Goal: Task Accomplishment & Management: Complete application form

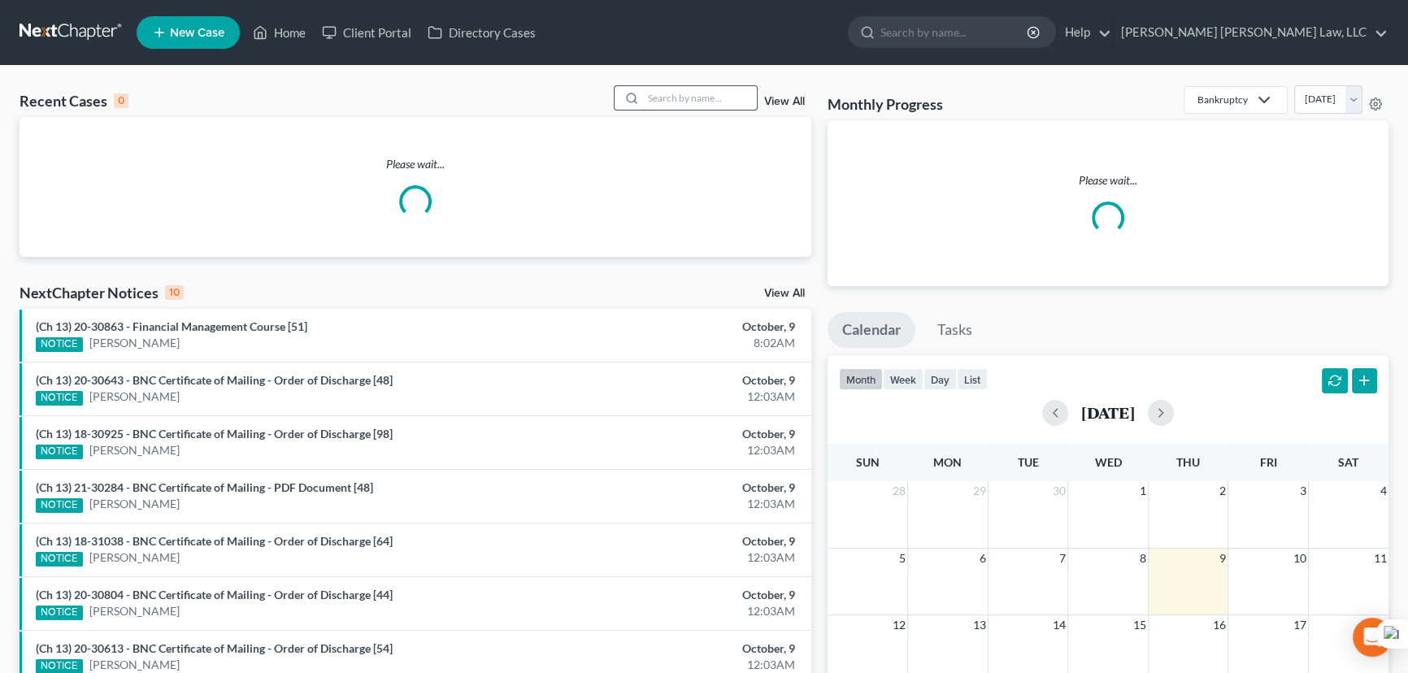
click at [699, 93] on input "search" at bounding box center [700, 98] width 114 height 24
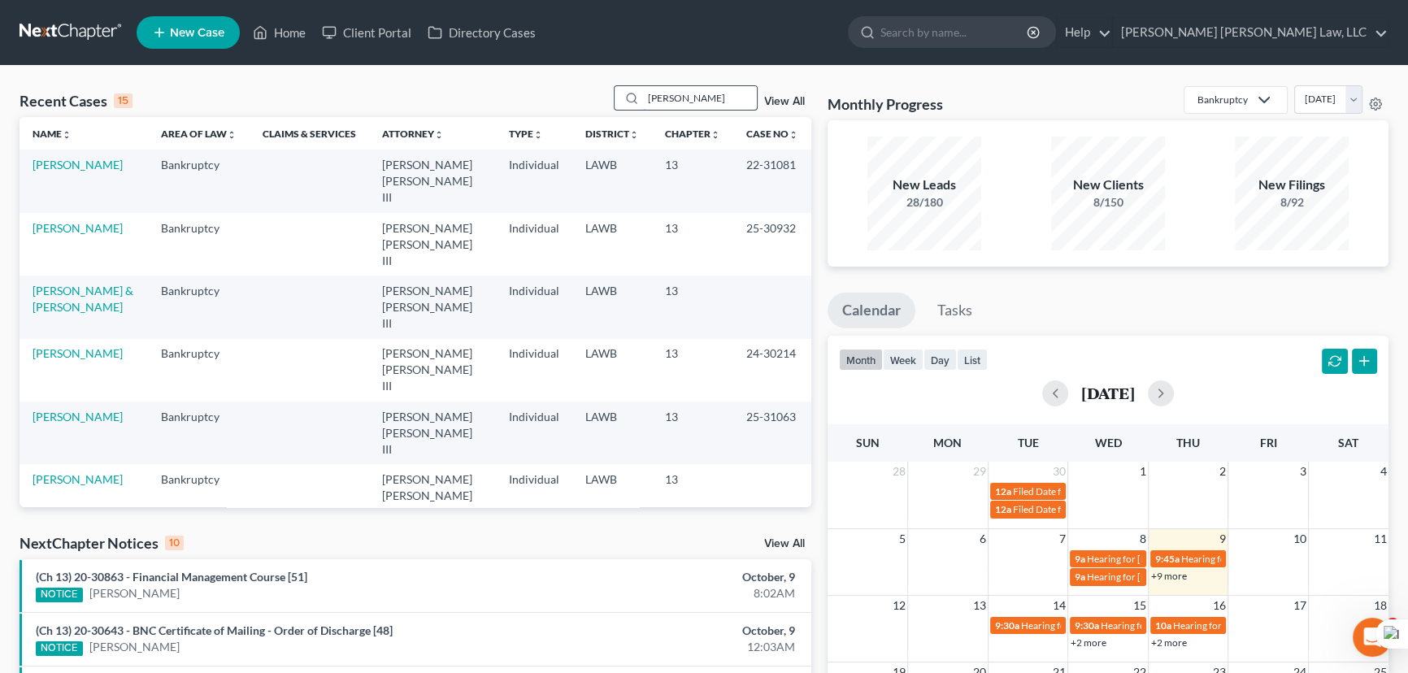
type input "[PERSON_NAME]"
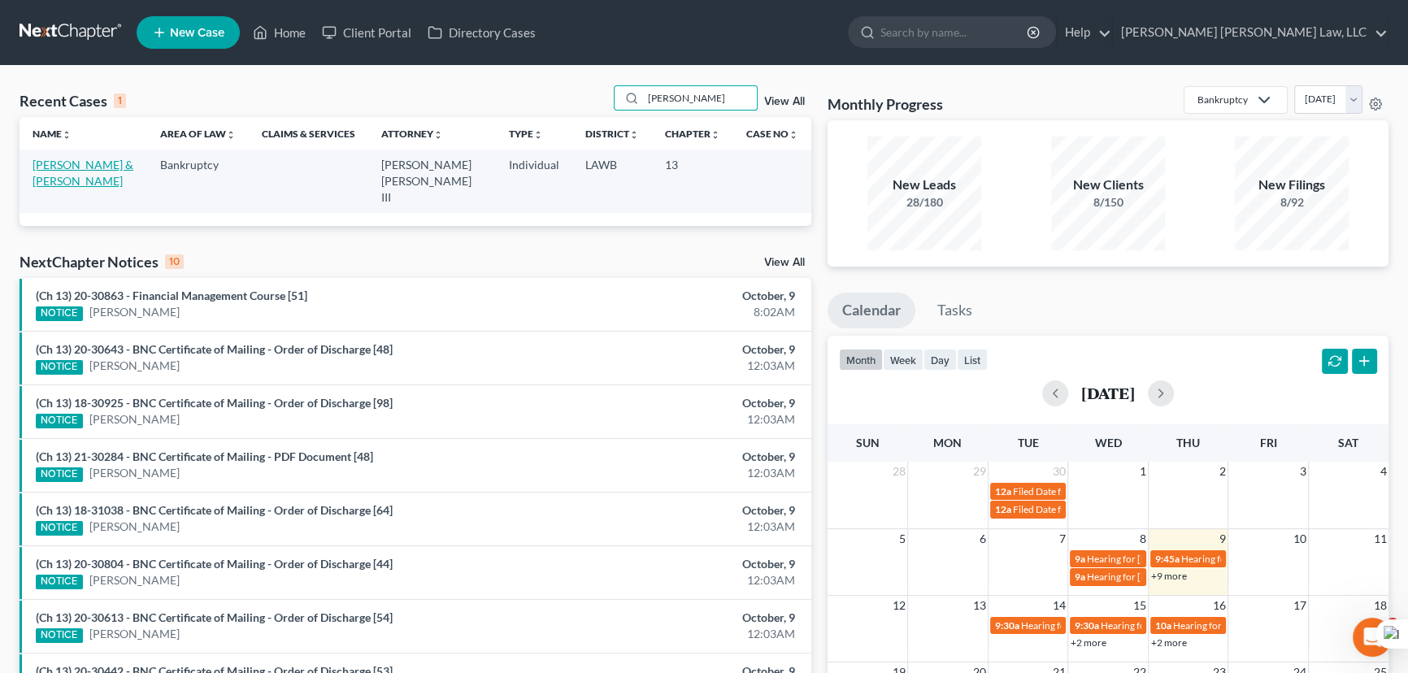
click at [89, 167] on link "[PERSON_NAME] & [PERSON_NAME]" at bounding box center [83, 173] width 101 height 30
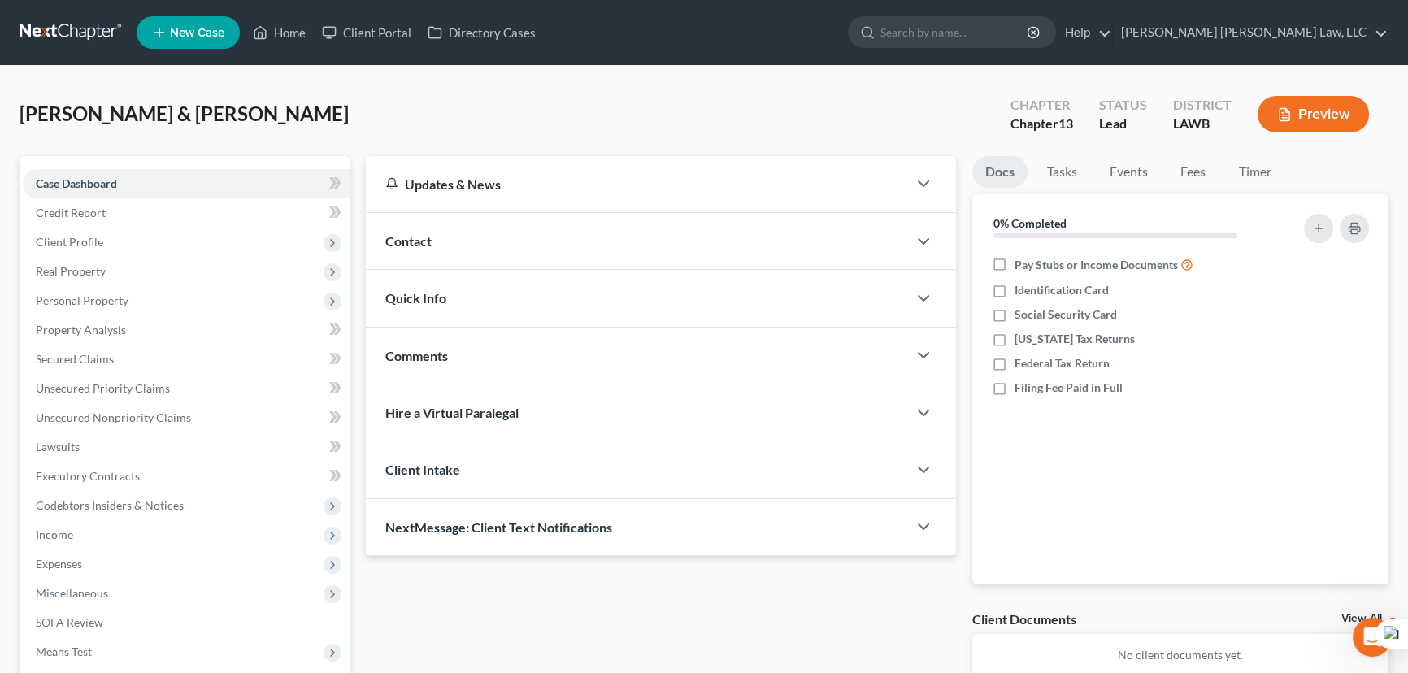
click at [93, 41] on link at bounding box center [72, 32] width 104 height 29
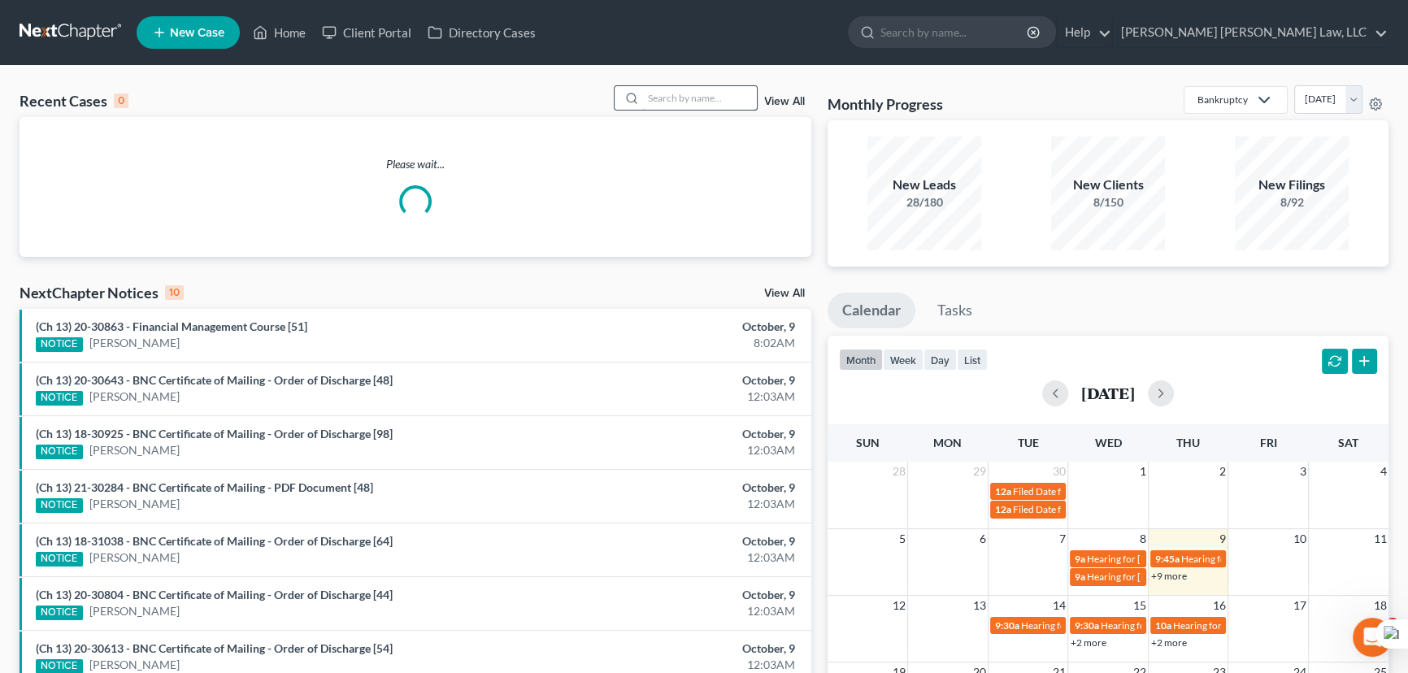
click at [681, 95] on input "search" at bounding box center [700, 98] width 114 height 24
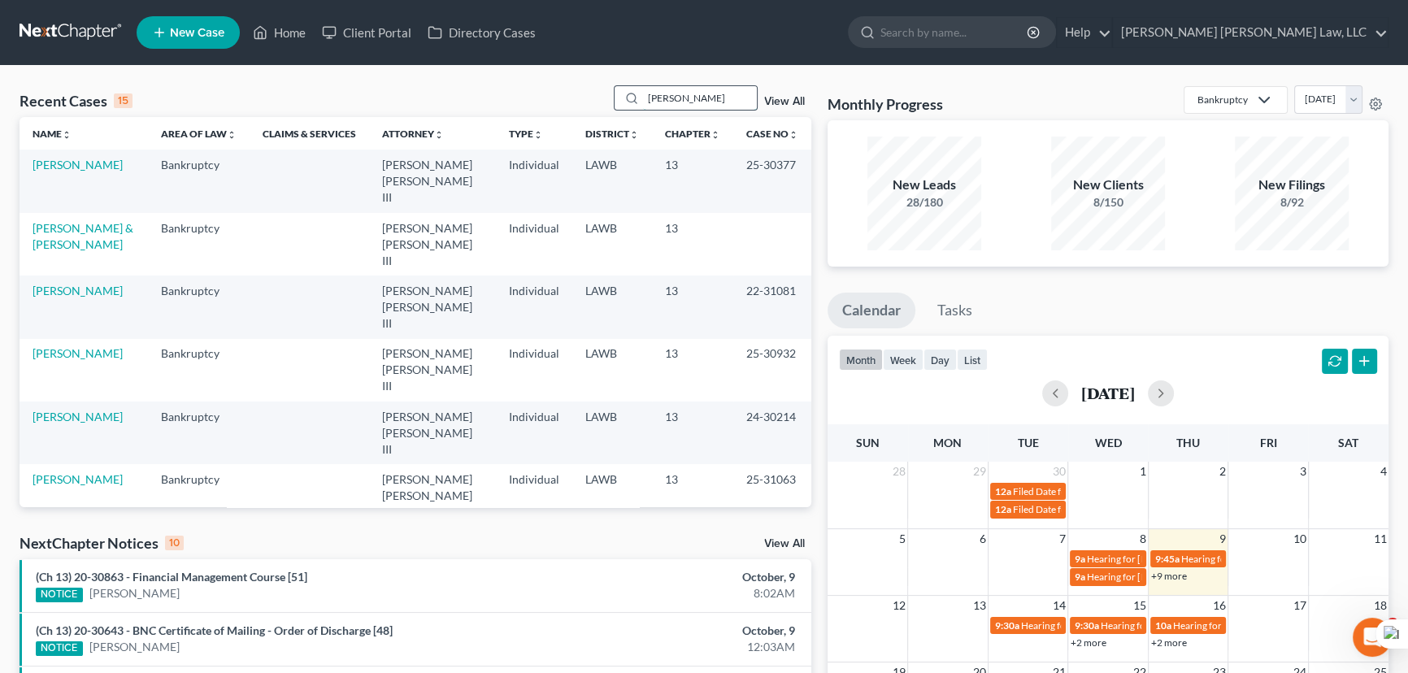
type input "[PERSON_NAME]"
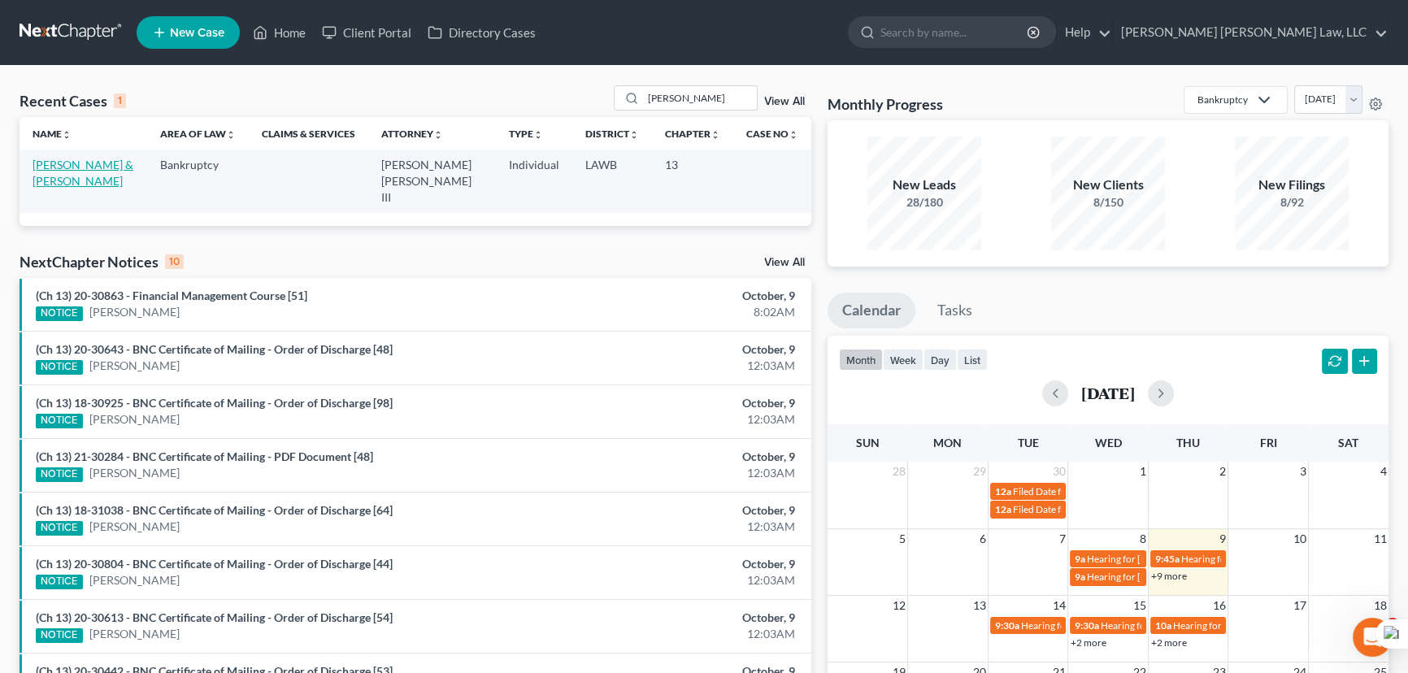
click at [61, 163] on link "[PERSON_NAME] & [PERSON_NAME]" at bounding box center [83, 173] width 101 height 30
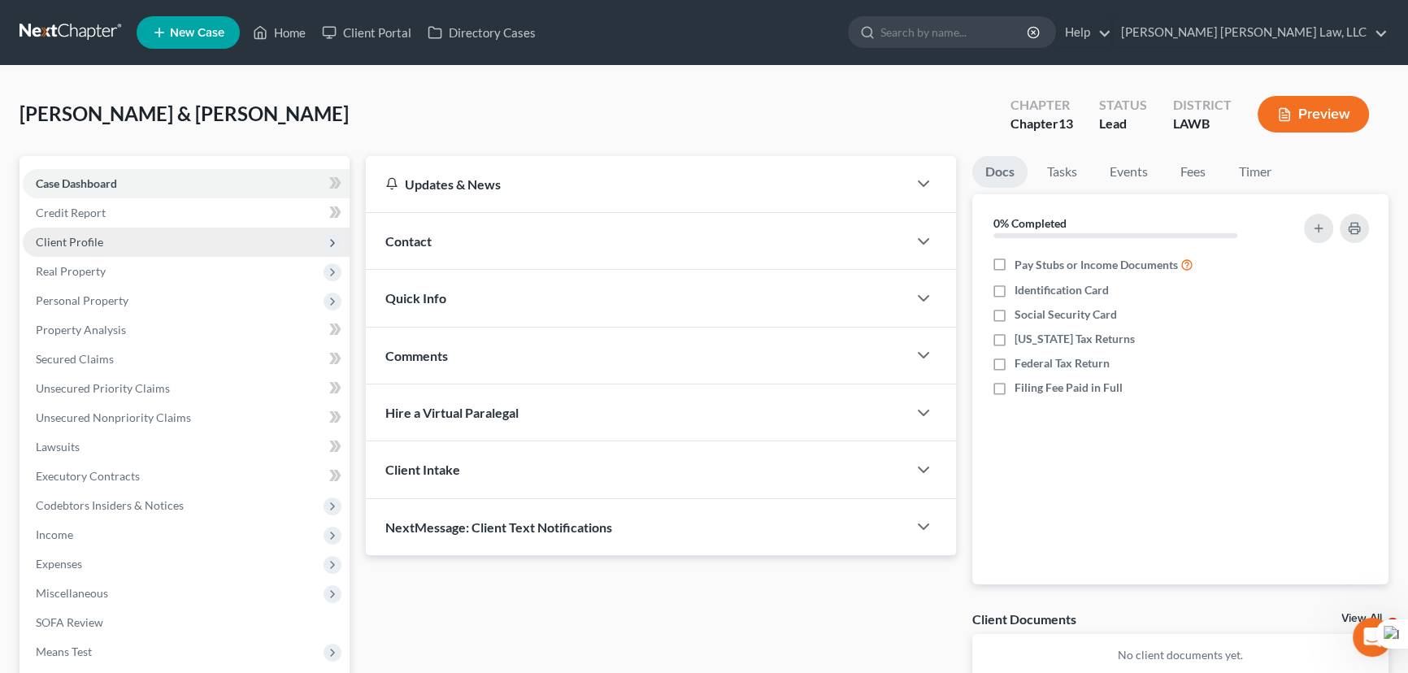
click at [158, 243] on span "Client Profile" at bounding box center [186, 242] width 327 height 29
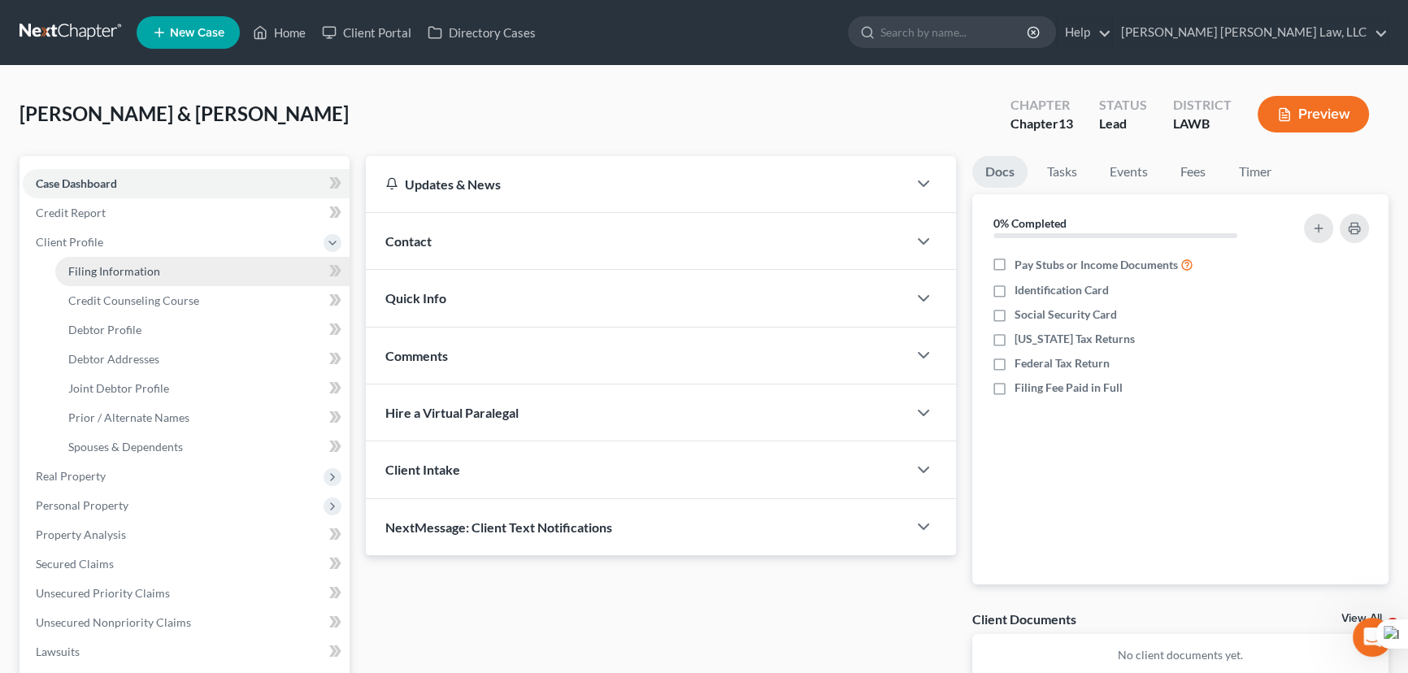
click at [162, 272] on link "Filing Information" at bounding box center [202, 271] width 294 height 29
select select "1"
select select "3"
select select "19"
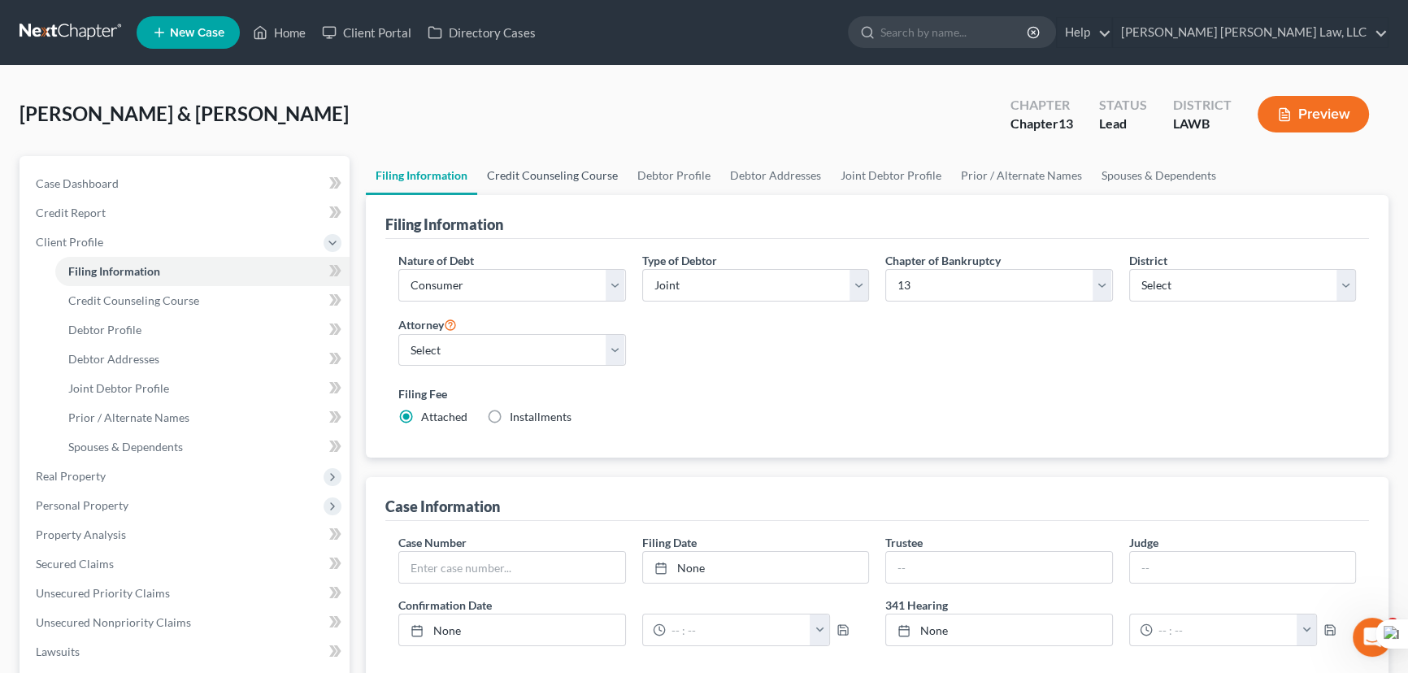
click at [548, 168] on link "Credit Counseling Course" at bounding box center [552, 175] width 150 height 39
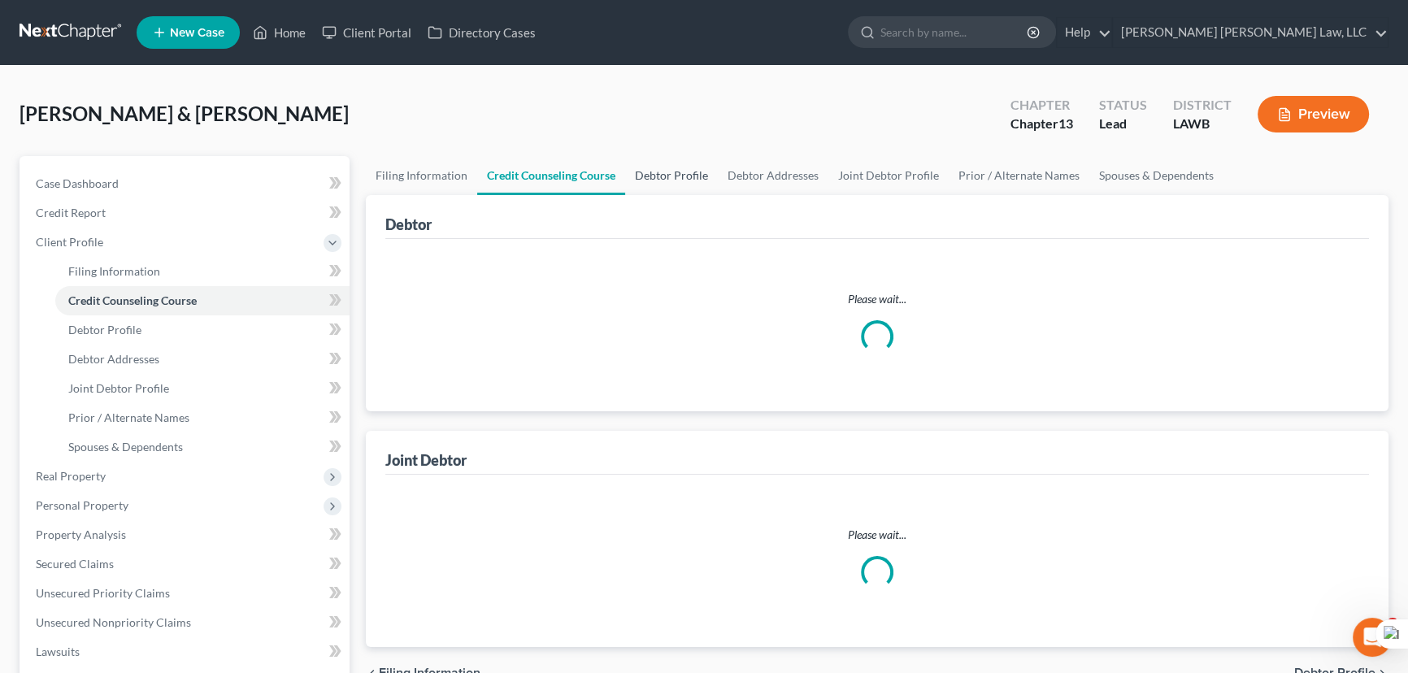
click at [700, 164] on link "Debtor Profile" at bounding box center [671, 175] width 93 height 39
select select "1"
select select "2"
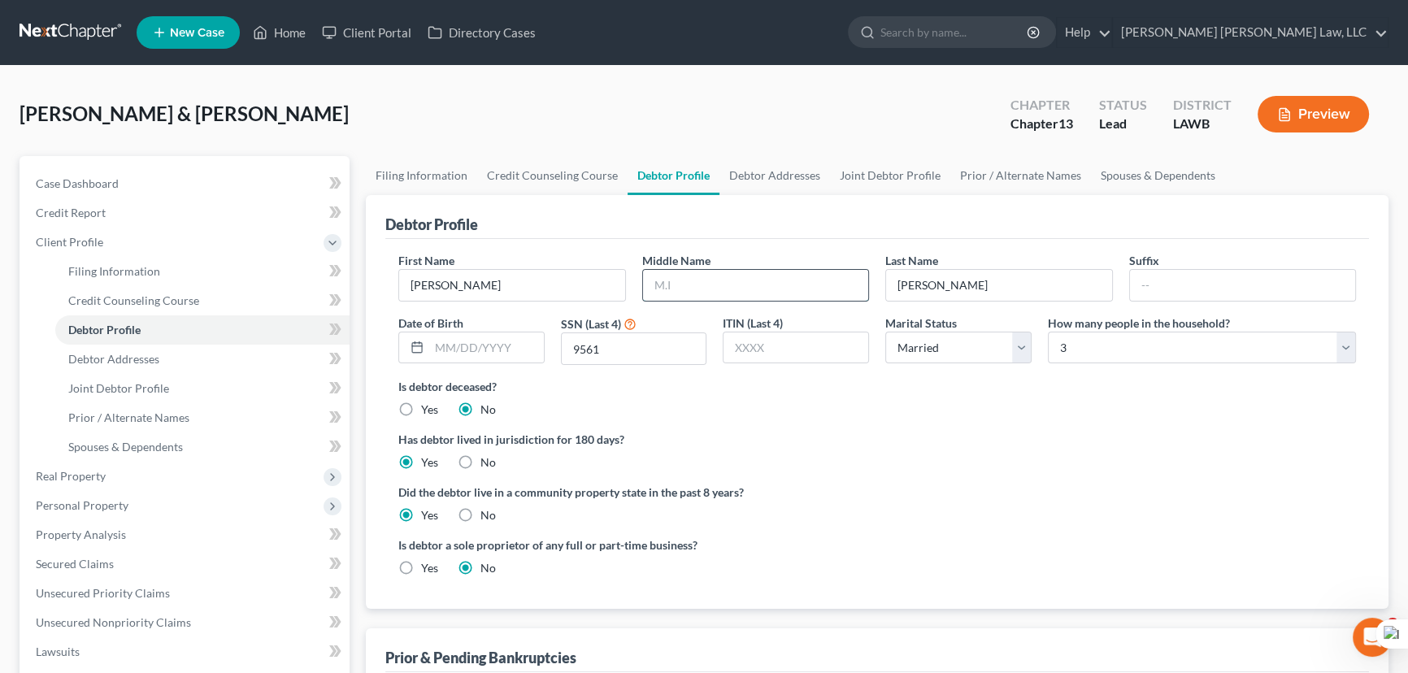
click at [741, 277] on input "text" at bounding box center [756, 285] width 226 height 31
click at [761, 285] on input "text" at bounding box center [756, 285] width 226 height 31
type input "G"
click at [459, 337] on input "text" at bounding box center [486, 348] width 115 height 31
type input "[DATE]"
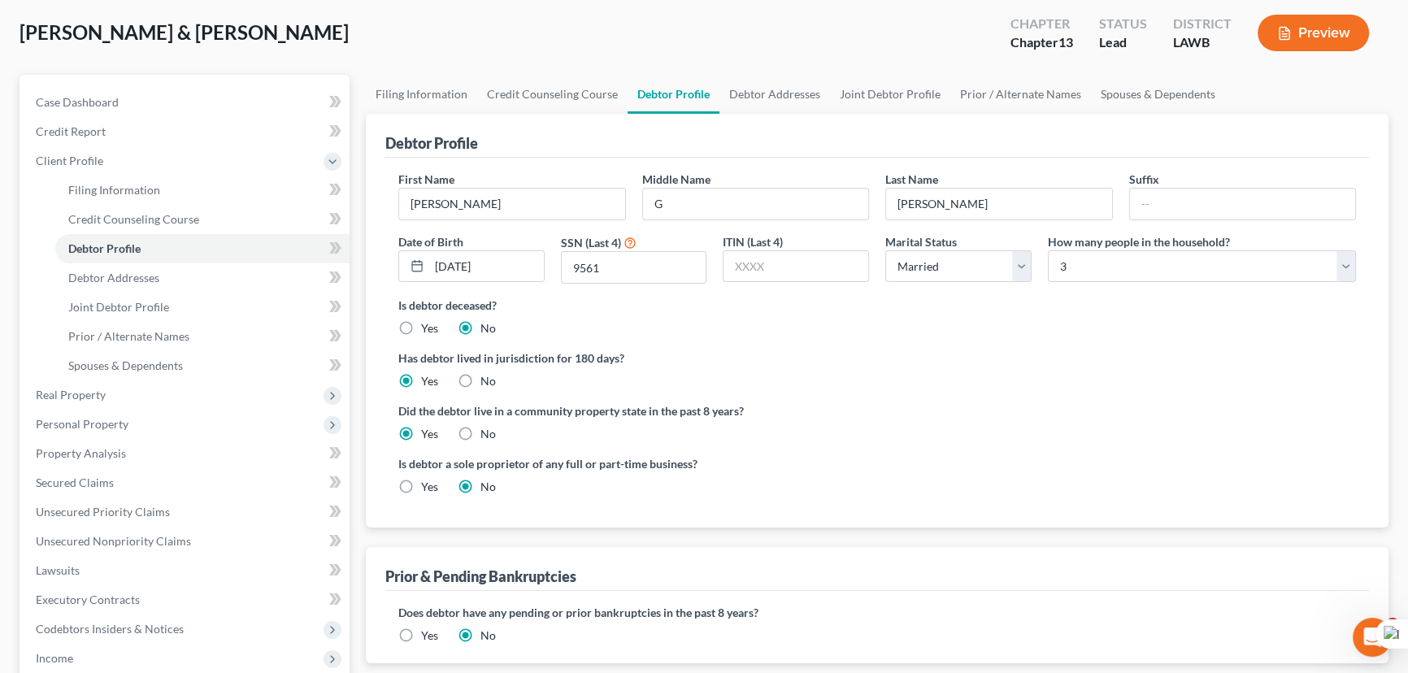
scroll to position [147, 0]
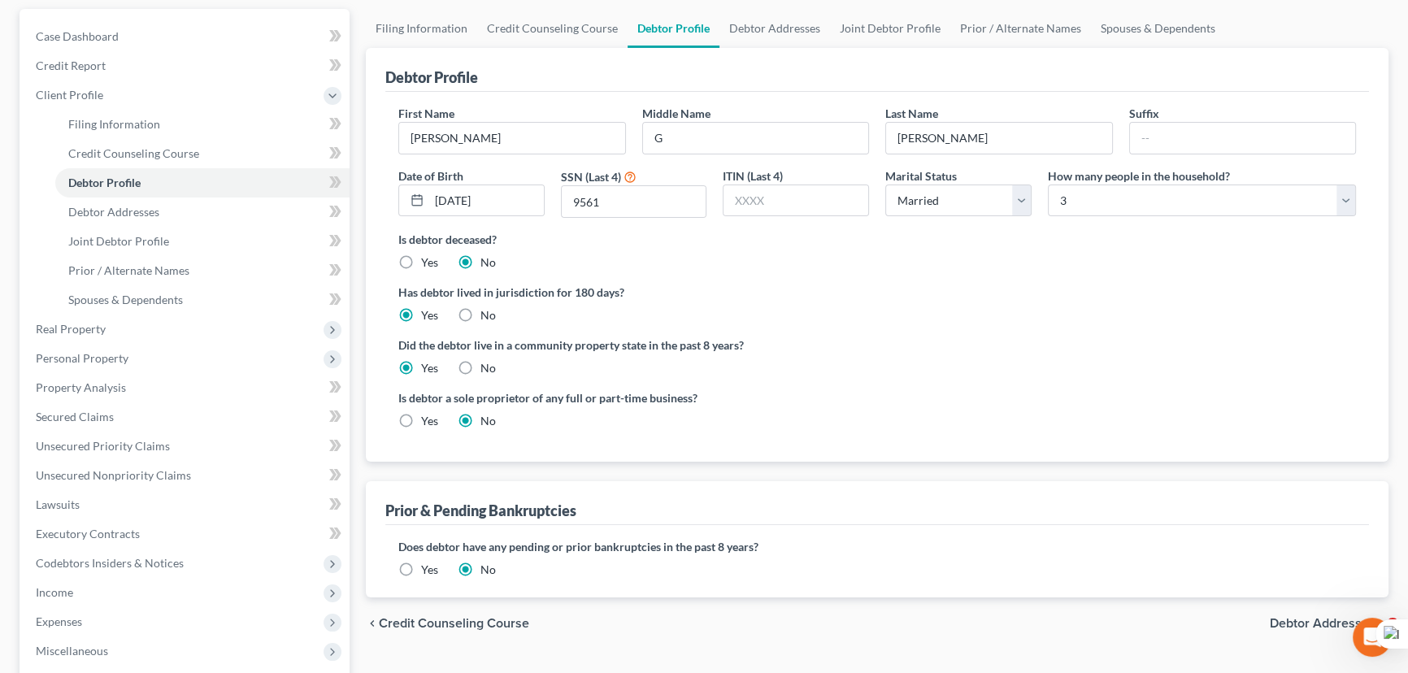
click at [421, 562] on label "Yes" at bounding box center [429, 570] width 17 height 16
click at [428, 562] on input "Yes" at bounding box center [433, 567] width 11 height 11
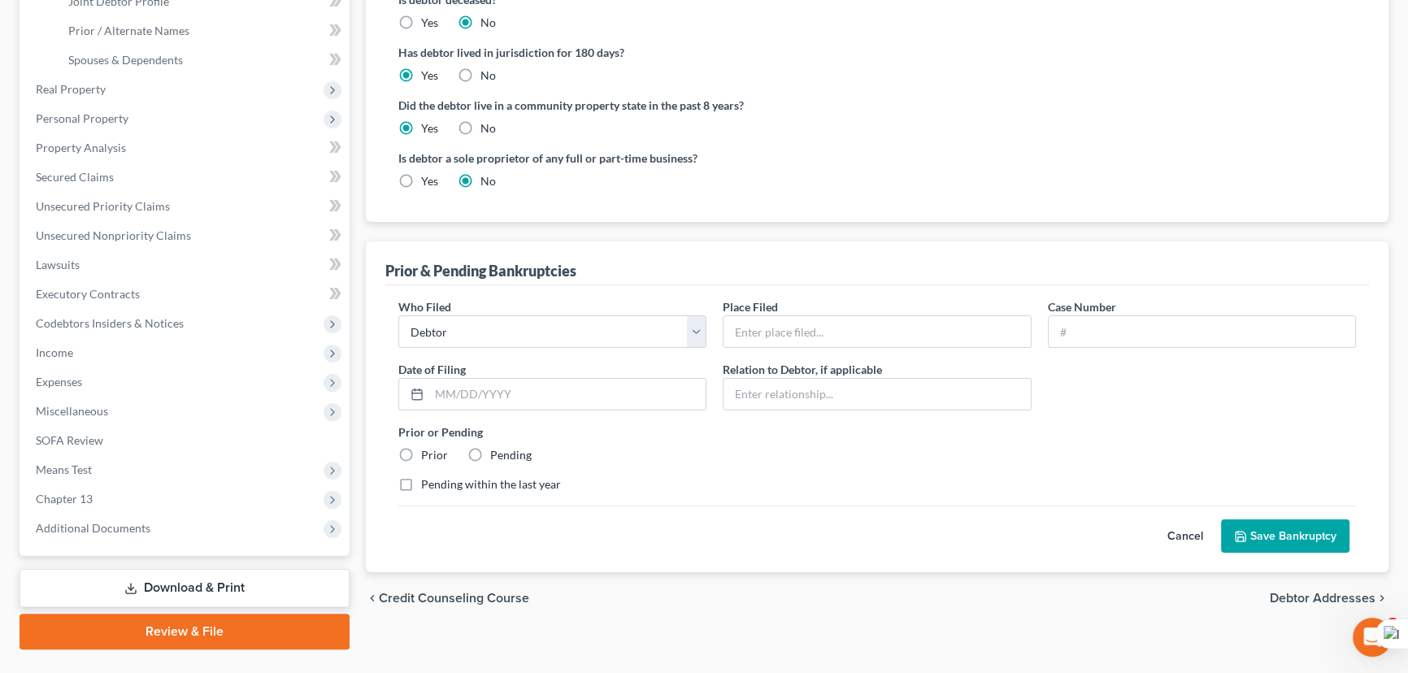
scroll to position [423, 0]
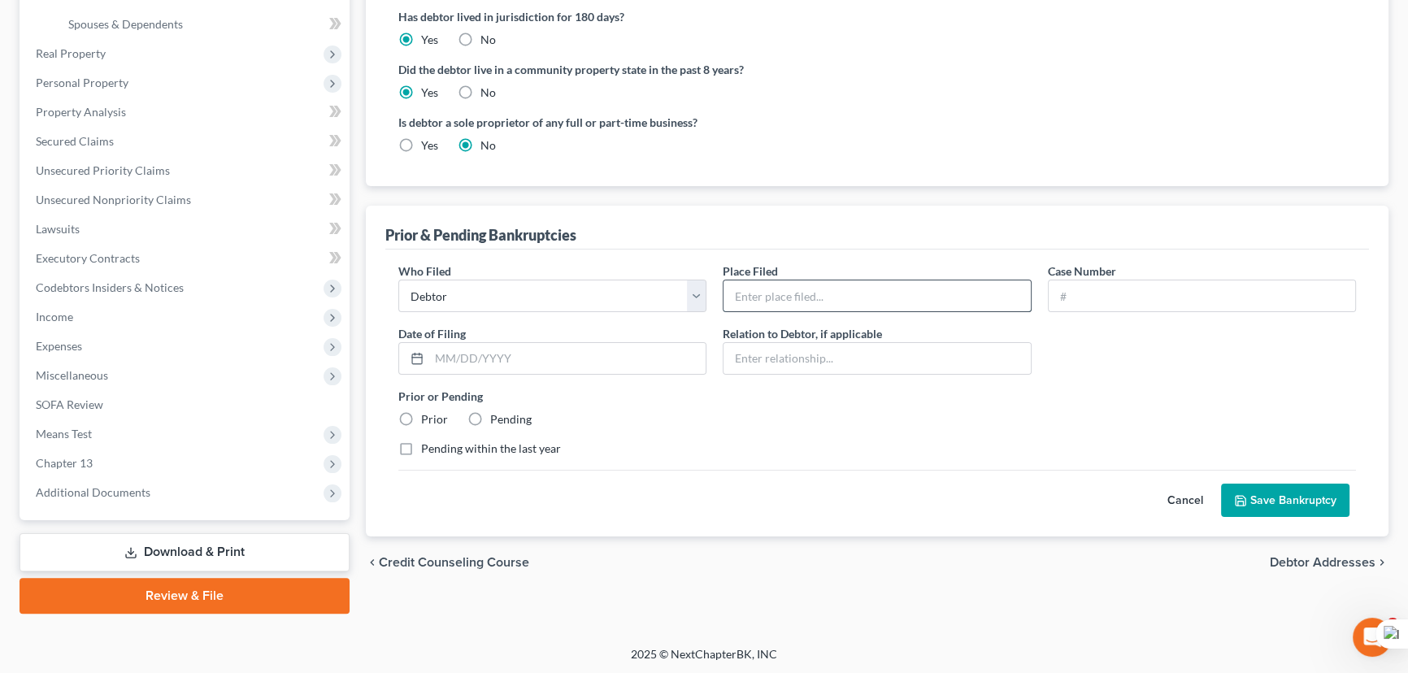
click at [868, 298] on input "text" at bounding box center [877, 295] width 307 height 31
type input "Western District Of Lousiana"
click at [1211, 293] on input "text" at bounding box center [1202, 295] width 307 height 31
type input "19-31451"
click at [646, 361] on input "text" at bounding box center [567, 358] width 276 height 31
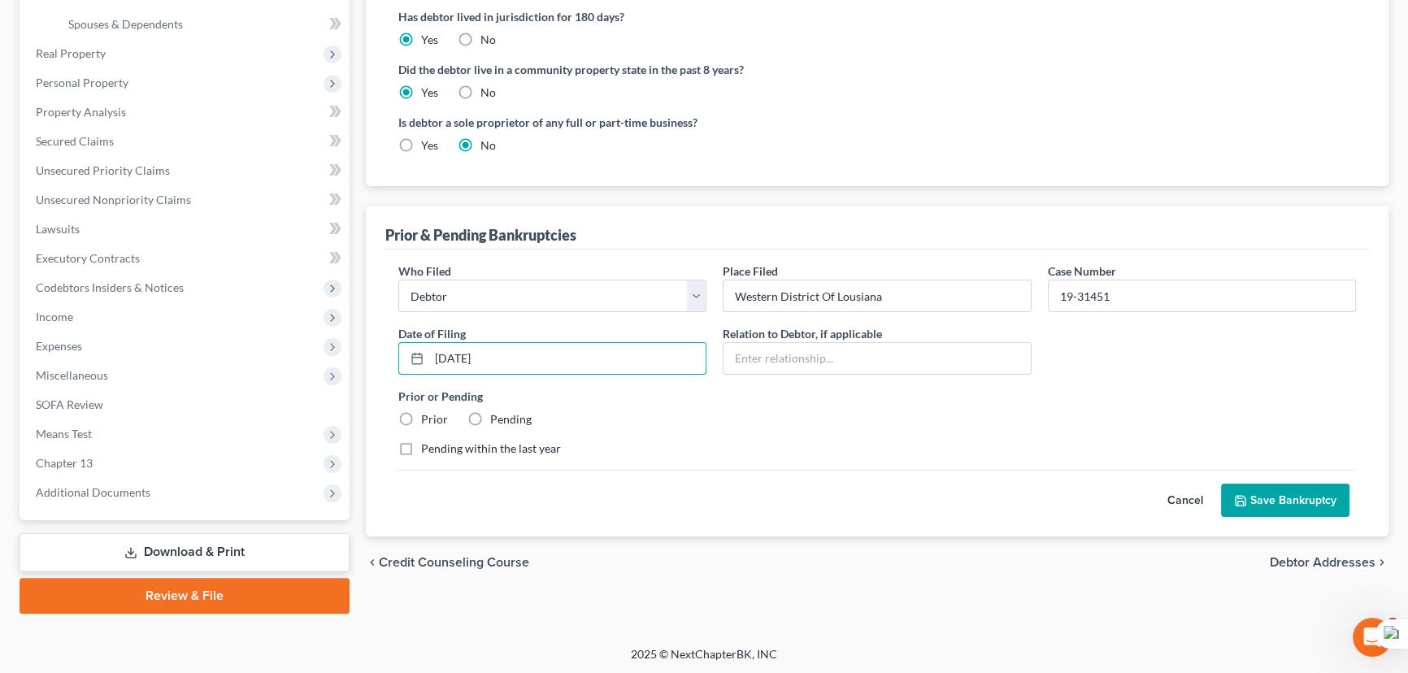
type input "[DATE]"
click at [421, 413] on label "Prior" at bounding box center [434, 419] width 27 height 16
click at [428, 413] on input "Prior" at bounding box center [433, 416] width 11 height 11
radio input "true"
click at [1279, 488] on button "Save Bankruptcy" at bounding box center [1285, 501] width 128 height 34
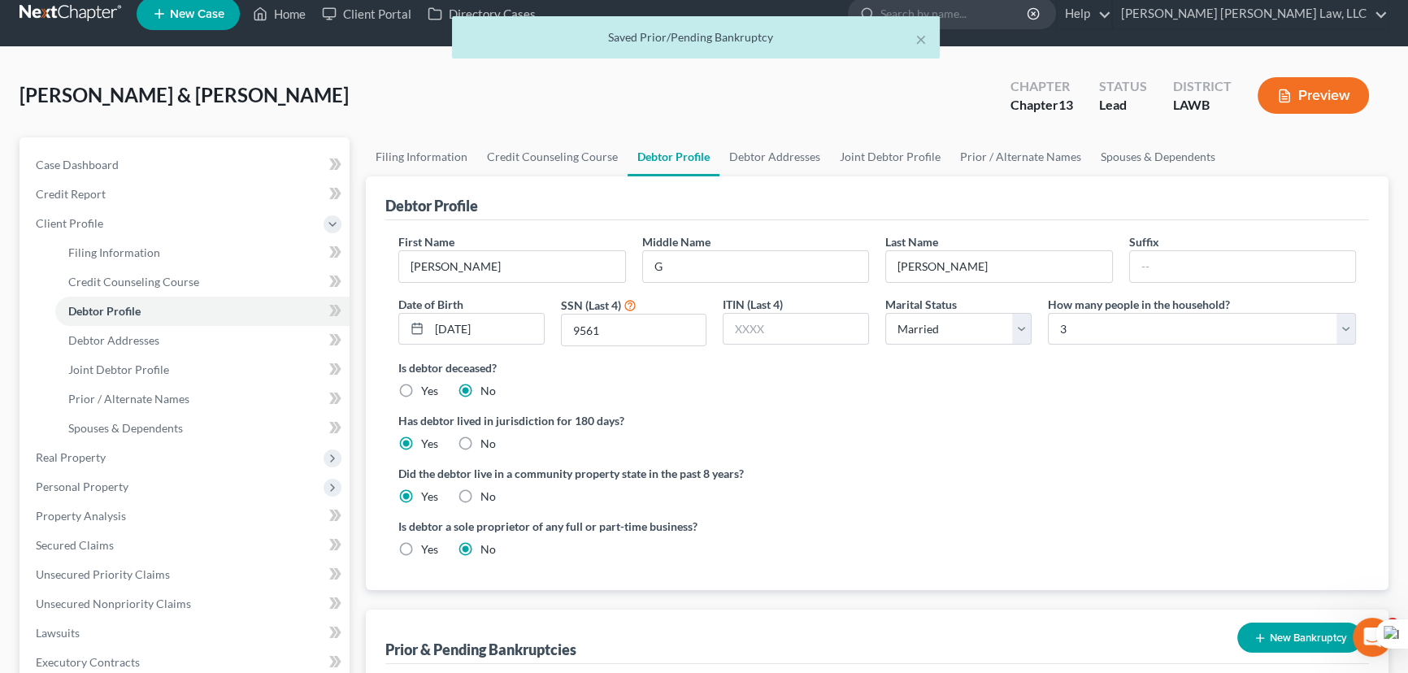
scroll to position [0, 0]
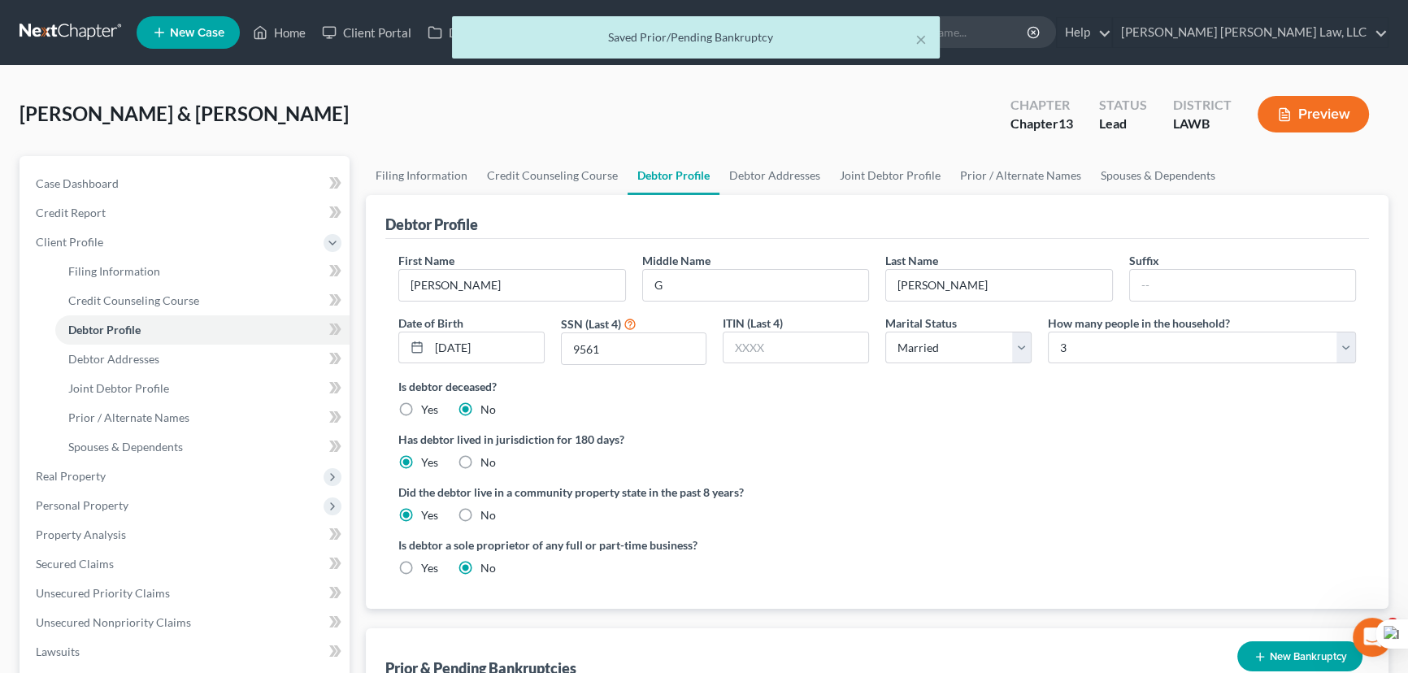
click at [768, 195] on div "Debtor Profile" at bounding box center [877, 217] width 984 height 44
click at [768, 180] on link "Debtor Addresses" at bounding box center [775, 175] width 111 height 39
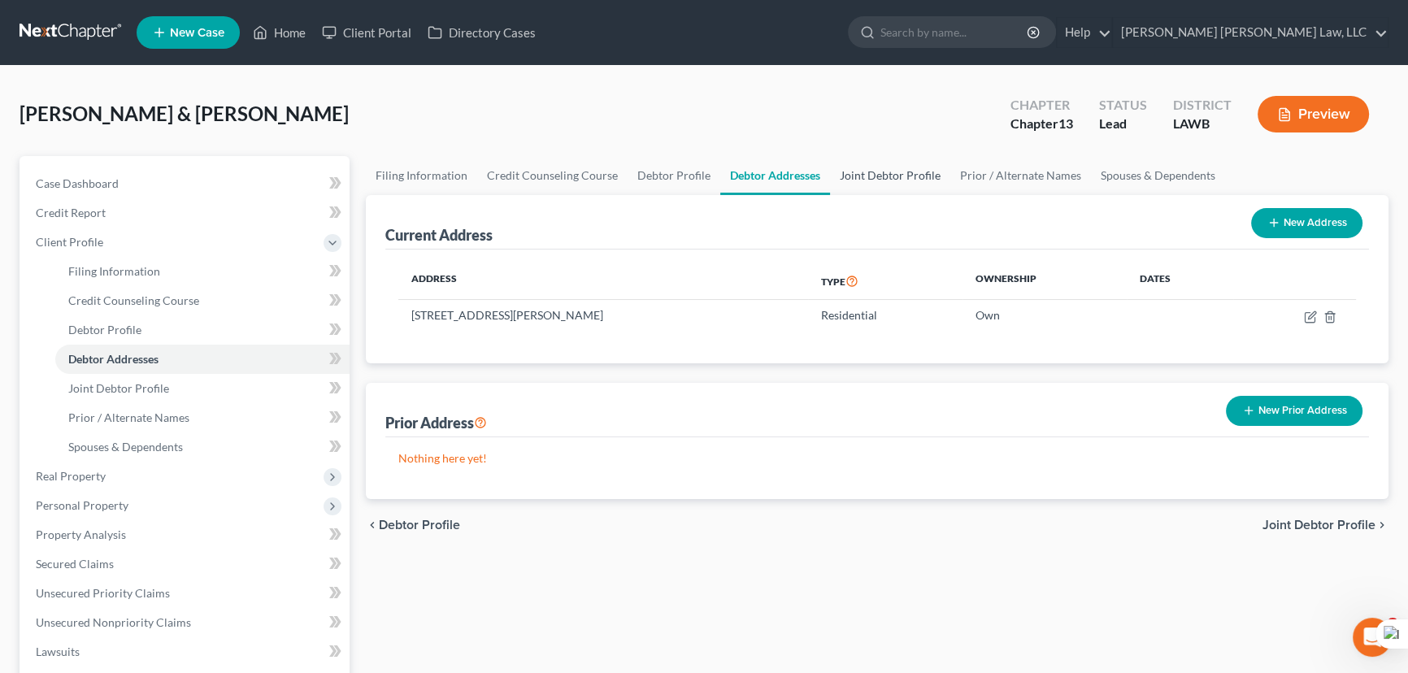
click at [887, 167] on link "Joint Debtor Profile" at bounding box center [890, 175] width 120 height 39
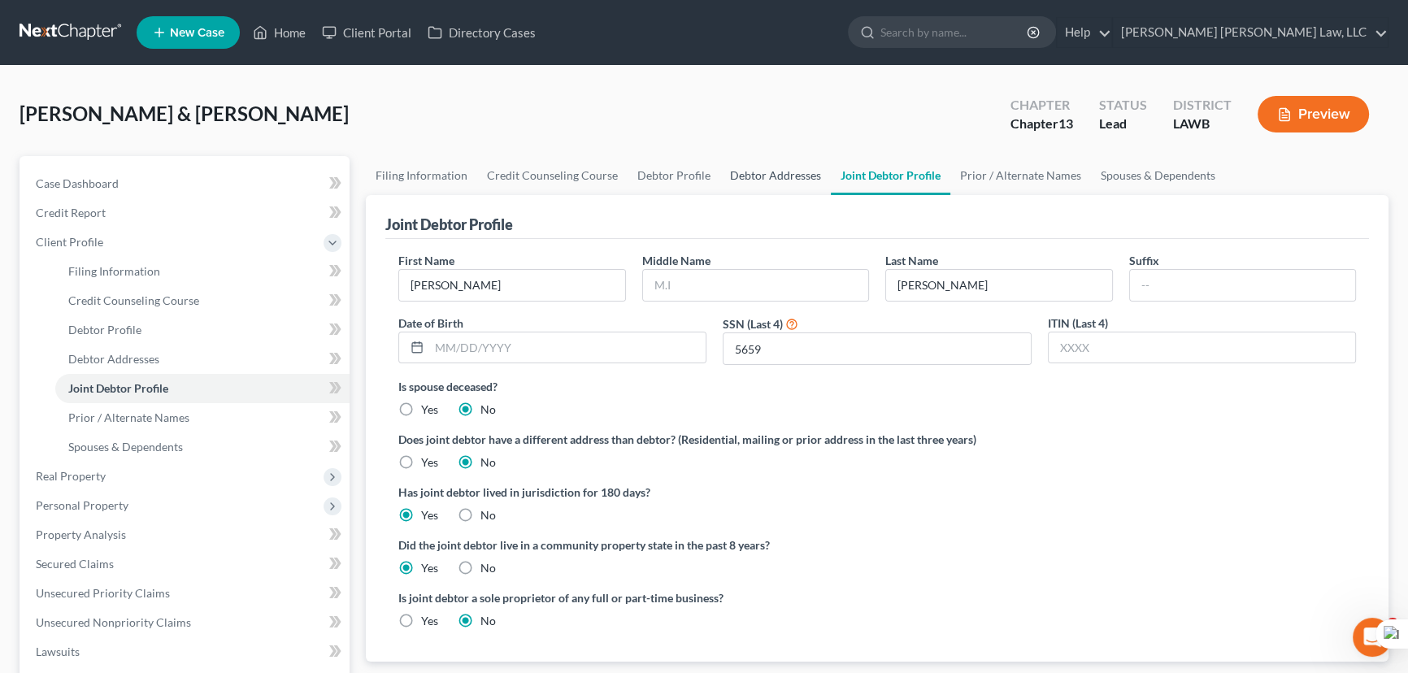
click at [754, 182] on link "Debtor Addresses" at bounding box center [775, 175] width 111 height 39
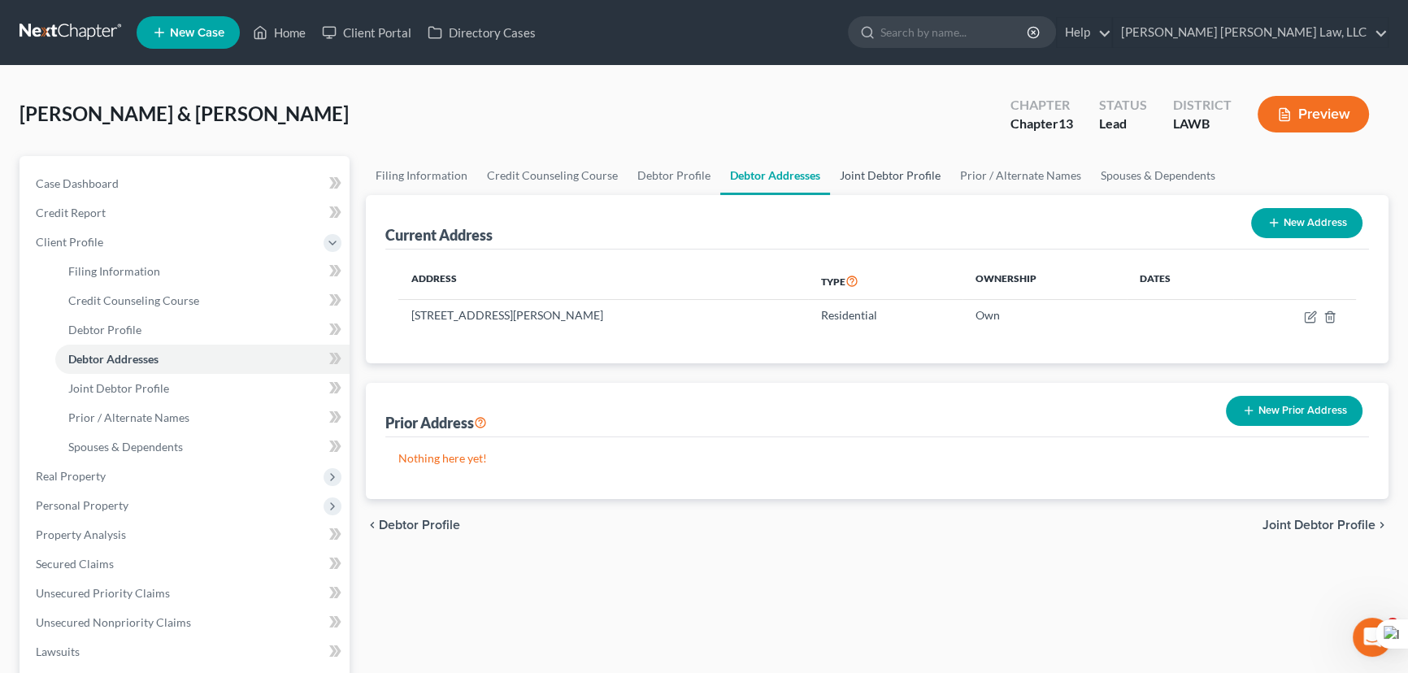
click at [899, 178] on link "Joint Debtor Profile" at bounding box center [890, 175] width 120 height 39
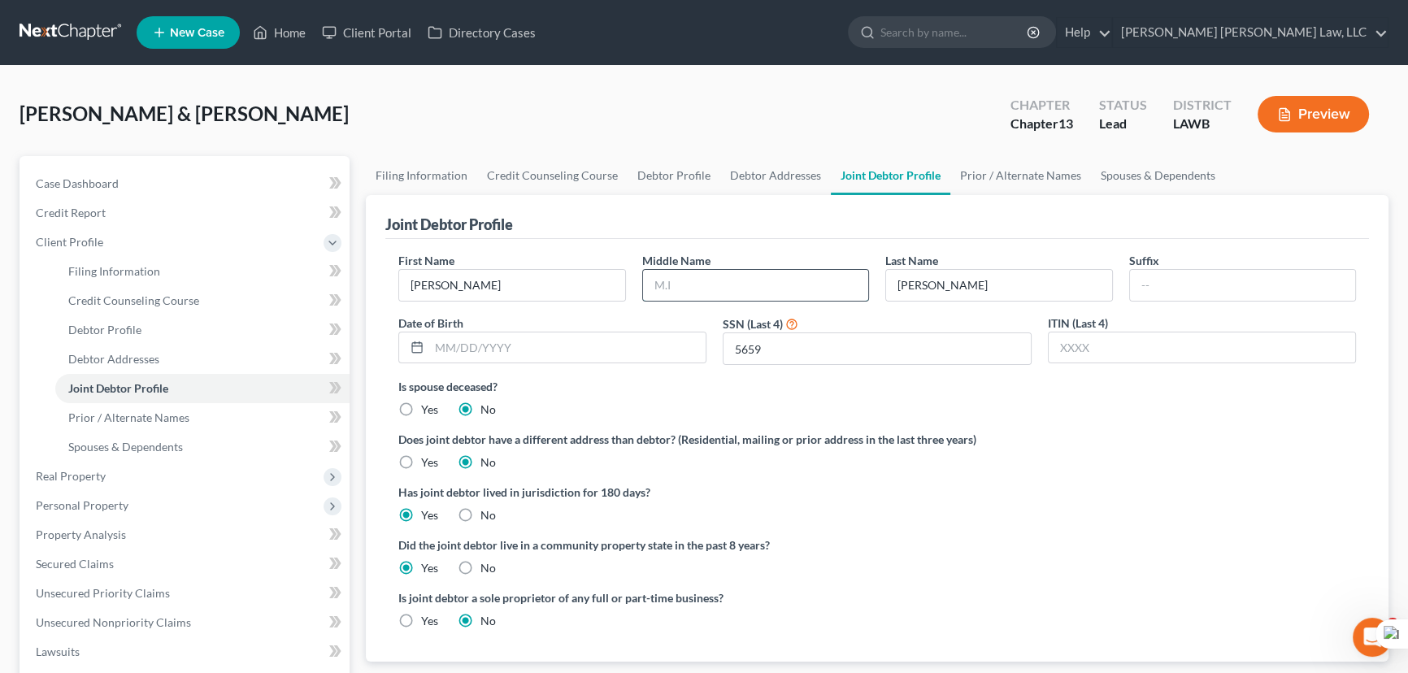
click at [748, 298] on input "text" at bounding box center [756, 285] width 226 height 31
type input "[PERSON_NAME]"
click at [498, 350] on input "text" at bounding box center [567, 348] width 276 height 31
type input "[DATE]"
click at [741, 175] on link "Debtor Addresses" at bounding box center [775, 175] width 111 height 39
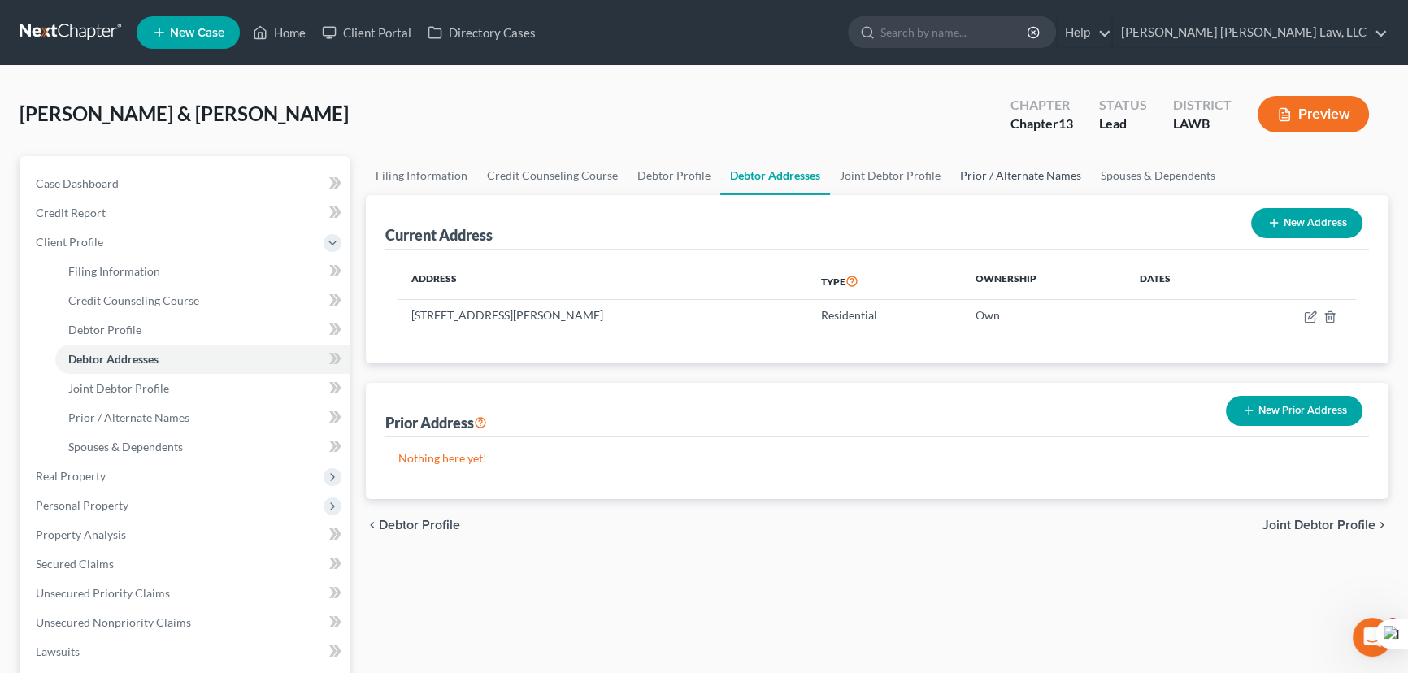
click at [1026, 169] on link "Prior / Alternate Names" at bounding box center [1020, 175] width 141 height 39
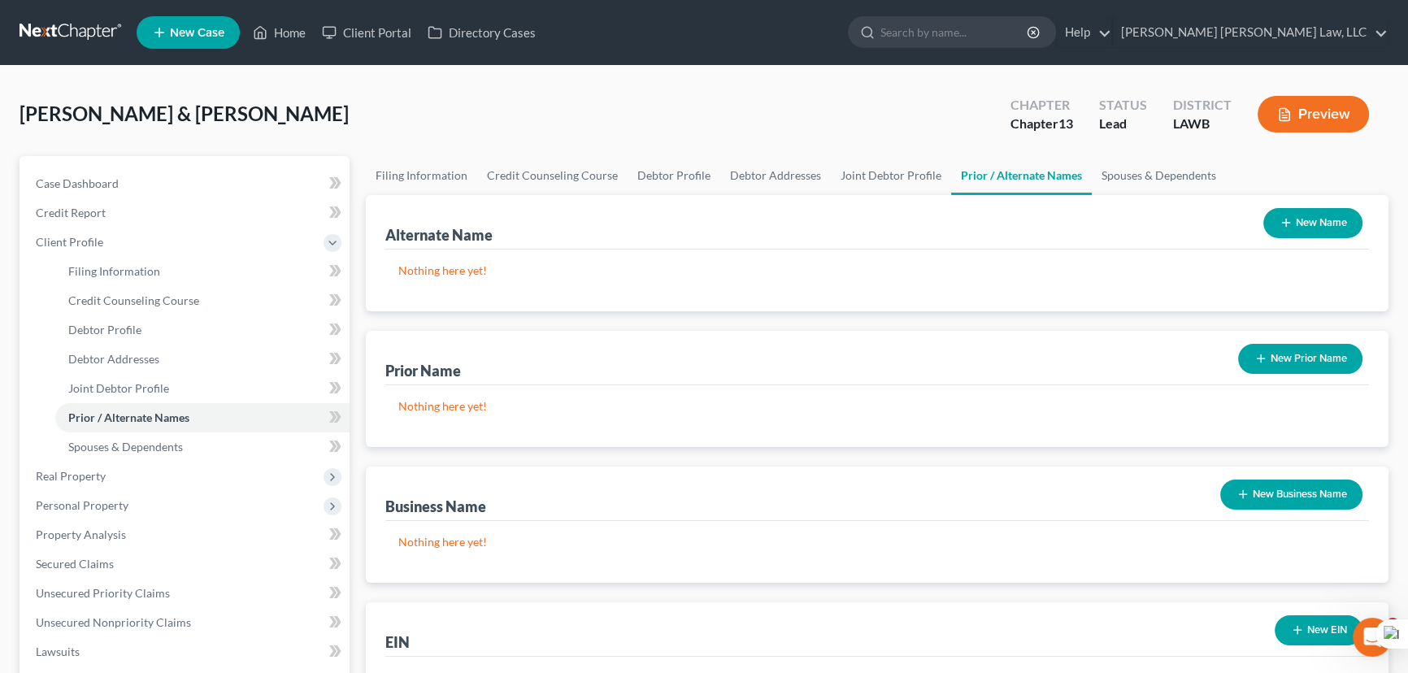
drag, startPoint x: 1344, startPoint y: 220, endPoint x: 1322, endPoint y: 222, distance: 22.1
click at [1344, 220] on button "New Name" at bounding box center [1312, 223] width 99 height 30
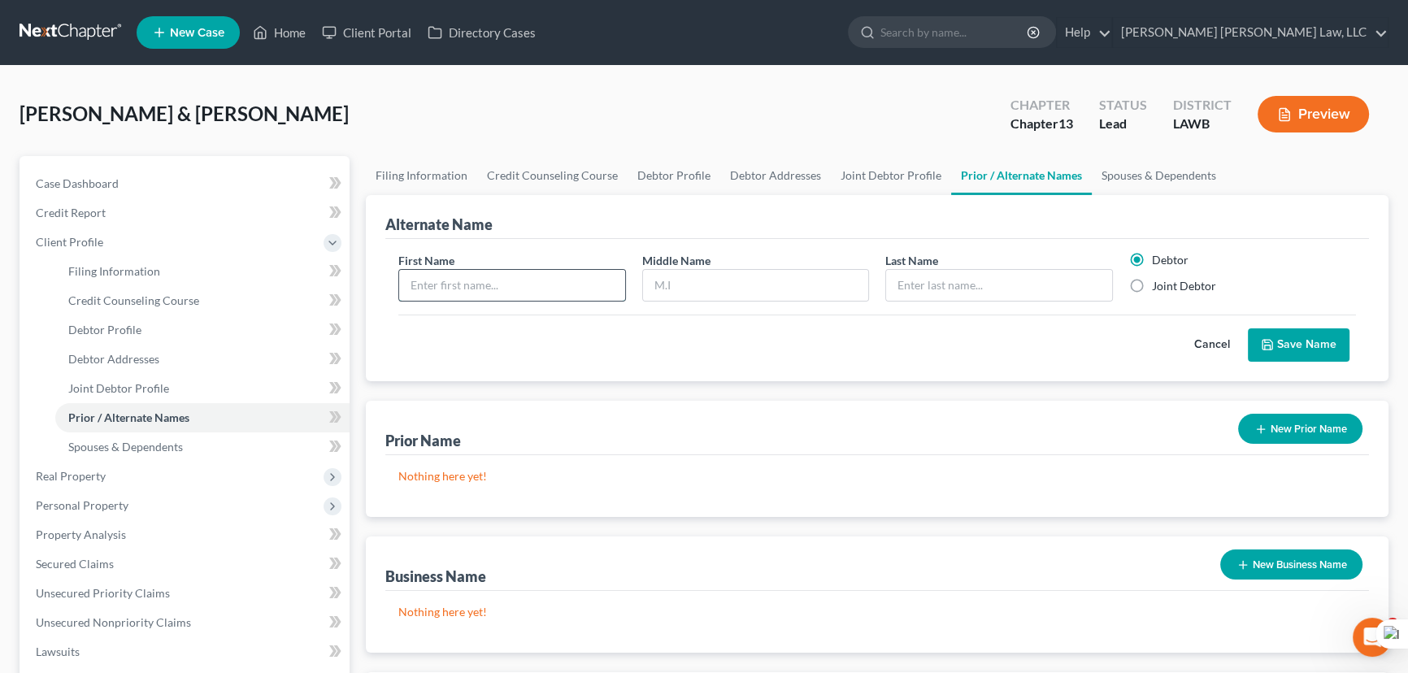
click at [561, 289] on input "text" at bounding box center [512, 285] width 226 height 31
type input "[PERSON_NAME]"
click at [728, 271] on input "Gerland" at bounding box center [756, 285] width 226 height 31
type input "Gerlane"
type input "[PERSON_NAME]"
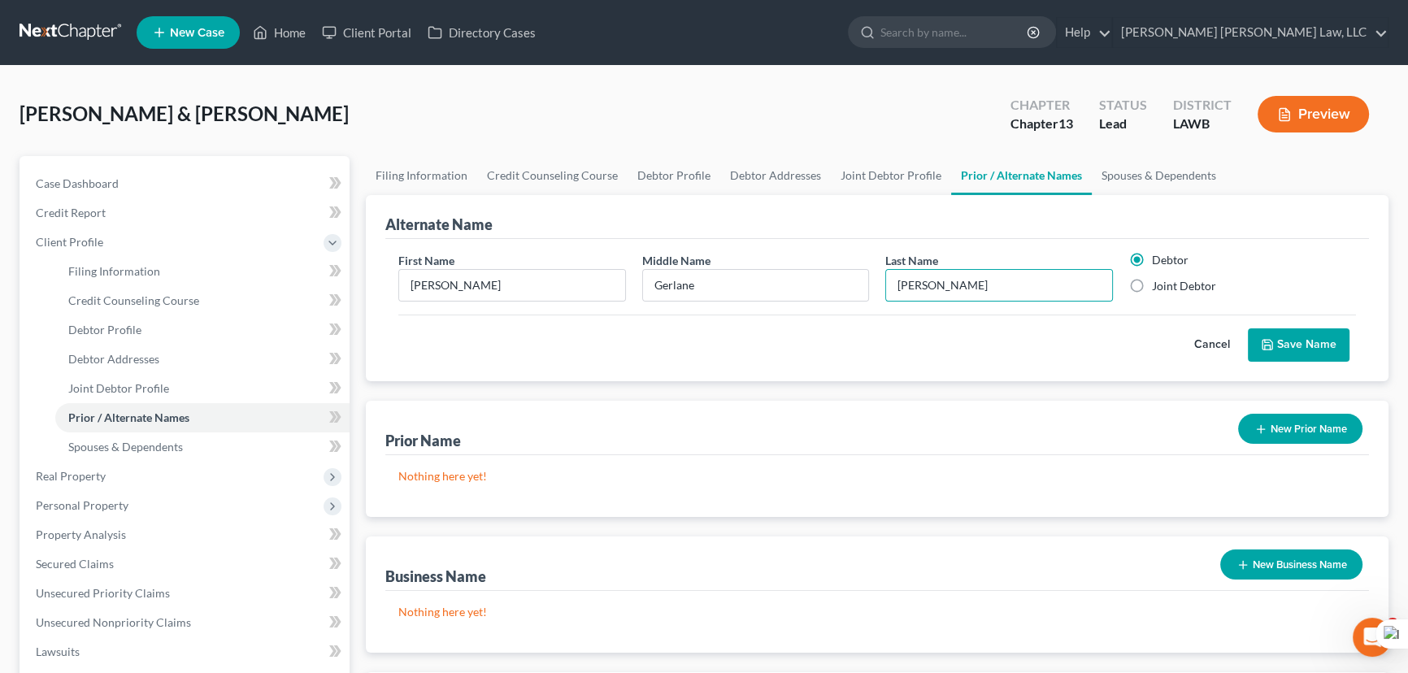
click at [1290, 343] on button "Save Name" at bounding box center [1299, 345] width 102 height 34
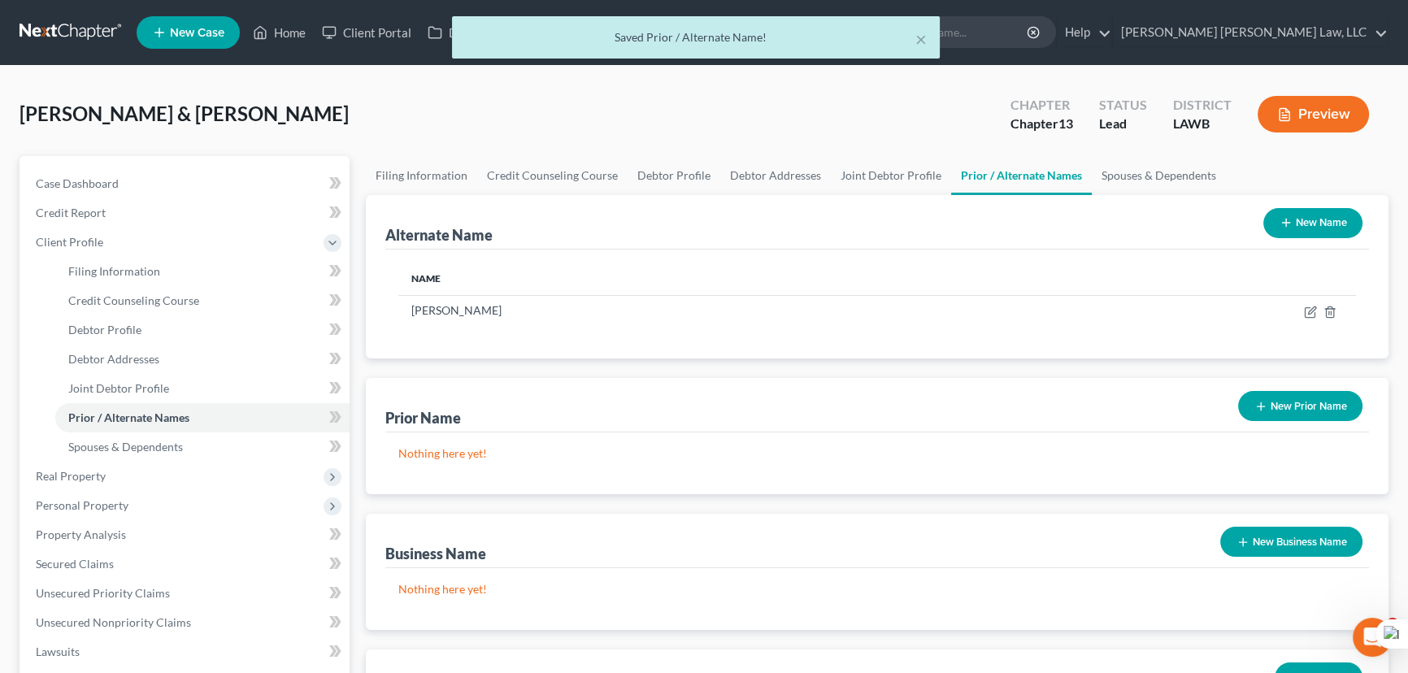
click at [1294, 229] on button "New Name" at bounding box center [1312, 223] width 99 height 30
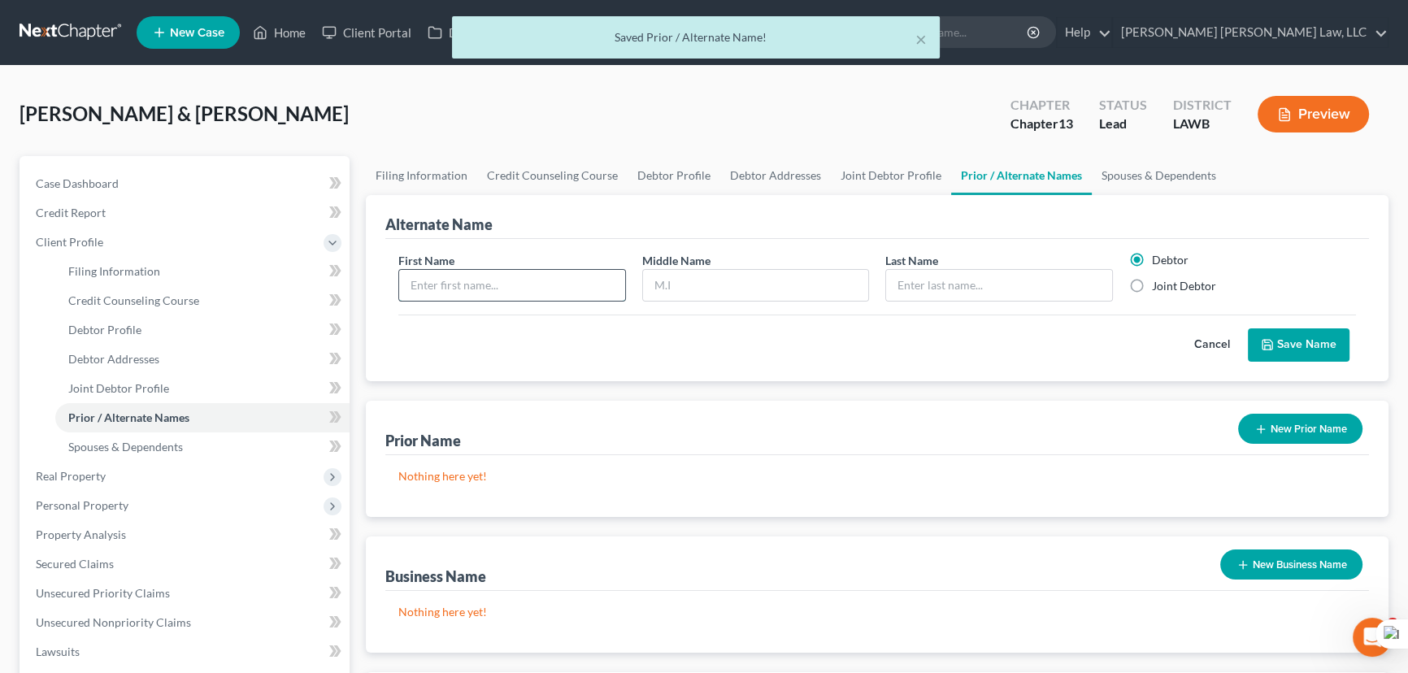
click at [550, 270] on input "text" at bounding box center [512, 285] width 226 height 31
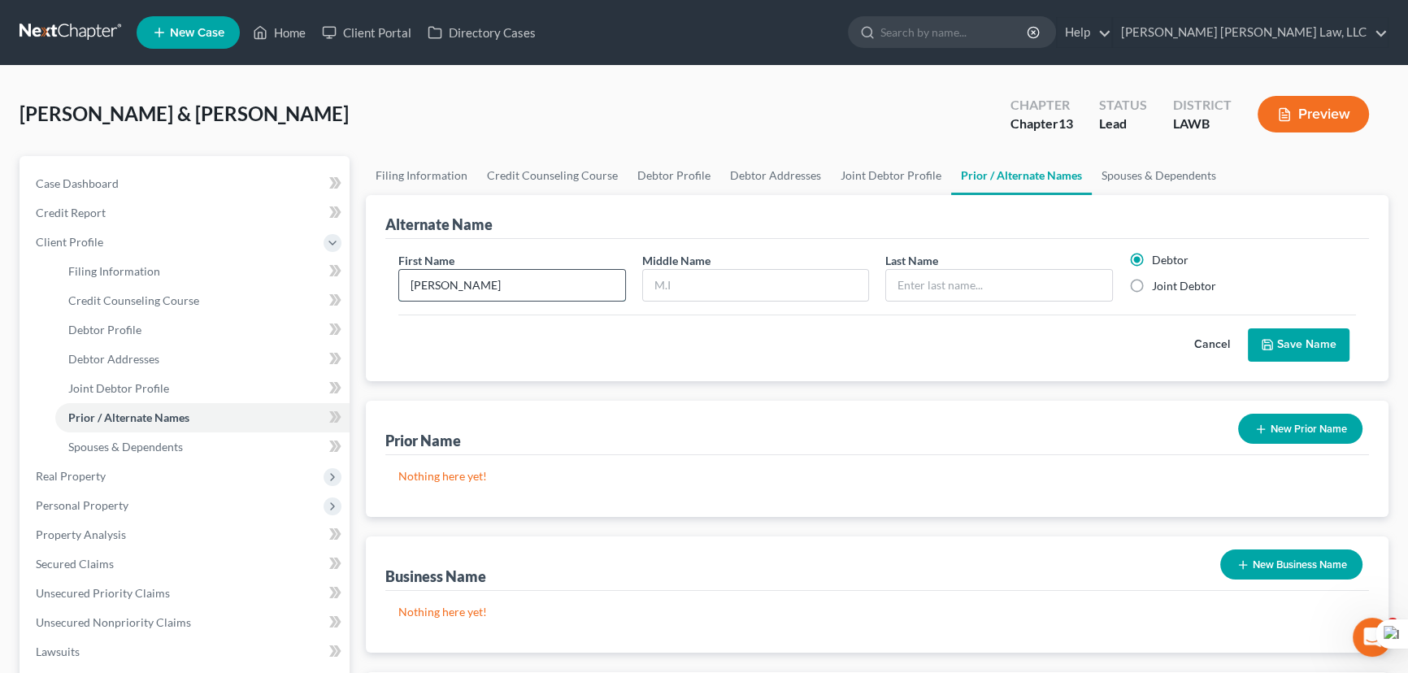
type input "[PERSON_NAME]"
click at [1315, 328] on button "Save Name" at bounding box center [1299, 345] width 102 height 34
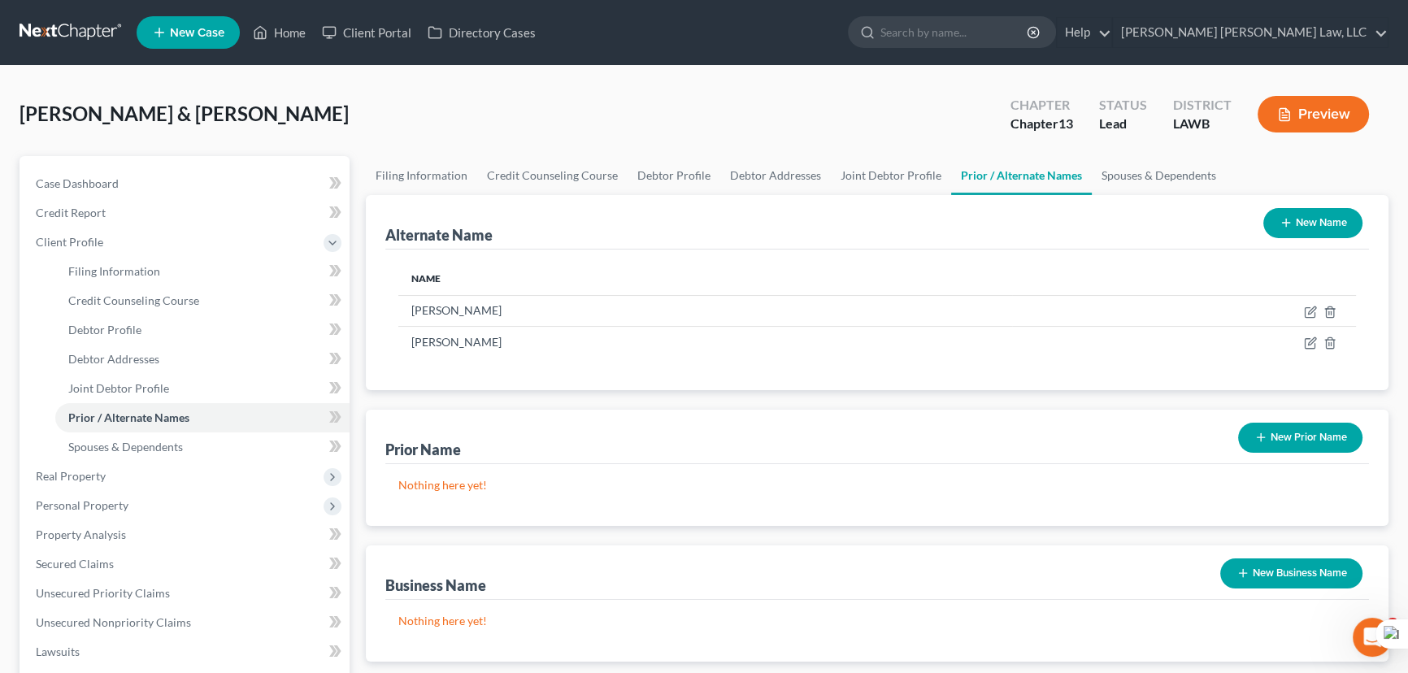
click at [1298, 220] on button "New Name" at bounding box center [1312, 223] width 99 height 30
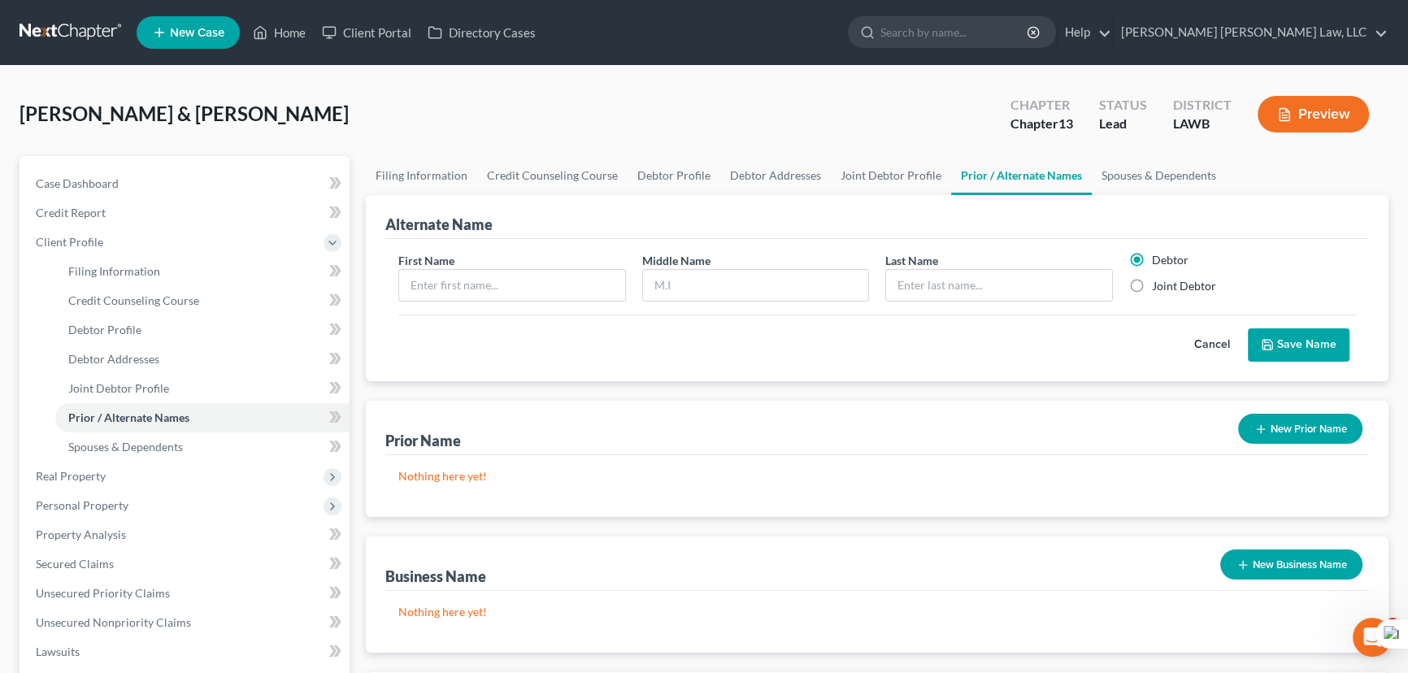
click at [1152, 280] on label "Joint Debtor" at bounding box center [1184, 286] width 64 height 16
click at [1159, 280] on input "Joint Debtor" at bounding box center [1164, 283] width 11 height 11
radio input "true"
radio input "false"
drag, startPoint x: 489, startPoint y: 253, endPoint x: 489, endPoint y: 274, distance: 21.1
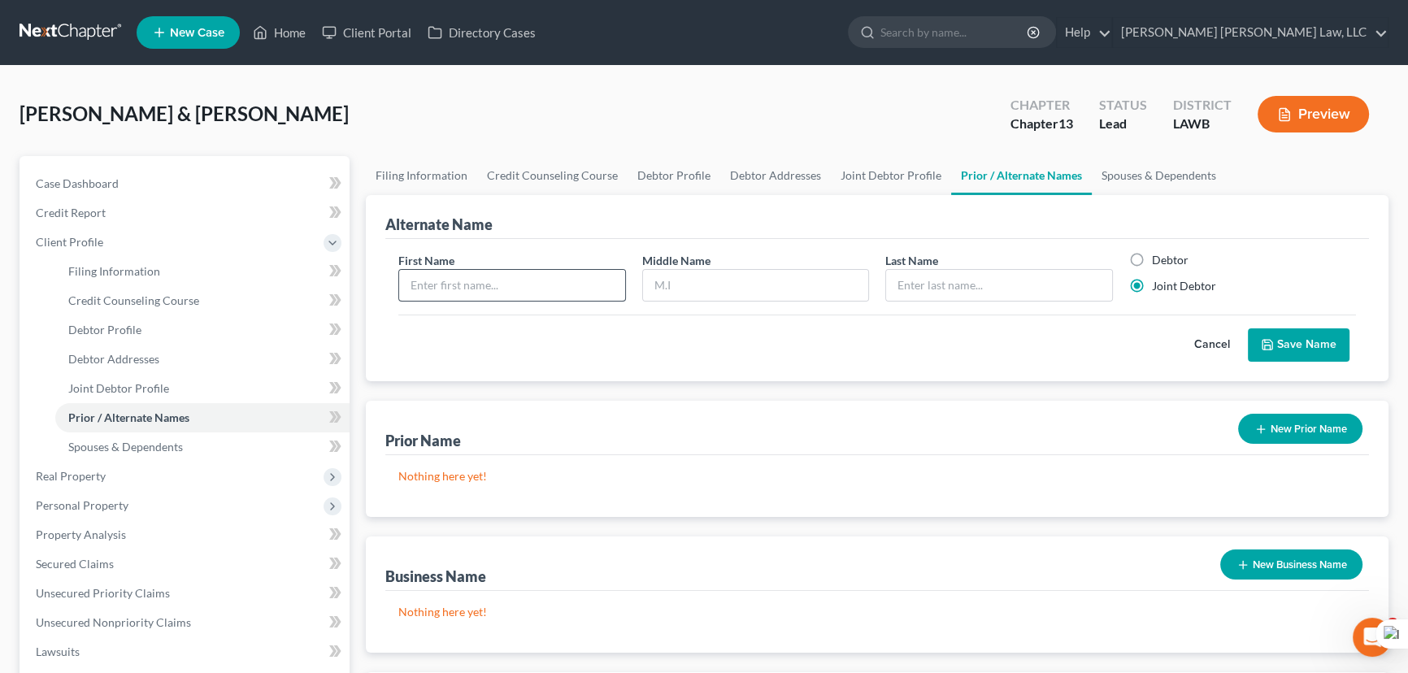
click at [489, 270] on div "First Name" at bounding box center [512, 277] width 244 height 50
click at [489, 282] on input "text" at bounding box center [512, 285] width 226 height 31
type input "[PERSON_NAME]"
click at [687, 289] on input "text" at bounding box center [756, 285] width 226 height 31
type input "J"
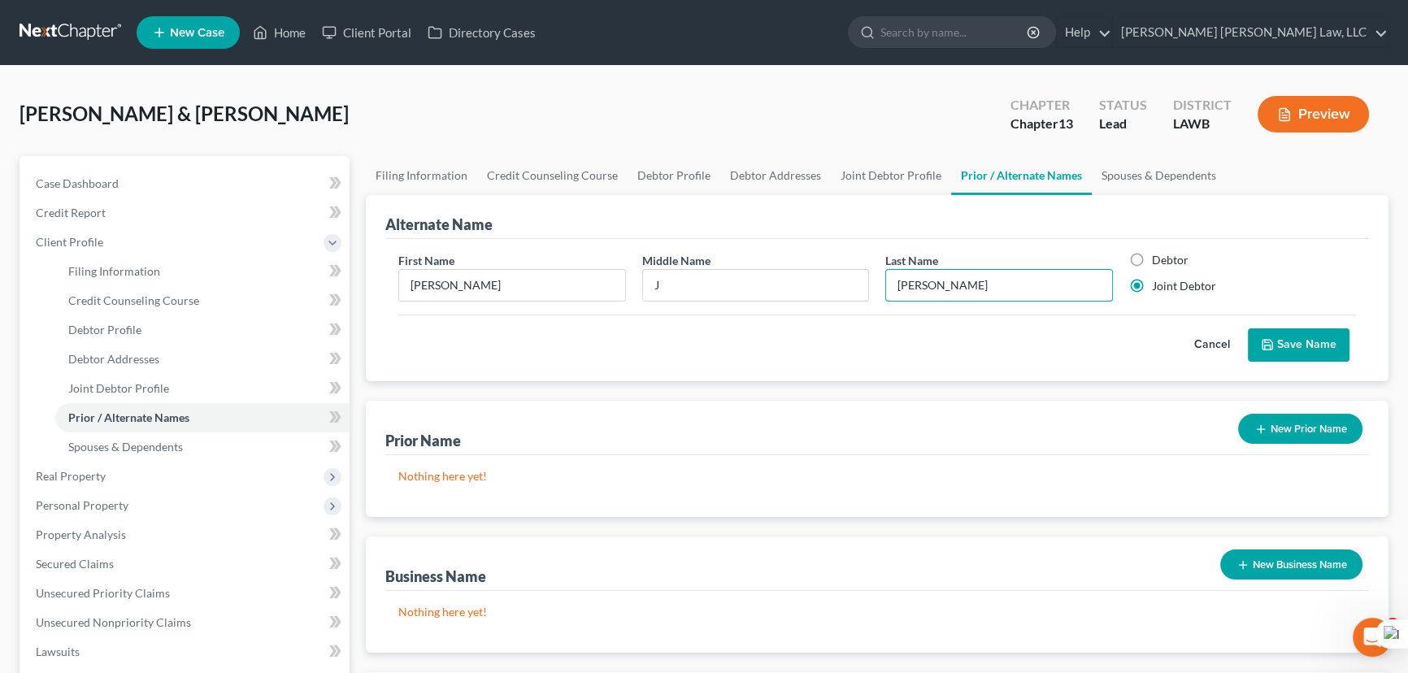
type input "[PERSON_NAME]"
click at [1281, 349] on button "Save Name" at bounding box center [1299, 345] width 102 height 34
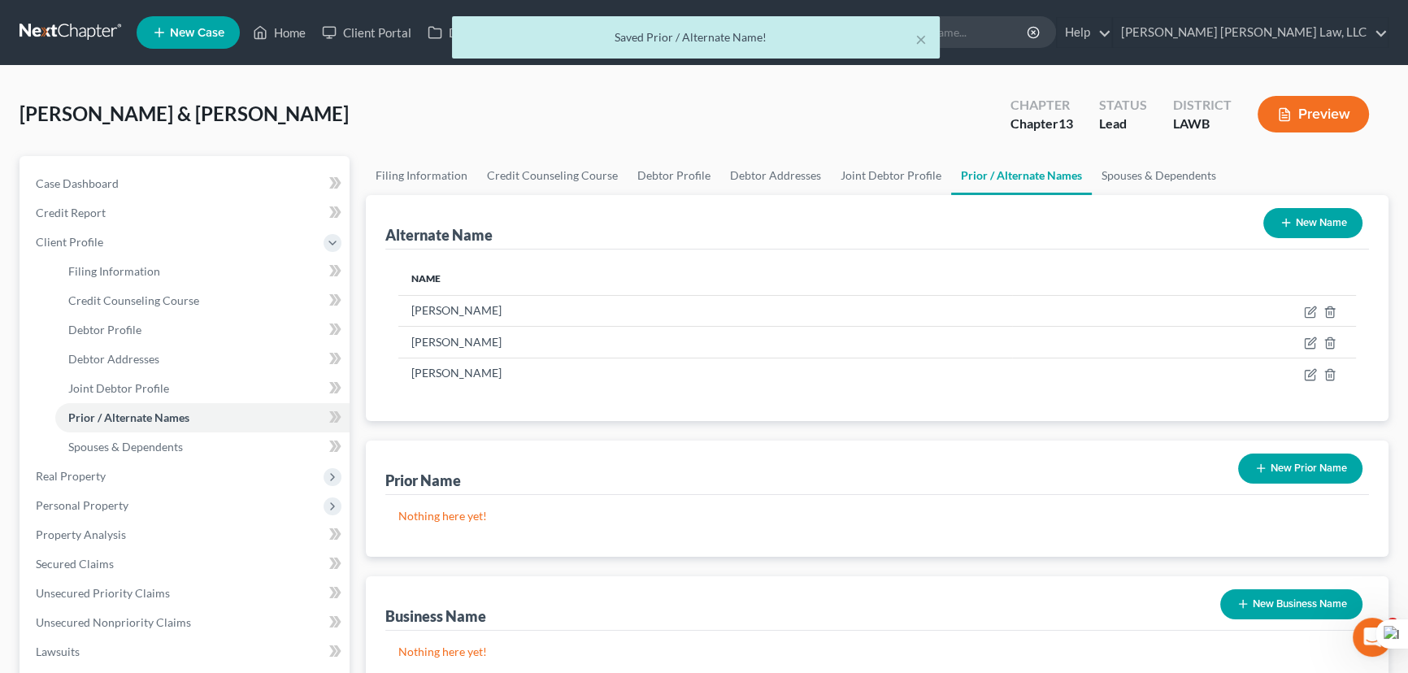
click at [1287, 213] on button "New Name" at bounding box center [1312, 223] width 99 height 30
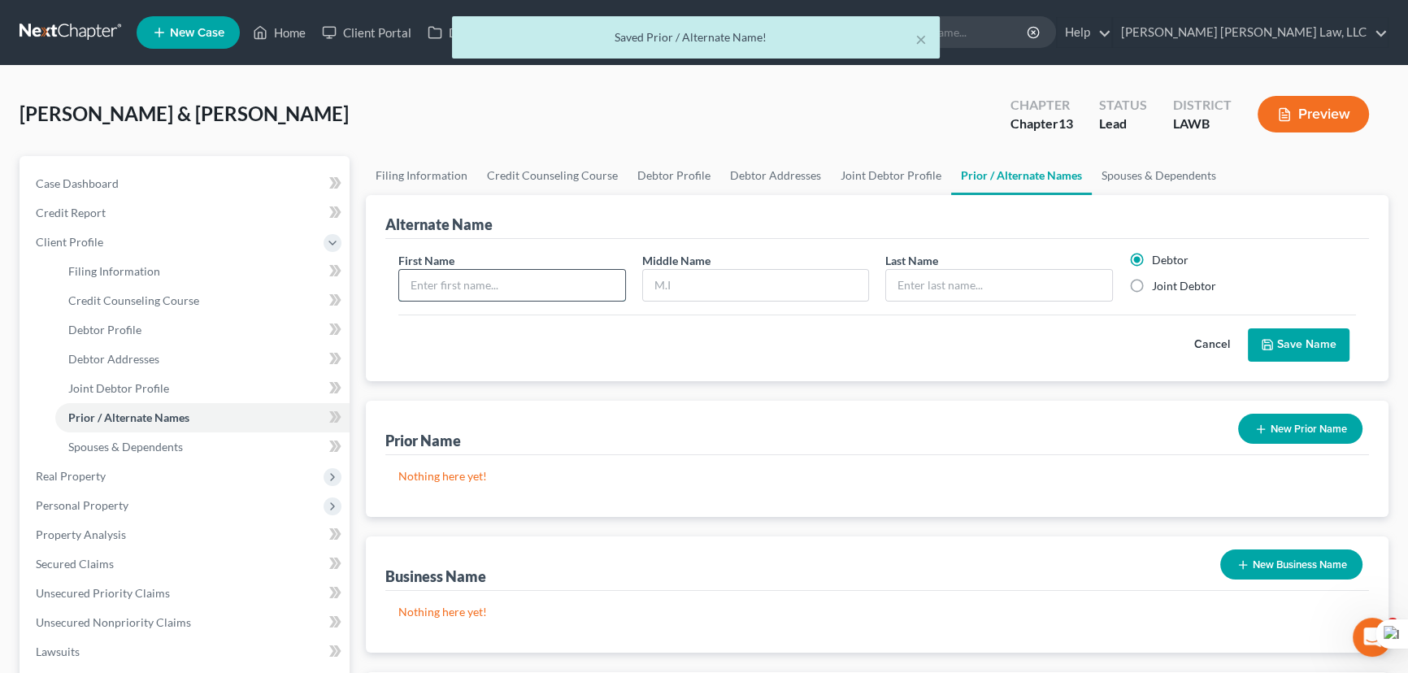
click at [528, 284] on input "text" at bounding box center [512, 285] width 226 height 31
type input "[PERSON_NAME]"
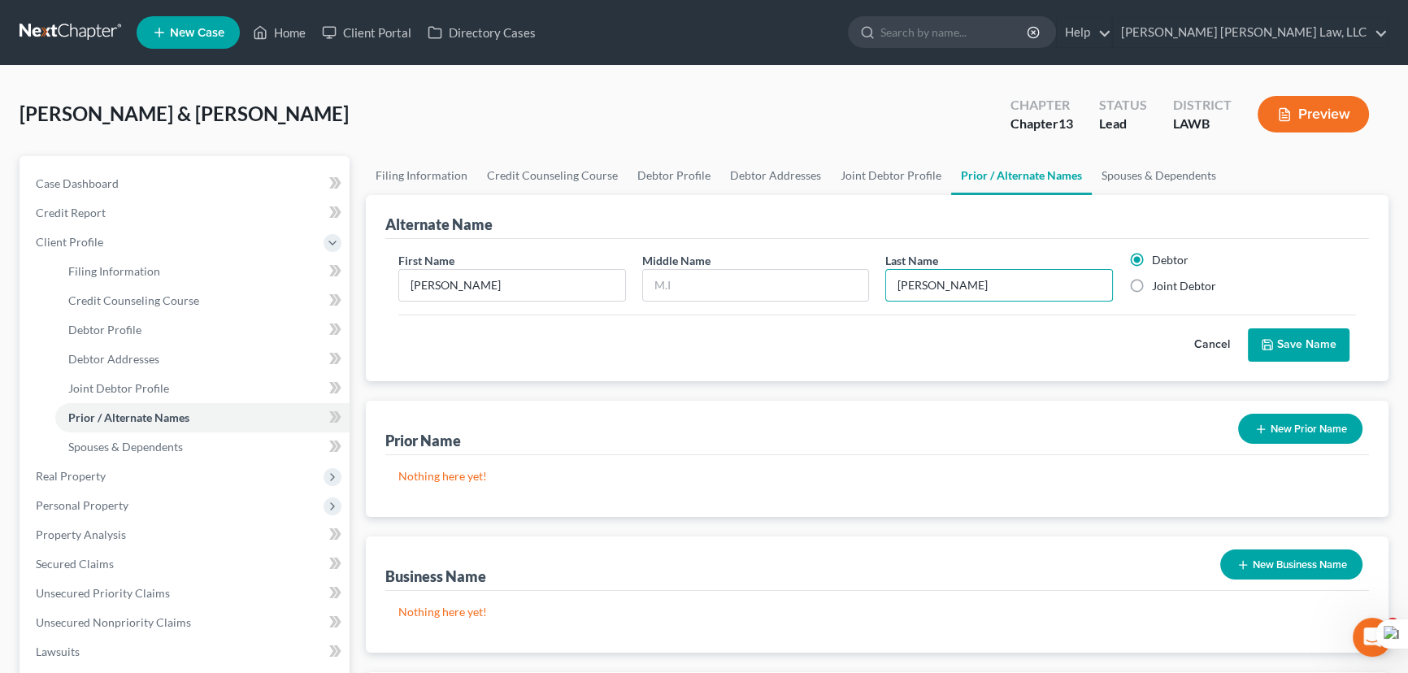
type input "[PERSON_NAME]"
drag, startPoint x: 1137, startPoint y: 289, endPoint x: 1154, endPoint y: 285, distance: 17.0
click at [1152, 289] on label "Joint Debtor" at bounding box center [1184, 286] width 64 height 16
click at [1159, 289] on input "Joint Debtor" at bounding box center [1164, 283] width 11 height 11
radio input "true"
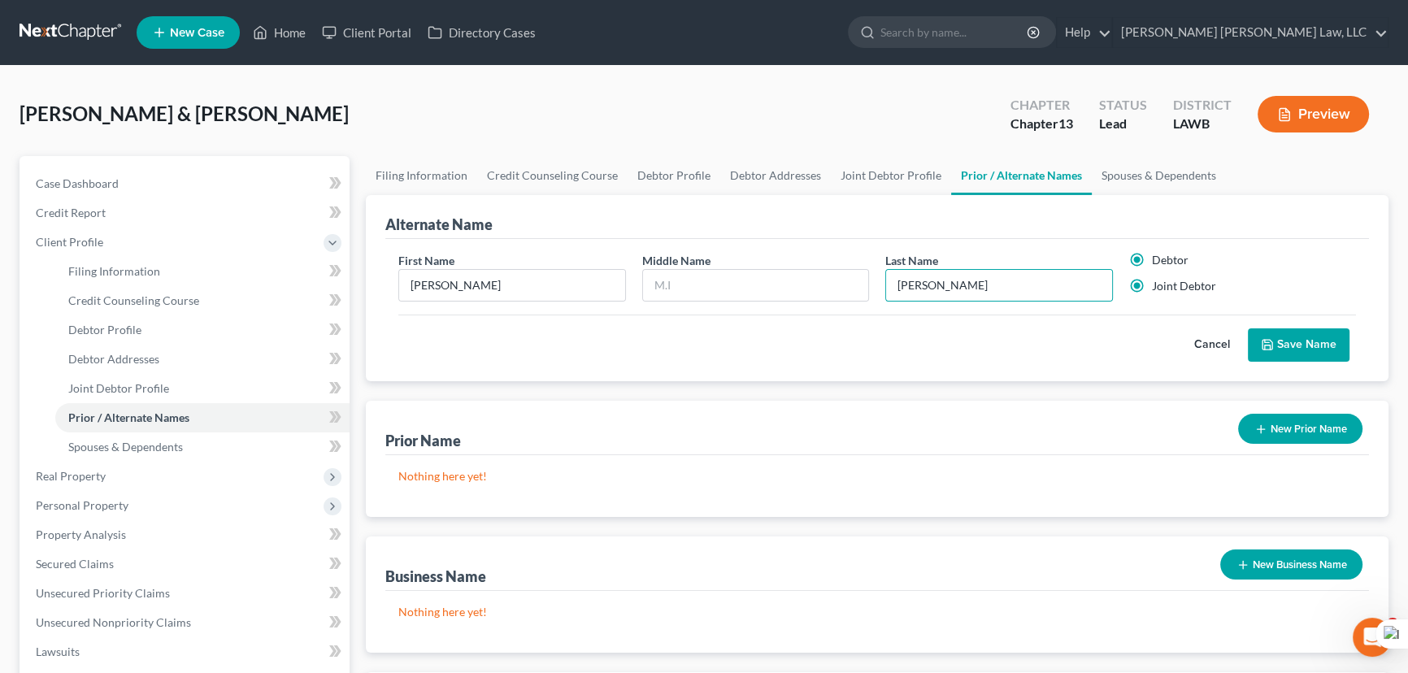
radio input "false"
click at [1267, 341] on icon "submit" at bounding box center [1267, 344] width 13 height 13
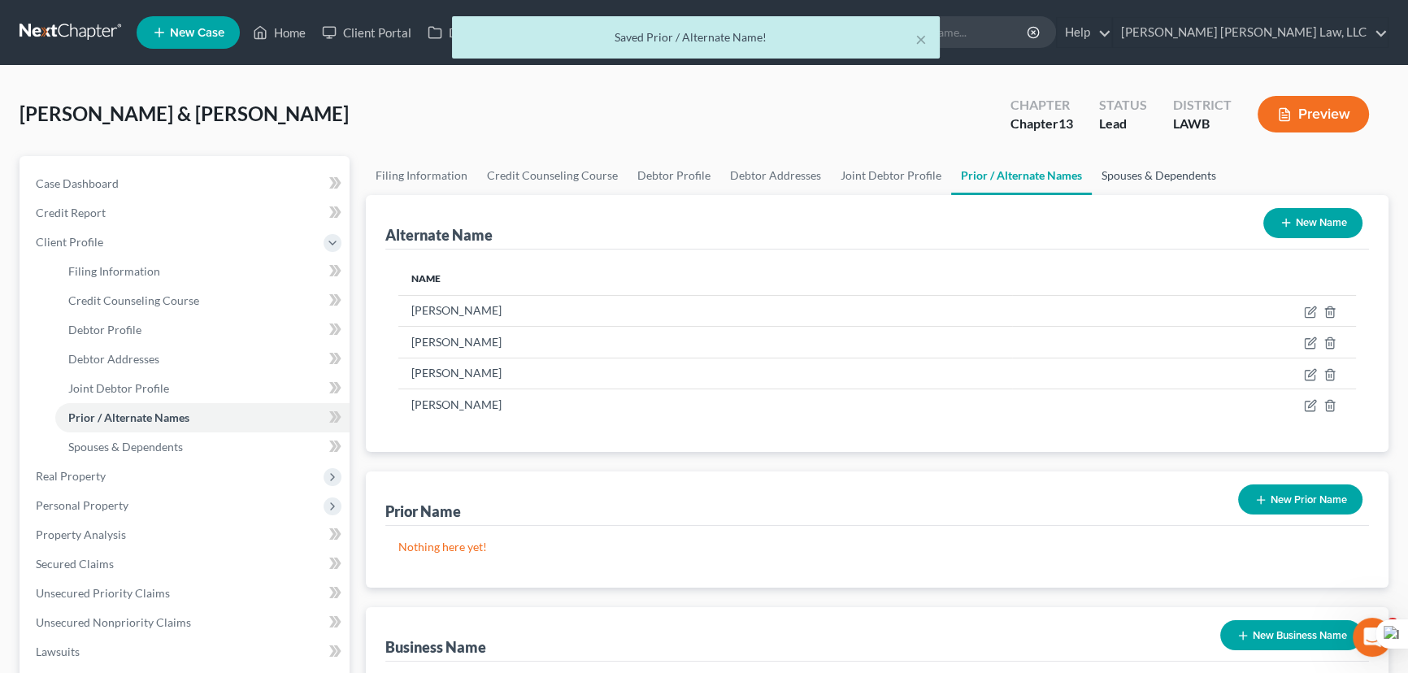
click at [1120, 189] on link "Spouses & Dependents" at bounding box center [1159, 175] width 134 height 39
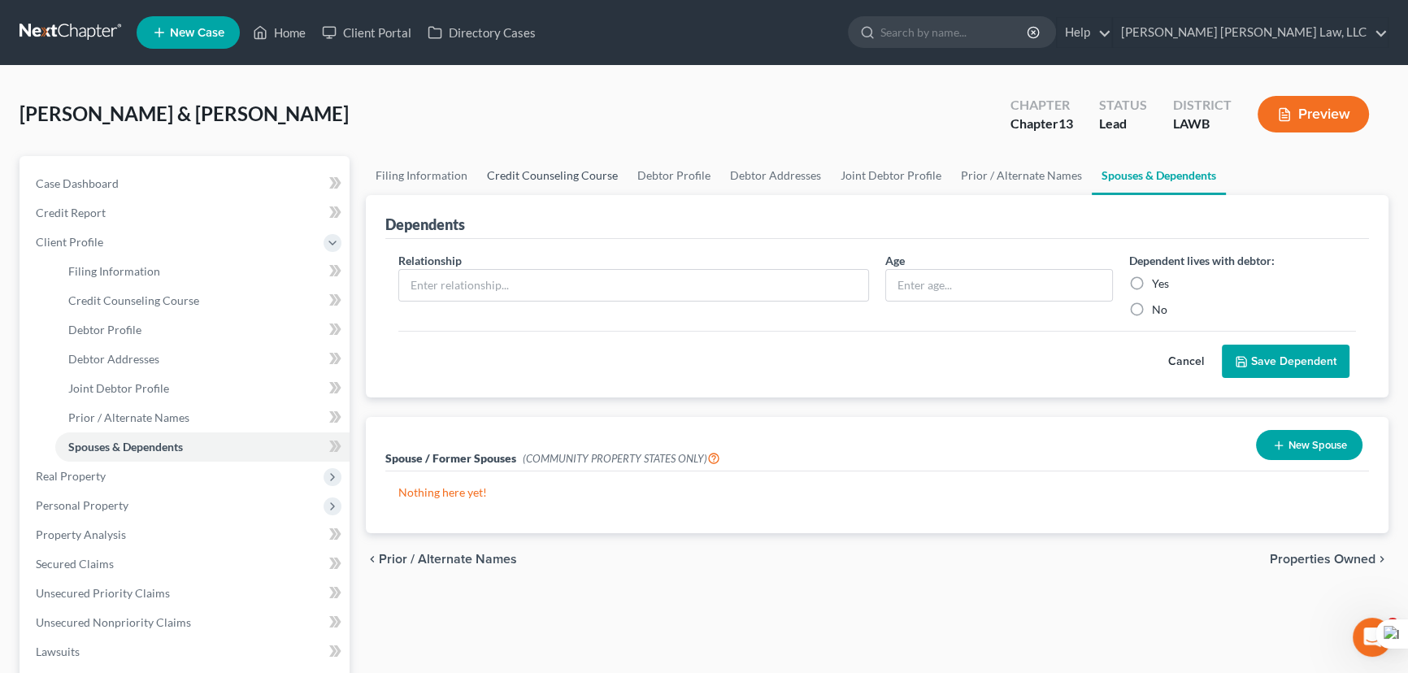
click at [545, 192] on link "Credit Counseling Course" at bounding box center [552, 175] width 150 height 39
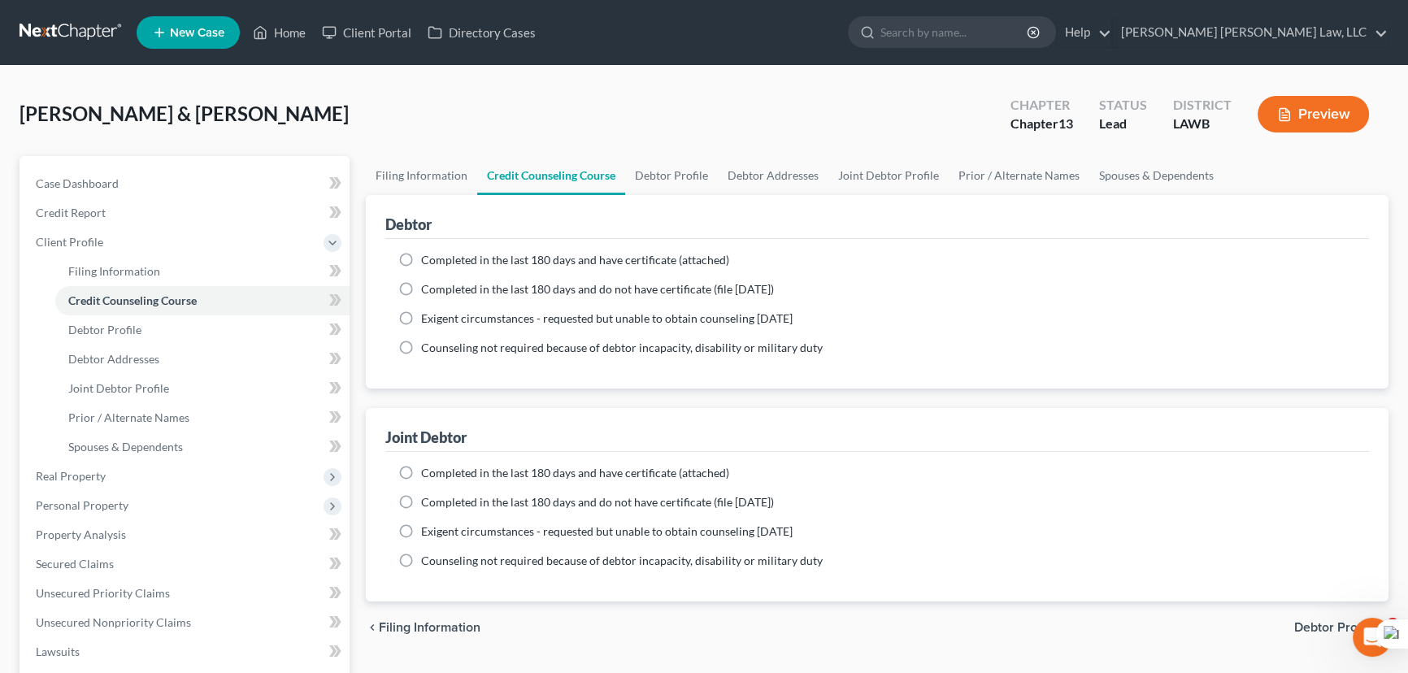
drag, startPoint x: 407, startPoint y: 285, endPoint x: 432, endPoint y: 305, distance: 32.4
click at [421, 285] on label "Completed in the last 180 days and do not have certificate (file [DATE])" at bounding box center [597, 289] width 353 height 16
click at [428, 285] on input "Completed in the last 180 days and do not have certificate (file [DATE])" at bounding box center [433, 286] width 11 height 11
radio input "true"
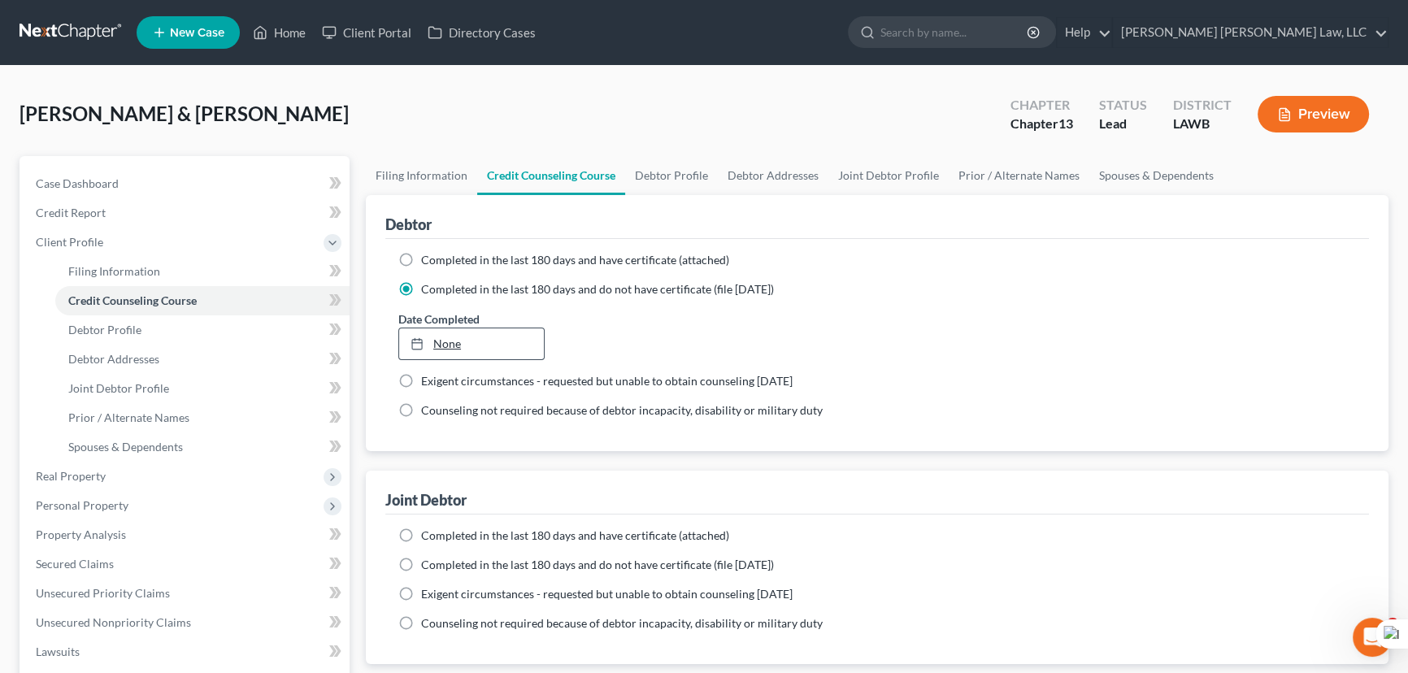
click at [441, 341] on link "None" at bounding box center [471, 343] width 145 height 31
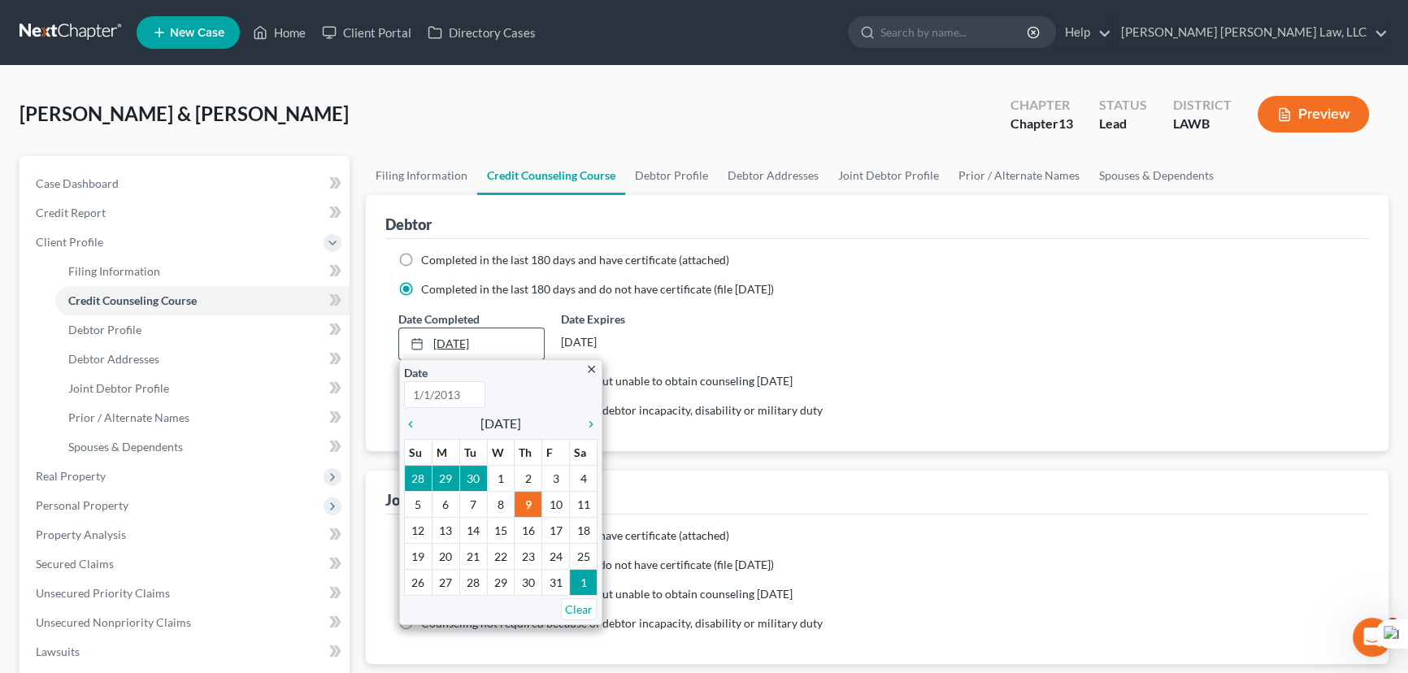
type input "10/9/2025"
click at [412, 420] on icon "chevron_left" at bounding box center [414, 424] width 21 height 13
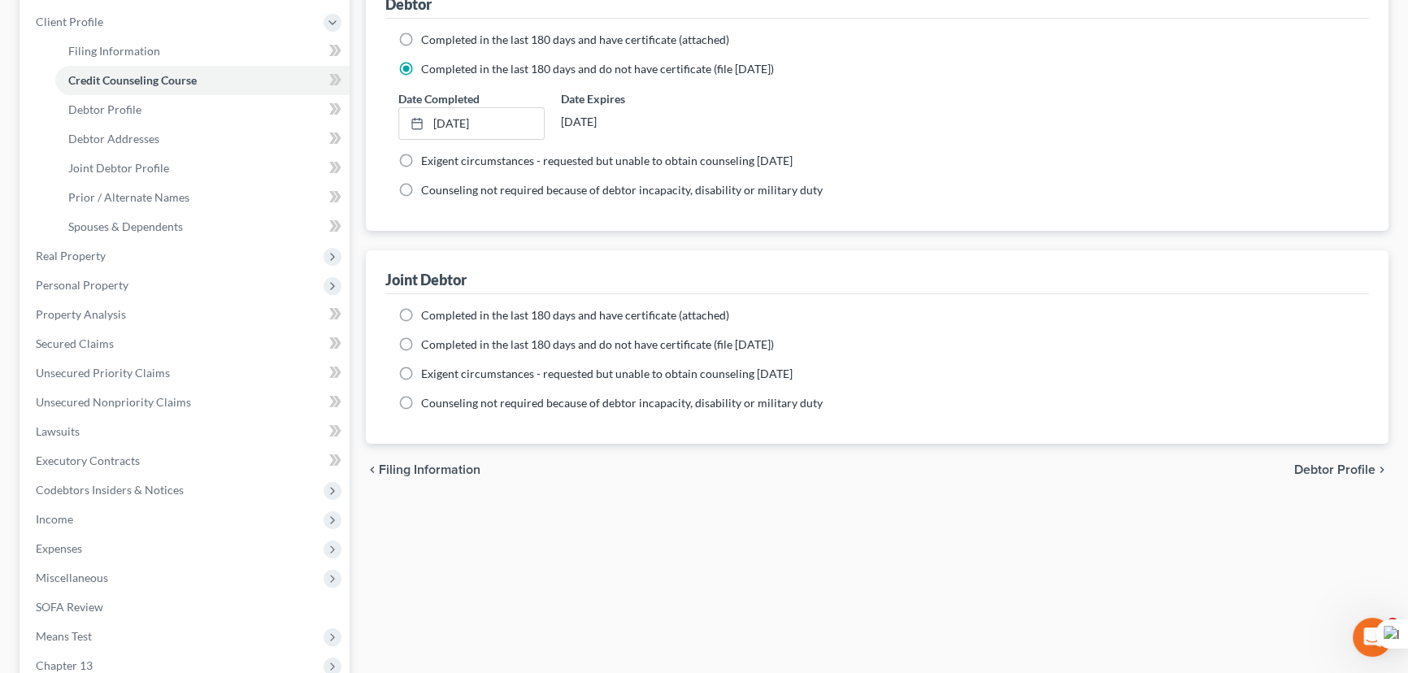
scroll to position [221, 0]
click at [421, 347] on label "Completed in the last 180 days and do not have certificate (file [DATE])" at bounding box center [597, 344] width 353 height 16
click at [428, 346] on input "Completed in the last 180 days and do not have certificate (file [DATE])" at bounding box center [433, 341] width 11 height 11
radio input "true"
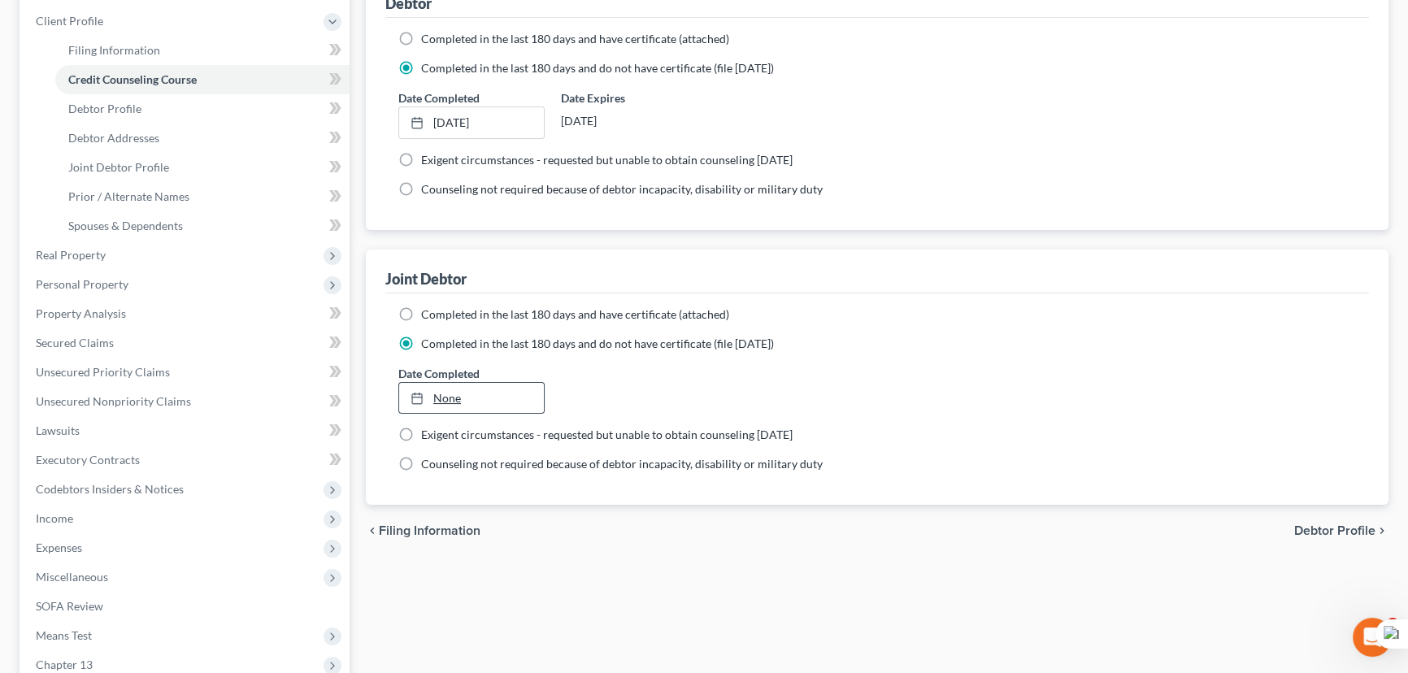
click at [487, 385] on link "None" at bounding box center [471, 398] width 145 height 31
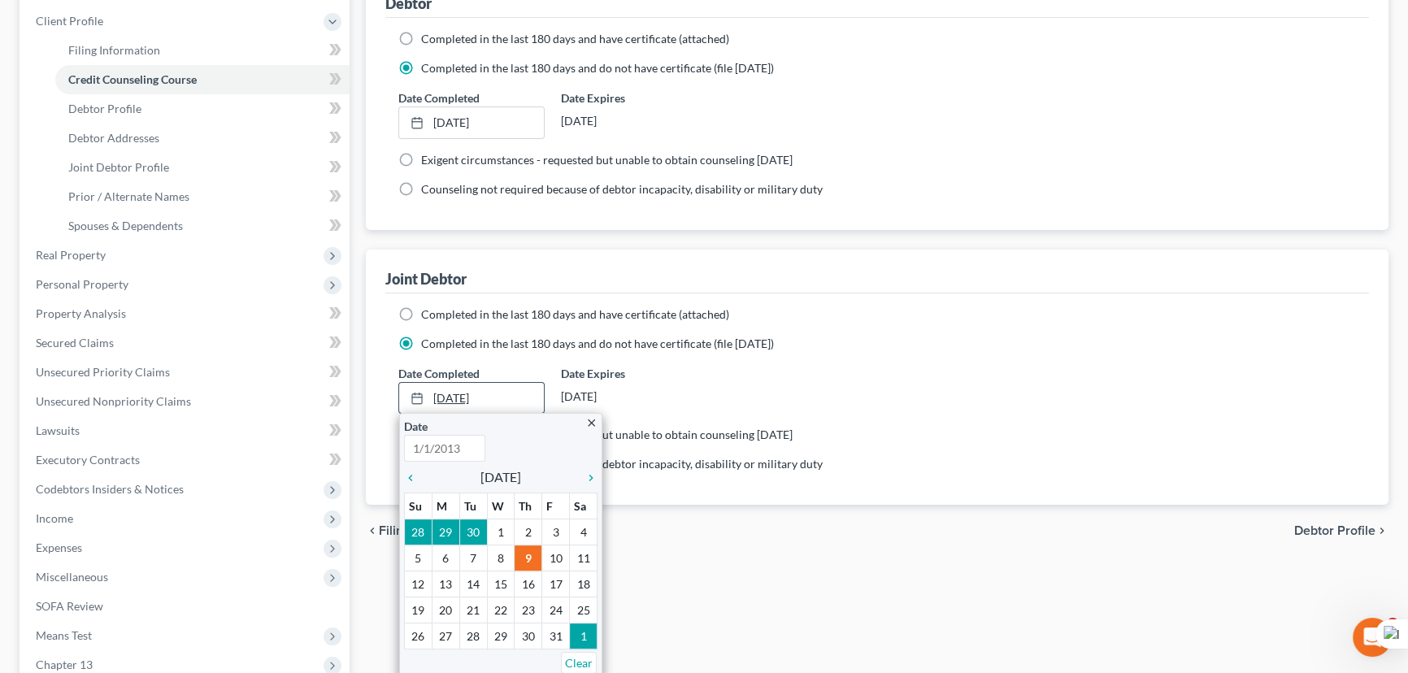
type input "10/9/2025"
click at [408, 472] on icon "chevron_left" at bounding box center [414, 478] width 21 height 13
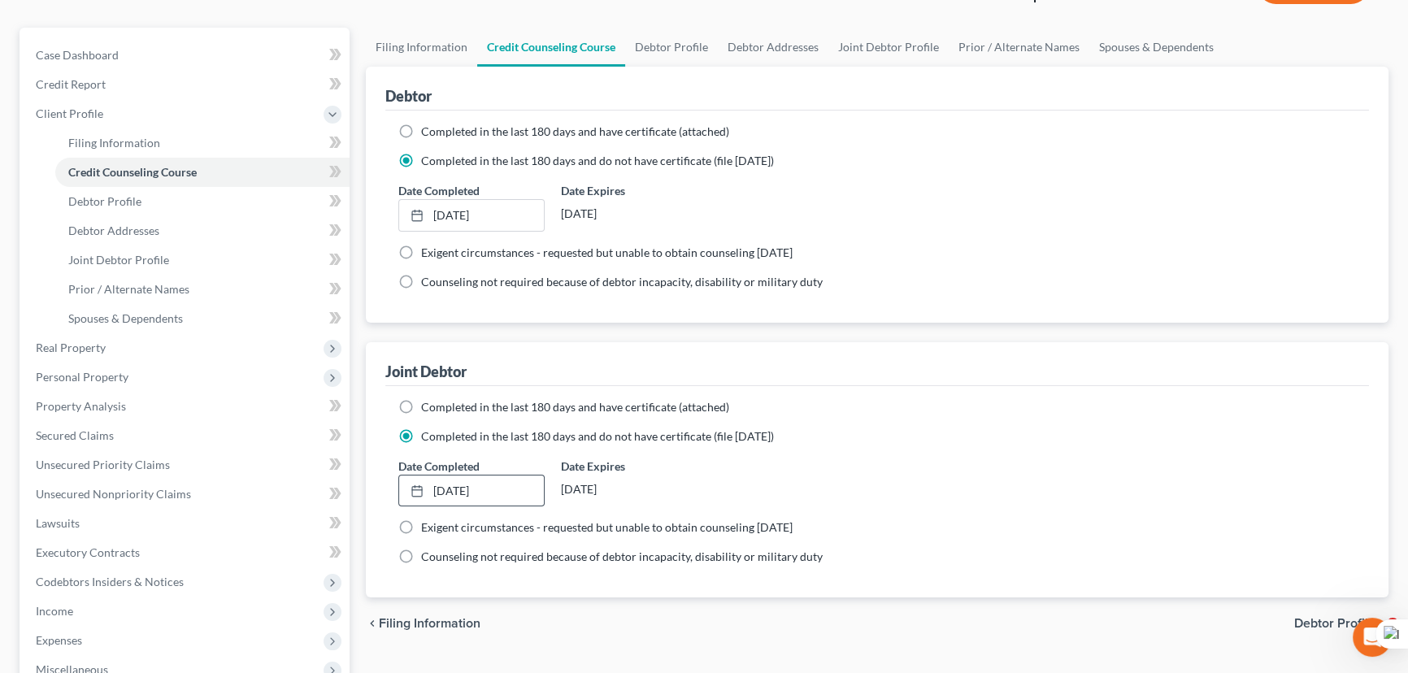
scroll to position [0, 0]
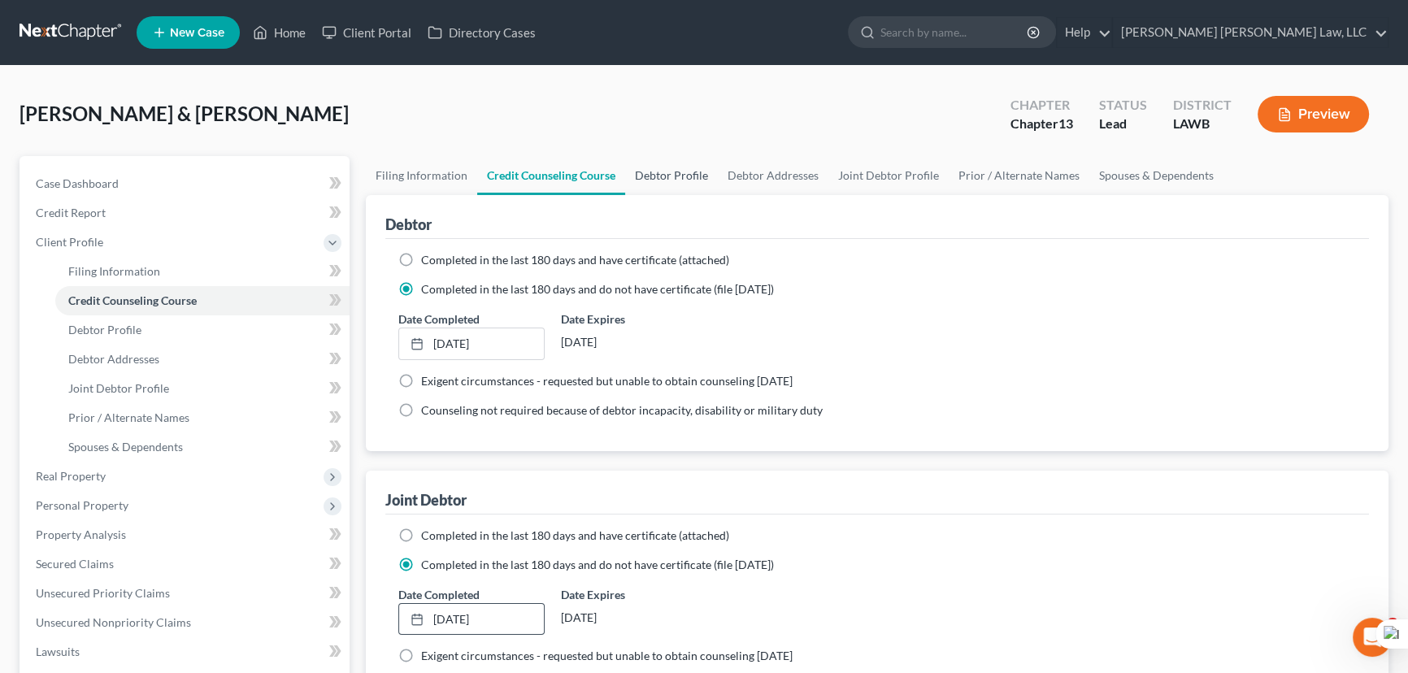
click at [695, 178] on link "Debtor Profile" at bounding box center [671, 175] width 93 height 39
select select "1"
select select "2"
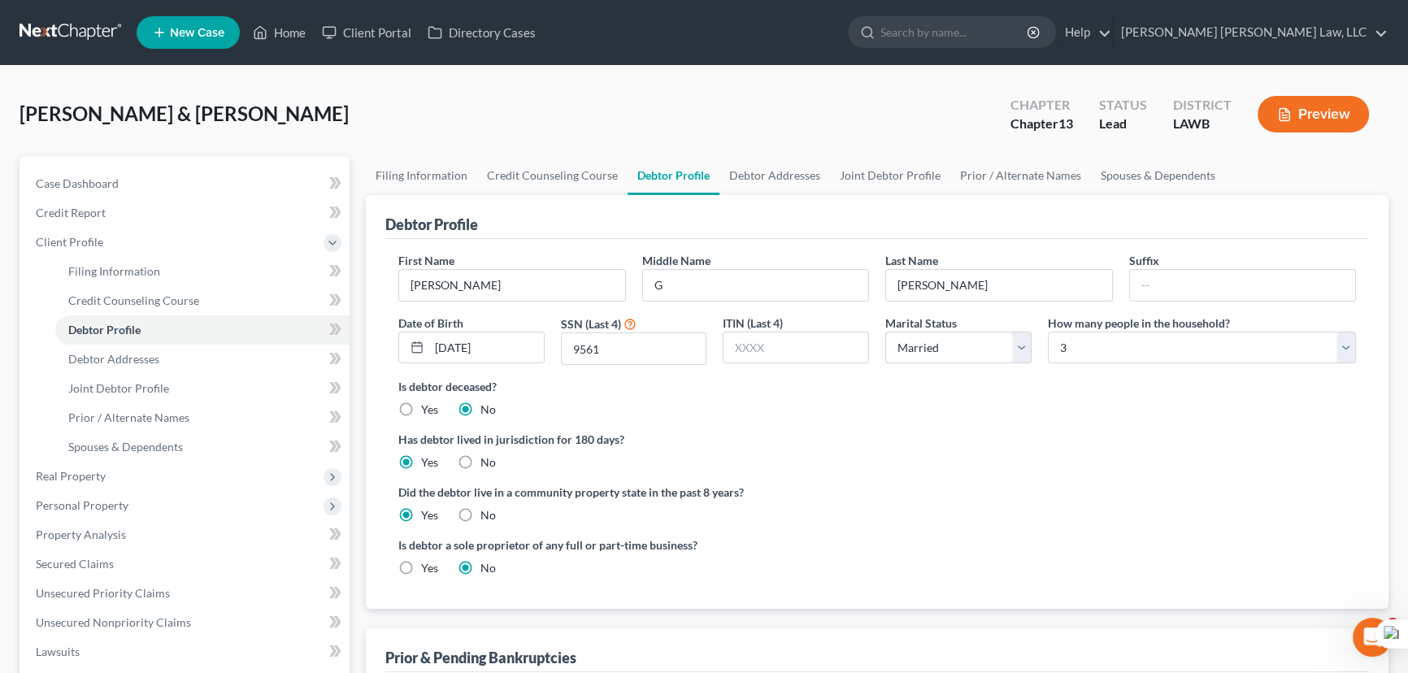
radio input "true"
click at [905, 177] on link "Joint Debtor Profile" at bounding box center [890, 175] width 120 height 39
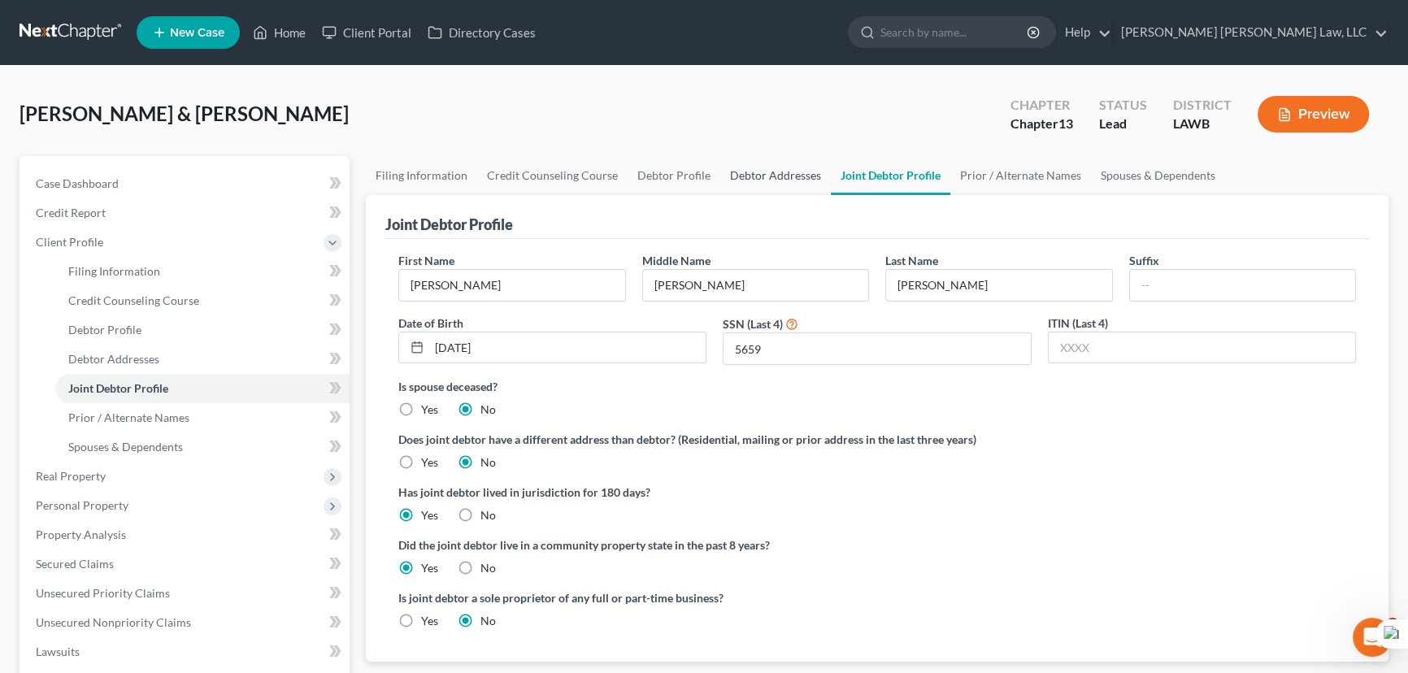
click at [794, 171] on link "Debtor Addresses" at bounding box center [775, 175] width 111 height 39
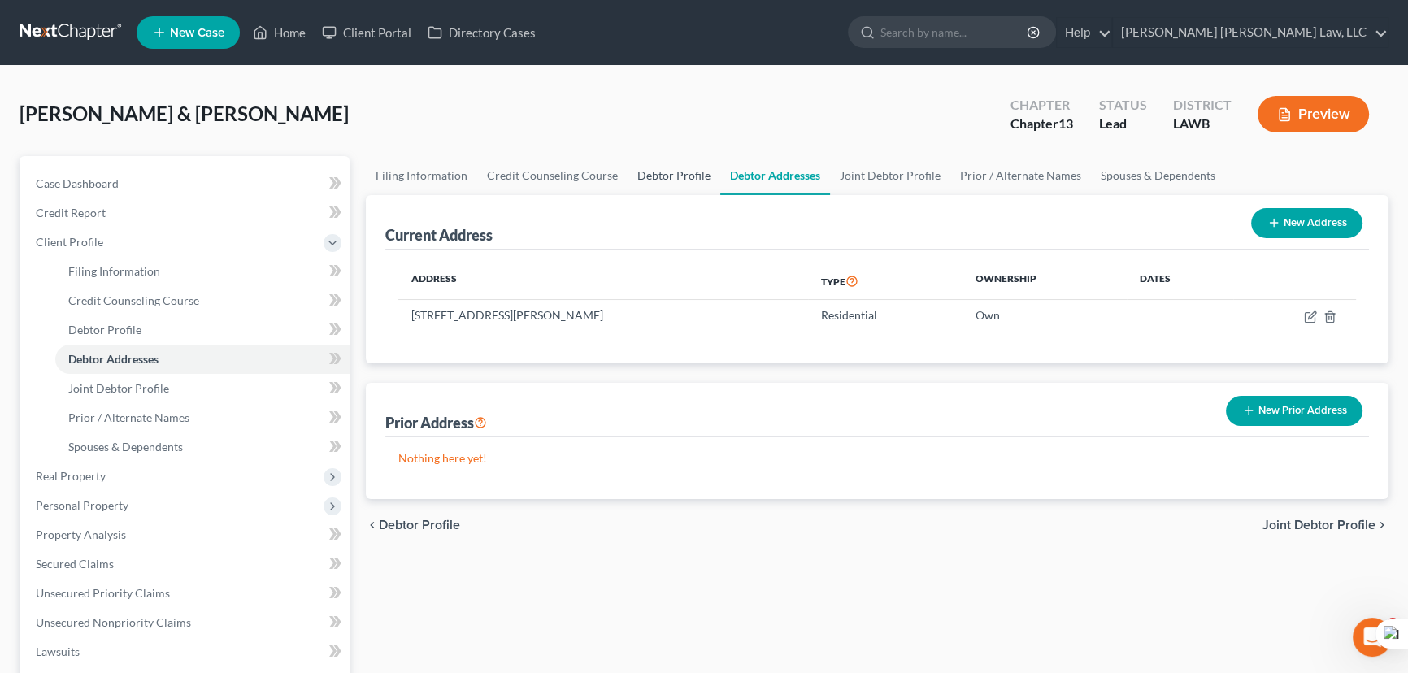
click at [684, 161] on link "Debtor Profile" at bounding box center [674, 175] width 93 height 39
select select "1"
select select "2"
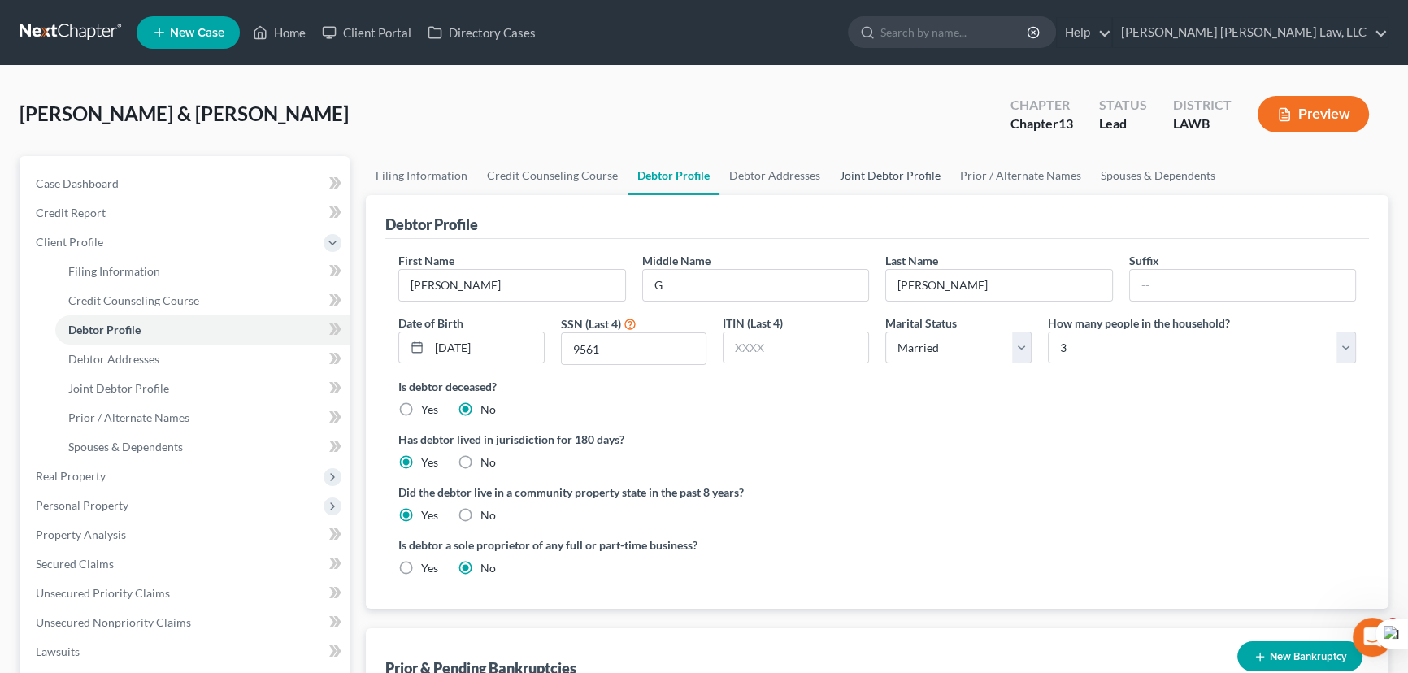
click at [887, 179] on link "Joint Debtor Profile" at bounding box center [890, 175] width 120 height 39
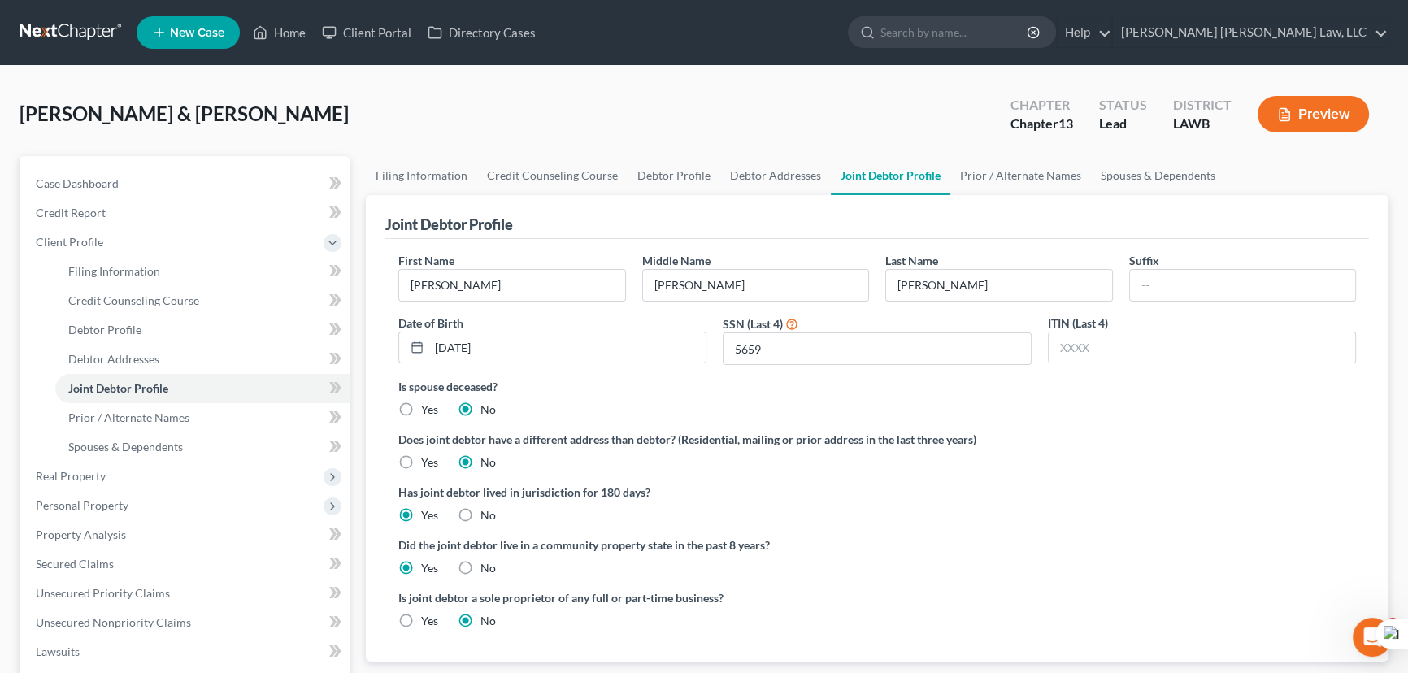
drag, startPoint x: 666, startPoint y: 131, endPoint x: 667, endPoint y: 141, distance: 10.6
click at [666, 131] on div "[PERSON_NAME] & [PERSON_NAME] Upgraded Chapter Chapter 13 Status Lead District …" at bounding box center [704, 120] width 1369 height 71
click at [668, 192] on link "Debtor Profile" at bounding box center [674, 175] width 93 height 39
select select "1"
select select "2"
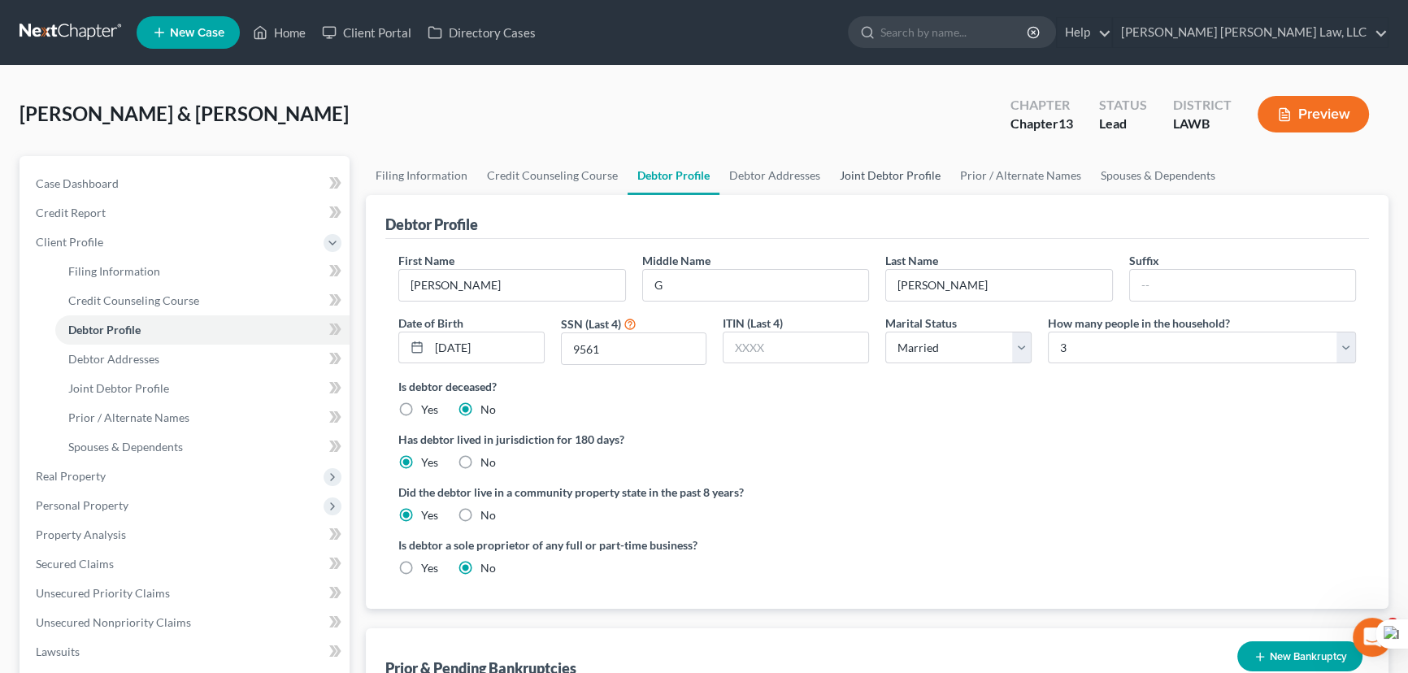
click at [878, 175] on link "Joint Debtor Profile" at bounding box center [890, 175] width 120 height 39
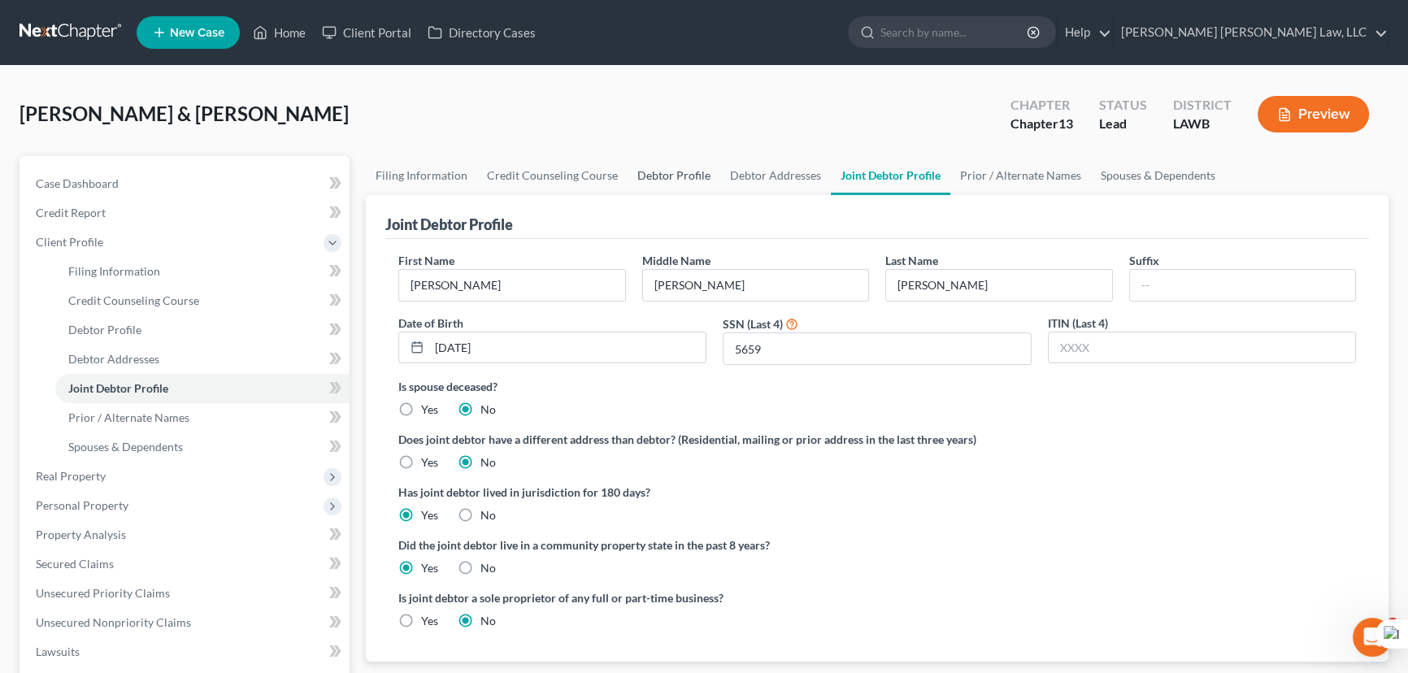
click at [706, 163] on link "Debtor Profile" at bounding box center [674, 175] width 93 height 39
select select "1"
select select "2"
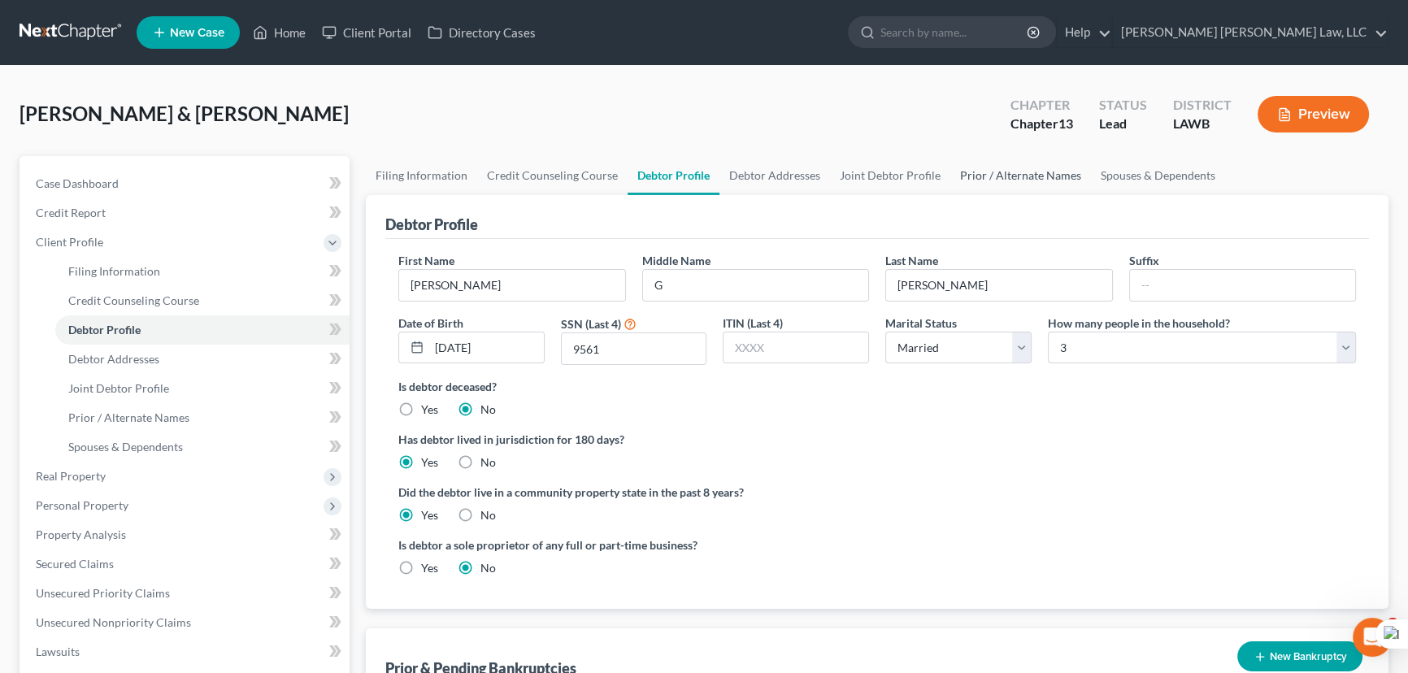
click at [1035, 165] on link "Prior / Alternate Names" at bounding box center [1020, 175] width 141 height 39
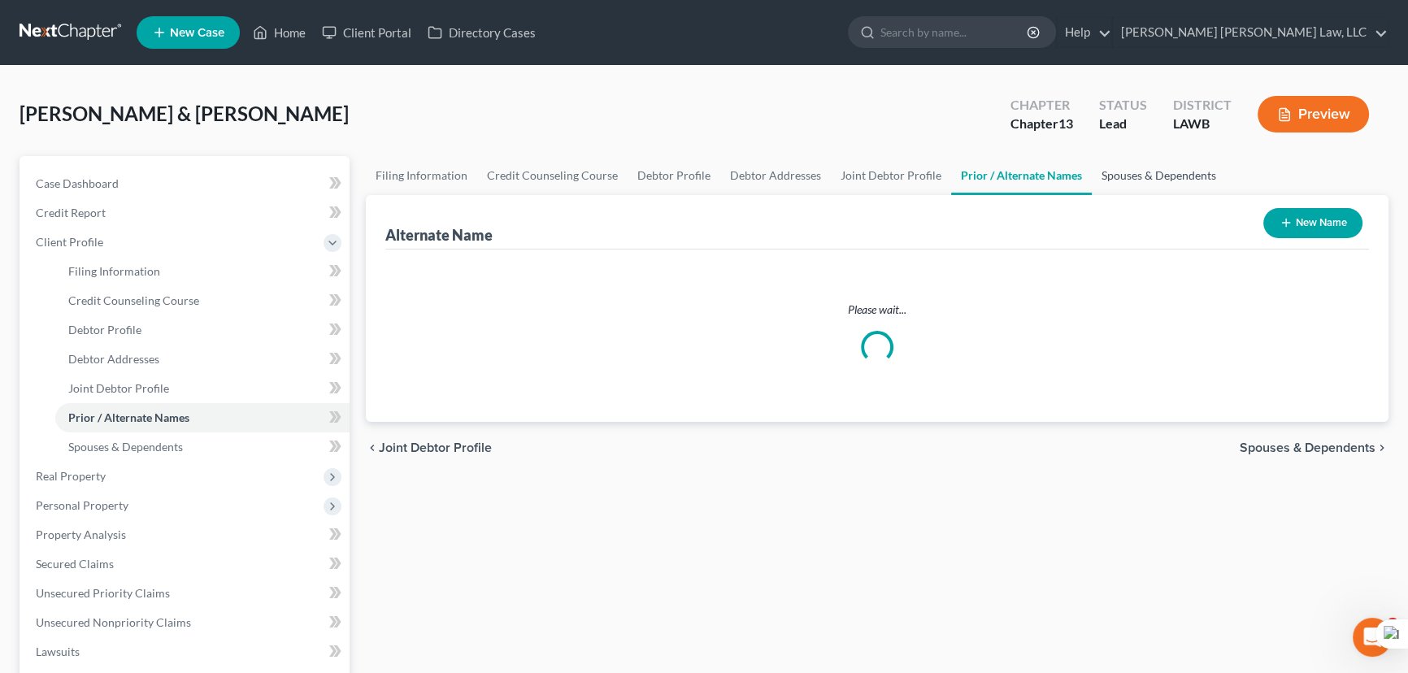
click at [1138, 171] on link "Spouses & Dependents" at bounding box center [1159, 175] width 134 height 39
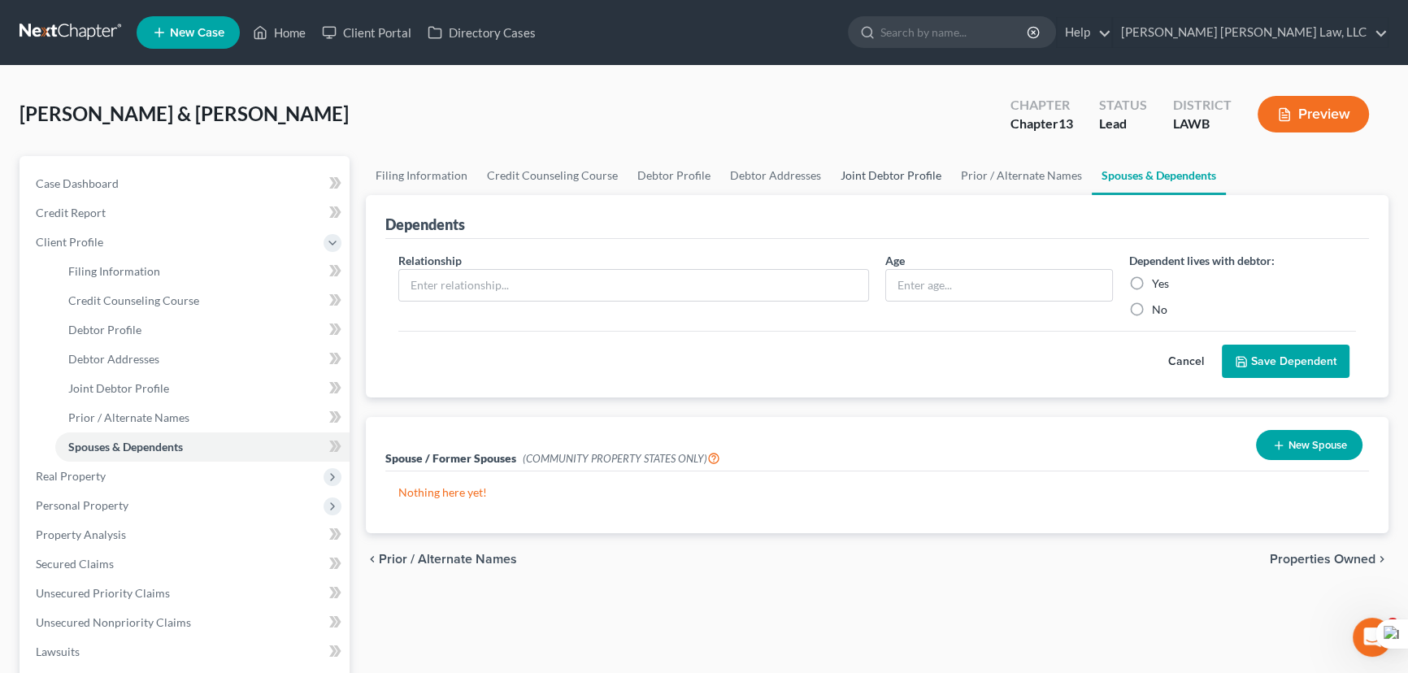
click at [863, 175] on link "Joint Debtor Profile" at bounding box center [891, 175] width 120 height 39
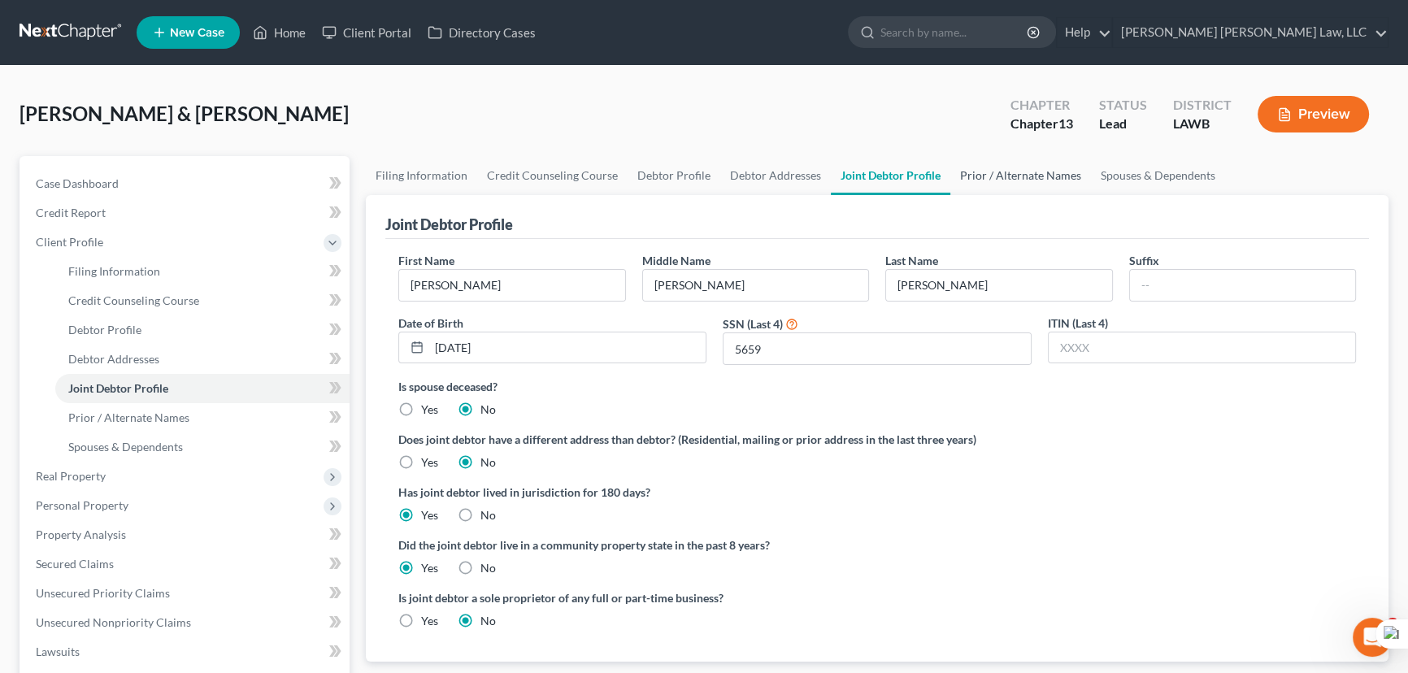
click at [973, 173] on link "Prior / Alternate Names" at bounding box center [1020, 175] width 141 height 39
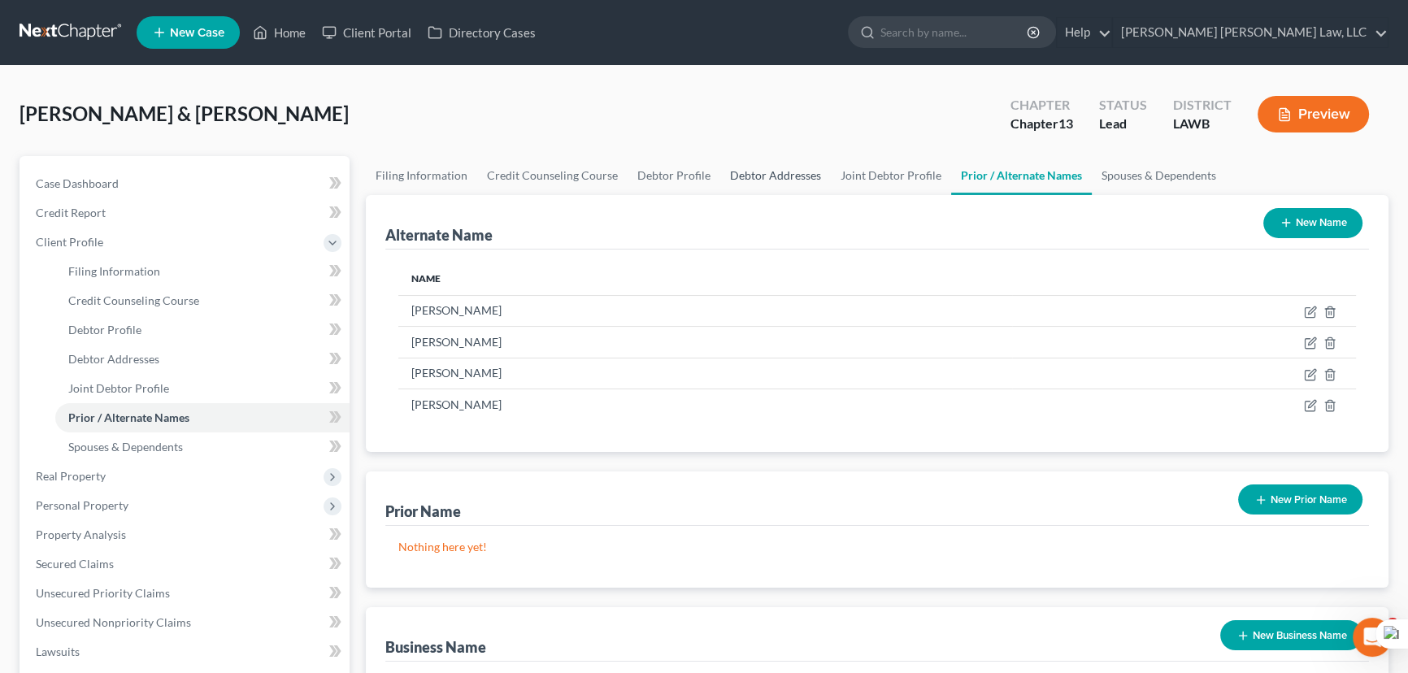
click at [772, 177] on link "Debtor Addresses" at bounding box center [775, 175] width 111 height 39
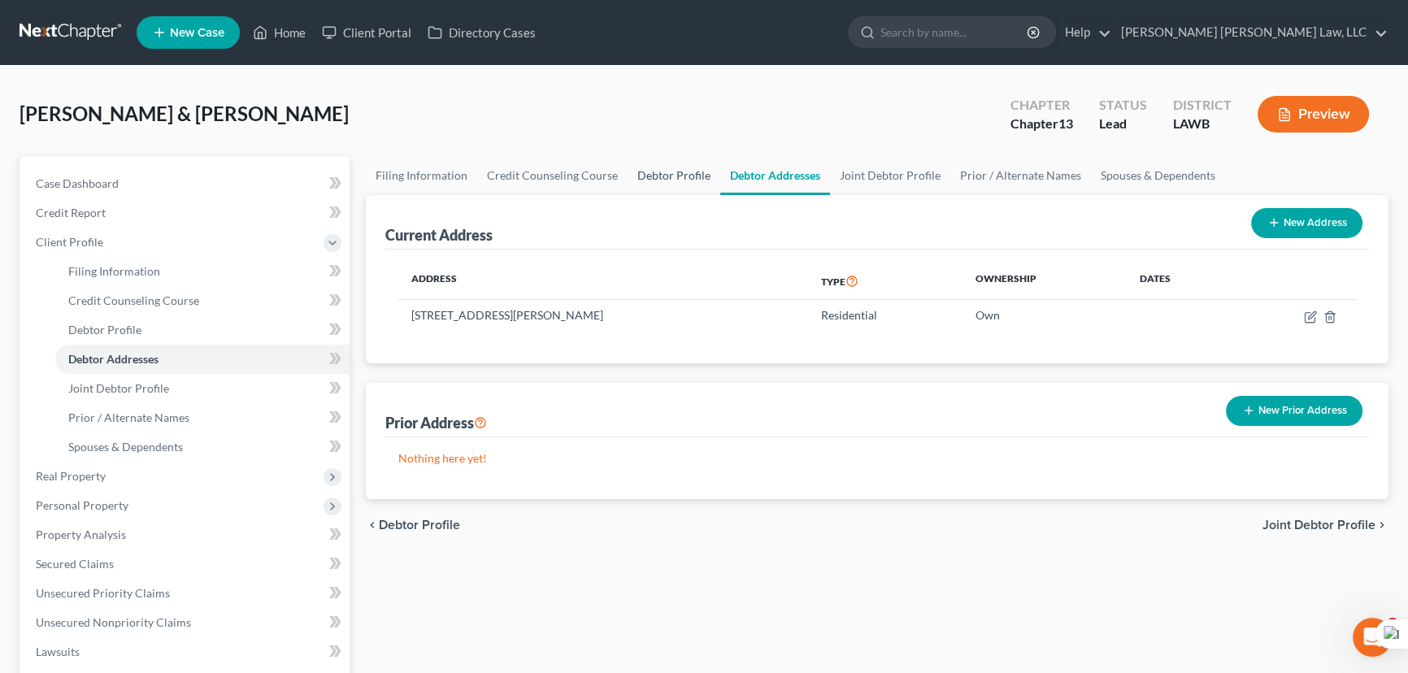
click at [649, 176] on link "Debtor Profile" at bounding box center [674, 175] width 93 height 39
select select "1"
select select "2"
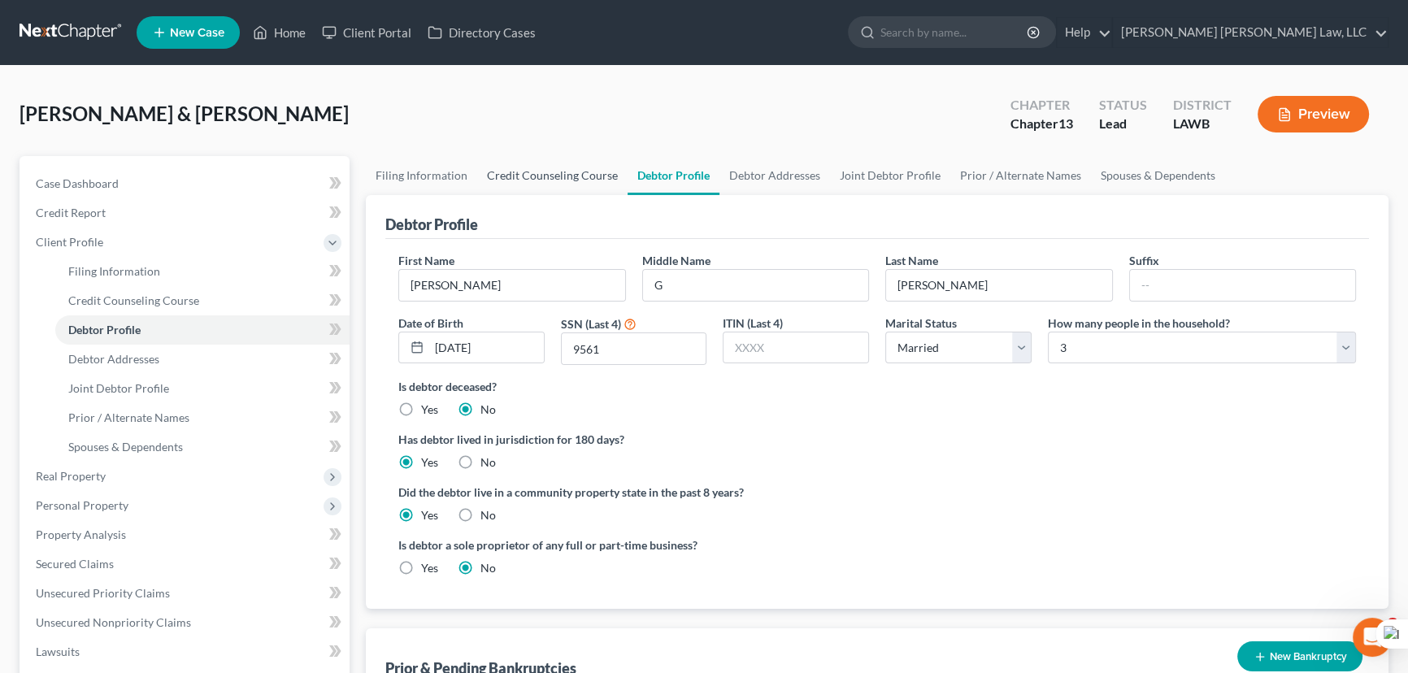
click at [515, 171] on link "Credit Counseling Course" at bounding box center [552, 175] width 150 height 39
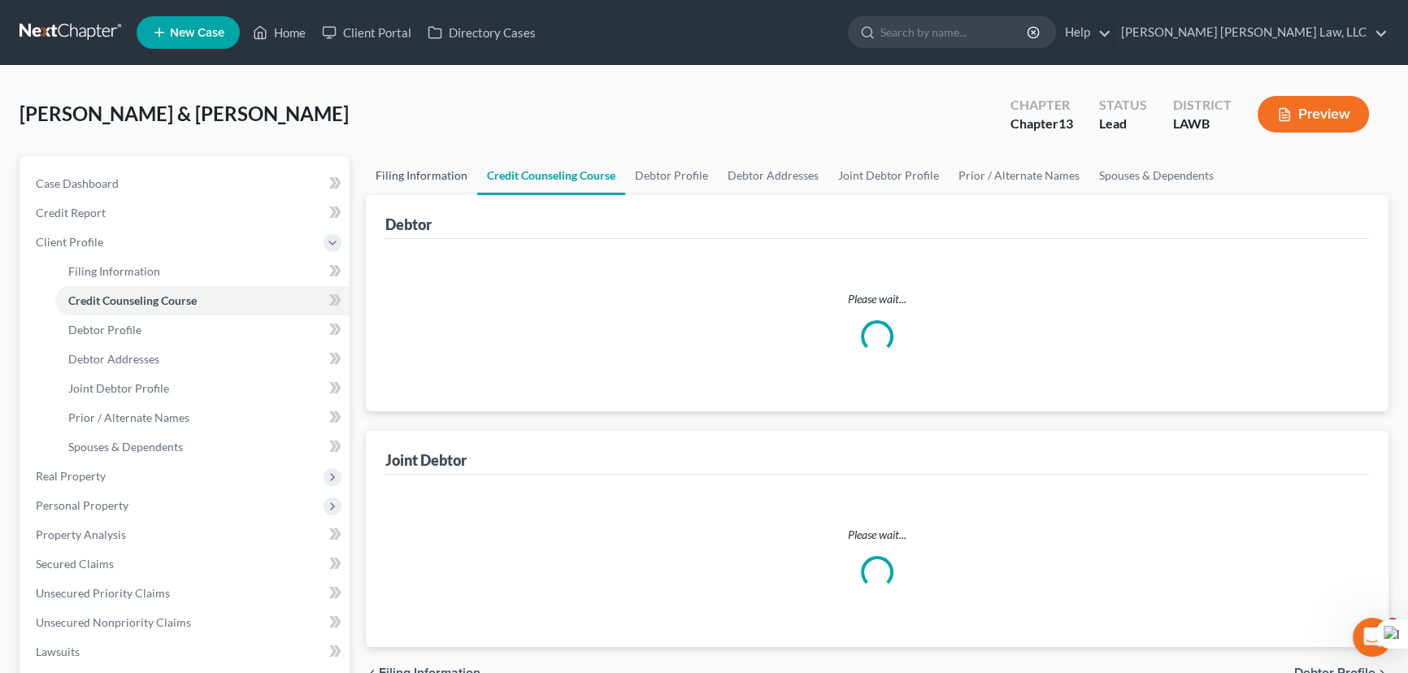
click at [404, 171] on link "Filing Information" at bounding box center [421, 175] width 111 height 39
select select "1"
select select "3"
select select "36"
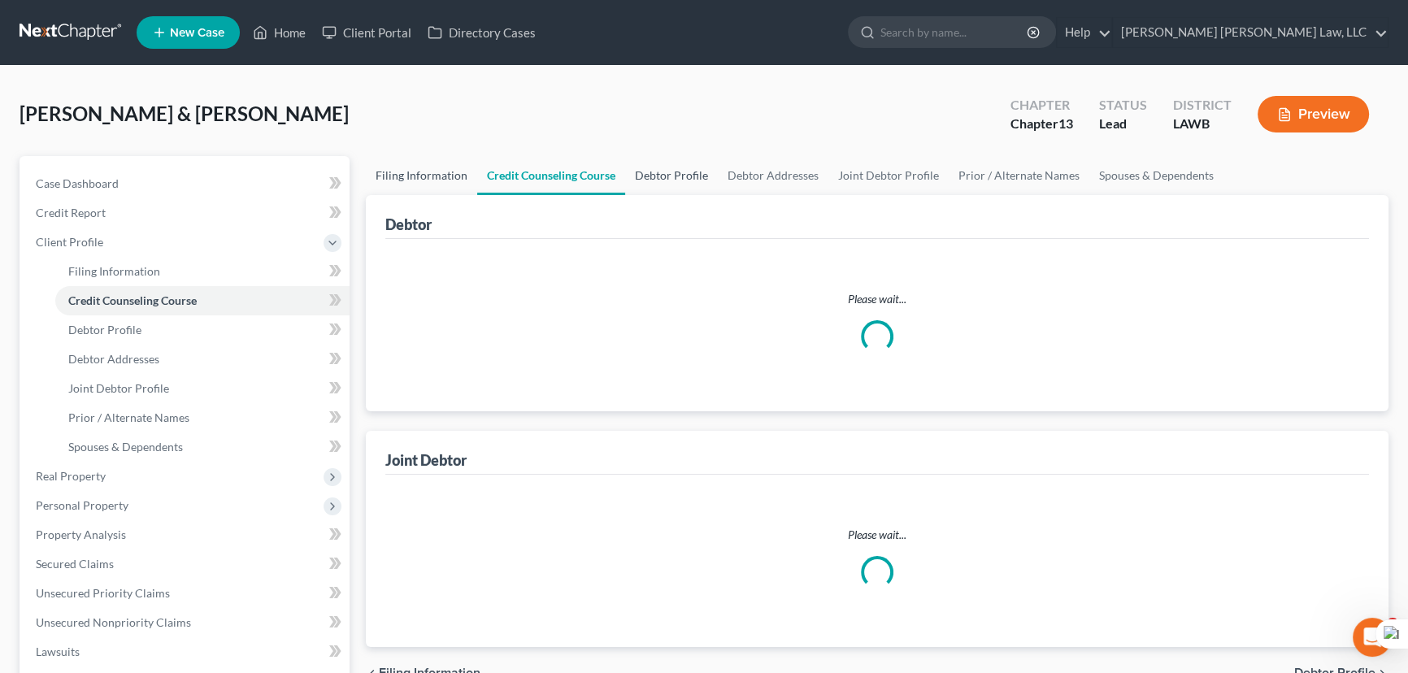
select select "0"
select select "19"
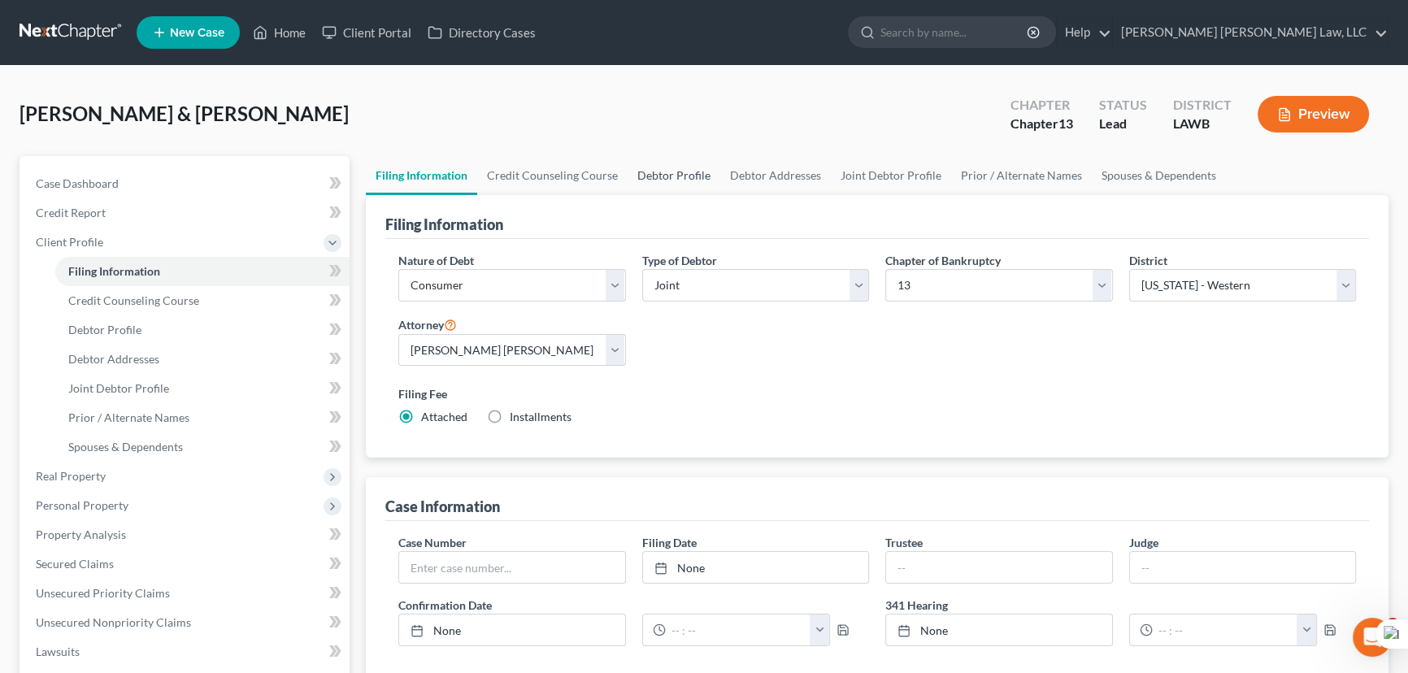
drag, startPoint x: 692, startPoint y: 149, endPoint x: 713, endPoint y: 179, distance: 36.8
click at [692, 150] on div "[PERSON_NAME] & [PERSON_NAME] Upgraded Chapter Chapter 13 Status Lead District …" at bounding box center [704, 120] width 1369 height 71
drag, startPoint x: 713, startPoint y: 179, endPoint x: 755, endPoint y: 177, distance: 42.3
click at [714, 179] on link "Debtor Profile" at bounding box center [674, 175] width 93 height 39
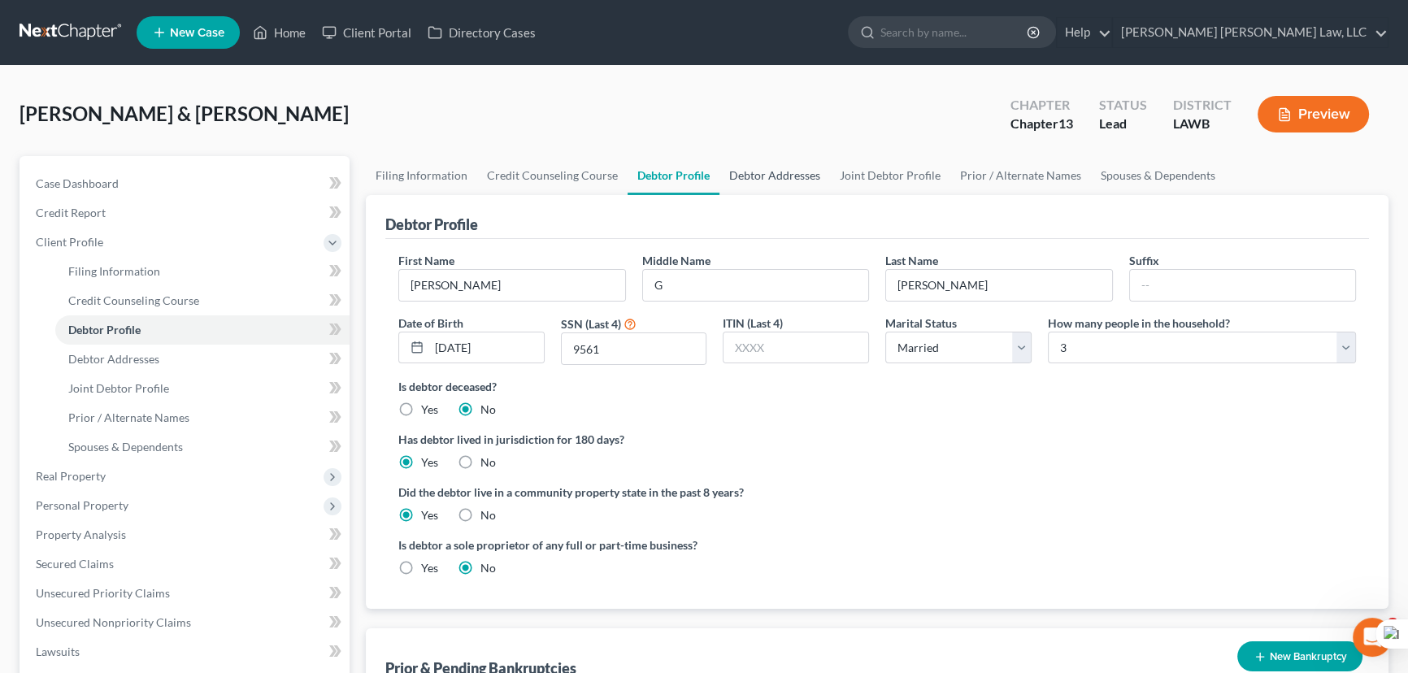
click at [755, 177] on link "Debtor Addresses" at bounding box center [775, 175] width 111 height 39
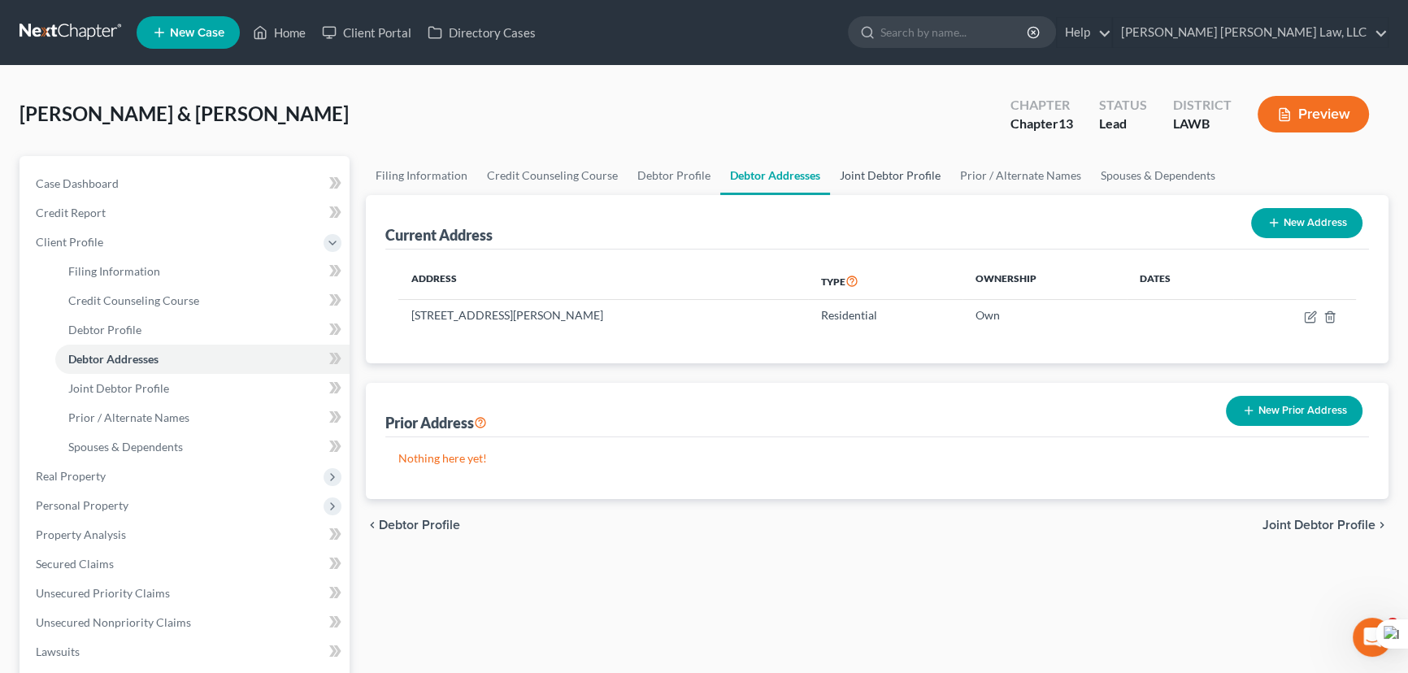
click at [884, 174] on link "Joint Debtor Profile" at bounding box center [890, 175] width 120 height 39
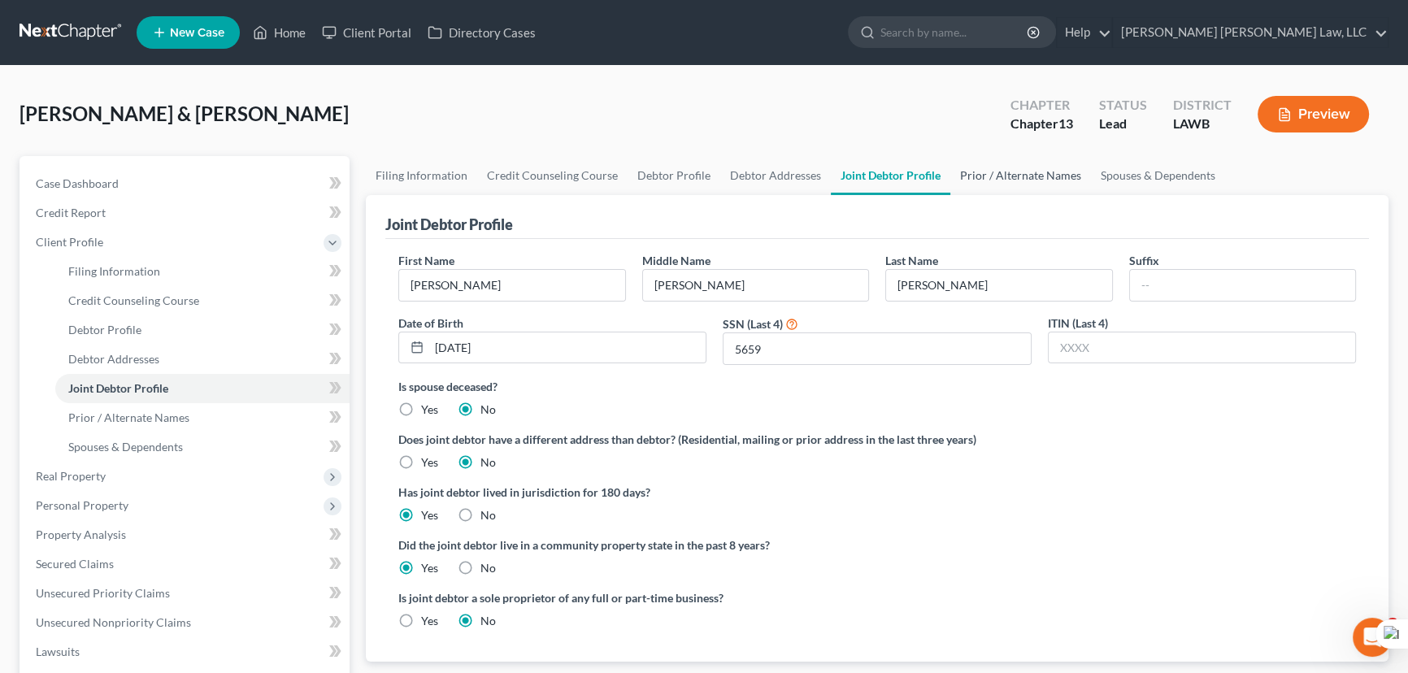
click at [1008, 175] on link "Prior / Alternate Names" at bounding box center [1020, 175] width 141 height 39
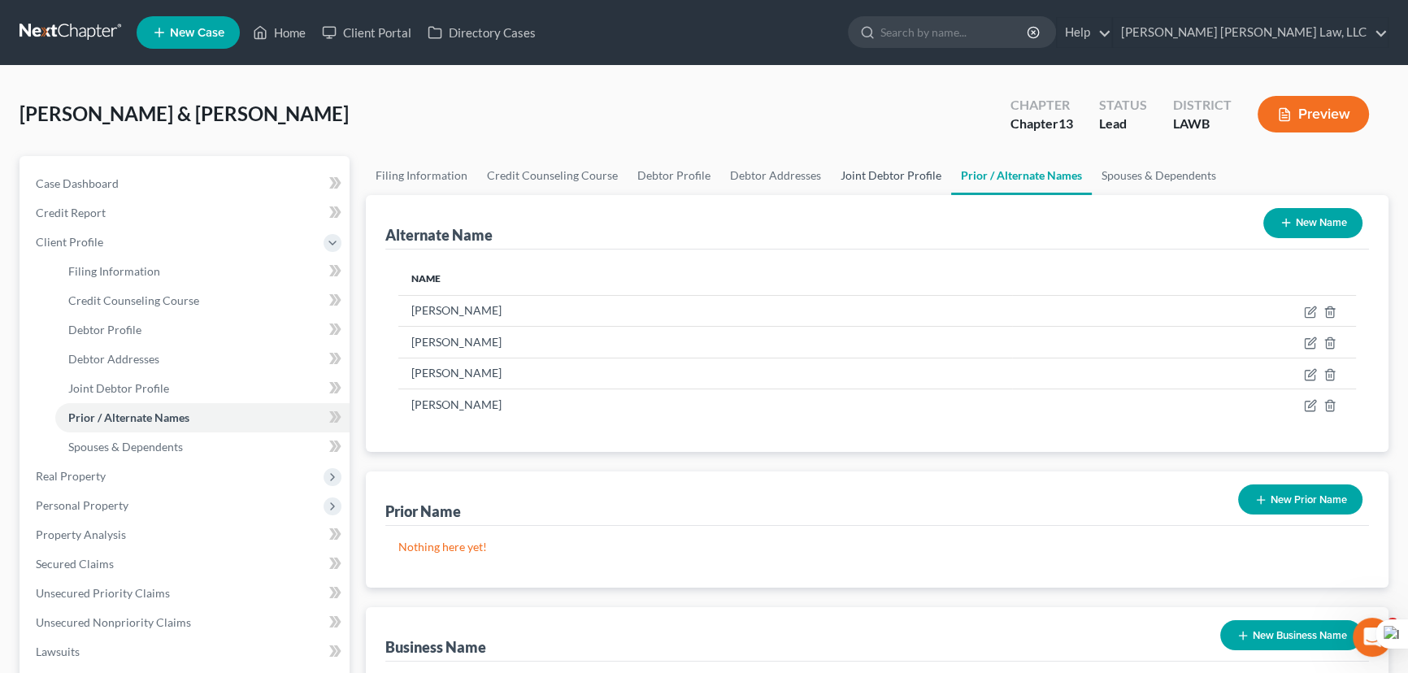
click at [874, 171] on link "Joint Debtor Profile" at bounding box center [891, 175] width 120 height 39
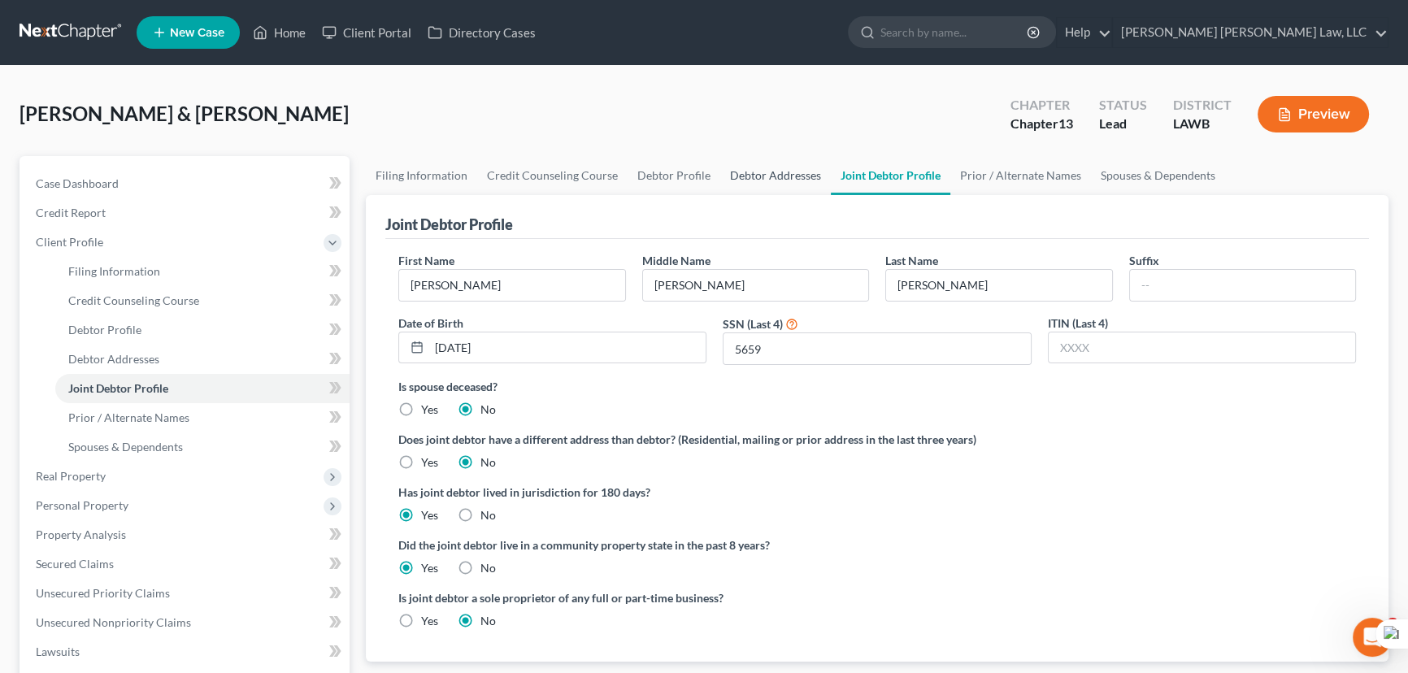
click at [759, 174] on link "Debtor Addresses" at bounding box center [775, 175] width 111 height 39
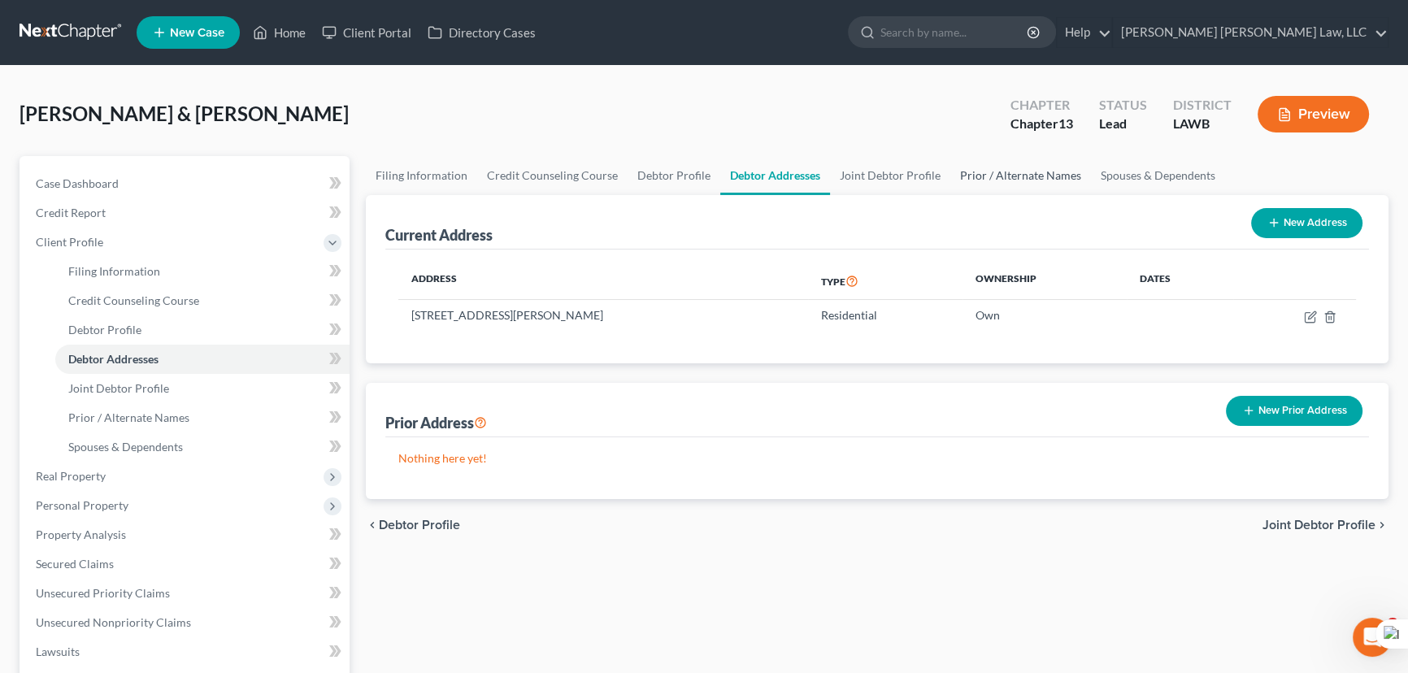
click at [971, 163] on link "Prior / Alternate Names" at bounding box center [1020, 175] width 141 height 39
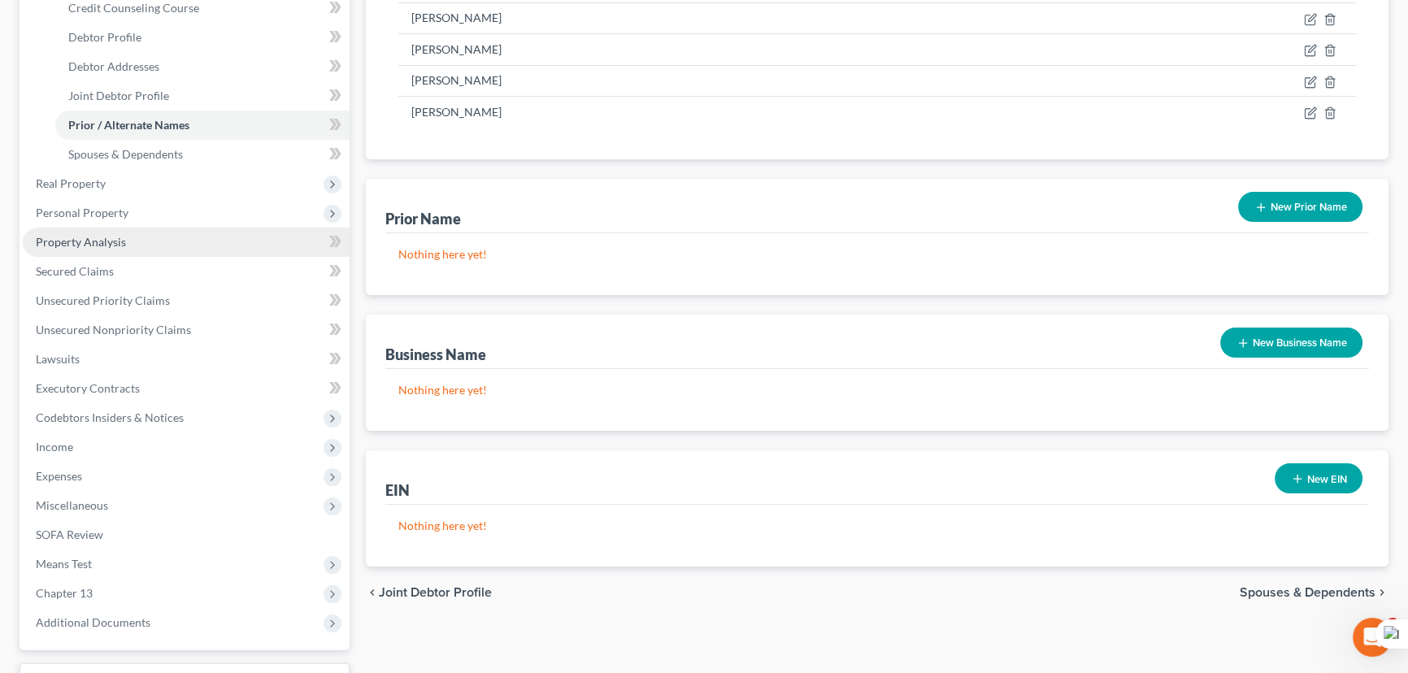
scroll to position [295, 0]
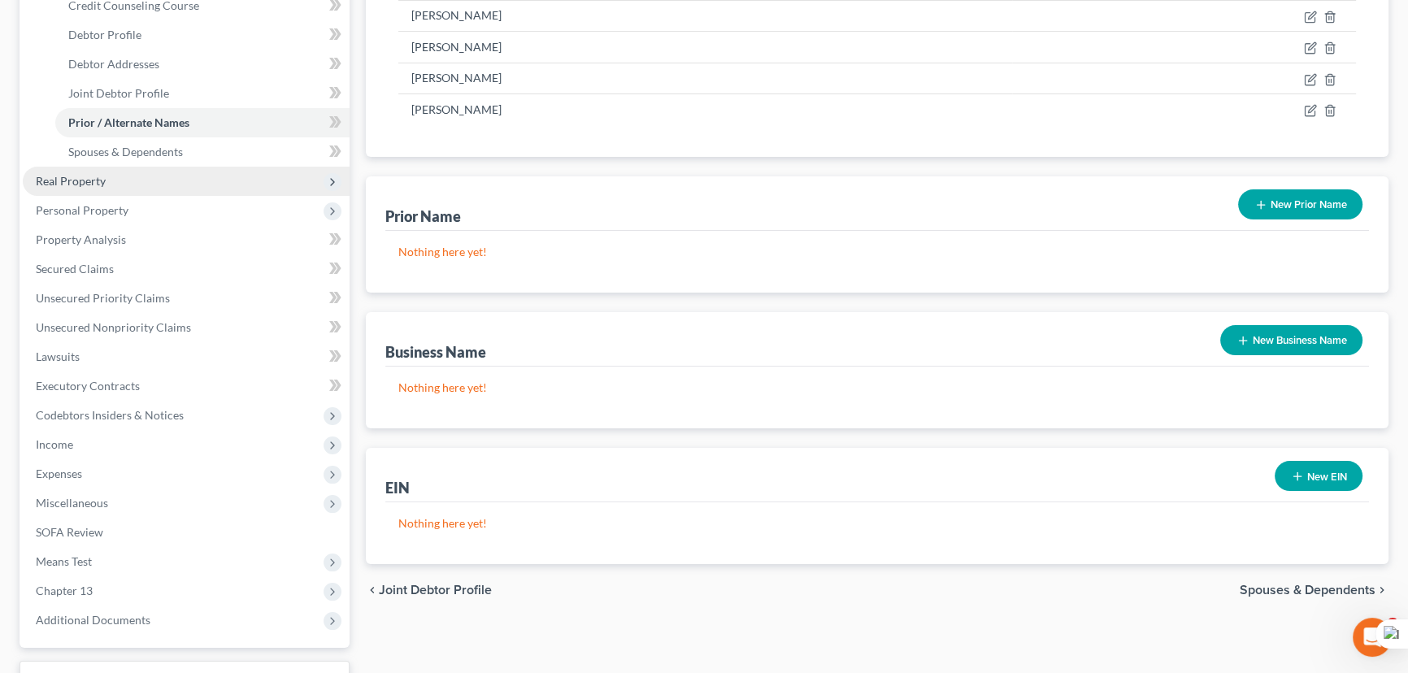
click at [100, 176] on span "Real Property" at bounding box center [71, 181] width 70 height 14
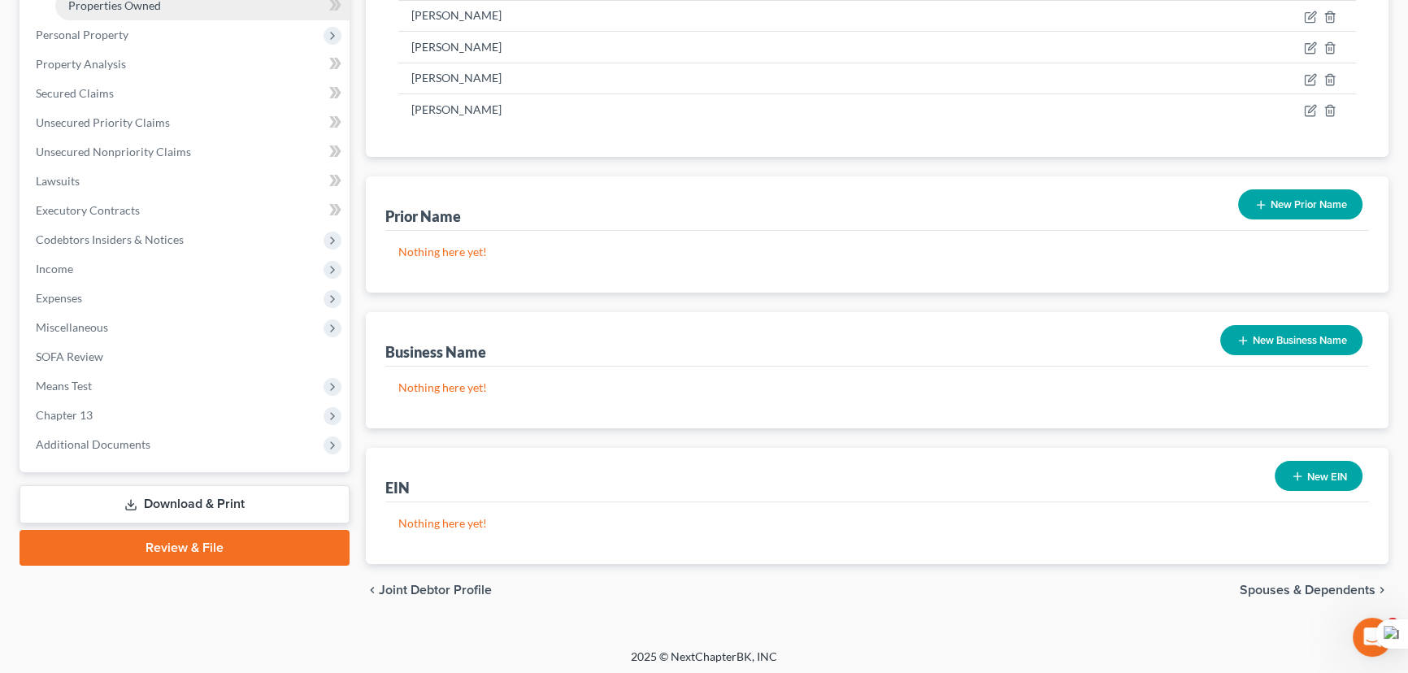
click at [133, 9] on span "Properties Owned" at bounding box center [114, 5] width 93 height 14
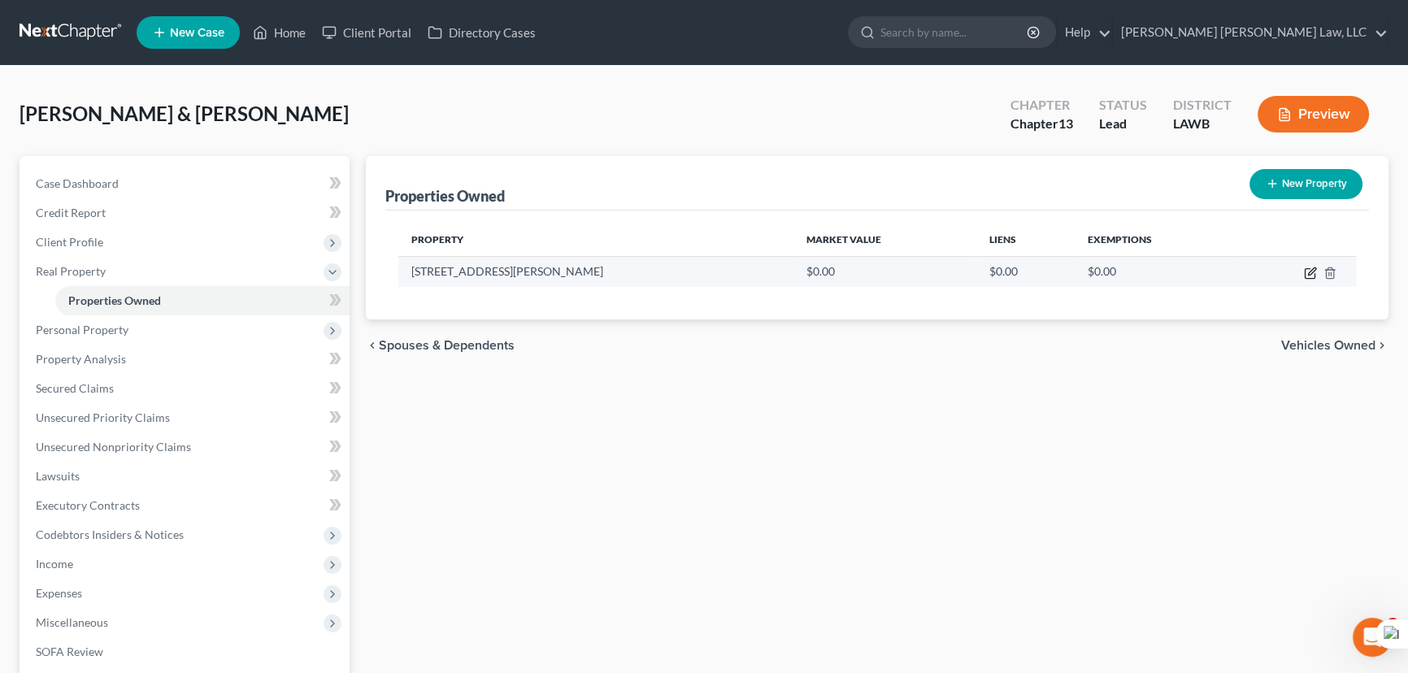
click at [1301, 270] on td at bounding box center [1297, 271] width 118 height 31
click at [1304, 270] on icon "button" at bounding box center [1310, 273] width 13 height 13
select select "19"
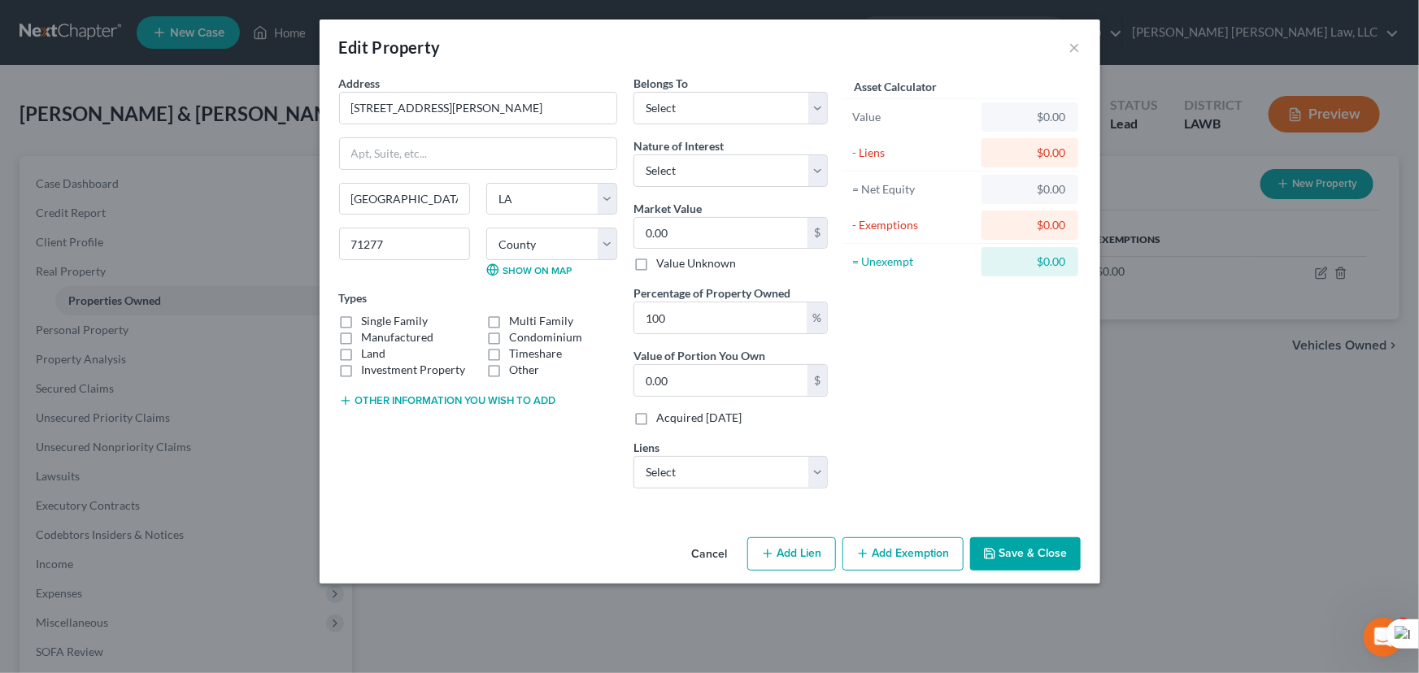
click at [1024, 551] on button "Save & Close" at bounding box center [1025, 554] width 111 height 34
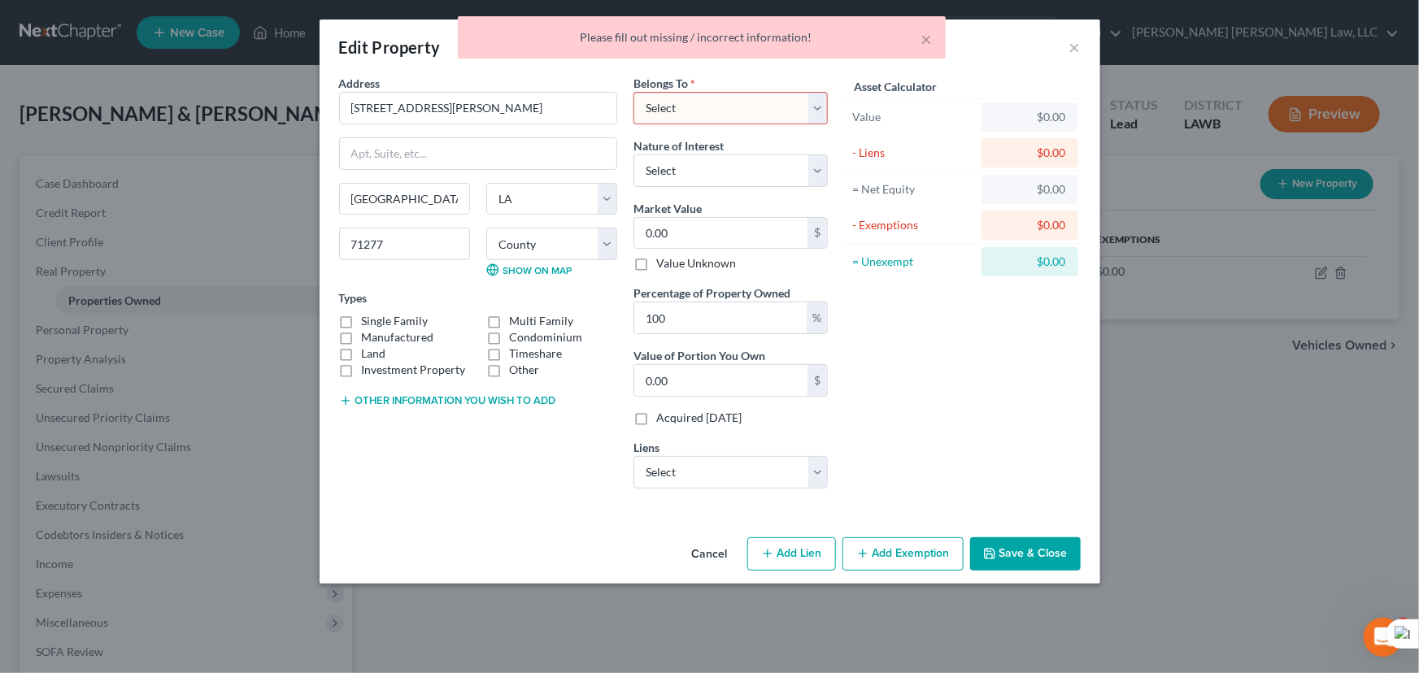
click at [1070, 50] on div "× Please fill out missing / incorrect information!" at bounding box center [701, 41] width 1419 height 50
click at [1076, 52] on div "× Please fill out missing / incorrect information!" at bounding box center [701, 41] width 1419 height 50
click at [1081, 53] on div "× Please fill out missing / incorrect information!" at bounding box center [701, 41] width 1419 height 50
click at [1071, 49] on div "× Please fill out missing / incorrect information!" at bounding box center [701, 41] width 1419 height 50
click at [1072, 47] on div "× Please fill out missing / incorrect information!" at bounding box center [701, 41] width 1419 height 50
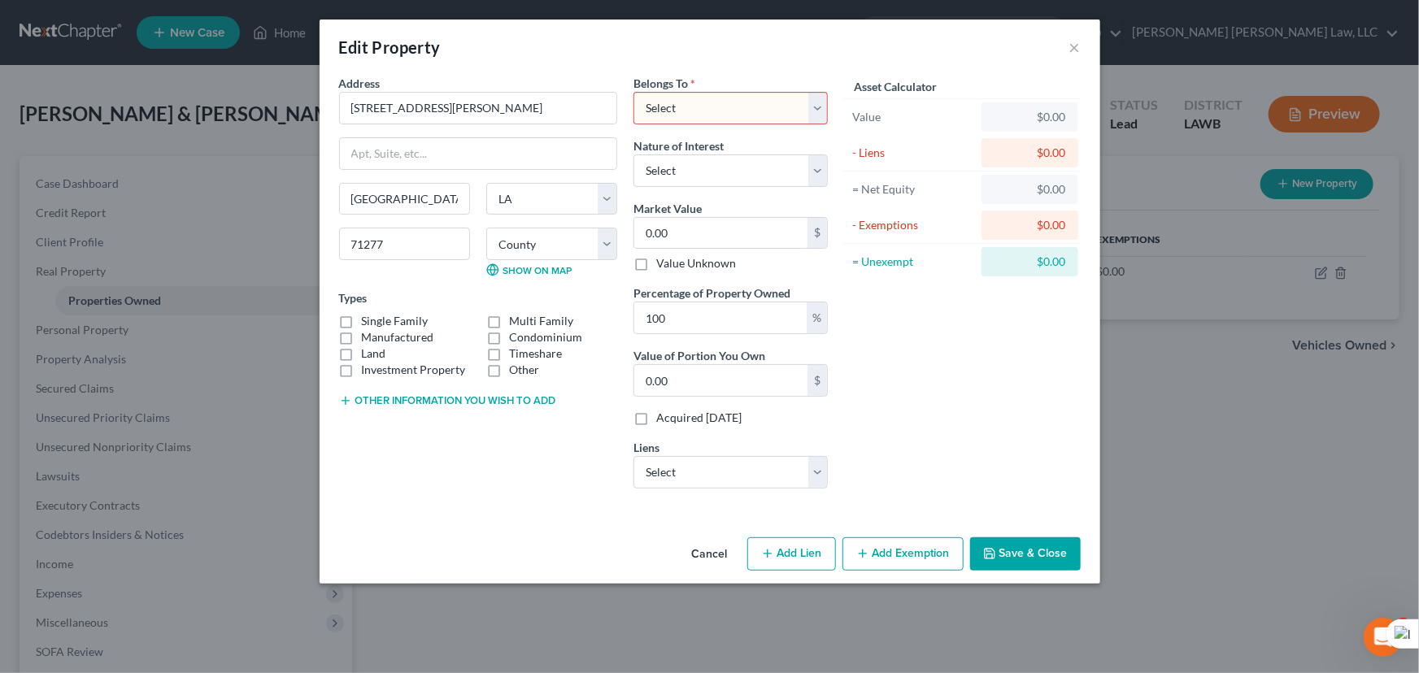
click at [711, 550] on button "Cancel" at bounding box center [710, 555] width 62 height 33
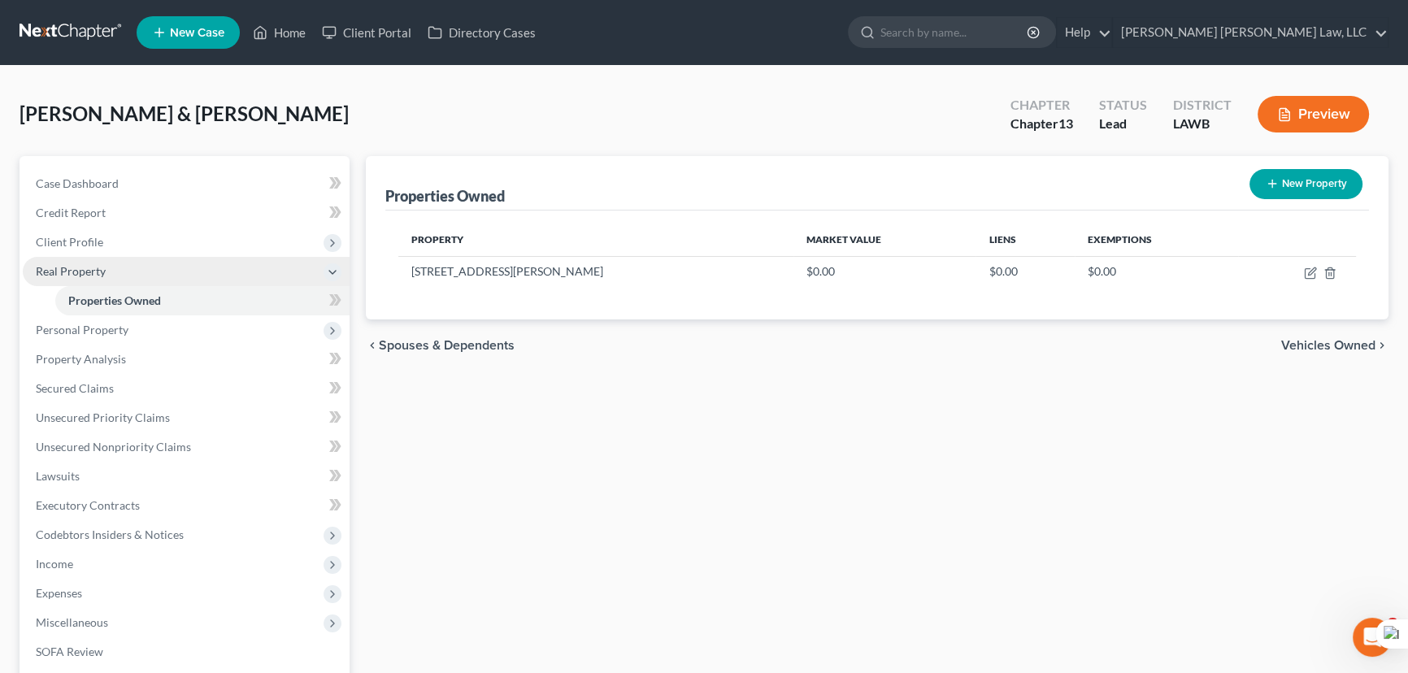
drag, startPoint x: 155, startPoint y: 232, endPoint x: 157, endPoint y: 281, distance: 49.6
click at [155, 232] on span "Client Profile" at bounding box center [186, 242] width 327 height 29
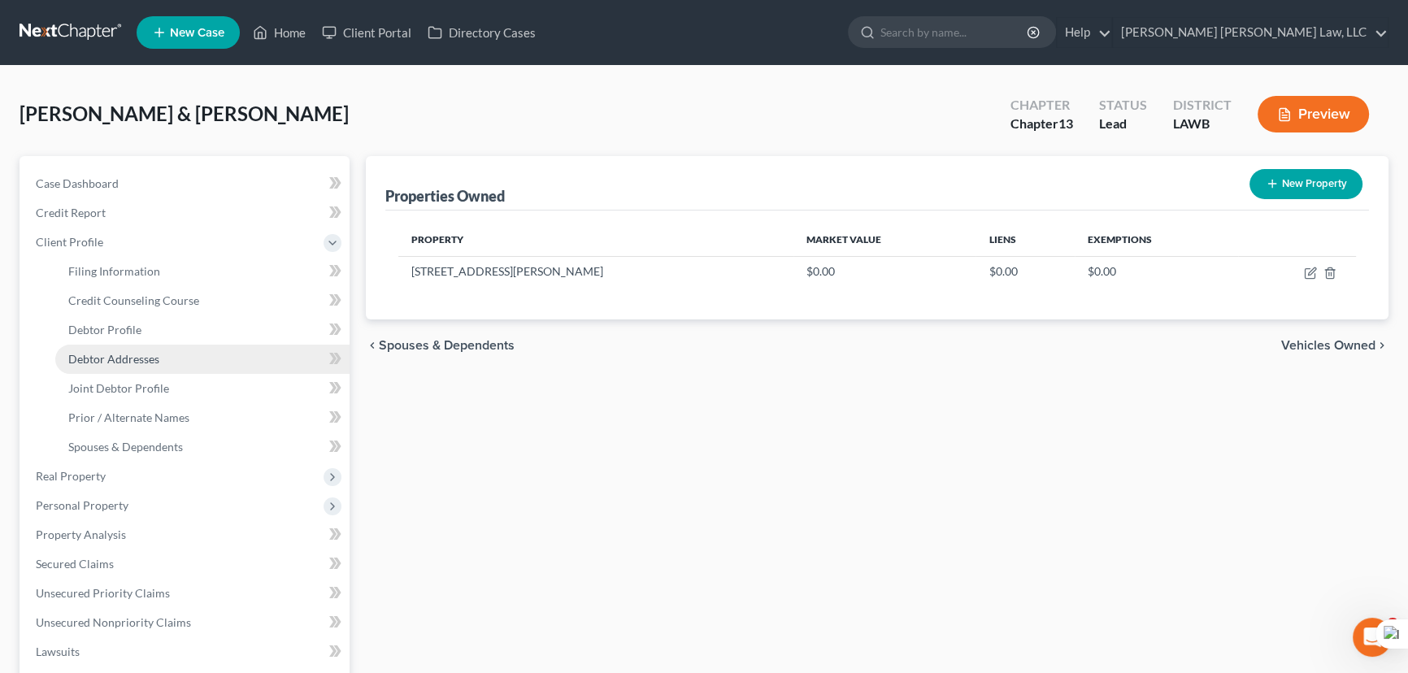
click at [184, 350] on link "Debtor Addresses" at bounding box center [202, 359] width 294 height 29
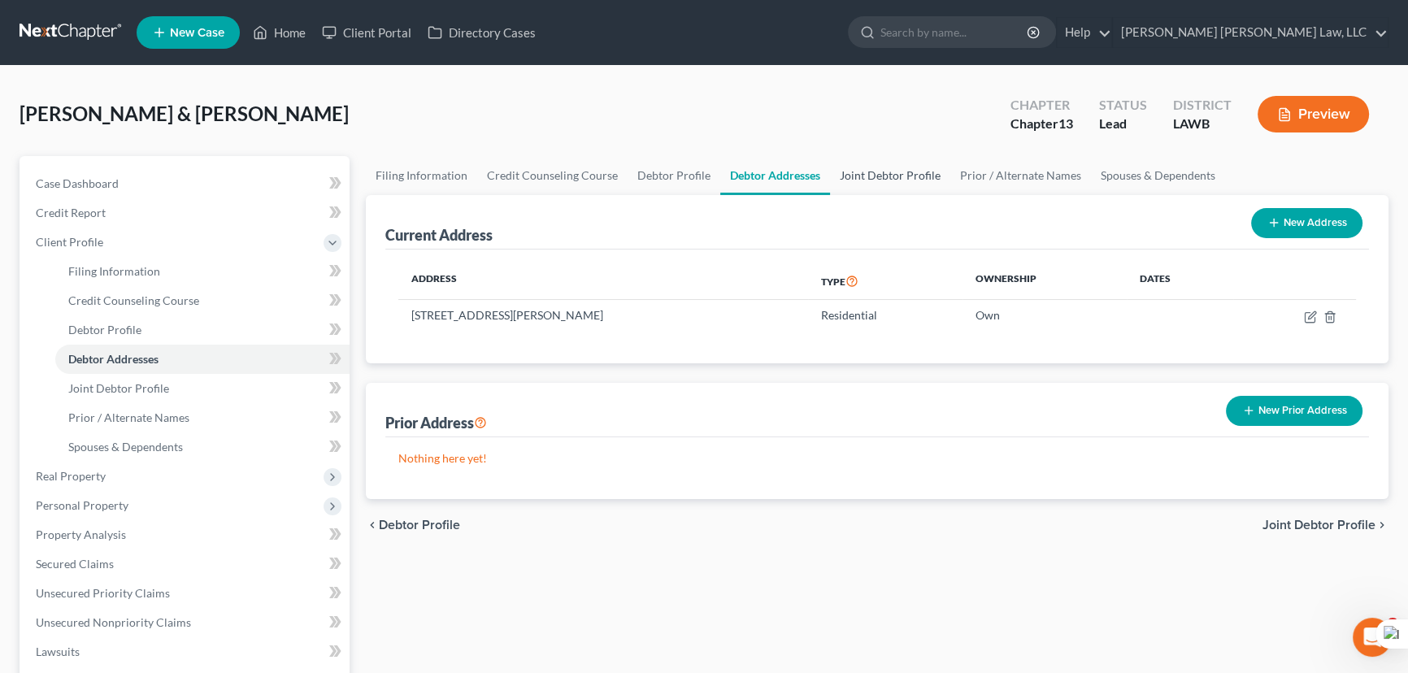
drag, startPoint x: 863, startPoint y: 164, endPoint x: 885, endPoint y: 173, distance: 24.5
click at [863, 164] on link "Joint Debtor Profile" at bounding box center [890, 175] width 120 height 39
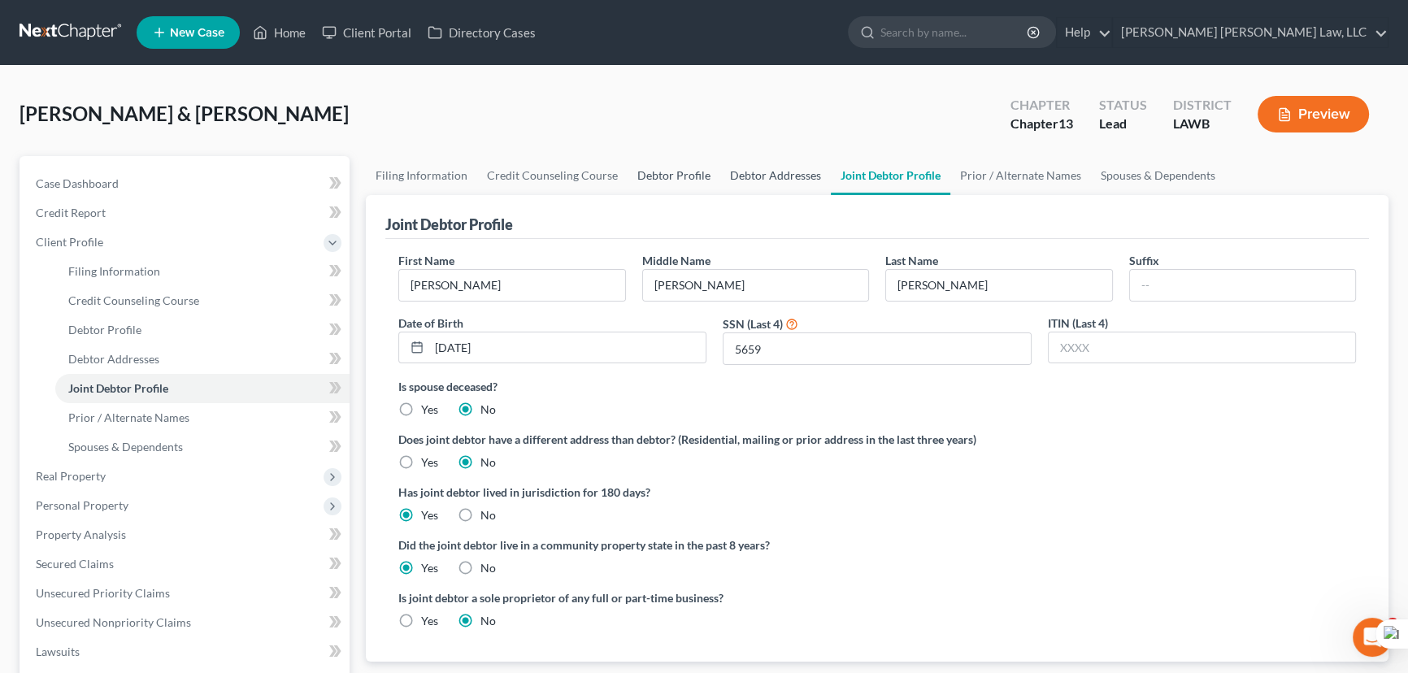
drag, startPoint x: 679, startPoint y: 178, endPoint x: 724, endPoint y: 186, distance: 46.2
click at [679, 178] on link "Debtor Profile" at bounding box center [674, 175] width 93 height 39
select select "1"
select select "2"
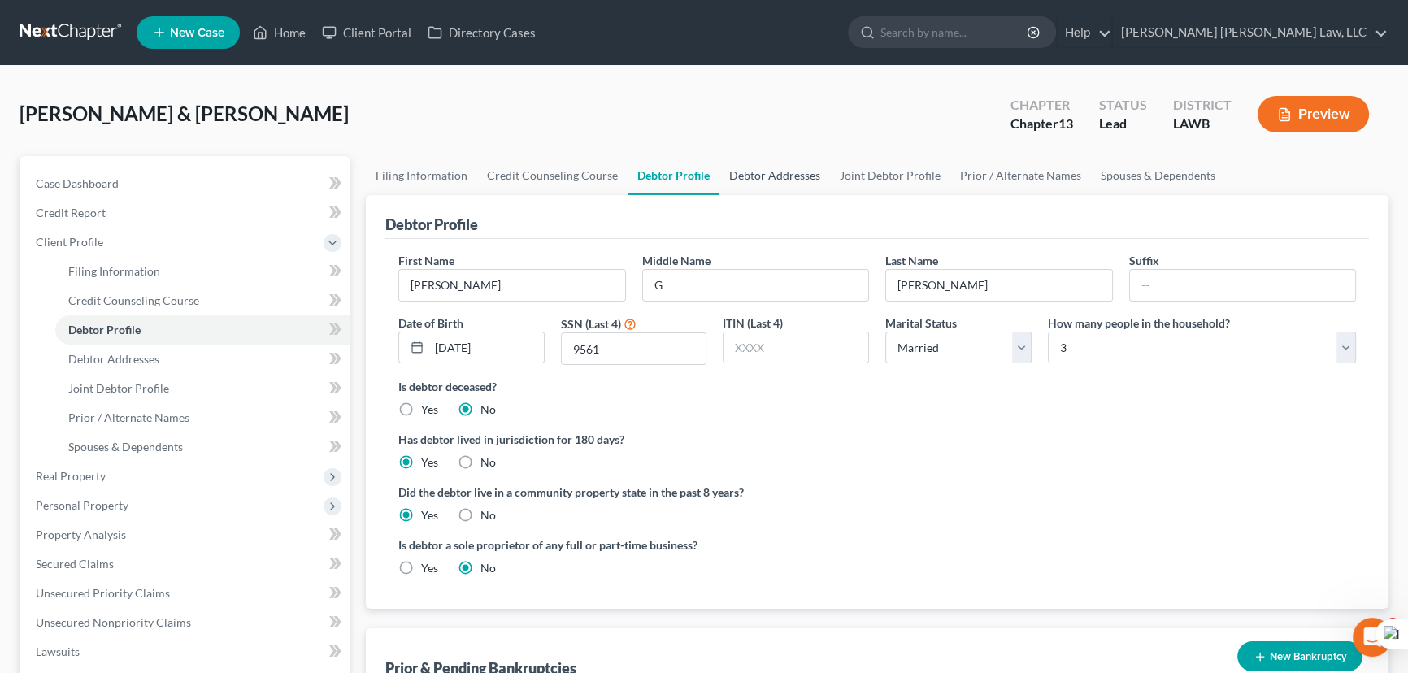
click at [760, 163] on link "Debtor Addresses" at bounding box center [775, 175] width 111 height 39
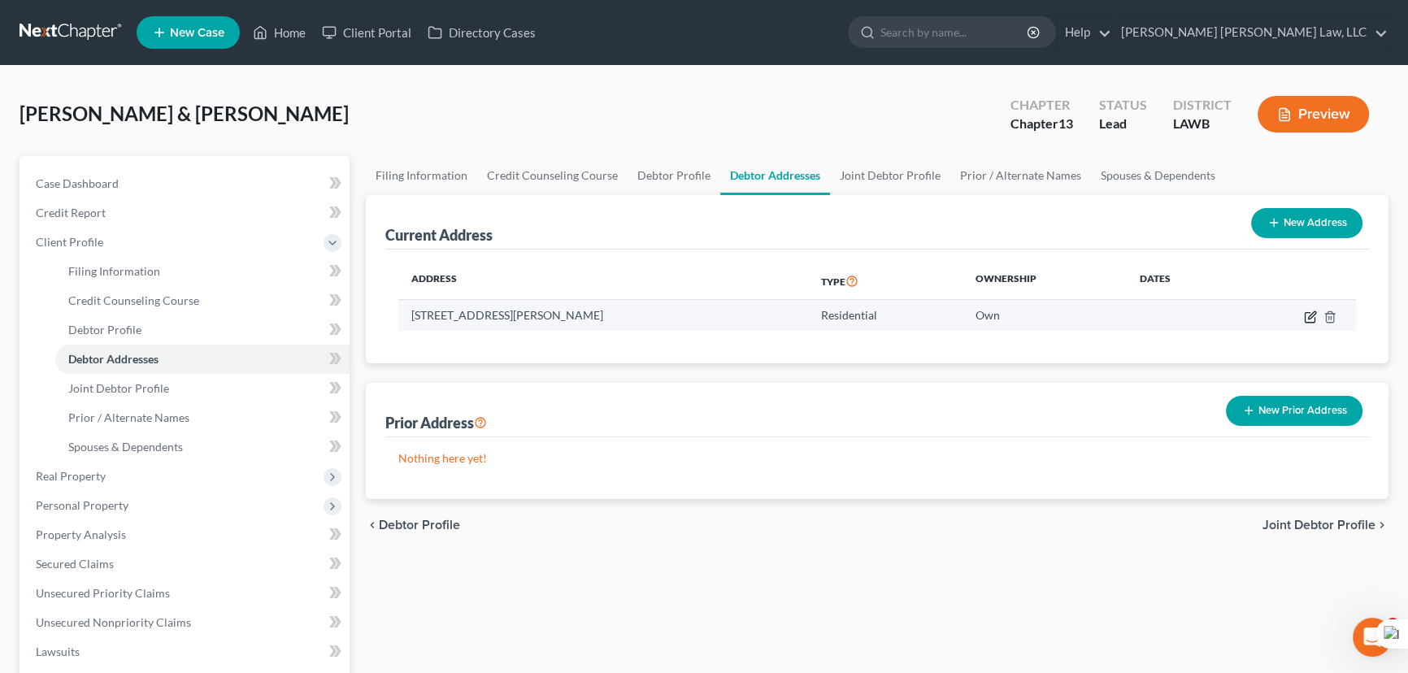
click at [1311, 316] on icon "button" at bounding box center [1311, 314] width 7 height 7
select select "19"
select select "55"
select select "0"
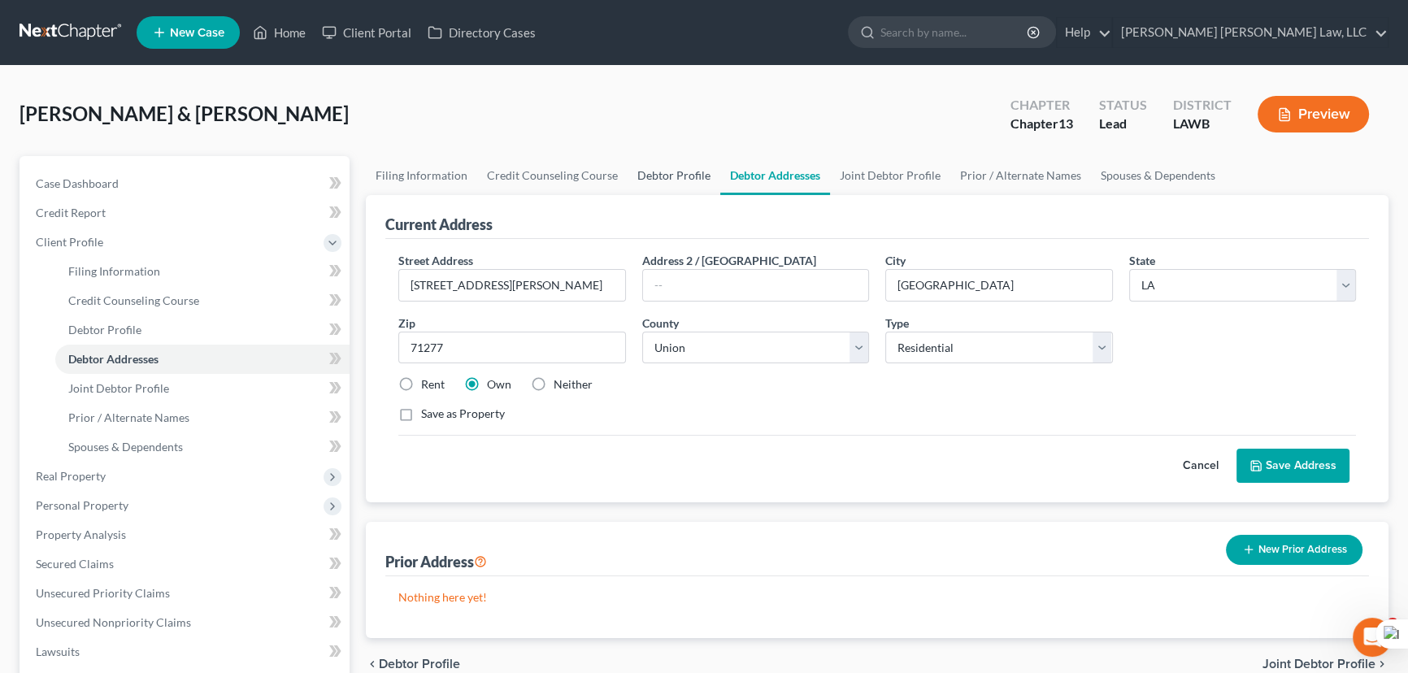
click at [650, 176] on link "Debtor Profile" at bounding box center [674, 175] width 93 height 39
select select "1"
select select "2"
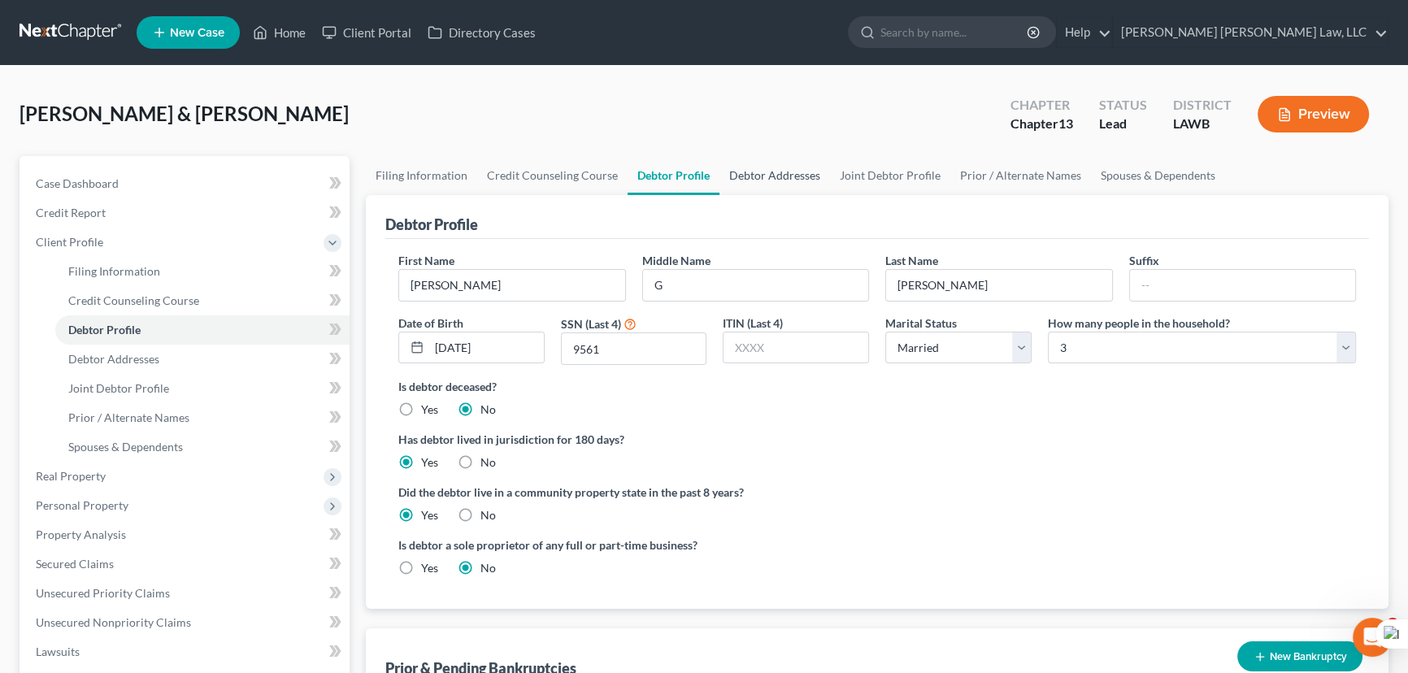
click at [802, 174] on link "Debtor Addresses" at bounding box center [775, 175] width 111 height 39
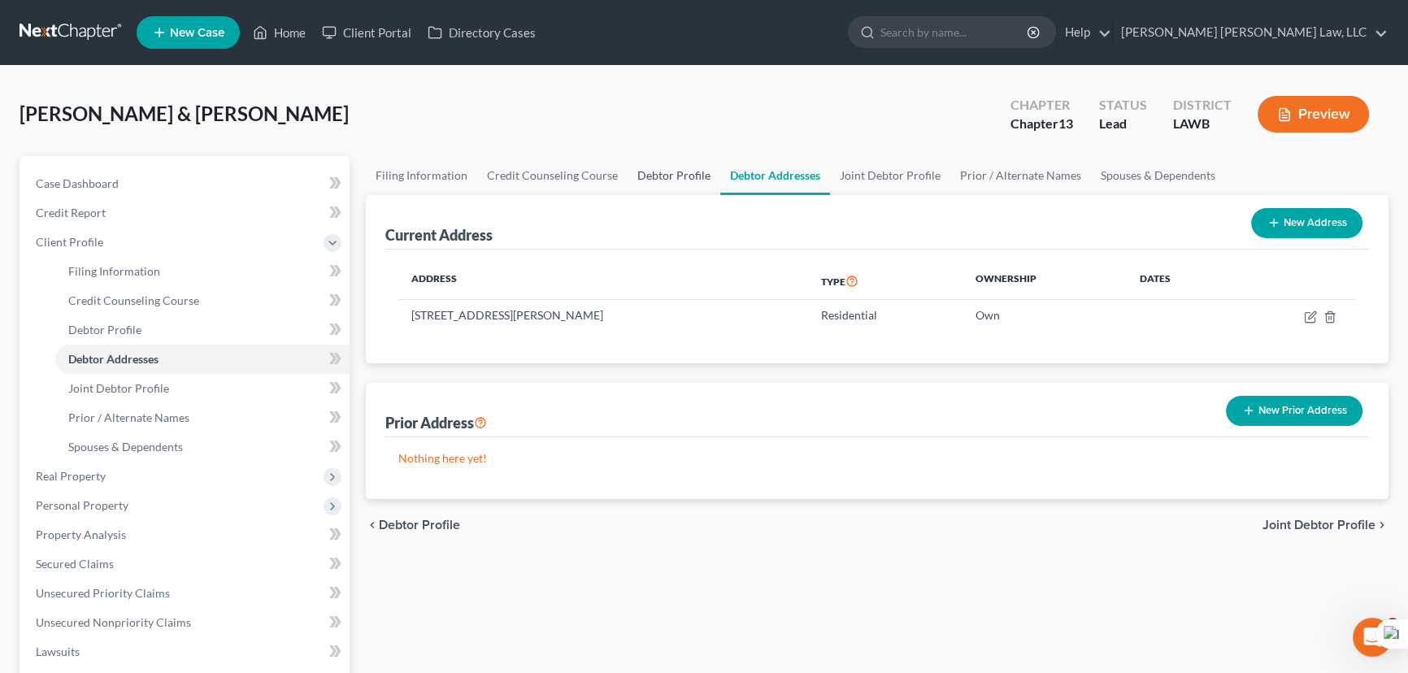
click at [663, 176] on link "Debtor Profile" at bounding box center [674, 175] width 93 height 39
select select "1"
select select "2"
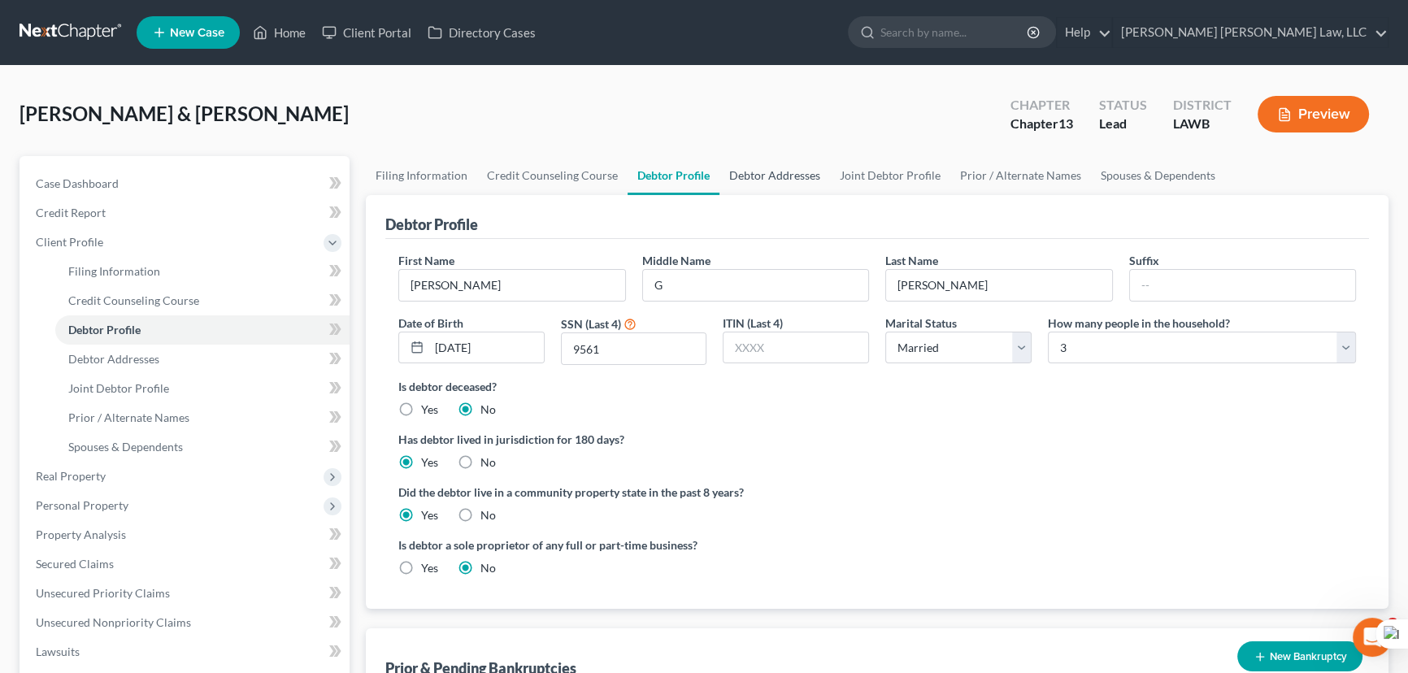
click at [750, 180] on link "Debtor Addresses" at bounding box center [775, 175] width 111 height 39
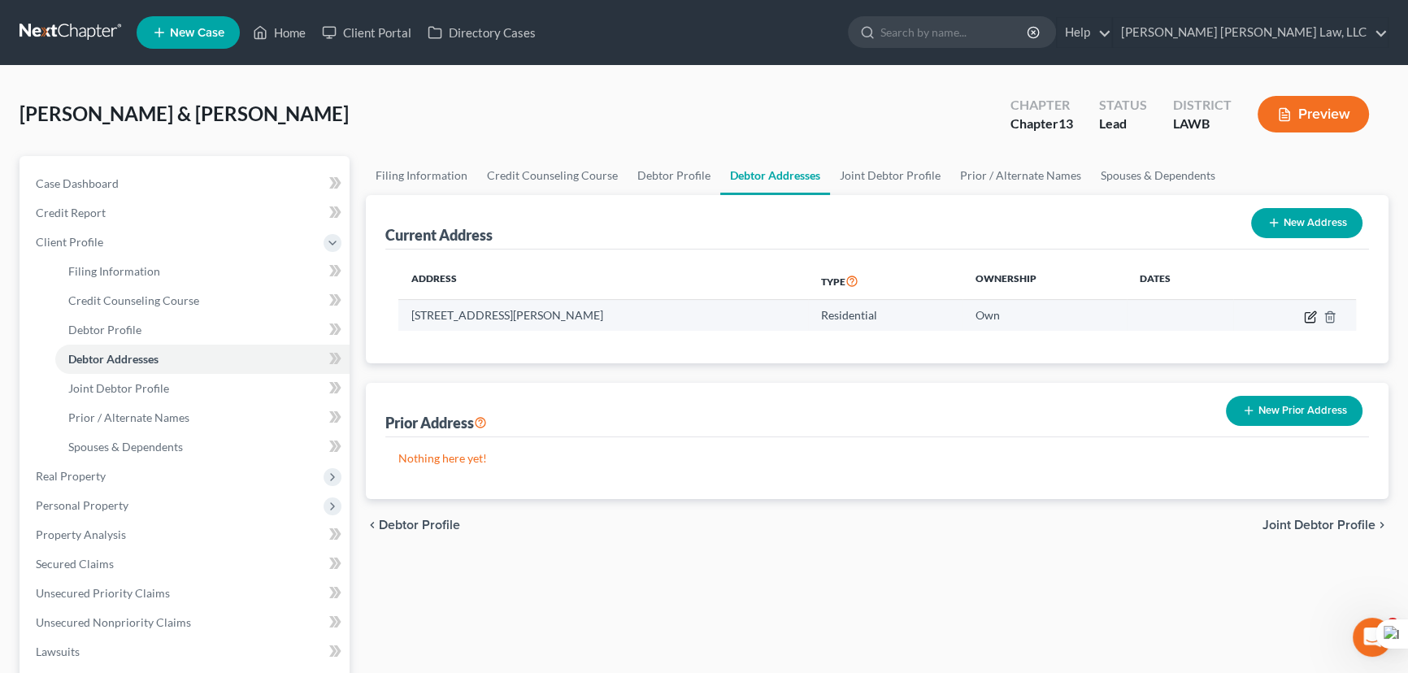
click at [1309, 317] on icon "button" at bounding box center [1311, 314] width 7 height 7
select select "19"
select select "55"
select select "0"
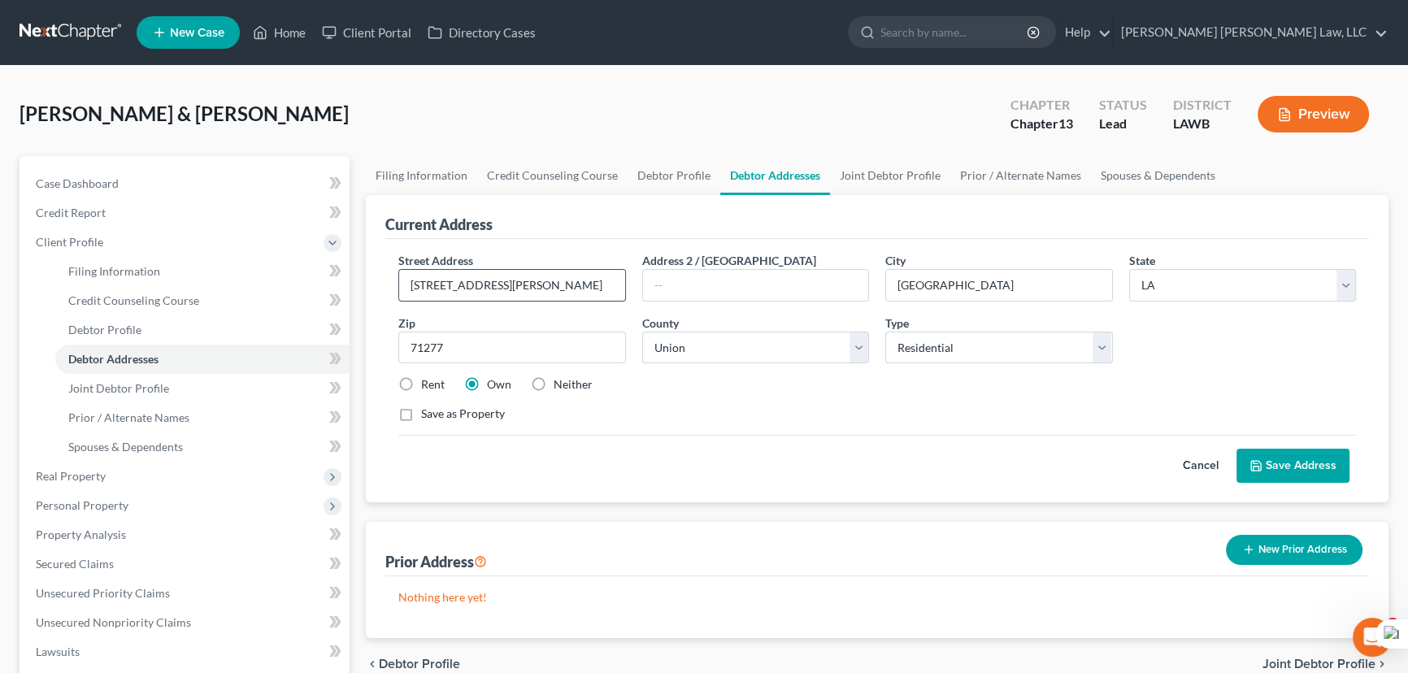
click at [456, 278] on input "[STREET_ADDRESS][PERSON_NAME]" at bounding box center [512, 285] width 226 height 31
drag, startPoint x: 464, startPoint y: 285, endPoint x: 449, endPoint y: 285, distance: 15.4
click at [449, 285] on input "[STREET_ADDRESS][PERSON_NAME]" at bounding box center [512, 285] width 226 height 31
type input "908 Cleveland Bryan Road"
click at [1324, 458] on button "Save Address" at bounding box center [1293, 466] width 113 height 34
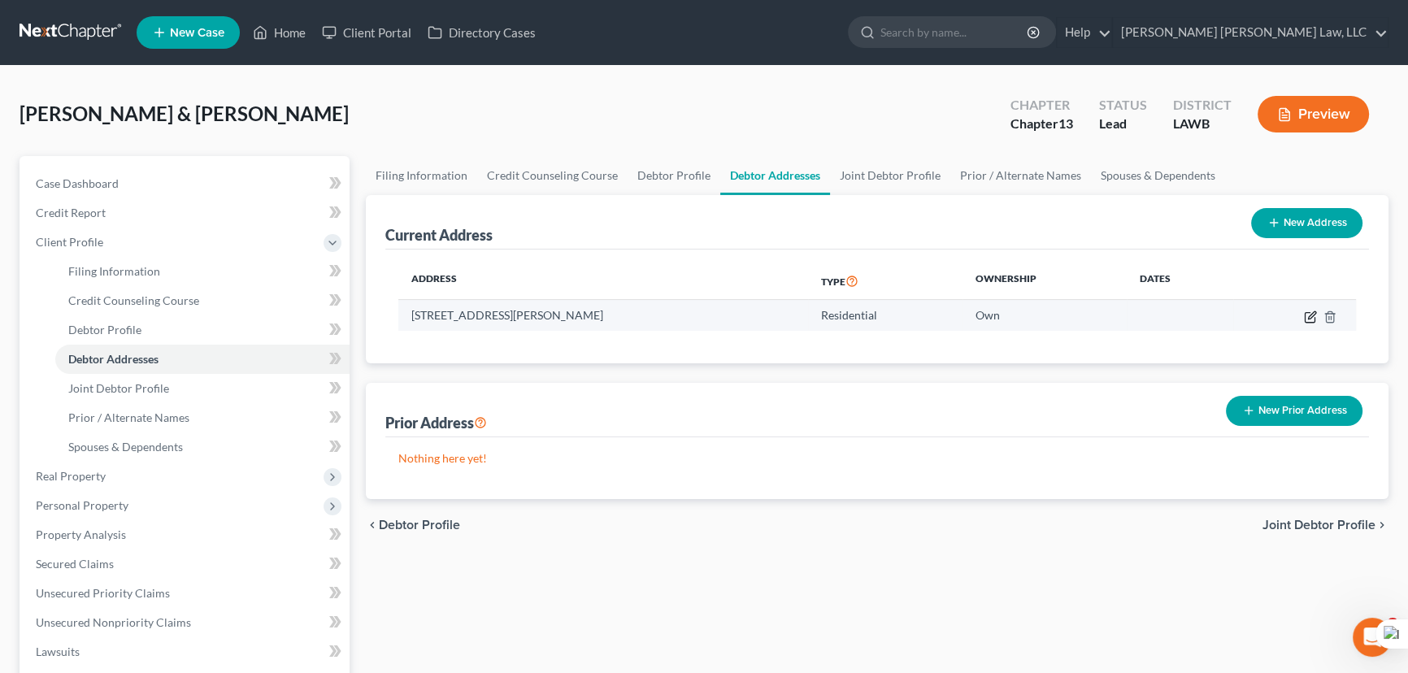
click at [1311, 317] on icon "button" at bounding box center [1310, 317] width 13 height 13
select select "19"
select select "55"
select select "0"
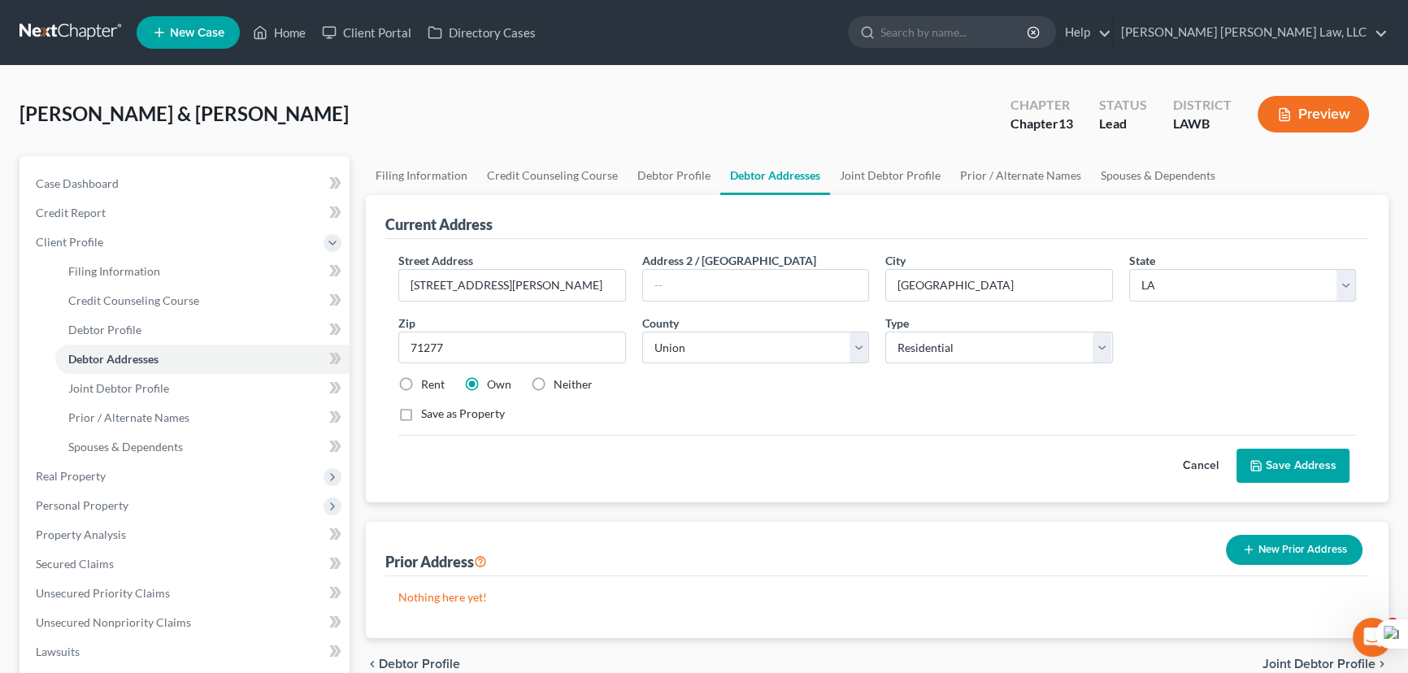
click at [421, 410] on label "Save as Property" at bounding box center [463, 414] width 84 height 16
click at [428, 410] on input "Save as Property" at bounding box center [433, 411] width 11 height 11
checkbox input "true"
click at [1293, 466] on button "Save Address" at bounding box center [1293, 466] width 113 height 34
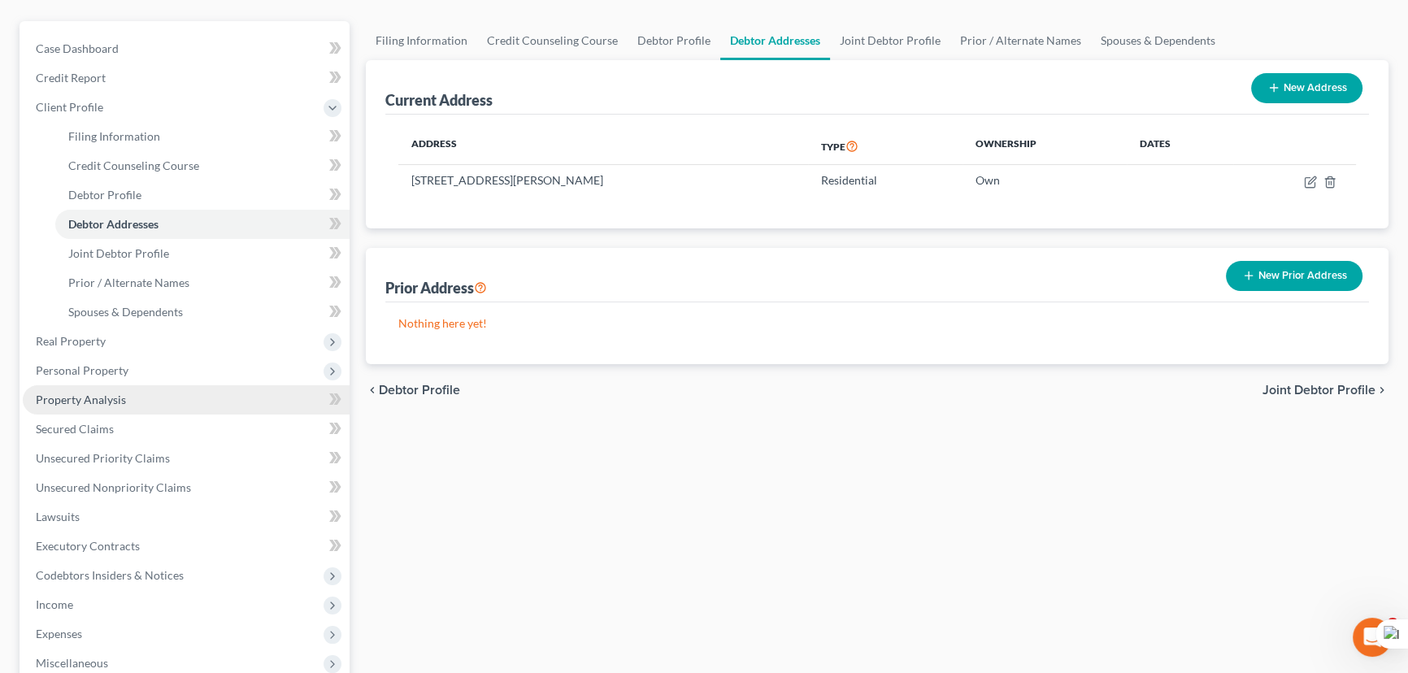
scroll to position [147, 0]
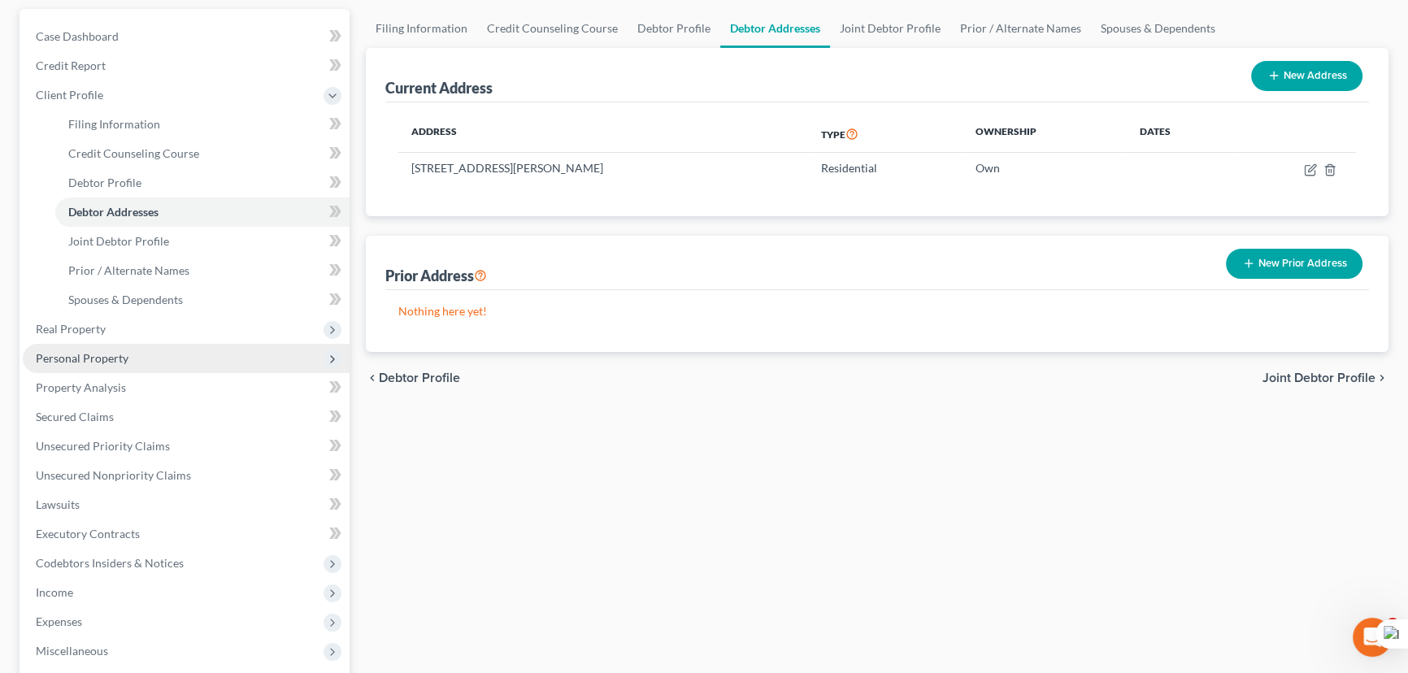
drag, startPoint x: 128, startPoint y: 332, endPoint x: 145, endPoint y: 349, distance: 23.6
click at [128, 332] on span "Real Property" at bounding box center [186, 329] width 327 height 29
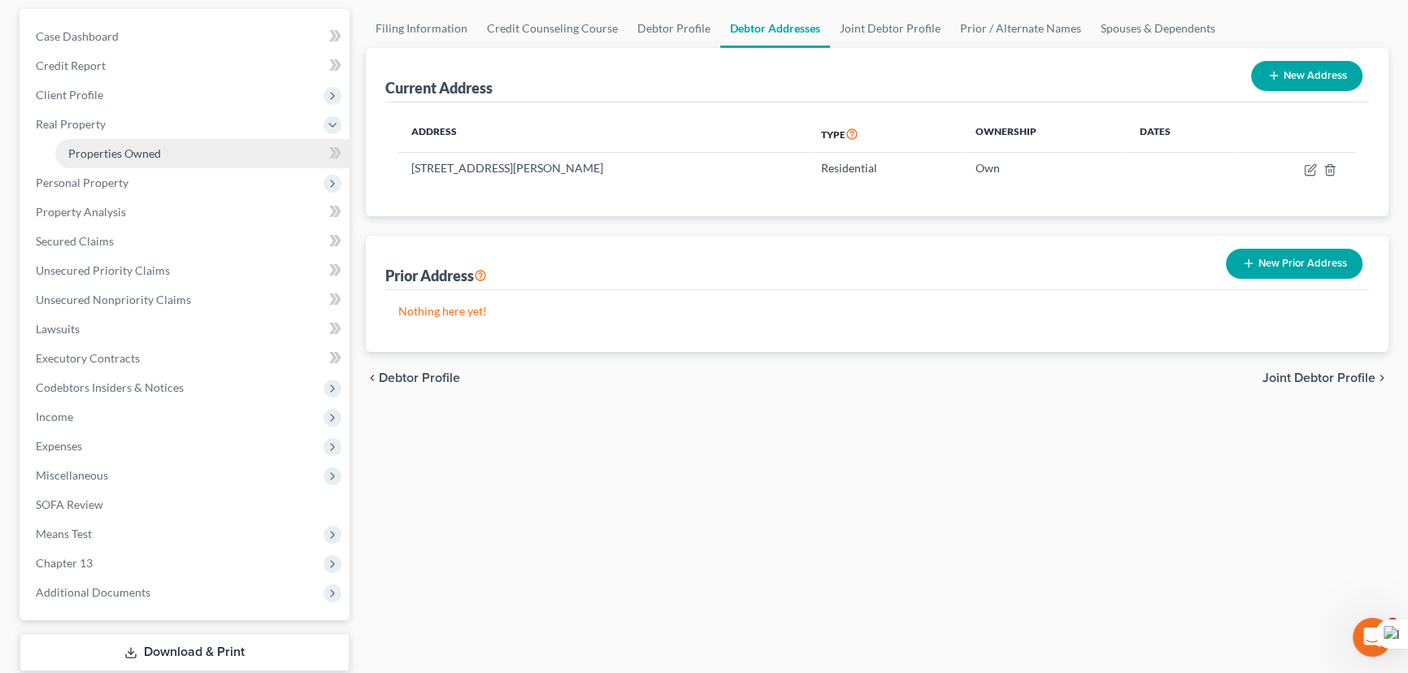
click at [153, 154] on span "Properties Owned" at bounding box center [114, 153] width 93 height 14
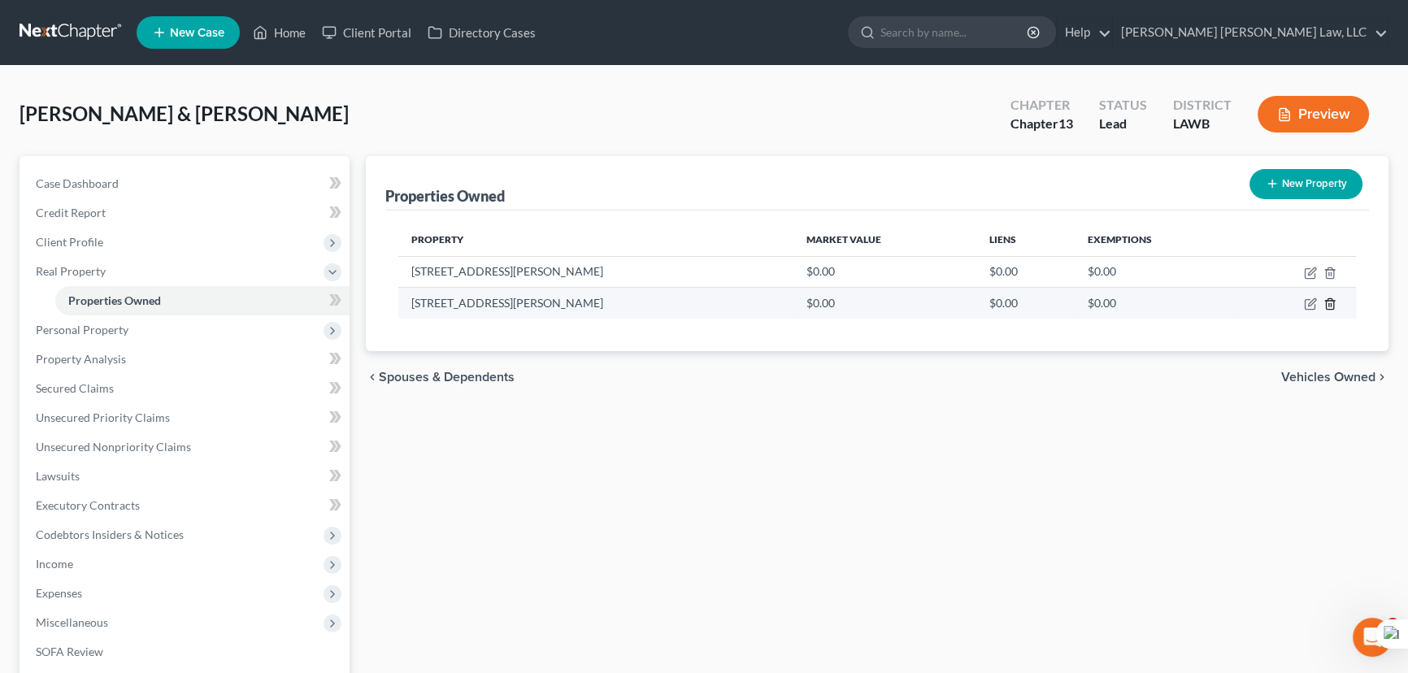
click at [1327, 302] on icon "button" at bounding box center [1330, 304] width 13 height 13
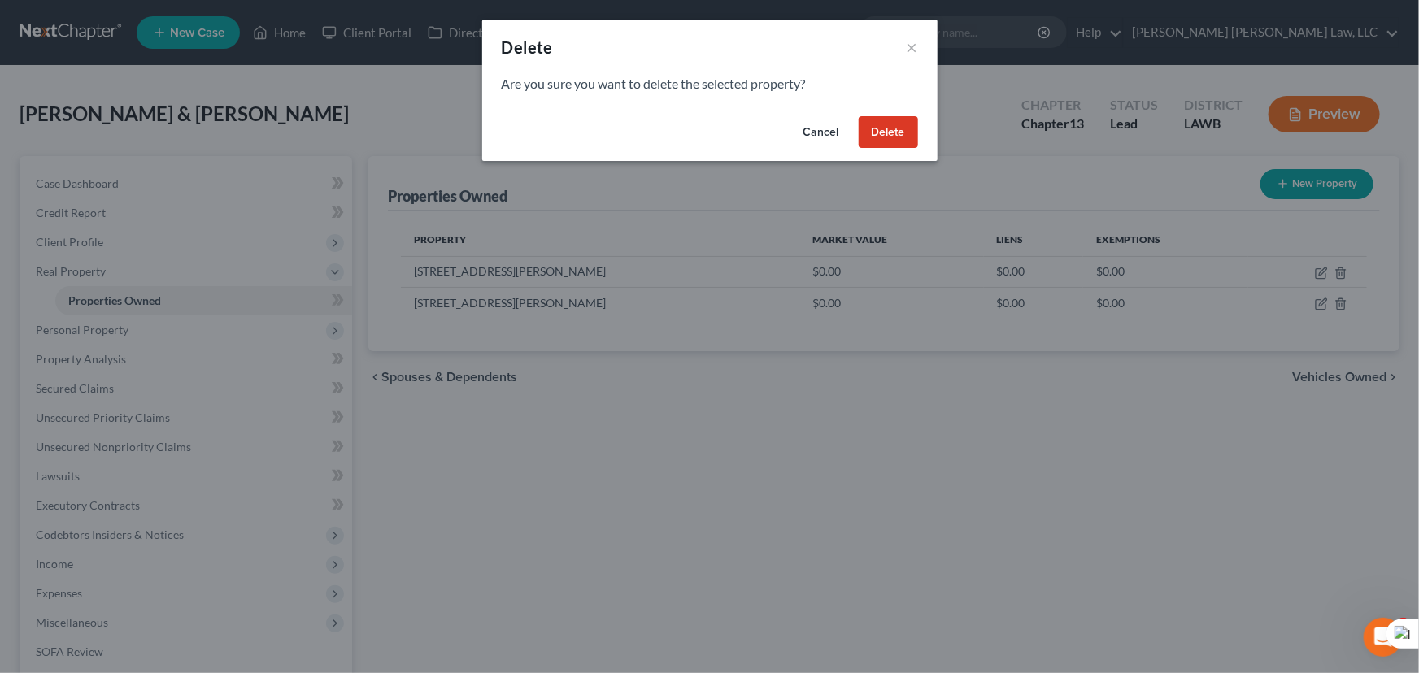
click at [892, 133] on button "Delete" at bounding box center [888, 132] width 59 height 33
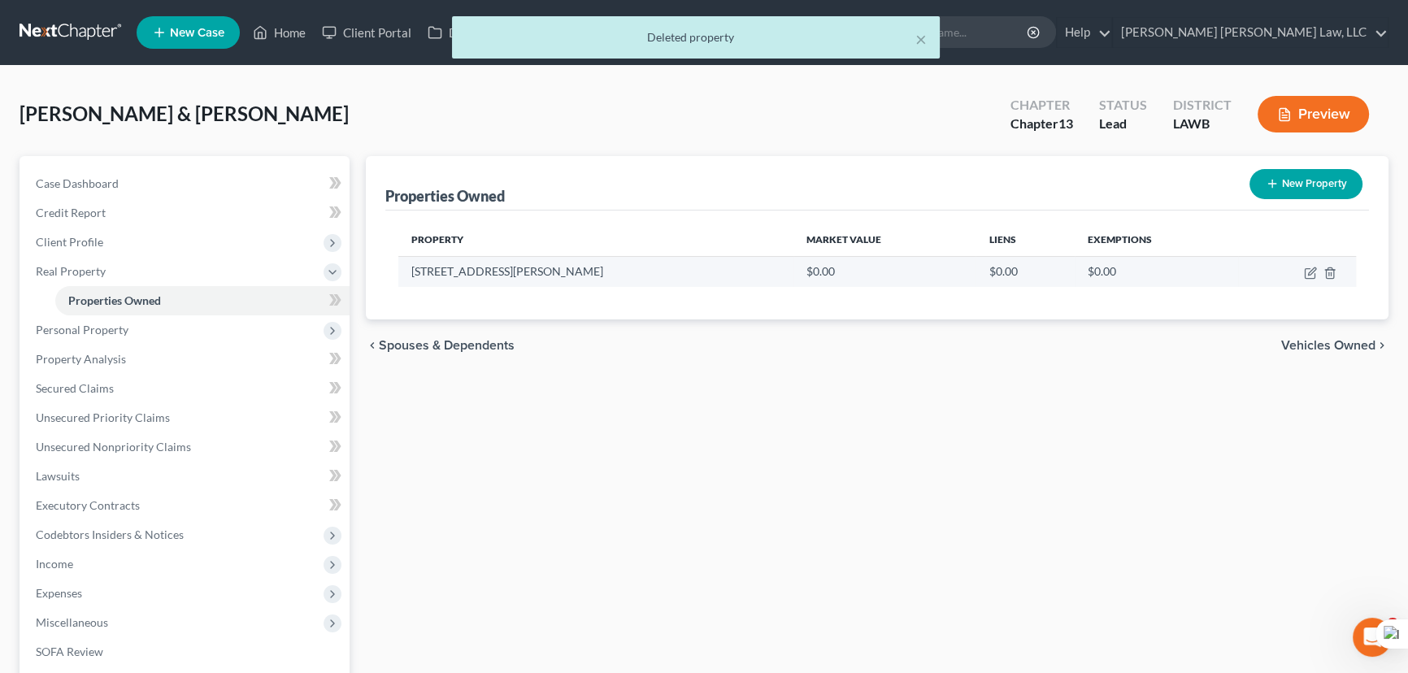
click at [1299, 267] on td at bounding box center [1297, 271] width 118 height 31
click at [1309, 270] on icon "button" at bounding box center [1310, 273] width 13 height 13
select select "19"
select select "55"
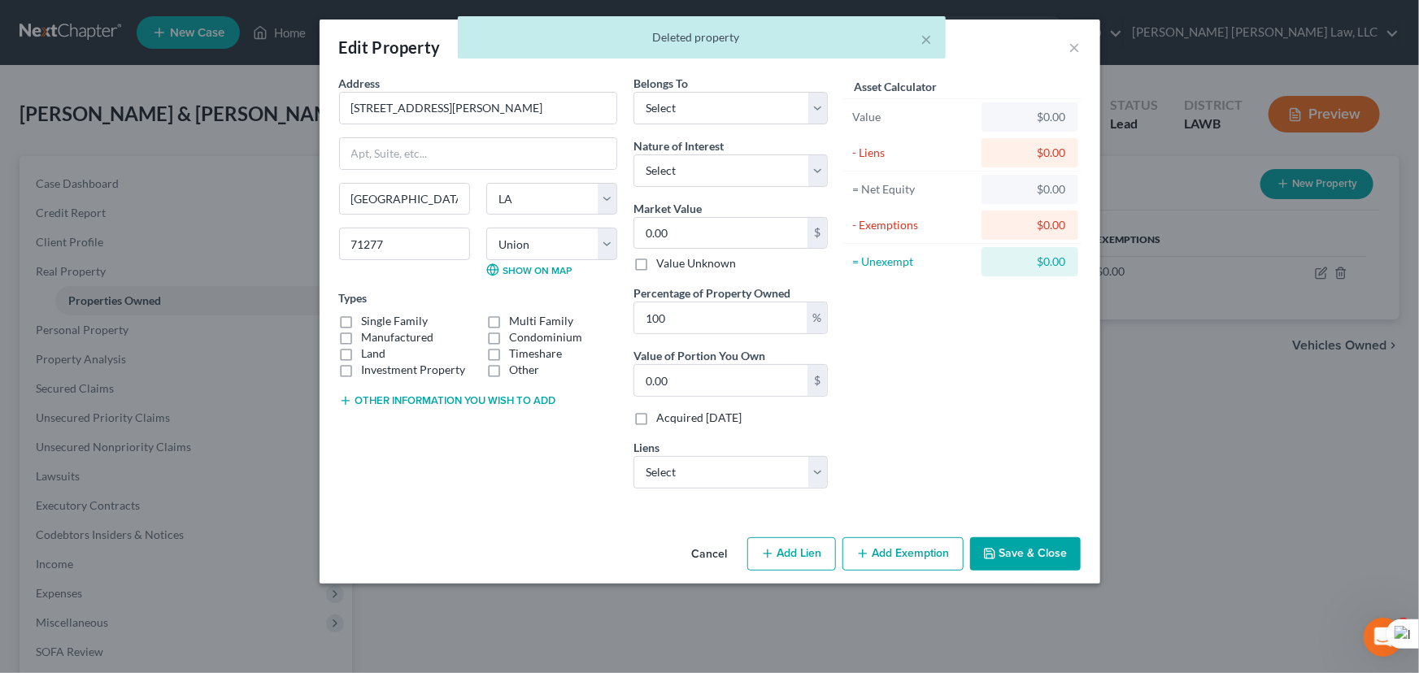
click at [362, 333] on label "Manufactured" at bounding box center [398, 337] width 72 height 16
click at [368, 333] on input "Manufactured" at bounding box center [373, 334] width 11 height 11
checkbox input "true"
click at [710, 233] on input "0.00" at bounding box center [720, 233] width 173 height 31
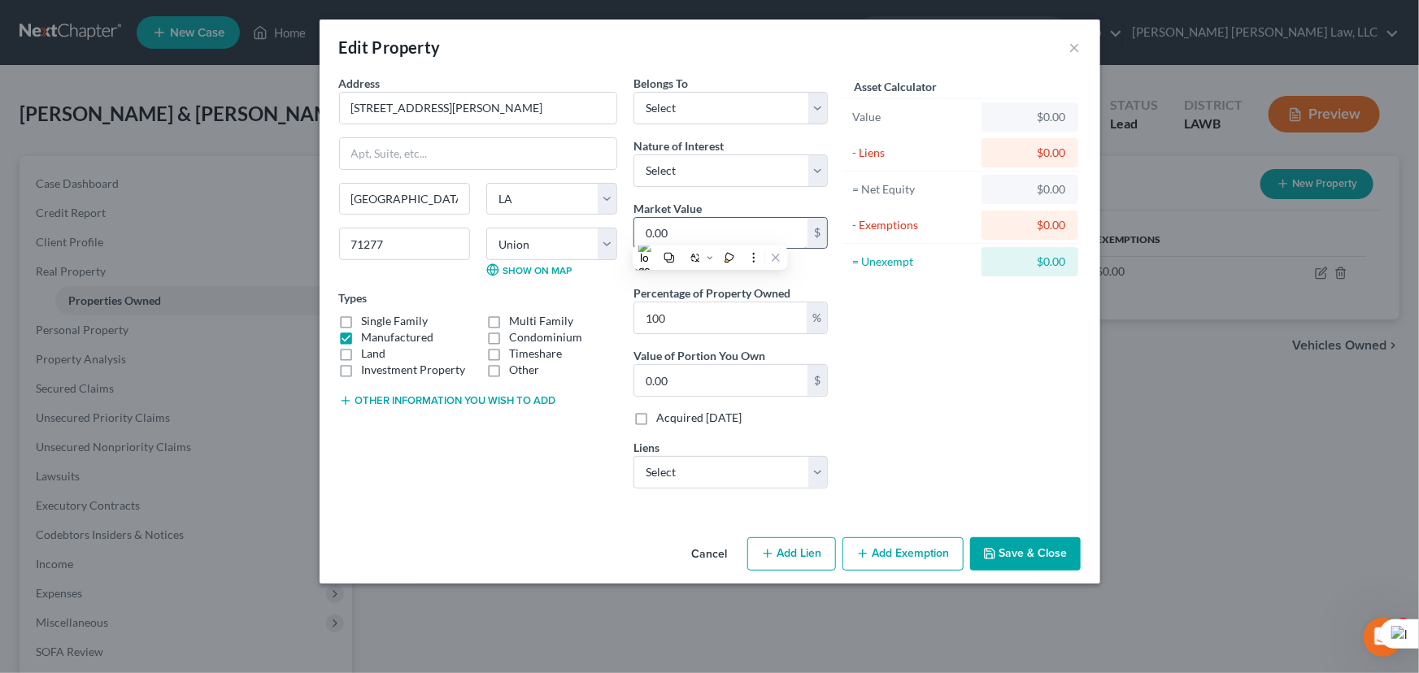
type input "1"
type input "1.00"
type input "10"
type input "10.00"
type input "100"
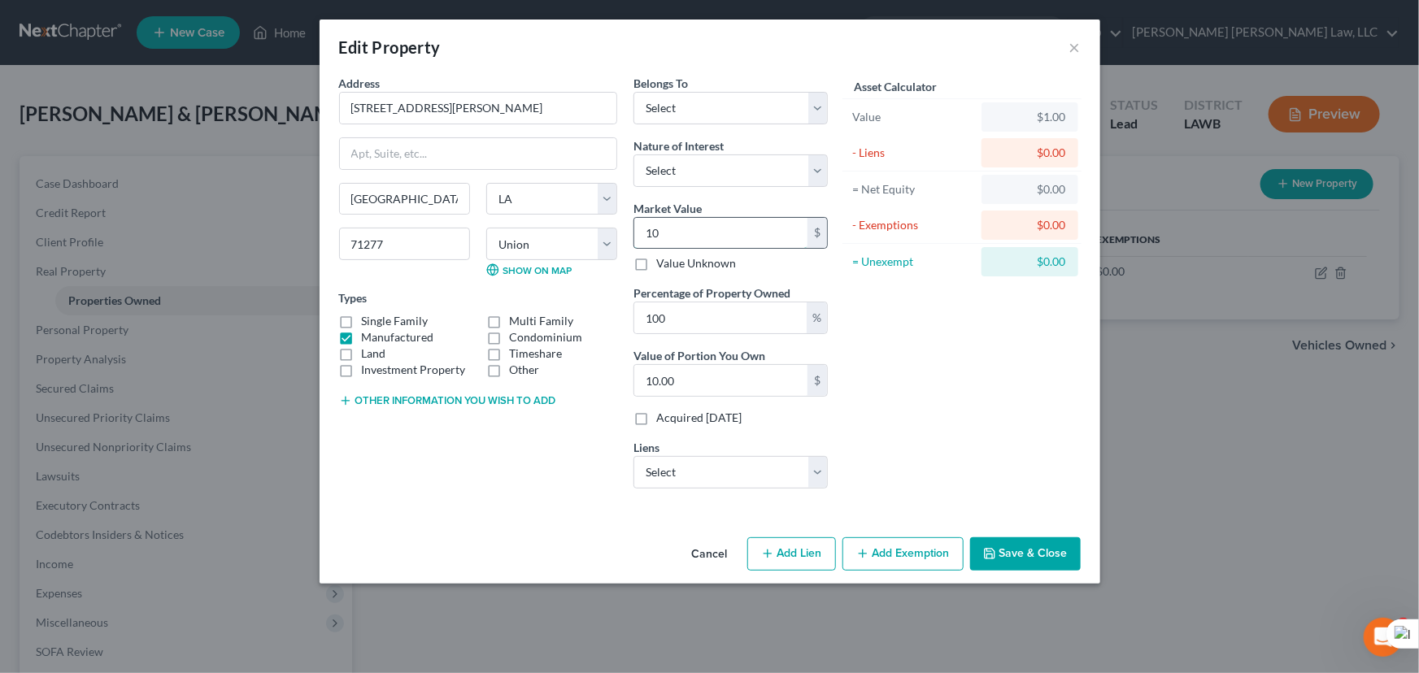
type input "100.00"
type input "1000"
type input "1,000.00"
type input "1,0000"
type input "10,000.00"
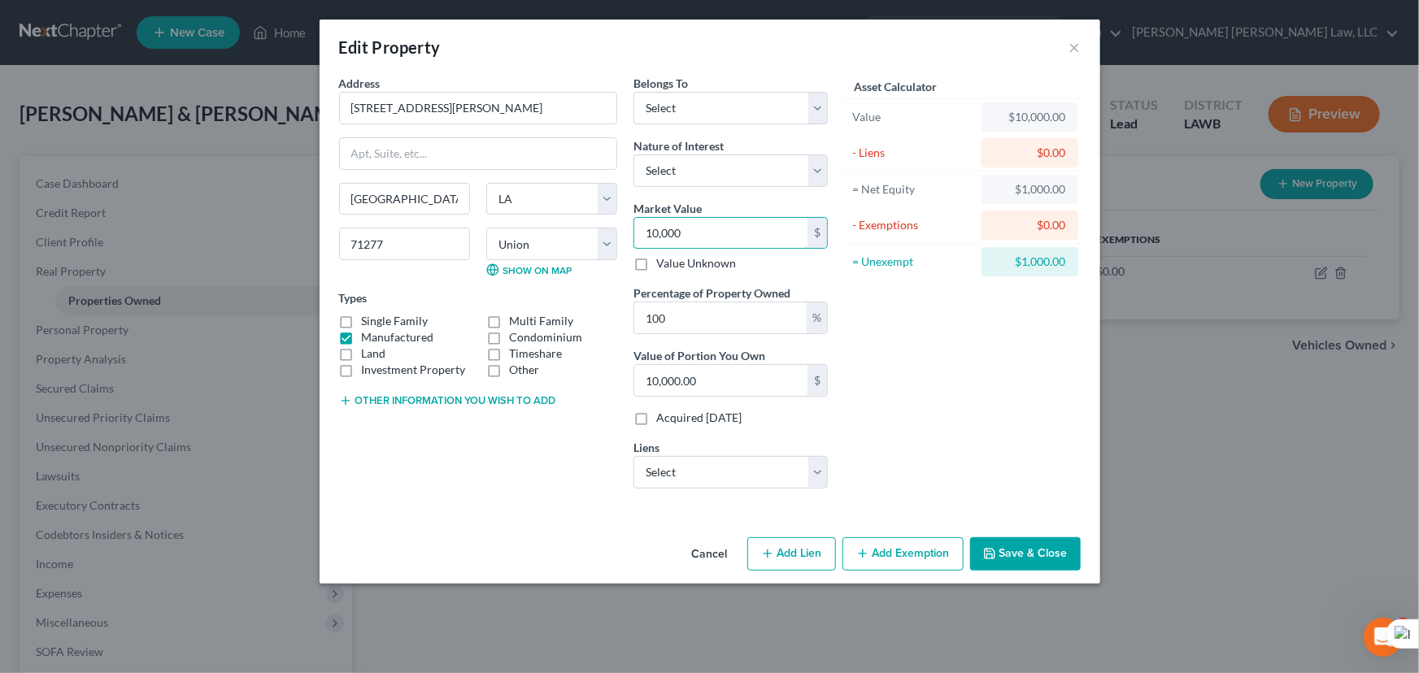
type input "10,000"
click at [872, 549] on button "Add Exemption" at bounding box center [902, 554] width 121 height 34
select select "2"
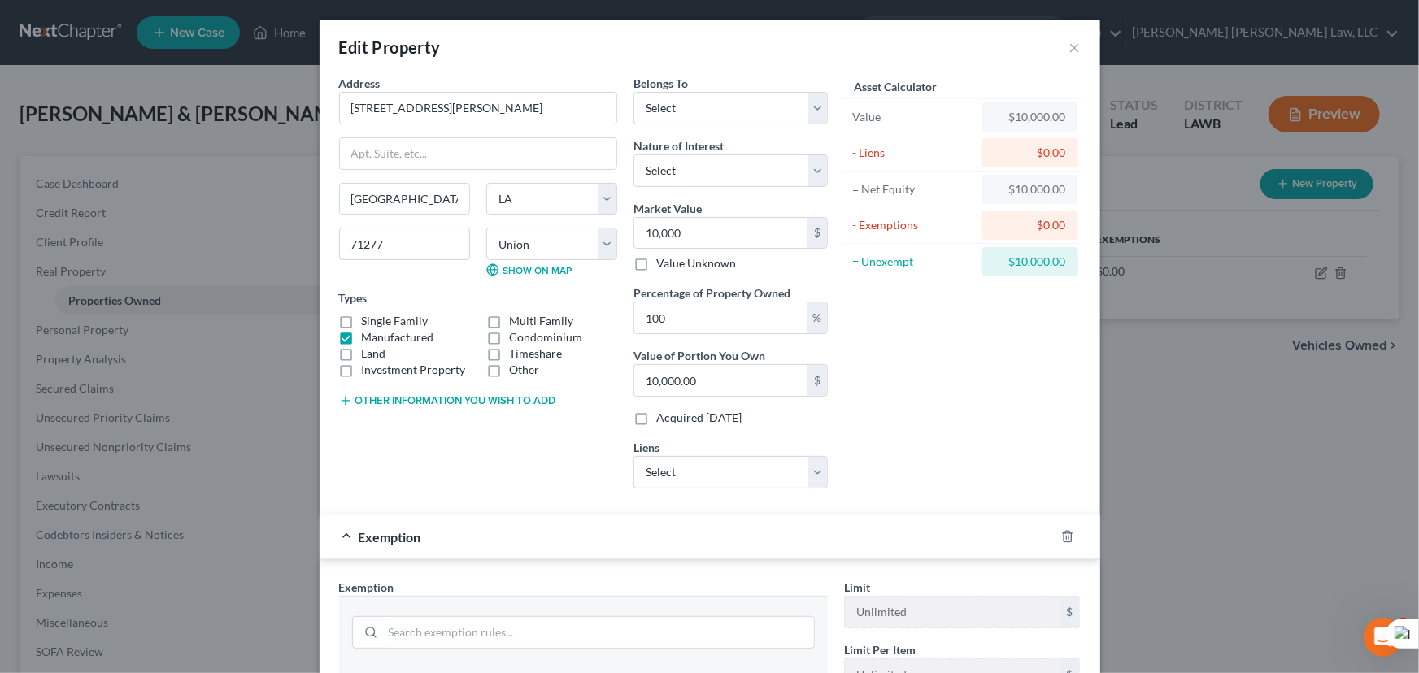
scroll to position [295, 0]
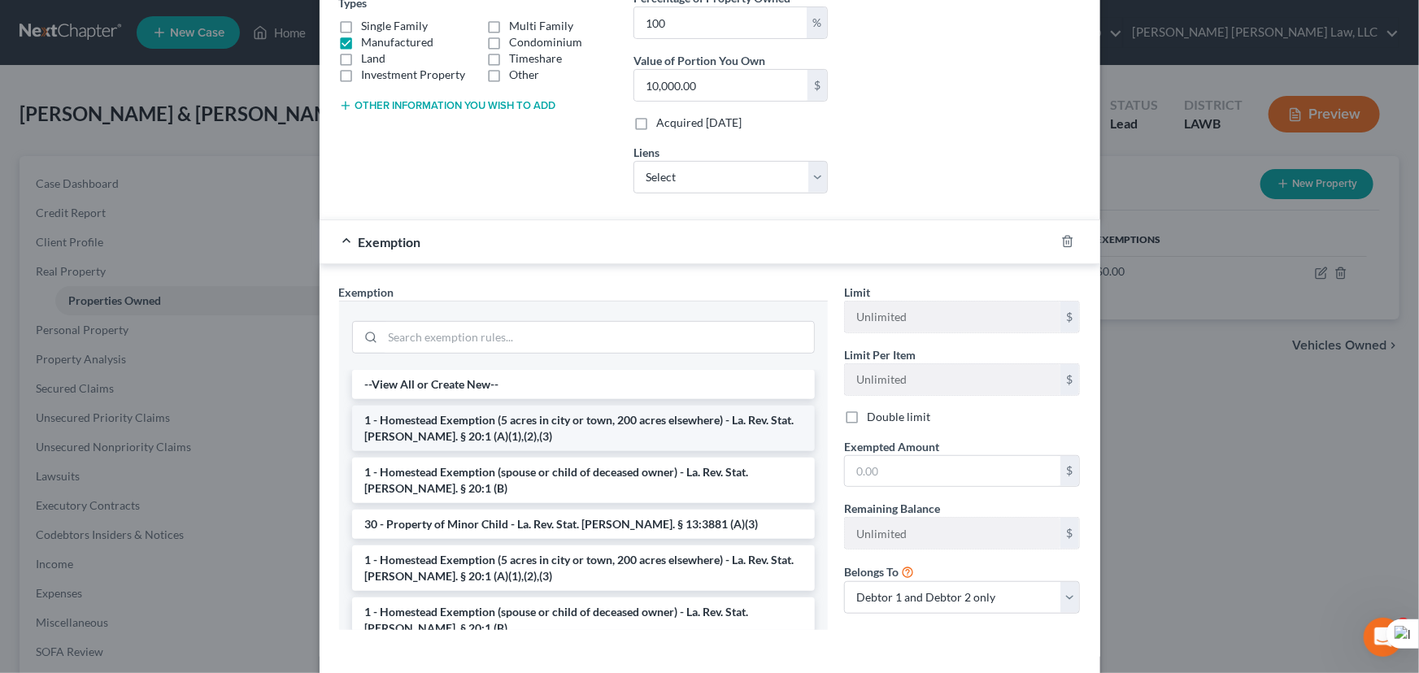
click at [493, 433] on li "1 - Homestead Exemption (5 acres in city or town, 200 acres elsewhere) - La. Re…" at bounding box center [583, 429] width 463 height 46
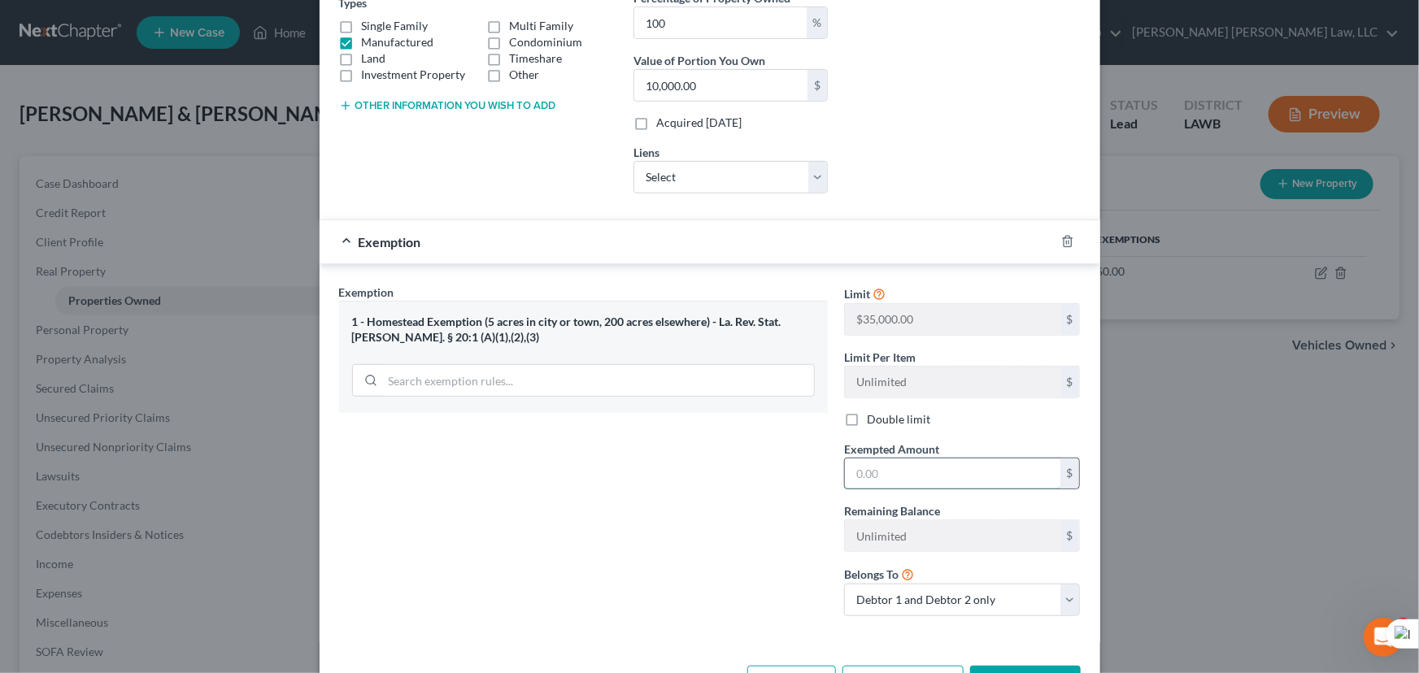
click at [898, 481] on input "text" at bounding box center [952, 474] width 215 height 31
type input "35,000"
drag, startPoint x: 999, startPoint y: 667, endPoint x: 978, endPoint y: 671, distance: 21.5
click at [999, 667] on button "Save & Close" at bounding box center [1025, 683] width 111 height 34
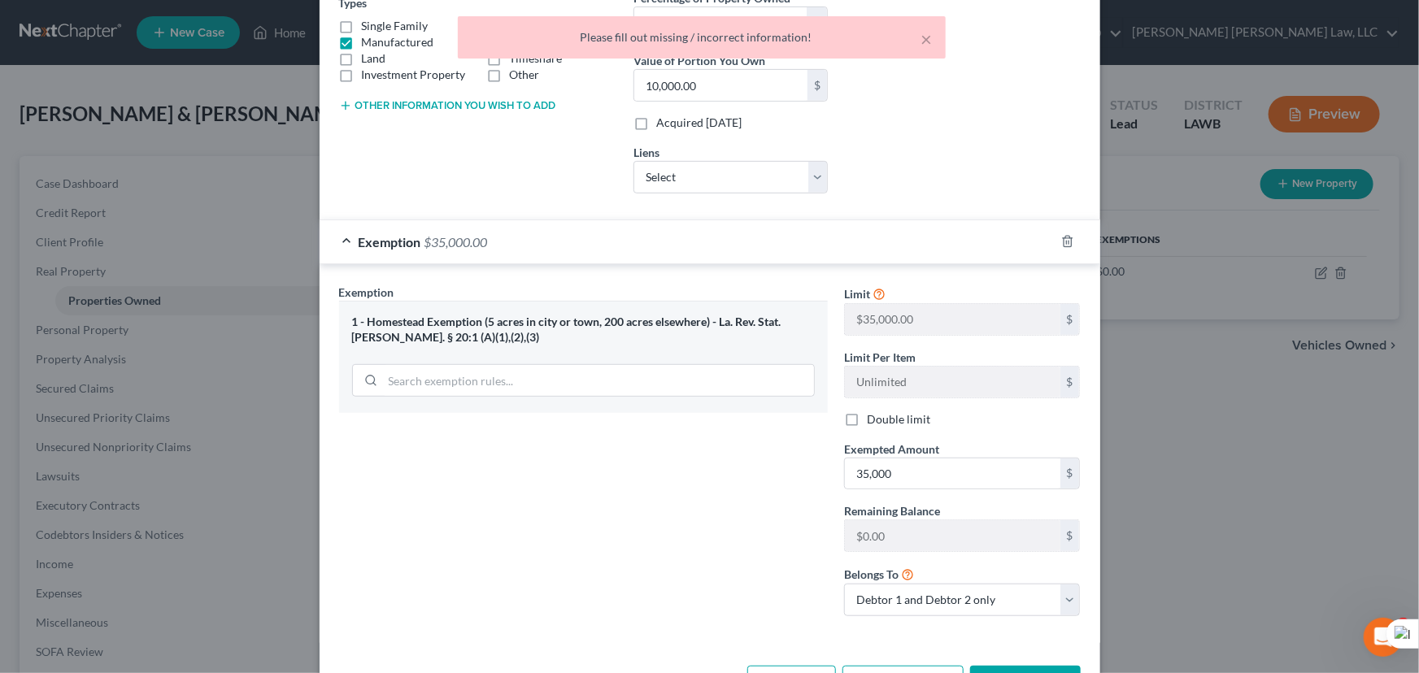
scroll to position [0, 0]
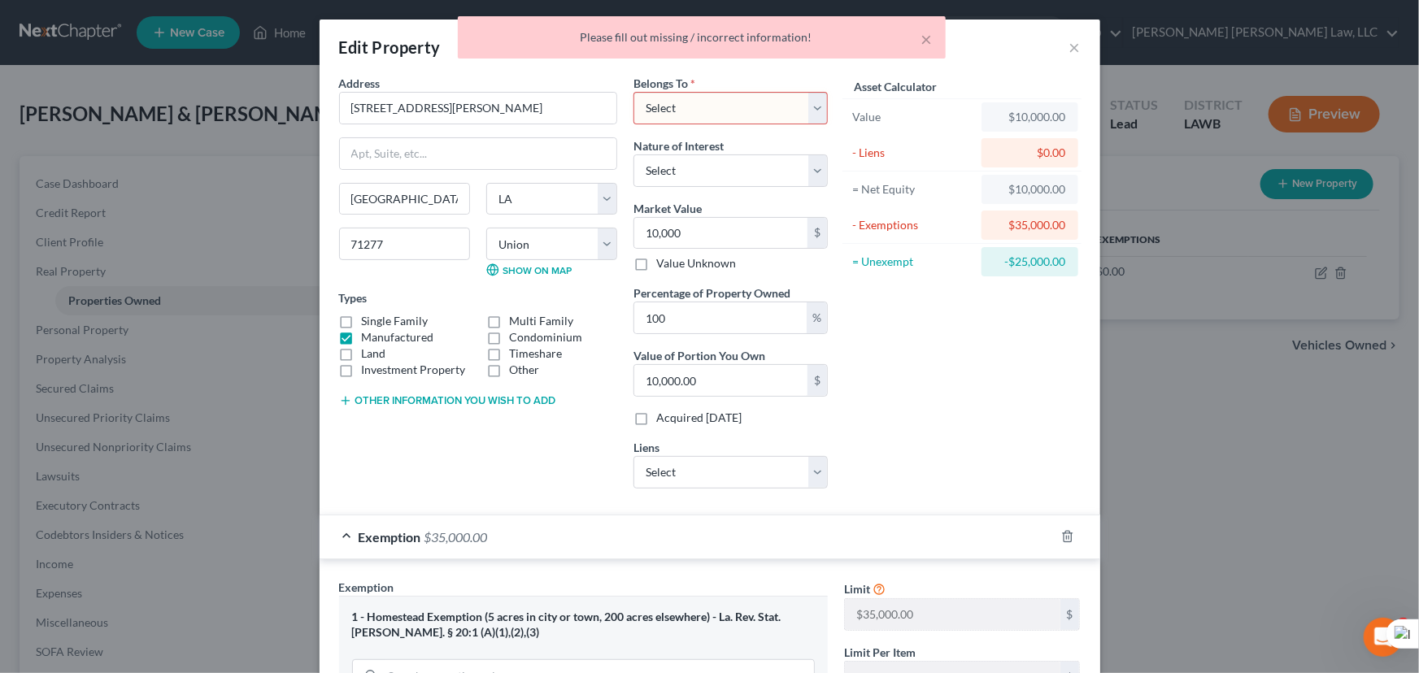
drag, startPoint x: 759, startPoint y: 104, endPoint x: 750, endPoint y: 122, distance: 19.6
click at [759, 104] on select "Select Debtor 1 Only Debtor 2 Only Debtor 1 And Debtor 2 Only At Least One Of T…" at bounding box center [730, 108] width 194 height 33
select select "0"
click at [633, 92] on select "Select Debtor 1 Only Debtor 2 Only Debtor 1 And Debtor 2 Only At Least One Of T…" at bounding box center [730, 108] width 194 height 33
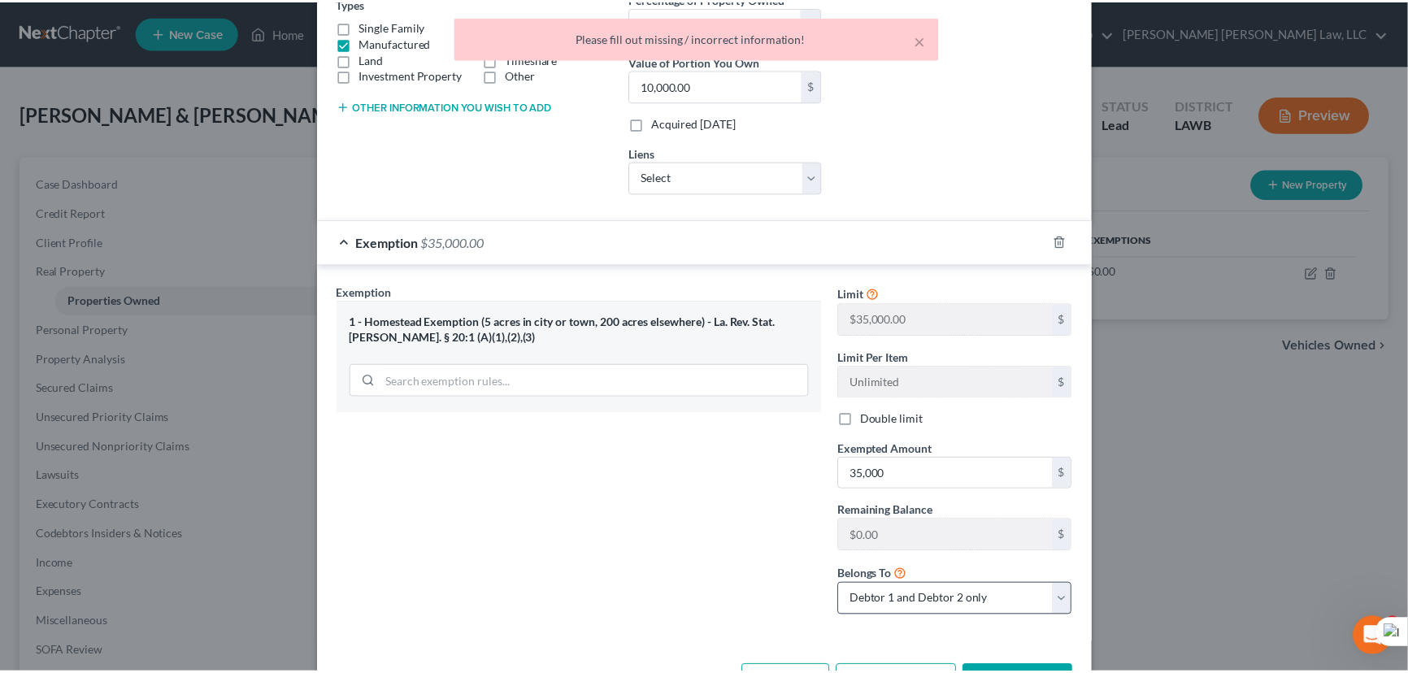
scroll to position [351, 0]
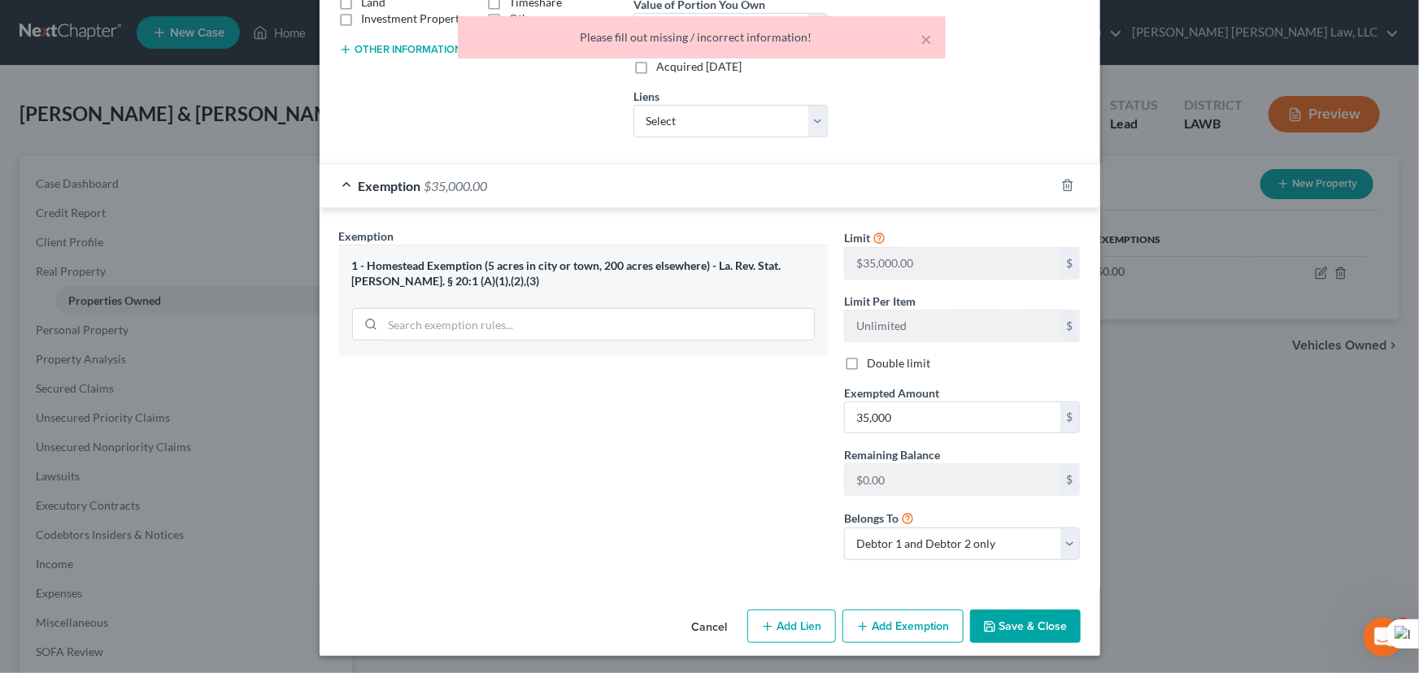
click at [1022, 623] on button "Save & Close" at bounding box center [1025, 627] width 111 height 34
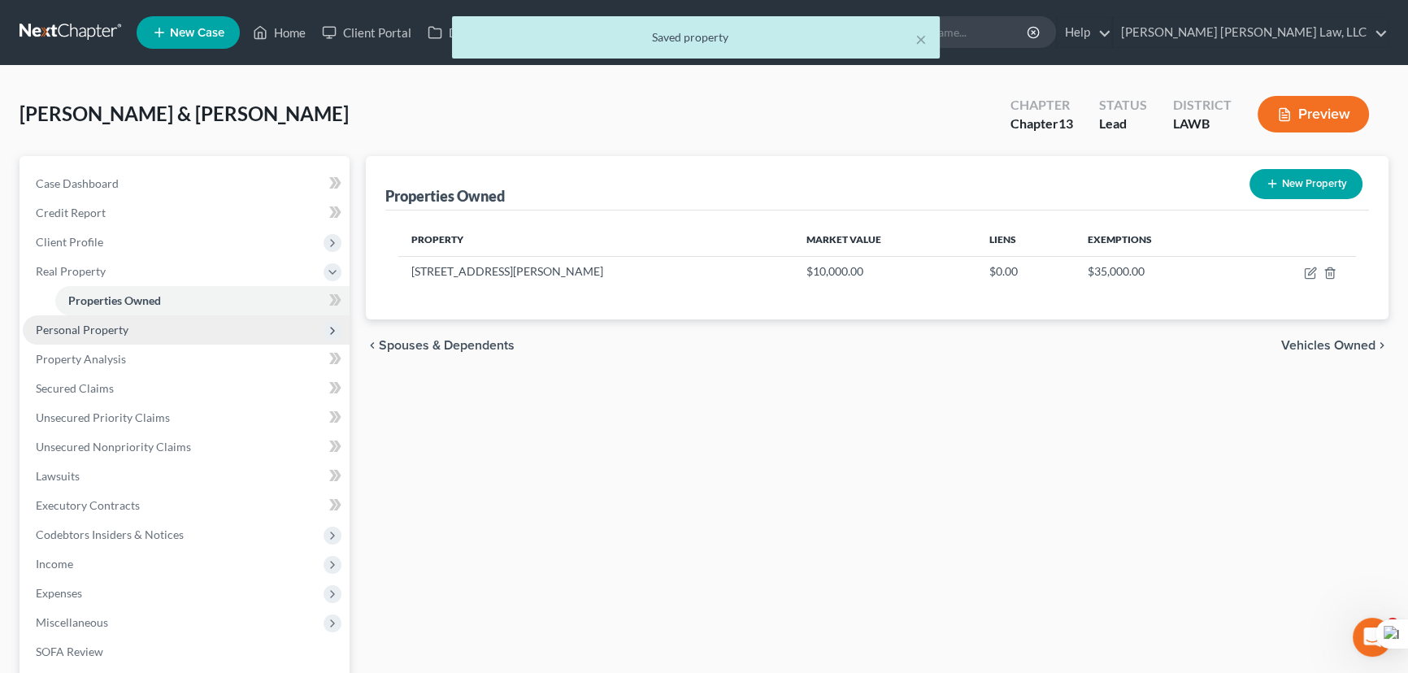
click at [105, 320] on span "Personal Property" at bounding box center [186, 329] width 327 height 29
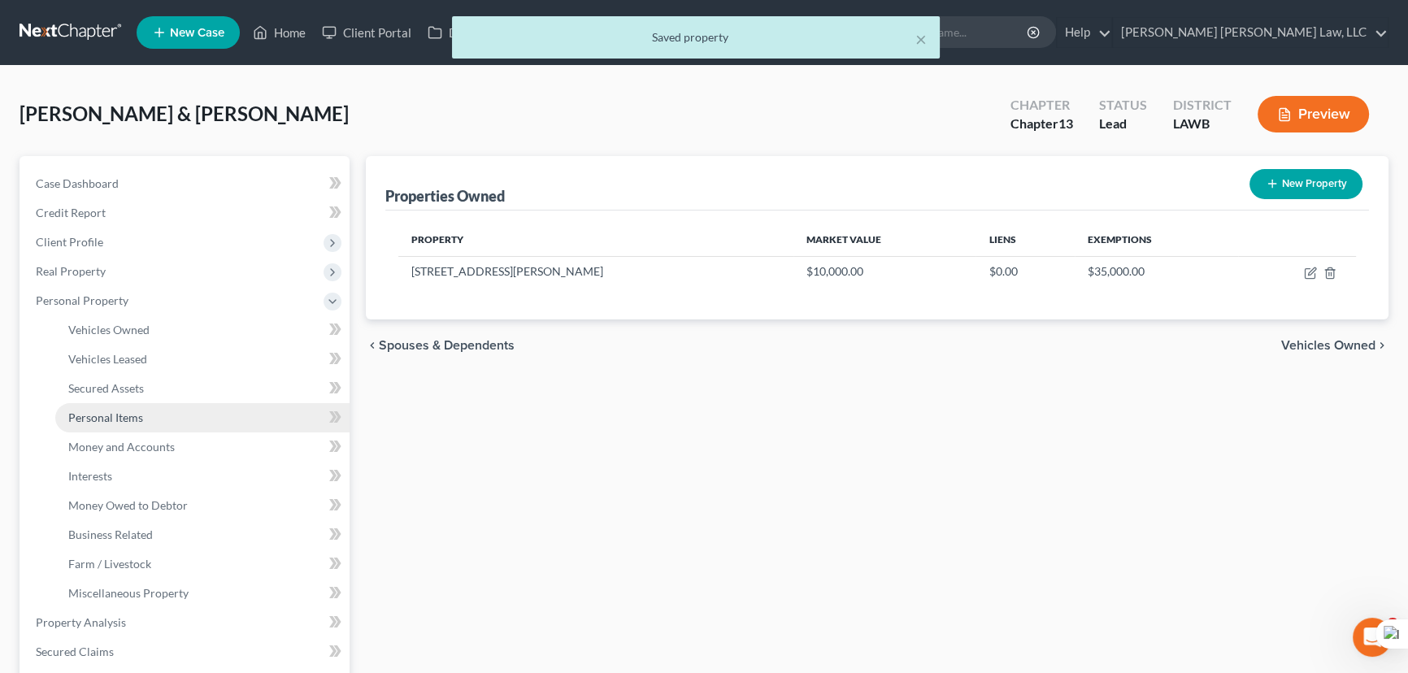
click at [124, 411] on span "Personal Items" at bounding box center [105, 418] width 75 height 14
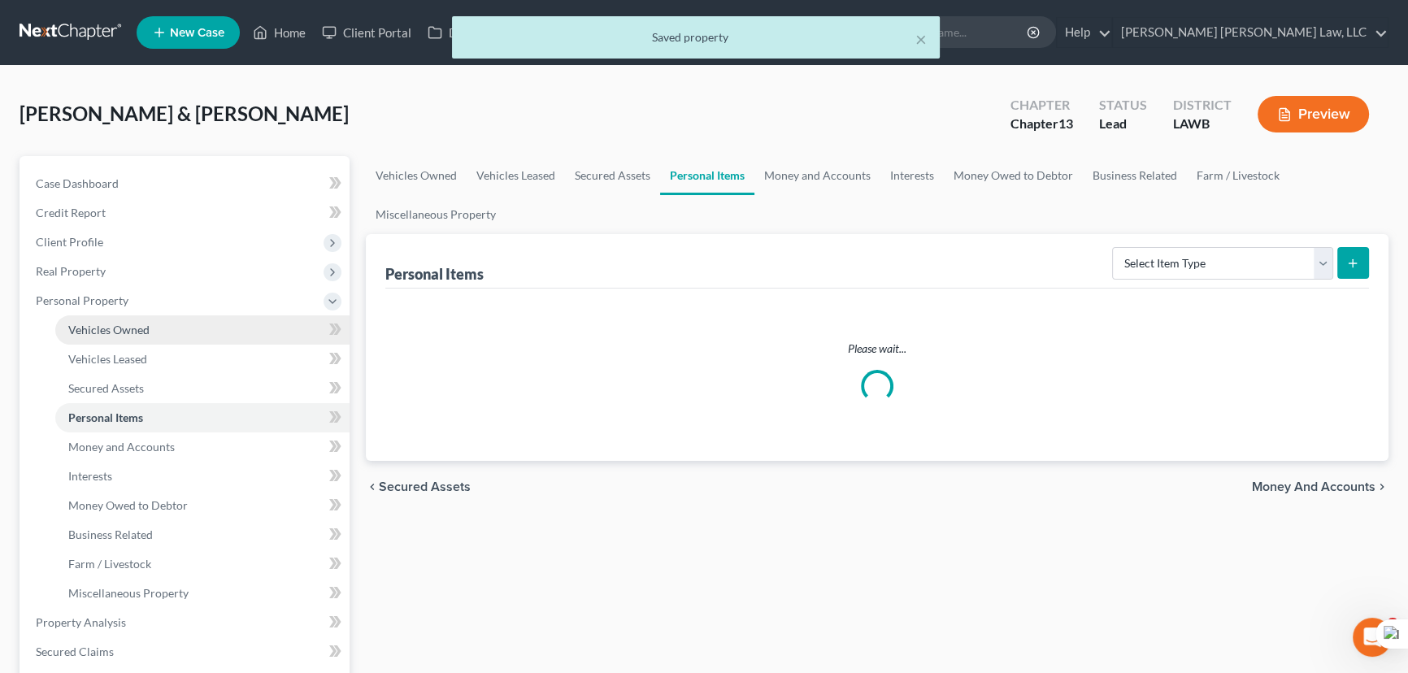
click at [129, 337] on link "Vehicles Owned" at bounding box center [202, 329] width 294 height 29
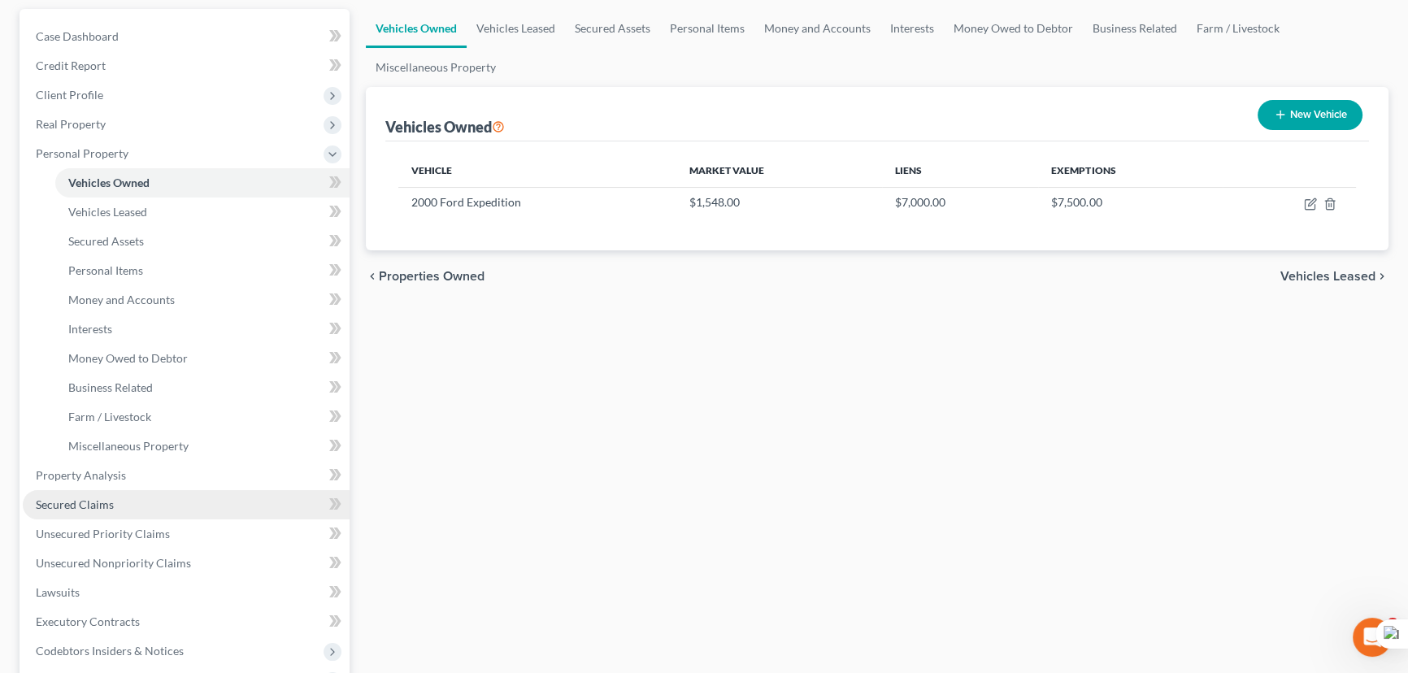
drag, startPoint x: 122, startPoint y: 497, endPoint x: 314, endPoint y: 490, distance: 192.0
click at [122, 497] on link "Secured Claims" at bounding box center [186, 504] width 327 height 29
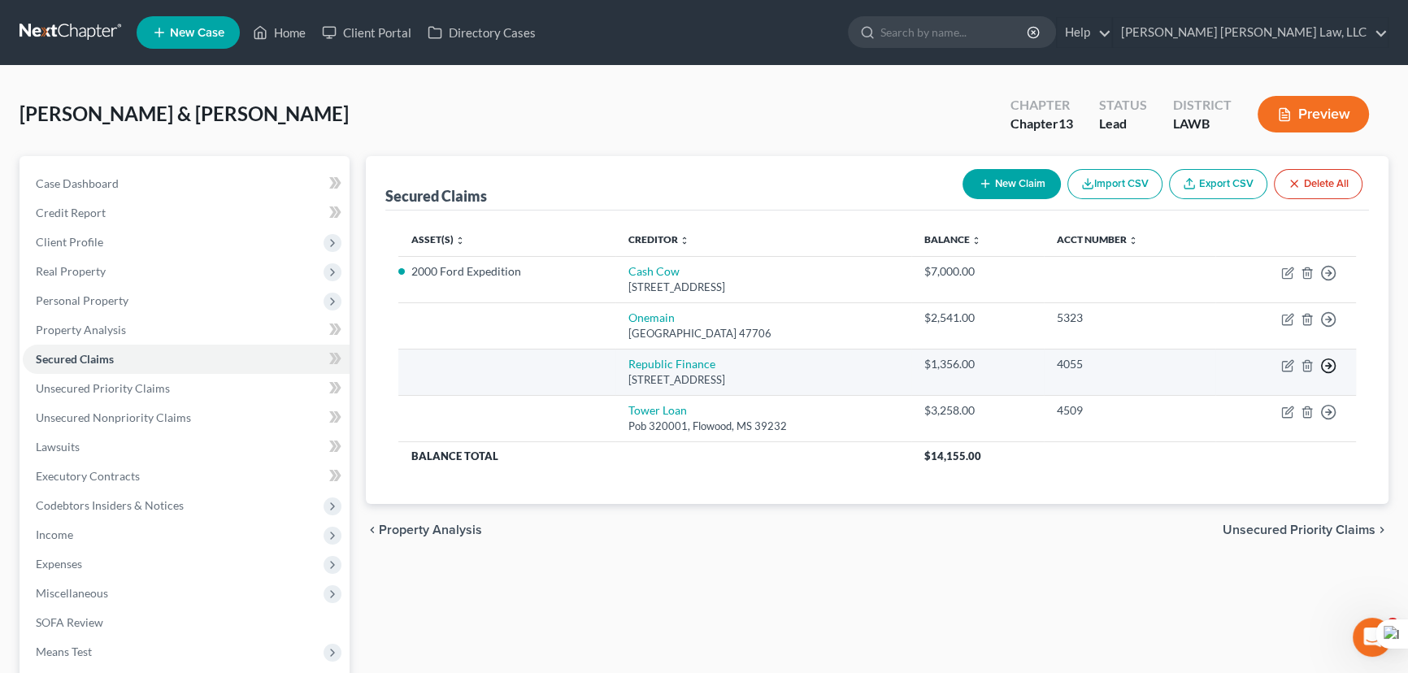
click at [1332, 366] on icon "button" at bounding box center [1328, 366] width 16 height 16
click at [1262, 394] on link "Move to F" at bounding box center [1254, 406] width 136 height 28
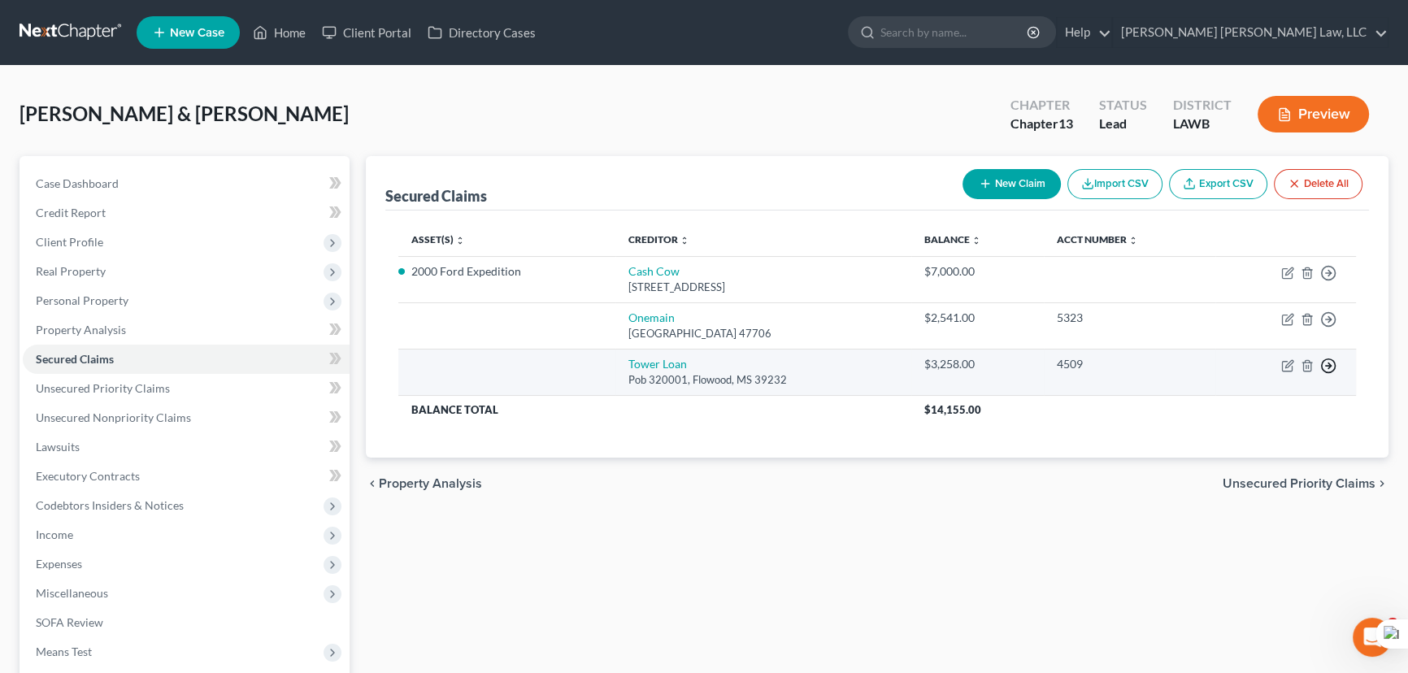
click at [1334, 366] on circle "button" at bounding box center [1329, 366] width 14 height 14
click at [1260, 407] on link "Move to F" at bounding box center [1254, 406] width 136 height 28
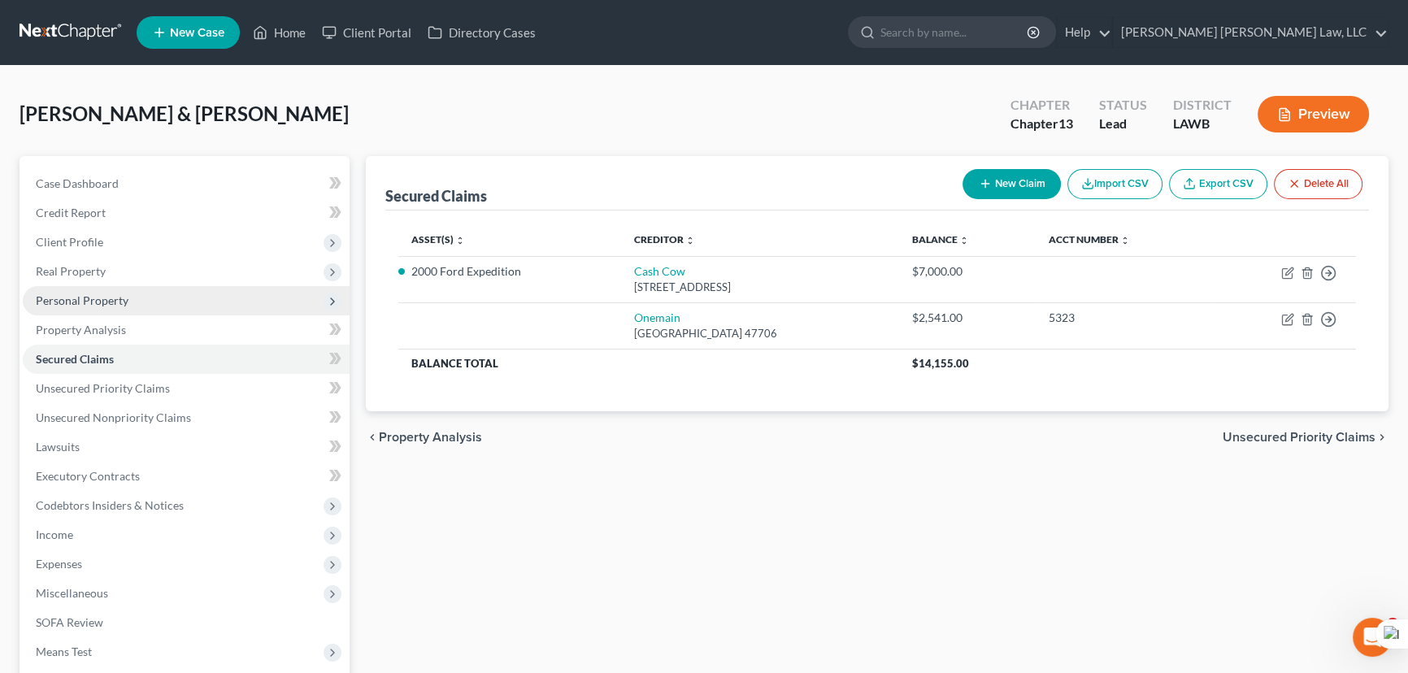
click at [139, 286] on span "Personal Property" at bounding box center [186, 300] width 327 height 29
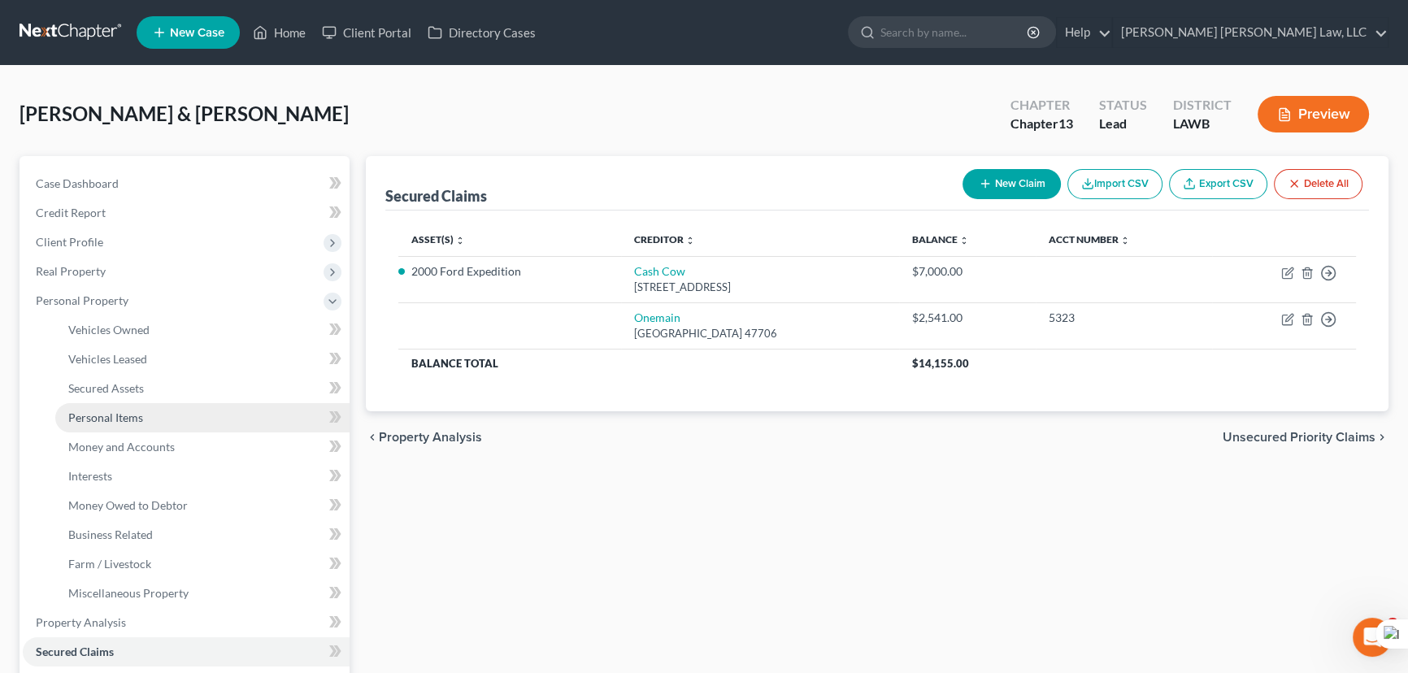
click at [159, 425] on link "Personal Items" at bounding box center [202, 417] width 294 height 29
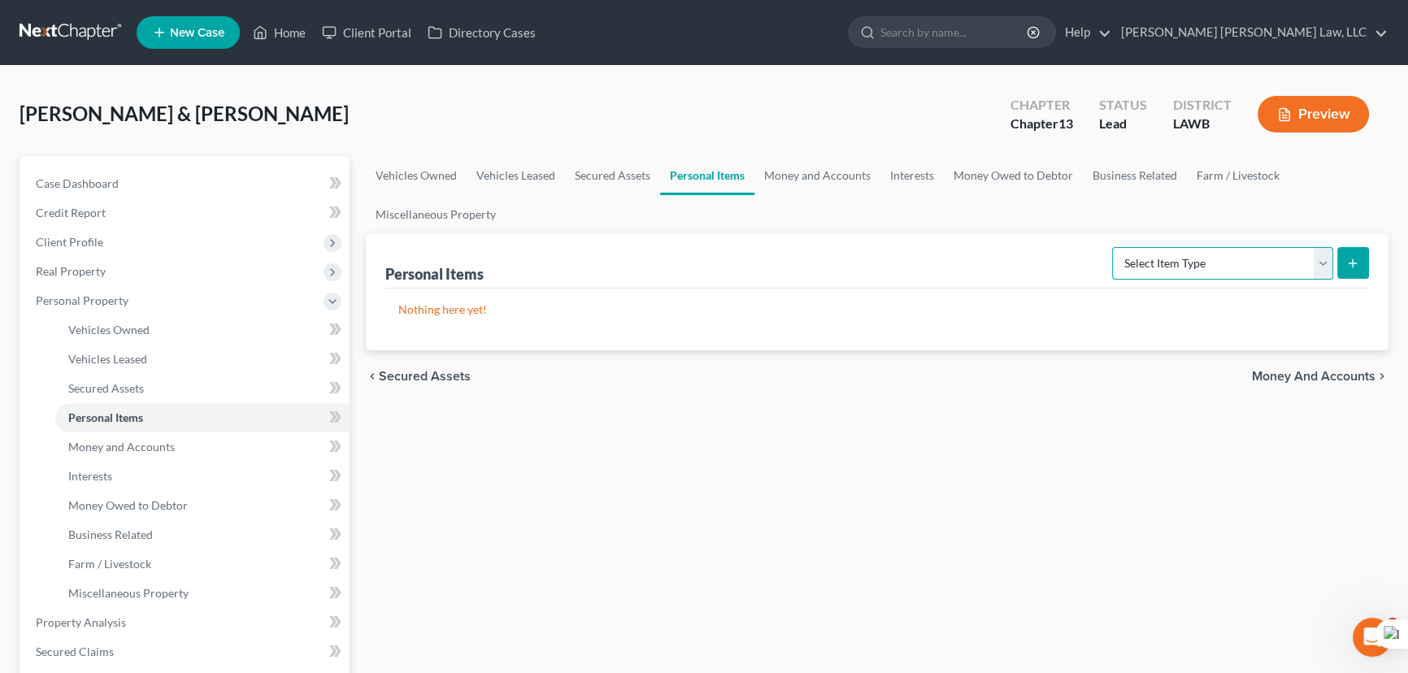
click at [1211, 276] on select "Select Item Type Clothing (A/B: 11) Collectibles Of Value (A/B: 8) Electronics …" at bounding box center [1222, 263] width 221 height 33
select select "household_goods"
click at [1115, 247] on select "Select Item Type Clothing (A/B: 11) Collectibles Of Value (A/B: 8) Electronics …" at bounding box center [1222, 263] width 221 height 33
click at [1345, 274] on button "submit" at bounding box center [1353, 263] width 32 height 32
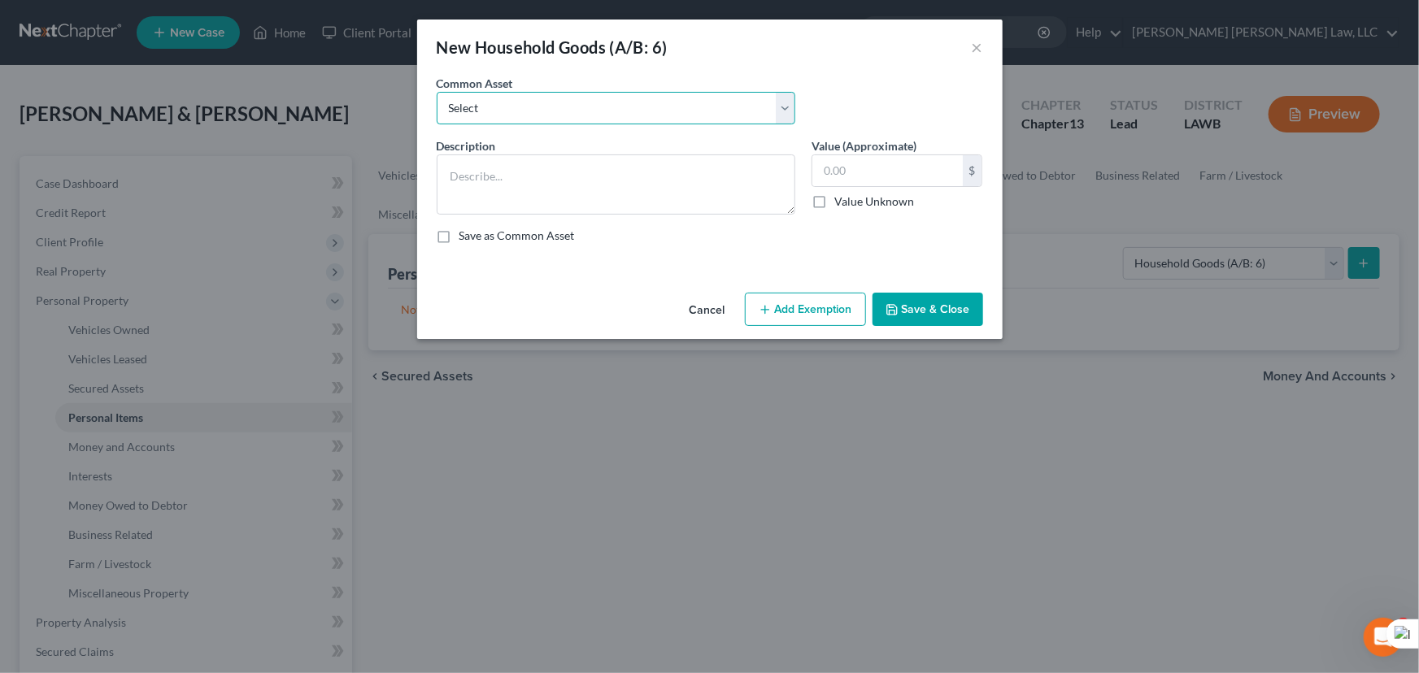
click at [534, 97] on select "Select Furniture Movables 2002 Chevy Tahoe 231,000 miles Movables Movables Mova…" at bounding box center [616, 108] width 359 height 33
select select "1"
click at [437, 92] on select "Select Furniture Movables 2002 Chevy Tahoe 231,000 miles Movables Movables Mova…" at bounding box center [616, 108] width 359 height 33
type textarea "Movables"
click at [911, 174] on input "3,600.00" at bounding box center [887, 170] width 150 height 31
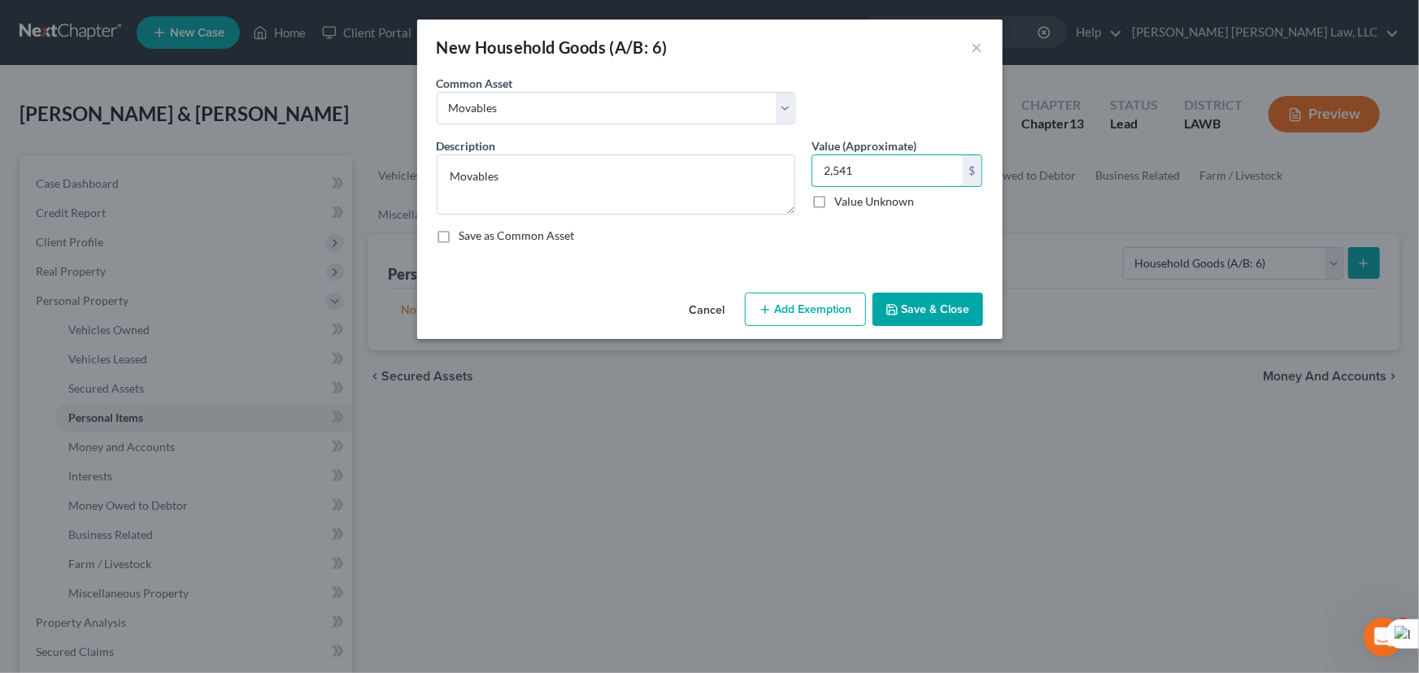
type input "2,541"
click at [924, 311] on button "Save & Close" at bounding box center [927, 310] width 111 height 34
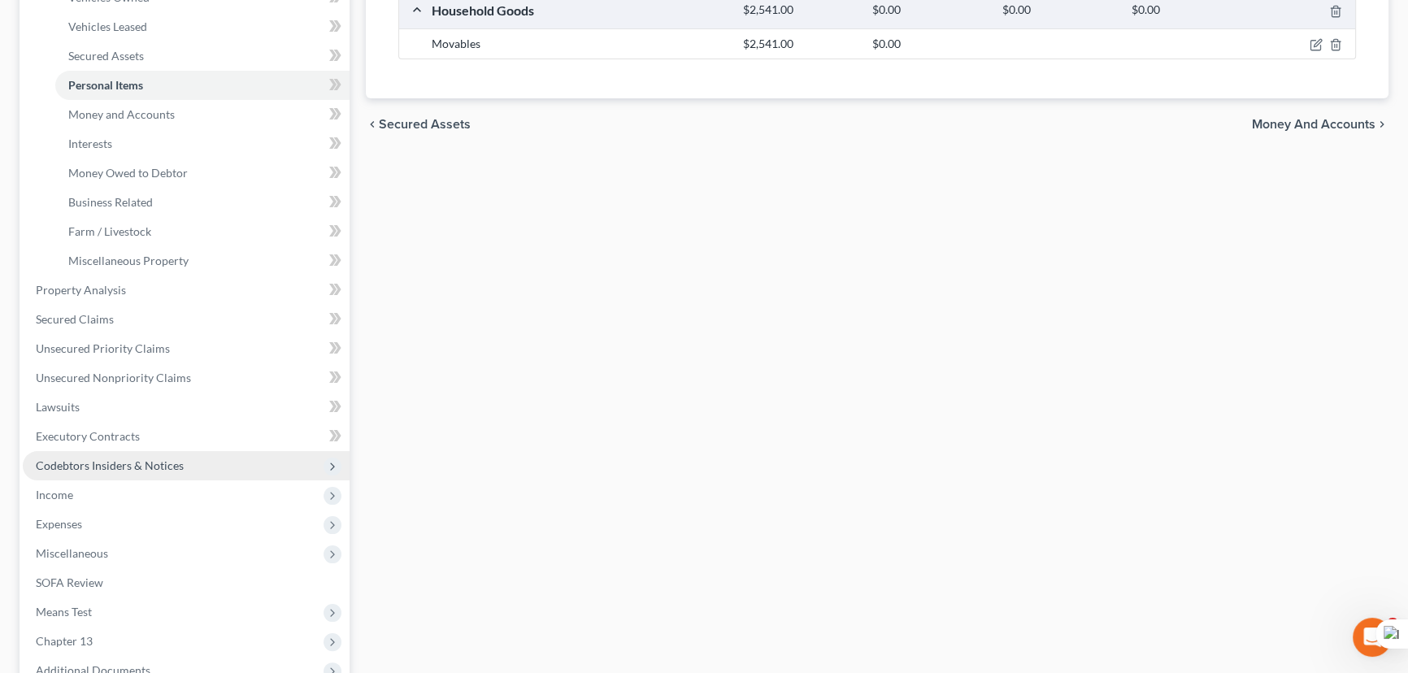
scroll to position [369, 0]
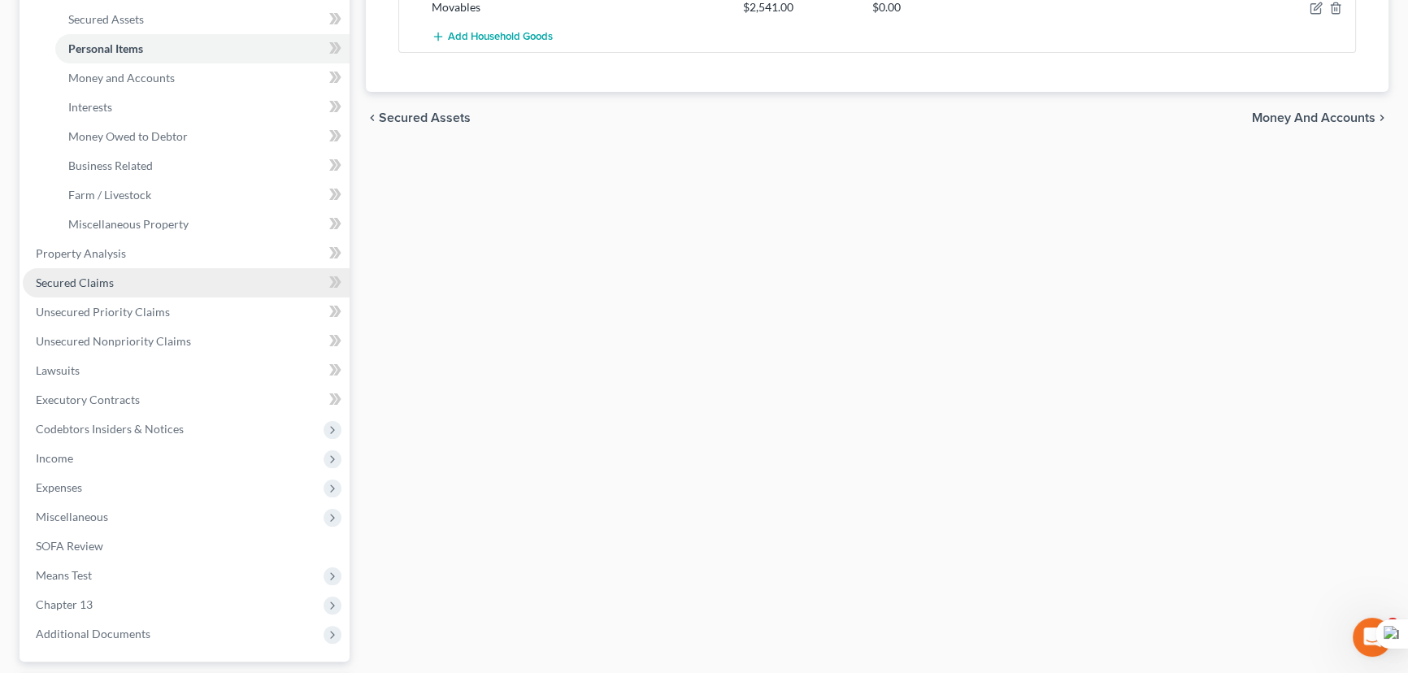
click at [111, 272] on link "Secured Claims" at bounding box center [186, 282] width 327 height 29
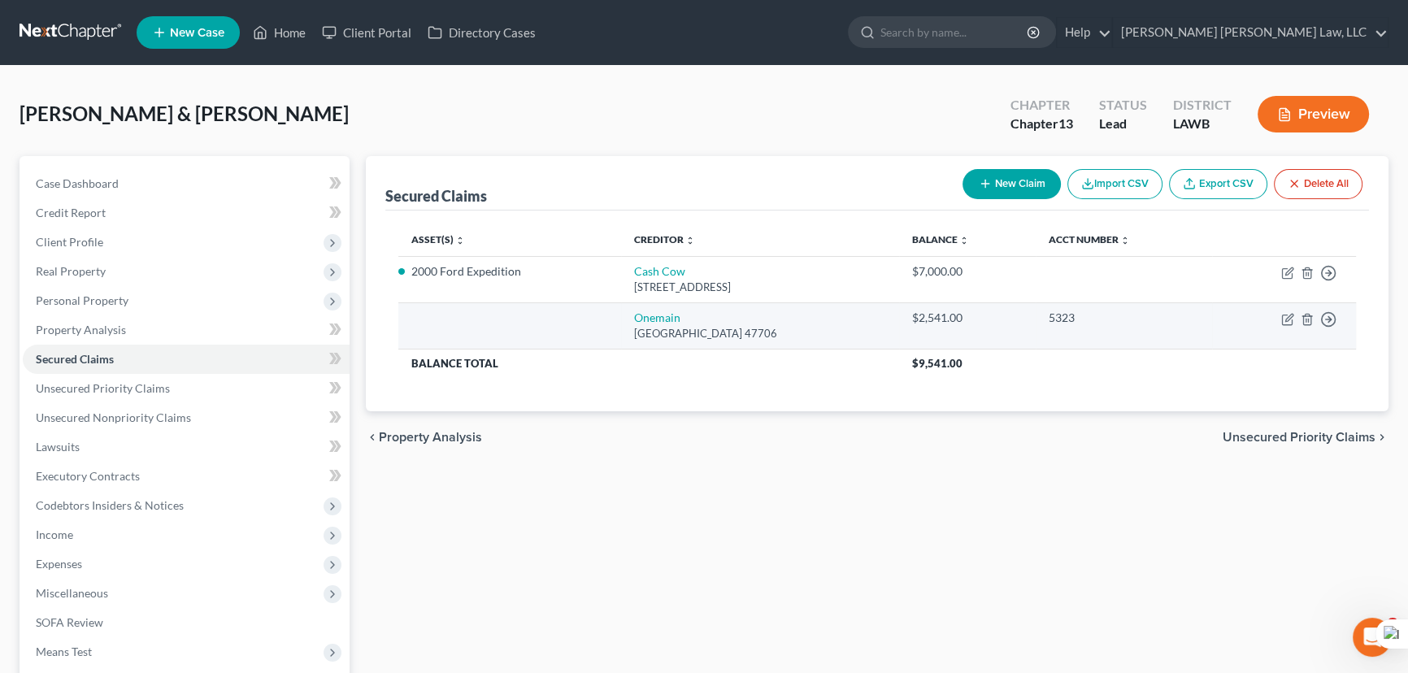
click at [1287, 310] on td "Move to E Move to F Move to G Move to Notice Only" at bounding box center [1284, 325] width 144 height 46
click at [1286, 317] on icon "button" at bounding box center [1288, 317] width 7 height 7
select select "15"
select select "0"
select select "1"
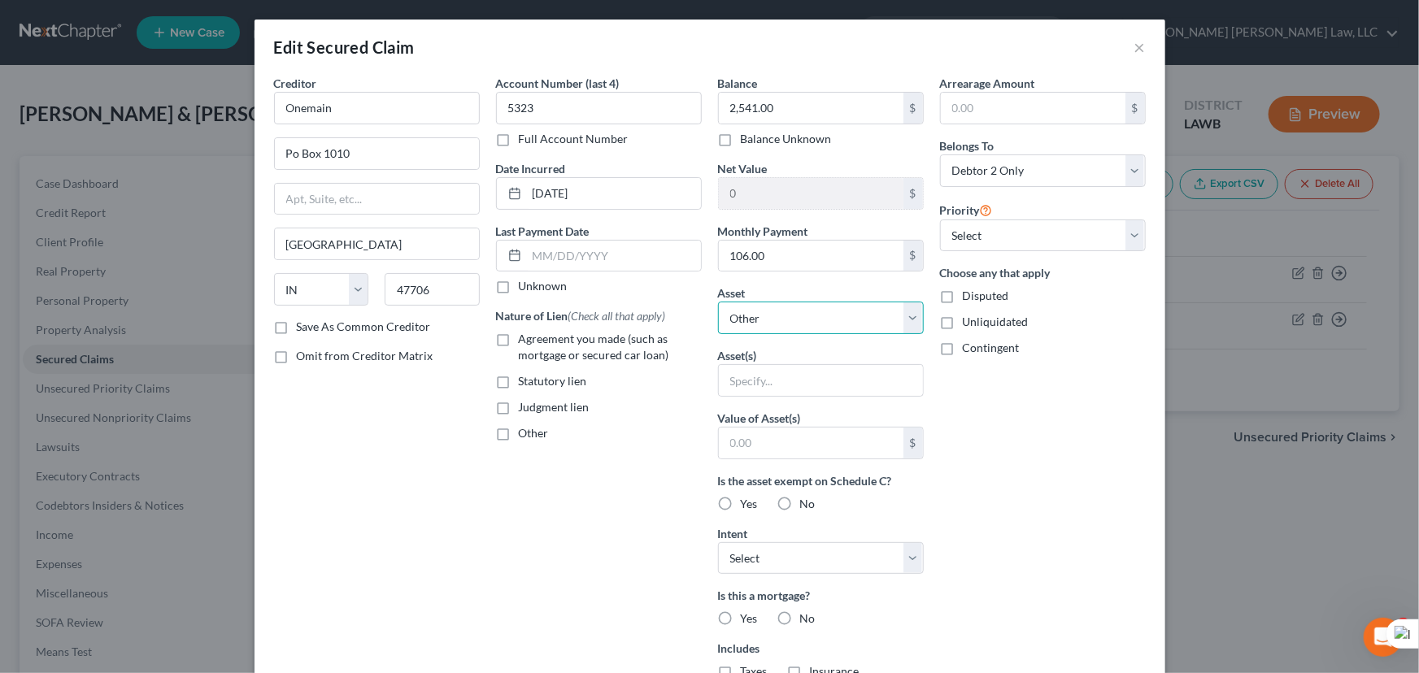
click at [755, 315] on select "Select Other Multiple Assets 908 Clellan Bryan Road - $10000.0 Household Goods …" at bounding box center [821, 318] width 206 height 33
select select "3"
click at [718, 302] on select "Select Other Multiple Assets 908 Clellan Bryan Road - $10000.0 Household Goods …" at bounding box center [821, 318] width 206 height 33
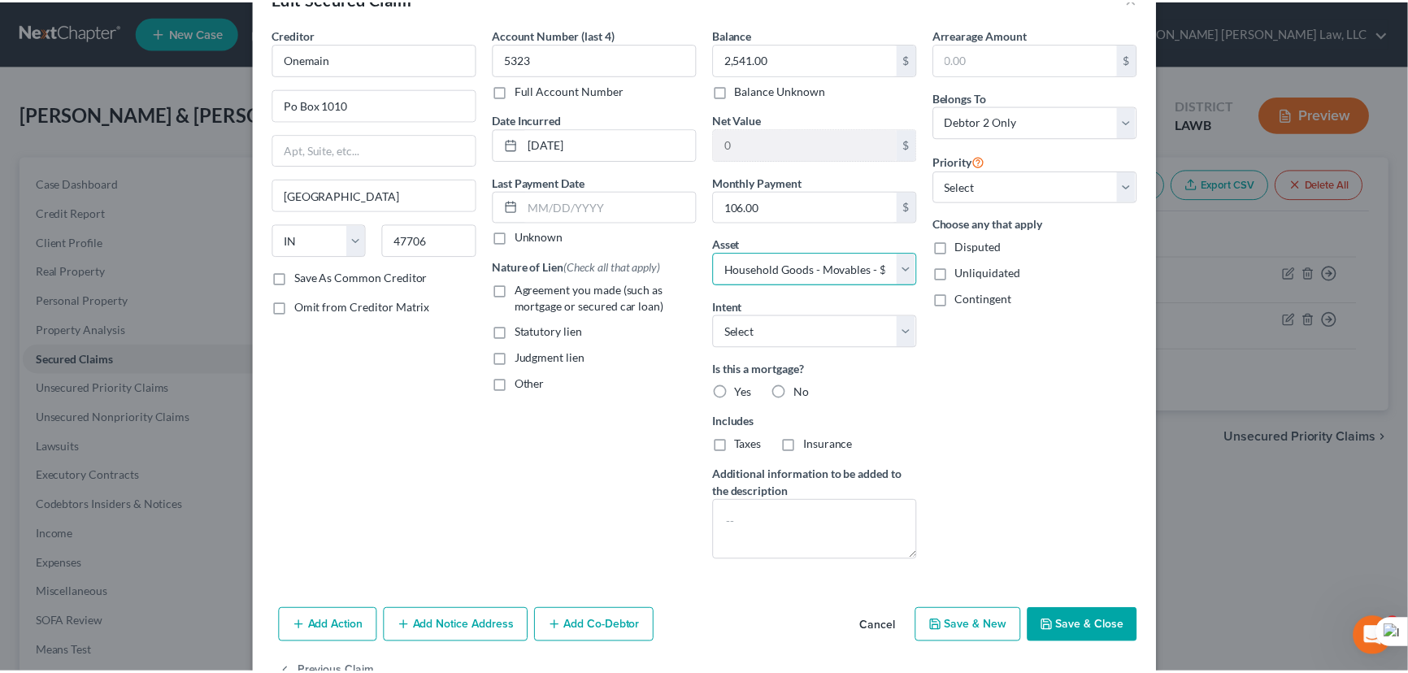
scroll to position [98, 0]
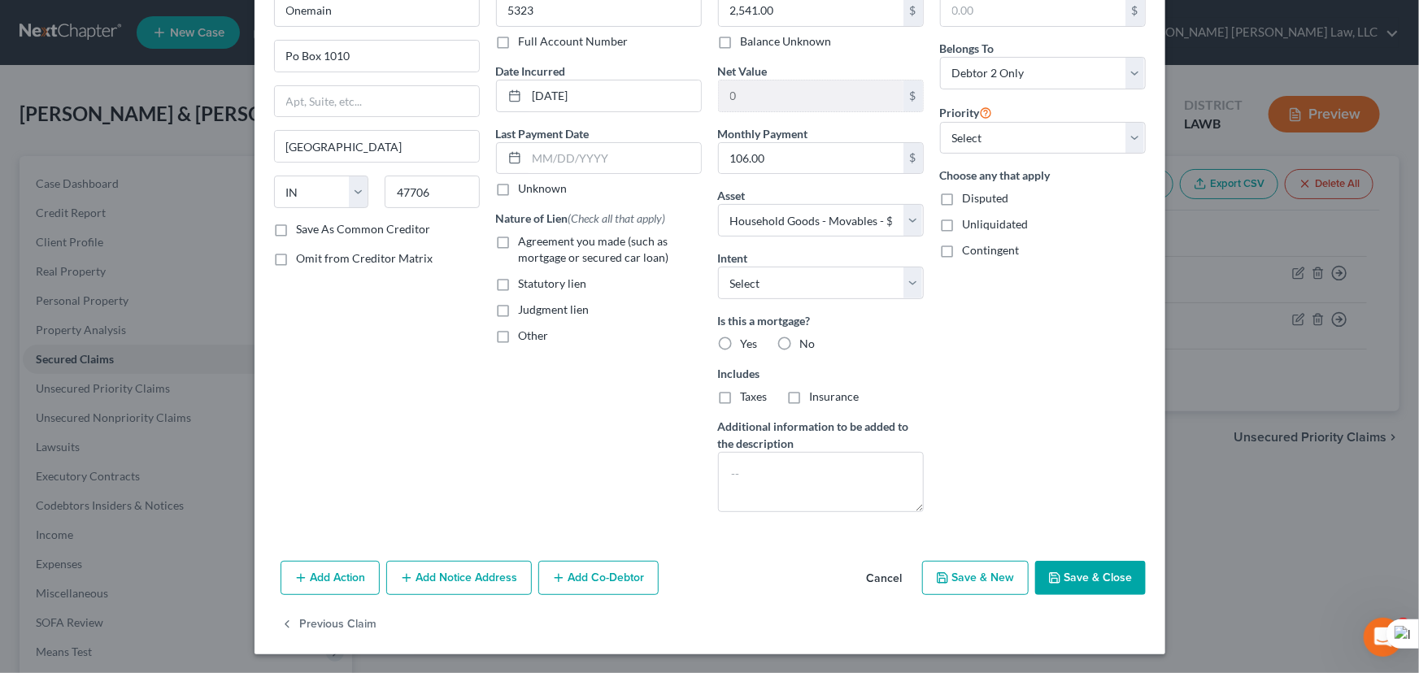
click at [1092, 561] on button "Save & Close" at bounding box center [1090, 578] width 111 height 34
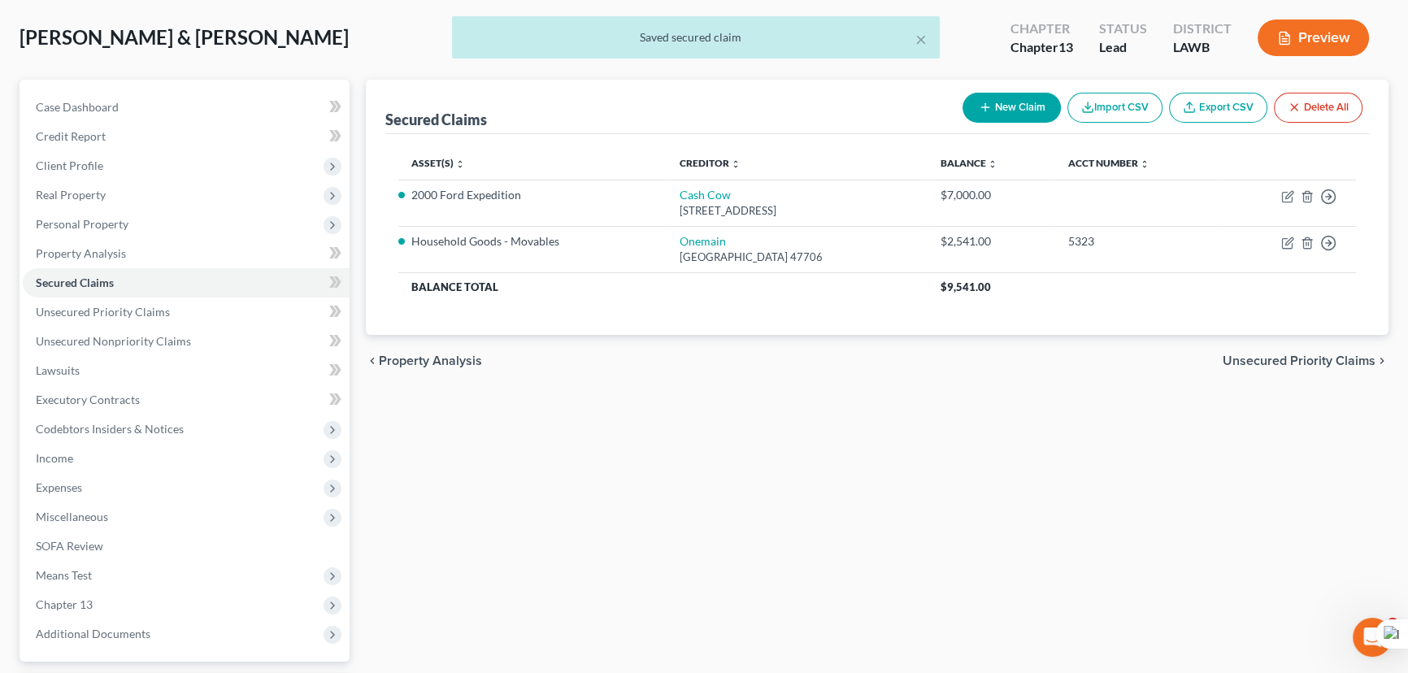
scroll to position [147, 0]
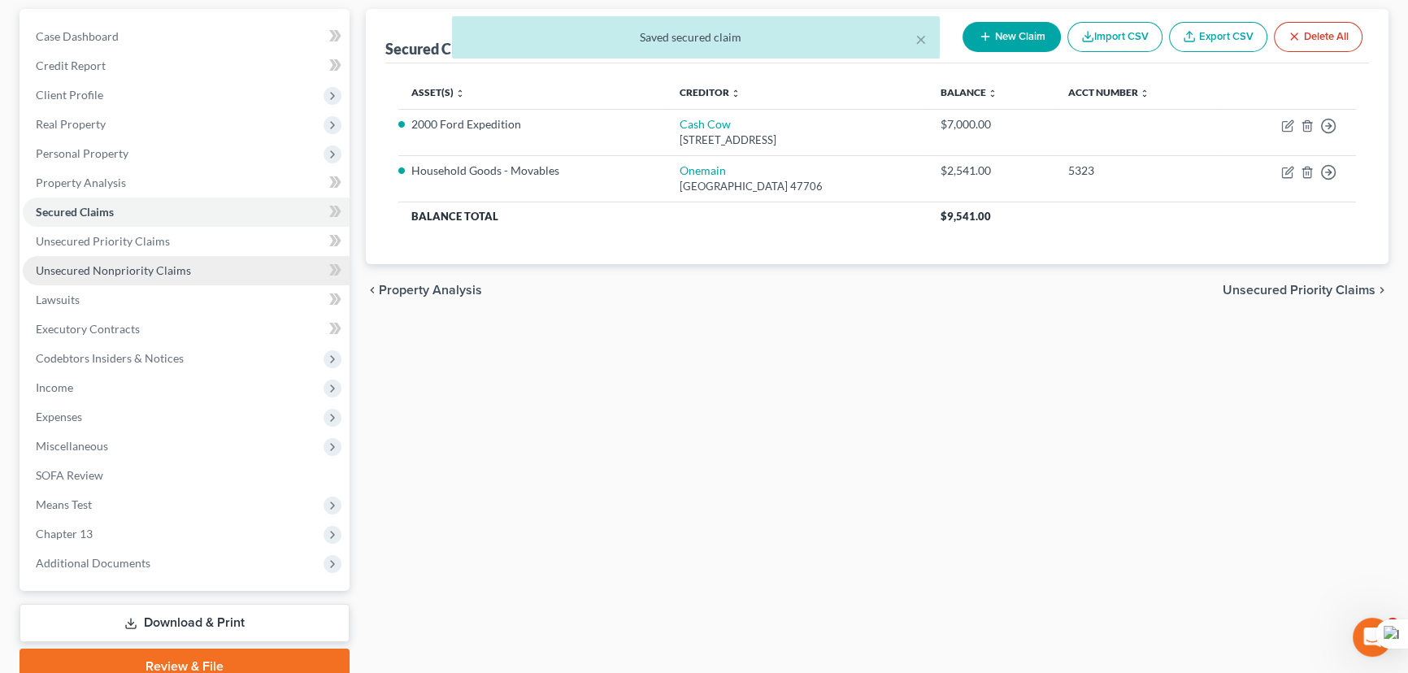
click at [237, 277] on link "Unsecured Nonpriority Claims" at bounding box center [186, 270] width 327 height 29
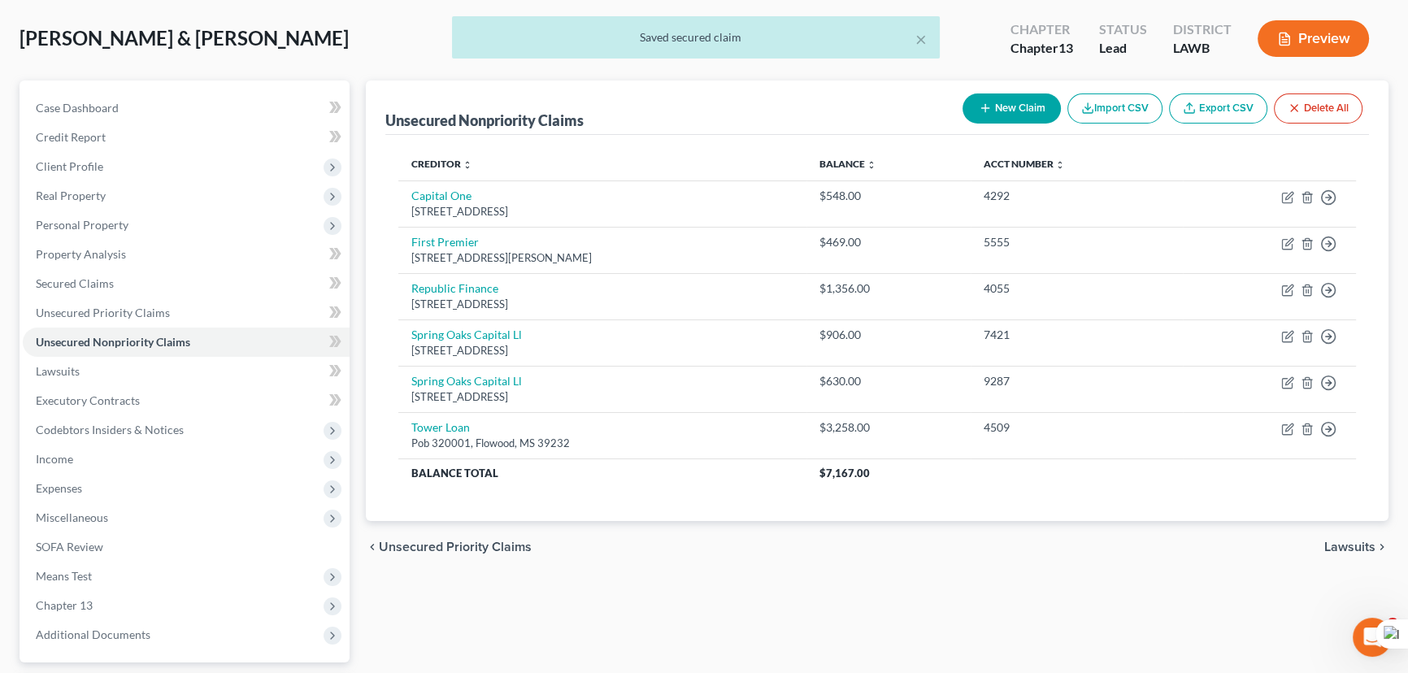
scroll to position [70, 0]
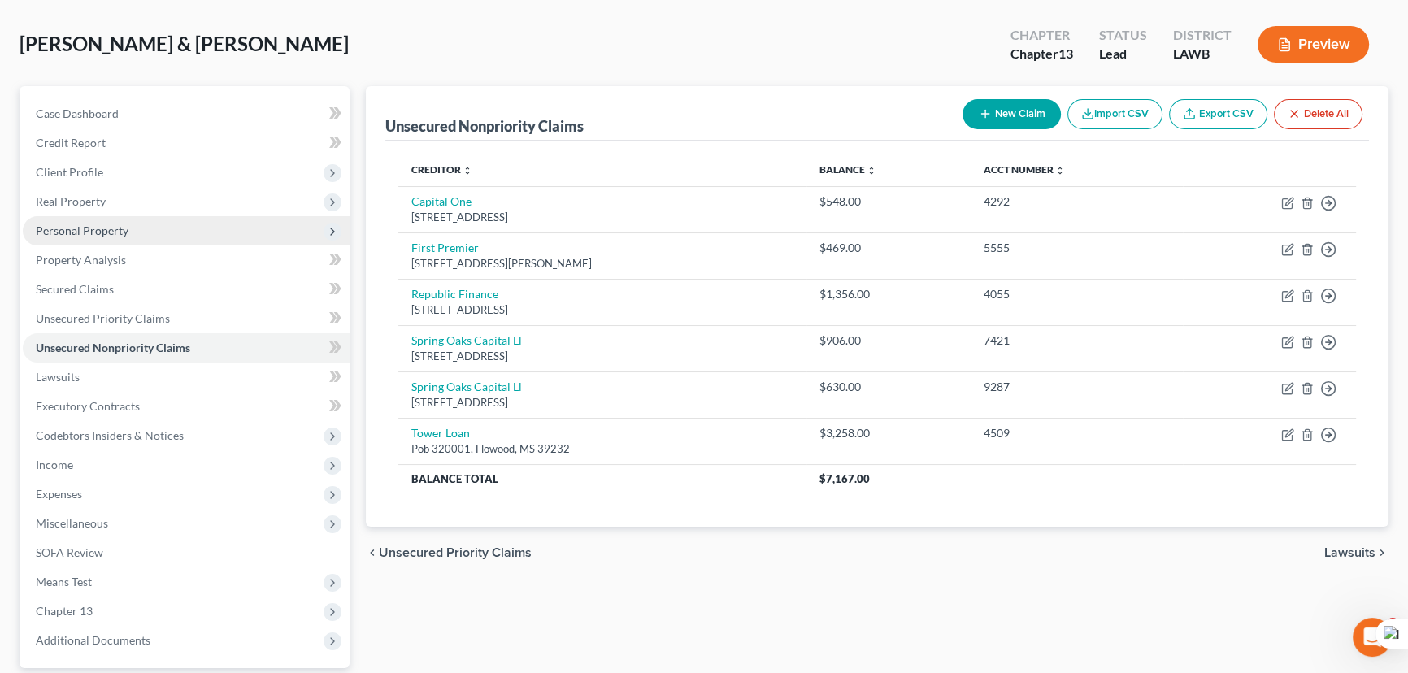
click at [138, 224] on span "Personal Property" at bounding box center [186, 230] width 327 height 29
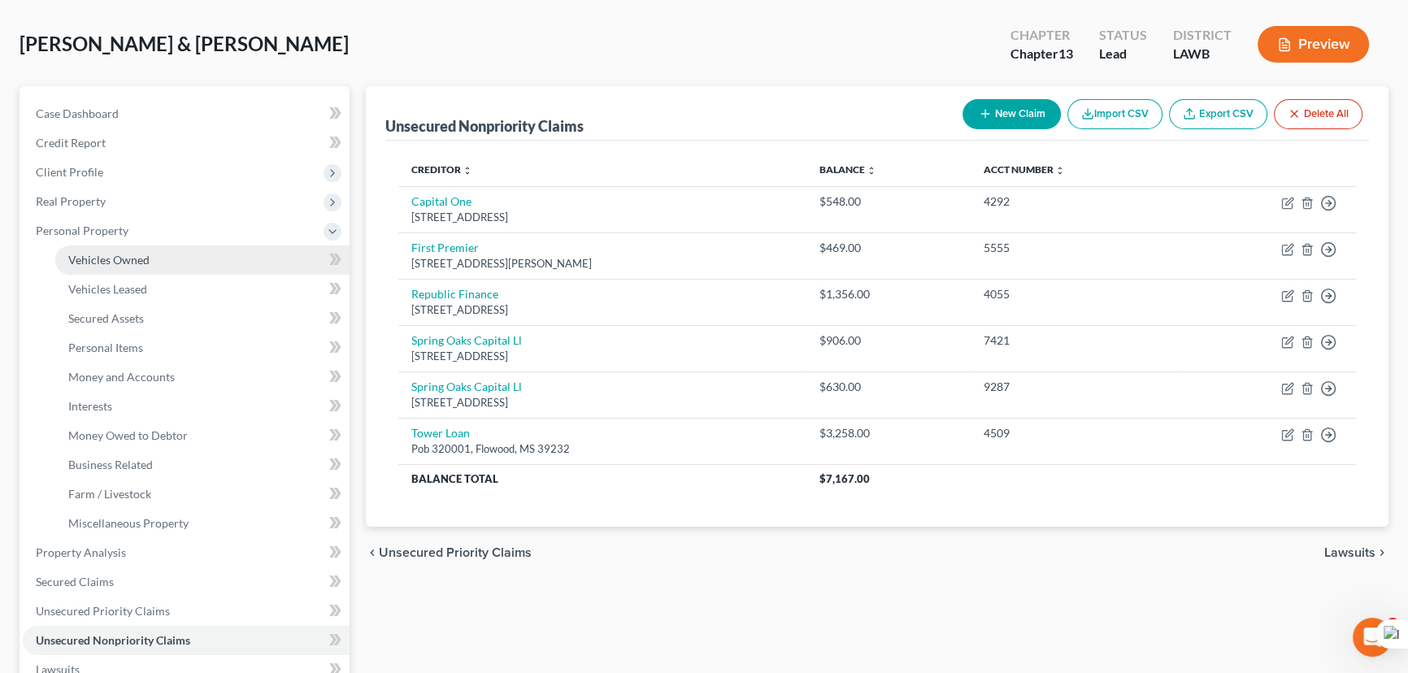
click at [135, 254] on span "Vehicles Owned" at bounding box center [108, 260] width 81 height 14
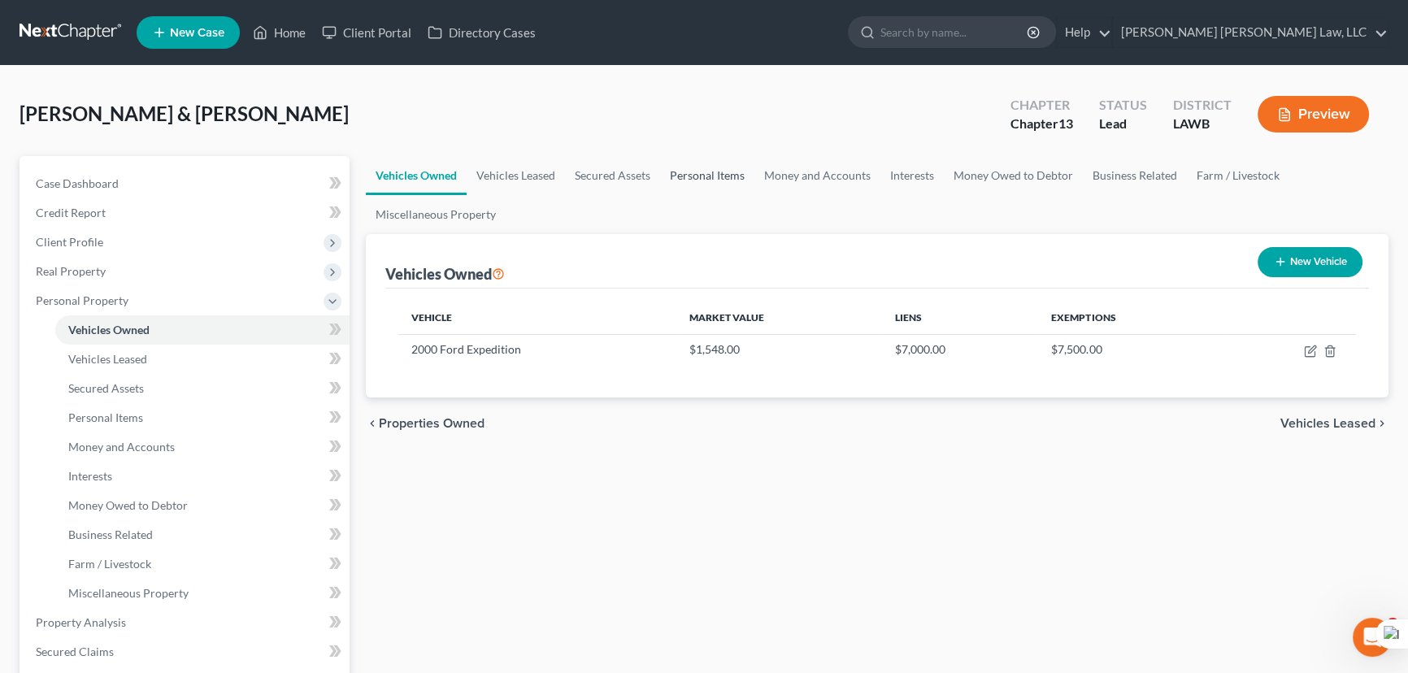
click at [668, 154] on div "[PERSON_NAME] & [PERSON_NAME] Upgraded Chapter Chapter 13 Status Lead District …" at bounding box center [704, 120] width 1369 height 71
drag, startPoint x: 676, startPoint y: 167, endPoint x: 785, endPoint y: 193, distance: 111.8
click at [676, 167] on link "Personal Items" at bounding box center [707, 175] width 94 height 39
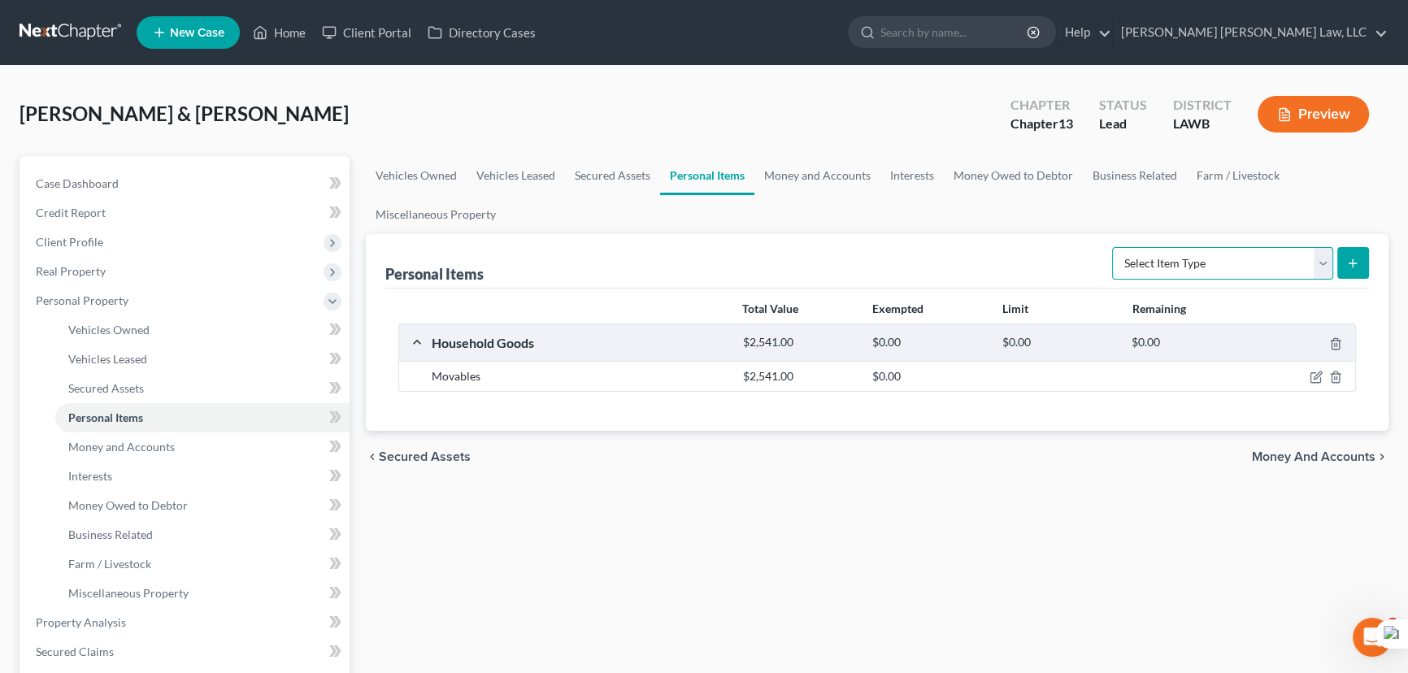
click at [1305, 272] on select "Select Item Type Clothing (A/B: 11) Collectibles Of Value (A/B: 8) Electronics …" at bounding box center [1222, 263] width 221 height 33
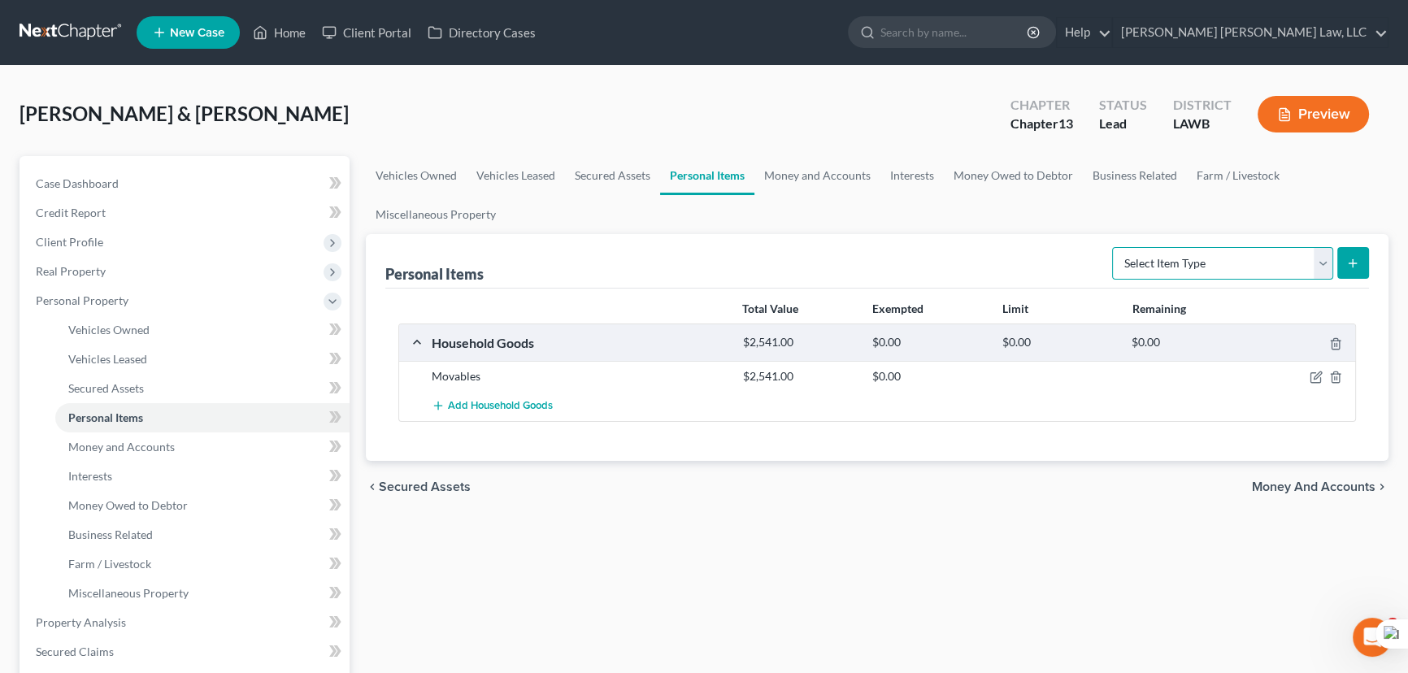
select select "clothing"
click at [1115, 247] on select "Select Item Type Clothing (A/B: 11) Collectibles Of Value (A/B: 8) Electronics …" at bounding box center [1222, 263] width 221 height 33
click at [1355, 263] on line "submit" at bounding box center [1353, 263] width 7 height 0
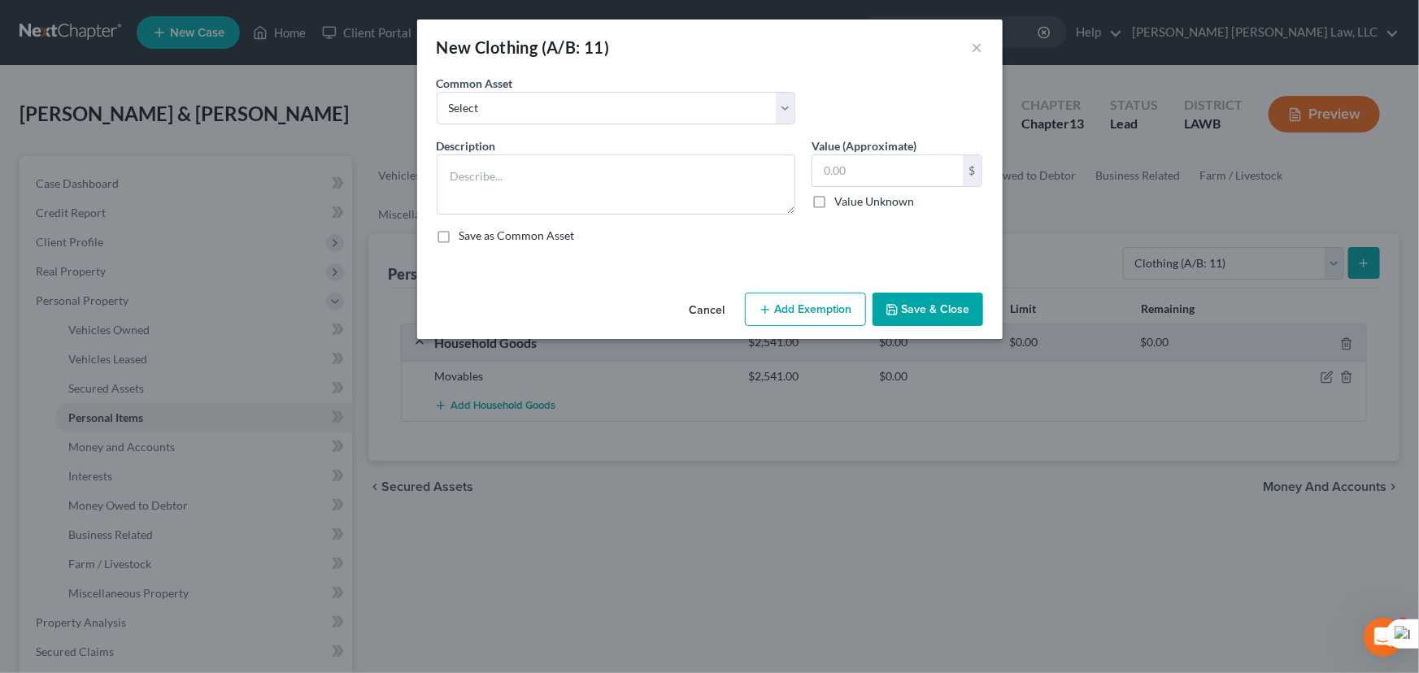
click at [565, 131] on div "Common Asset Select Clothes Clothes" at bounding box center [709, 106] width 563 height 63
click at [563, 115] on select "Select Clothes Clothes" at bounding box center [616, 108] width 359 height 33
select select "0"
click at [437, 92] on select "Select Clothes Clothes" at bounding box center [616, 108] width 359 height 33
type textarea "Clothes"
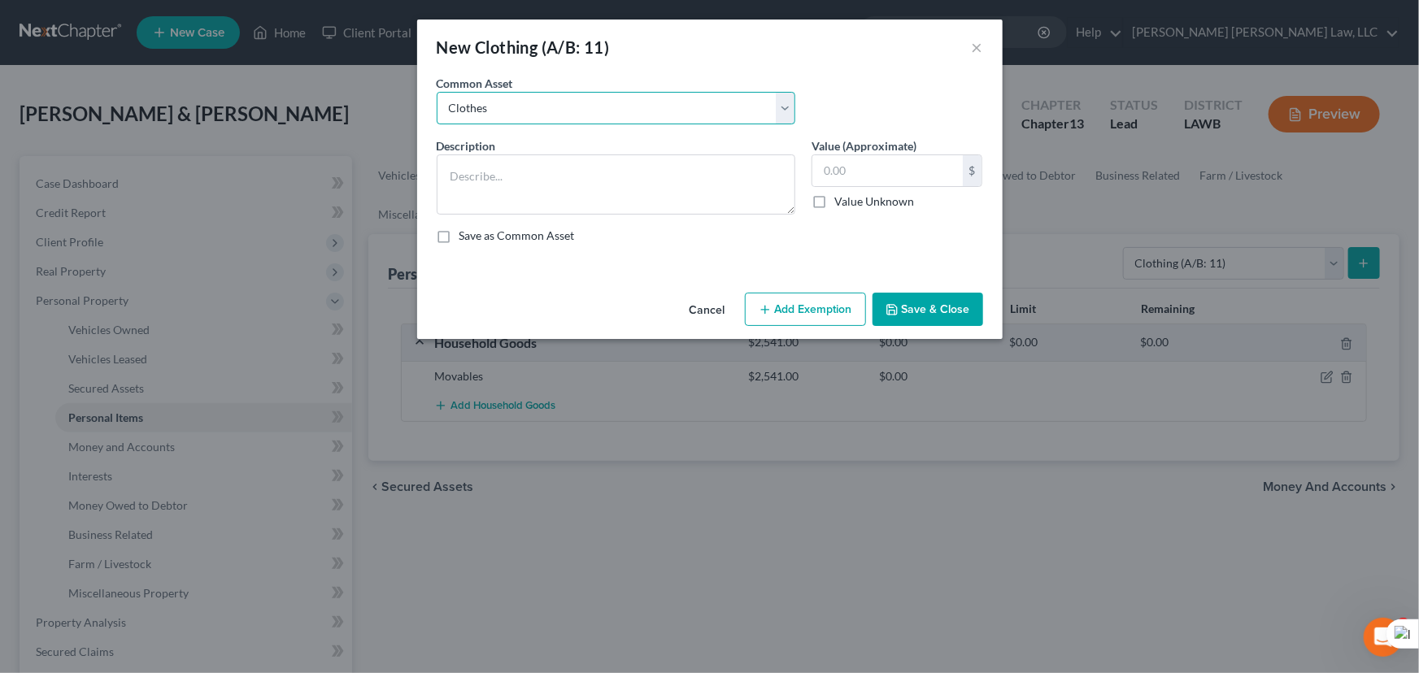
type input "300.00"
drag, startPoint x: 768, startPoint y: 316, endPoint x: 676, endPoint y: 467, distance: 177.4
click at [769, 316] on button "Add Exemption" at bounding box center [805, 310] width 121 height 34
select select "2"
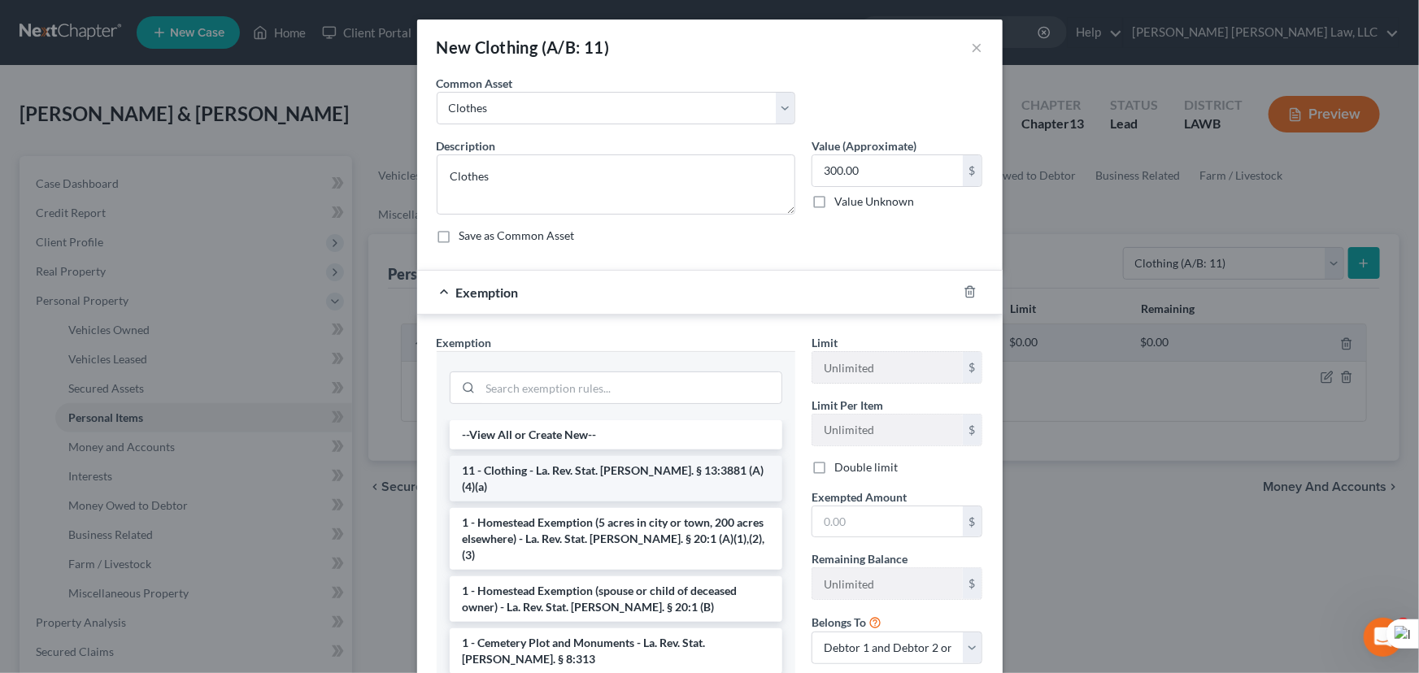
click at [562, 467] on li "11 - Clothing - La. Rev. Stat. Ann. § 13:3881 (A)(4)(a)" at bounding box center [616, 479] width 333 height 46
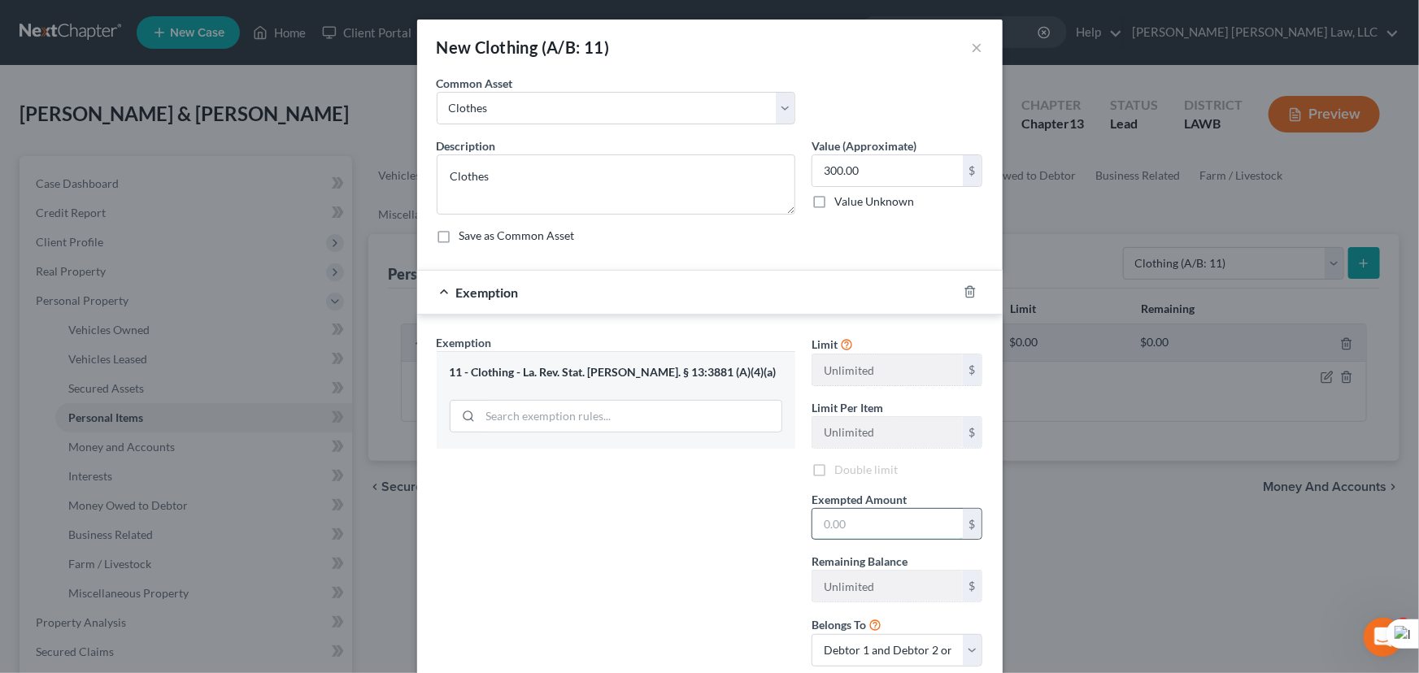
click at [882, 528] on input "text" at bounding box center [887, 524] width 150 height 31
type input "300.00"
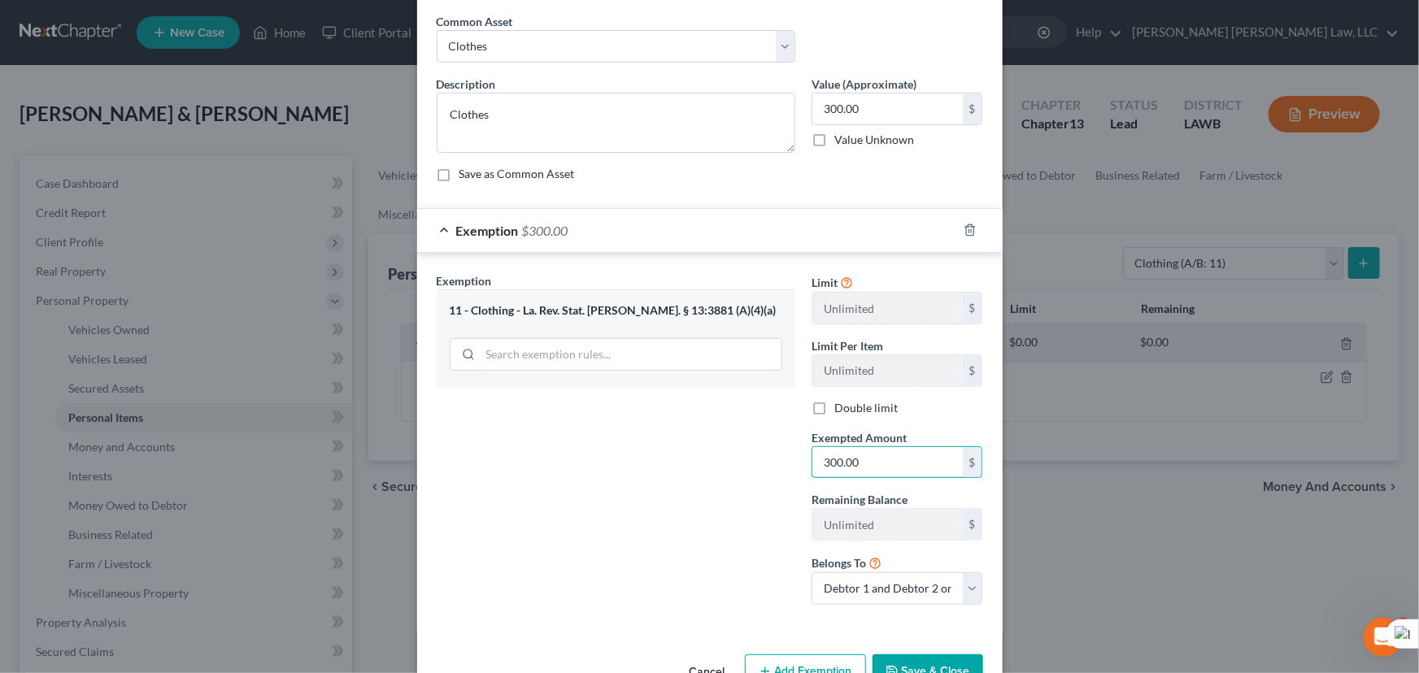
scroll to position [107, 0]
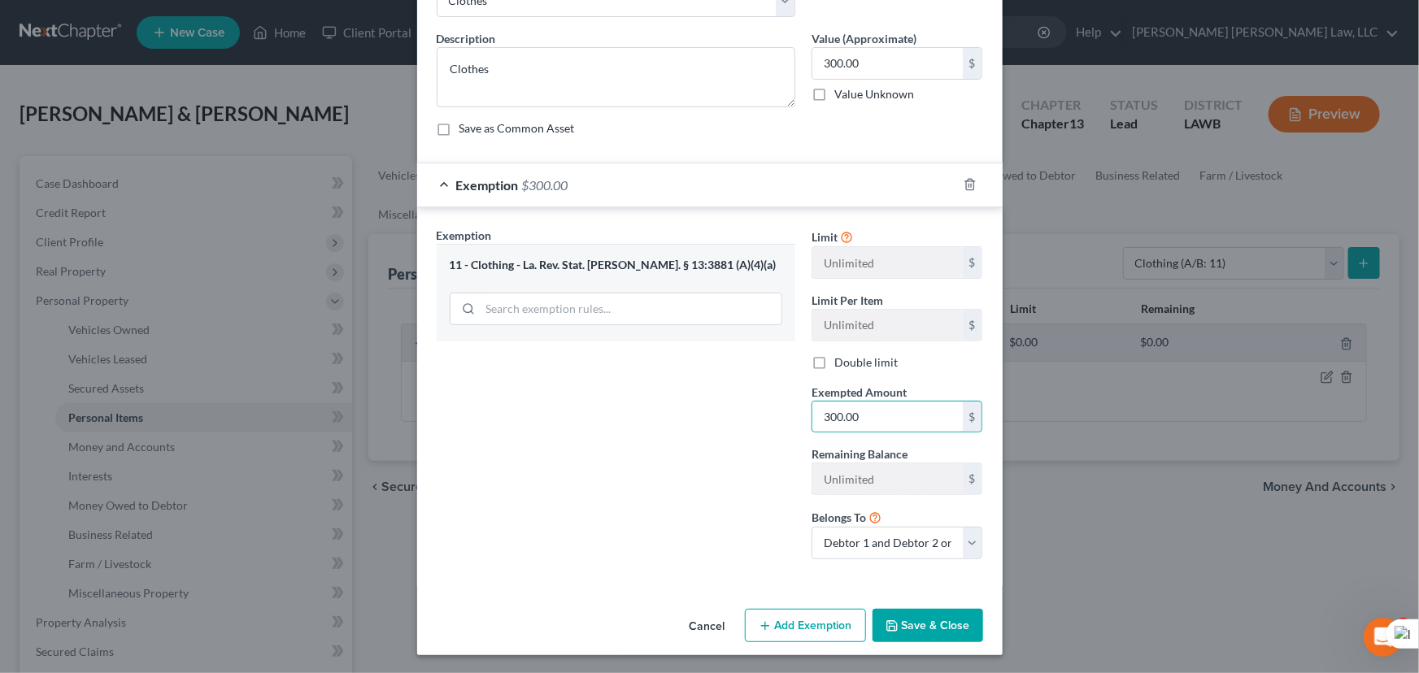
click at [951, 637] on button "Save & Close" at bounding box center [927, 626] width 111 height 34
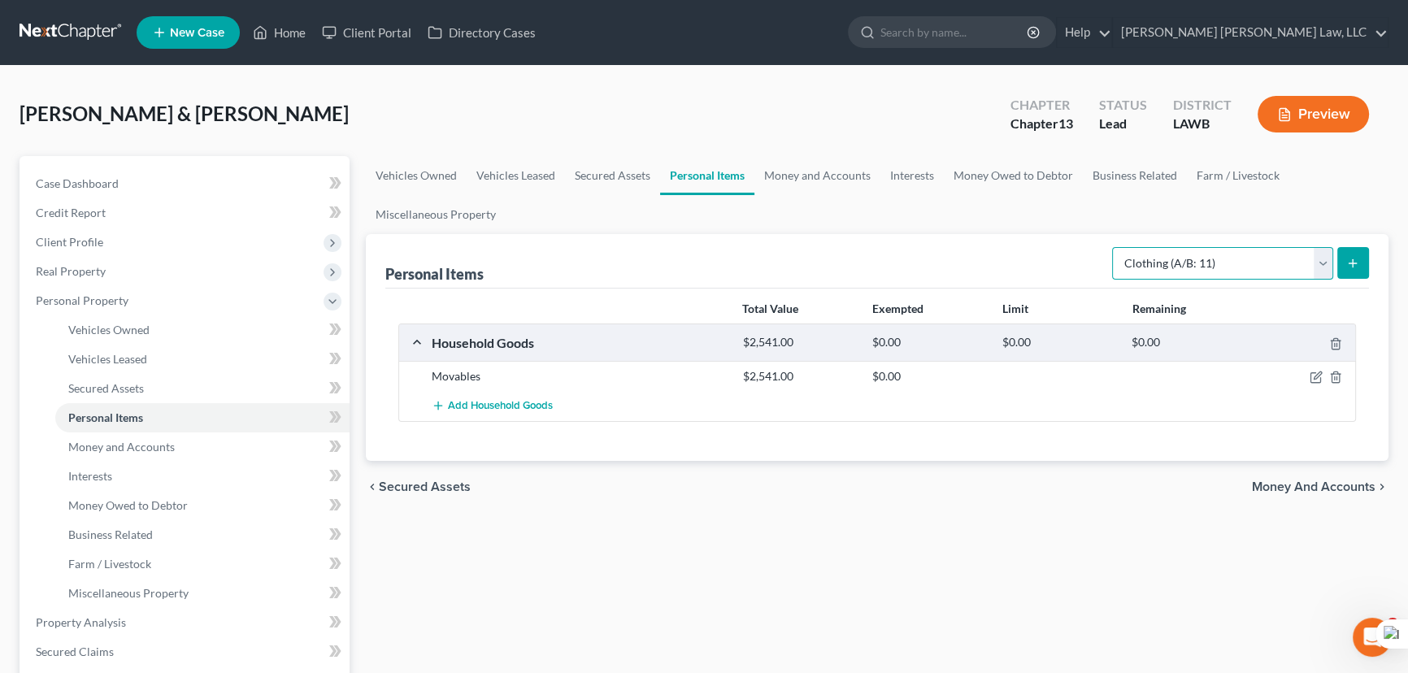
click at [1214, 255] on select "Select Item Type Clothing (A/B: 11) Collectibles Of Value (A/B: 8) Electronics …" at bounding box center [1222, 263] width 221 height 33
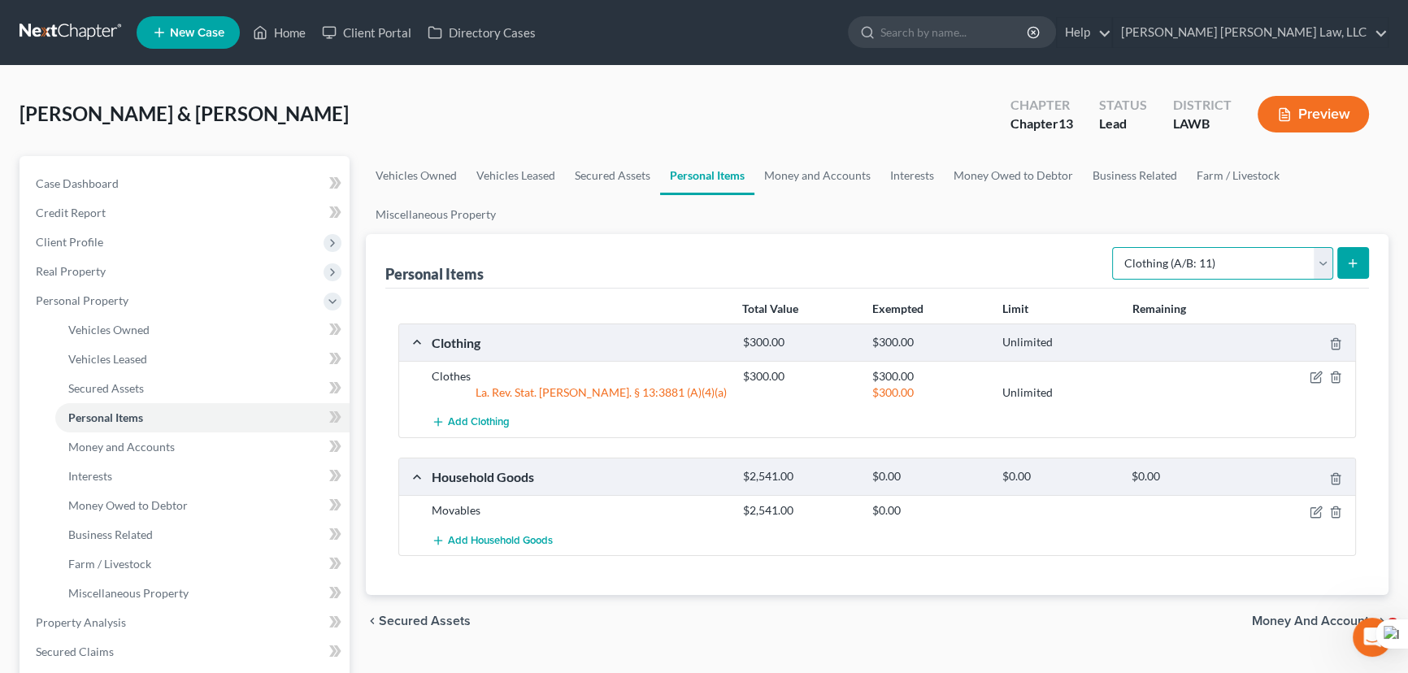
select select "household_goods"
click at [1115, 247] on select "Select Item Type Clothing (A/B: 11) Collectibles Of Value (A/B: 8) Electronics …" at bounding box center [1222, 263] width 221 height 33
click at [1358, 260] on icon "submit" at bounding box center [1352, 263] width 13 height 13
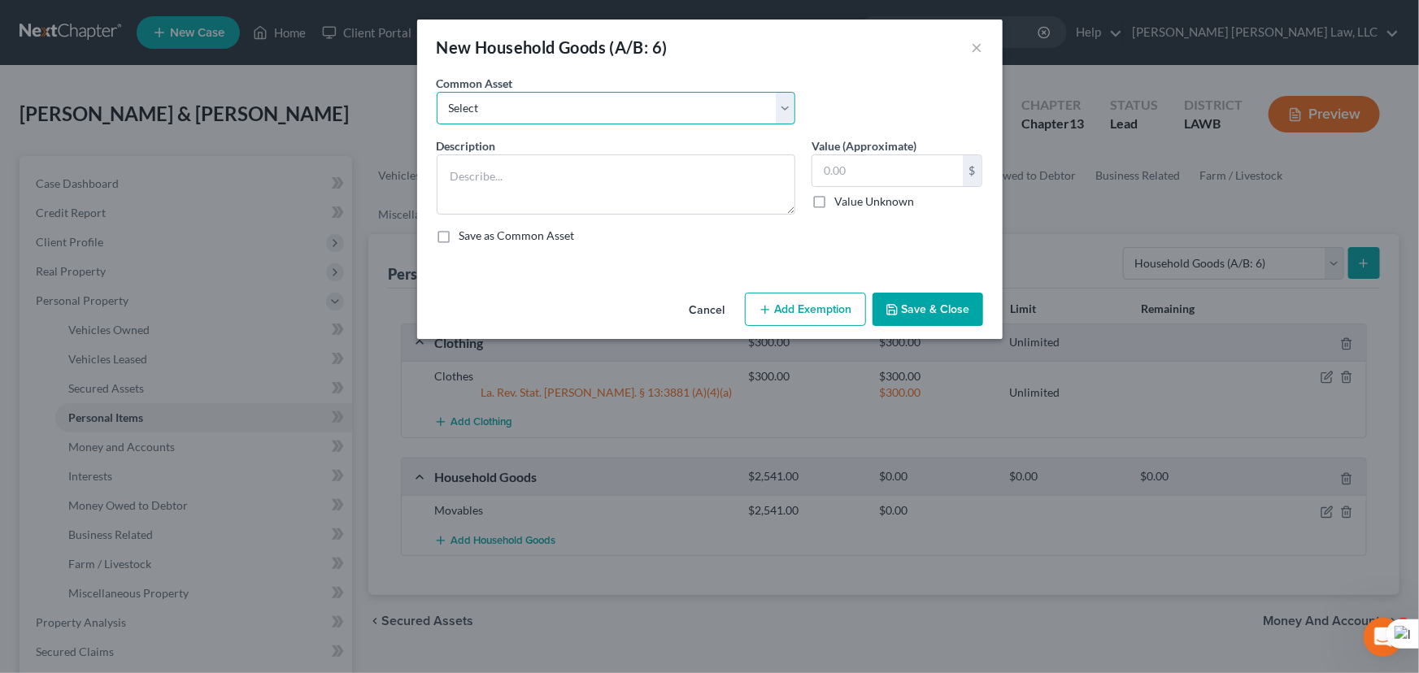
drag, startPoint x: 528, startPoint y: 106, endPoint x: 524, endPoint y: 122, distance: 16.8
click at [528, 106] on select "Select Furniture Movables 2002 Chevy Tahoe 231,000 miles Movables Movables Mova…" at bounding box center [616, 108] width 359 height 33
select select "0"
click at [437, 92] on select "Select Furniture Movables 2002 Chevy Tahoe 231,000 miles Movables Movables Mova…" at bounding box center [616, 108] width 359 height 33
type textarea "Furniture"
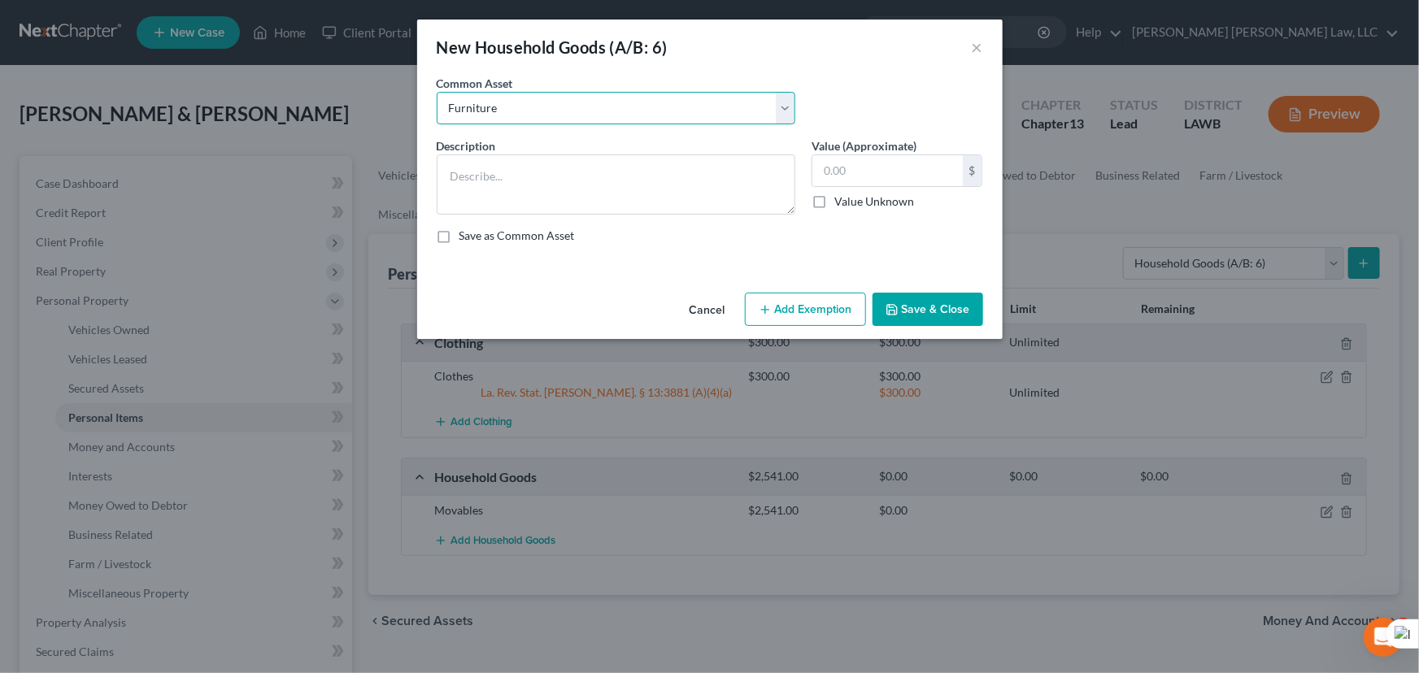
type input "1,200.00"
click at [802, 297] on button "Add Exemption" at bounding box center [805, 310] width 121 height 34
select select "2"
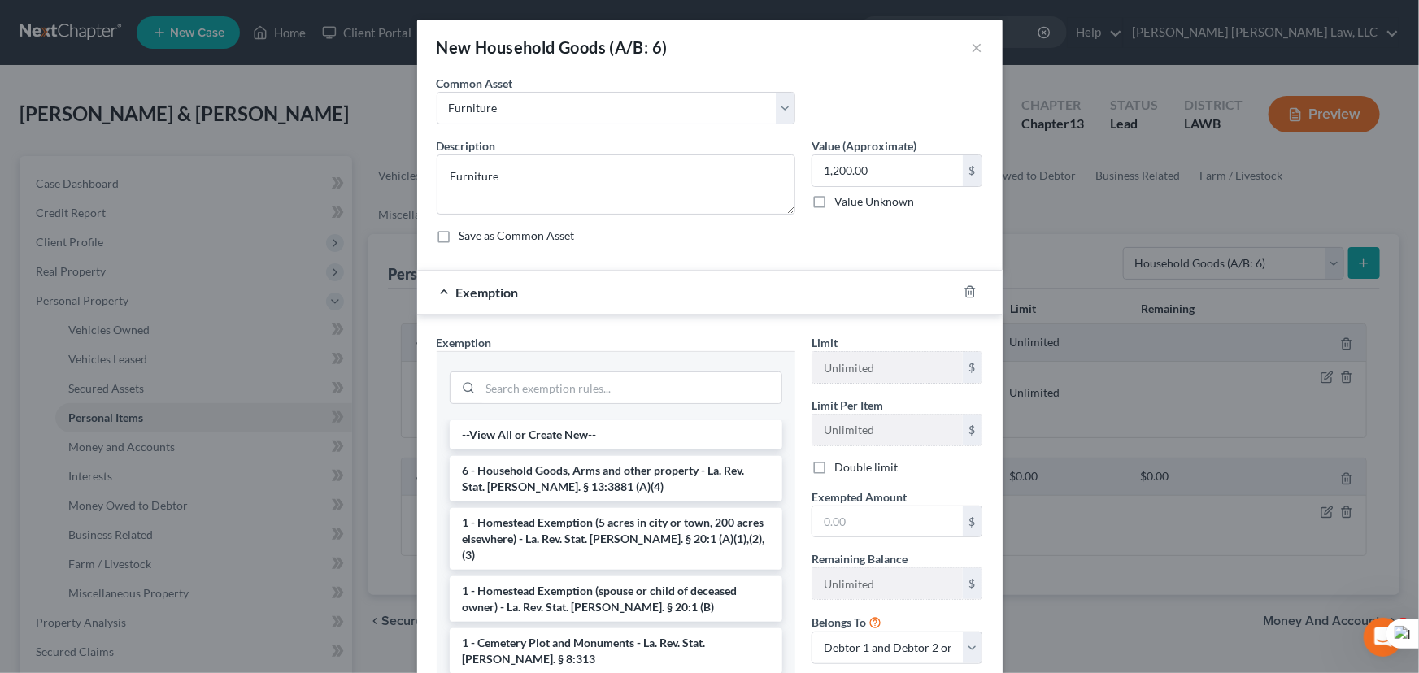
scroll to position [122, 0]
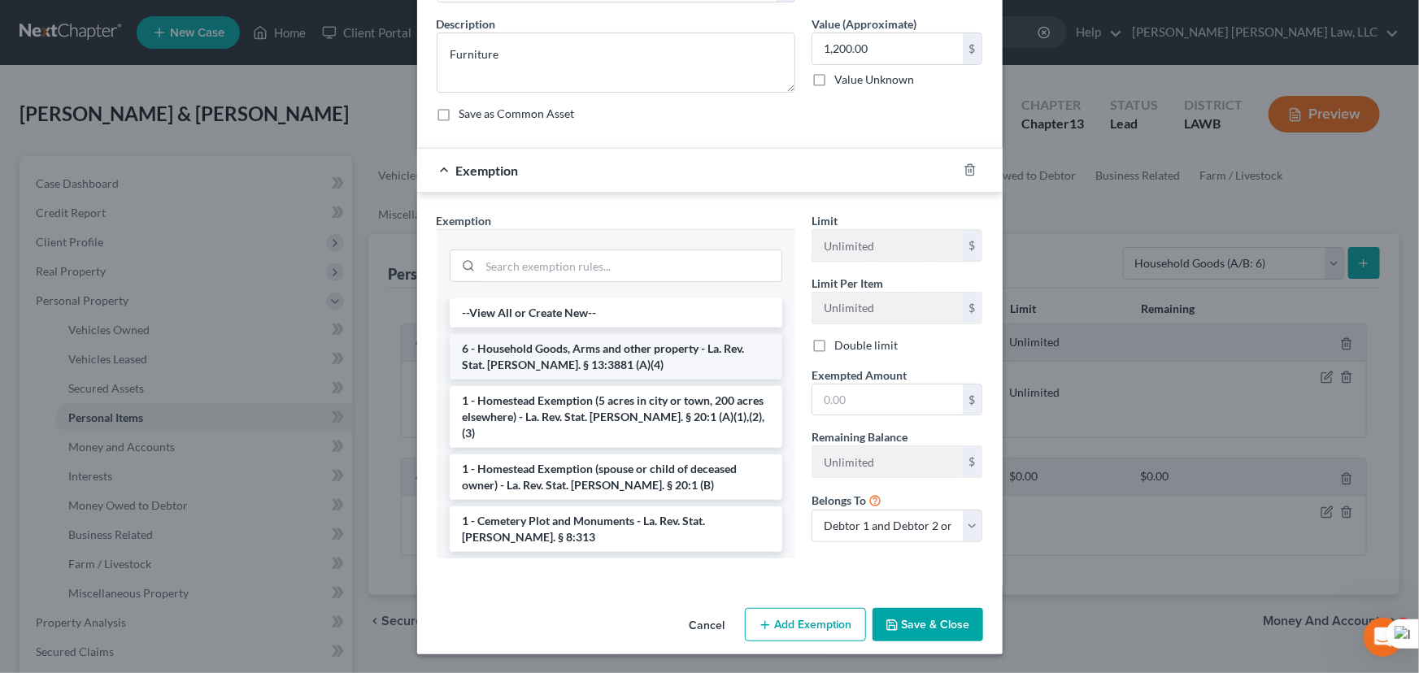
click at [568, 349] on li "6 - Household Goods, Arms and other property - La. Rev. Stat. Ann. § 13:3881 (A…" at bounding box center [616, 357] width 333 height 46
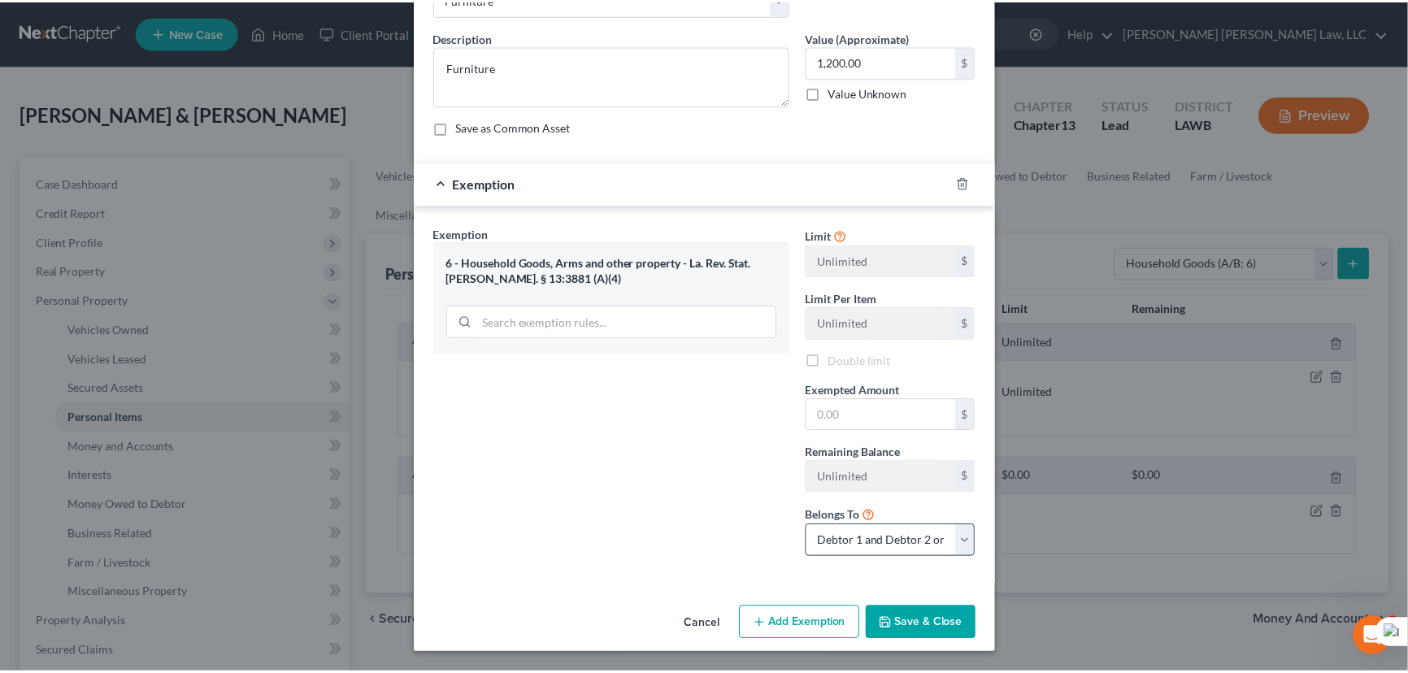
scroll to position [107, 0]
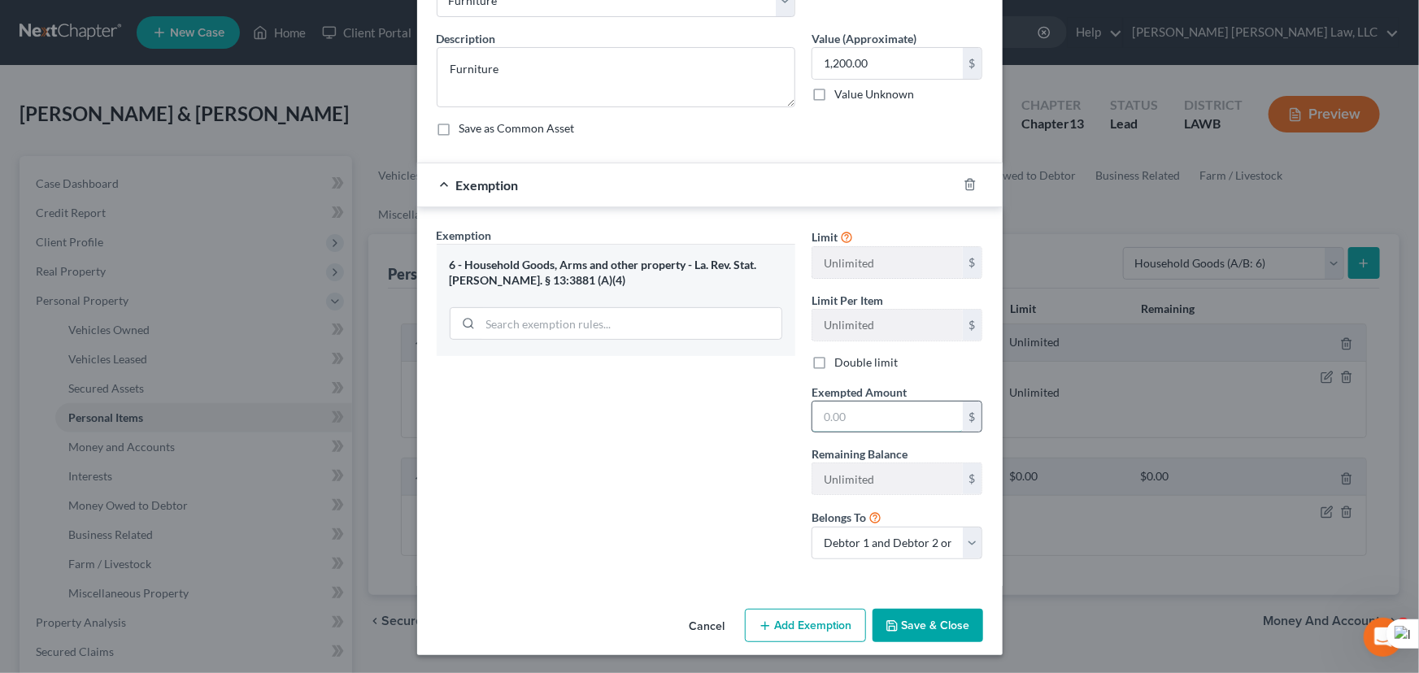
click at [867, 417] on input "text" at bounding box center [887, 417] width 150 height 31
type input "1,200.00"
click at [922, 614] on button "Save & Close" at bounding box center [927, 626] width 111 height 34
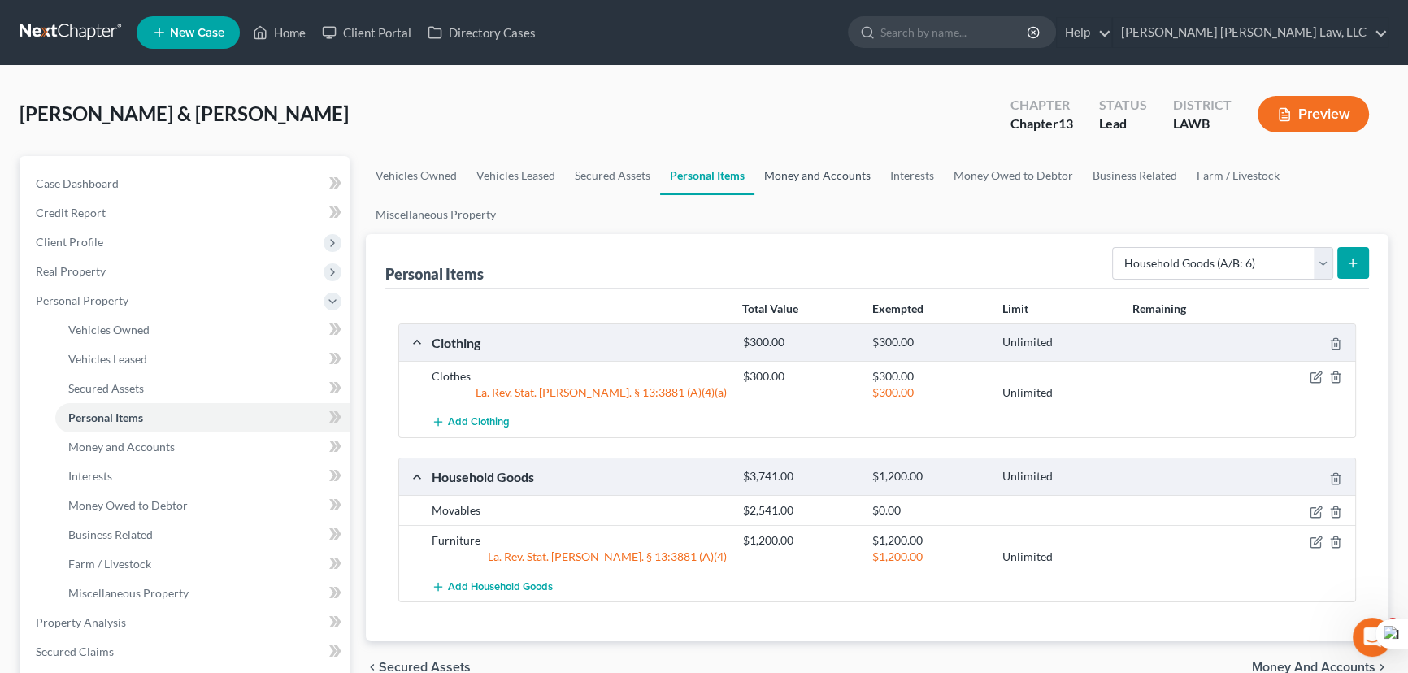
click at [796, 186] on link "Money and Accounts" at bounding box center [817, 175] width 126 height 39
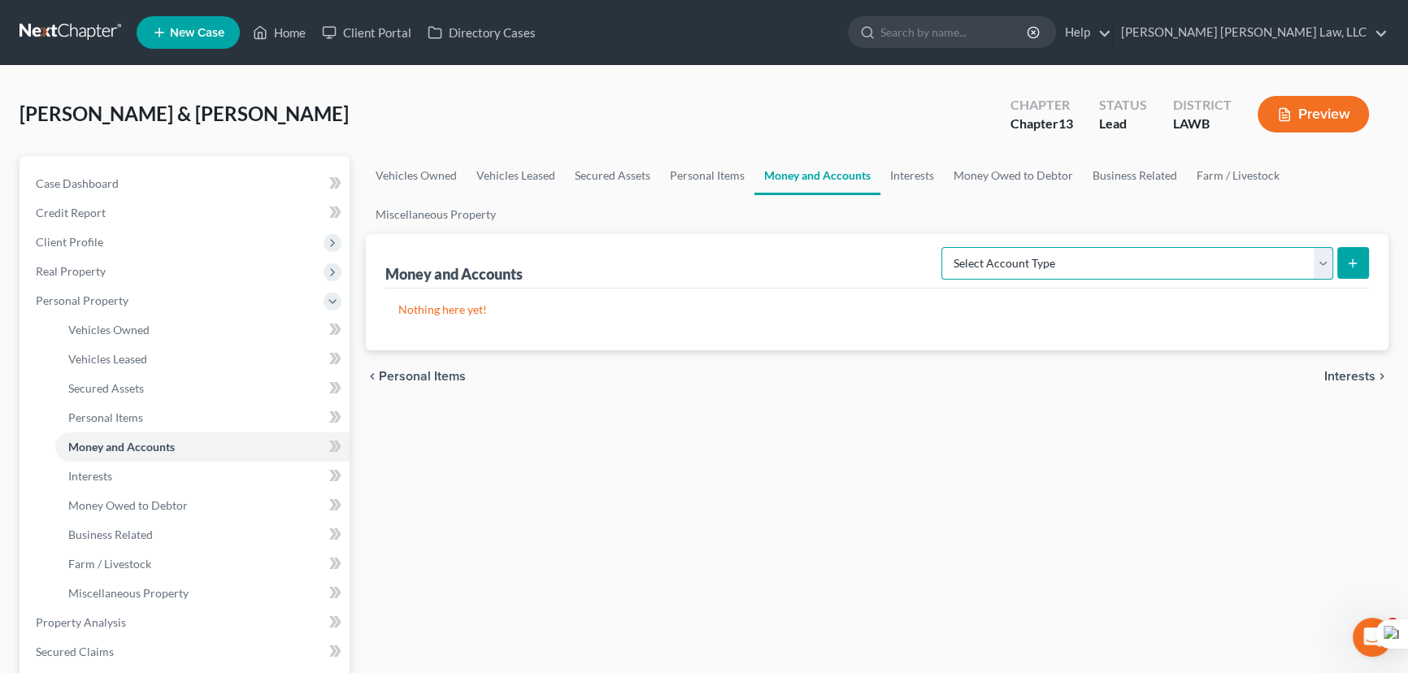
click at [1212, 263] on select "Select Account Type Brokerage (A/B: 18, SOFA: 20) Cash on Hand (A/B: 16) Certif…" at bounding box center [1137, 263] width 392 height 33
select select "checking"
click at [946, 247] on select "Select Account Type Brokerage (A/B: 18, SOFA: 20) Cash on Hand (A/B: 16) Certif…" at bounding box center [1137, 263] width 392 height 33
click at [1355, 266] on icon "submit" at bounding box center [1352, 263] width 13 height 13
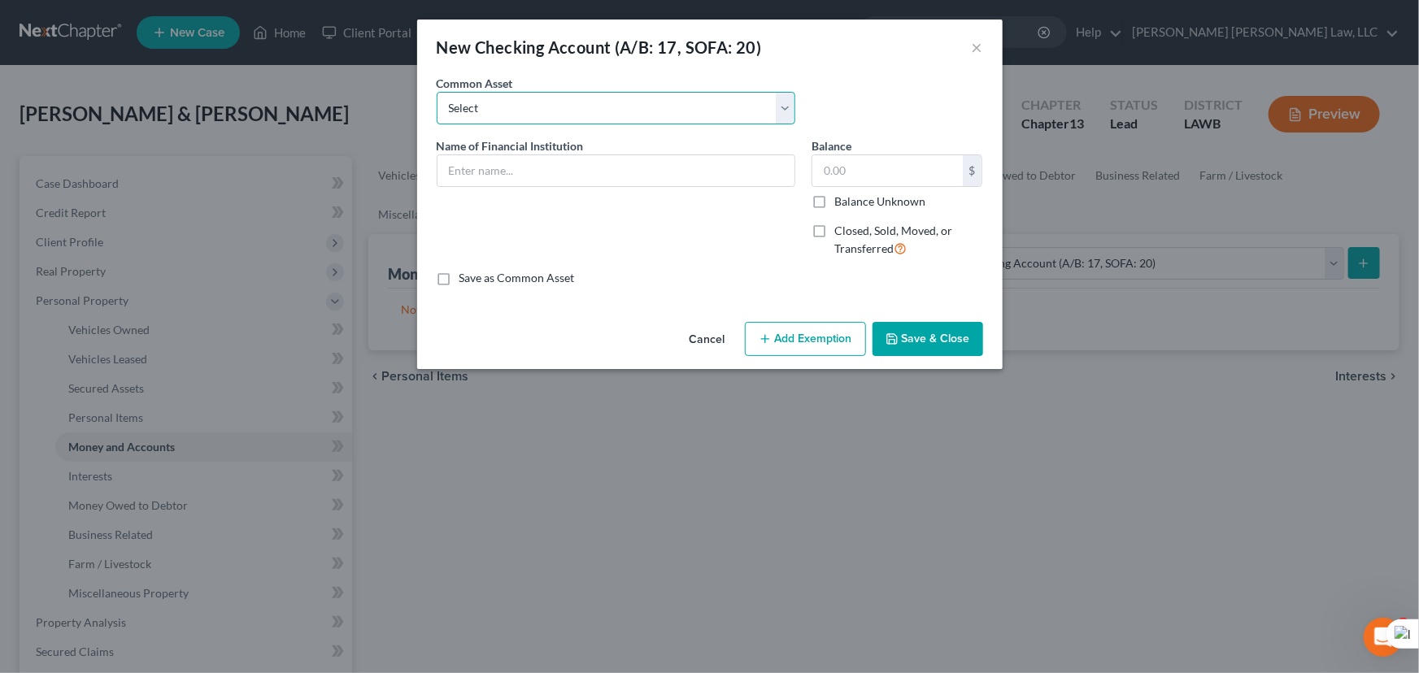
drag, startPoint x: 512, startPoint y: 93, endPoint x: 516, endPoint y: 107, distance: 15.2
click at [512, 93] on select "Select Current Bank Sevenfold Credit Union Apple Cash First Horizon Bank Centri…" at bounding box center [616, 108] width 359 height 33
click at [516, 107] on select "Select Current Bank Sevenfold Credit Union Apple Cash First Horizon Bank Centri…" at bounding box center [616, 108] width 359 height 33
select select "17"
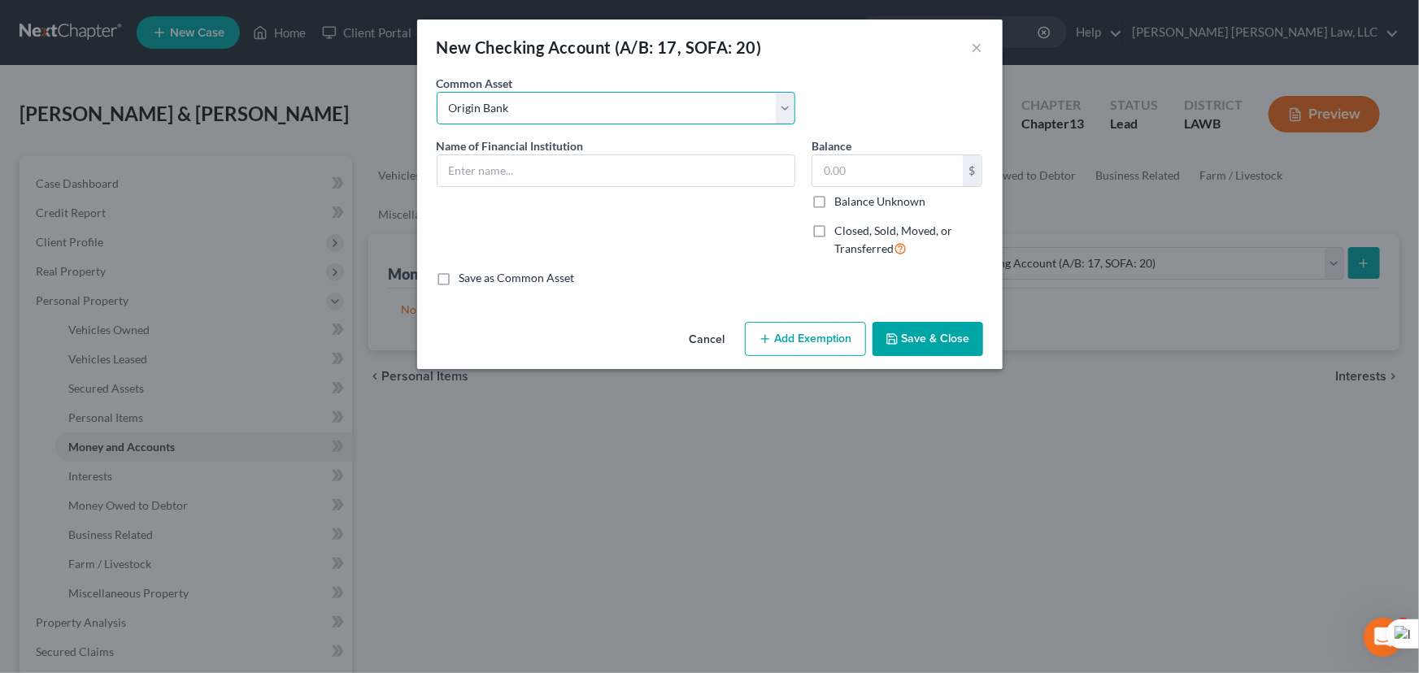
click at [437, 92] on select "Select Current Bank Sevenfold Credit Union Apple Cash First Horizon Bank Centri…" at bounding box center [616, 108] width 359 height 33
type input "Origin Bank"
click at [894, 335] on icon "button" at bounding box center [891, 339] width 13 height 13
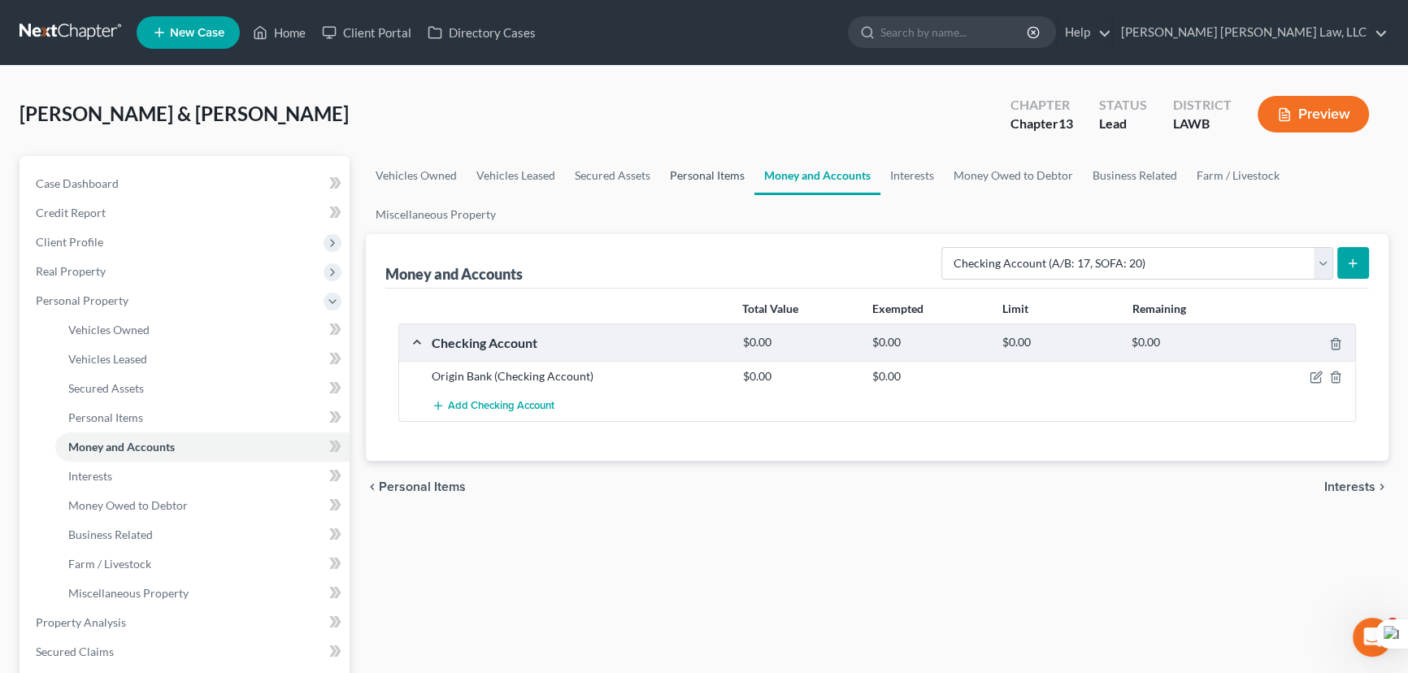
click at [695, 168] on link "Personal Items" at bounding box center [707, 175] width 94 height 39
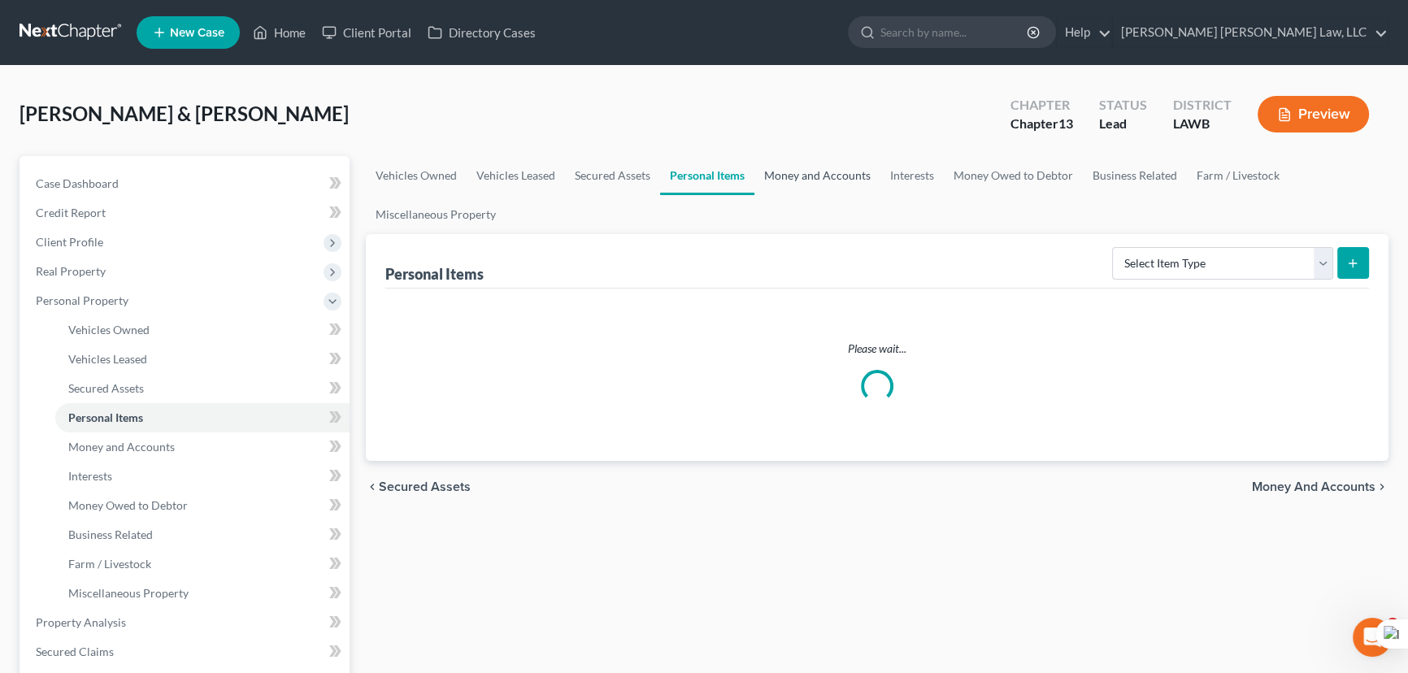
click at [770, 161] on link "Money and Accounts" at bounding box center [817, 175] width 126 height 39
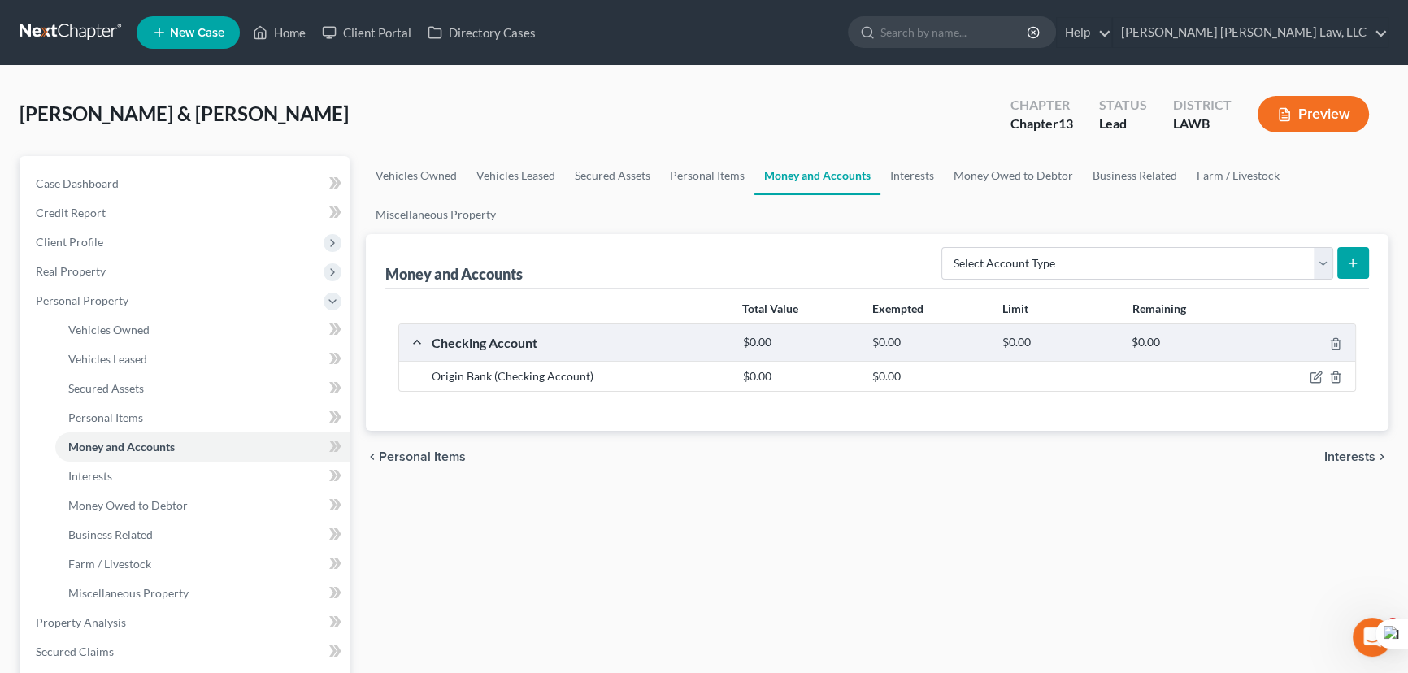
click at [754, 156] on link "Money and Accounts" at bounding box center [817, 175] width 126 height 39
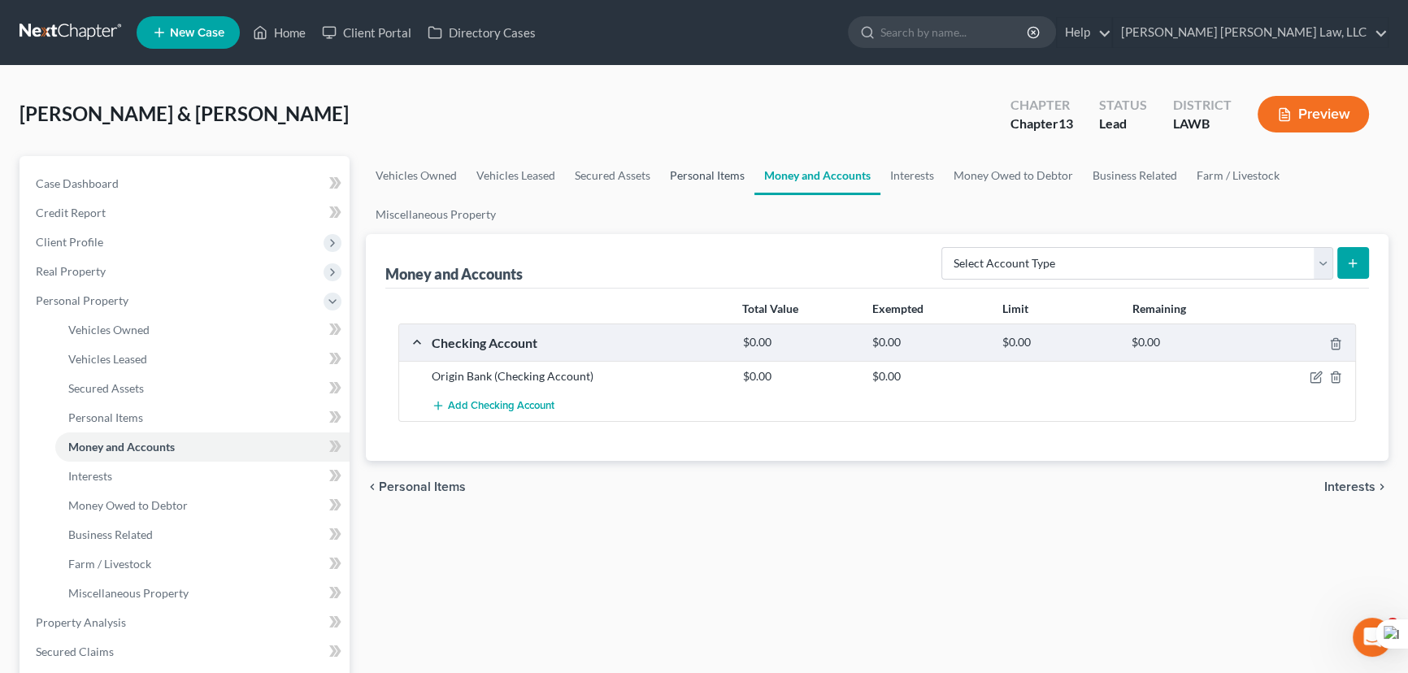
click at [704, 163] on link "Personal Items" at bounding box center [707, 175] width 94 height 39
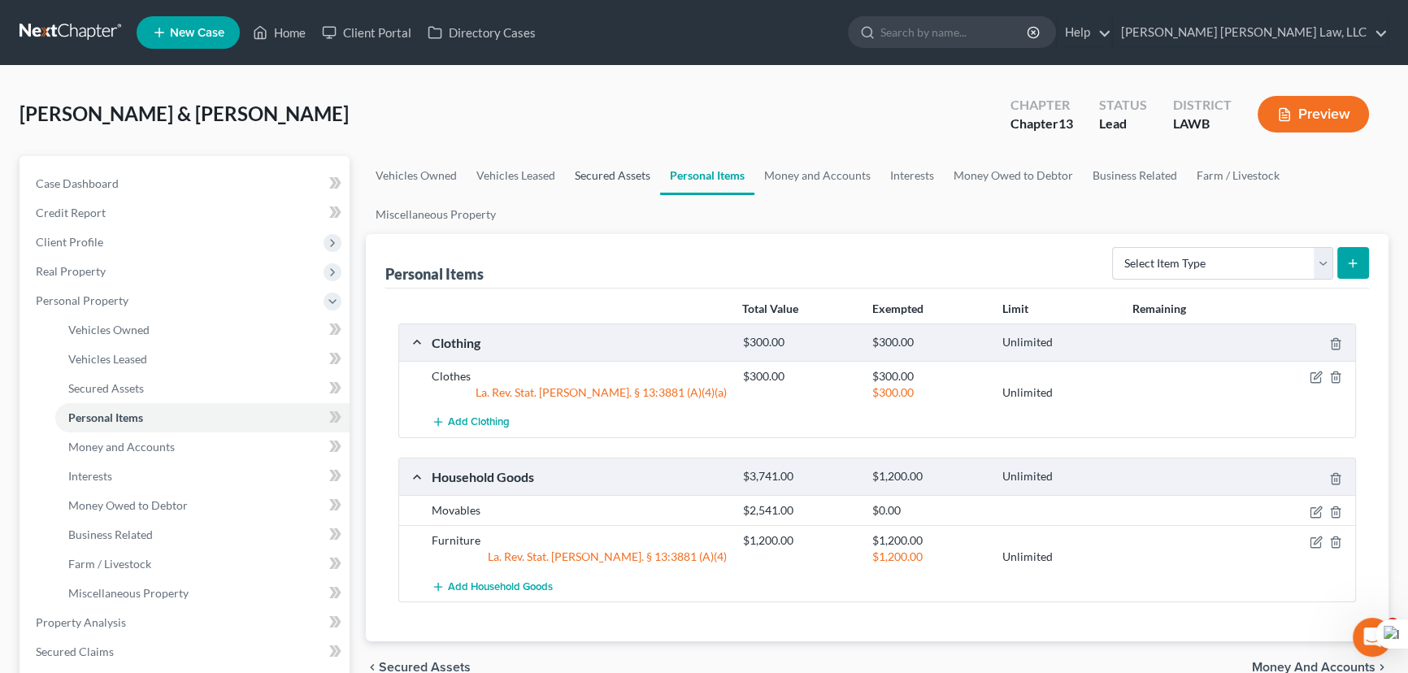
click at [597, 174] on link "Secured Assets" at bounding box center [612, 175] width 95 height 39
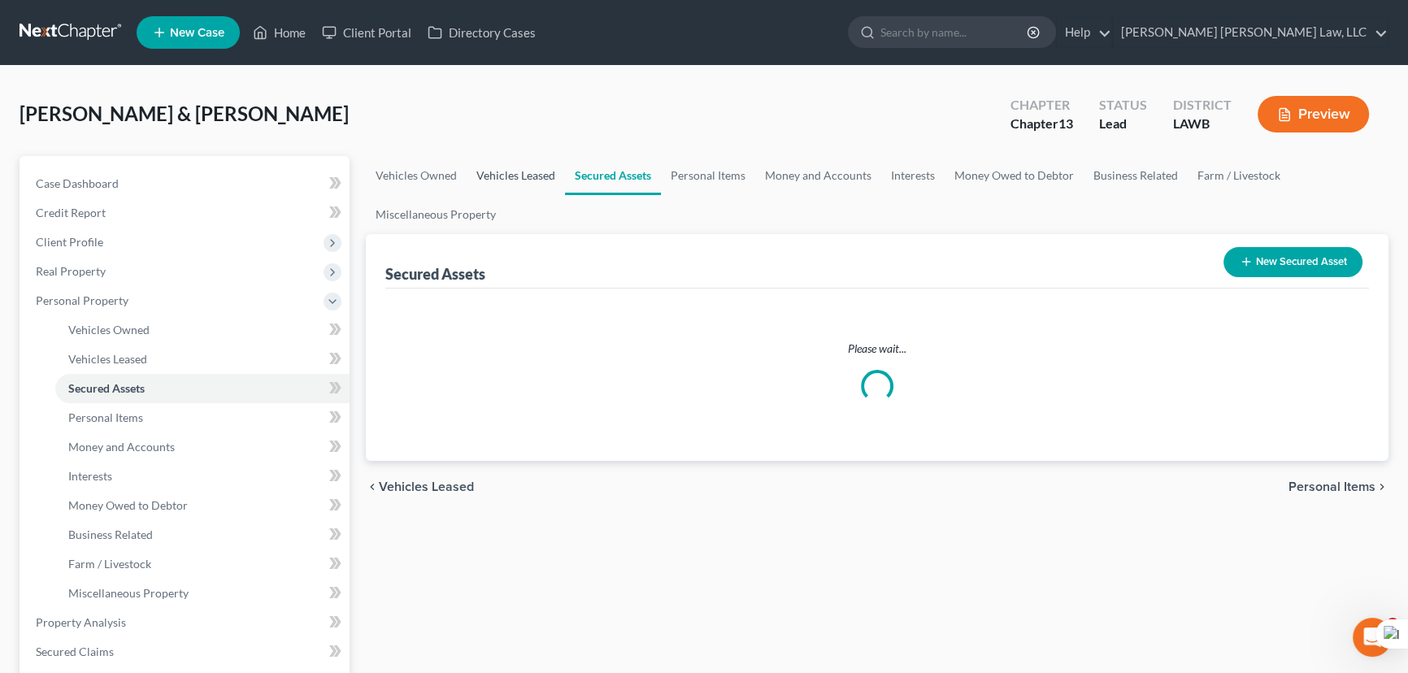
click at [498, 175] on link "Vehicles Leased" at bounding box center [516, 175] width 98 height 39
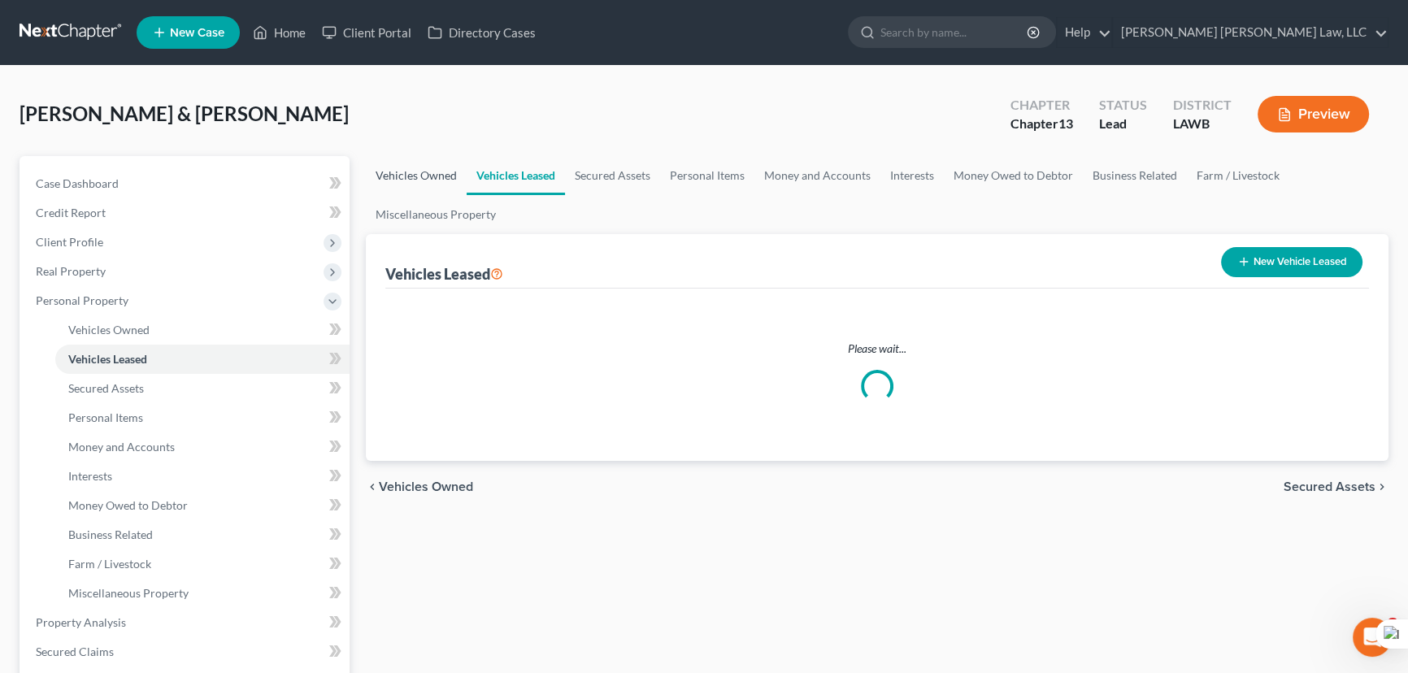
click at [395, 178] on link "Vehicles Owned" at bounding box center [416, 175] width 101 height 39
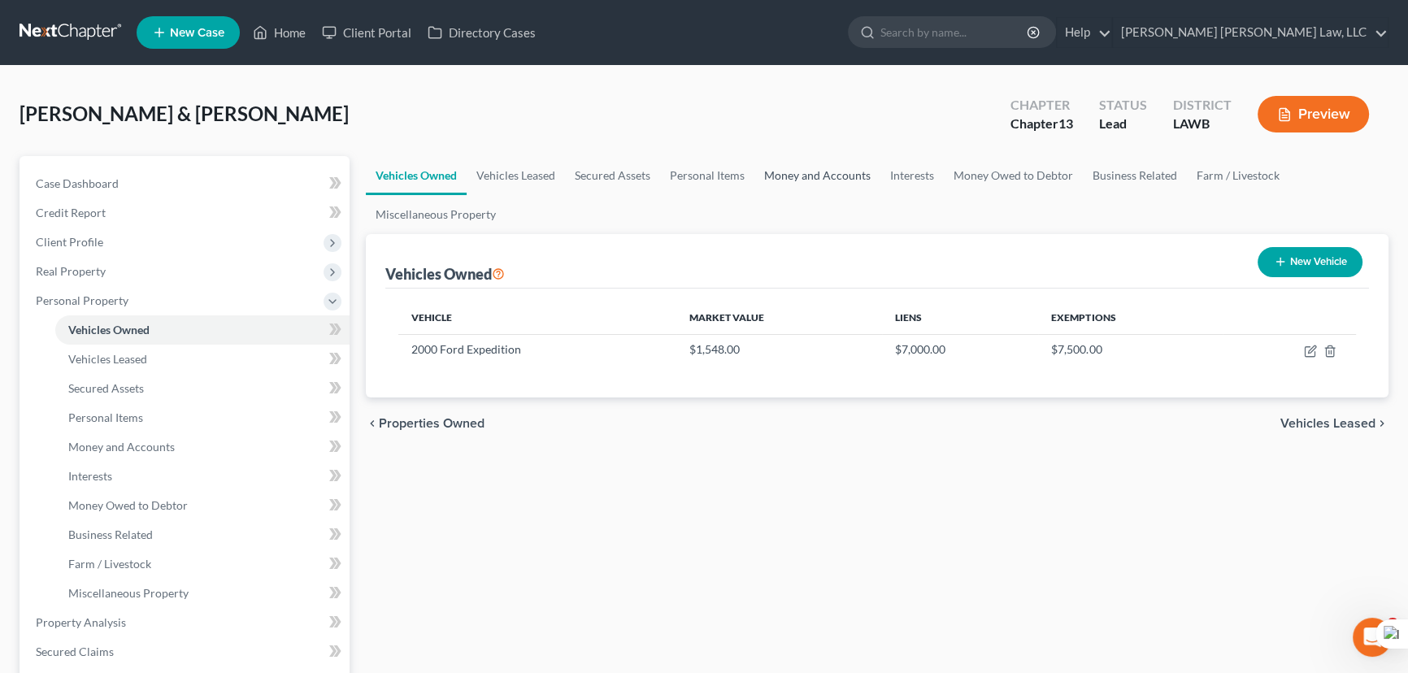
click at [816, 167] on link "Money and Accounts" at bounding box center [817, 175] width 126 height 39
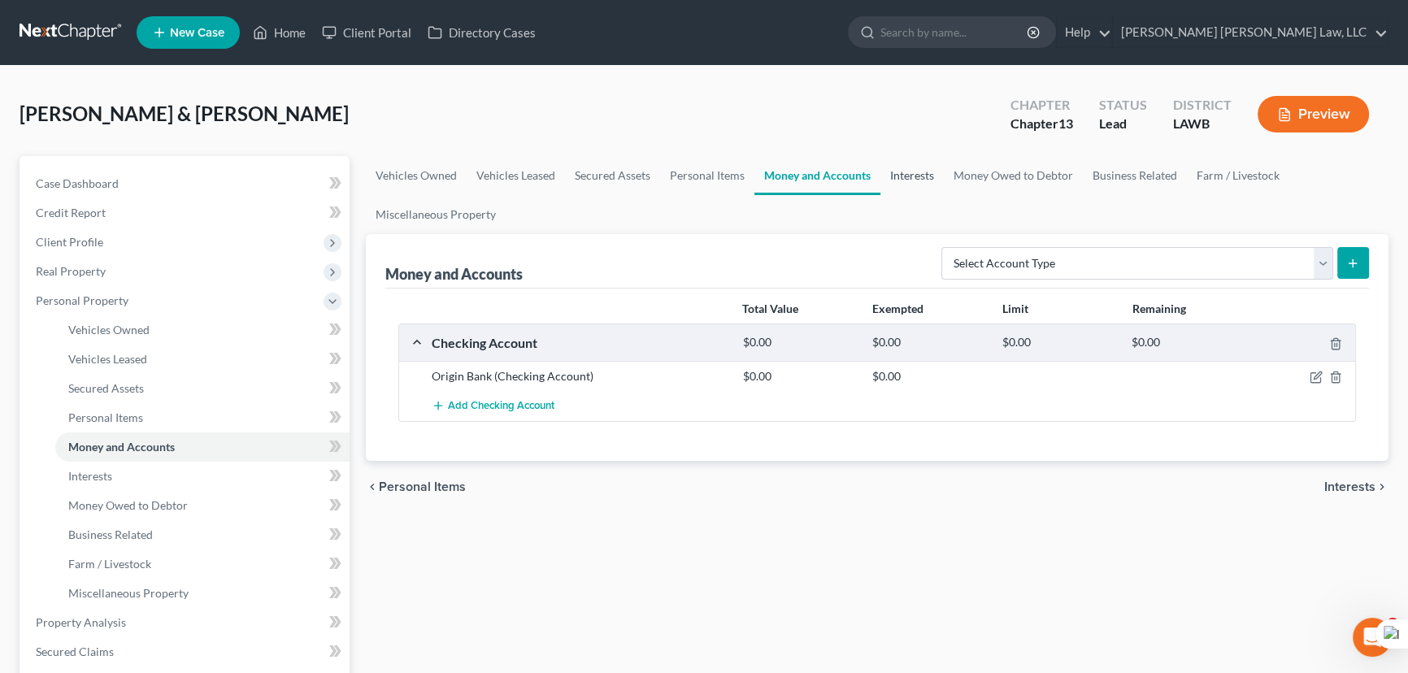
click at [906, 178] on link "Interests" at bounding box center [912, 175] width 63 height 39
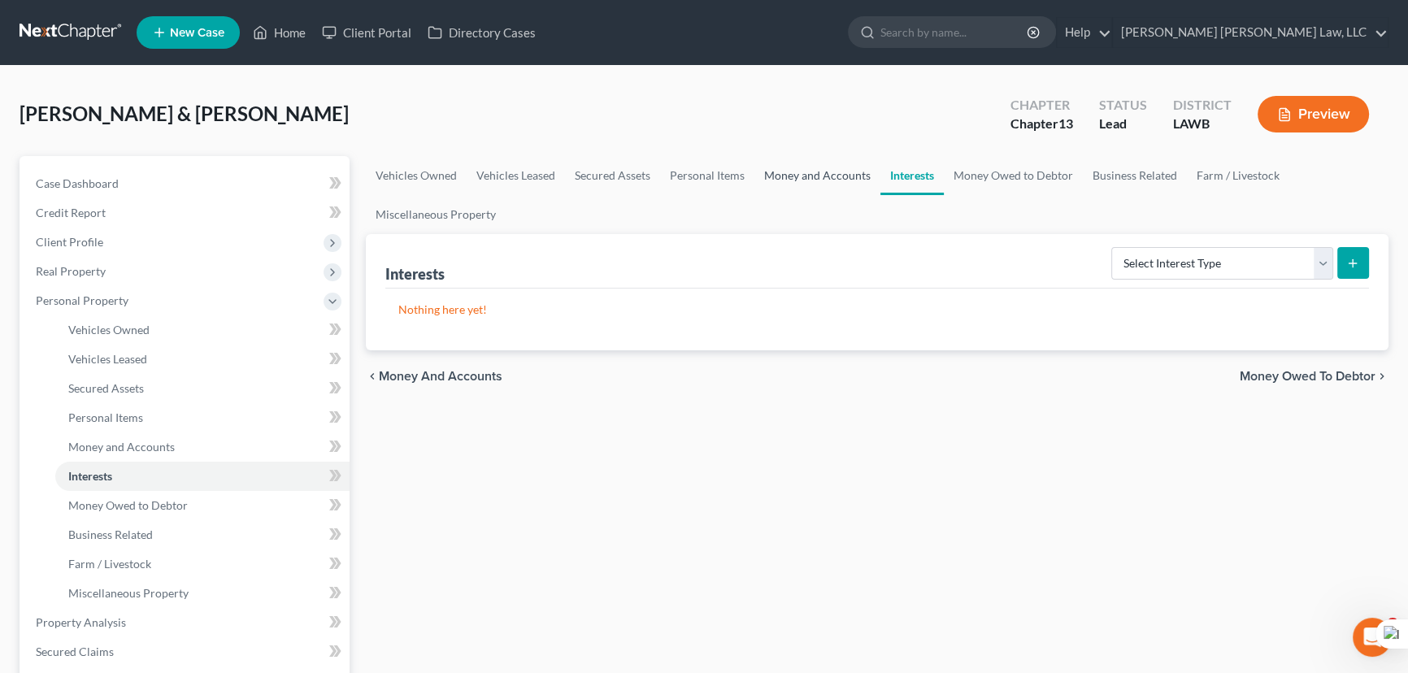
click at [844, 181] on link "Money and Accounts" at bounding box center [817, 175] width 126 height 39
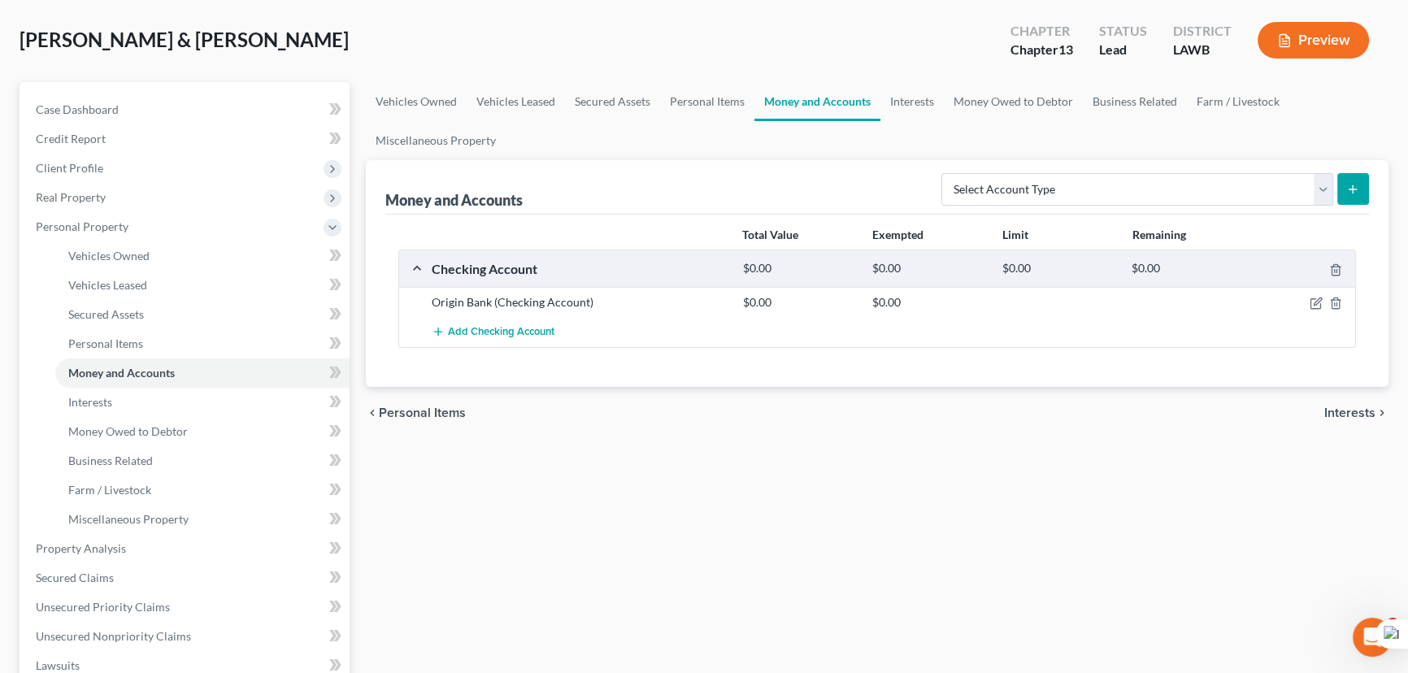
scroll to position [295, 0]
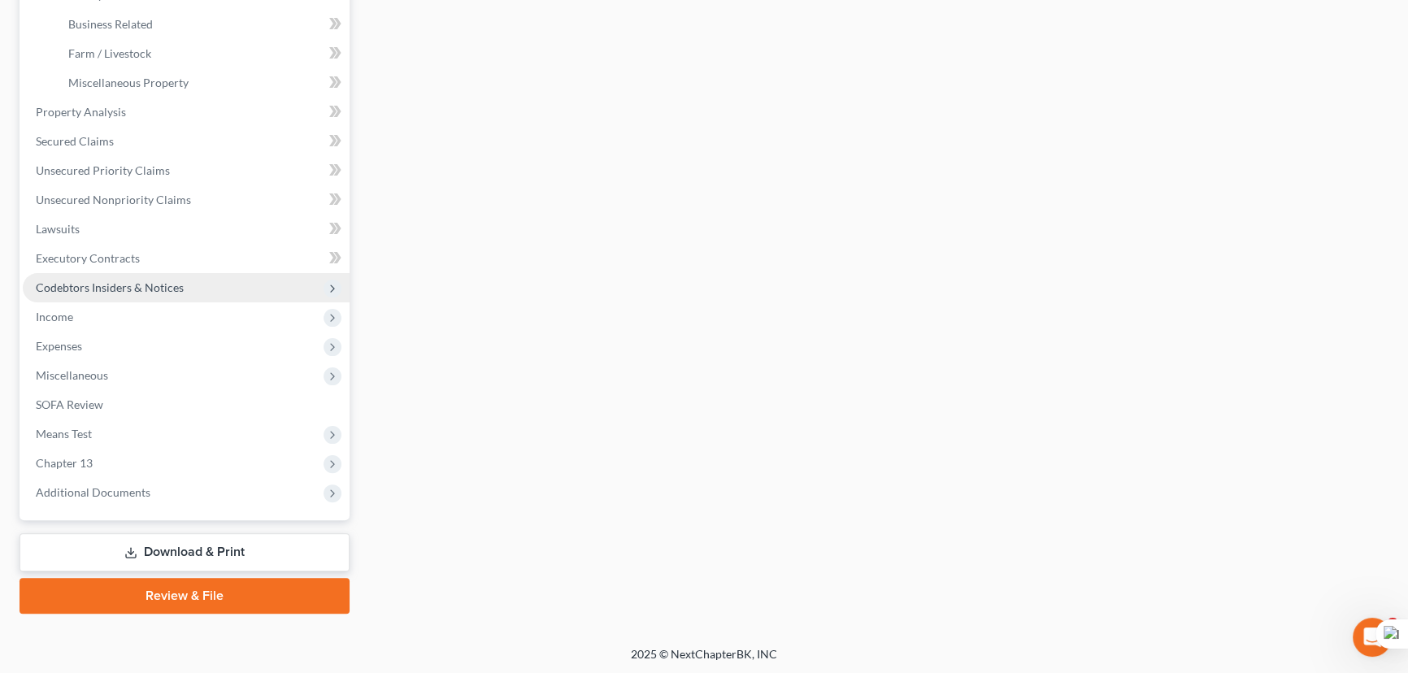
click at [165, 284] on span "Codebtors Insiders & Notices" at bounding box center [110, 287] width 148 height 14
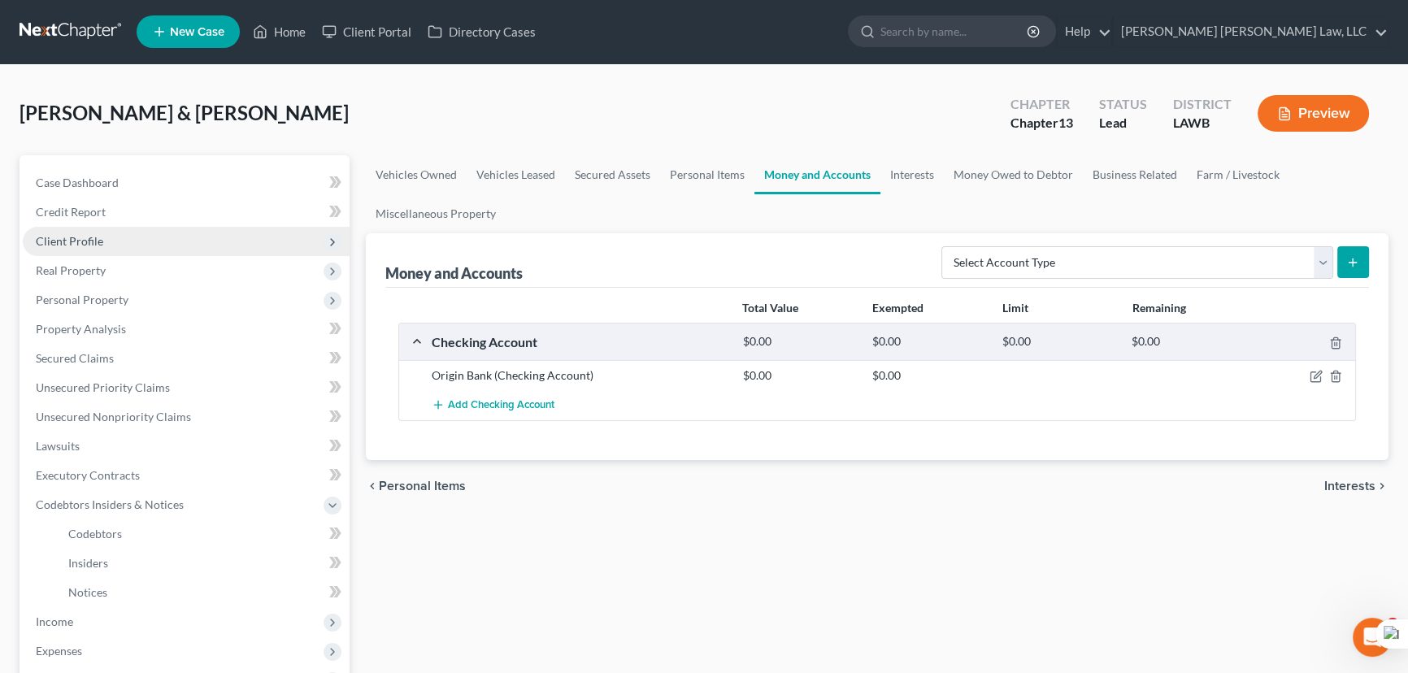
scroll to position [0, 0]
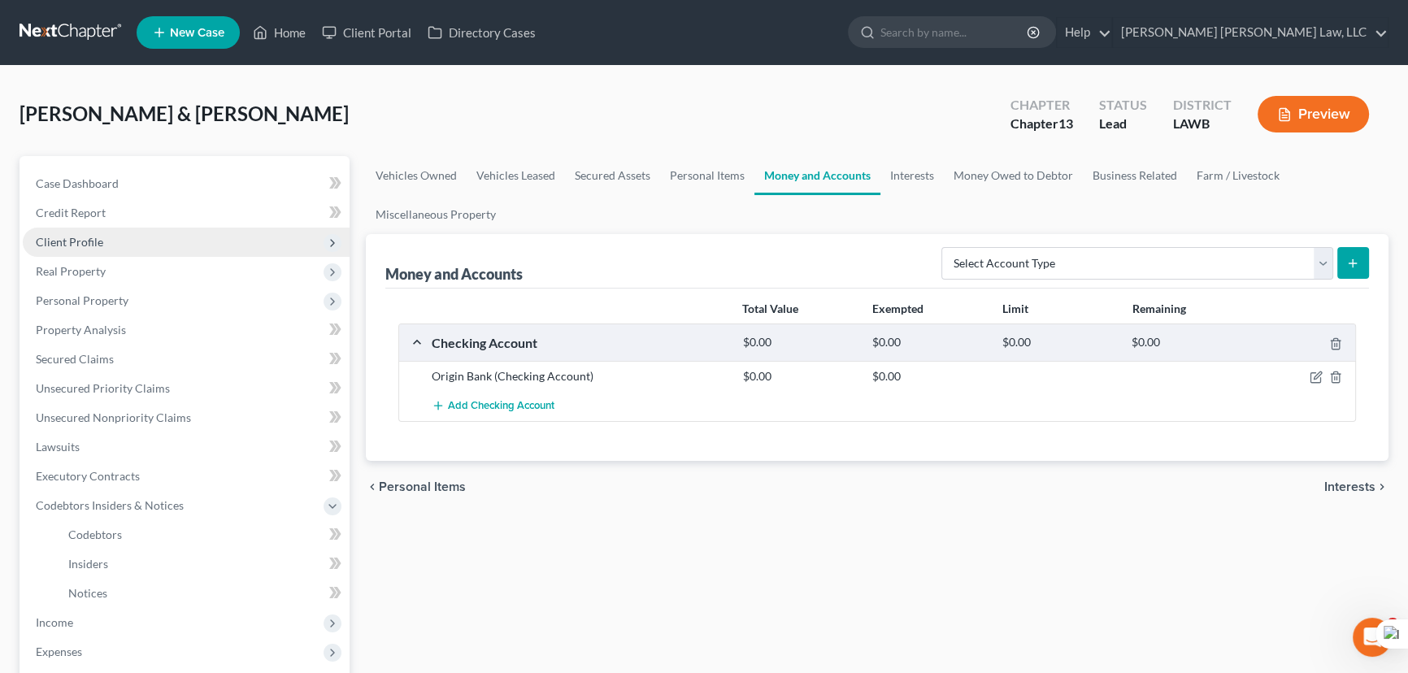
click at [134, 242] on span "Client Profile" at bounding box center [186, 242] width 327 height 29
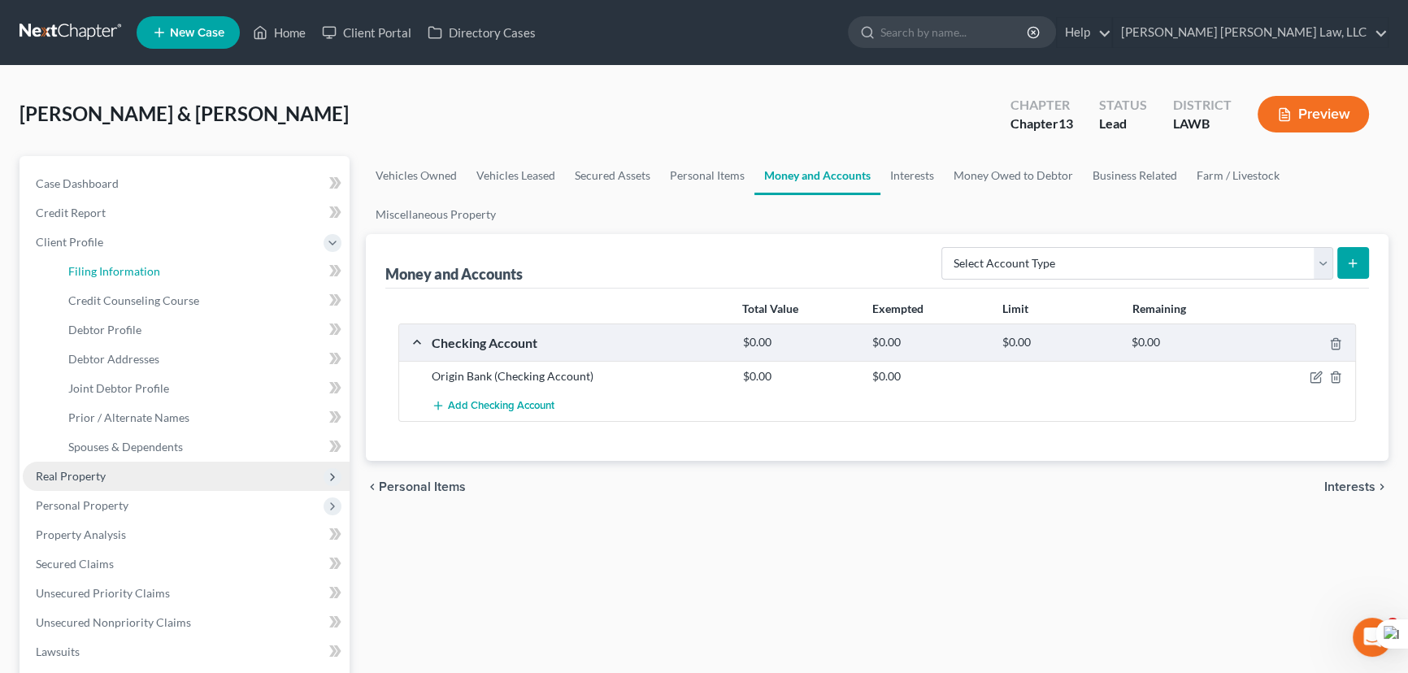
click at [139, 264] on span "Filing Information" at bounding box center [114, 271] width 92 height 14
select select "1"
select select "3"
select select "36"
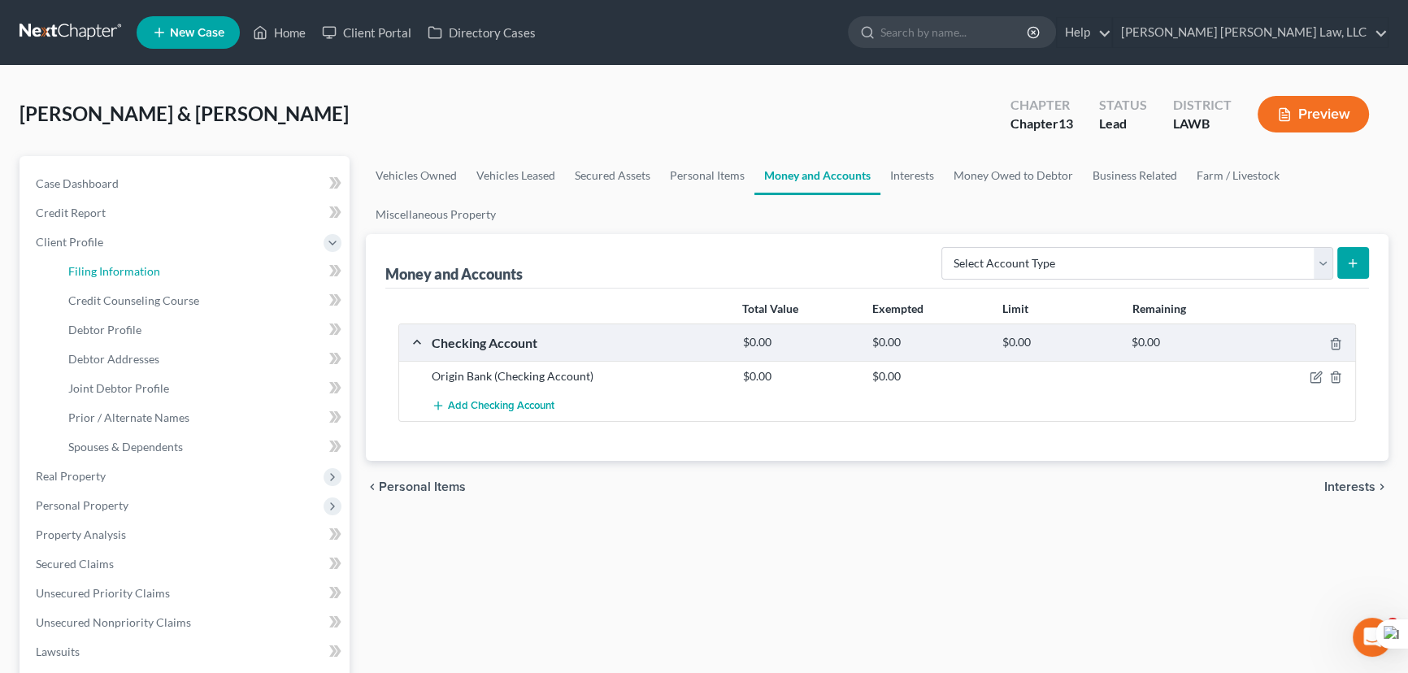
select select "0"
select select "19"
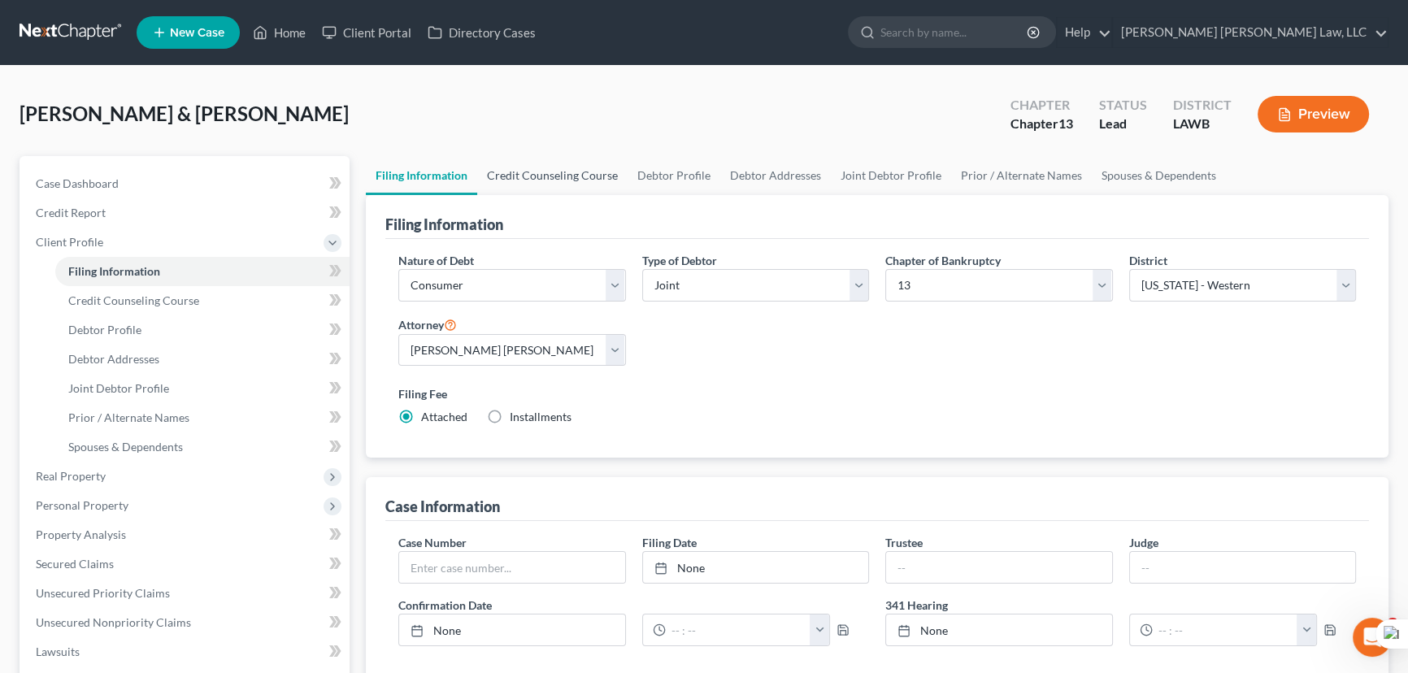
click at [557, 178] on link "Credit Counseling Course" at bounding box center [552, 175] width 150 height 39
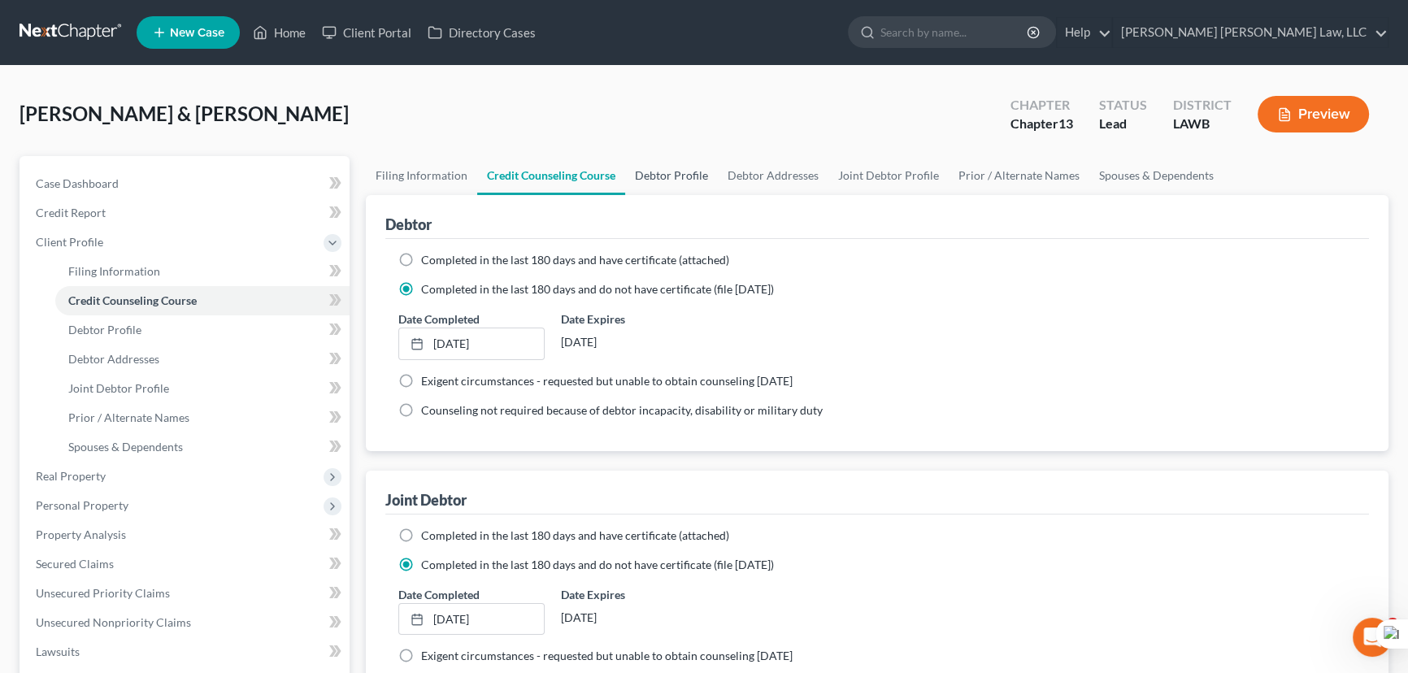
click at [692, 168] on link "Debtor Profile" at bounding box center [671, 175] width 93 height 39
select select "1"
select select "2"
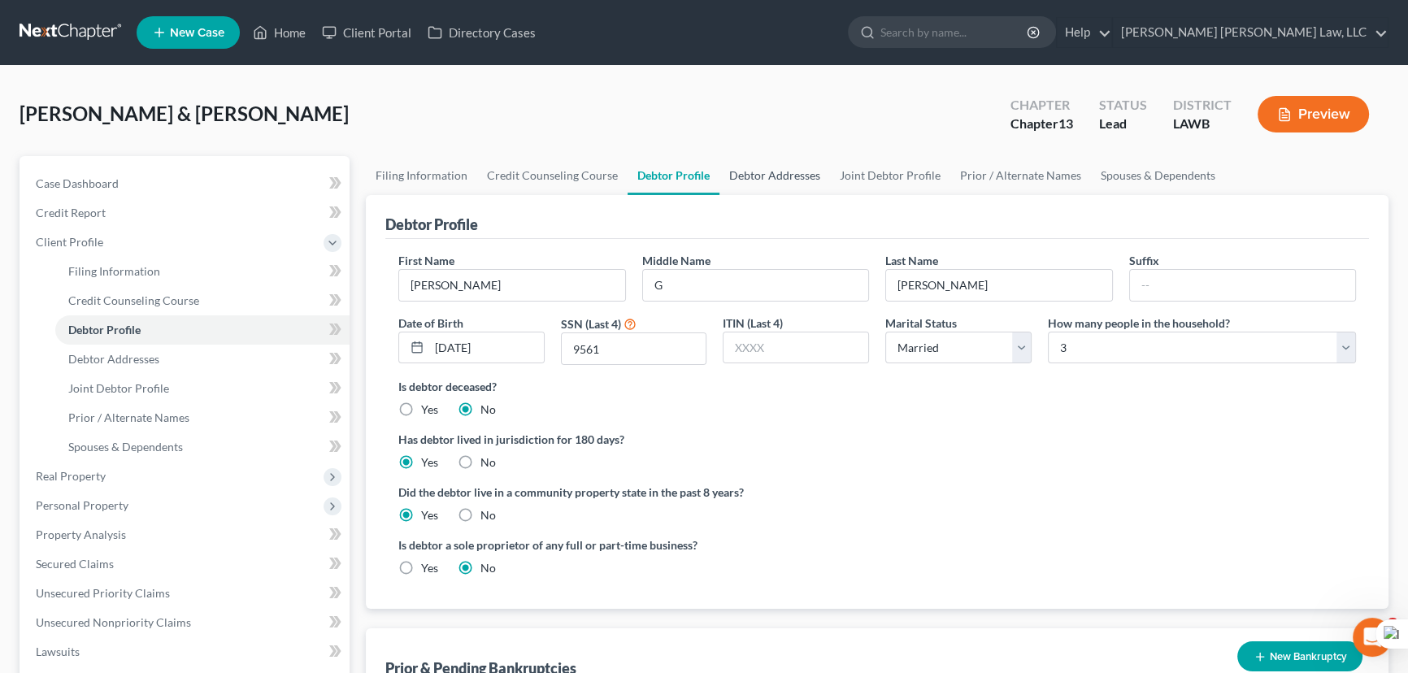
click at [811, 177] on link "Debtor Addresses" at bounding box center [775, 175] width 111 height 39
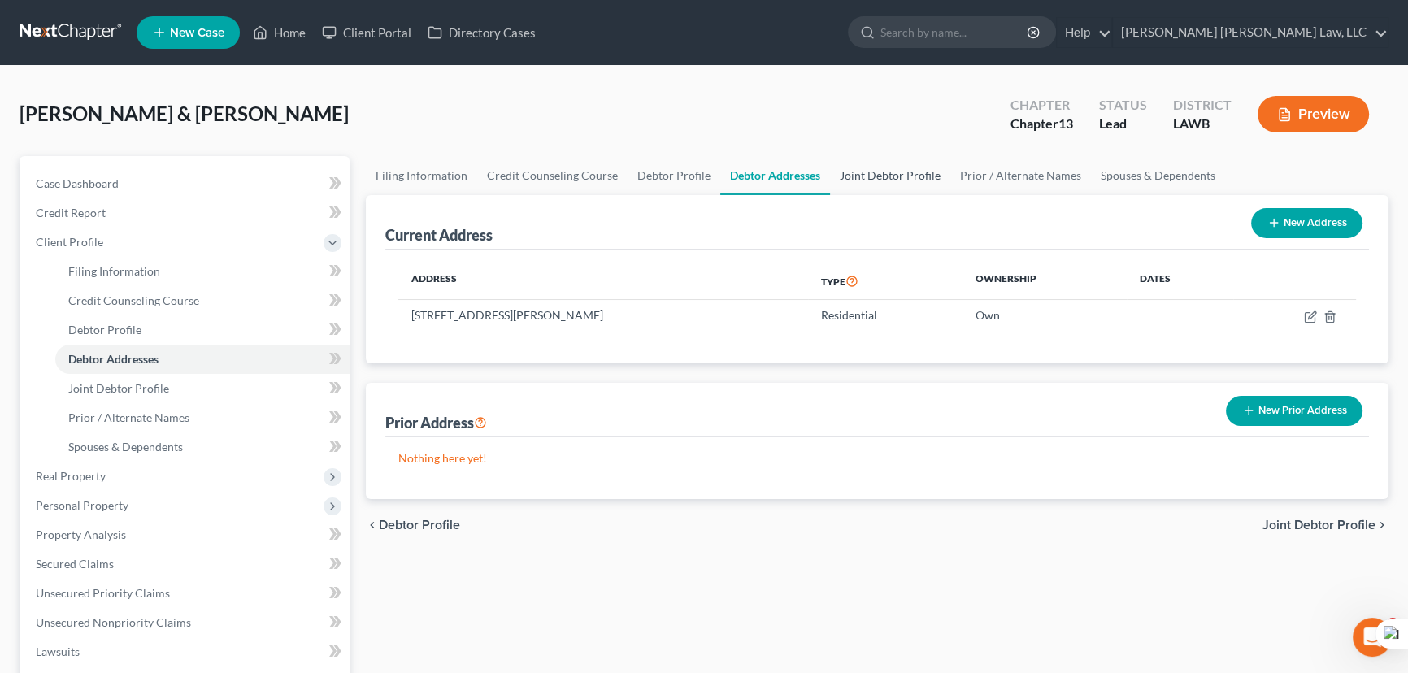
click at [925, 171] on link "Joint Debtor Profile" at bounding box center [890, 175] width 120 height 39
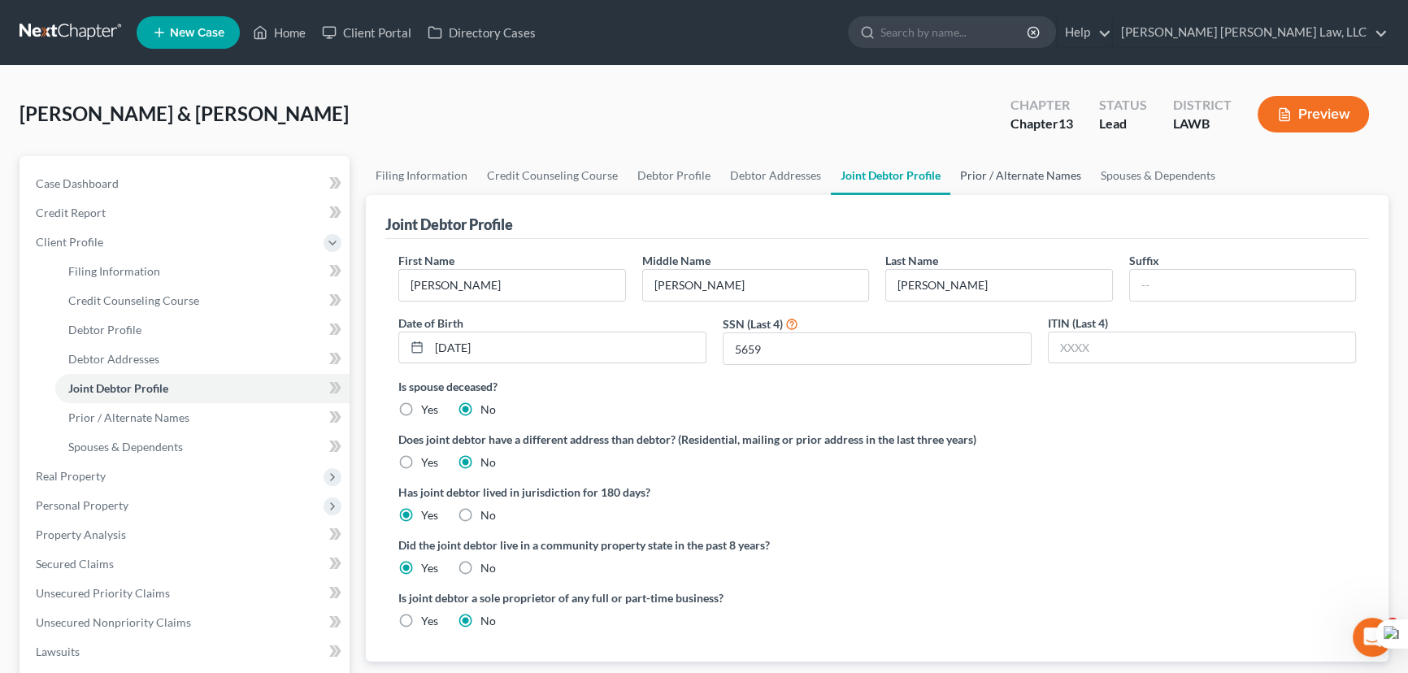
click at [1062, 180] on link "Prior / Alternate Names" at bounding box center [1020, 175] width 141 height 39
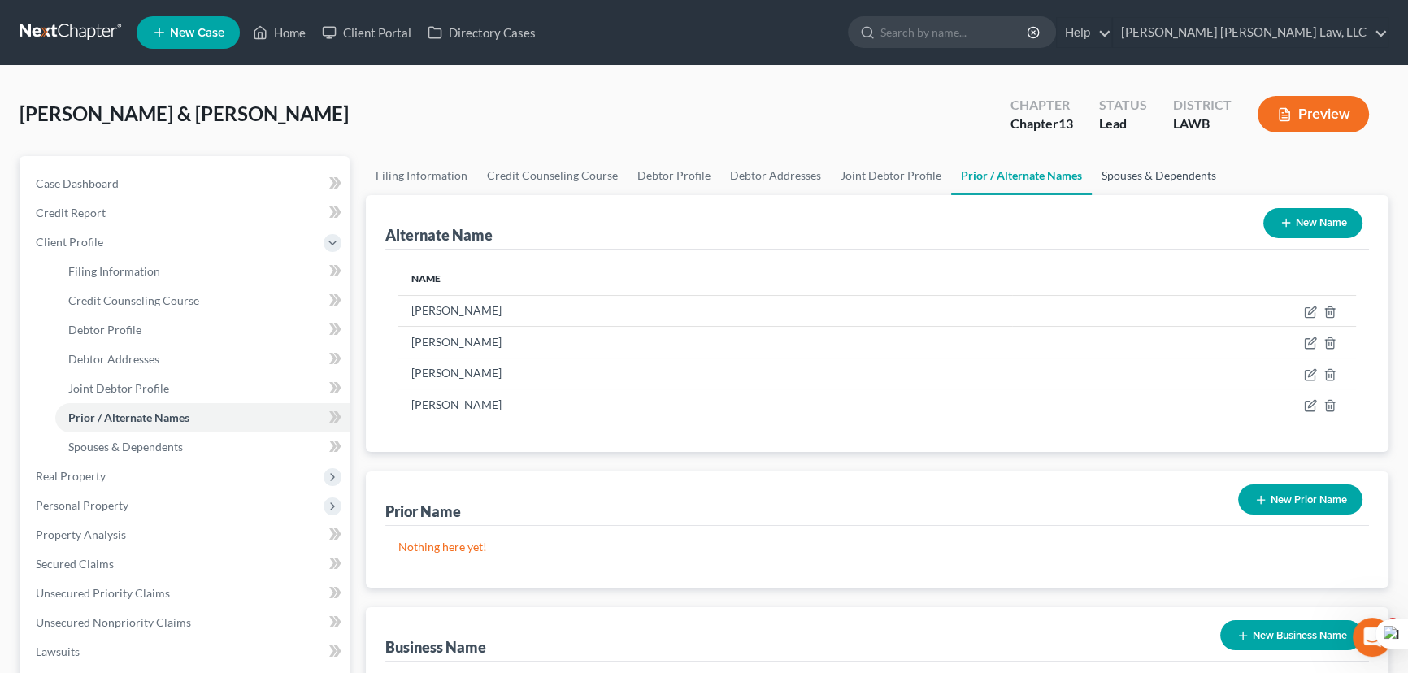
click at [1145, 172] on link "Spouses & Dependents" at bounding box center [1159, 175] width 134 height 39
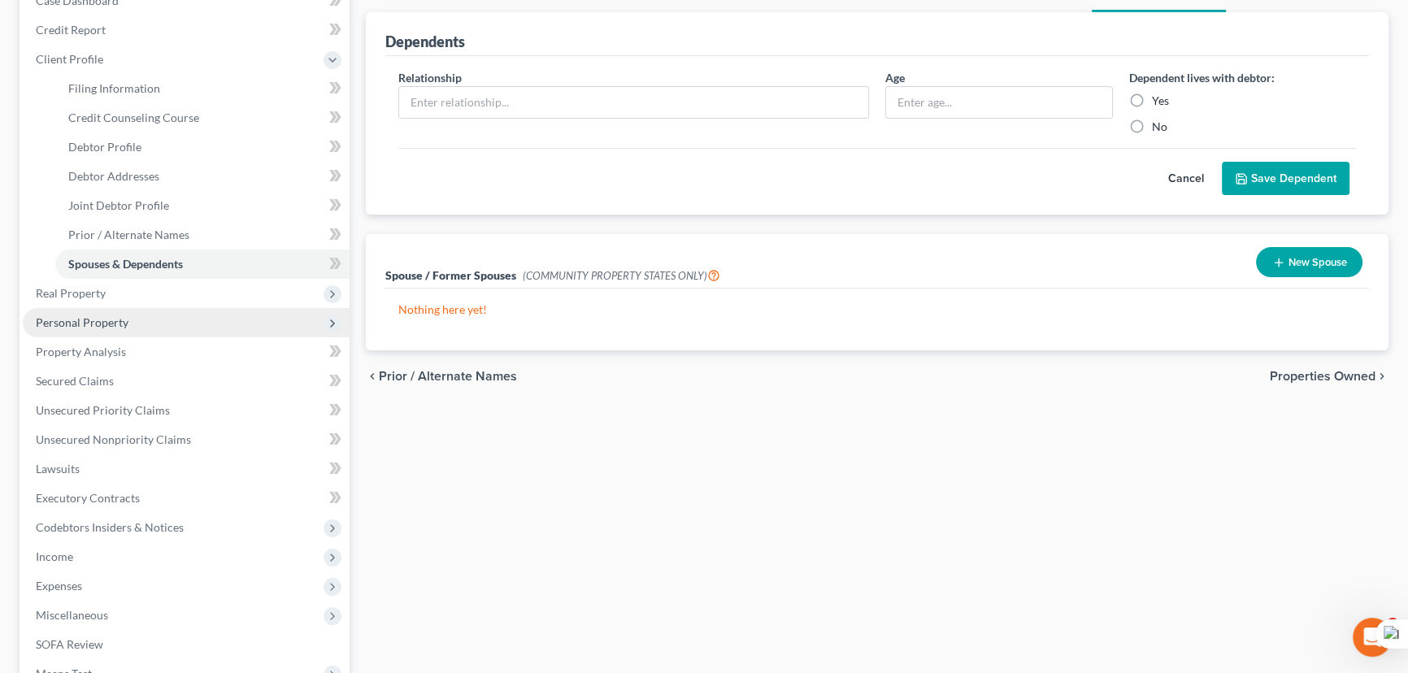
scroll to position [221, 0]
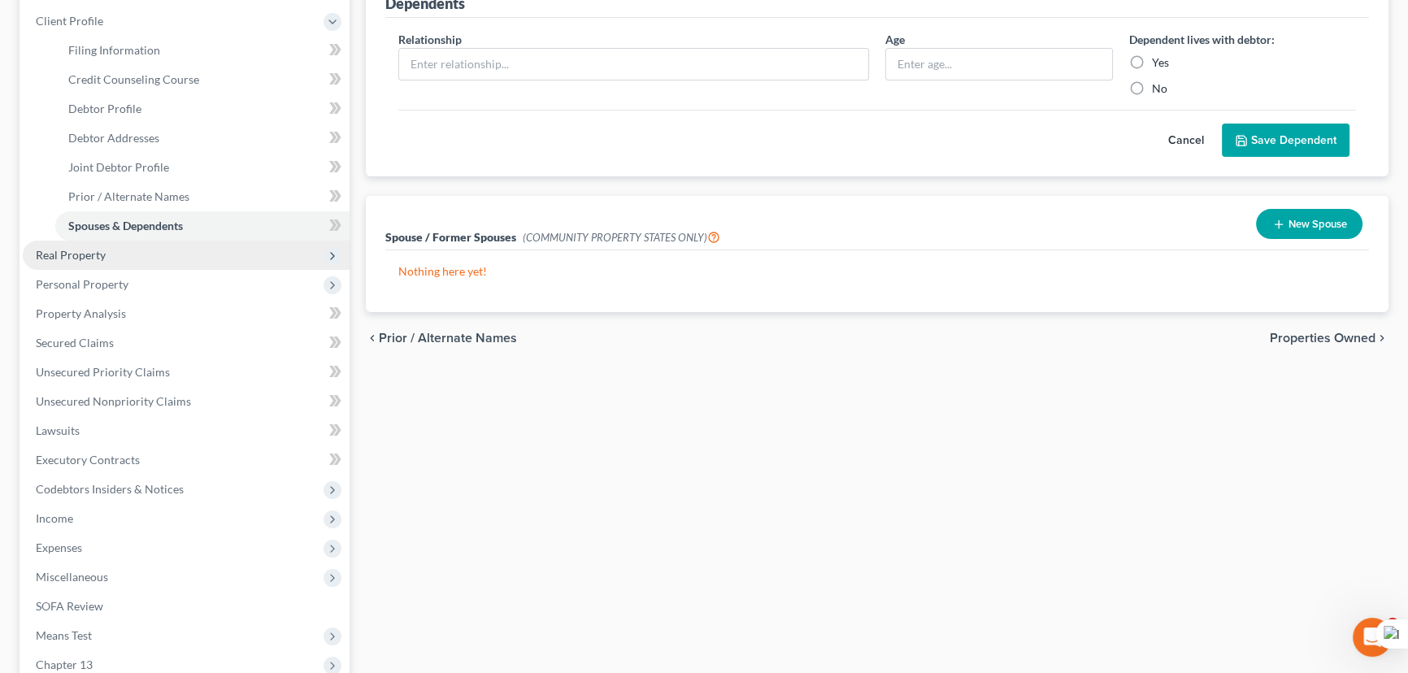
click at [141, 259] on span "Real Property" at bounding box center [186, 255] width 327 height 29
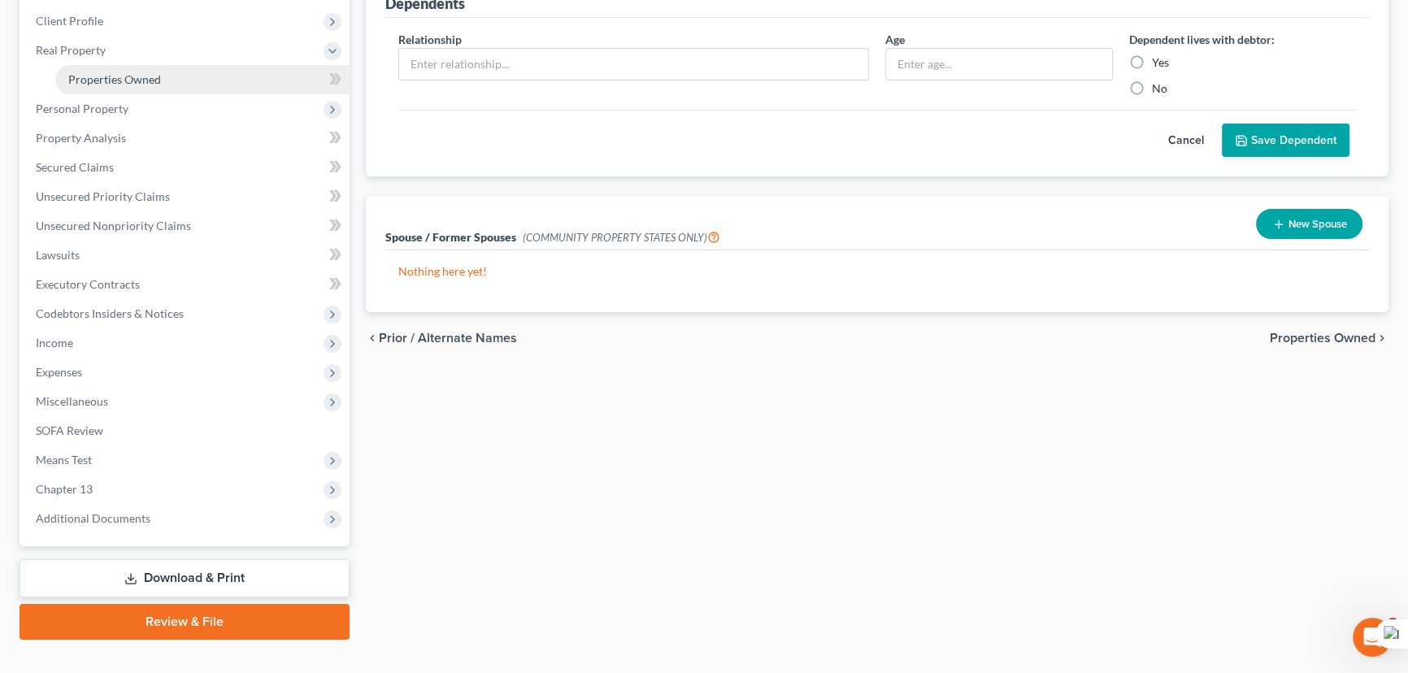
click at [155, 88] on link "Properties Owned" at bounding box center [202, 79] width 294 height 29
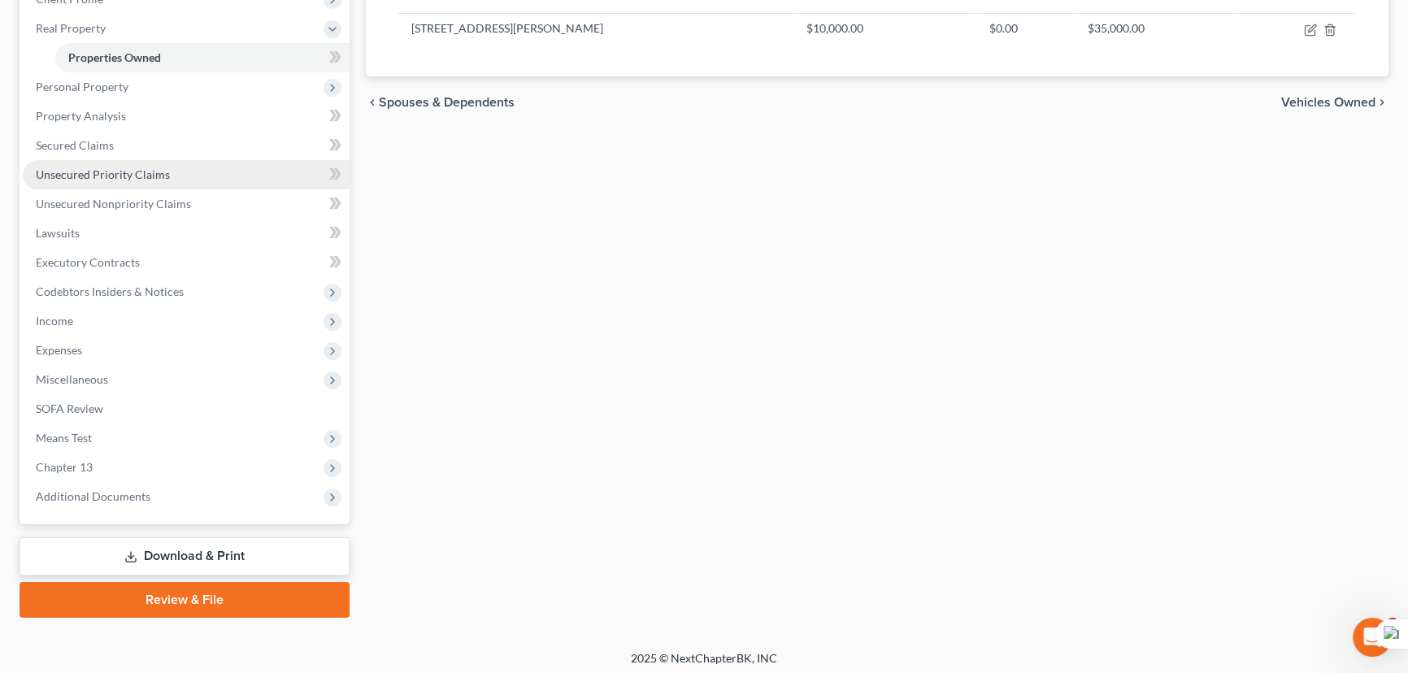
scroll to position [247, 0]
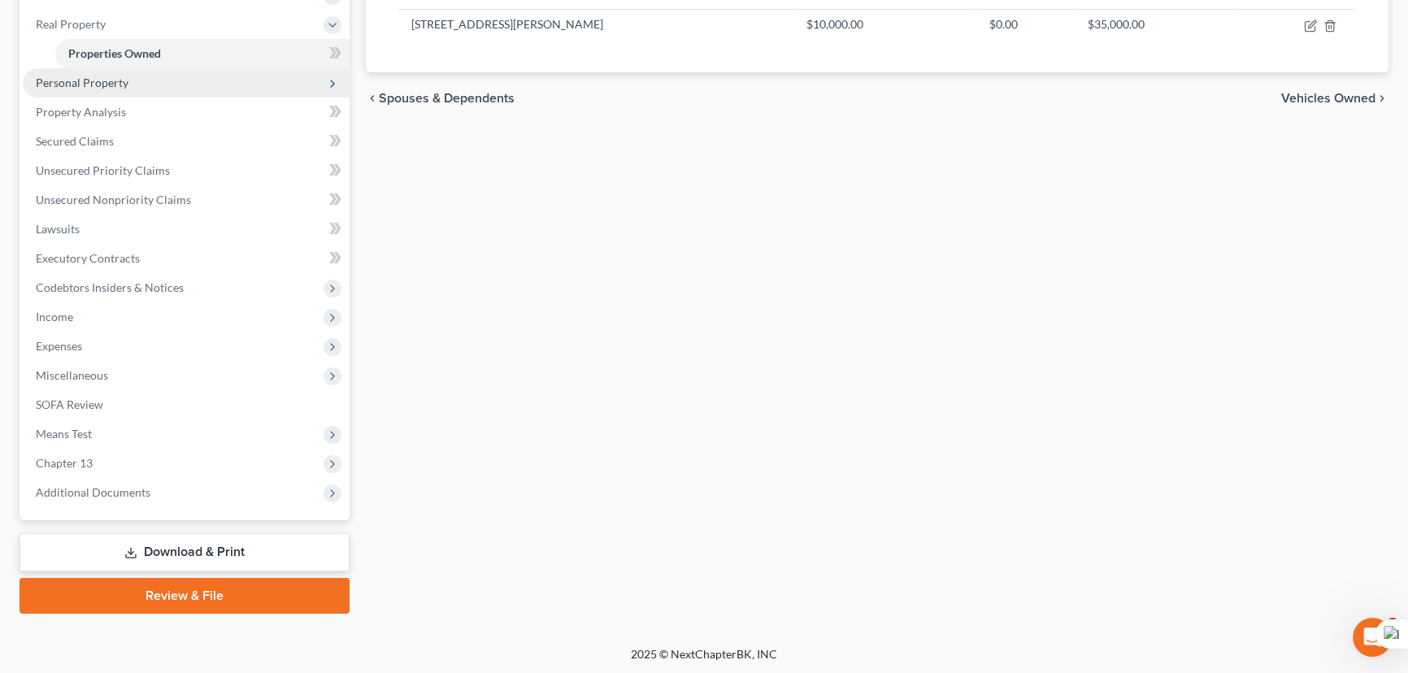
click at [133, 89] on span "Personal Property" at bounding box center [186, 82] width 327 height 29
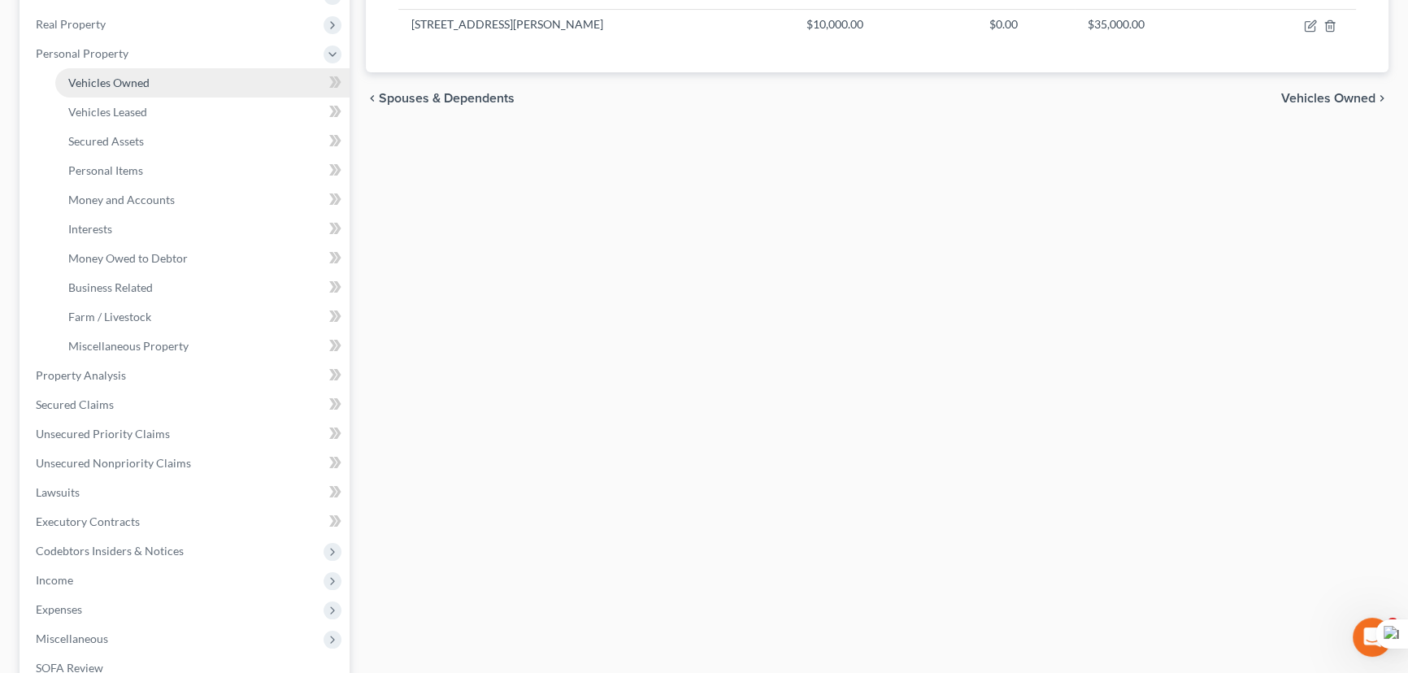
click at [142, 84] on span "Vehicles Owned" at bounding box center [108, 83] width 81 height 14
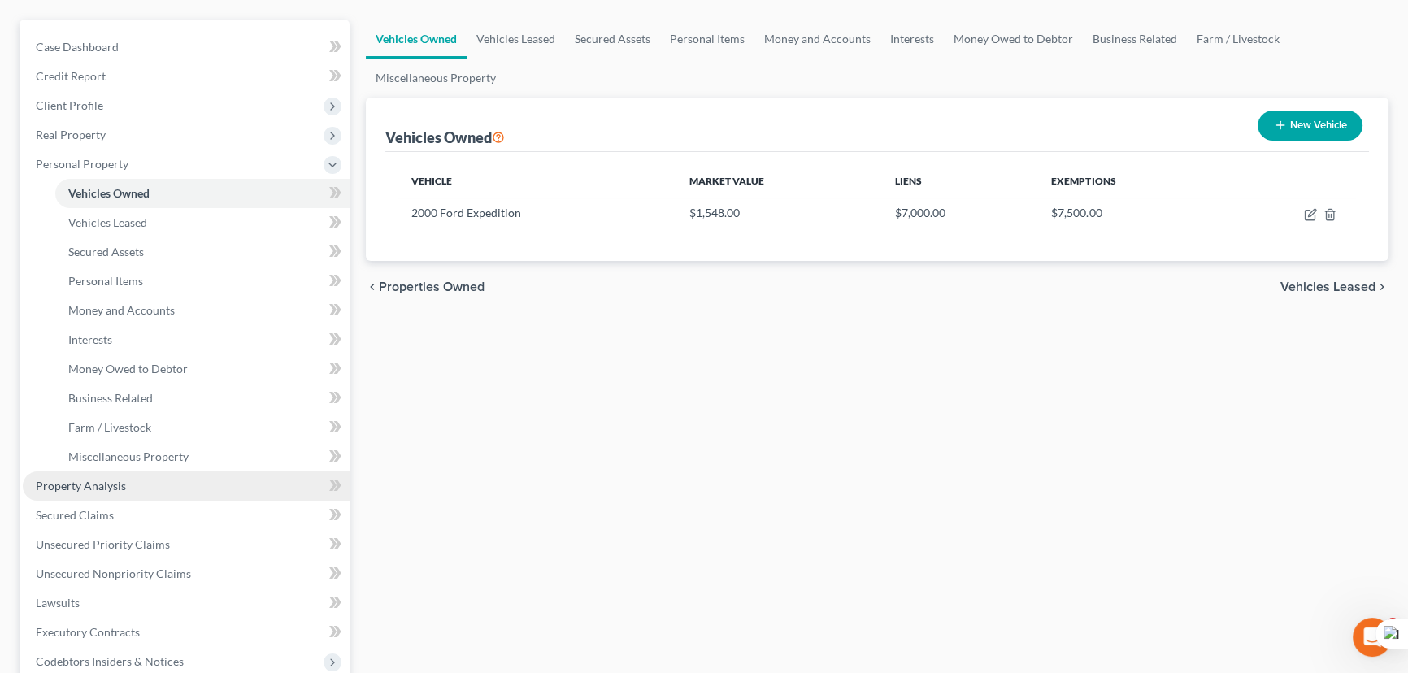
scroll to position [369, 0]
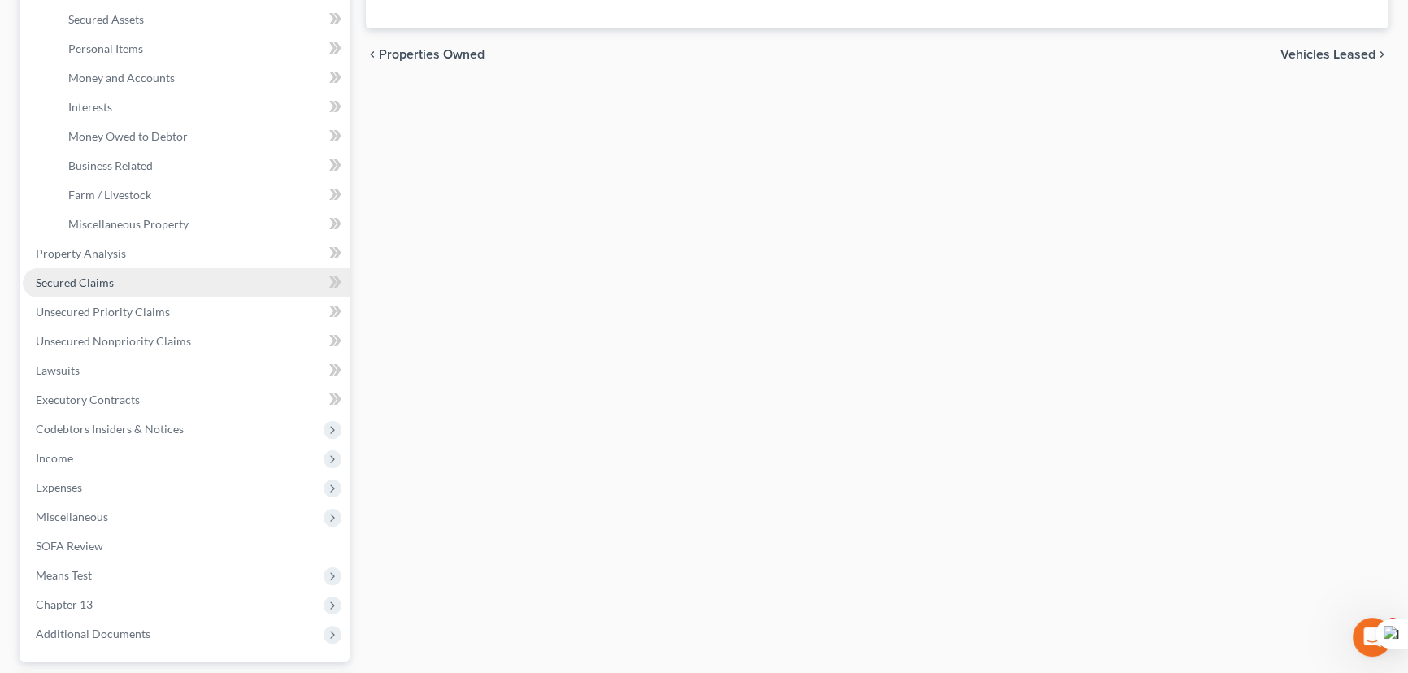
click at [144, 293] on link "Secured Claims" at bounding box center [186, 282] width 327 height 29
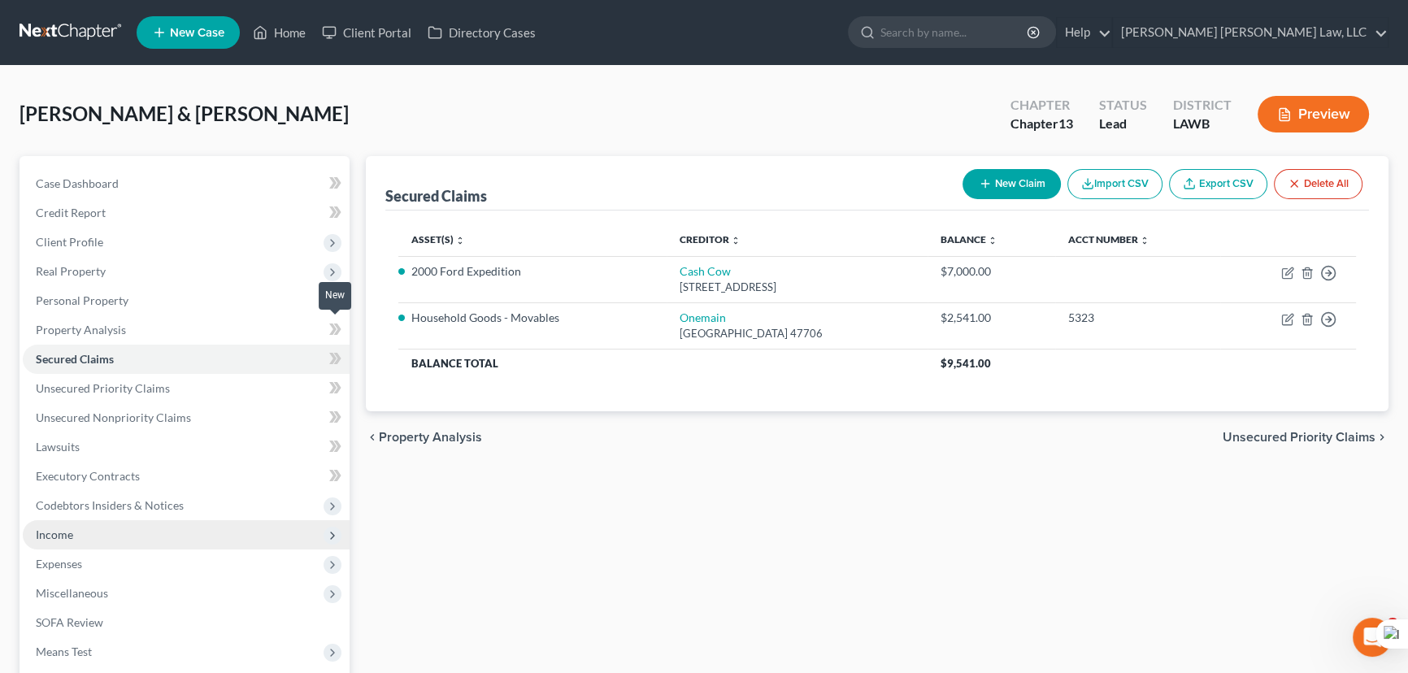
scroll to position [218, 0]
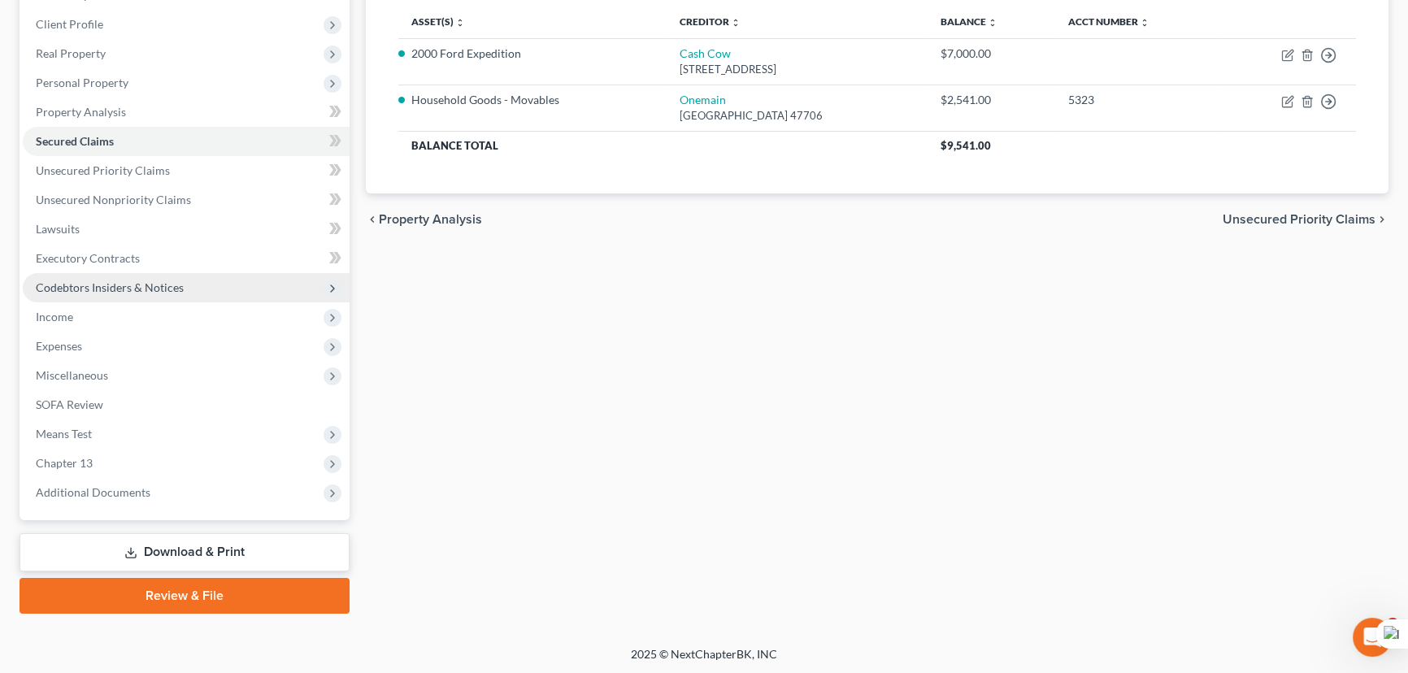
click at [158, 277] on span "Codebtors Insiders & Notices" at bounding box center [186, 287] width 327 height 29
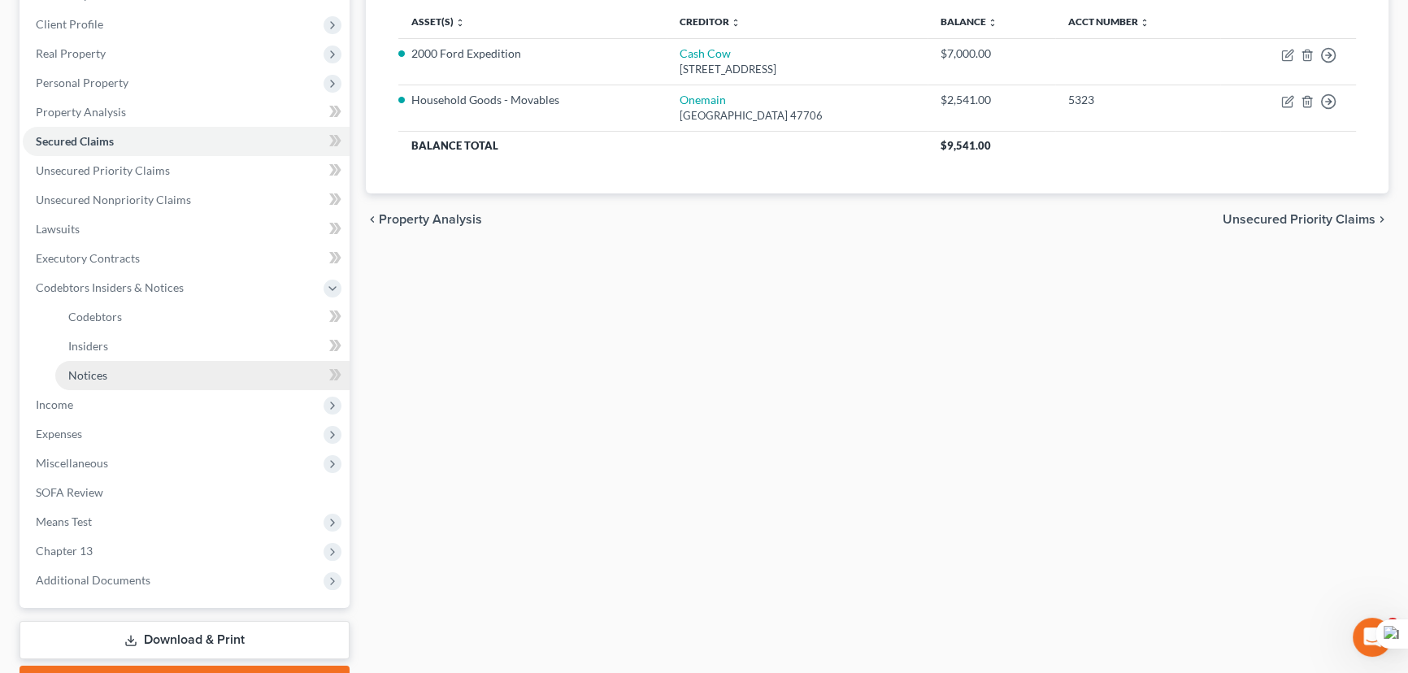
click at [152, 365] on link "Notices" at bounding box center [202, 375] width 294 height 29
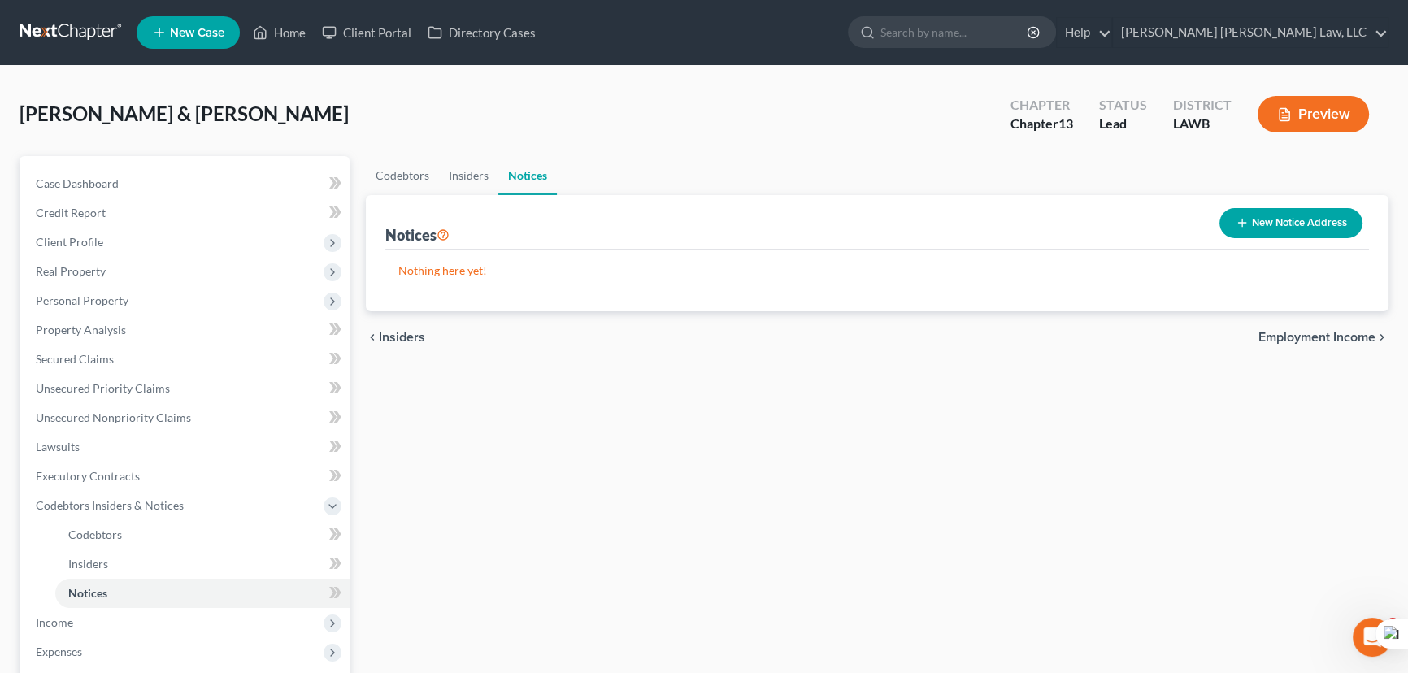
click at [1263, 215] on button "New Notice Address" at bounding box center [1291, 223] width 143 height 30
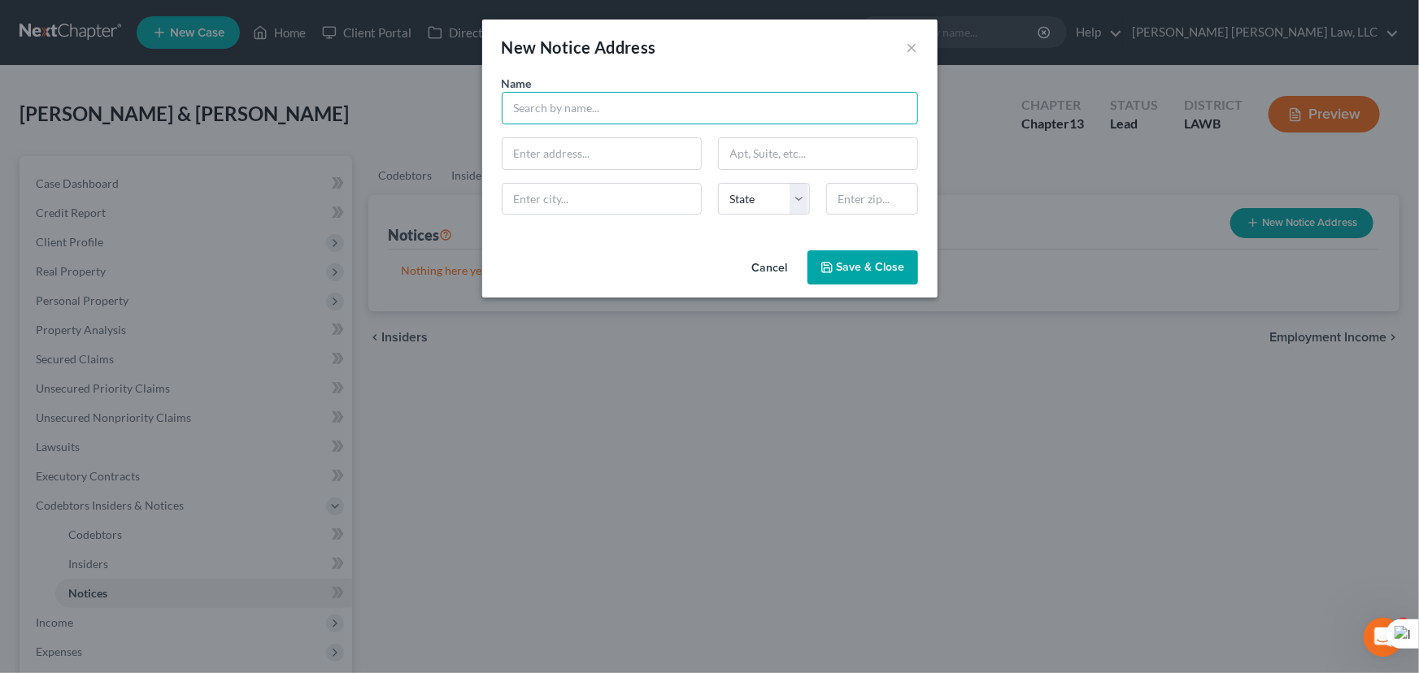
click at [538, 97] on input "text" at bounding box center [710, 108] width 416 height 33
type input "Union Parish Sheriff's Office"
type input "710 Holder Rd"
type input "Farmerville"
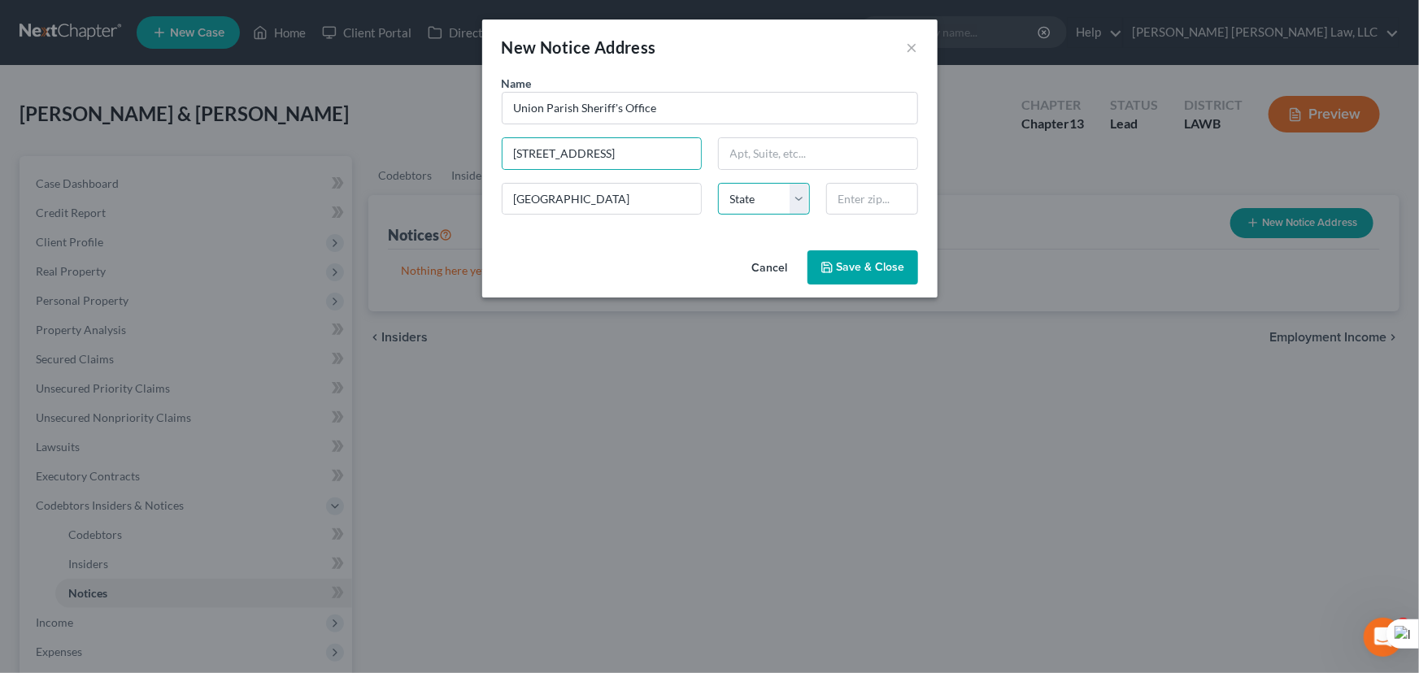
select select "19"
type input "71241"
type input "710 Holder Rd"
click at [878, 268] on span "Save & Close" at bounding box center [871, 267] width 68 height 14
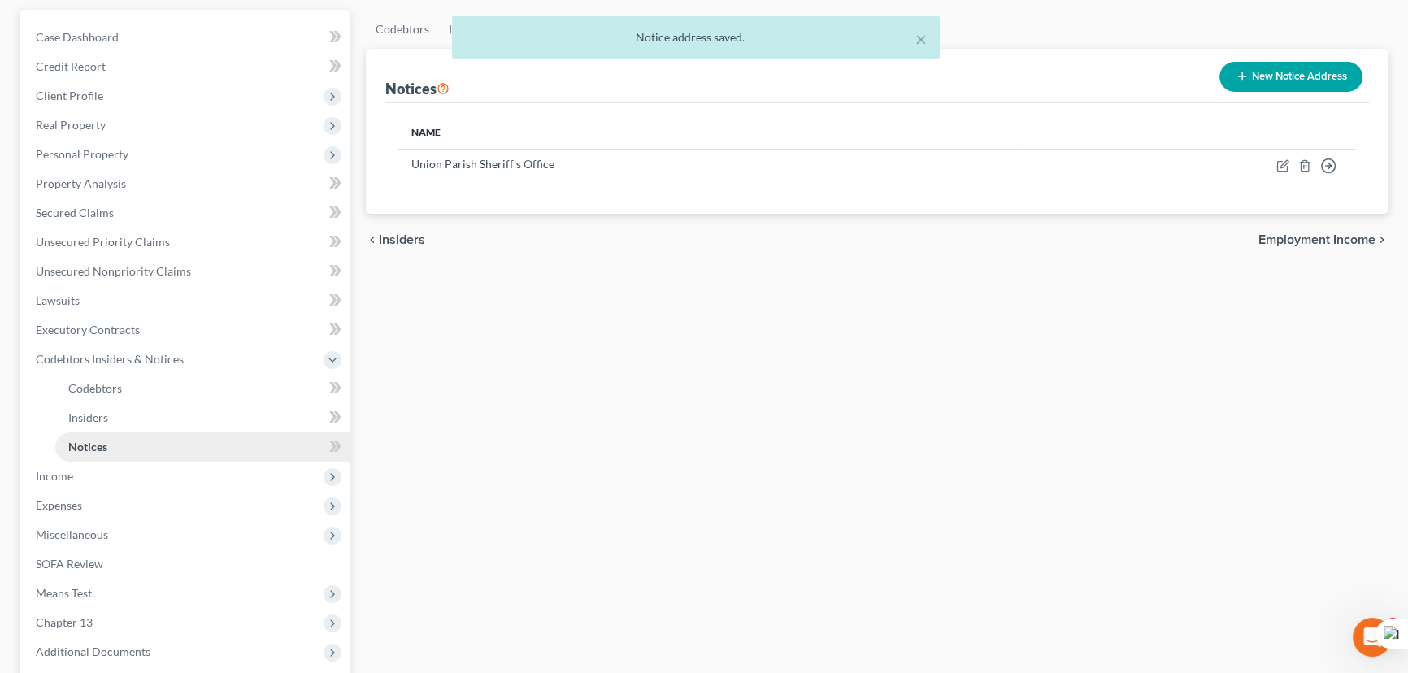
scroll to position [147, 0]
click at [111, 472] on span "Income" at bounding box center [186, 475] width 327 height 29
click at [137, 446] on span "Non Employment Income" at bounding box center [132, 446] width 128 height 14
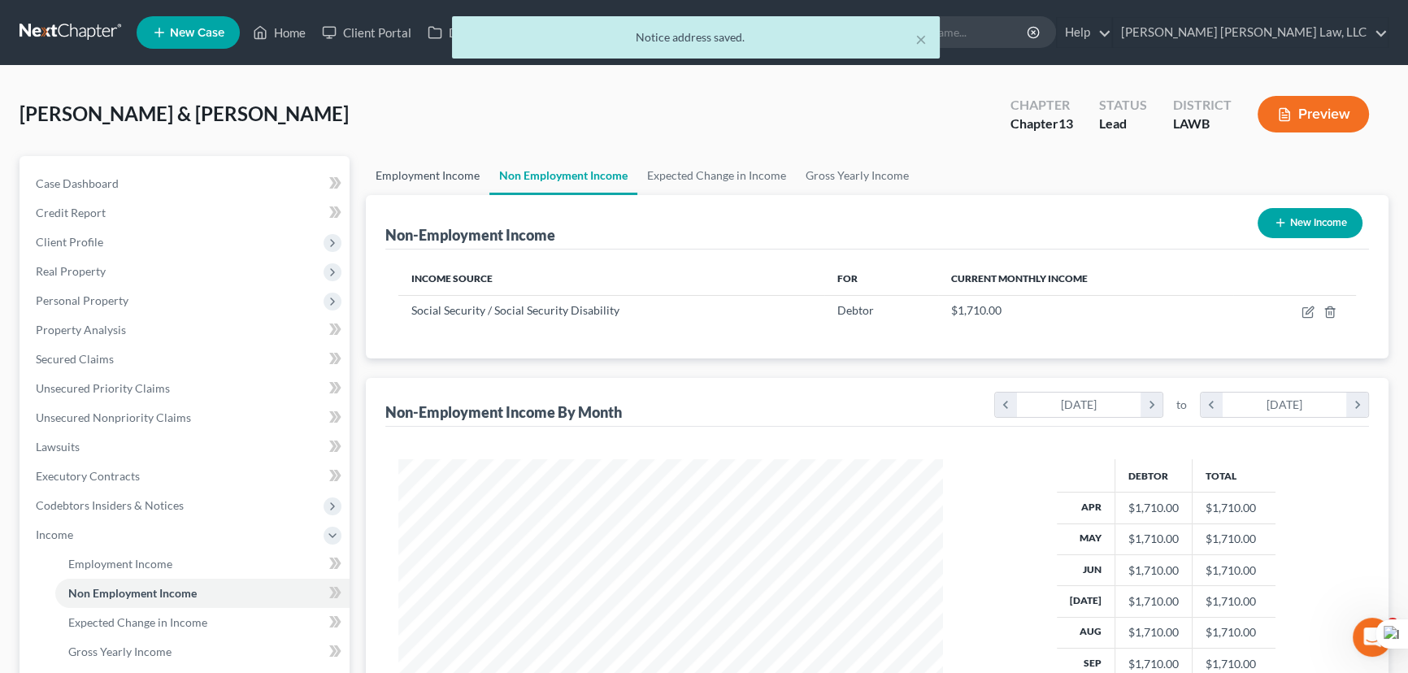
click at [417, 174] on link "Employment Income" at bounding box center [428, 175] width 124 height 39
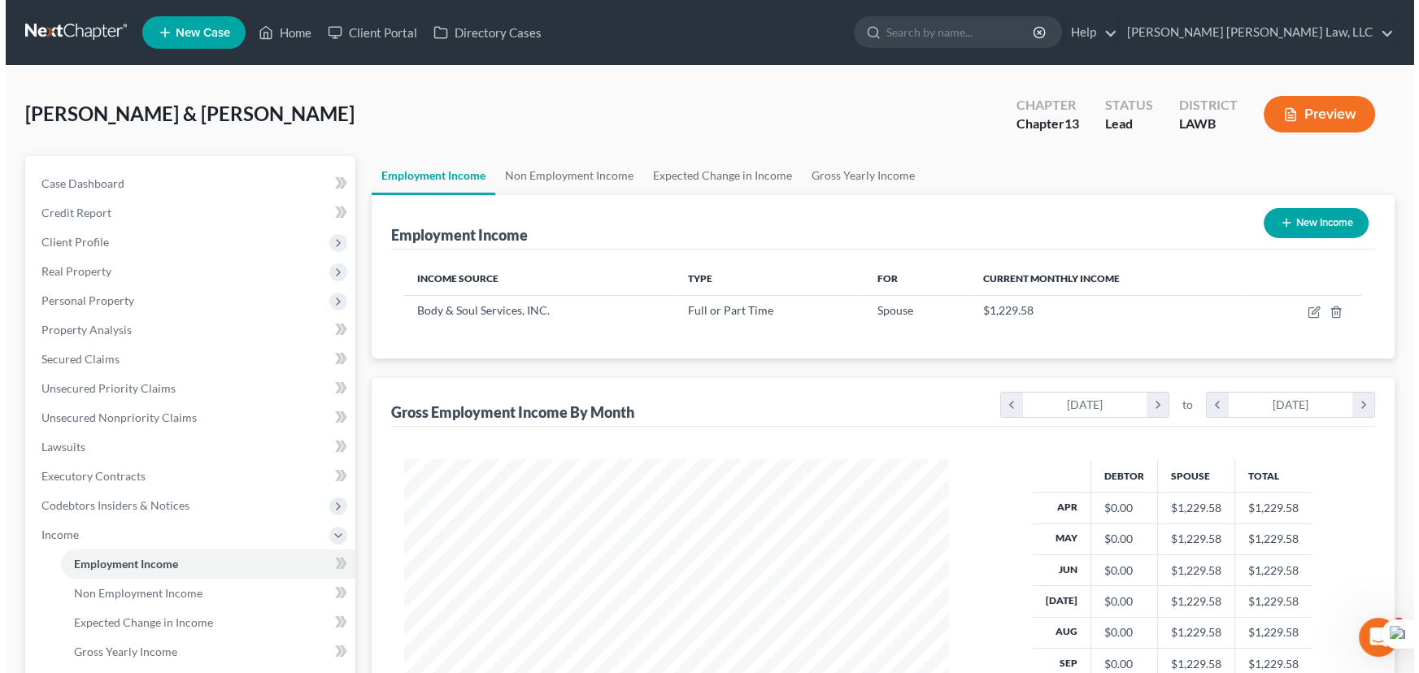
scroll to position [291, 577]
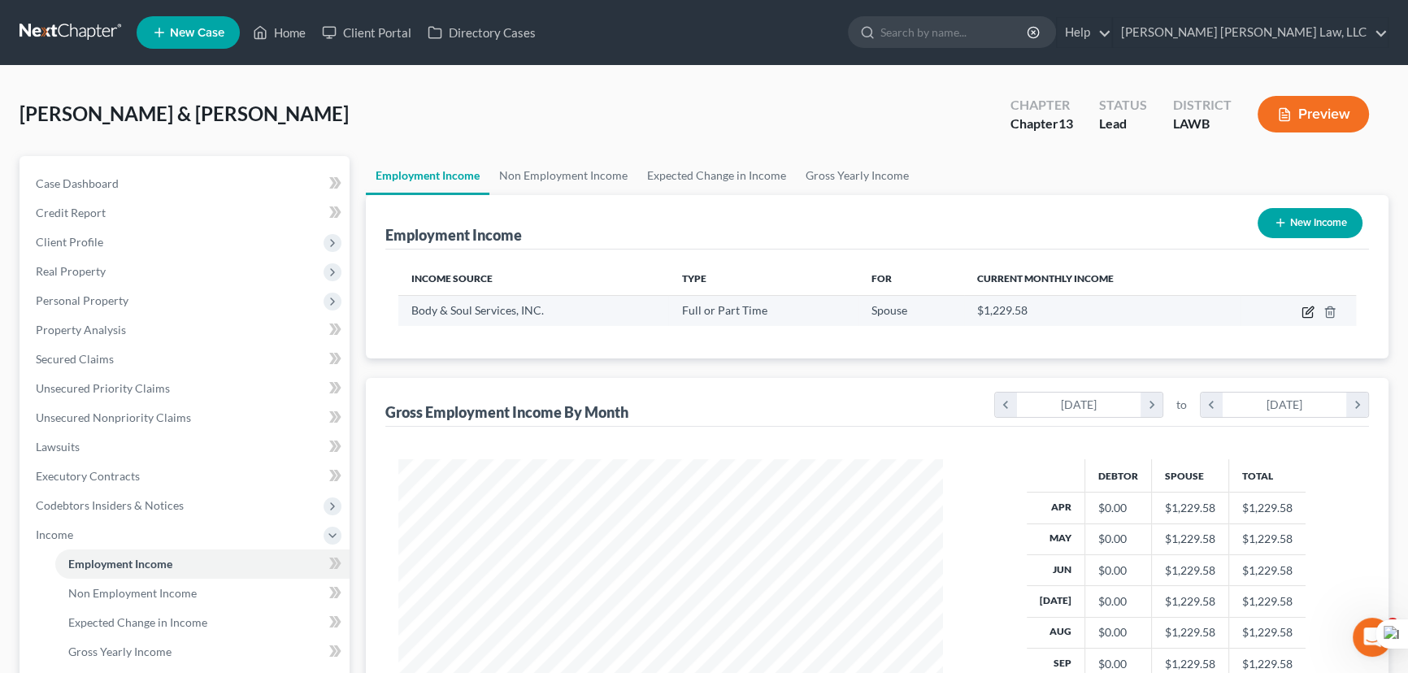
click at [1307, 309] on icon "button" at bounding box center [1308, 312] width 13 height 13
select select "0"
select select "19"
select select "2"
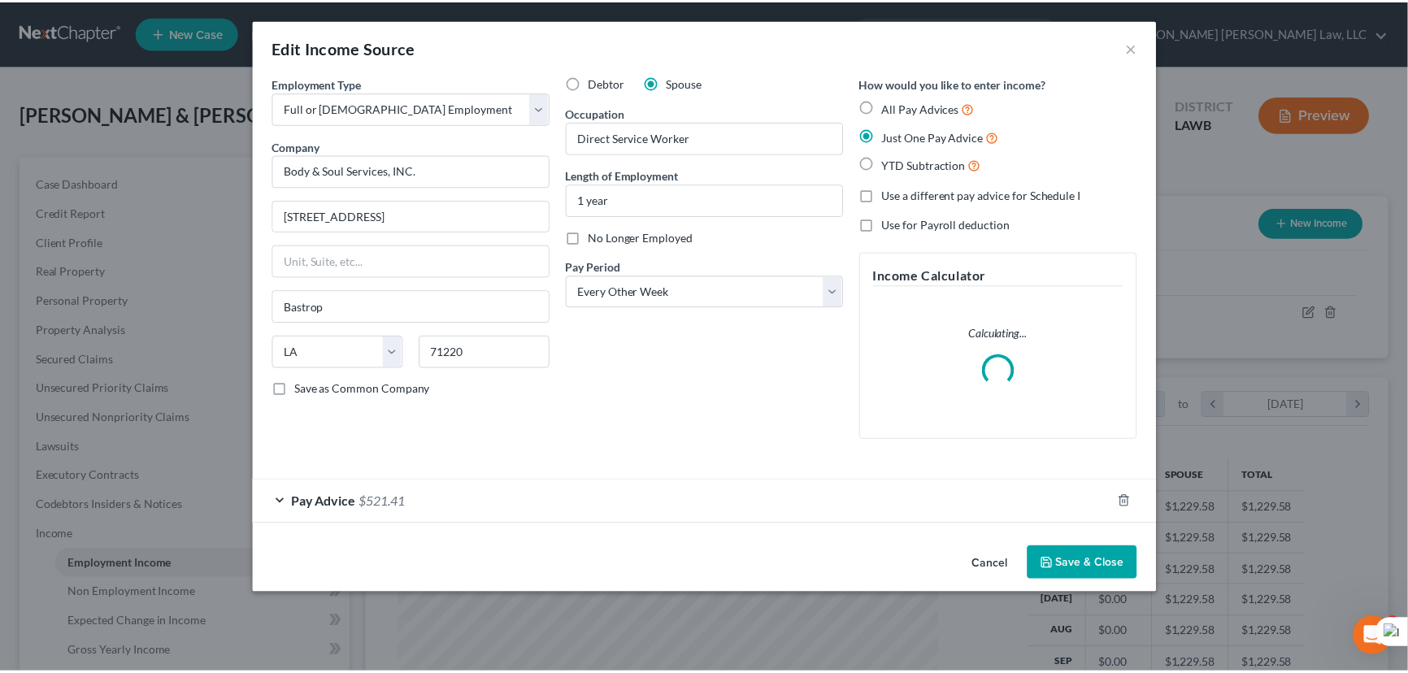
scroll to position [291, 582]
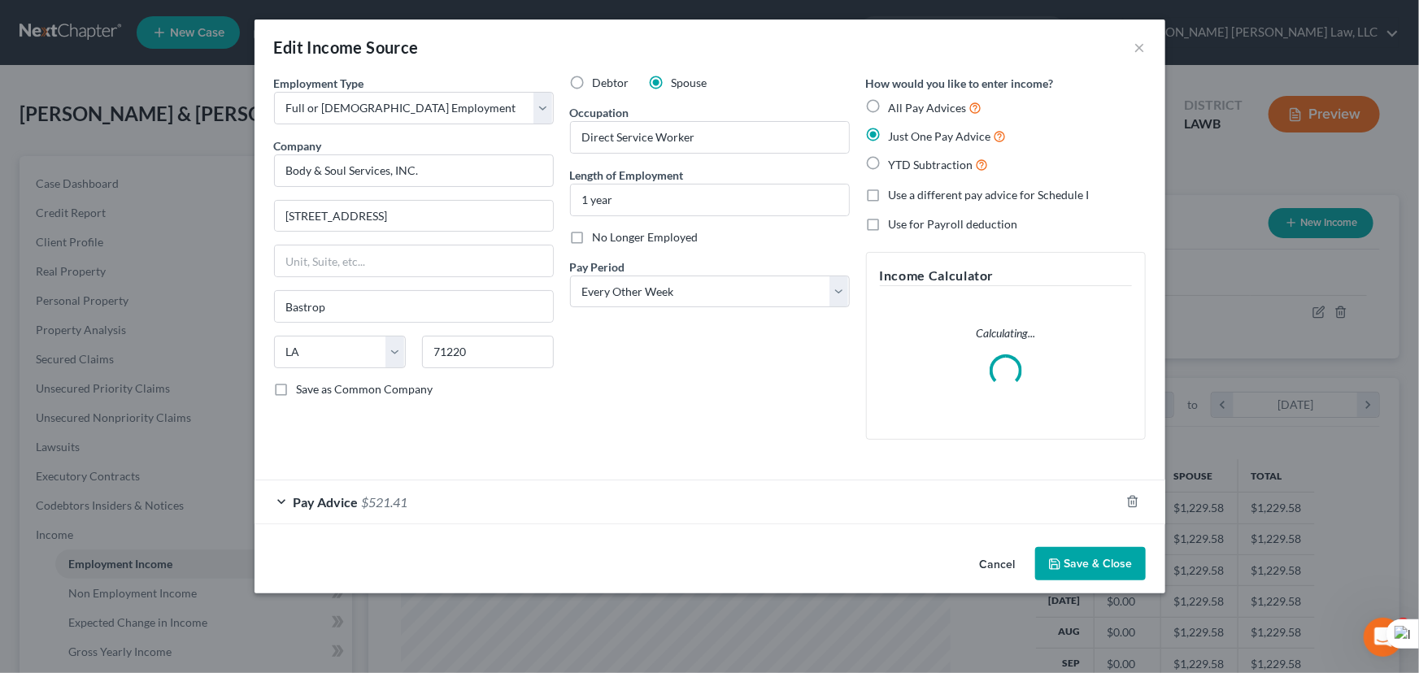
click at [723, 498] on form "Employment Type * Select Full or Part Time Employment Self Employment Company *…" at bounding box center [710, 300] width 872 height 450
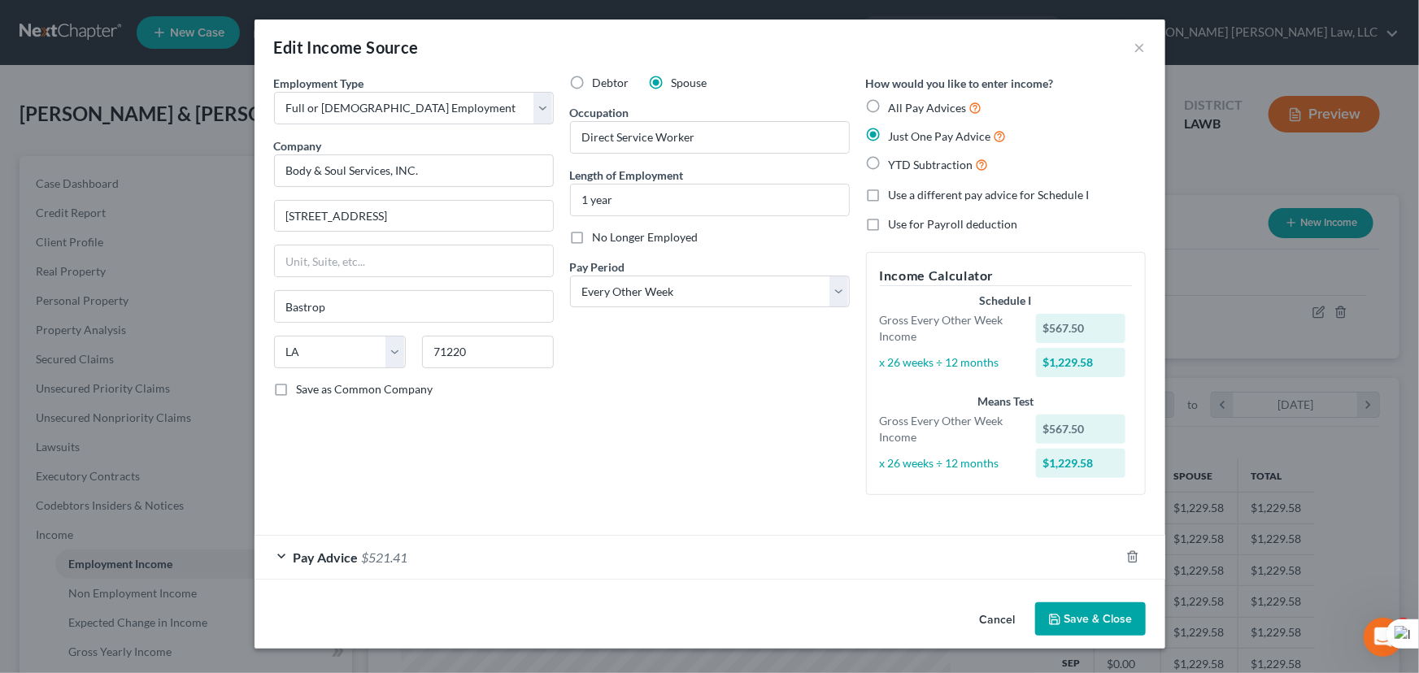
click at [1110, 629] on button "Save & Close" at bounding box center [1090, 619] width 111 height 34
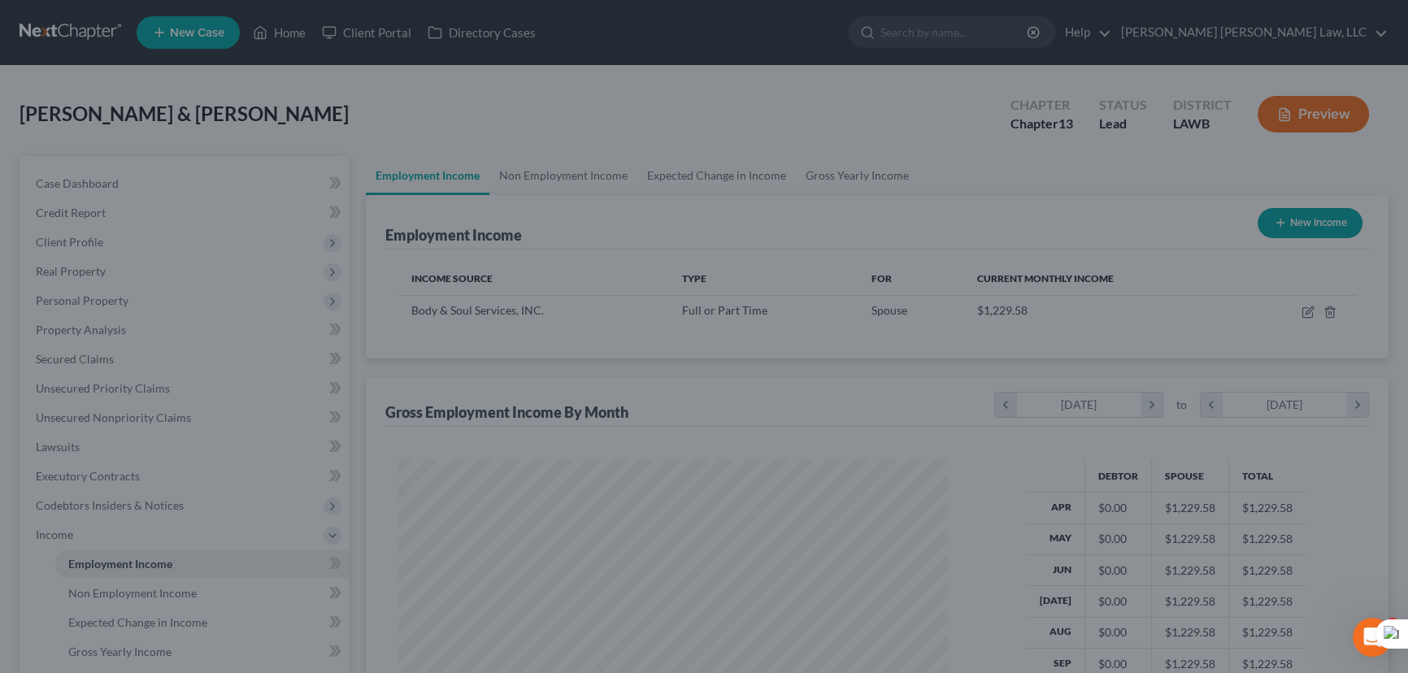
scroll to position [812729, 812443]
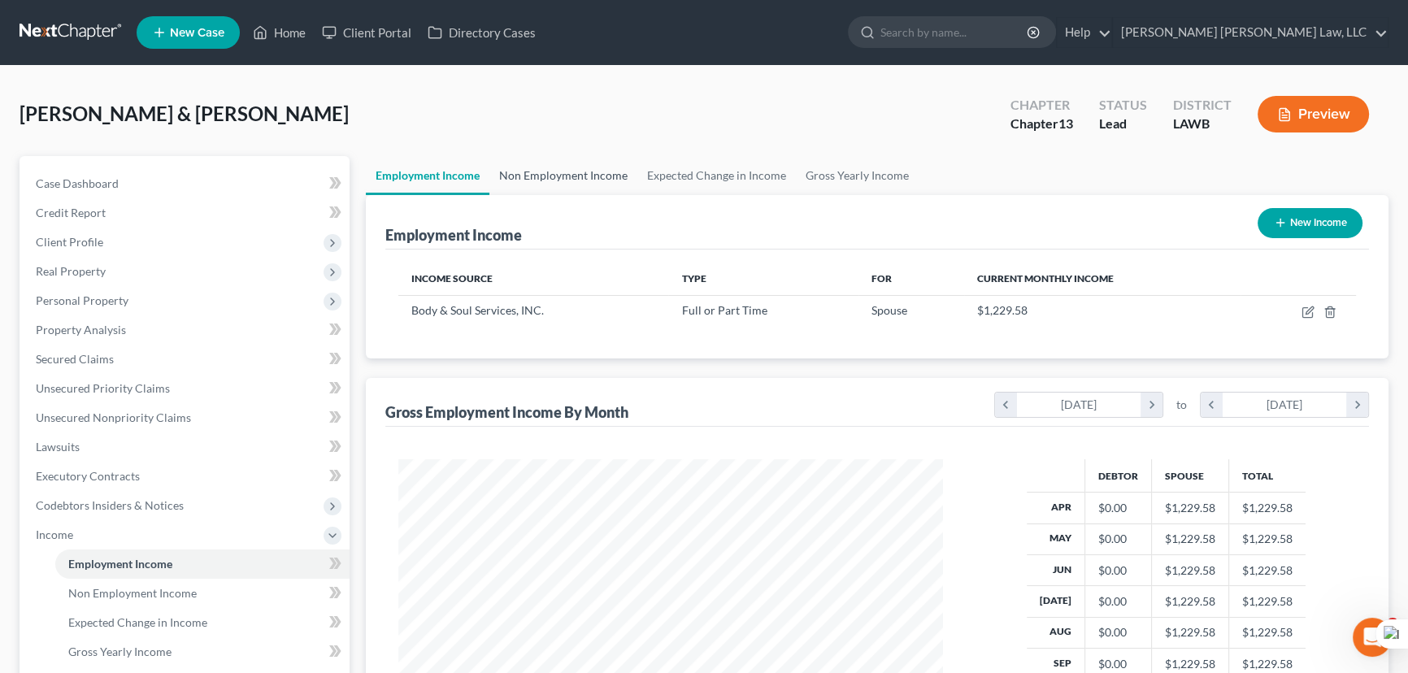
drag, startPoint x: 524, startPoint y: 176, endPoint x: 1191, endPoint y: 198, distance: 667.9
click at [524, 176] on link "Non Employment Income" at bounding box center [563, 175] width 148 height 39
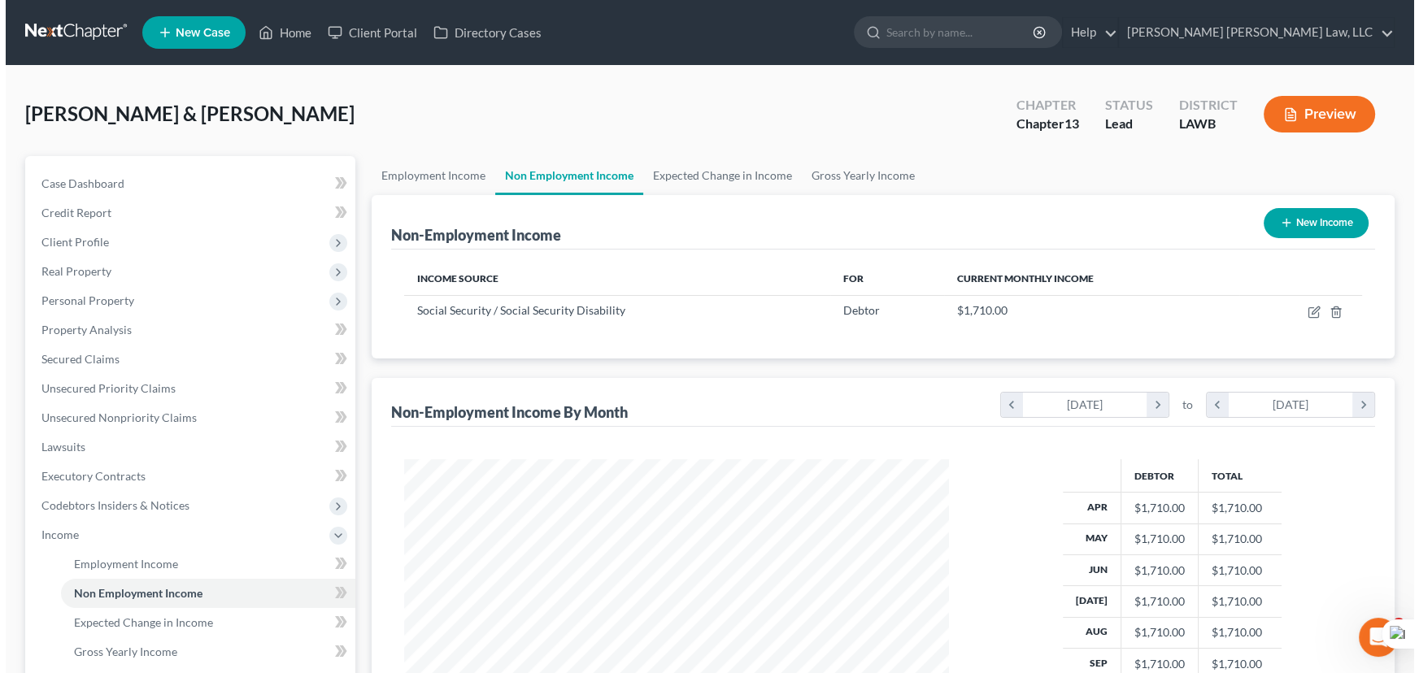
scroll to position [291, 577]
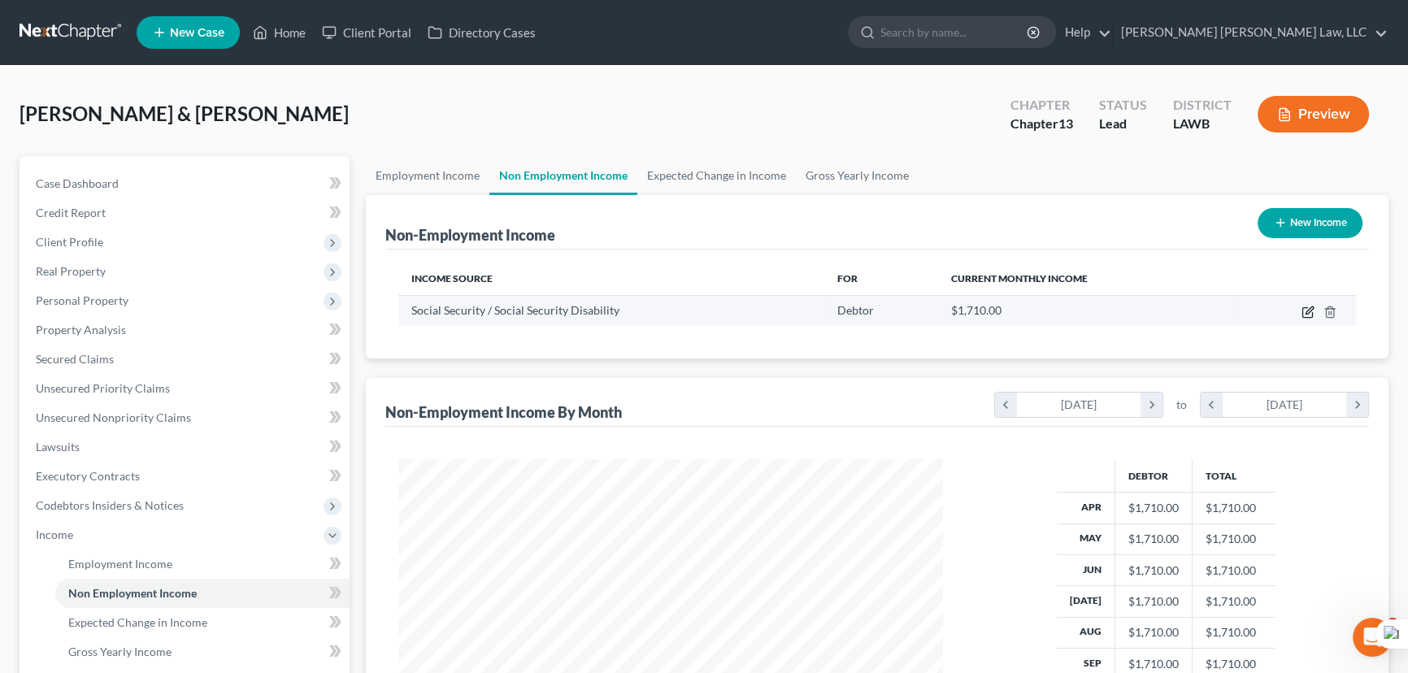
click at [1307, 315] on icon "button" at bounding box center [1308, 312] width 13 height 13
select select "4"
select select "0"
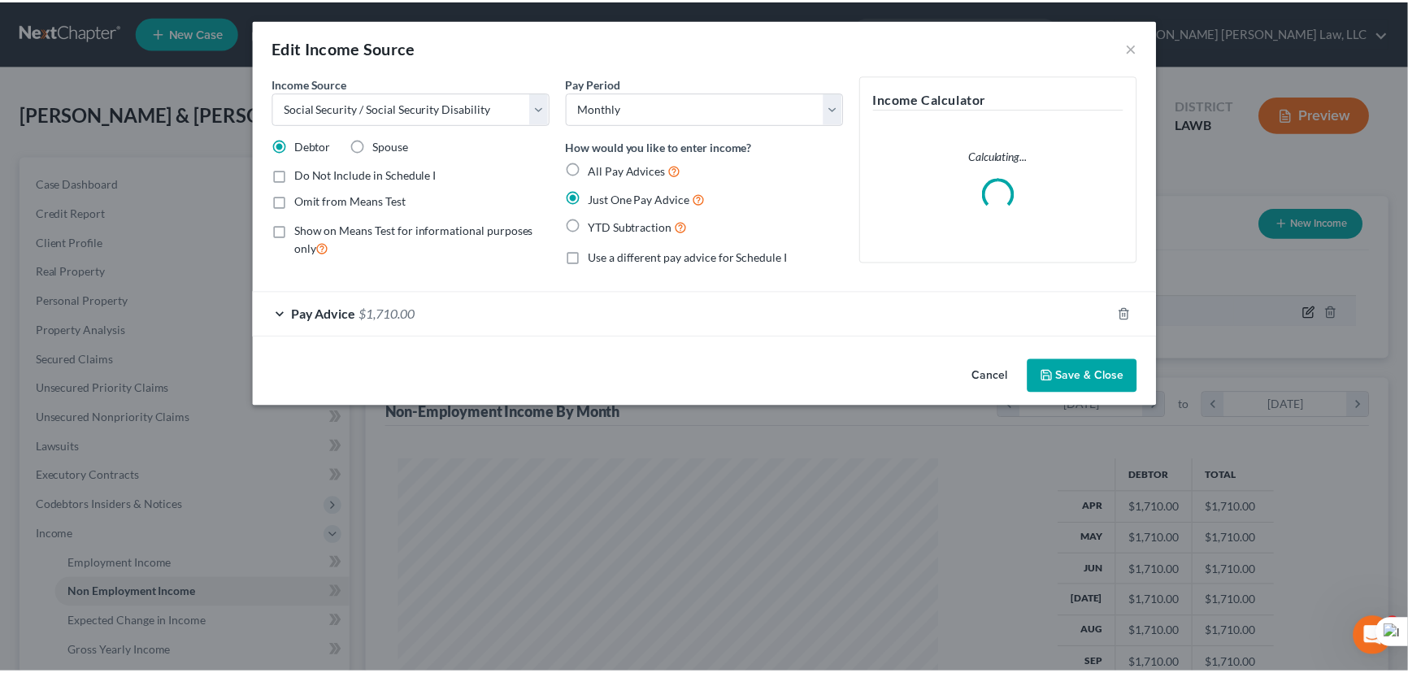
scroll to position [291, 582]
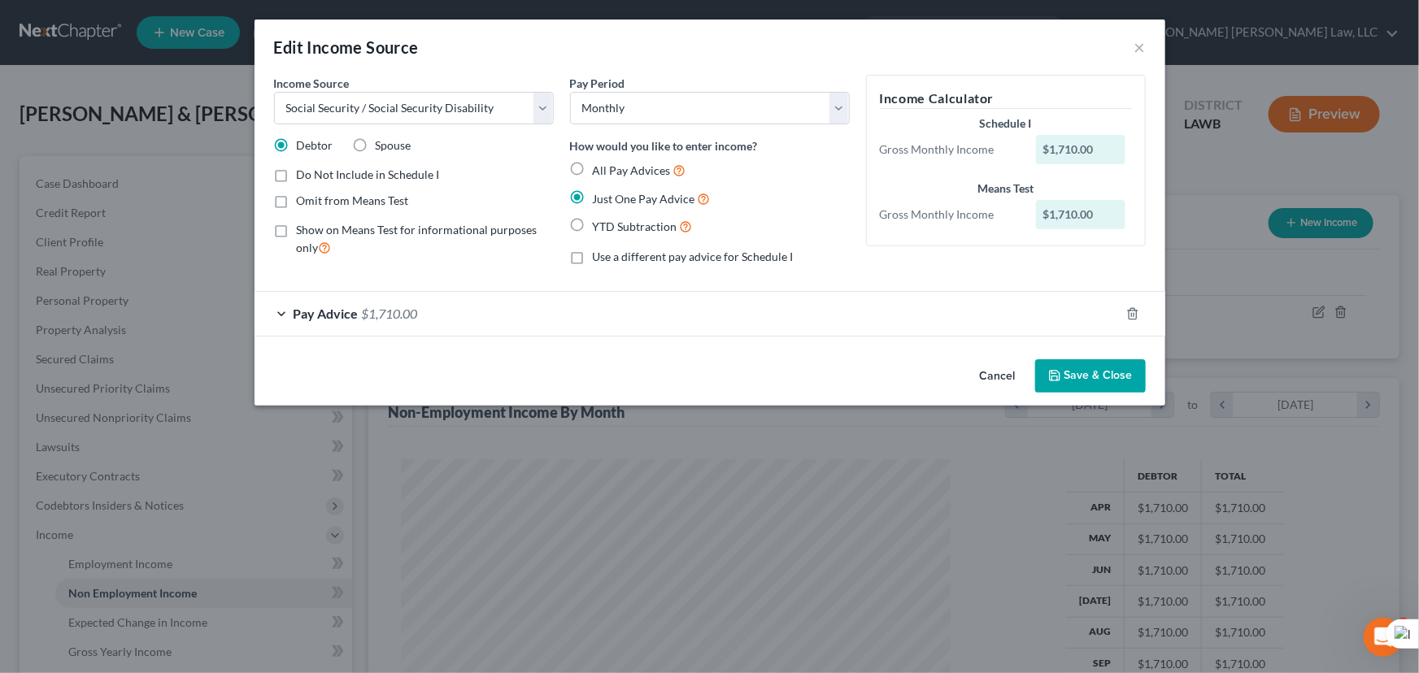
click at [1120, 380] on button "Save & Close" at bounding box center [1090, 376] width 111 height 34
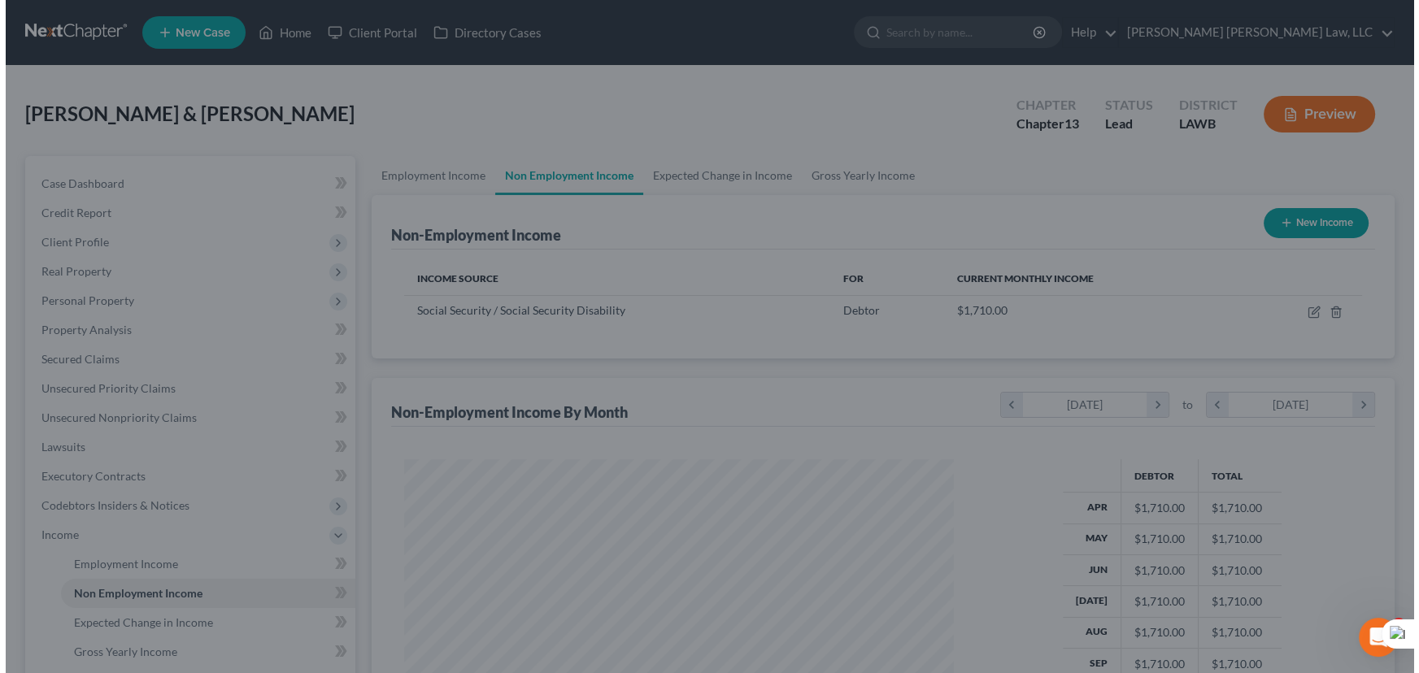
scroll to position [812729, 812443]
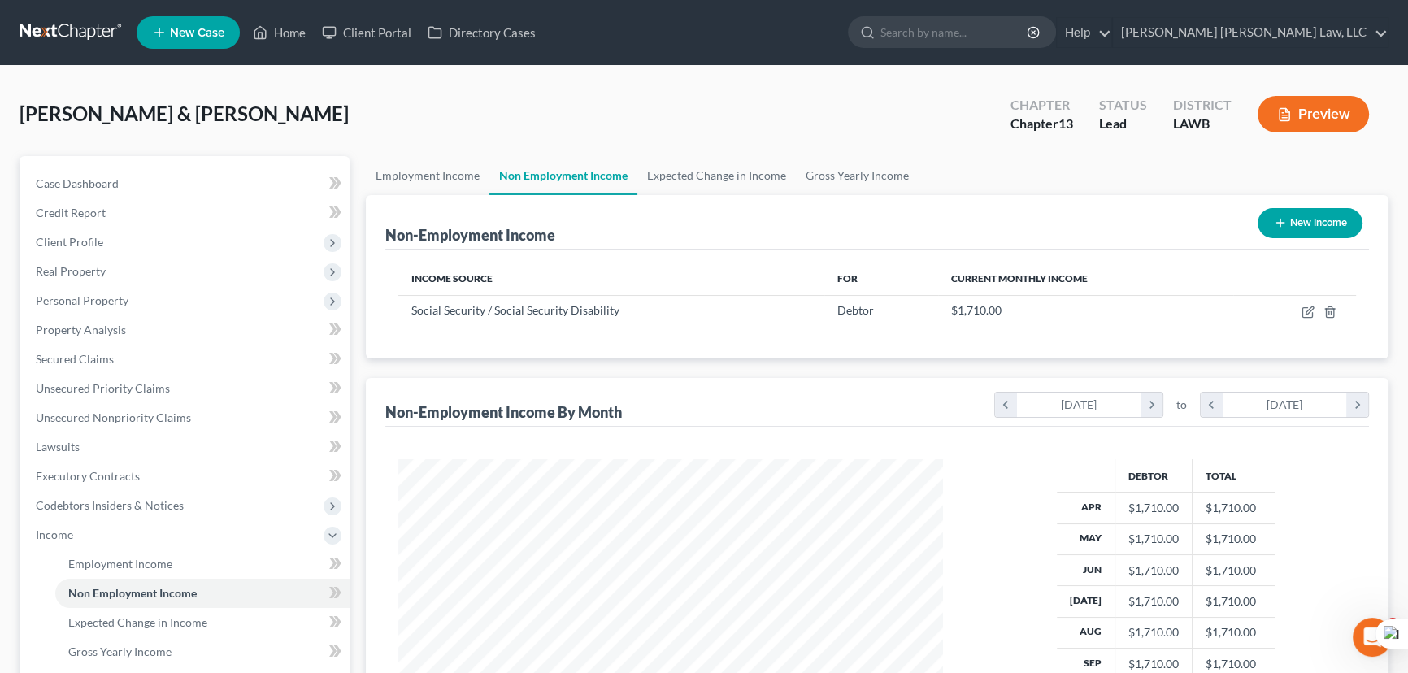
click at [1302, 217] on button "New Income" at bounding box center [1310, 223] width 105 height 30
select select "0"
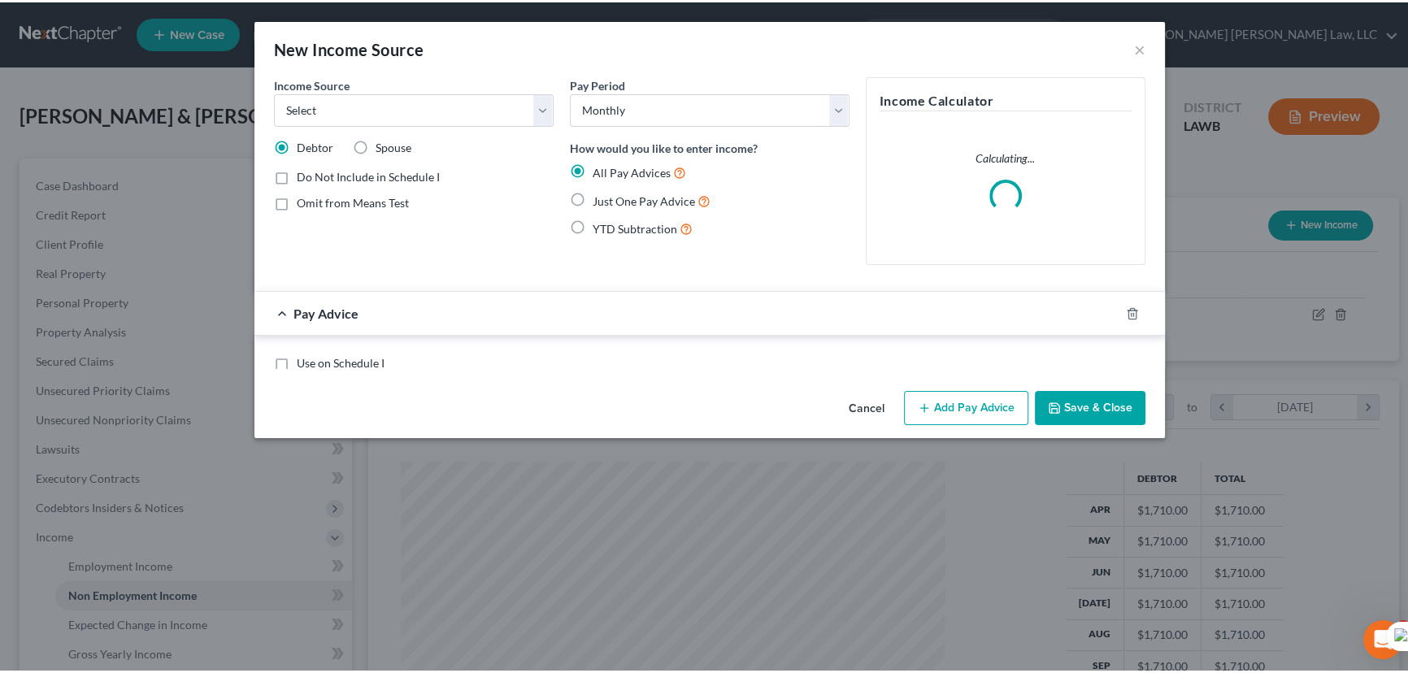
scroll to position [291, 582]
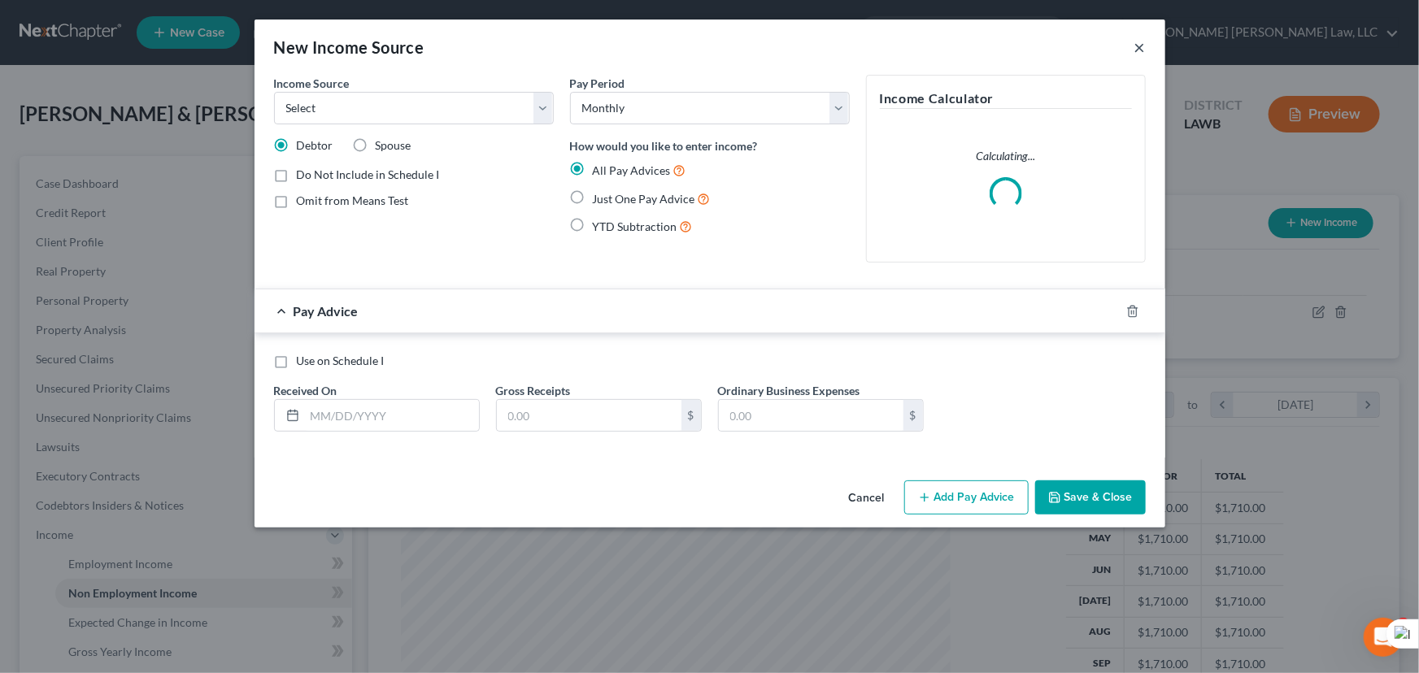
click at [1143, 41] on button "×" at bounding box center [1139, 47] width 11 height 20
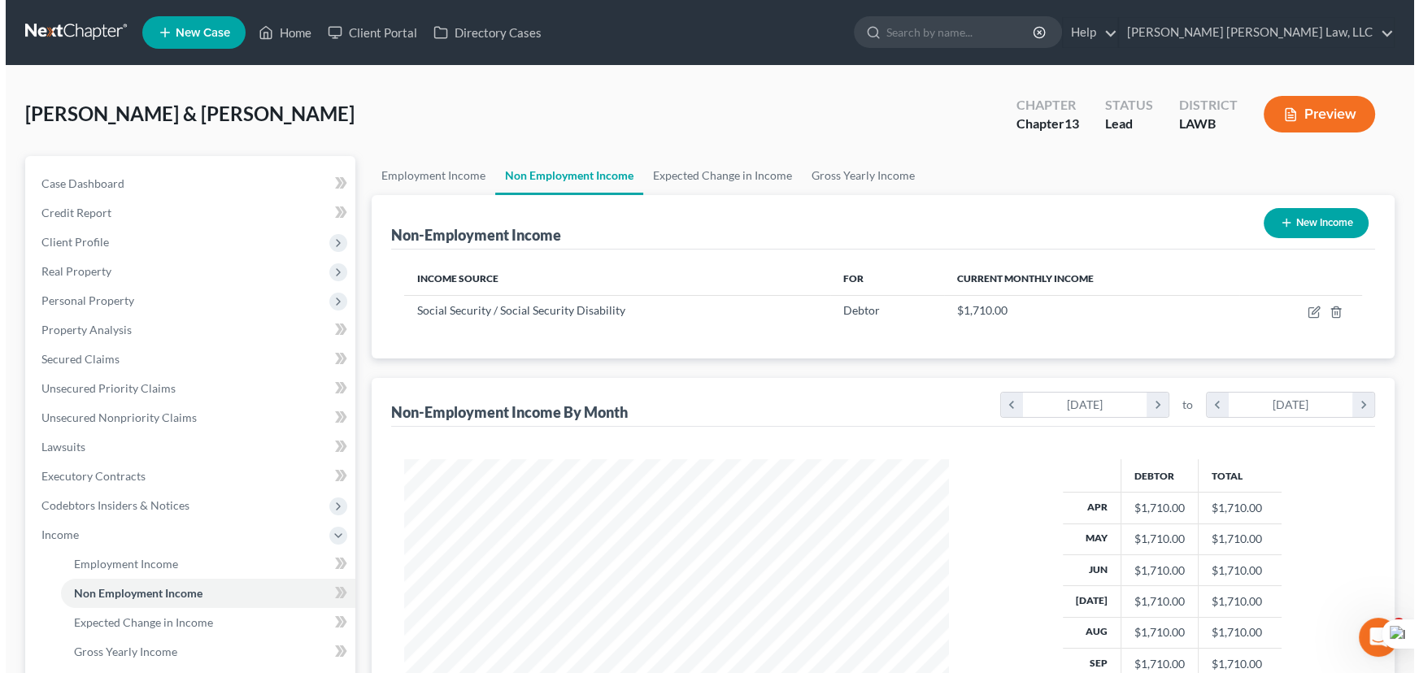
scroll to position [812729, 812443]
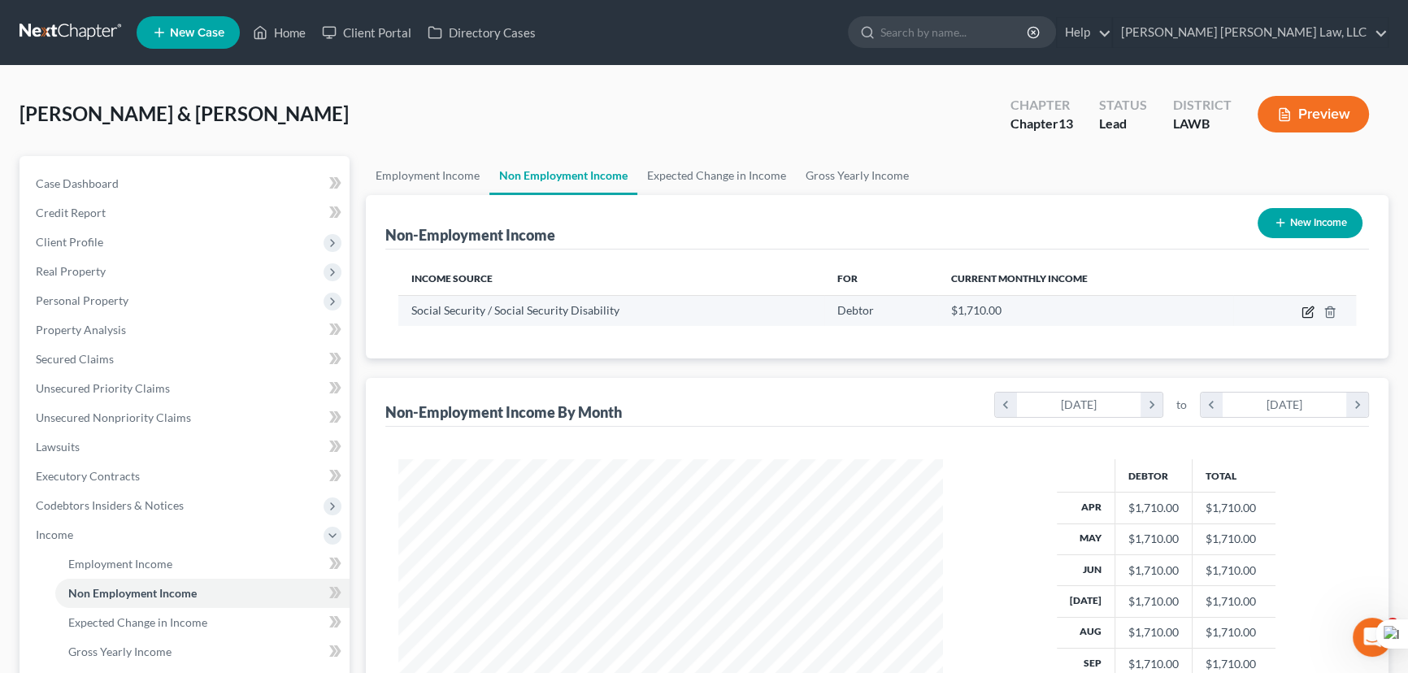
click at [1311, 313] on icon "button" at bounding box center [1308, 312] width 13 height 13
select select "4"
select select "0"
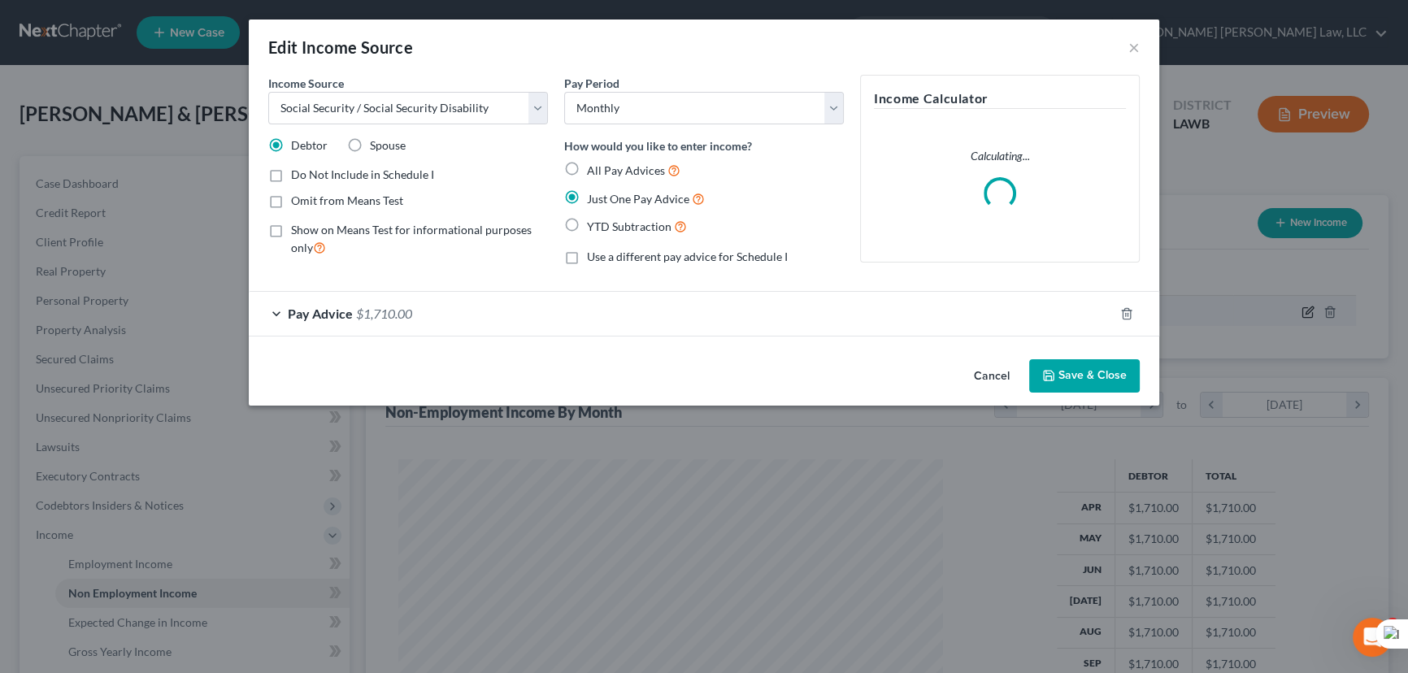
scroll to position [291, 582]
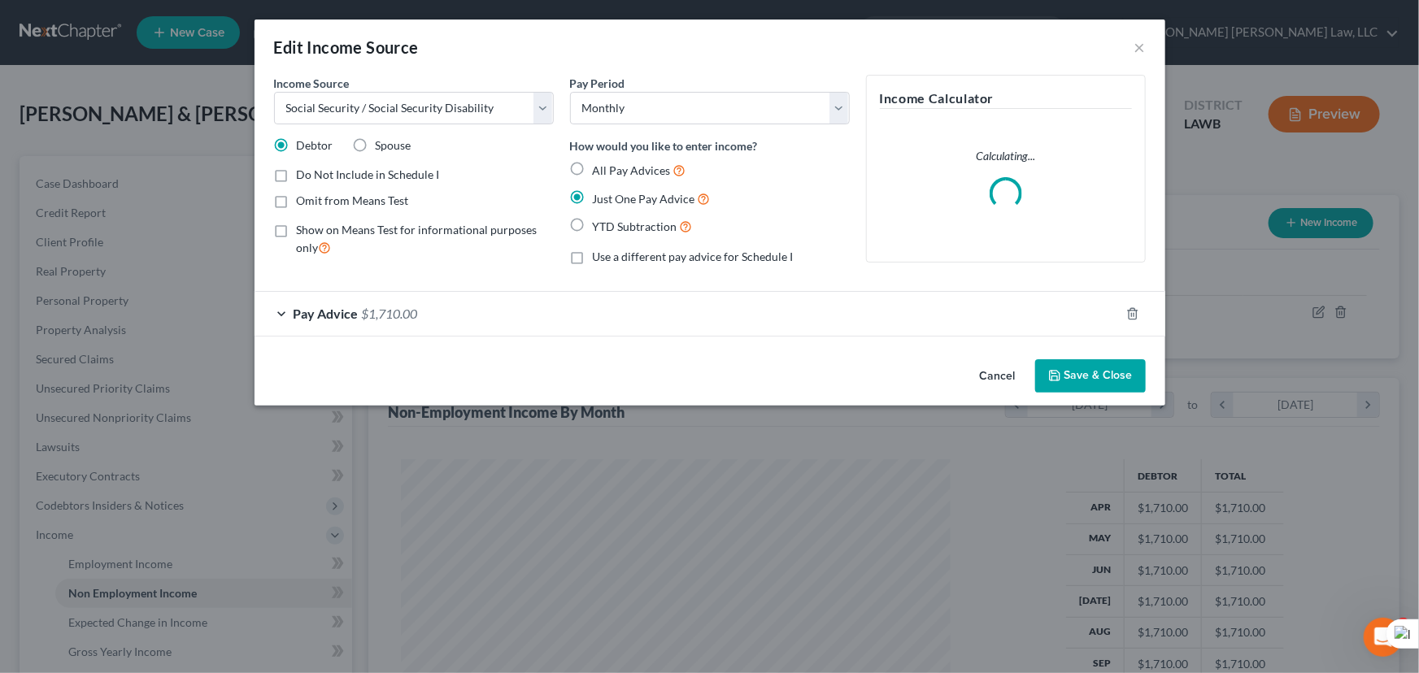
click at [724, 330] on div "Pay Advice $1,710.00" at bounding box center [686, 313] width 865 height 43
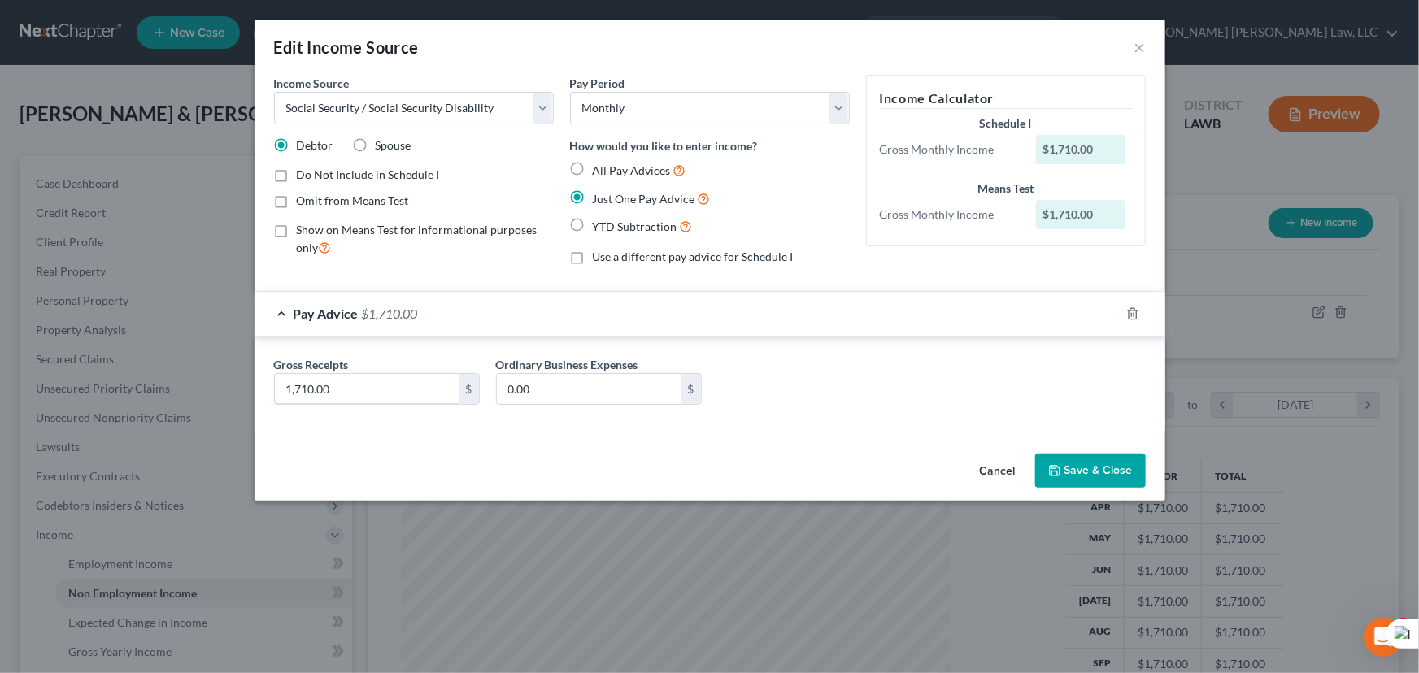
drag, startPoint x: 378, startPoint y: 393, endPoint x: 378, endPoint y: 411, distance: 17.9
click at [378, 394] on input "1,710.00" at bounding box center [367, 389] width 185 height 31
type input "743"
click at [1082, 476] on button "Save & Close" at bounding box center [1090, 471] width 111 height 34
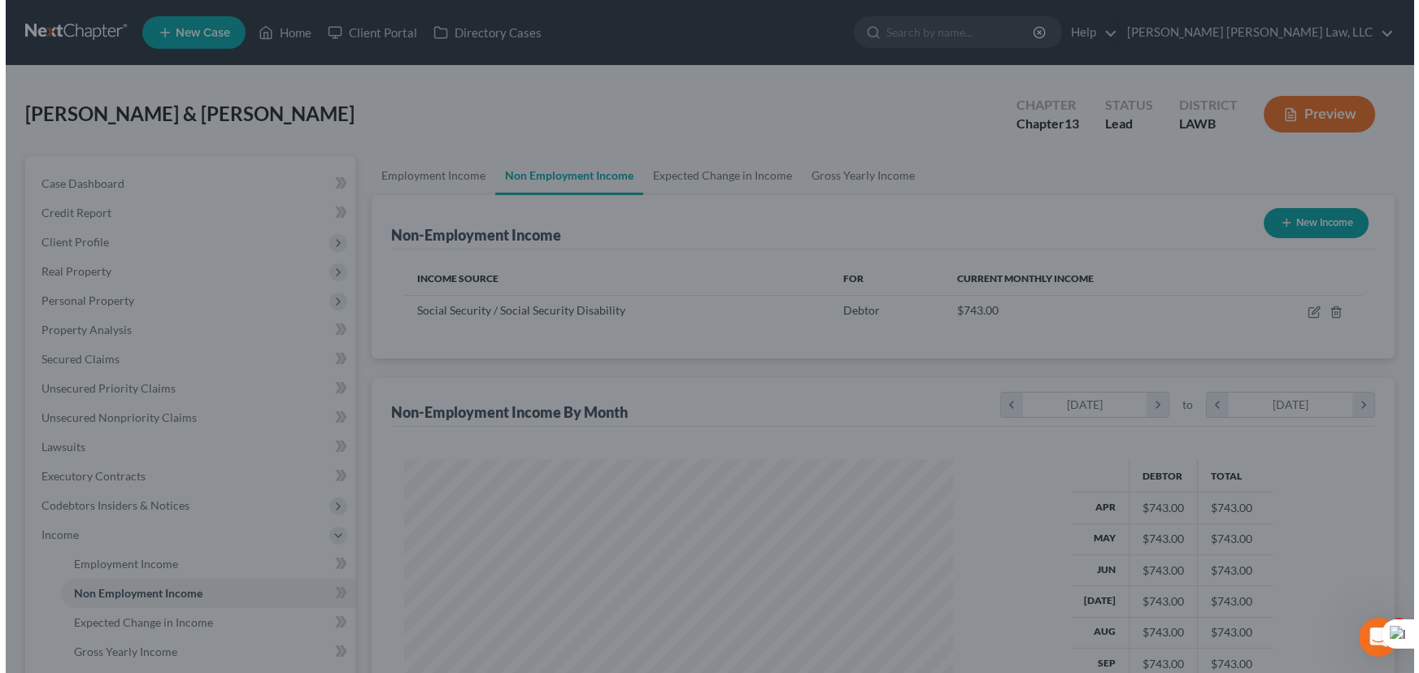
scroll to position [812729, 812443]
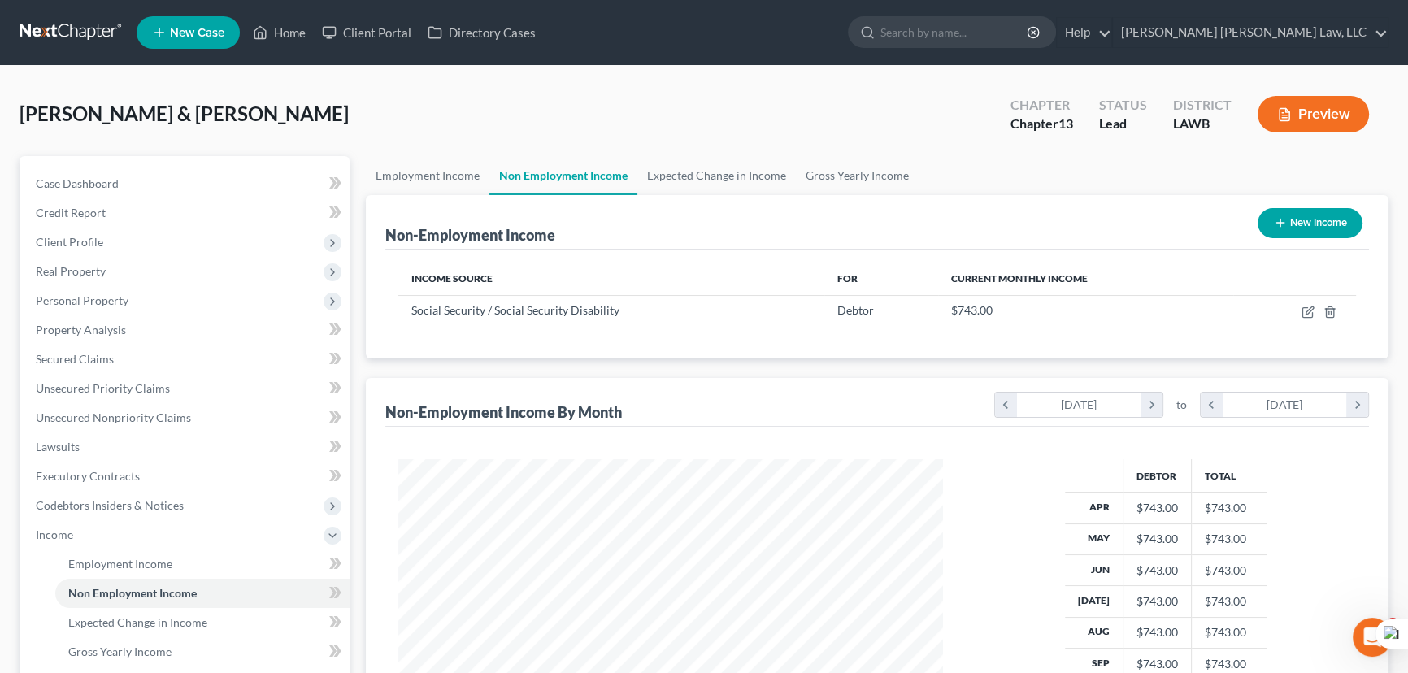
click at [1302, 220] on button "New Income" at bounding box center [1310, 223] width 105 height 30
select select "0"
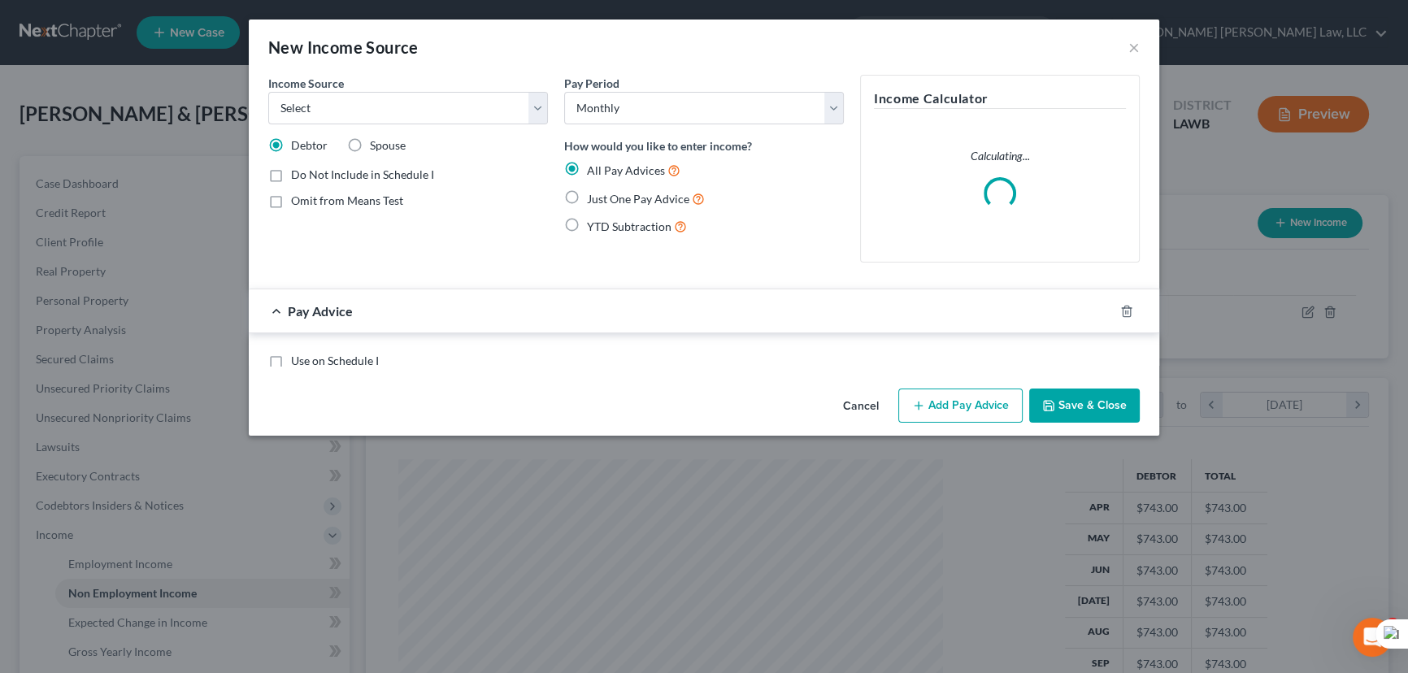
scroll to position [291, 582]
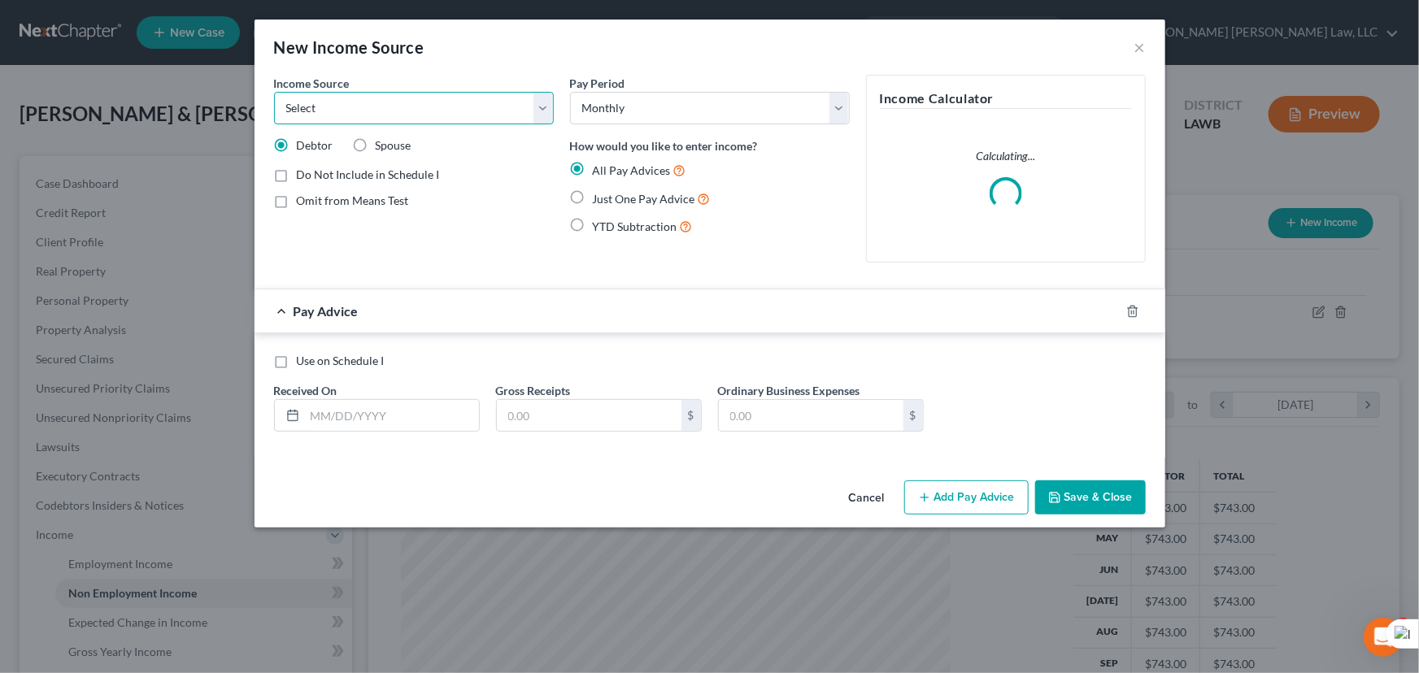
drag, startPoint x: 422, startPoint y: 102, endPoint x: 414, endPoint y: 122, distance: 21.9
click at [422, 102] on select "Select Unemployment Disability (from employer) Pension Retirement Social Securi…" at bounding box center [414, 108] width 280 height 33
select select "13"
click at [274, 92] on select "Select Unemployment Disability (from employer) Pension Retirement Social Securi…" at bounding box center [414, 108] width 280 height 33
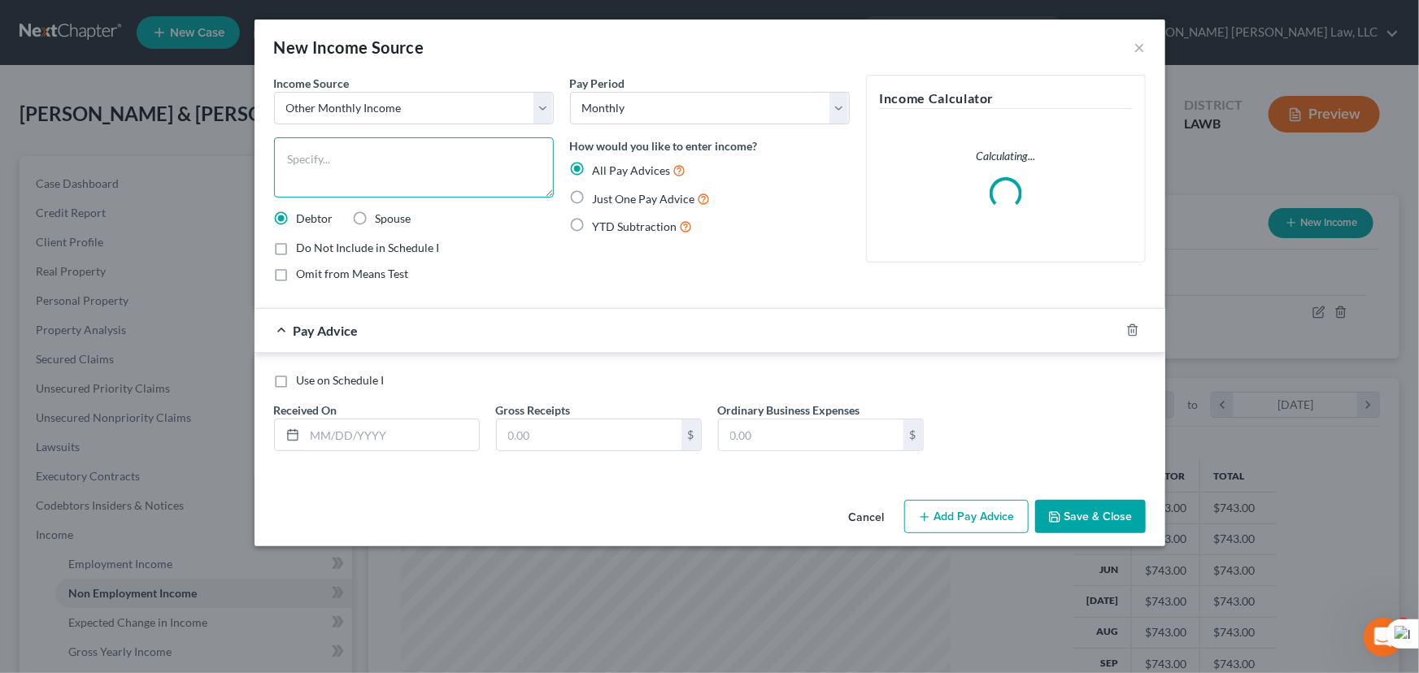
click at [376, 166] on textarea at bounding box center [414, 167] width 280 height 60
drag, startPoint x: 376, startPoint y: 167, endPoint x: 334, endPoint y: 163, distance: 42.5
click at [351, 146] on textarea "d" at bounding box center [414, 167] width 280 height 60
click at [334, 163] on textarea "d" at bounding box center [414, 167] width 280 height 60
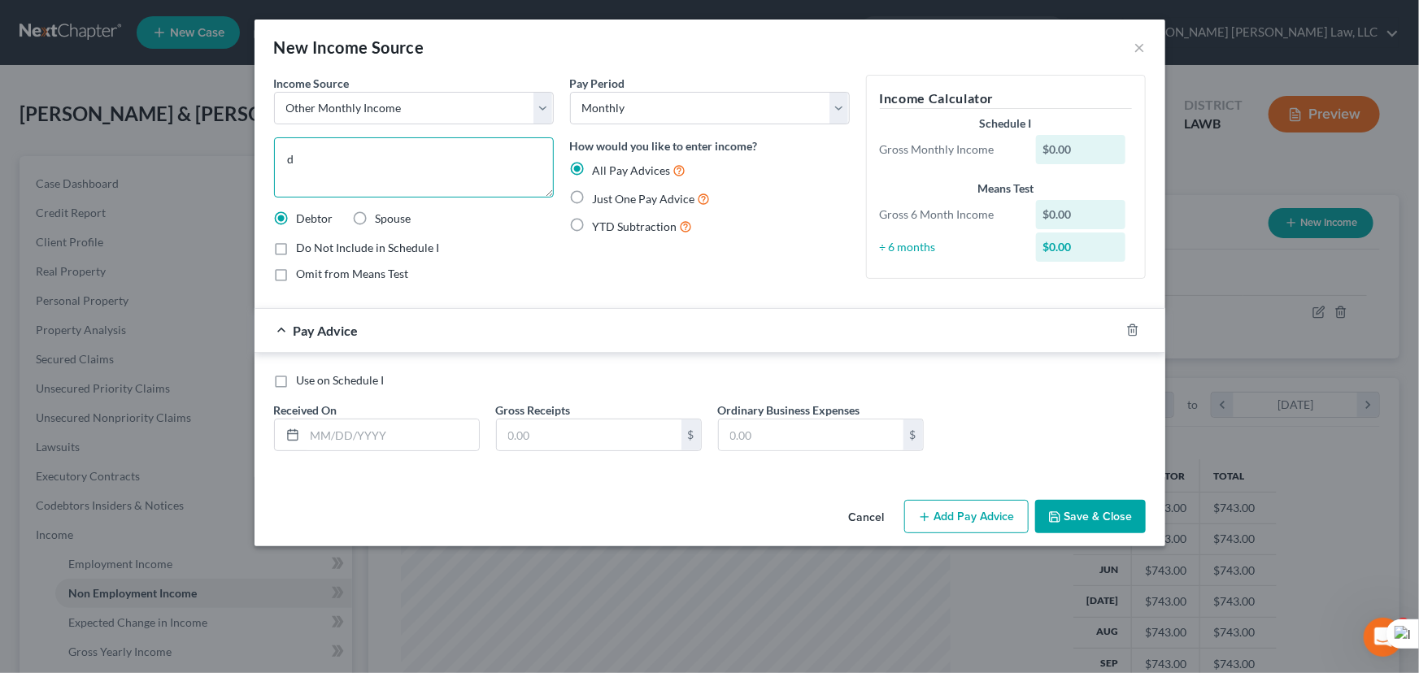
drag, startPoint x: 315, startPoint y: 155, endPoint x: 179, endPoint y: 146, distance: 136.1
click at [180, 146] on div "New Income Source × Income Source * Select Unemployment Disability (from employ…" at bounding box center [709, 336] width 1419 height 673
type textarea "40 year old daughter social security income"
click at [401, 430] on input "text" at bounding box center [392, 435] width 174 height 31
drag, startPoint x: 582, startPoint y: 200, endPoint x: 561, endPoint y: 191, distance: 23.0
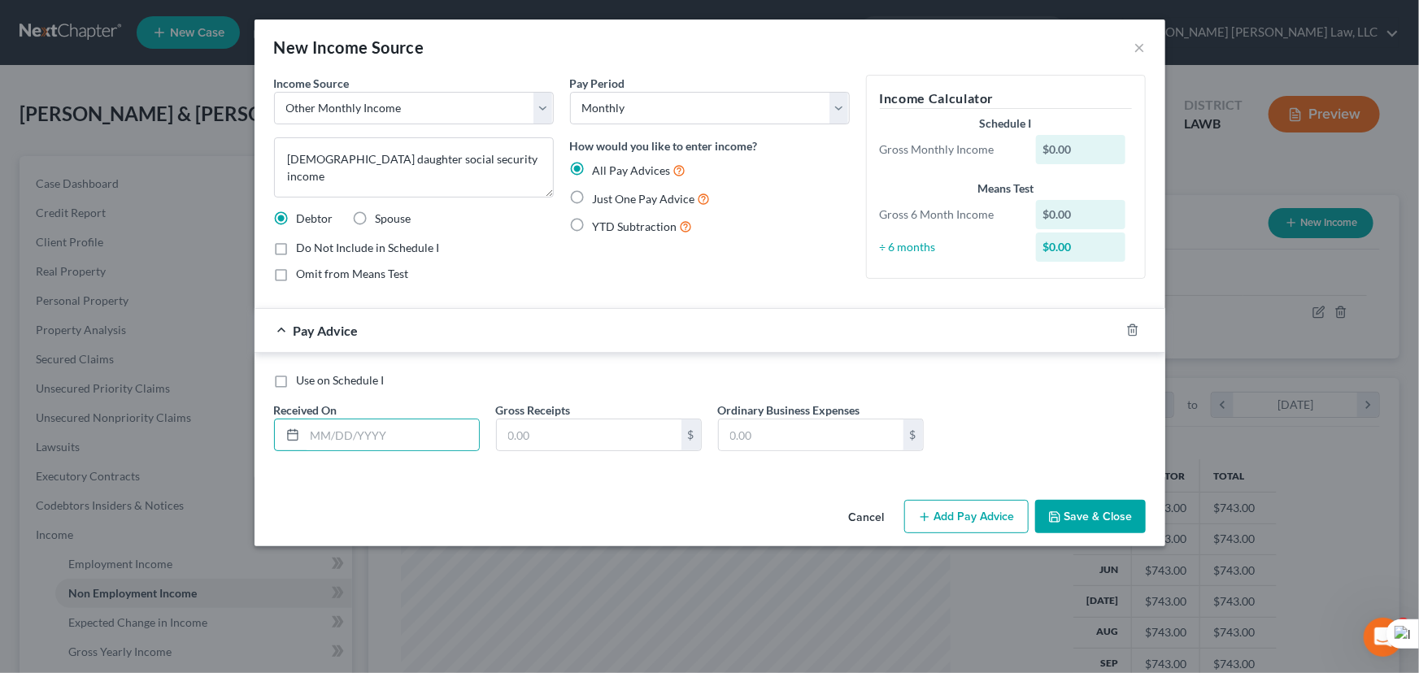
click at [593, 199] on label "Just One Pay Advice" at bounding box center [652, 198] width 118 height 19
click at [599, 199] on input "Just One Pay Advice" at bounding box center [604, 194] width 11 height 11
radio input "true"
click at [593, 199] on label "Just One Pay Advice" at bounding box center [652, 198] width 118 height 19
click at [599, 199] on input "Just One Pay Advice" at bounding box center [604, 194] width 11 height 11
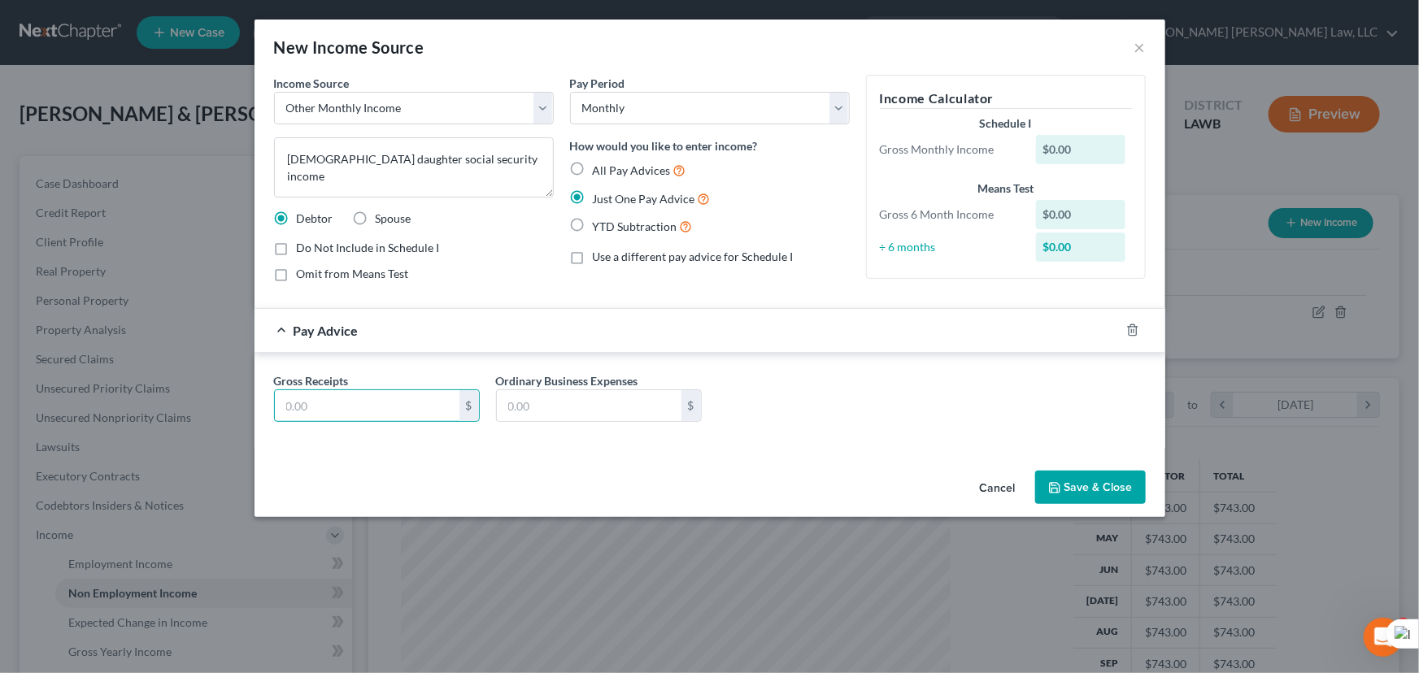
click at [406, 392] on input "text" at bounding box center [367, 405] width 185 height 31
type input "967"
click at [1096, 472] on button "Save & Close" at bounding box center [1090, 488] width 111 height 34
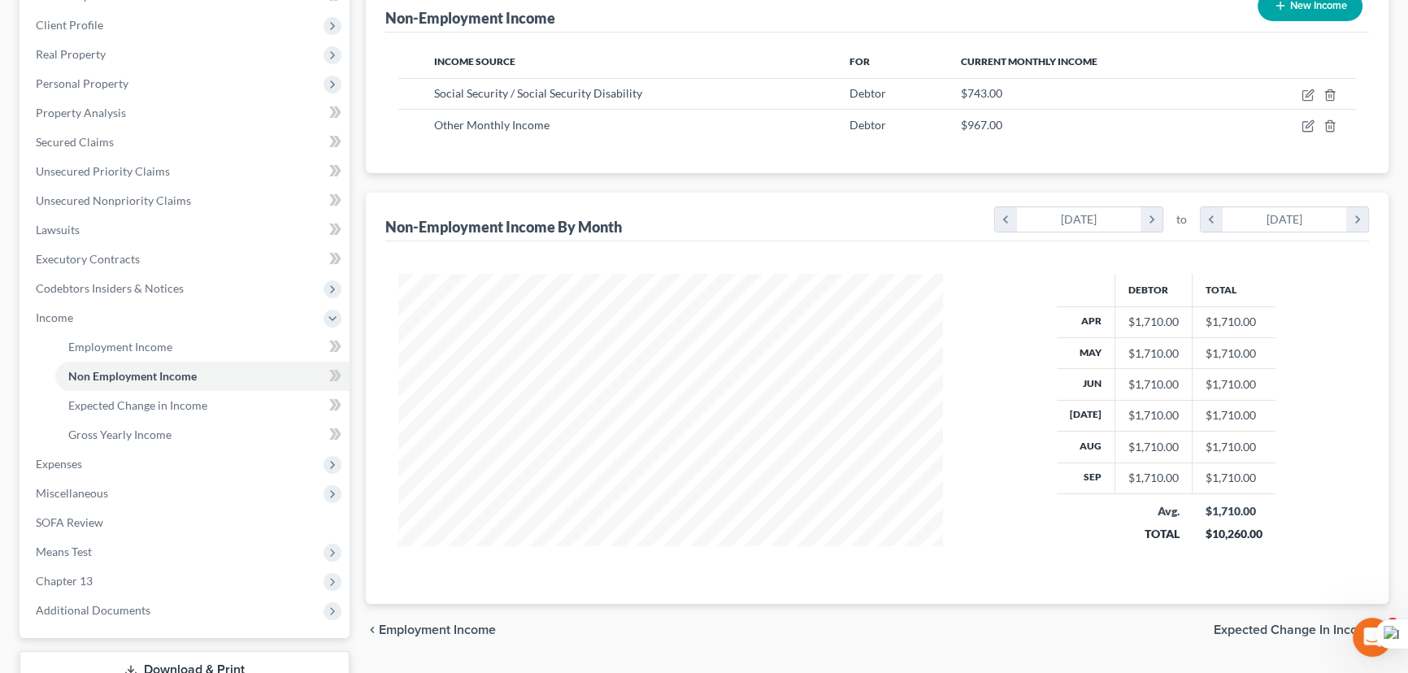
scroll to position [0, 0]
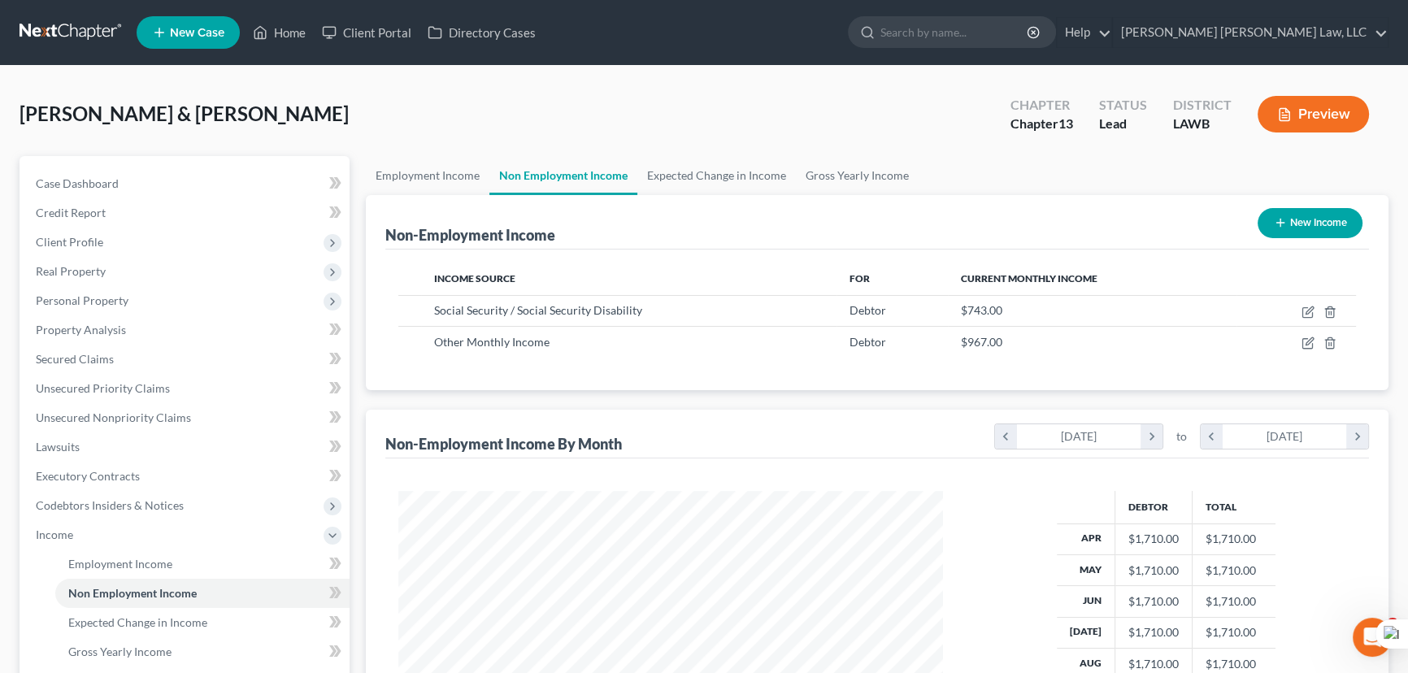
click at [848, 198] on div "Non-Employment Income New Income" at bounding box center [877, 222] width 984 height 54
click at [846, 180] on link "Gross Yearly Income" at bounding box center [857, 175] width 123 height 39
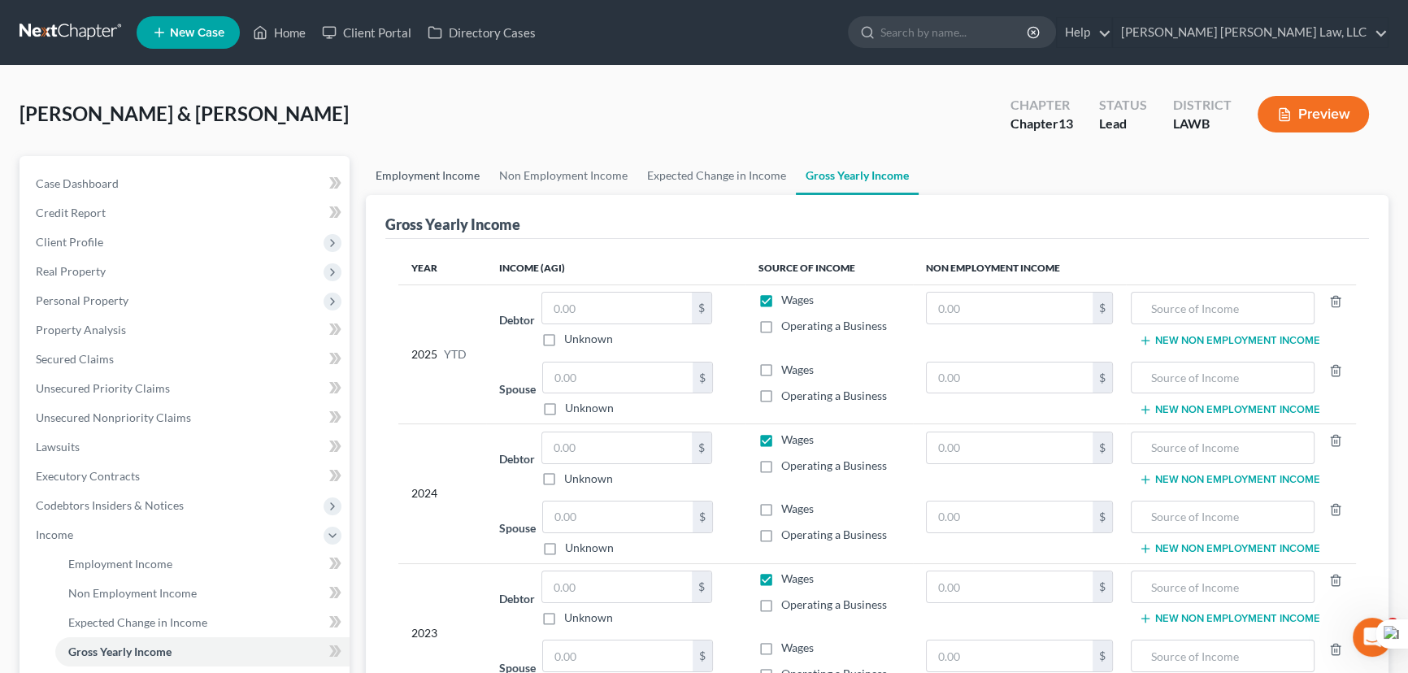
click at [426, 166] on link "Employment Income" at bounding box center [428, 175] width 124 height 39
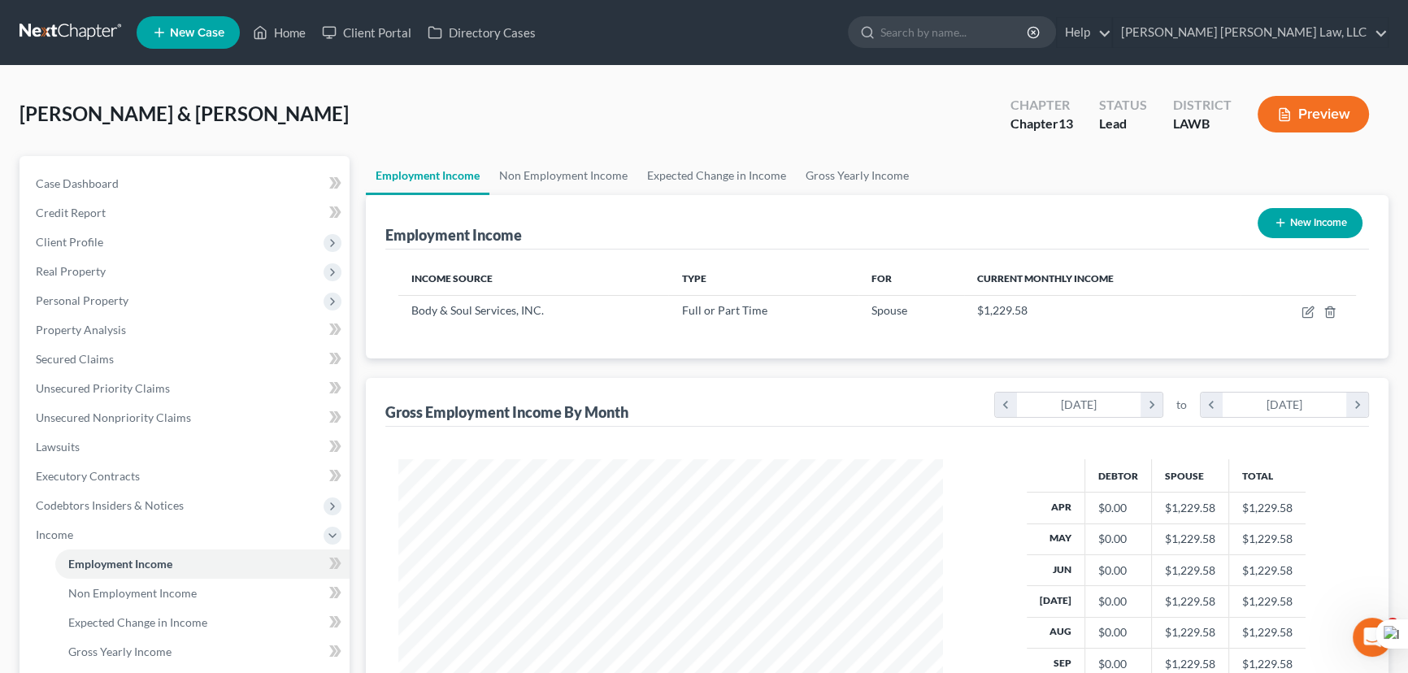
scroll to position [291, 577]
drag, startPoint x: 828, startPoint y: 185, endPoint x: 1137, endPoint y: 203, distance: 309.5
click at [828, 185] on link "Gross Yearly Income" at bounding box center [857, 175] width 123 height 39
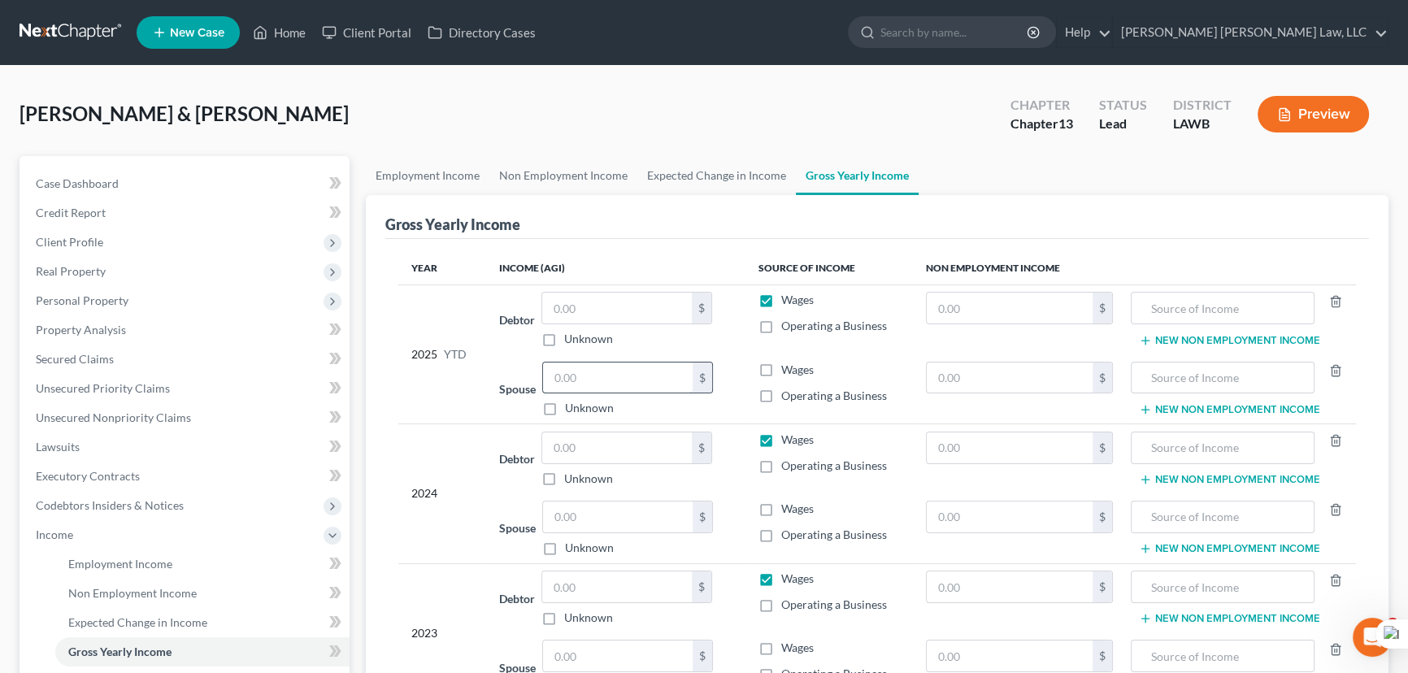
click at [589, 380] on input "text" at bounding box center [618, 378] width 150 height 31
click at [781, 372] on label "Wages" at bounding box center [797, 370] width 33 height 16
click at [788, 372] on input "Wages" at bounding box center [793, 367] width 11 height 11
checkbox input "true"
click at [781, 294] on label "Wages" at bounding box center [797, 300] width 33 height 16
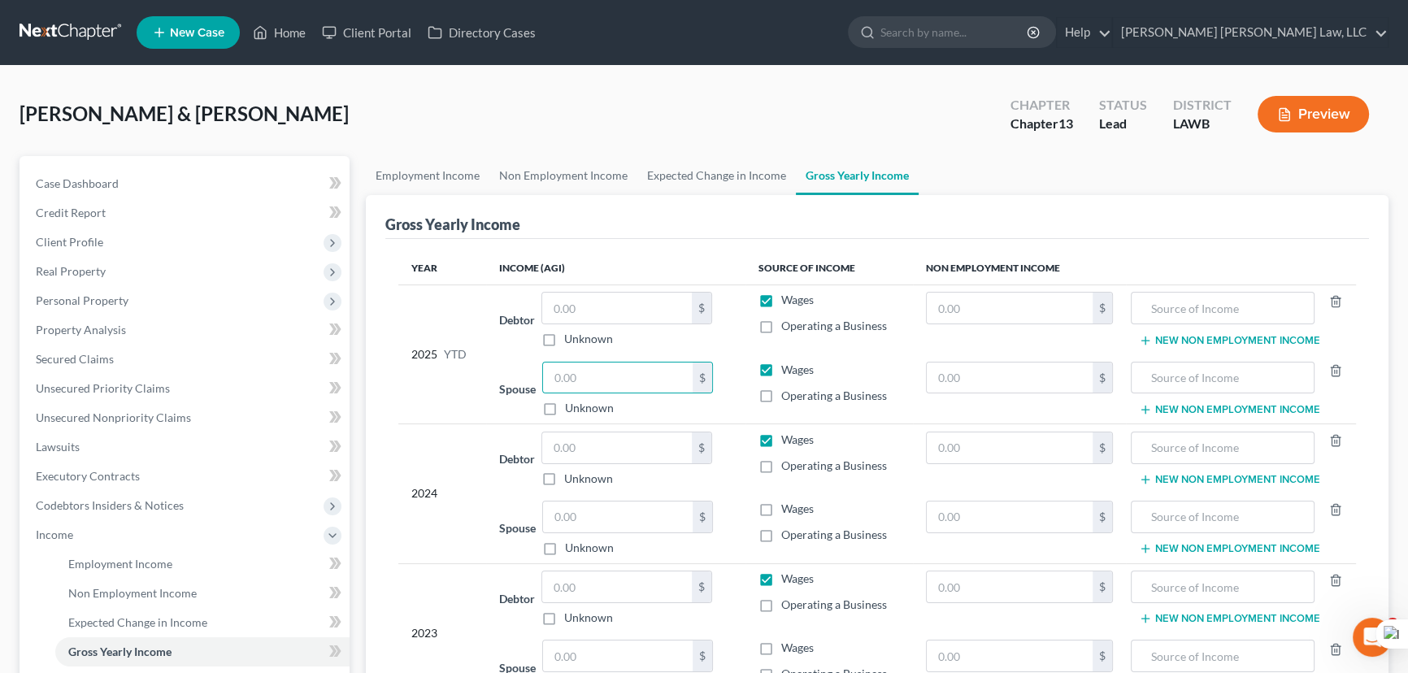
click at [788, 294] on input "Wages" at bounding box center [793, 297] width 11 height 11
checkbox input "false"
click at [781, 441] on label "Wages" at bounding box center [797, 440] width 33 height 16
click at [788, 441] on input "Wages" at bounding box center [793, 437] width 11 height 11
checkbox input "false"
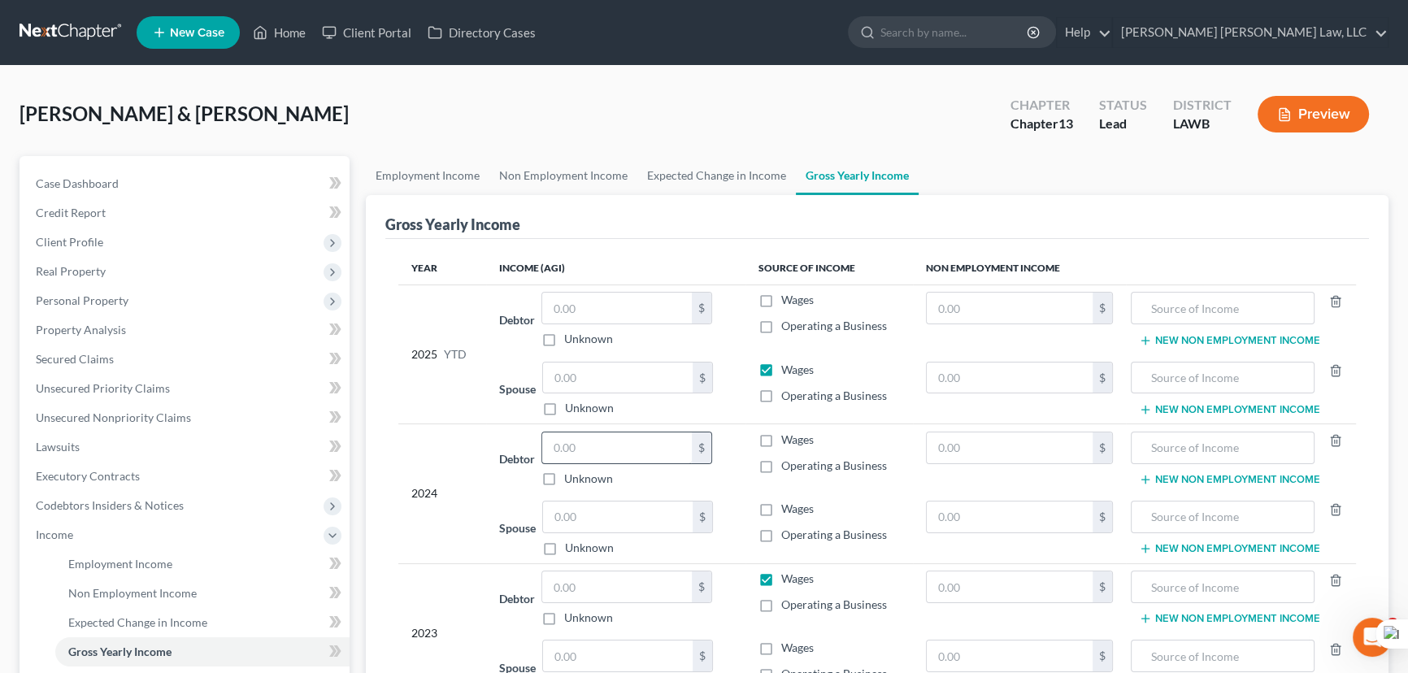
click at [781, 577] on label "Wages" at bounding box center [797, 579] width 33 height 16
click at [788, 577] on input "Wages" at bounding box center [793, 576] width 11 height 11
checkbox input "false"
click at [641, 449] on input "text" at bounding box center [617, 448] width 150 height 31
click at [587, 441] on input "text" at bounding box center [617, 448] width 150 height 31
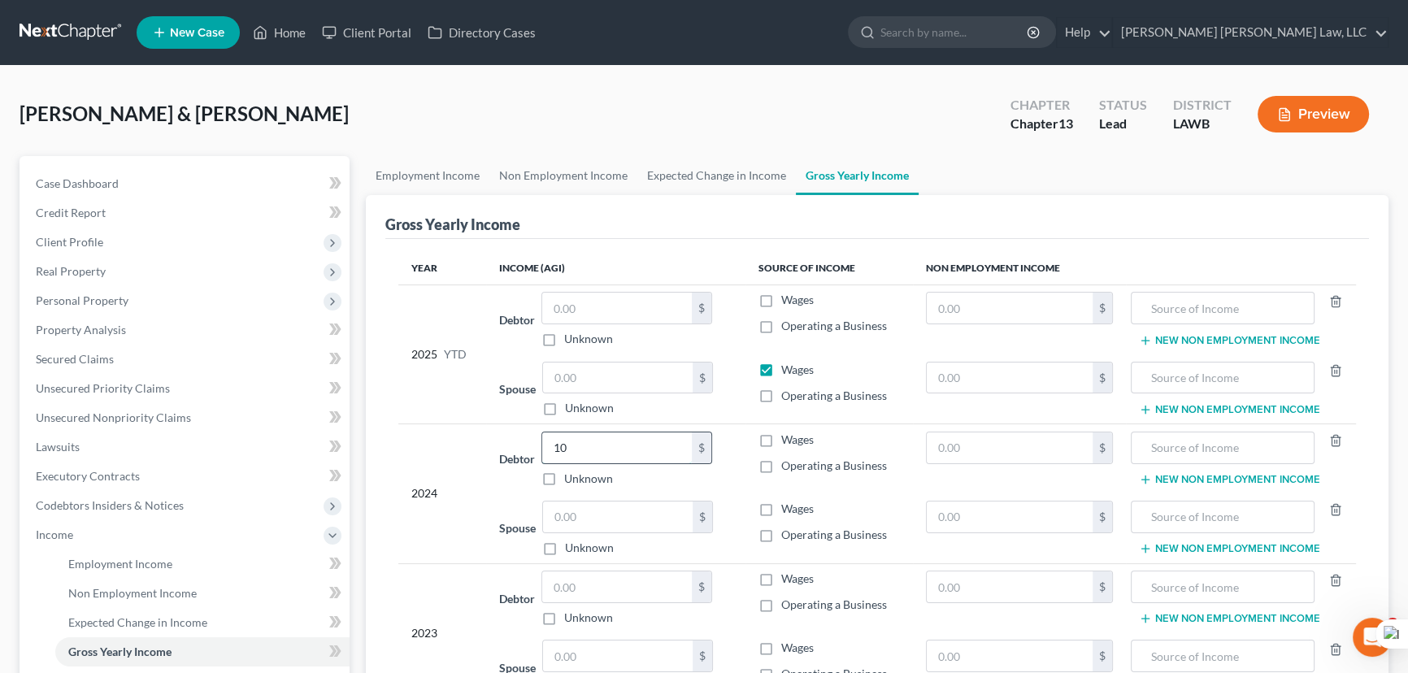
type input "1"
click at [626, 376] on input "text" at bounding box center [618, 378] width 150 height 31
type input "10,059"
click at [636, 522] on input "text" at bounding box center [618, 517] width 150 height 31
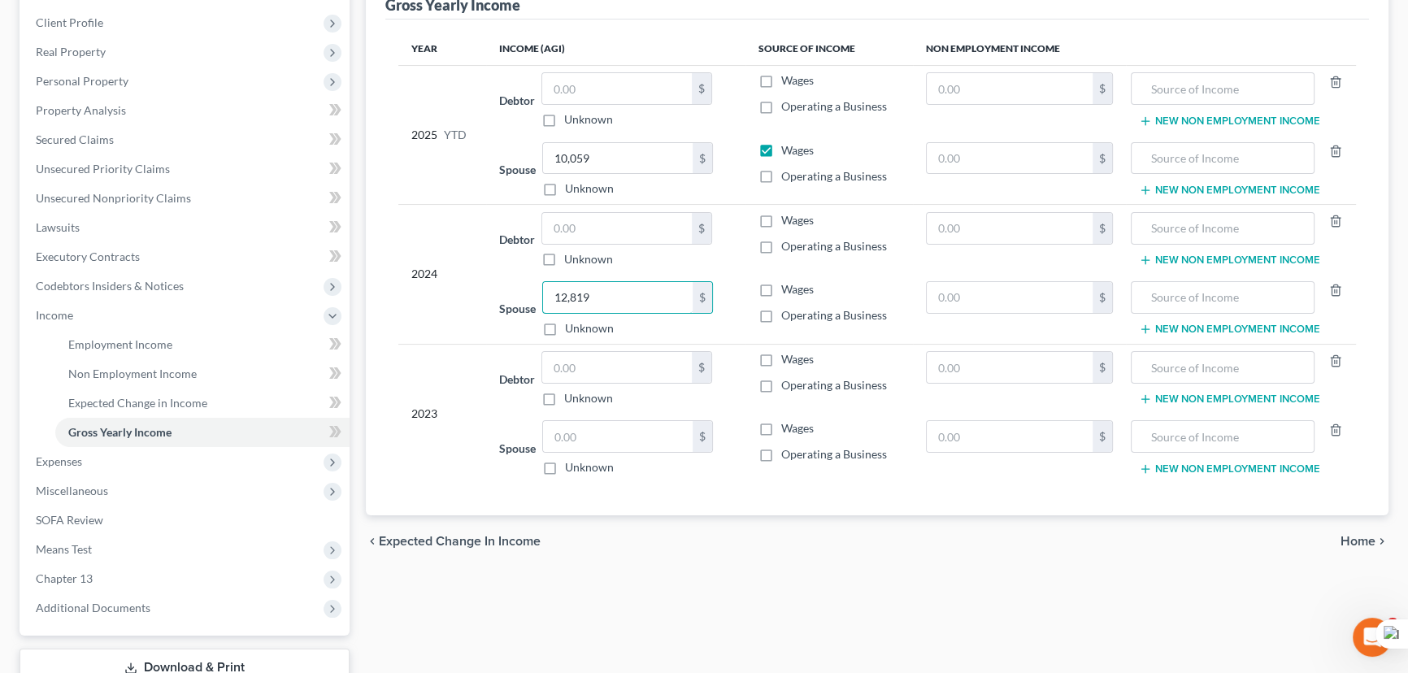
scroll to position [221, 0]
type input "12,819"
click at [602, 447] on div "$" at bounding box center [627, 435] width 171 height 33
click at [604, 436] on input "text" at bounding box center [618, 435] width 150 height 31
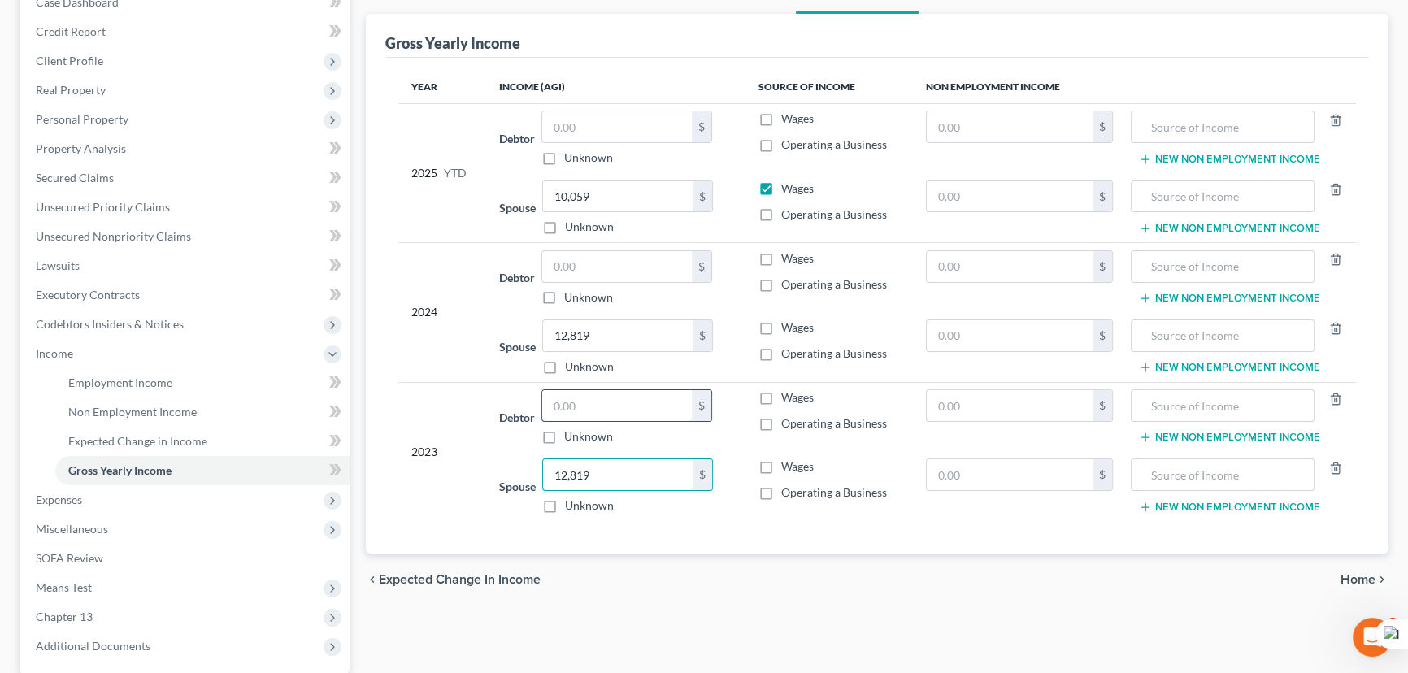
scroll to position [147, 0]
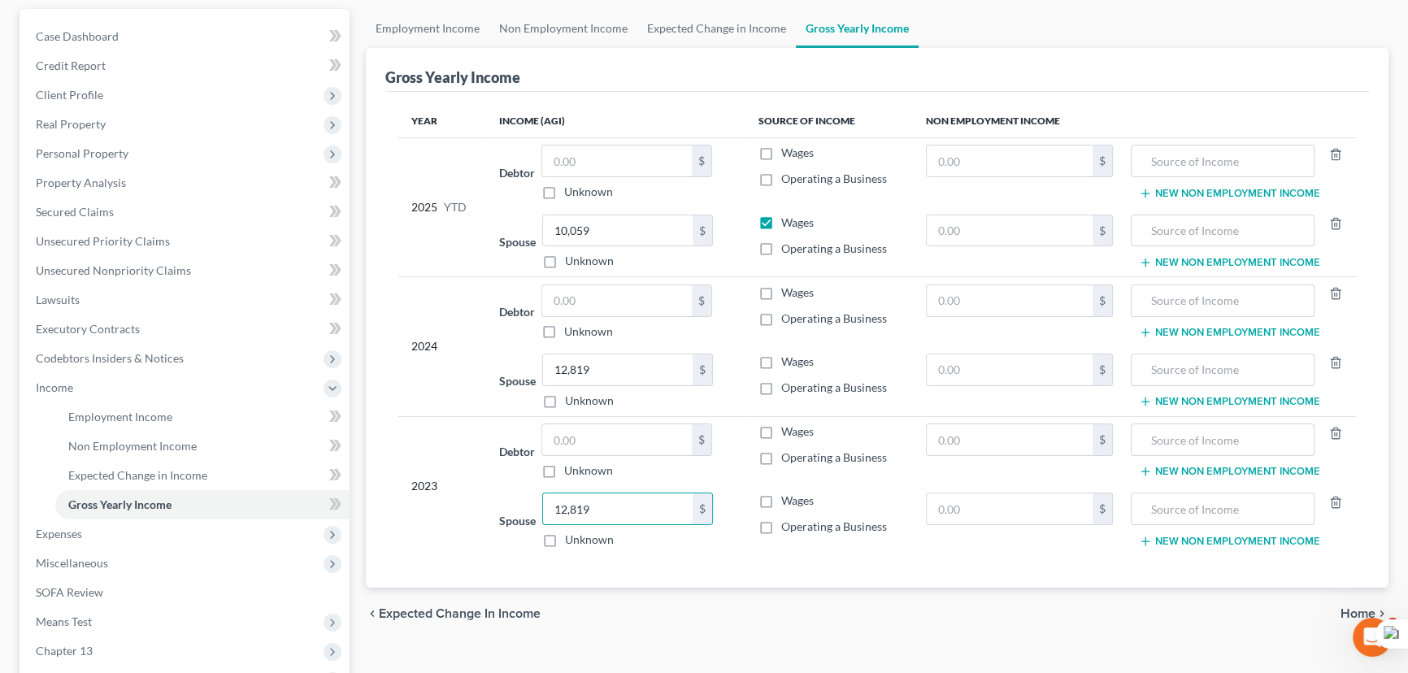
type input "12,819"
click at [781, 367] on label "Wages" at bounding box center [797, 362] width 33 height 16
click at [788, 364] on input "Wages" at bounding box center [793, 359] width 11 height 11
checkbox input "true"
click at [781, 497] on label "Wages" at bounding box center [797, 501] width 33 height 16
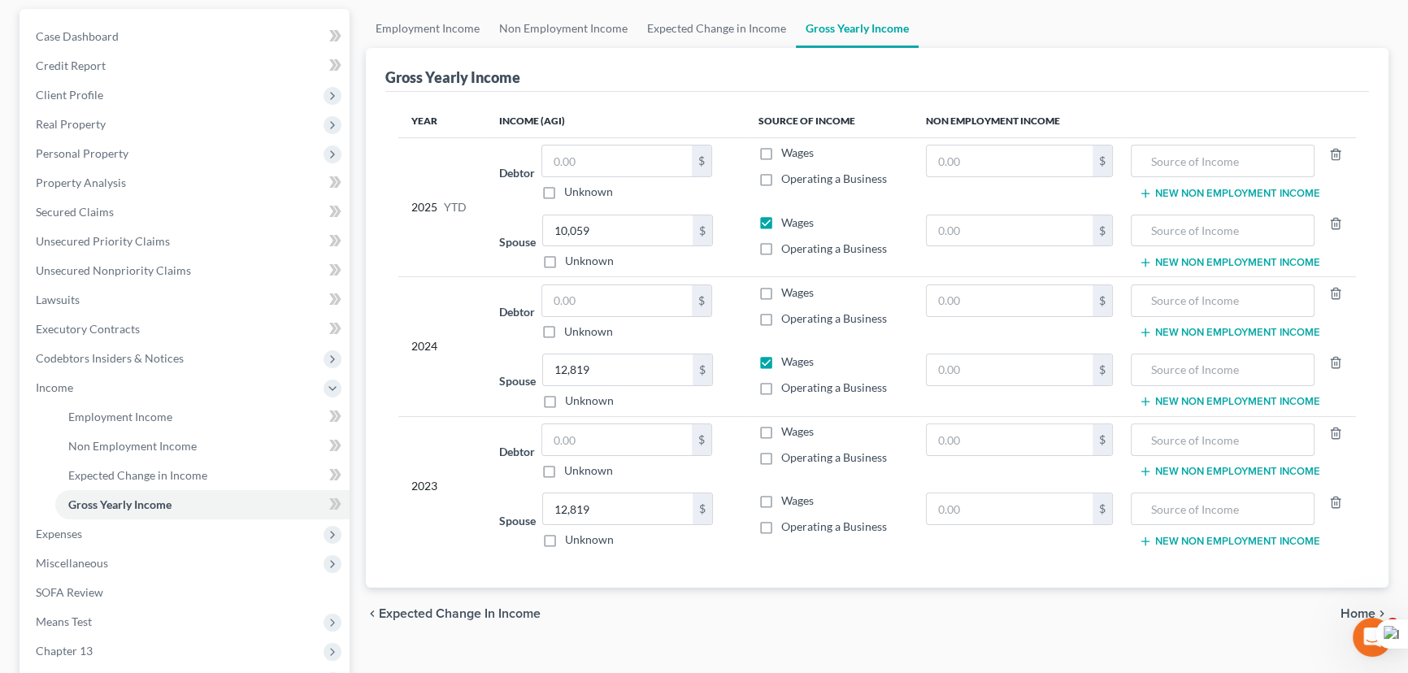
click at [788, 497] on input "Wages" at bounding box center [793, 498] width 11 height 11
checkbox input "true"
click at [577, 28] on link "Non Employment Income" at bounding box center [563, 28] width 148 height 39
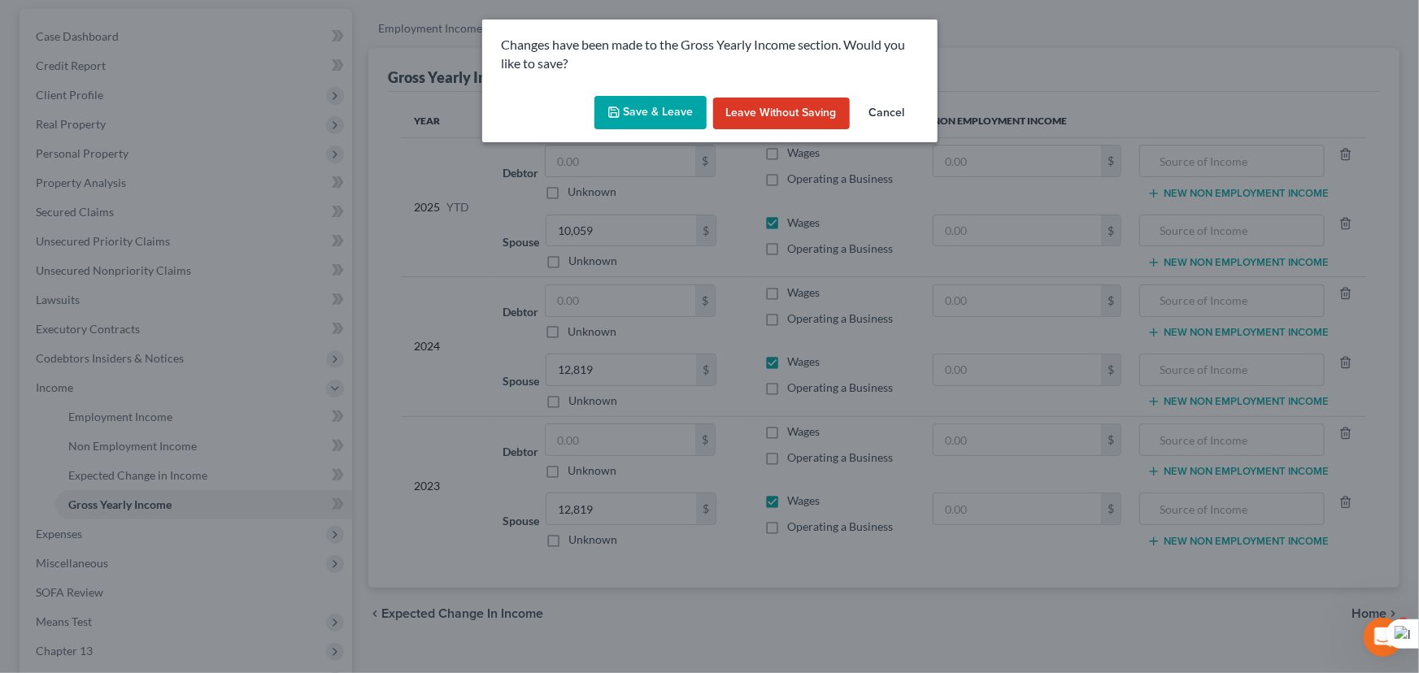
click at [625, 109] on button "Save & Leave" at bounding box center [650, 113] width 112 height 34
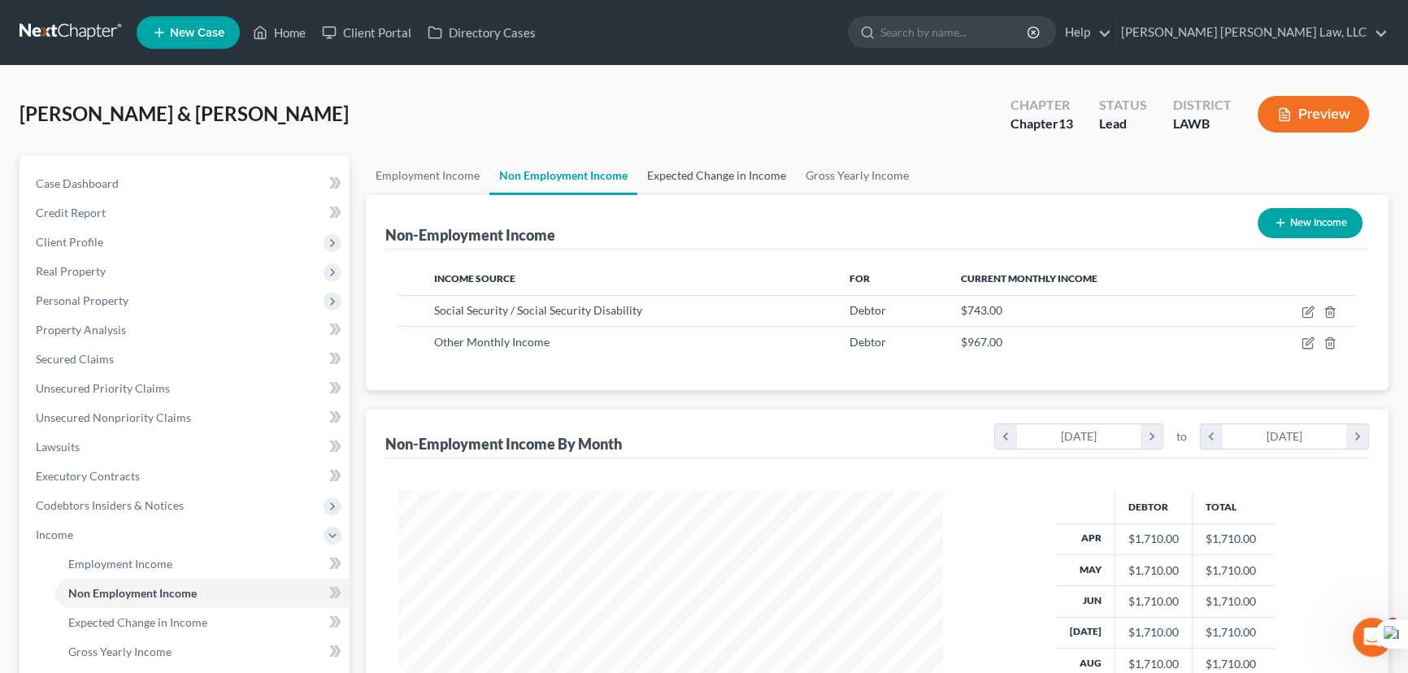
scroll to position [291, 577]
click at [830, 171] on link "Gross Yearly Income" at bounding box center [857, 175] width 123 height 39
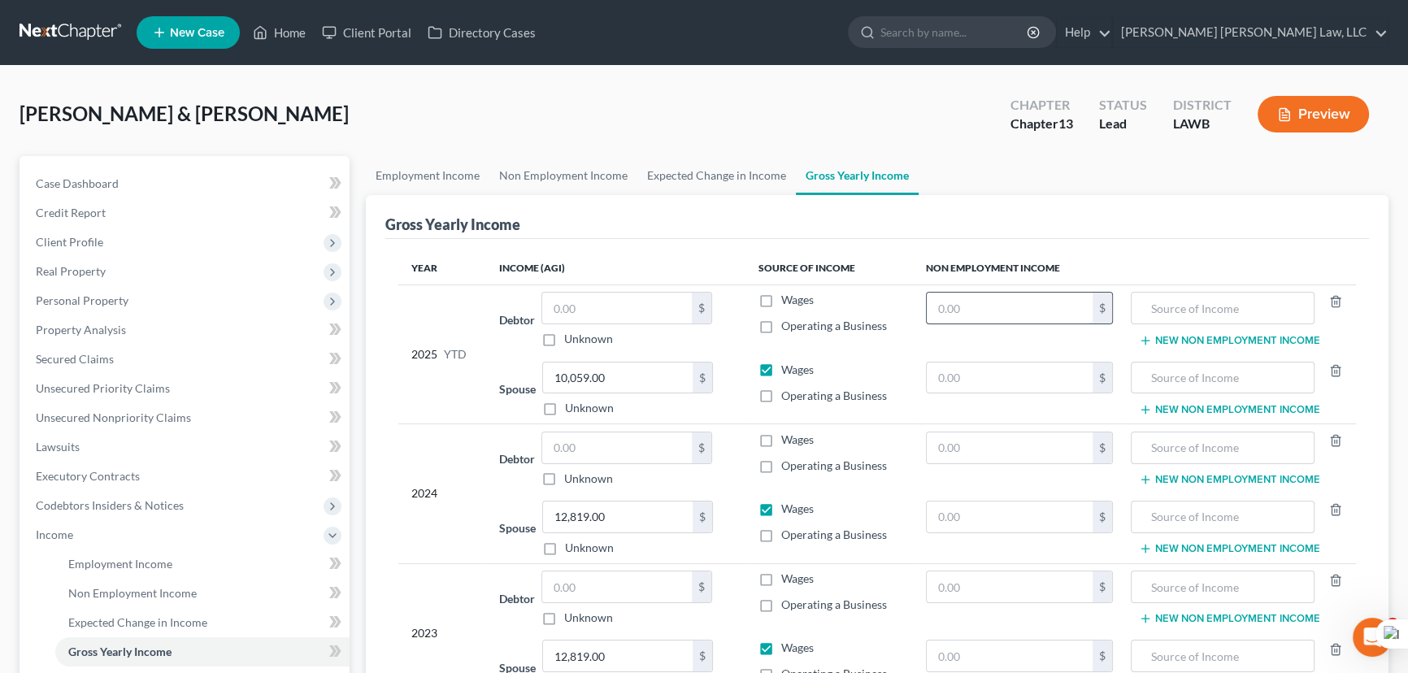
click at [1079, 312] on input "text" at bounding box center [1010, 308] width 166 height 31
type input "6,687"
click at [1179, 301] on input "text" at bounding box center [1223, 308] width 166 height 31
type input "social security"
click at [992, 446] on input "text" at bounding box center [1010, 448] width 166 height 31
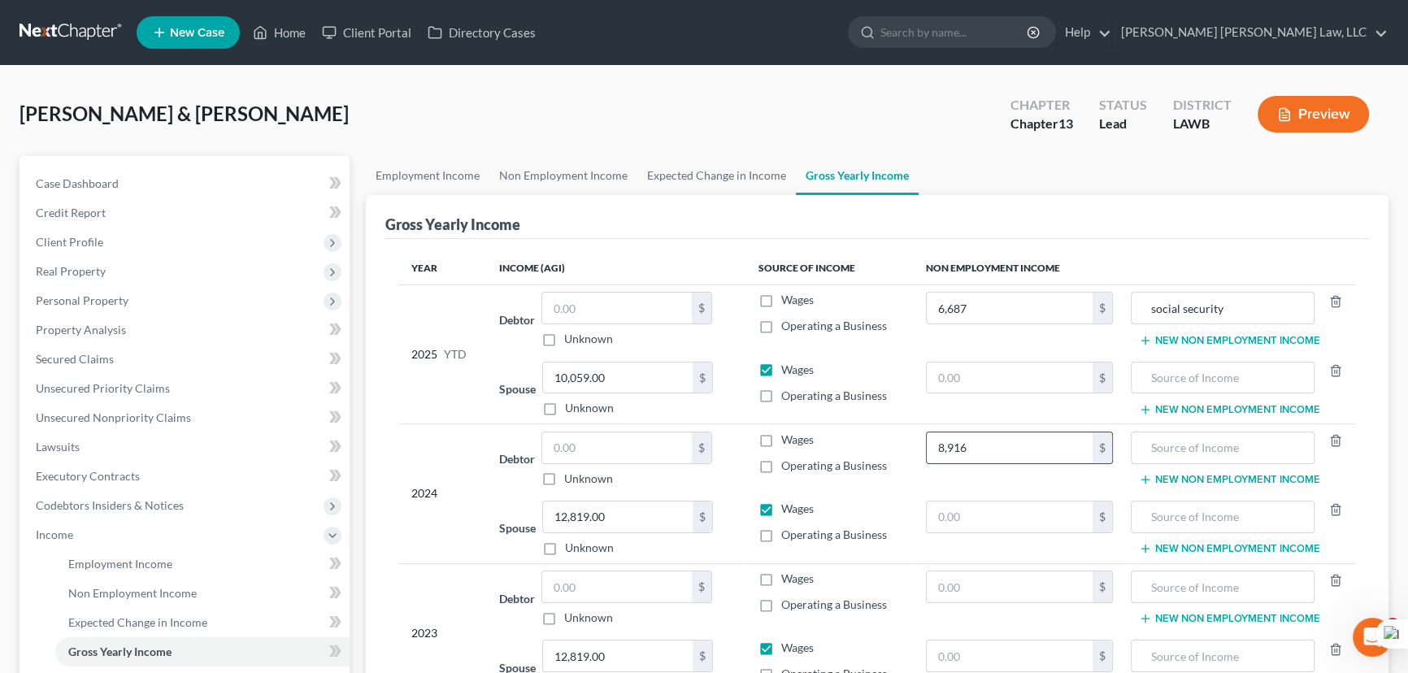
type input "8,916"
type input "social security"
click at [996, 575] on input "text" at bounding box center [1010, 587] width 166 height 31
type input "8,916"
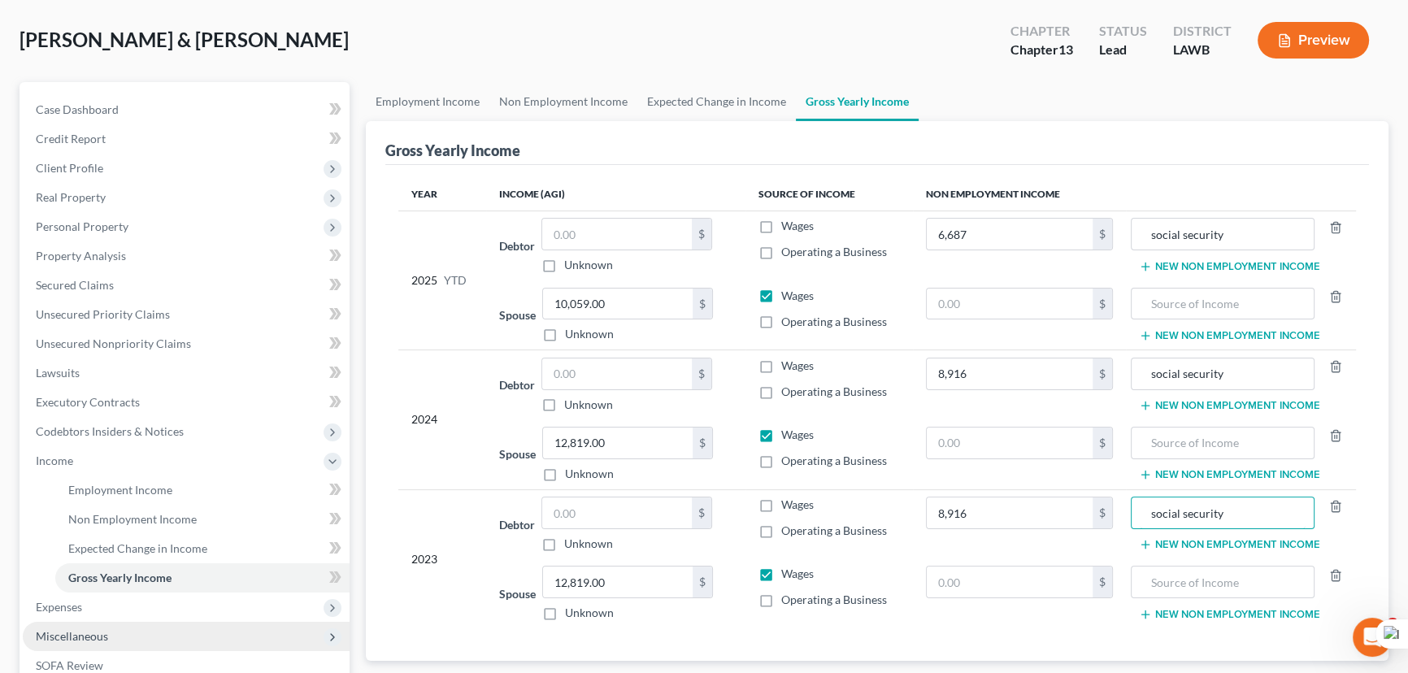
scroll to position [295, 0]
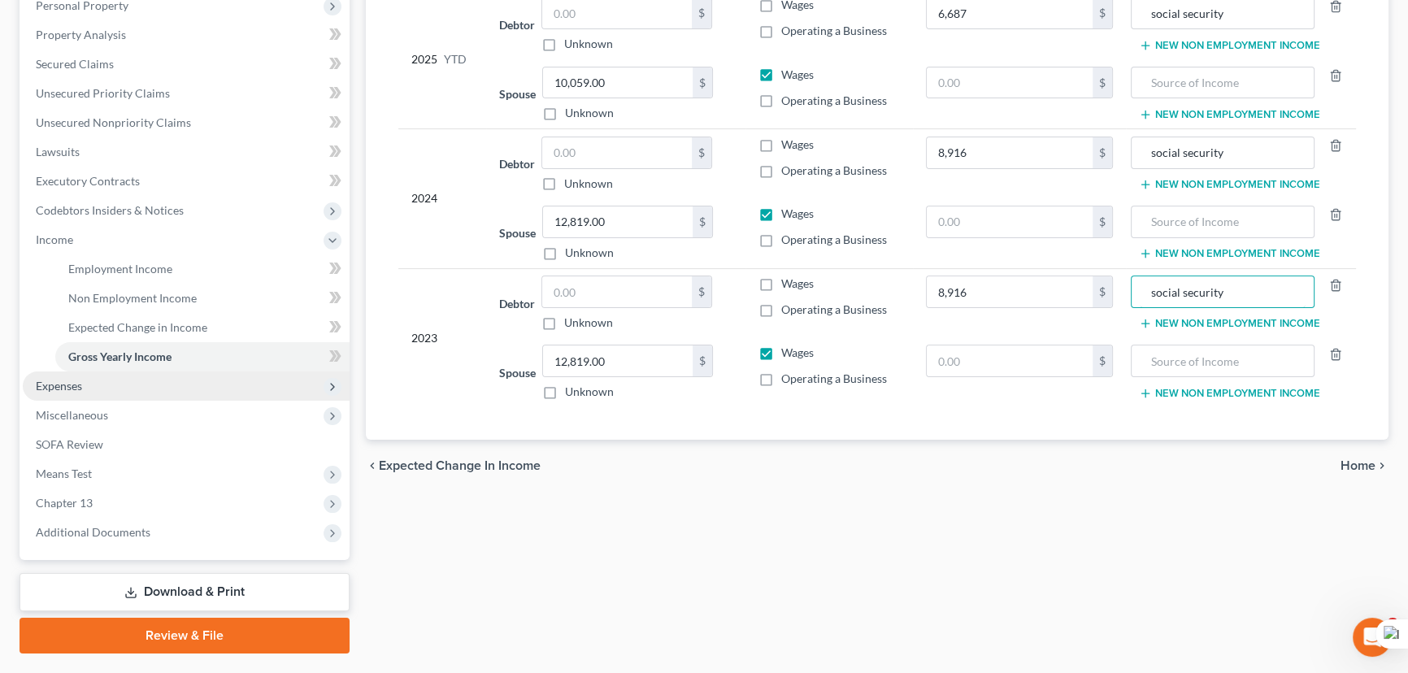
type input "social security"
drag, startPoint x: 185, startPoint y: 381, endPoint x: 146, endPoint y: 358, distance: 45.6
click at [185, 380] on span "Expenses" at bounding box center [186, 386] width 327 height 29
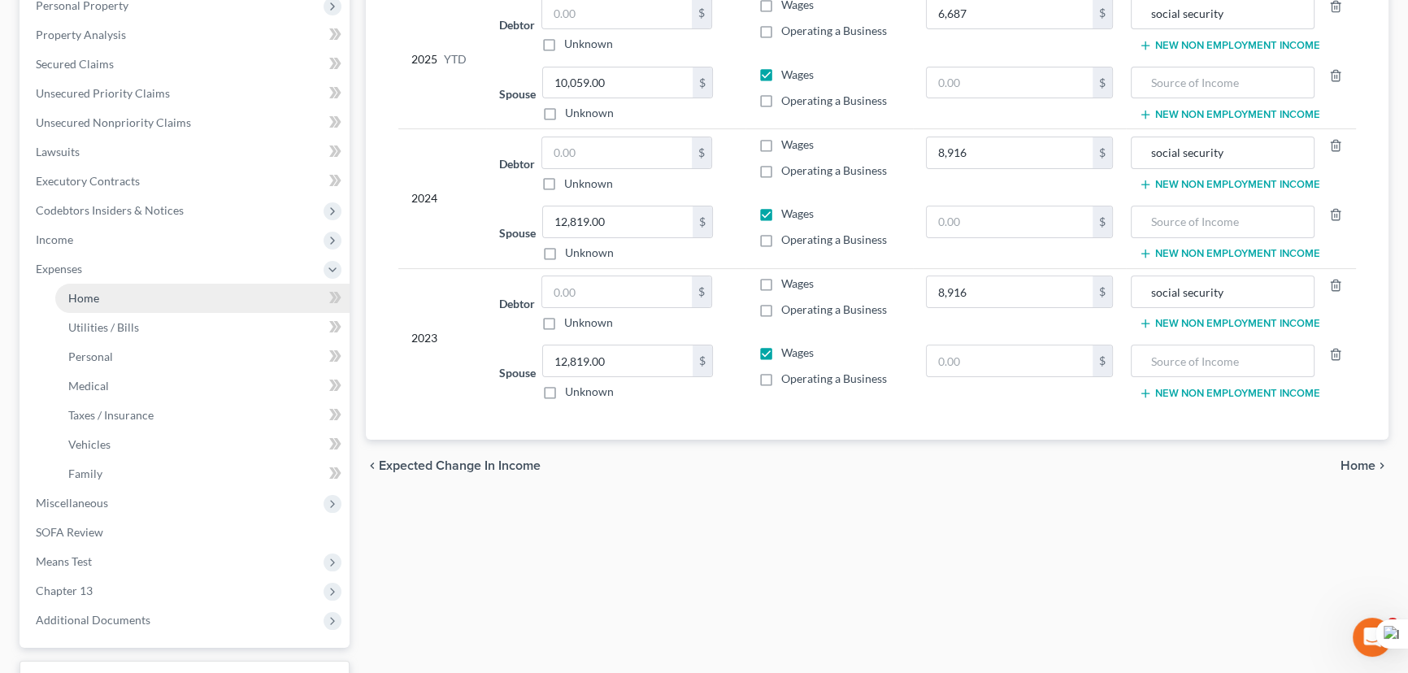
click at [136, 294] on link "Home" at bounding box center [202, 298] width 294 height 29
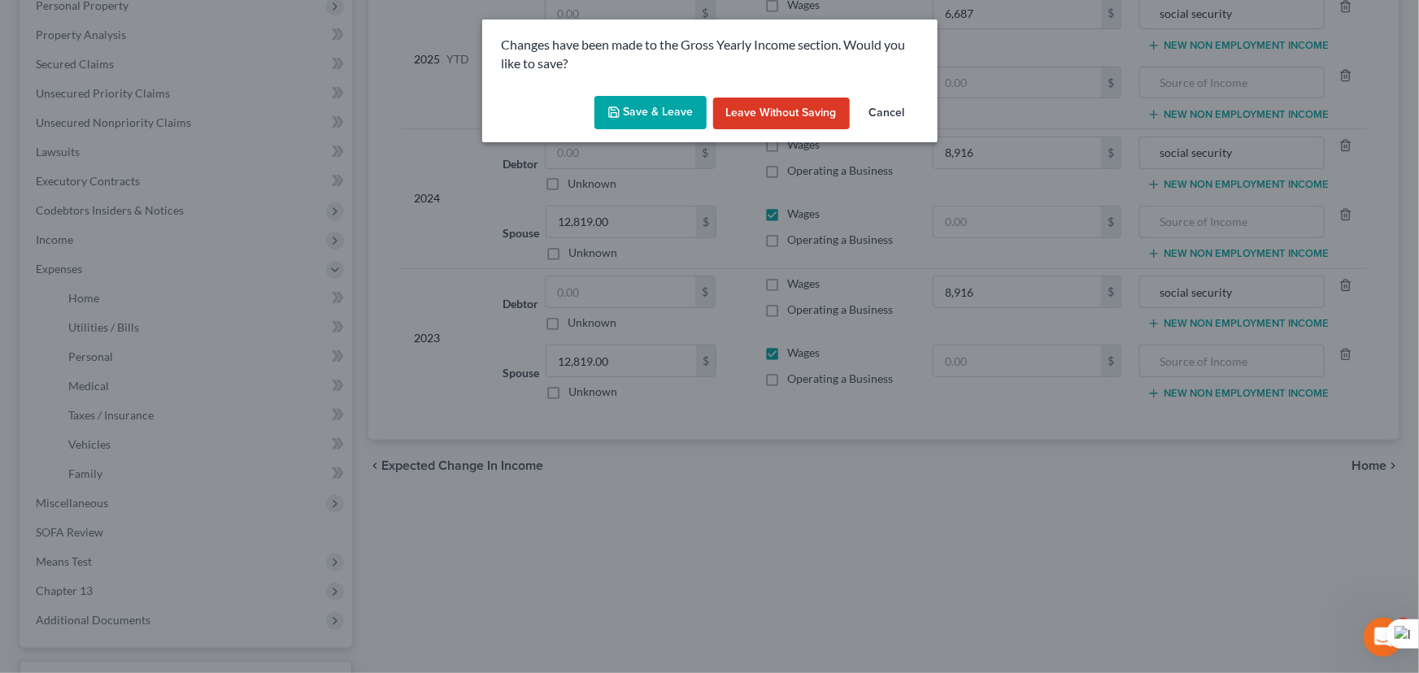
click at [654, 120] on button "Save & Leave" at bounding box center [650, 113] width 112 height 34
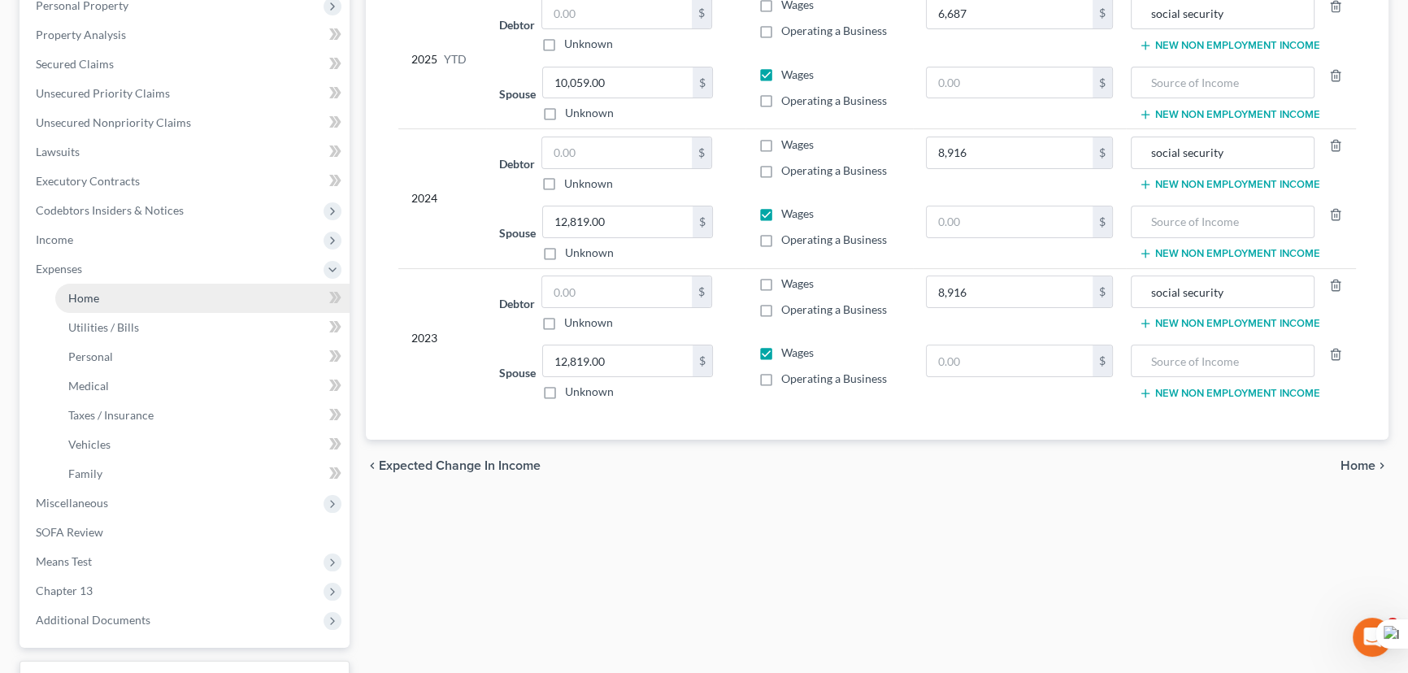
click at [128, 294] on link "Home" at bounding box center [202, 298] width 294 height 29
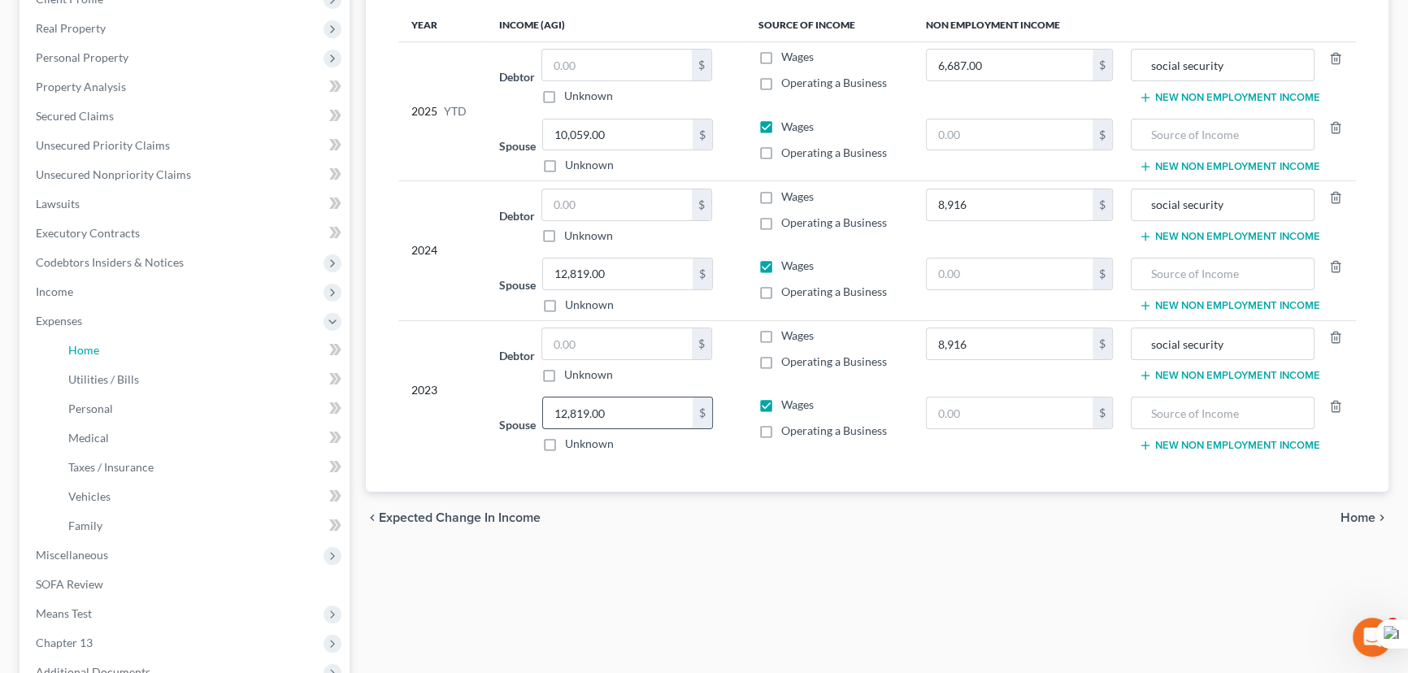
scroll to position [0, 0]
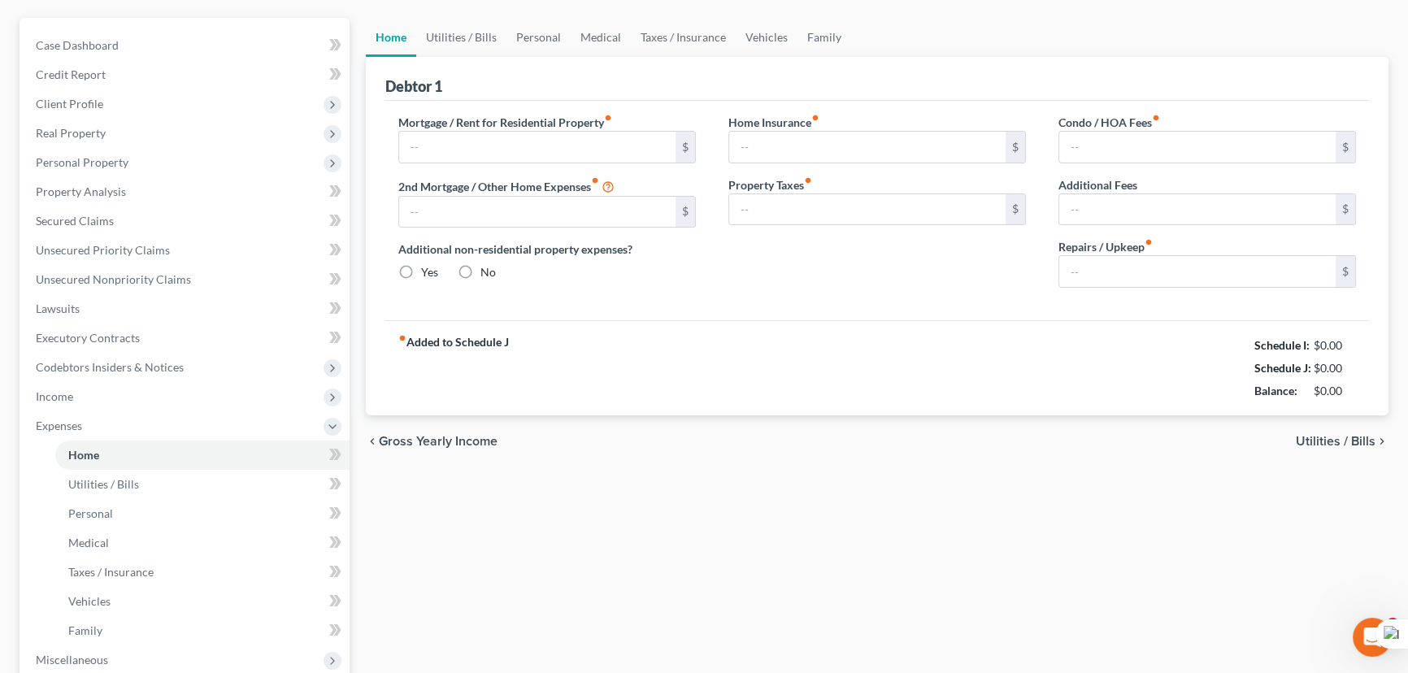
type input "0.00"
radio input "true"
type input "0.00"
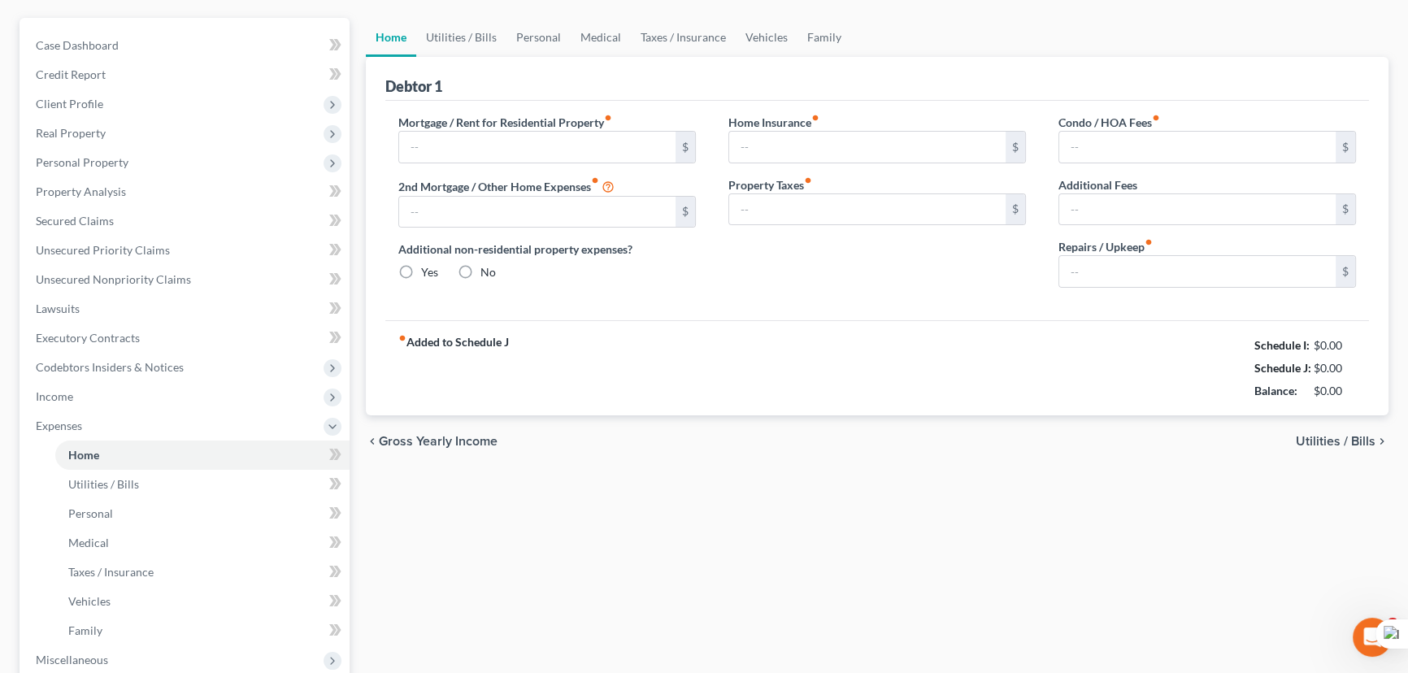
type input "0.00"
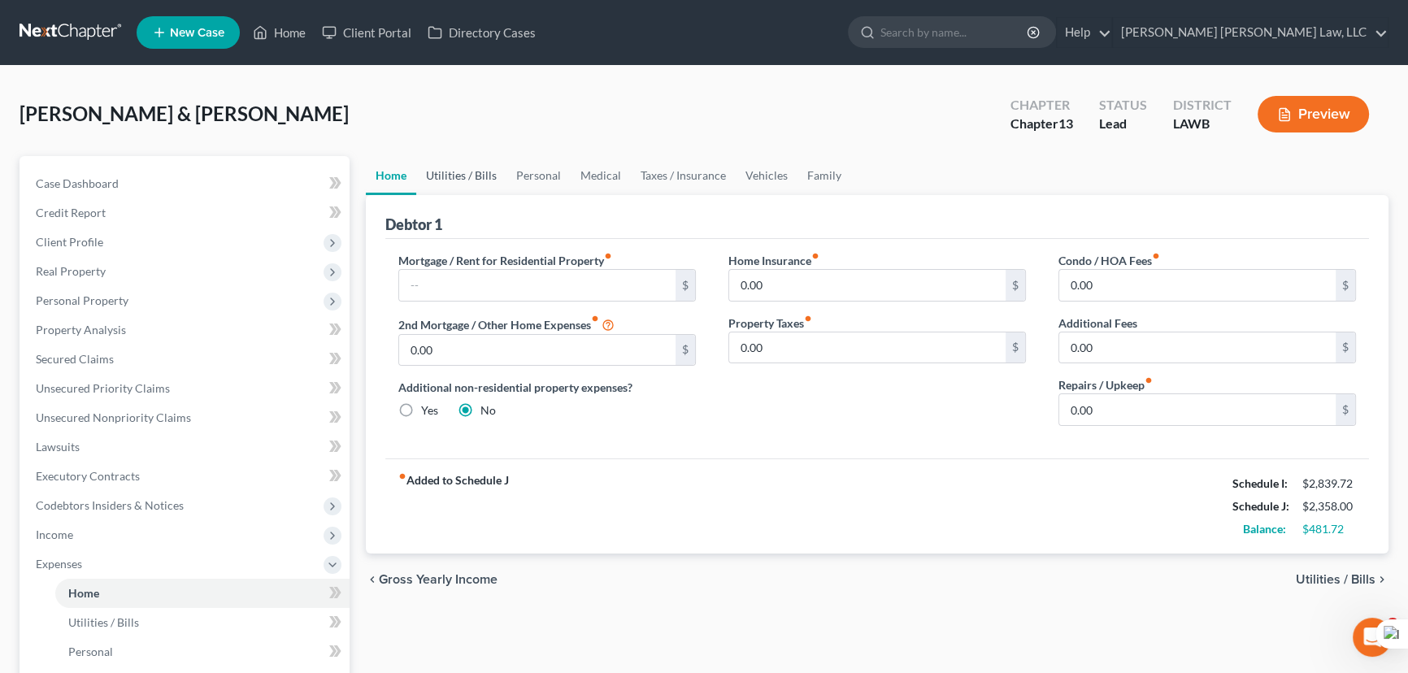
click at [458, 181] on link "Utilities / Bills" at bounding box center [461, 175] width 90 height 39
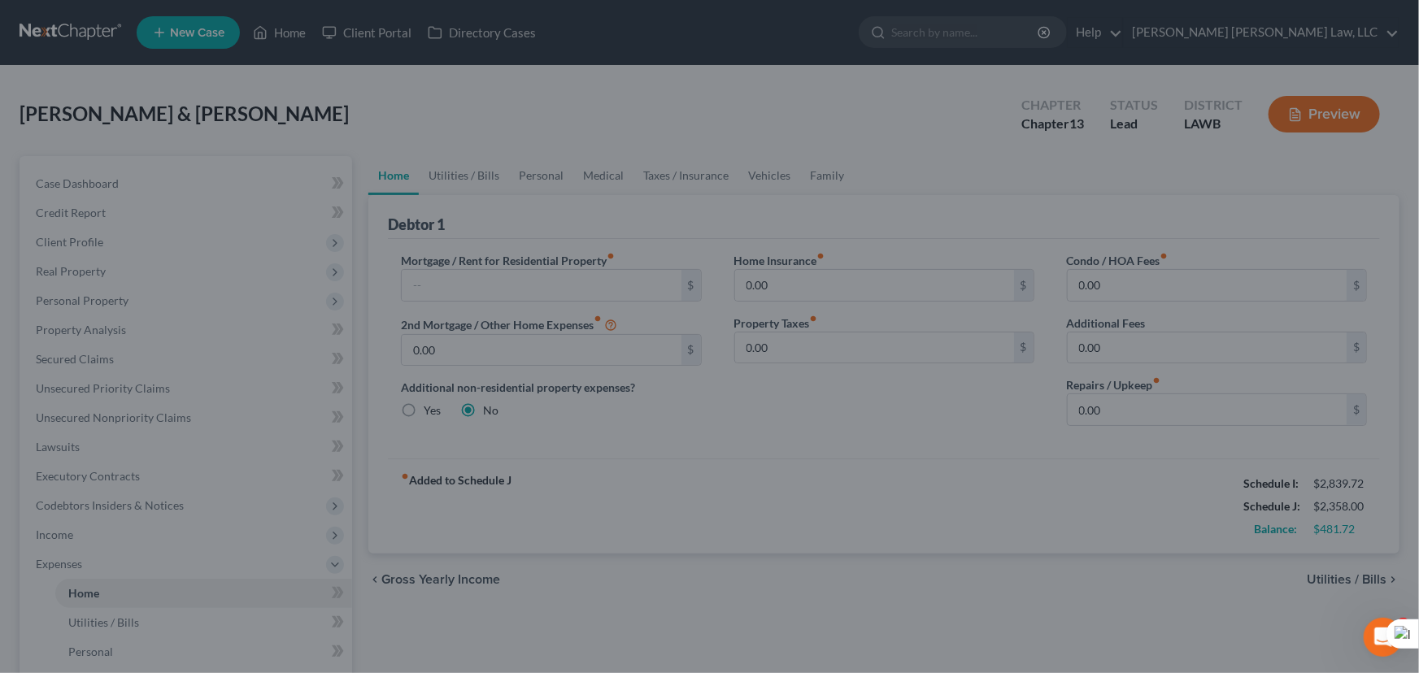
click at [685, 277] on div at bounding box center [709, 336] width 1419 height 673
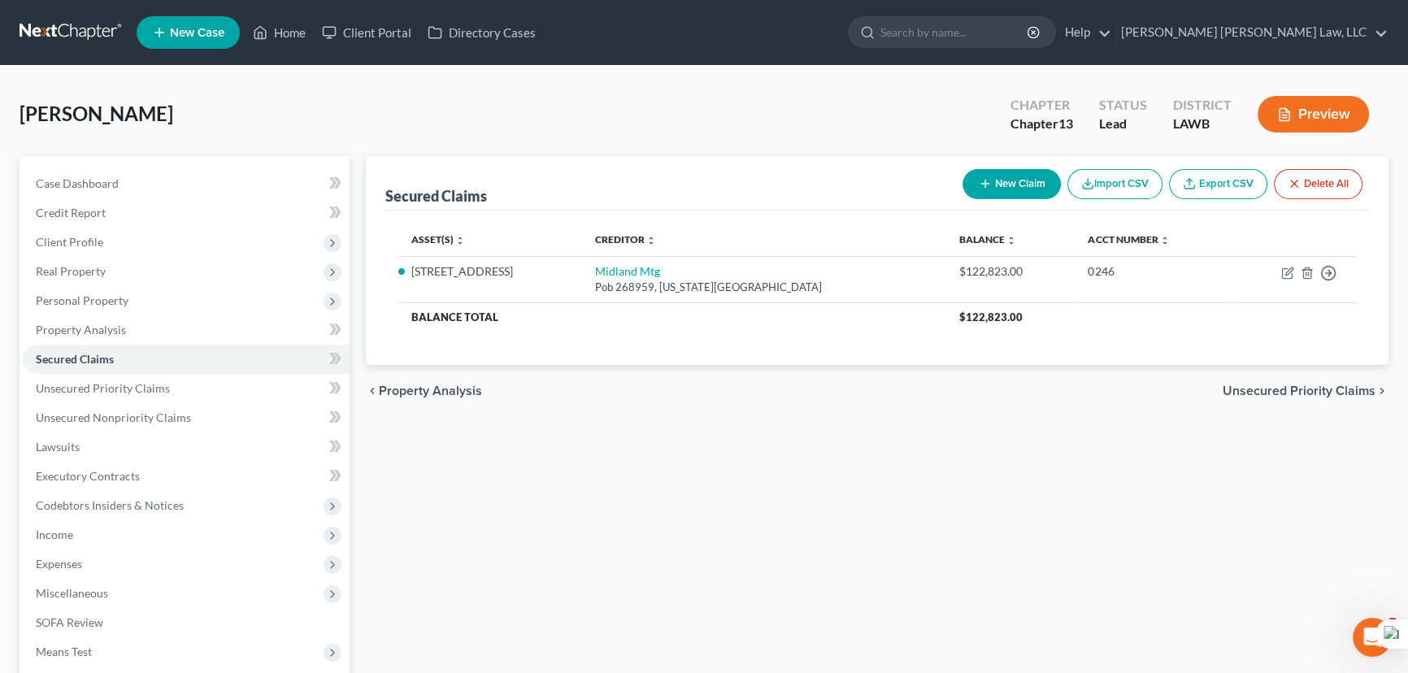
click at [66, 24] on link at bounding box center [72, 32] width 104 height 29
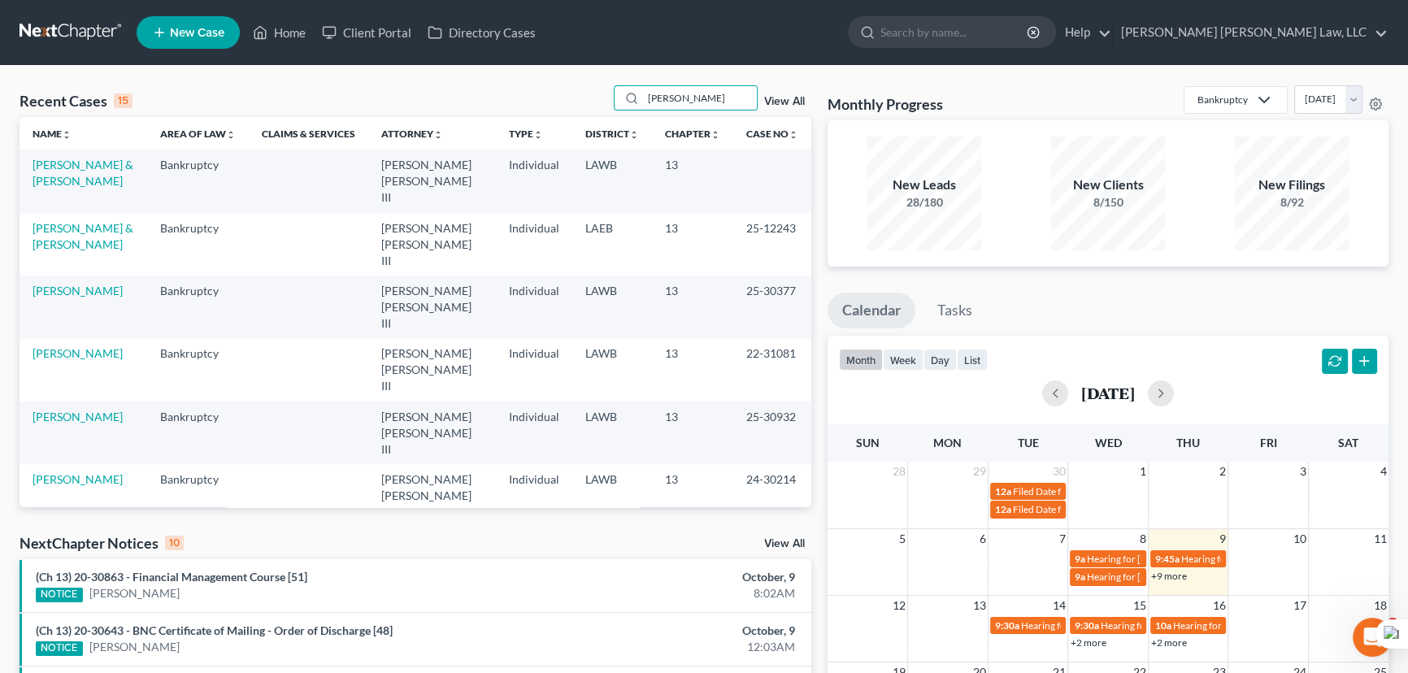
type input "DISMUKE, LEE"
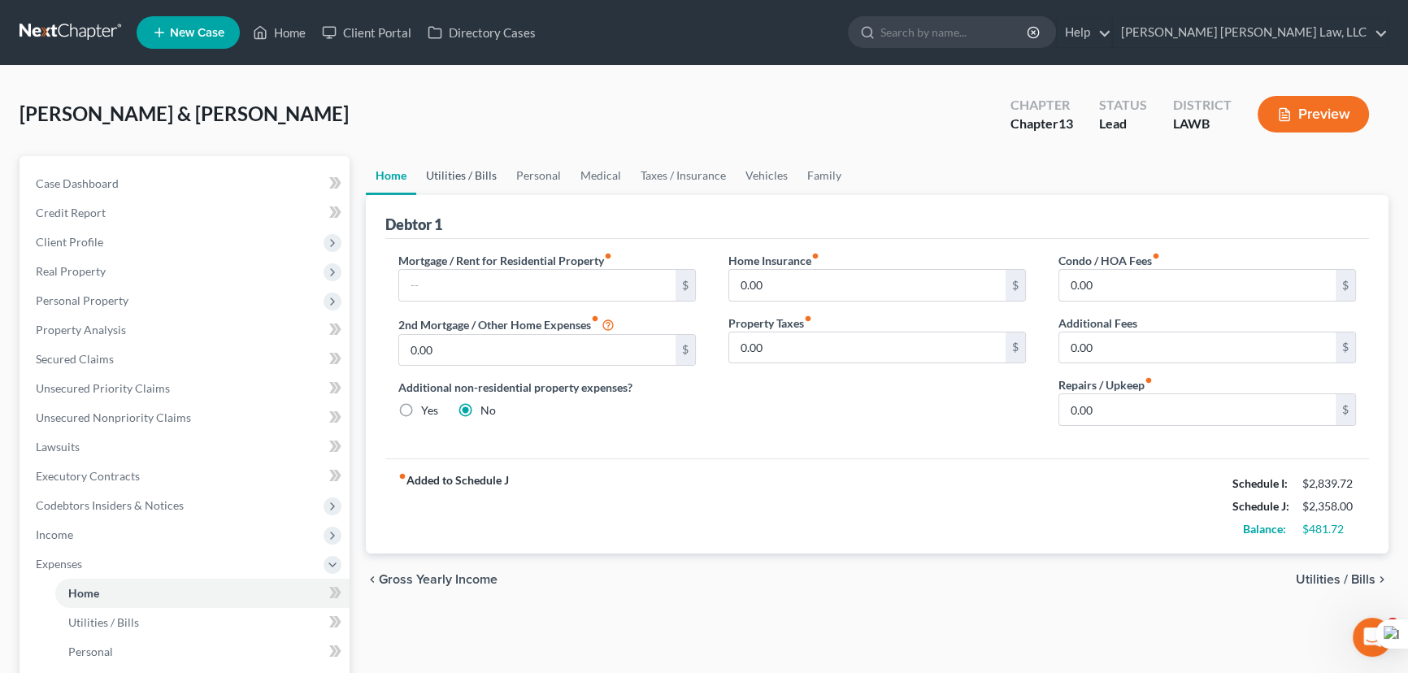
click at [449, 164] on link "Utilities / Bills" at bounding box center [461, 175] width 90 height 39
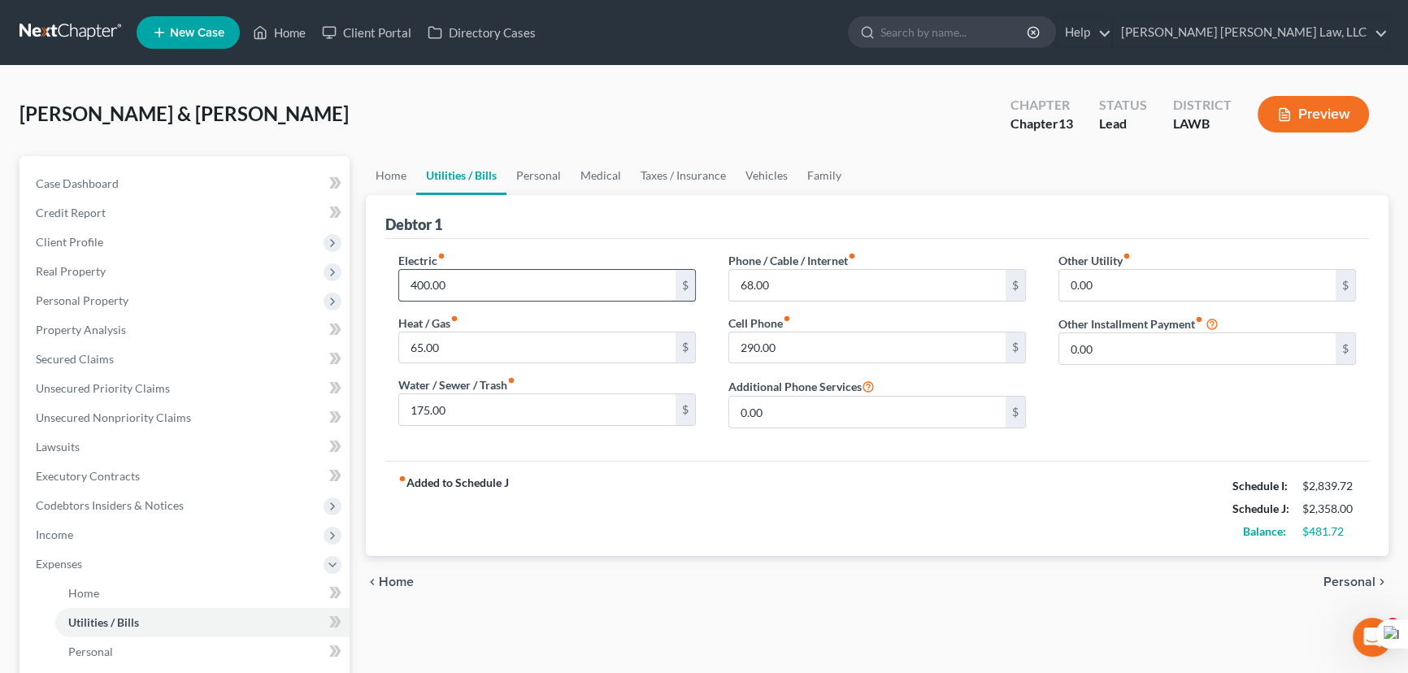
click at [550, 285] on input "400.00" at bounding box center [537, 285] width 276 height 31
click at [567, 150] on div "[PERSON_NAME] & [PERSON_NAME] Upgraded Chapter Chapter 13 Status Lead District …" at bounding box center [704, 120] width 1369 height 71
click at [518, 178] on link "Personal" at bounding box center [539, 175] width 64 height 39
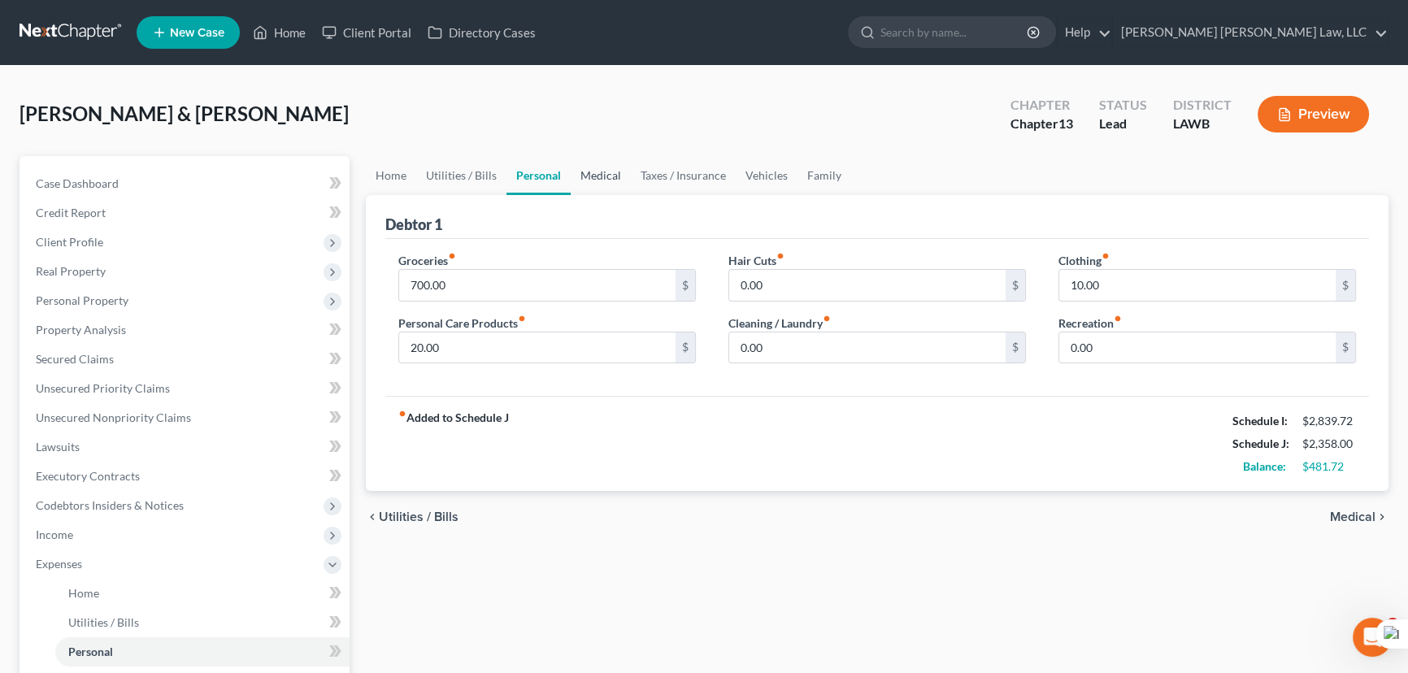
click at [604, 171] on link "Medical" at bounding box center [601, 175] width 60 height 39
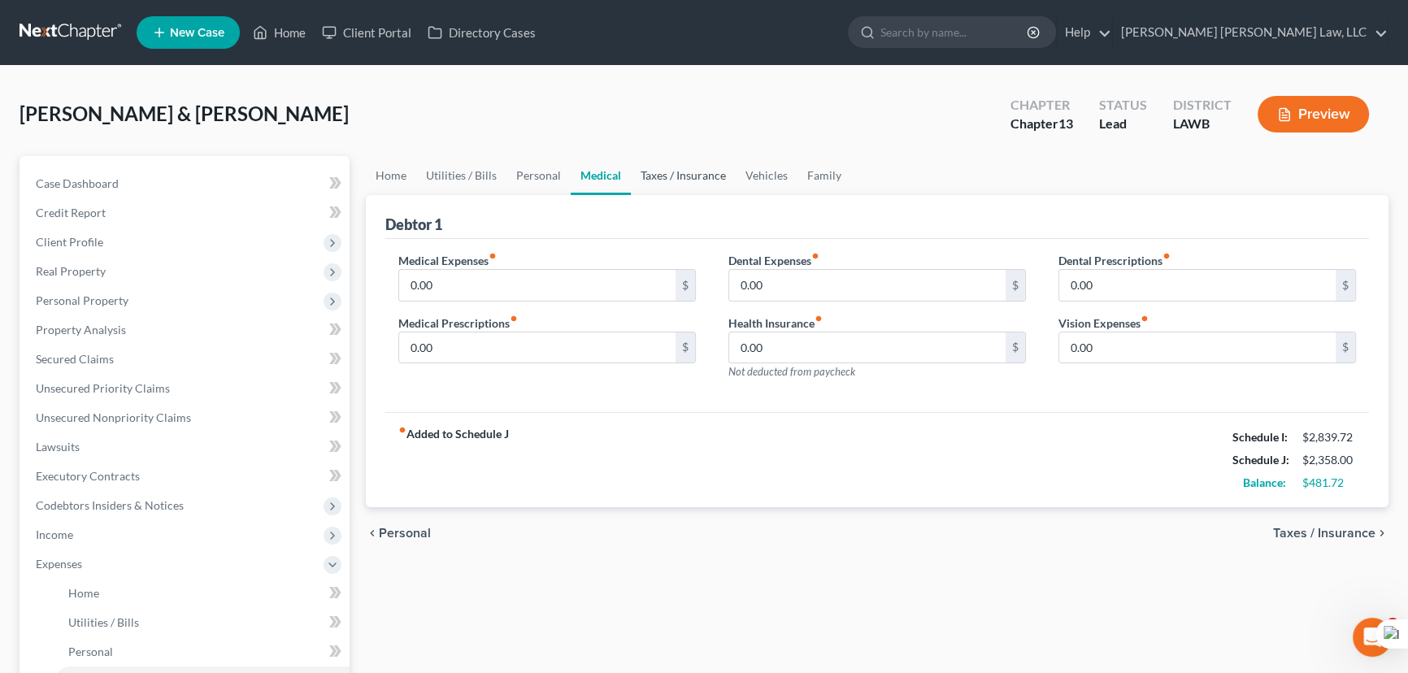
click at [674, 172] on link "Taxes / Insurance" at bounding box center [683, 175] width 105 height 39
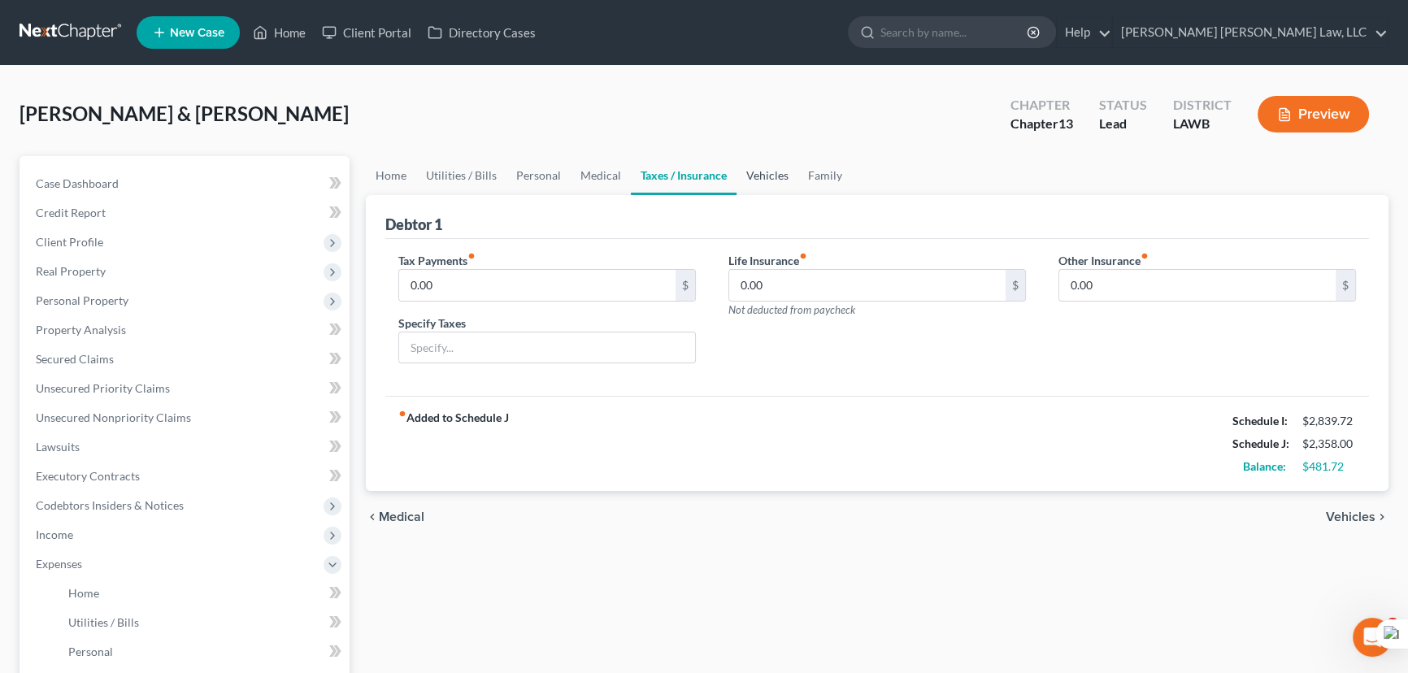
click at [754, 171] on link "Vehicles" at bounding box center [768, 175] width 62 height 39
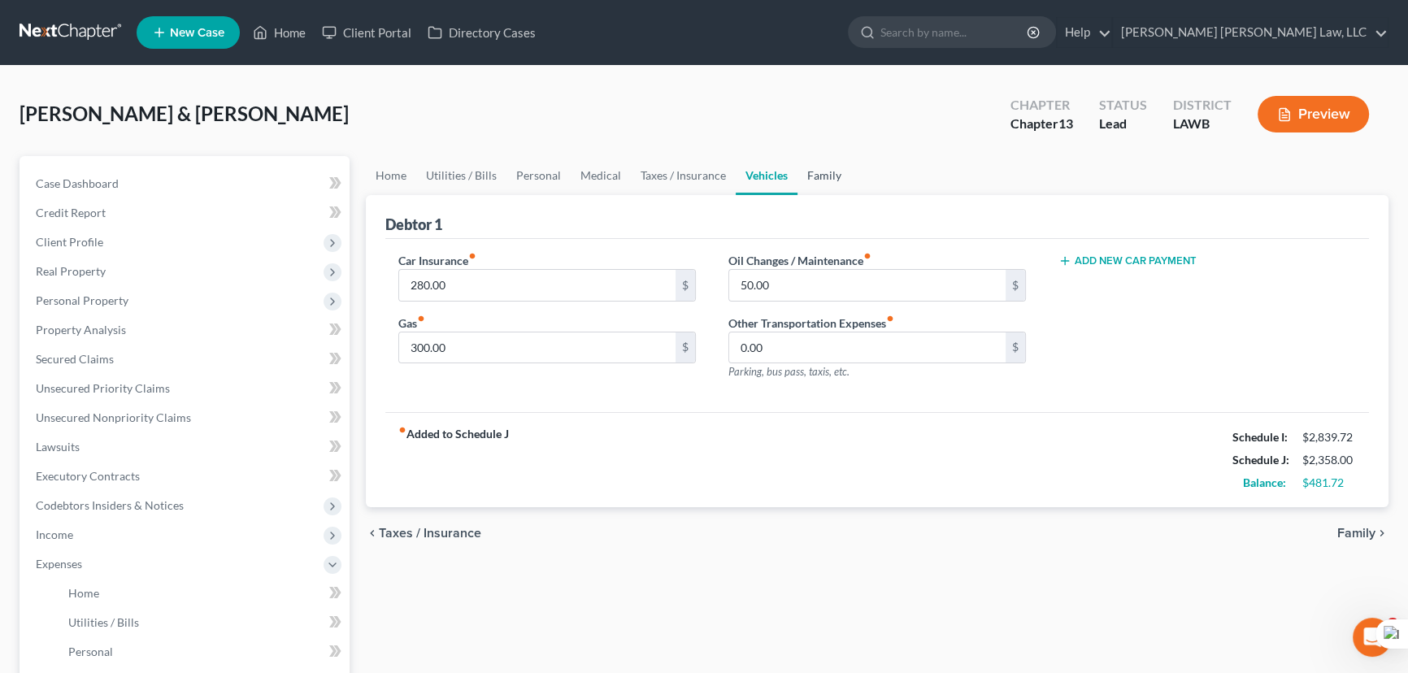
click at [816, 174] on link "Family" at bounding box center [825, 175] width 54 height 39
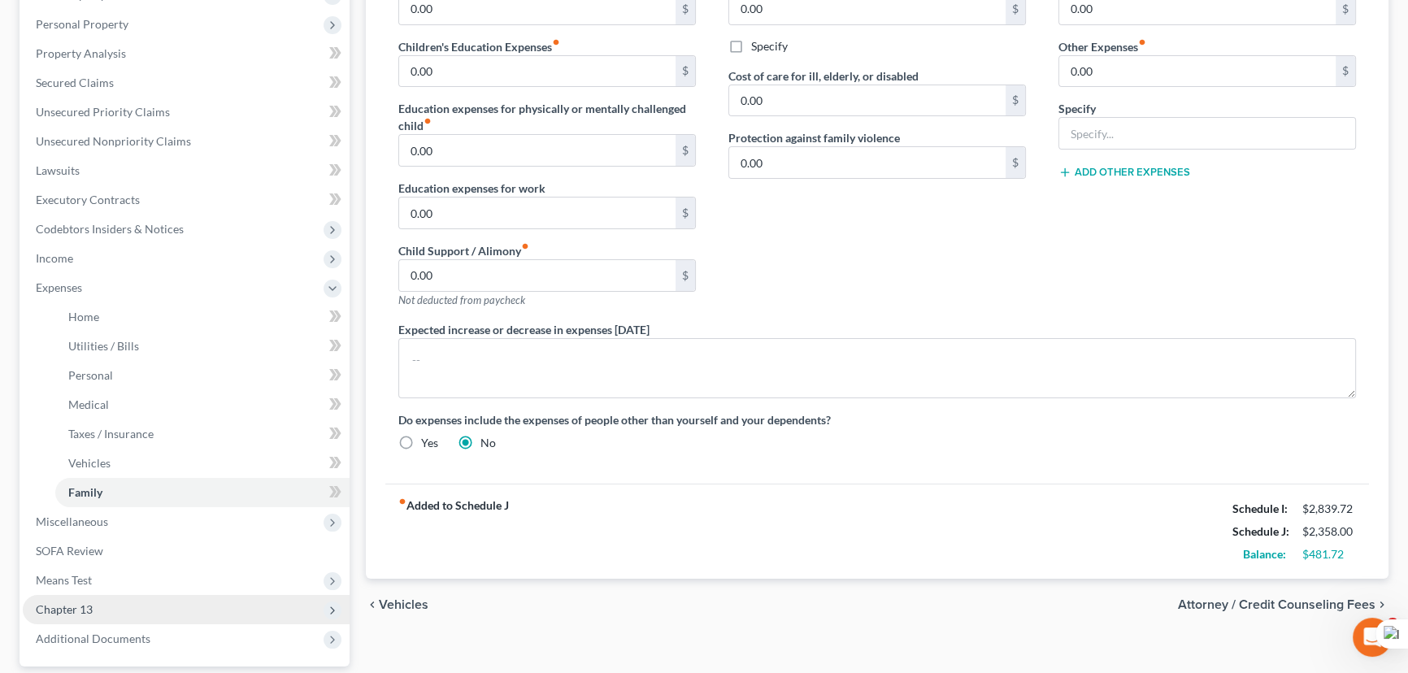
scroll to position [295, 0]
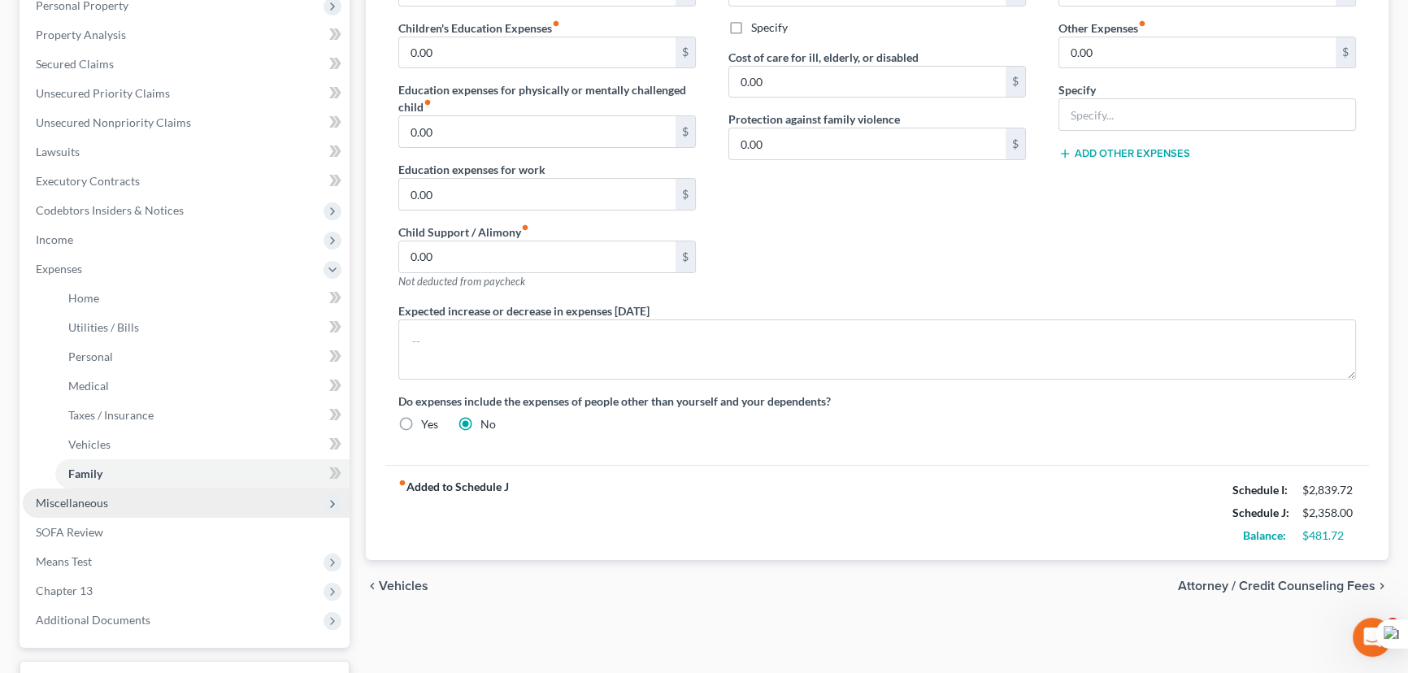
click at [167, 499] on span "Miscellaneous" at bounding box center [186, 503] width 327 height 29
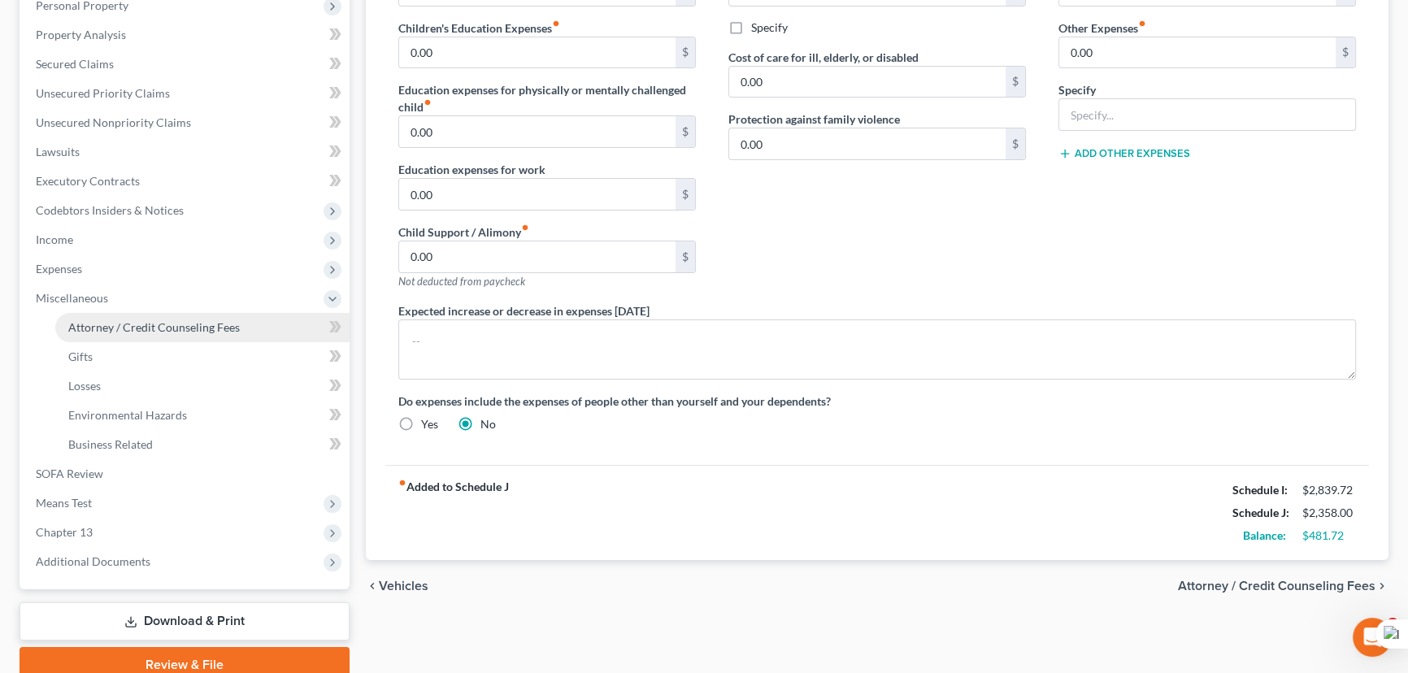
click at [159, 323] on span "Attorney / Credit Counseling Fees" at bounding box center [154, 327] width 172 height 14
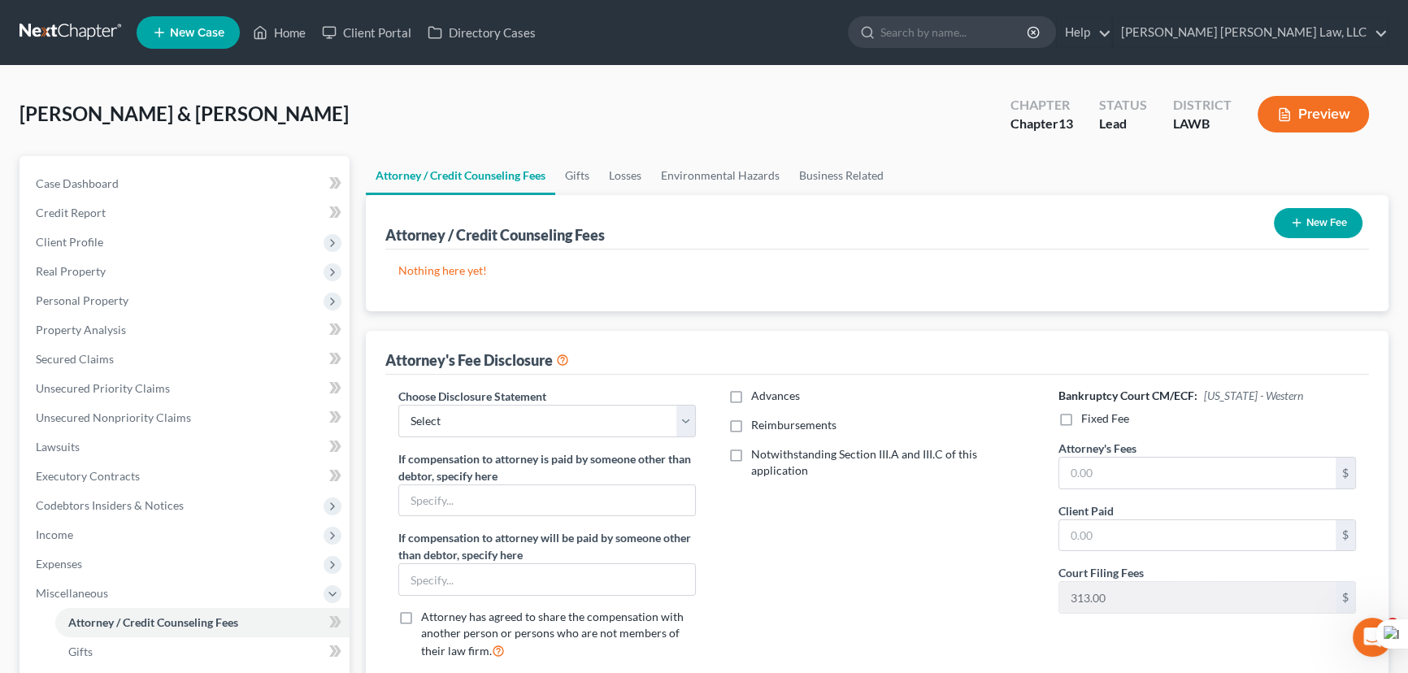
click at [1301, 208] on button "New Fee" at bounding box center [1318, 223] width 89 height 30
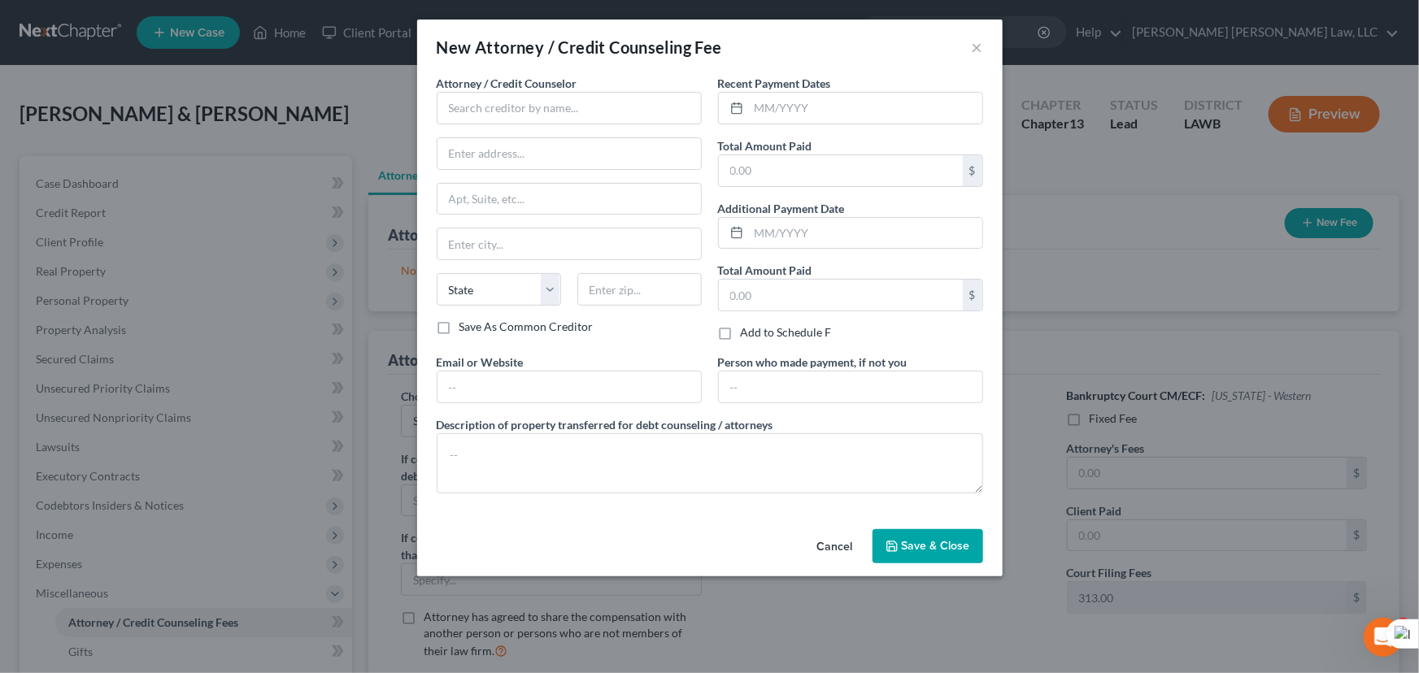
click at [579, 89] on div "Attorney / Credit Counselor *" at bounding box center [569, 100] width 265 height 50
click at [546, 124] on div "Attorney / Credit Counselor * State [US_STATE] AK AR AZ CA CO [GEOGRAPHIC_DATA]…" at bounding box center [569, 197] width 265 height 244
click at [538, 104] on input "text" at bounding box center [569, 108] width 265 height 33
type input "E Orum Young Law Office"
type input "[STREET_ADDRESS][US_STATE]"
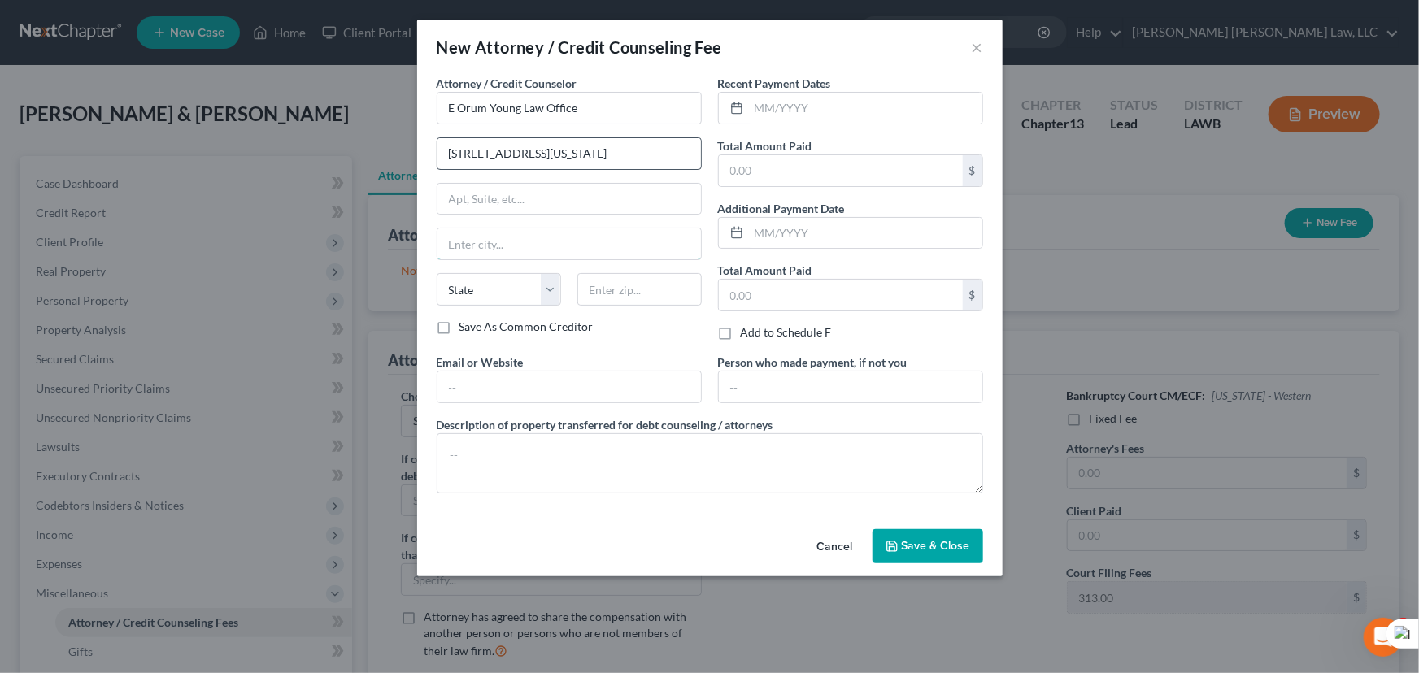
type input "Monroe"
select select "19"
type input "71201"
click at [781, 102] on input "text" at bounding box center [865, 108] width 233 height 31
type input "10/2025"
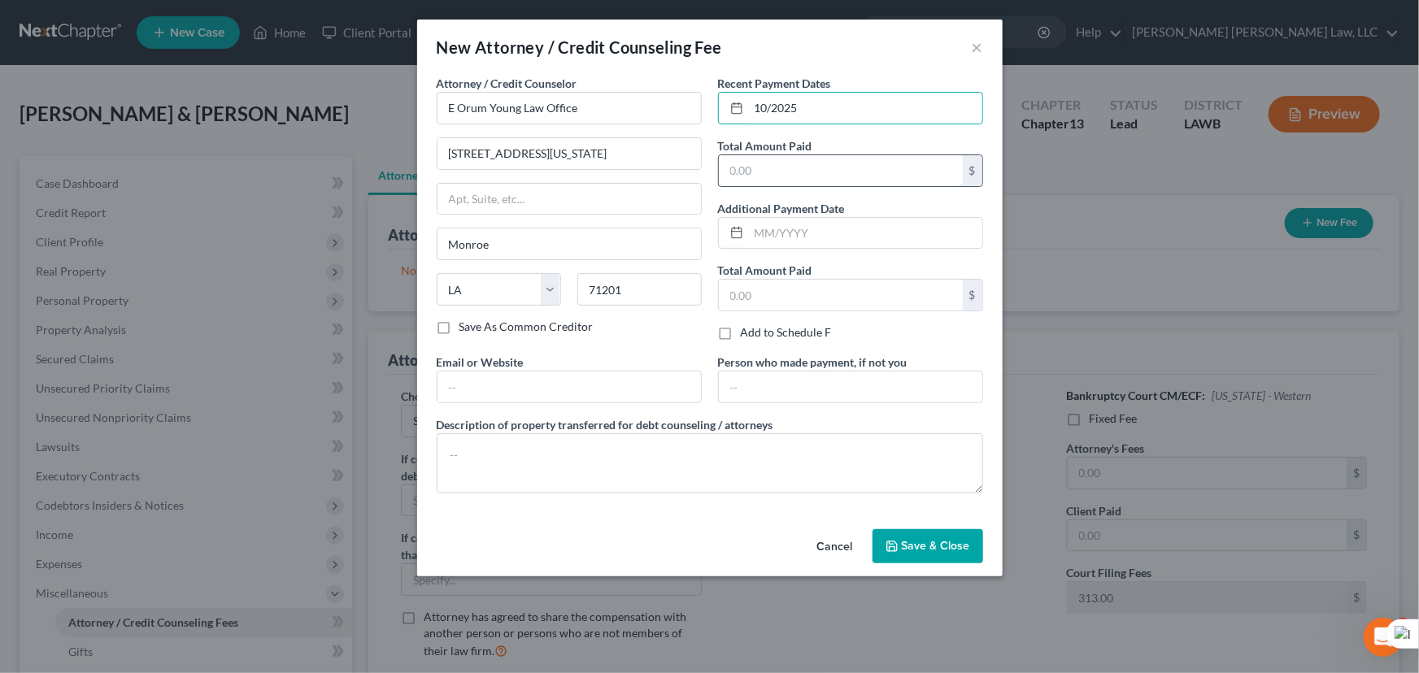
click at [794, 158] on input "text" at bounding box center [841, 170] width 244 height 31
type input "365"
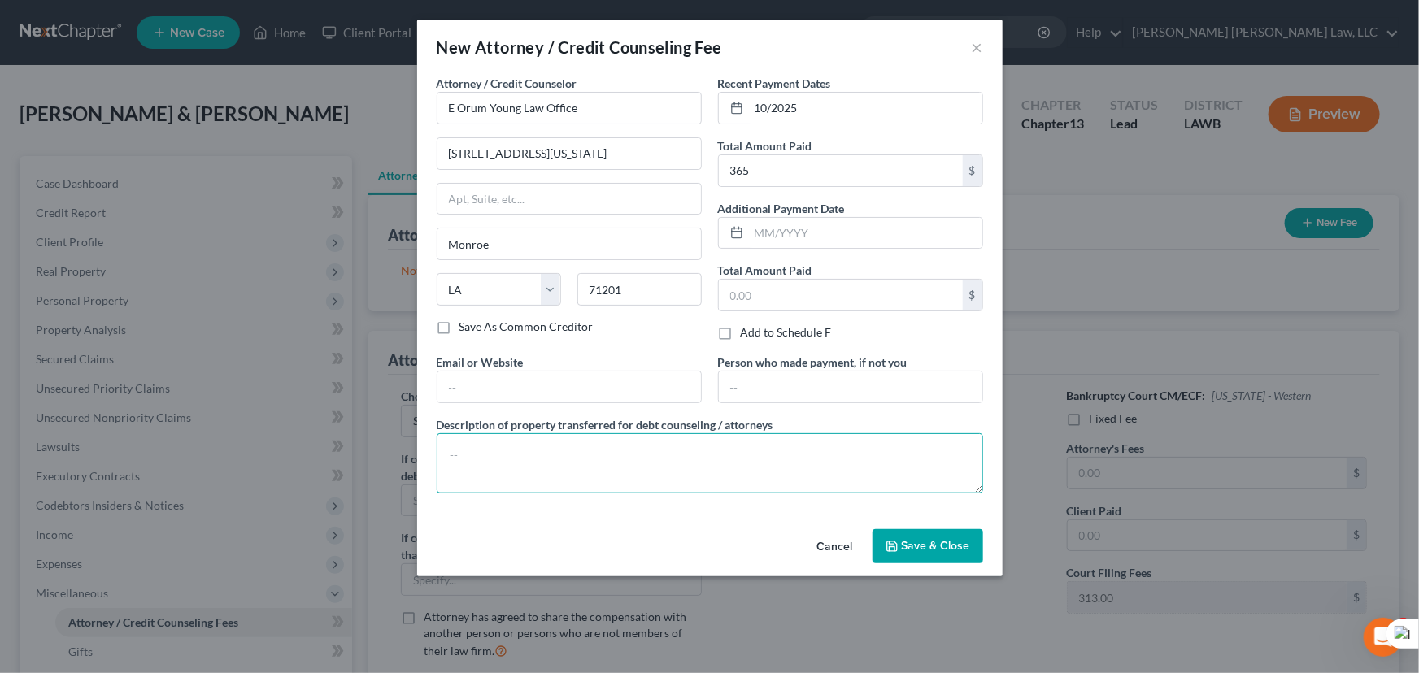
click at [663, 482] on textarea at bounding box center [710, 463] width 546 height 60
type textarea "credit report, credit counseling, filing fee"
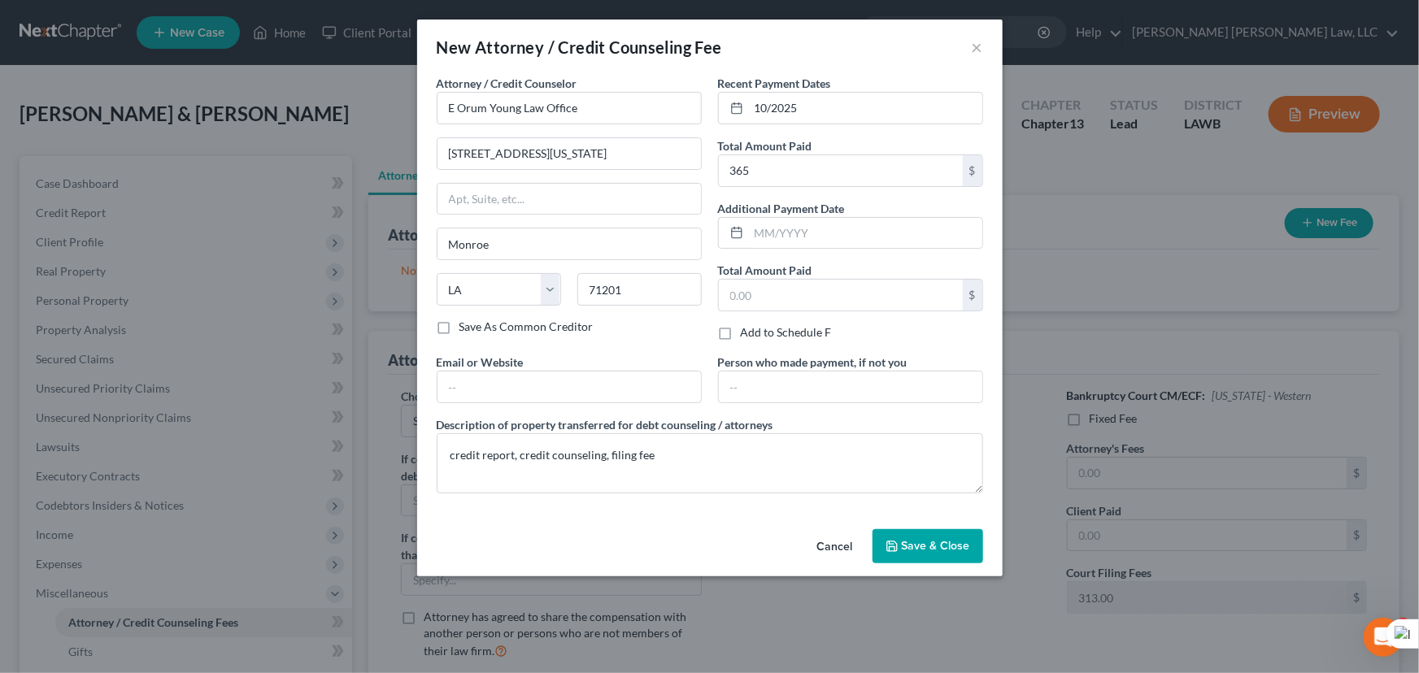
click at [918, 534] on button "Save & Close" at bounding box center [927, 546] width 111 height 34
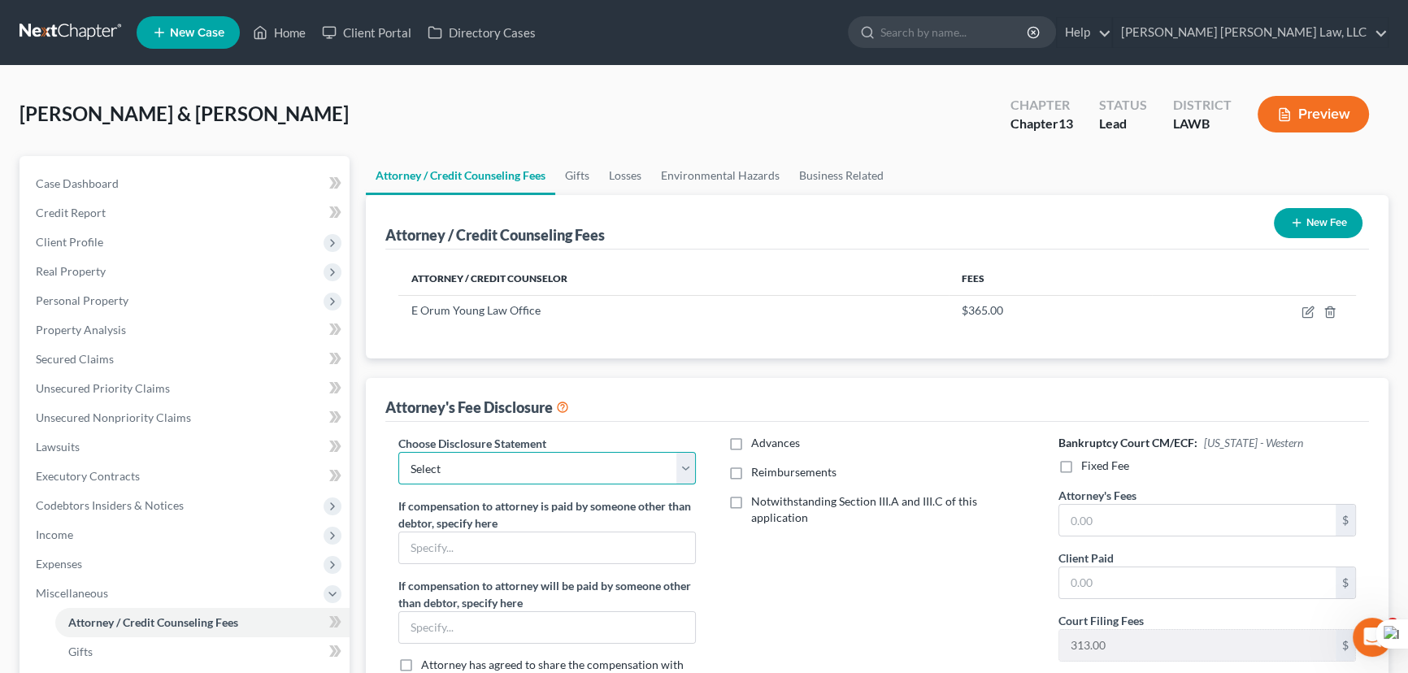
click at [454, 452] on select "Select LAEB 2016 Bankruptcy Rule 2016(B) Disclosure and Application for Approva…" at bounding box center [547, 468] width 298 height 33
select select "1"
click at [398, 452] on select "Select LAEB 2016 Bankruptcy Rule 2016(B) Disclosure and Application for Approva…" at bounding box center [547, 468] width 298 height 33
drag, startPoint x: 722, startPoint y: 459, endPoint x: 743, endPoint y: 481, distance: 31.1
click at [724, 460] on div "Advances Reimbursements Notwithstanding Section III.A and III.C of this applica…" at bounding box center [877, 577] width 330 height 285
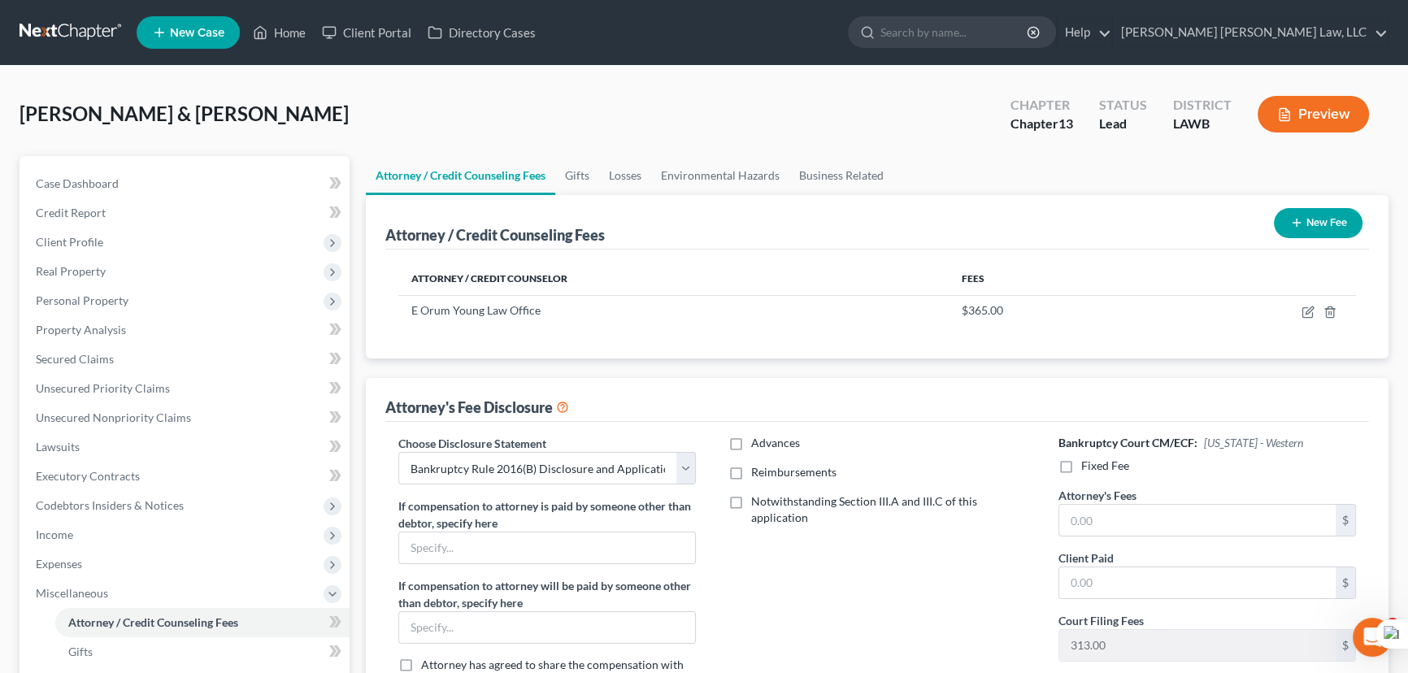
click at [744, 482] on div "Advances Reimbursements Notwithstanding Section III.A and III.C of this applica…" at bounding box center [877, 577] width 330 height 285
click at [751, 472] on label "Reimbursements" at bounding box center [793, 472] width 85 height 16
click at [758, 472] on input "Reimbursements" at bounding box center [763, 469] width 11 height 11
checkbox input "true"
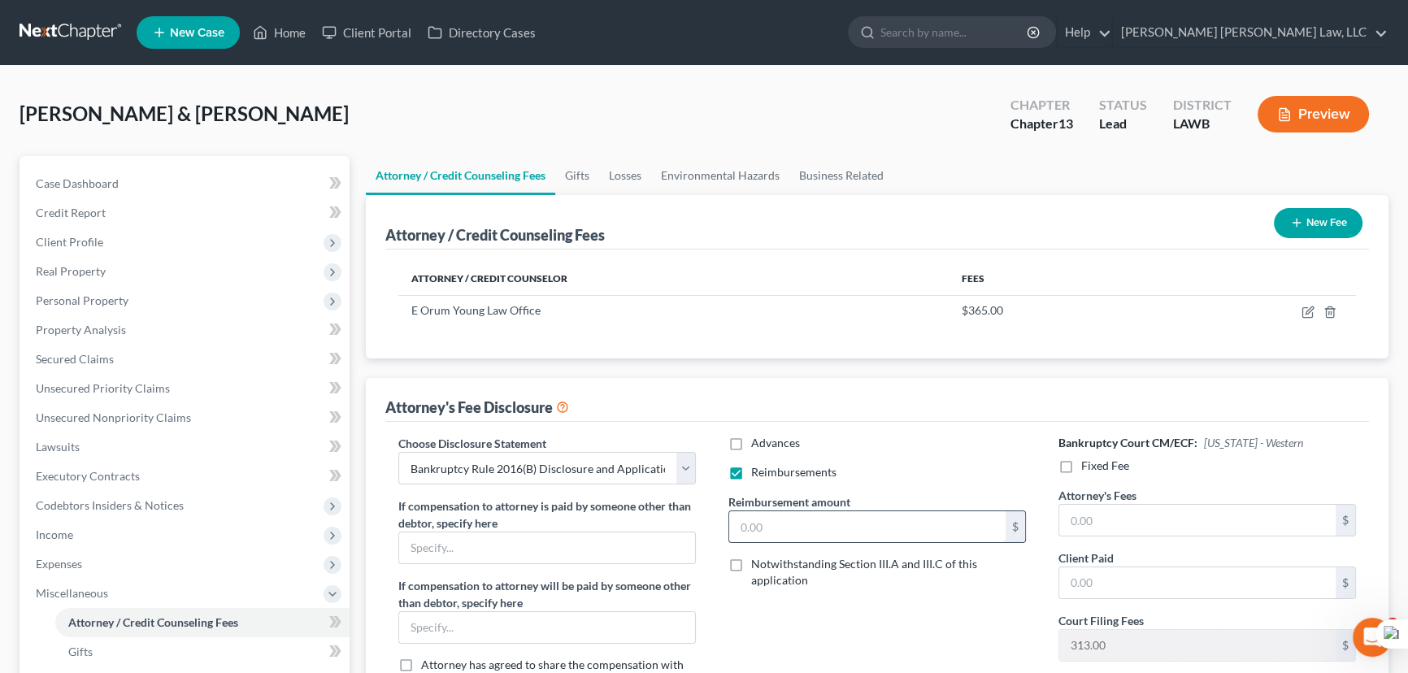
click at [790, 519] on input "text" at bounding box center [867, 526] width 276 height 31
type input "250"
click at [1081, 467] on label "Fixed Fee" at bounding box center [1105, 466] width 48 height 16
click at [1088, 467] on input "Fixed Fee" at bounding box center [1093, 463] width 11 height 11
checkbox input "true"
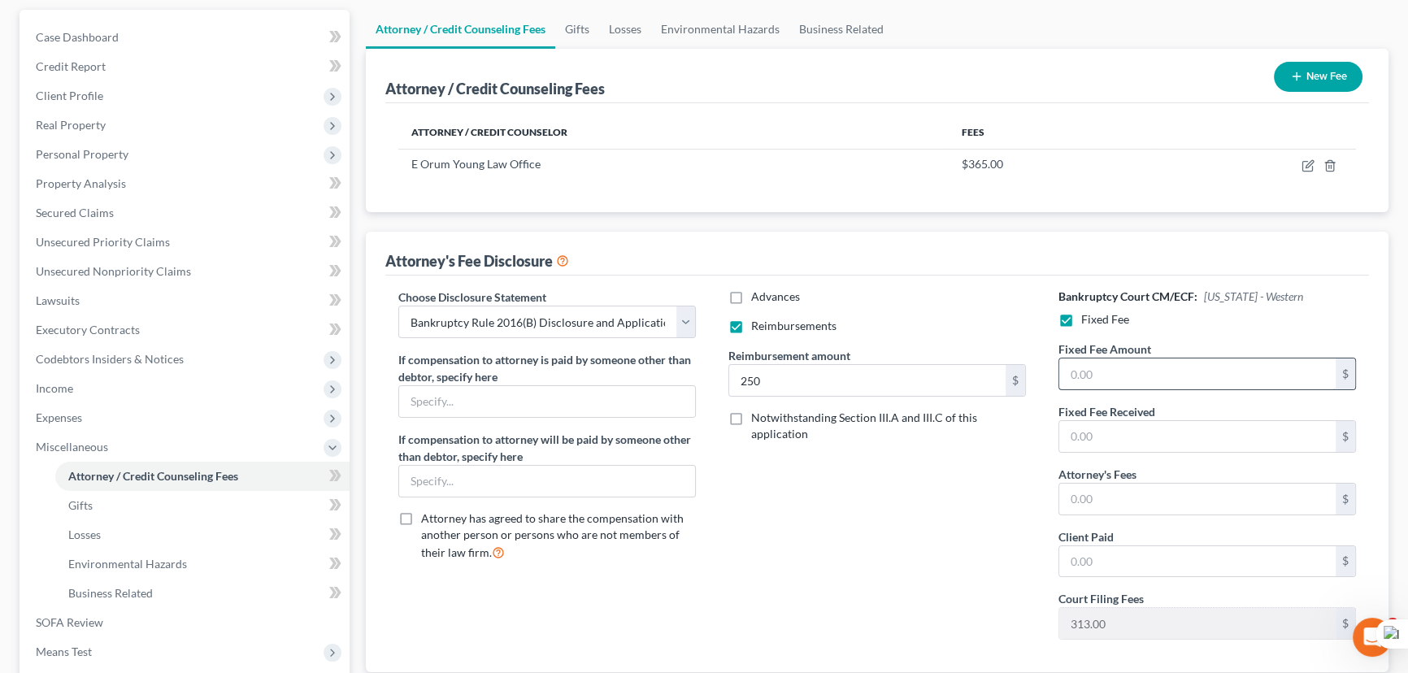
scroll to position [147, 0]
click at [1154, 378] on input "text" at bounding box center [1197, 373] width 276 height 31
type input "5,025"
click at [1091, 502] on input "text" at bounding box center [1197, 498] width 276 height 31
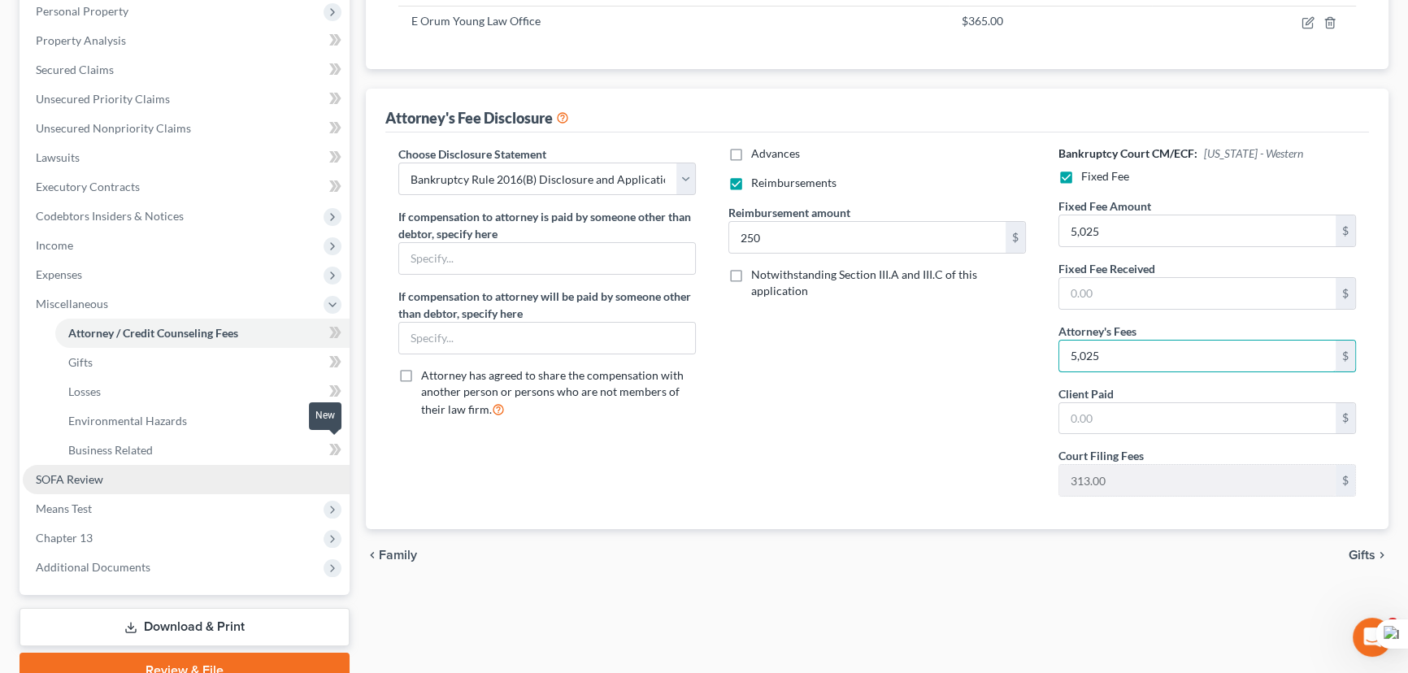
scroll to position [295, 0]
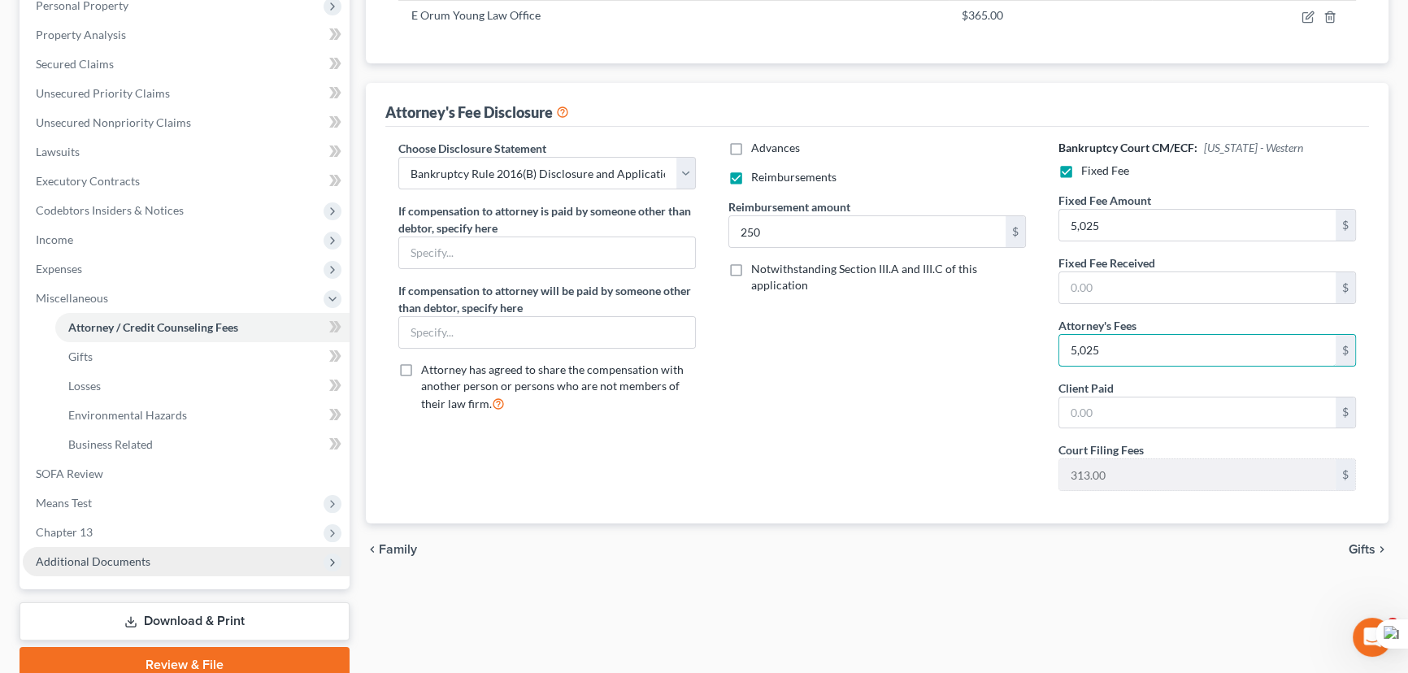
type input "5,025"
click at [119, 559] on span "Additional Documents" at bounding box center [93, 561] width 115 height 14
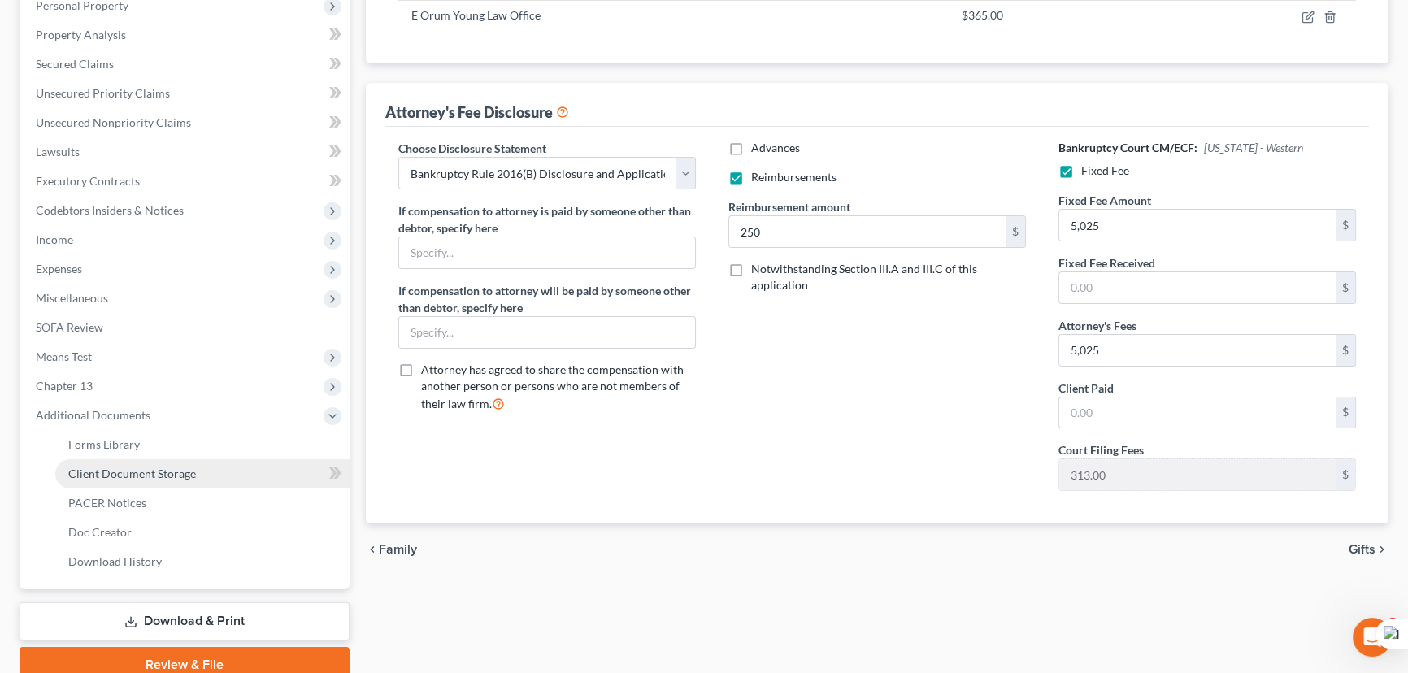
click at [150, 467] on span "Client Document Storage" at bounding box center [132, 474] width 128 height 14
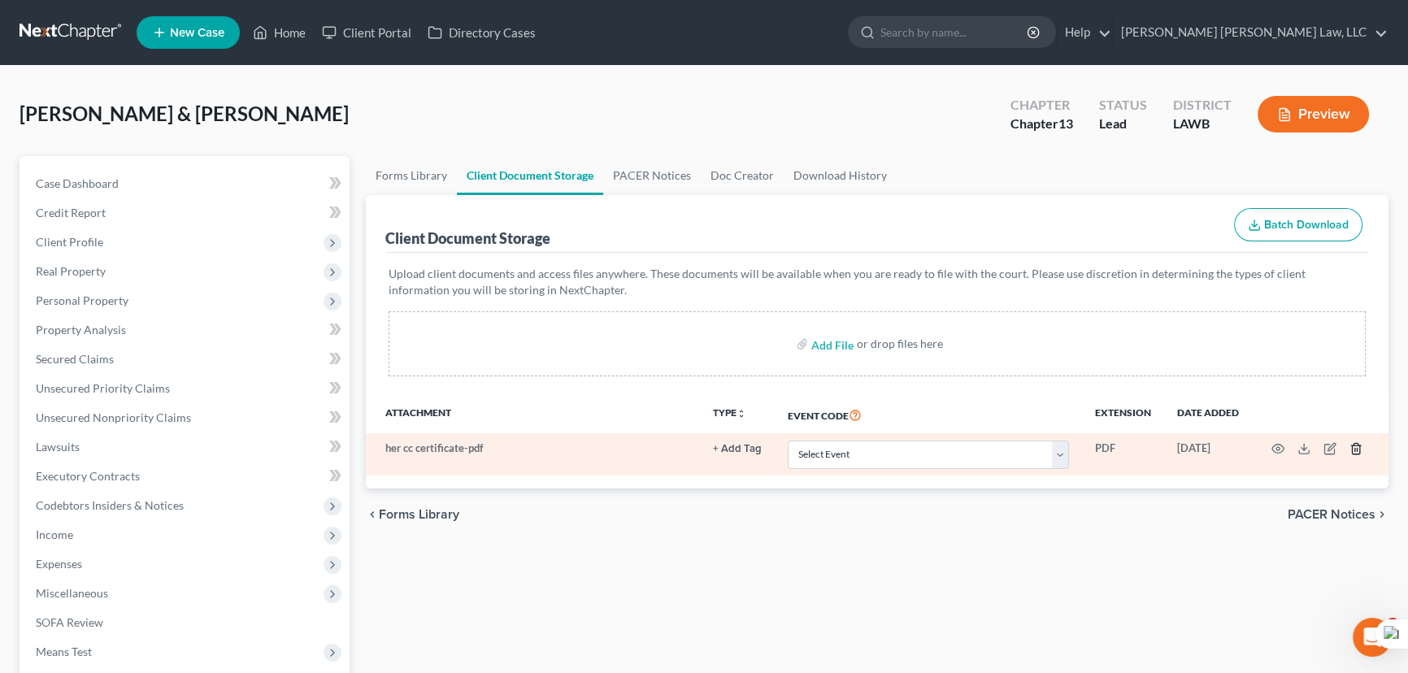
click at [1358, 442] on icon "button" at bounding box center [1356, 448] width 13 height 13
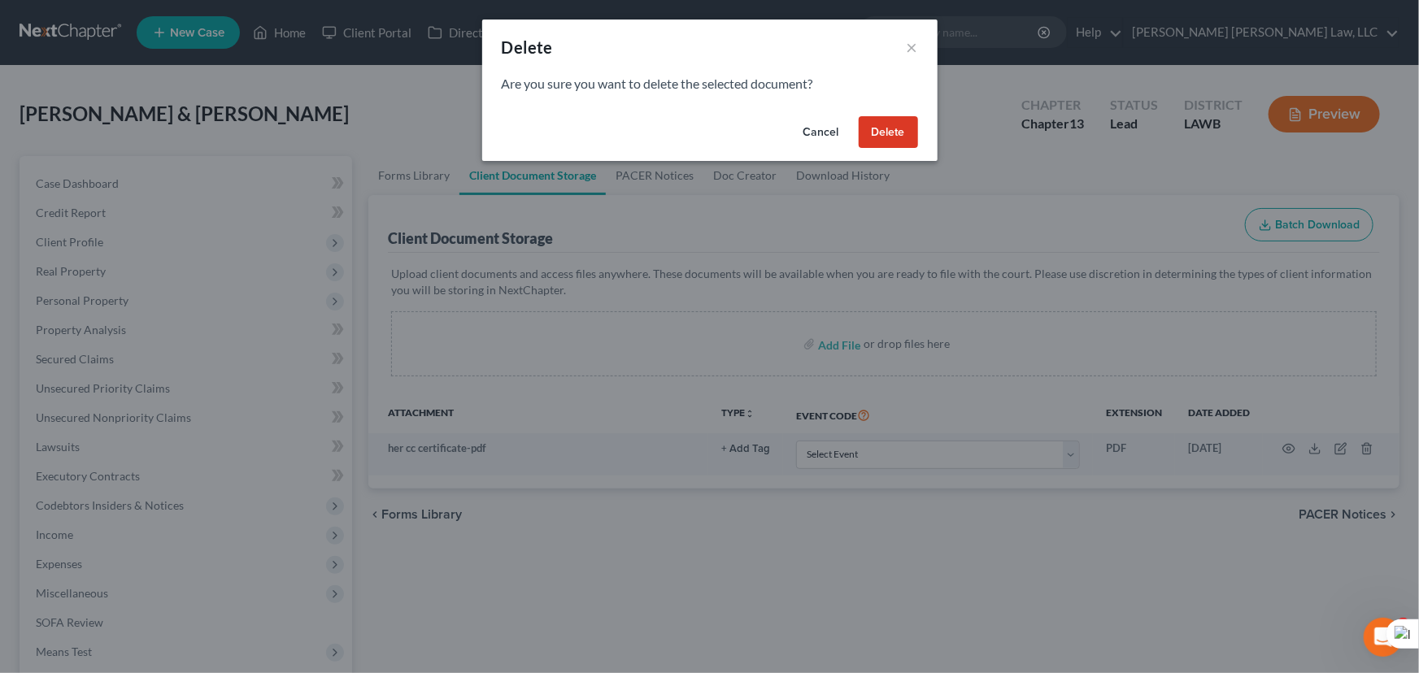
click at [883, 114] on div "Cancel Delete" at bounding box center [709, 136] width 455 height 52
click at [883, 137] on button "Delete" at bounding box center [888, 132] width 59 height 33
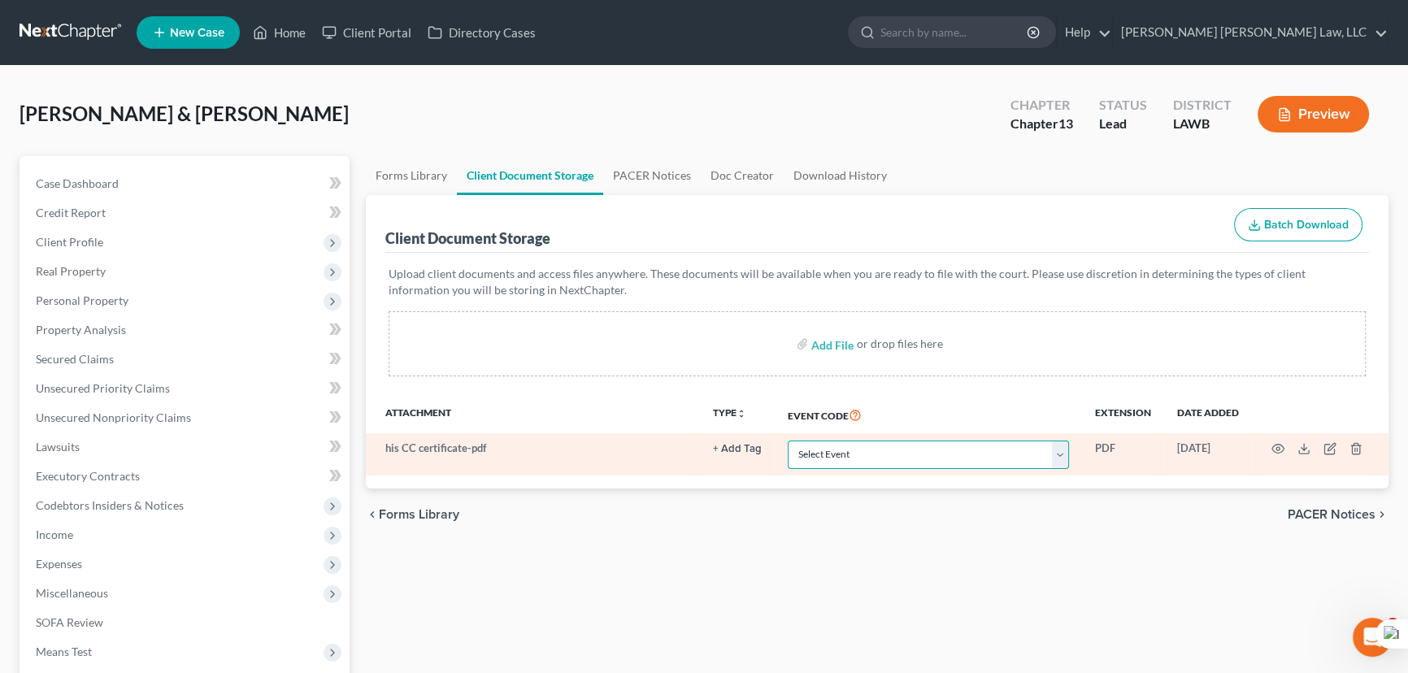
click at [887, 452] on select "Select Event 20 Largest Unsecured Creditors Amended Creditor Matrix (Fee) Amend…" at bounding box center [928, 455] width 281 height 28
select select "9"
click at [788, 441] on select "Select Event 20 Largest Unsecured Creditors Amended Creditor Matrix (Fee) Amend…" at bounding box center [928, 455] width 281 height 28
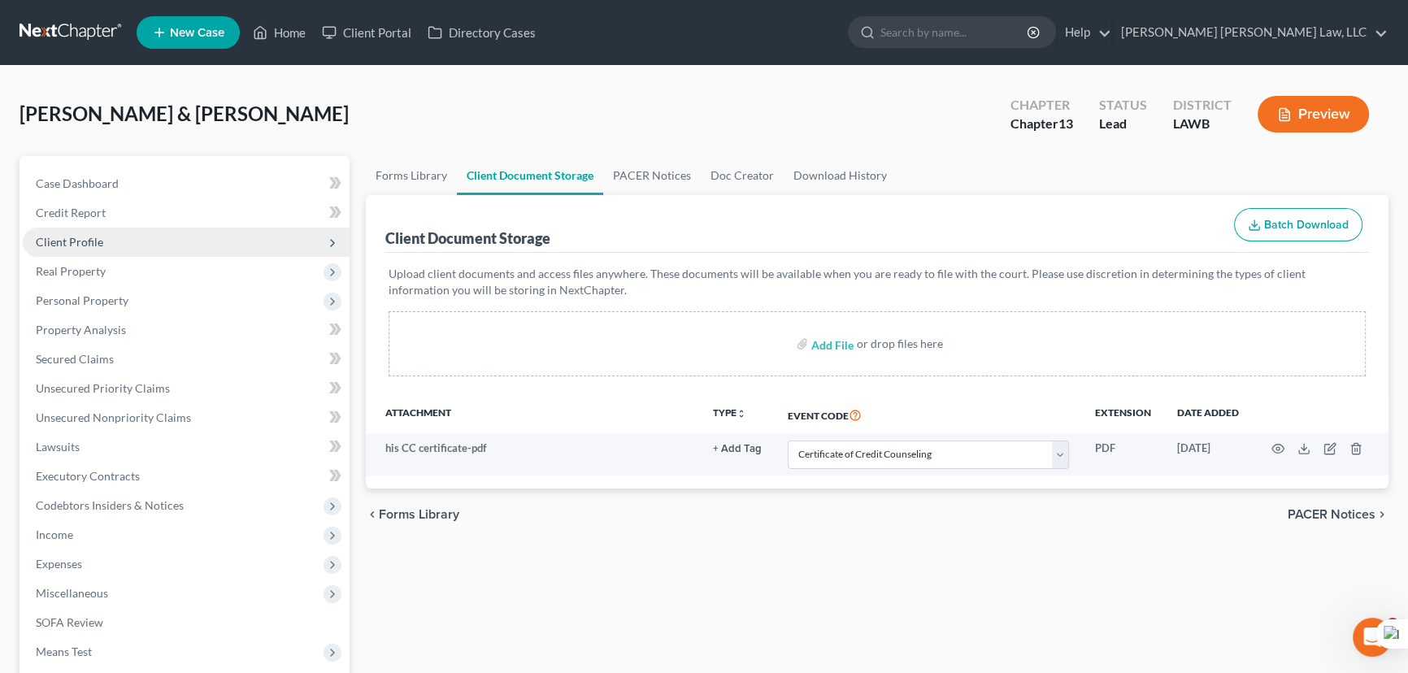
click at [214, 241] on span "Client Profile" at bounding box center [186, 242] width 327 height 29
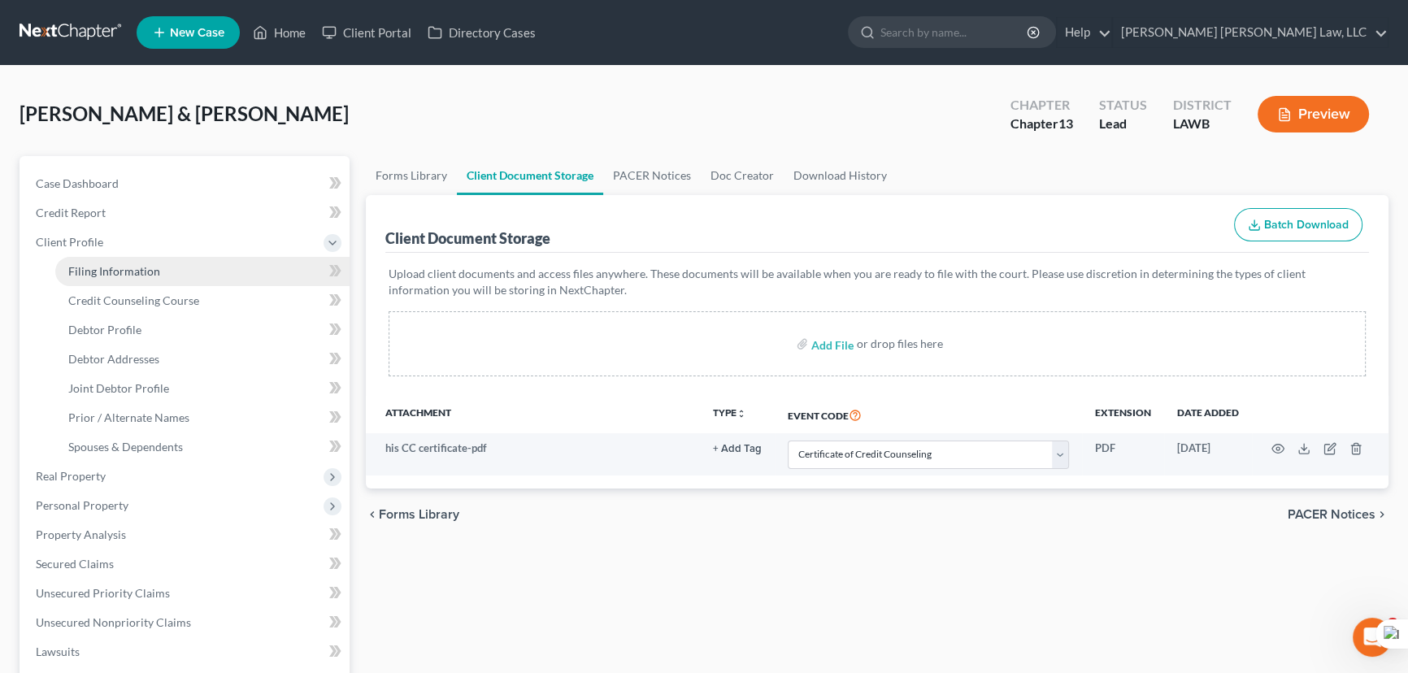
click at [167, 257] on link "Filing Information" at bounding box center [202, 271] width 294 height 29
select select "1"
select select "3"
select select "19"
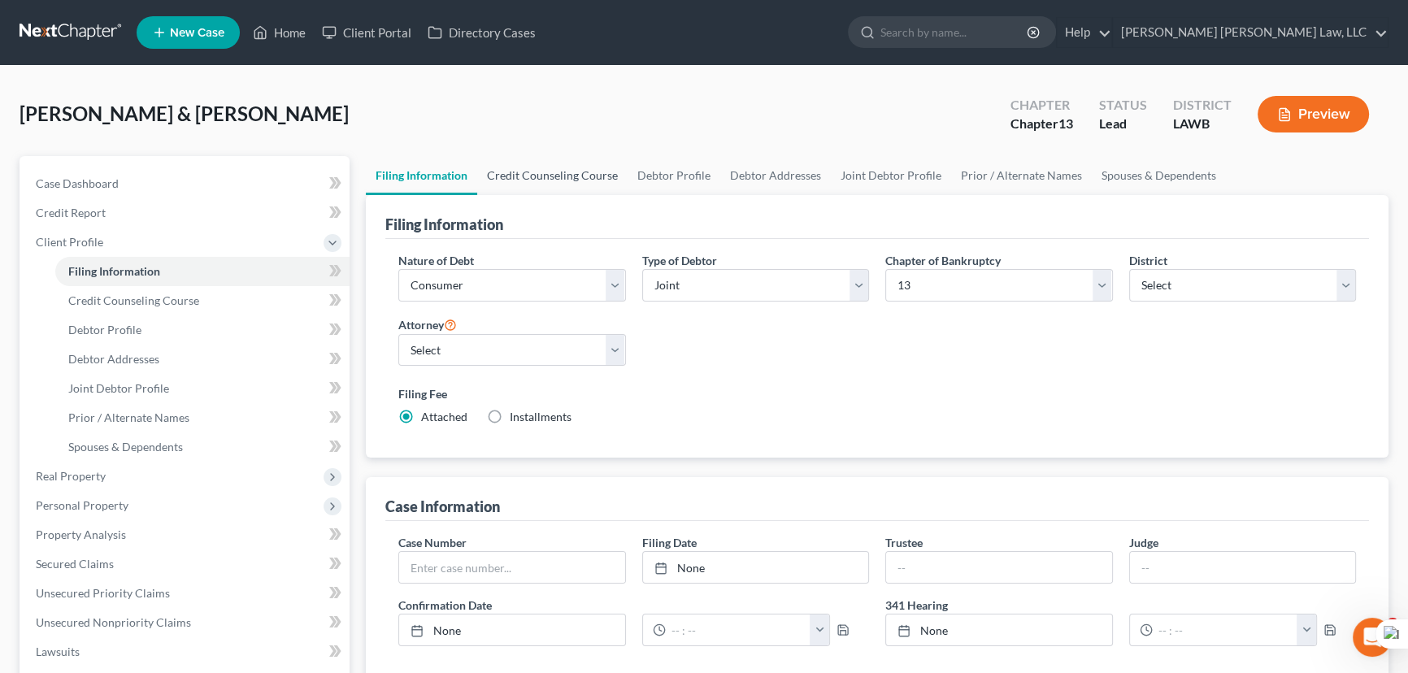
click at [574, 170] on link "Credit Counseling Course" at bounding box center [552, 175] width 150 height 39
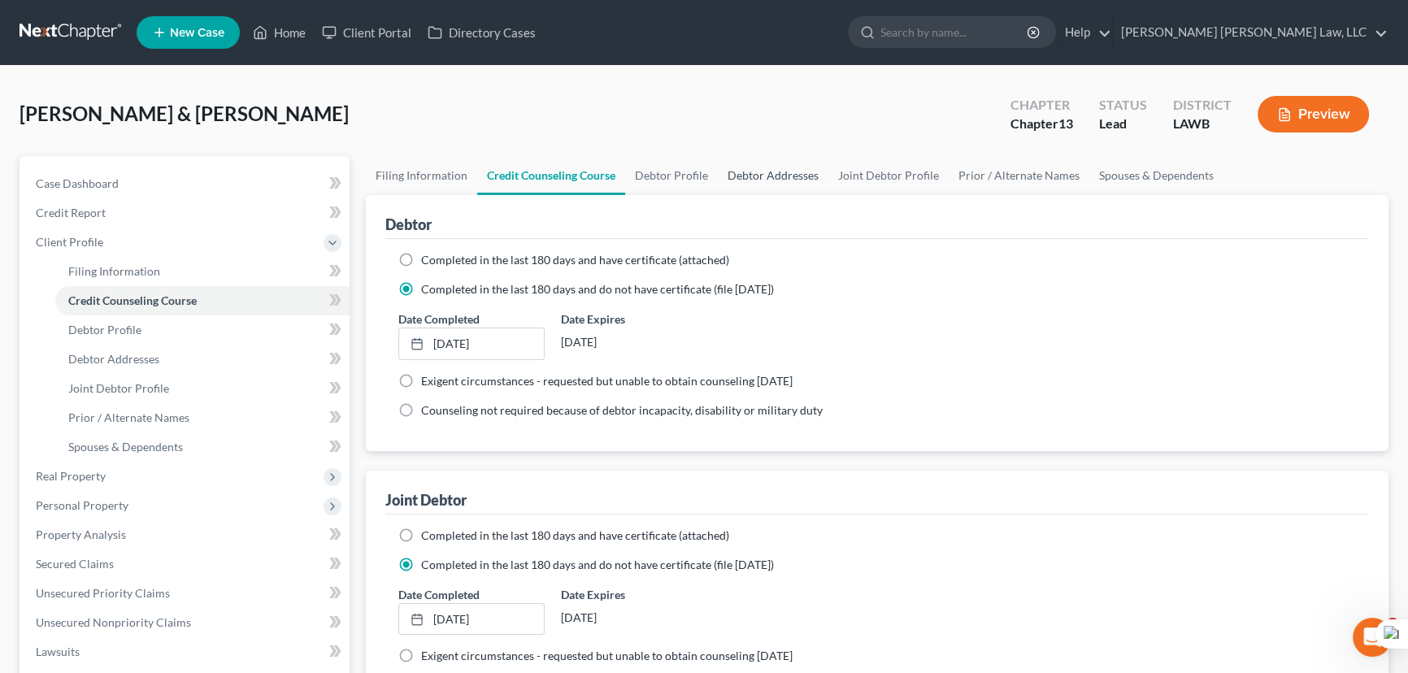
click at [720, 177] on link "Debtor Addresses" at bounding box center [773, 175] width 111 height 39
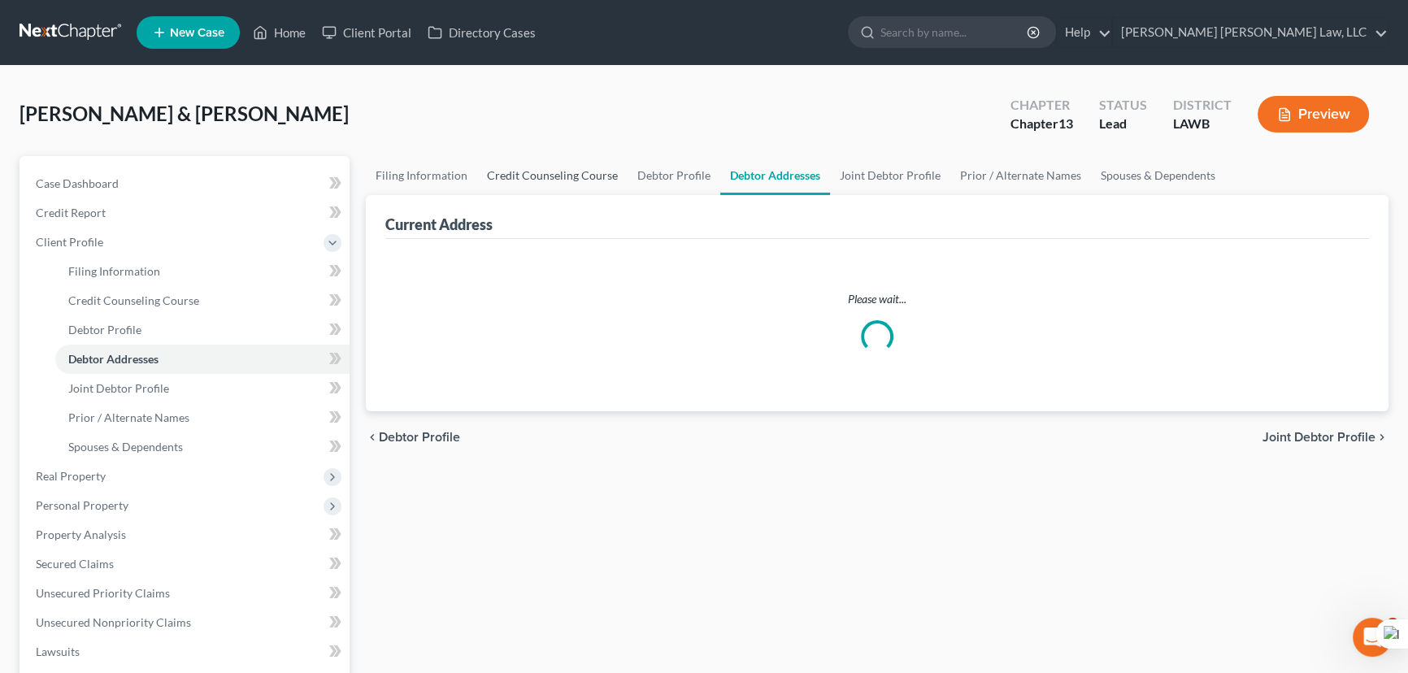
click at [618, 176] on link "Credit Counseling Course" at bounding box center [552, 175] width 150 height 39
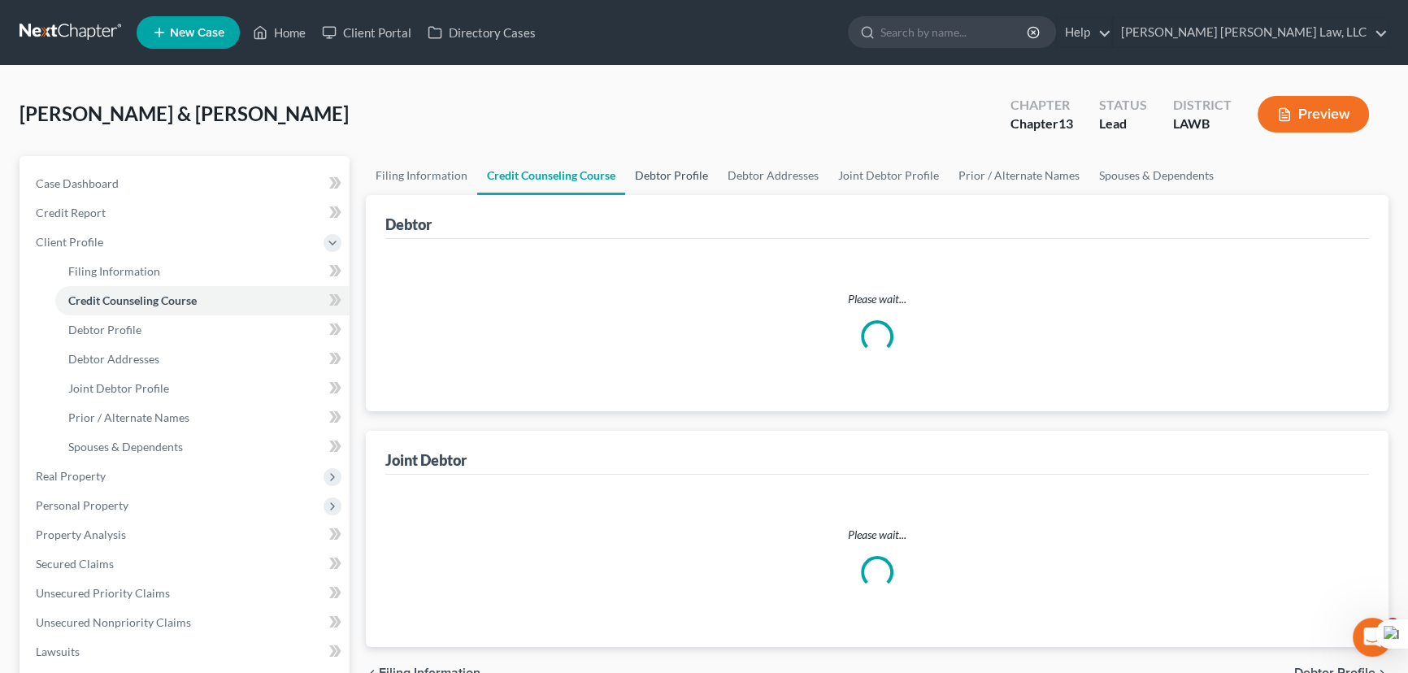
click at [666, 175] on link "Debtor Profile" at bounding box center [671, 175] width 93 height 39
select select "1"
select select "2"
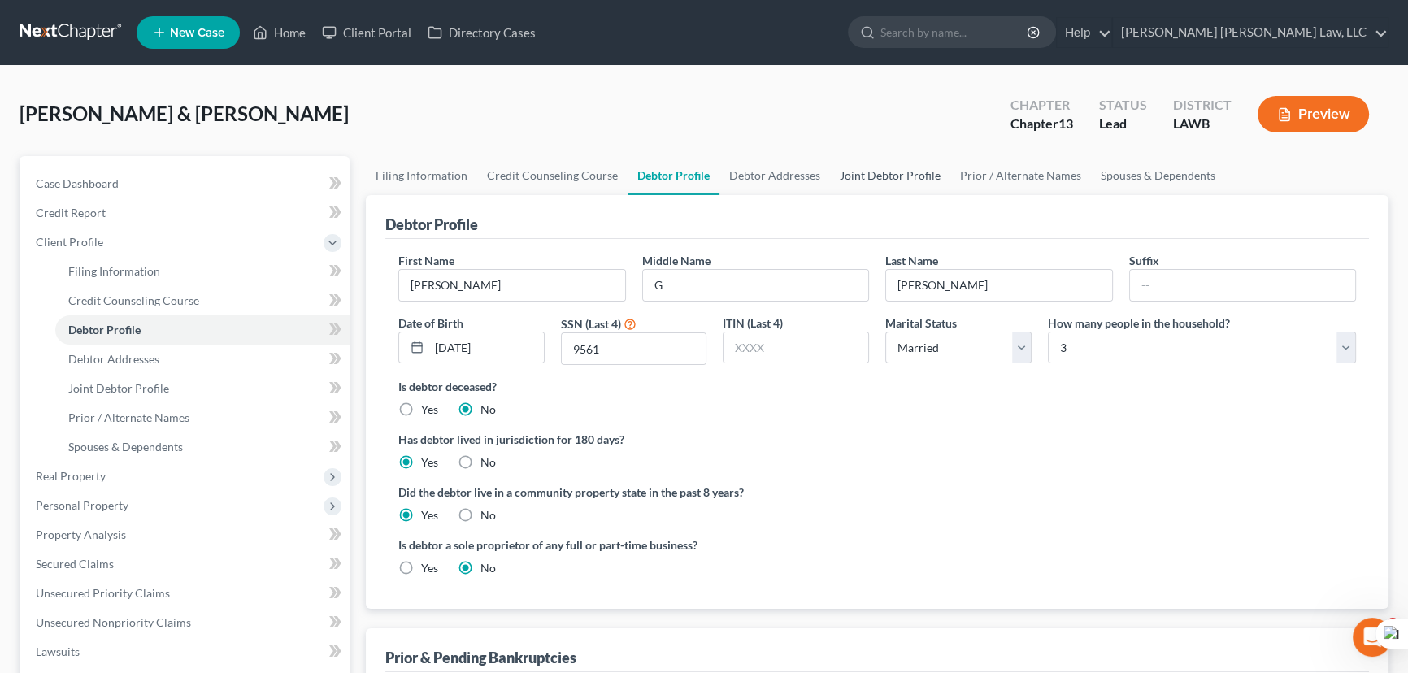
radio input "true"
click at [874, 177] on link "Joint Debtor Profile" at bounding box center [890, 175] width 120 height 39
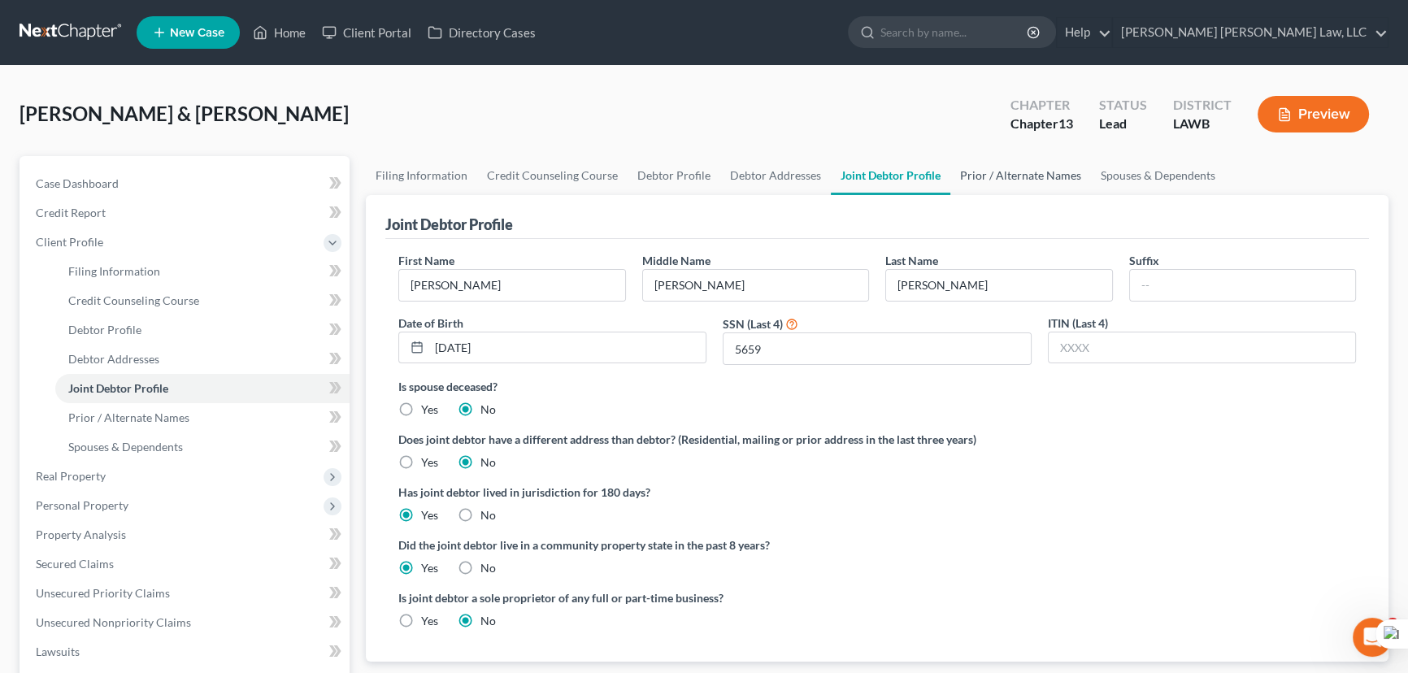
click at [1011, 164] on link "Prior / Alternate Names" at bounding box center [1020, 175] width 141 height 39
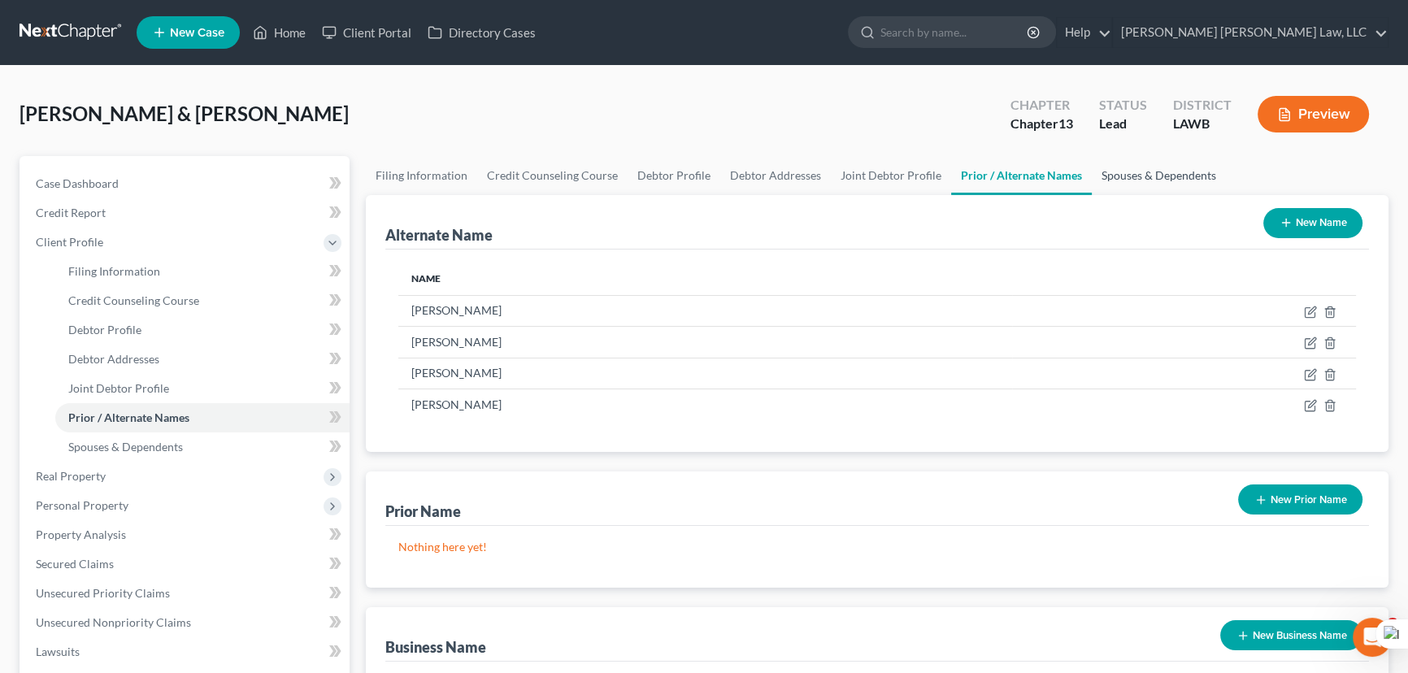
click at [1152, 178] on link "Spouses & Dependents" at bounding box center [1159, 175] width 134 height 39
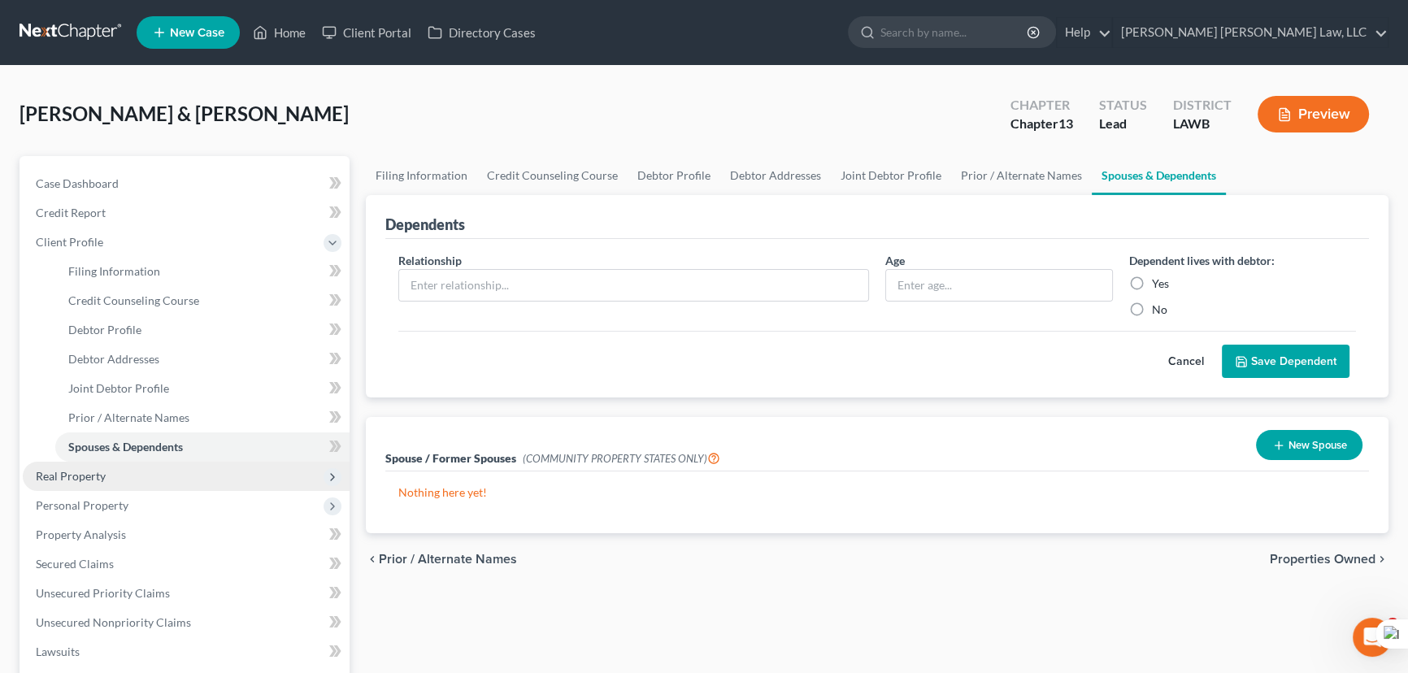
click at [159, 483] on span "Real Property" at bounding box center [186, 476] width 327 height 29
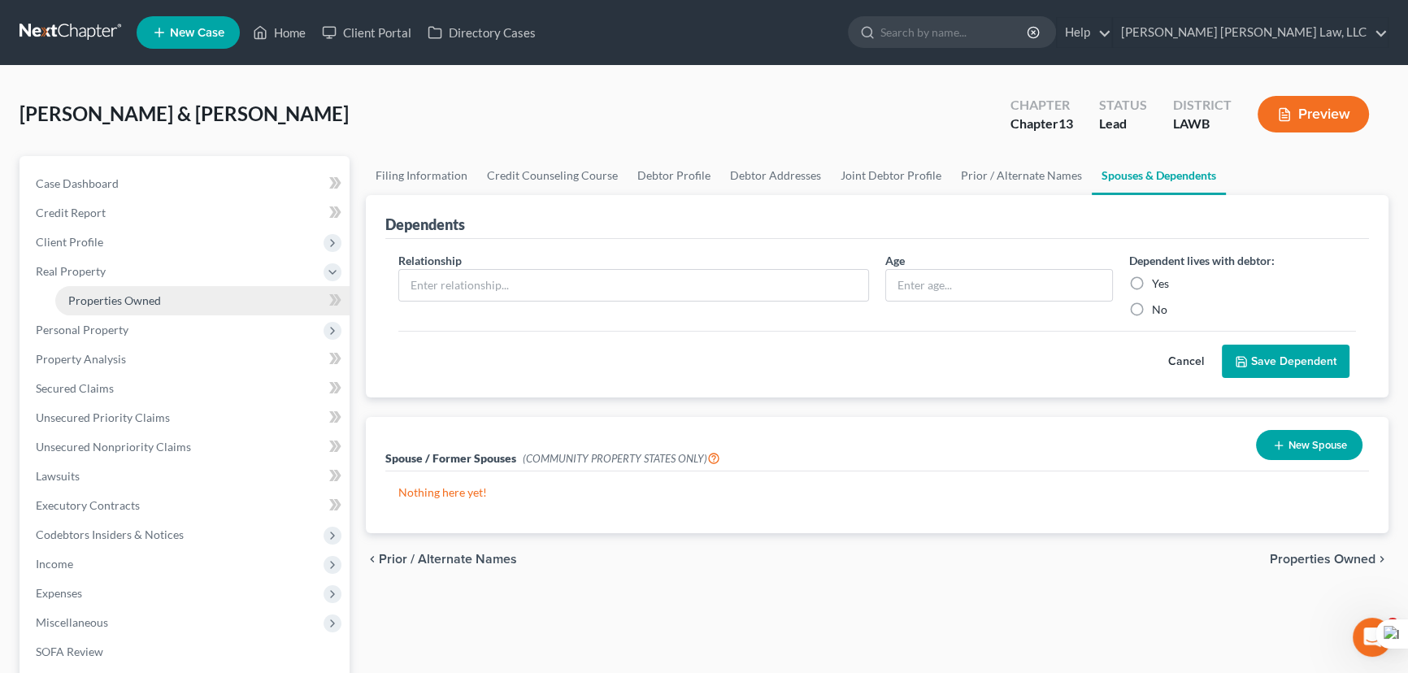
click at [171, 293] on link "Properties Owned" at bounding box center [202, 300] width 294 height 29
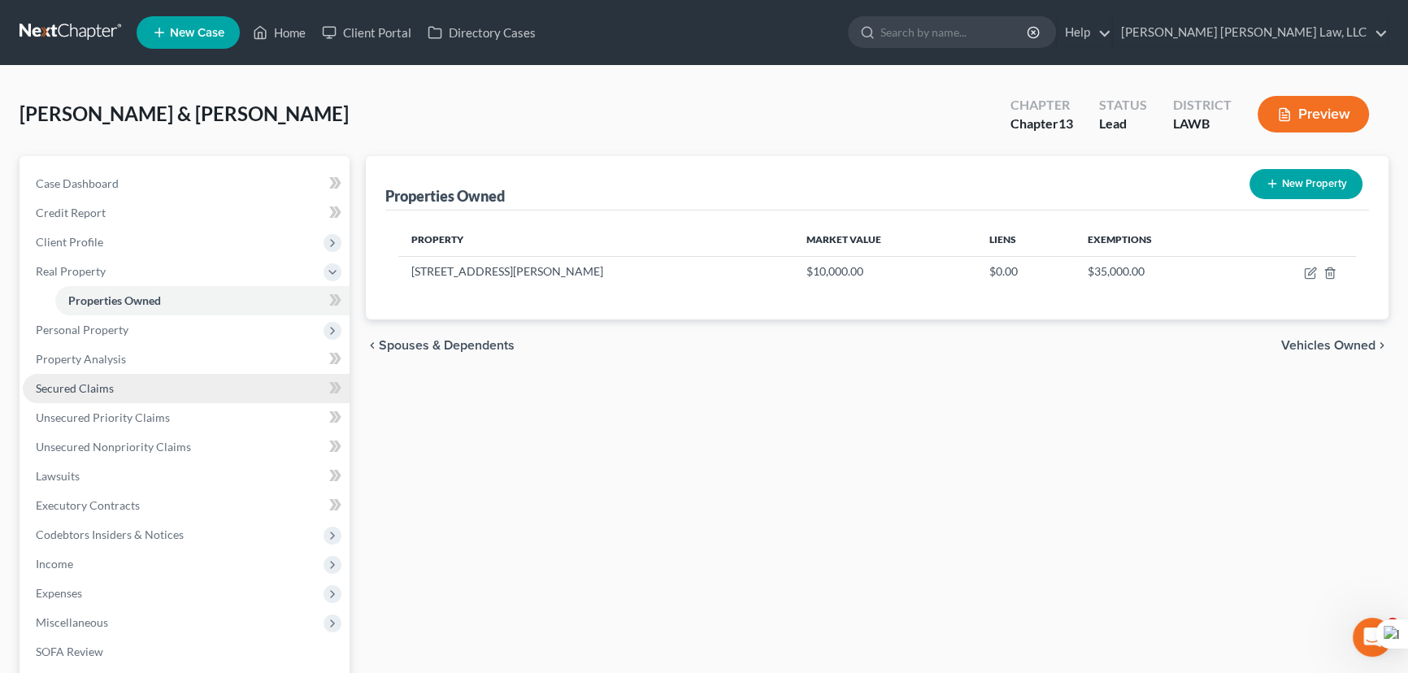
click at [155, 397] on link "Secured Claims" at bounding box center [186, 388] width 327 height 29
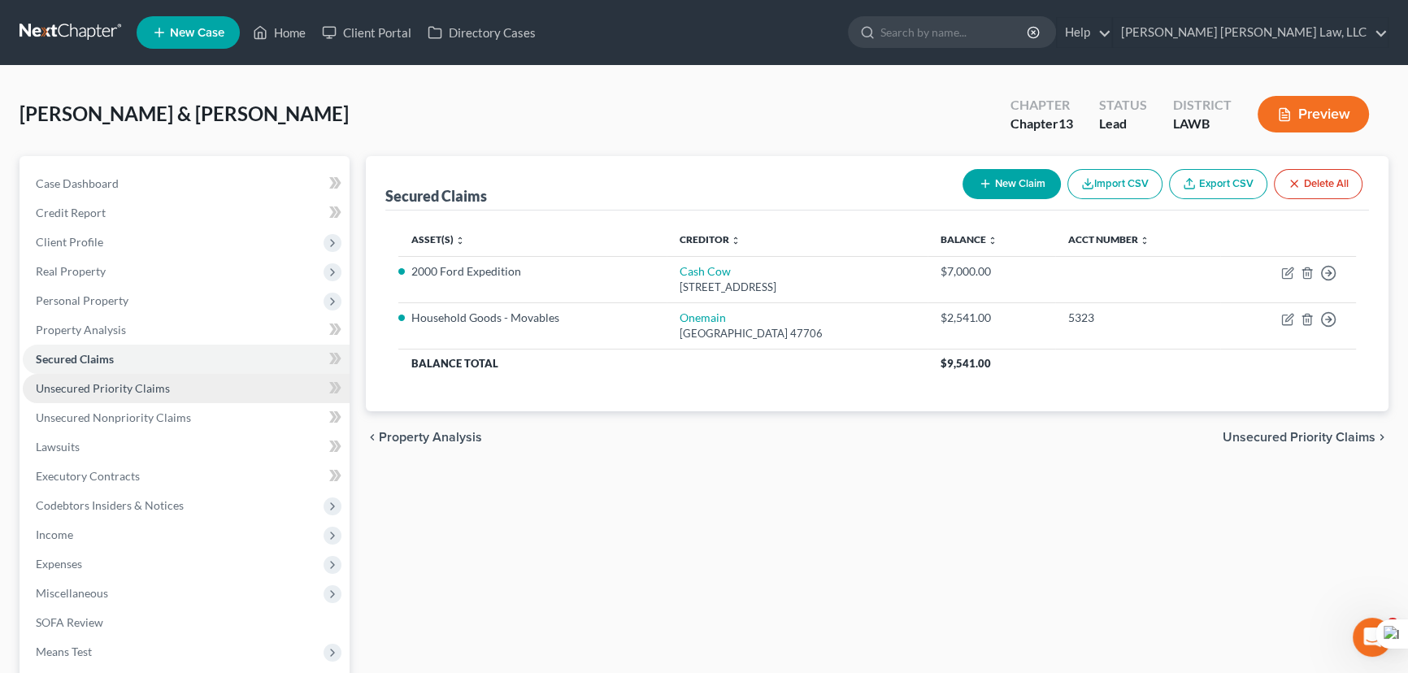
click at [154, 393] on span "Unsecured Priority Claims" at bounding box center [103, 388] width 134 height 14
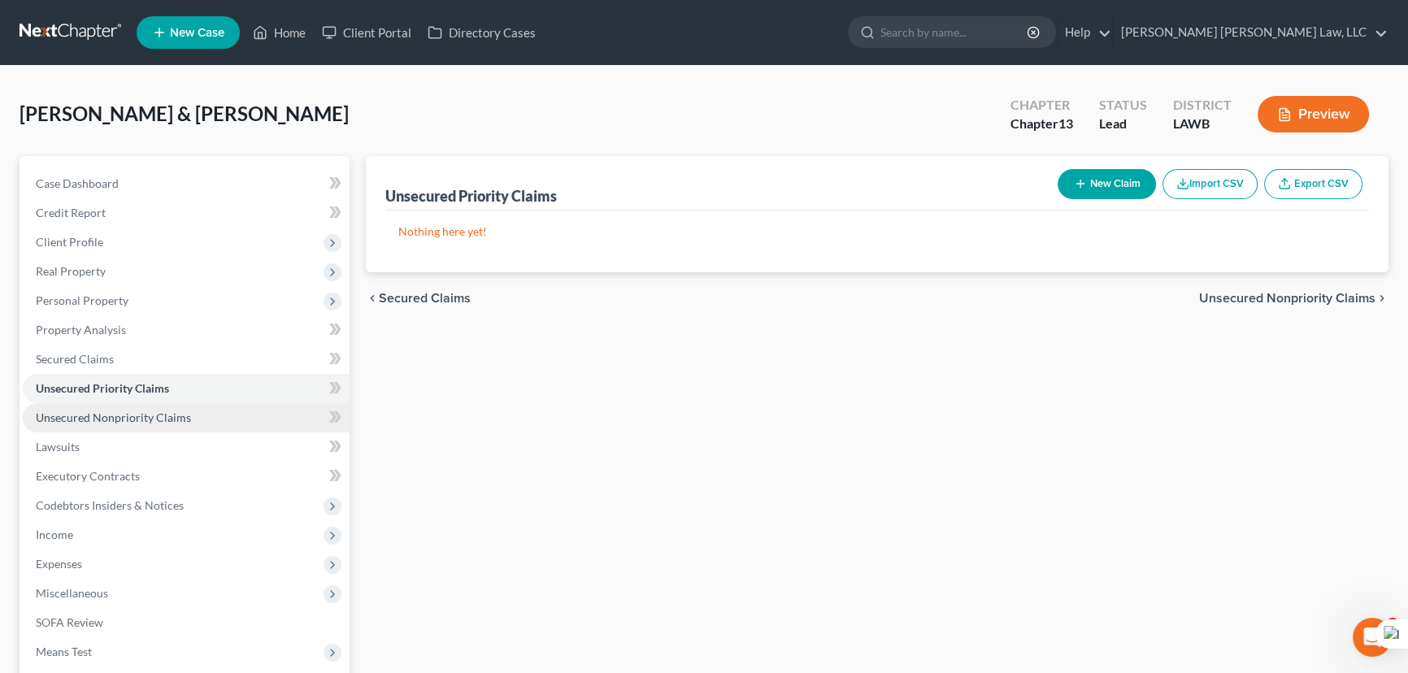
click at [168, 415] on span "Unsecured Nonpriority Claims" at bounding box center [113, 418] width 155 height 14
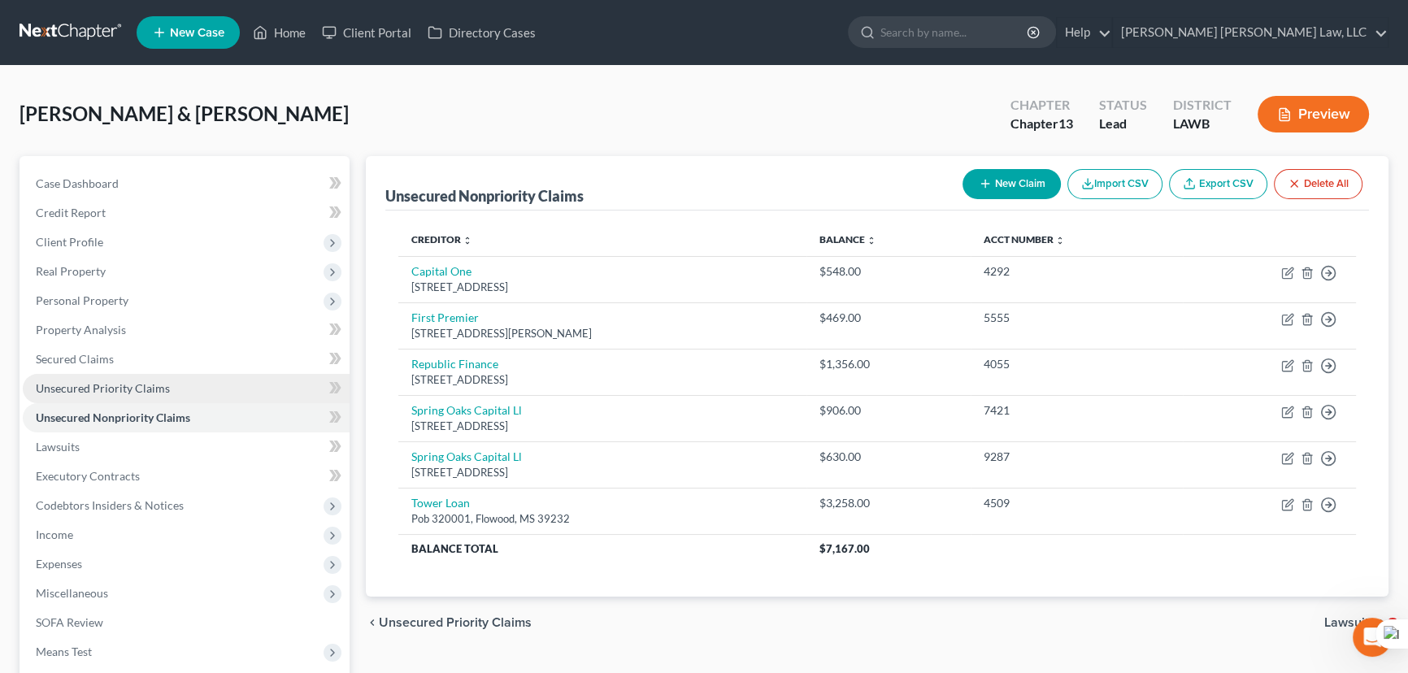
click at [168, 380] on link "Unsecured Priority Claims" at bounding box center [186, 388] width 327 height 29
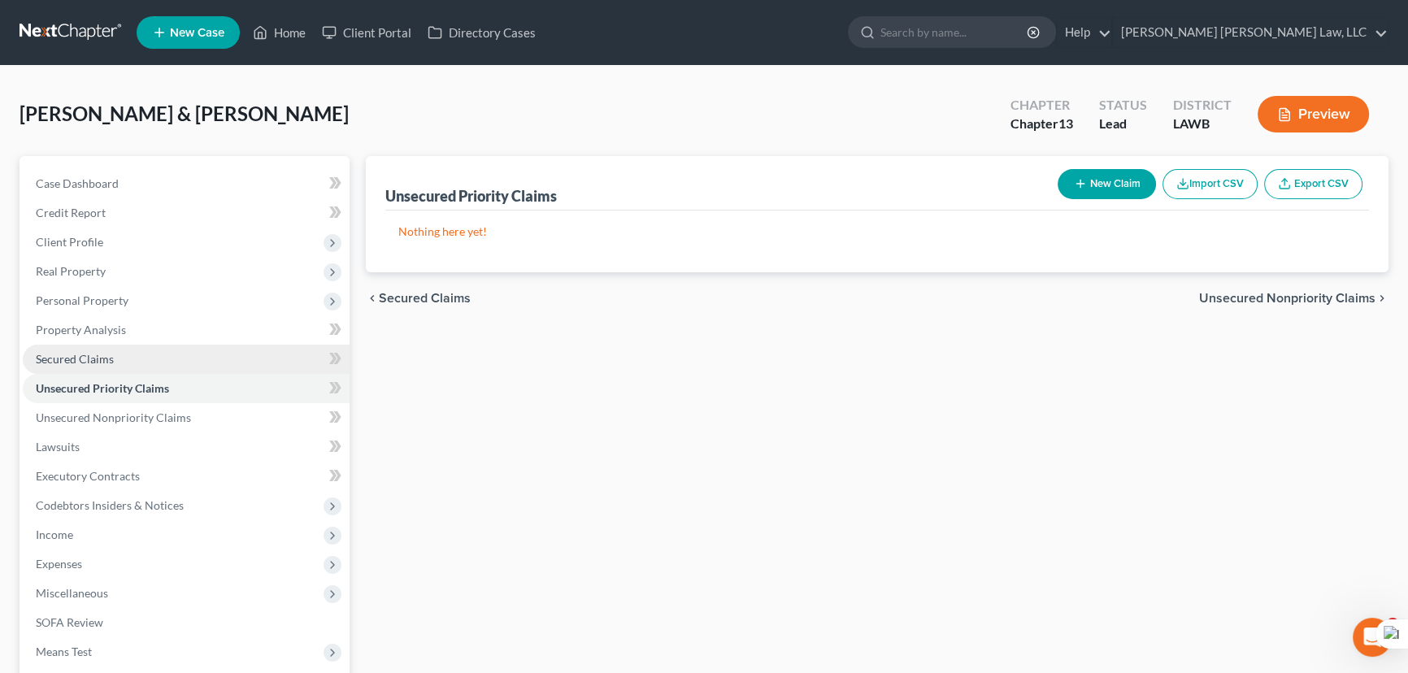
click at [168, 361] on link "Secured Claims" at bounding box center [186, 359] width 327 height 29
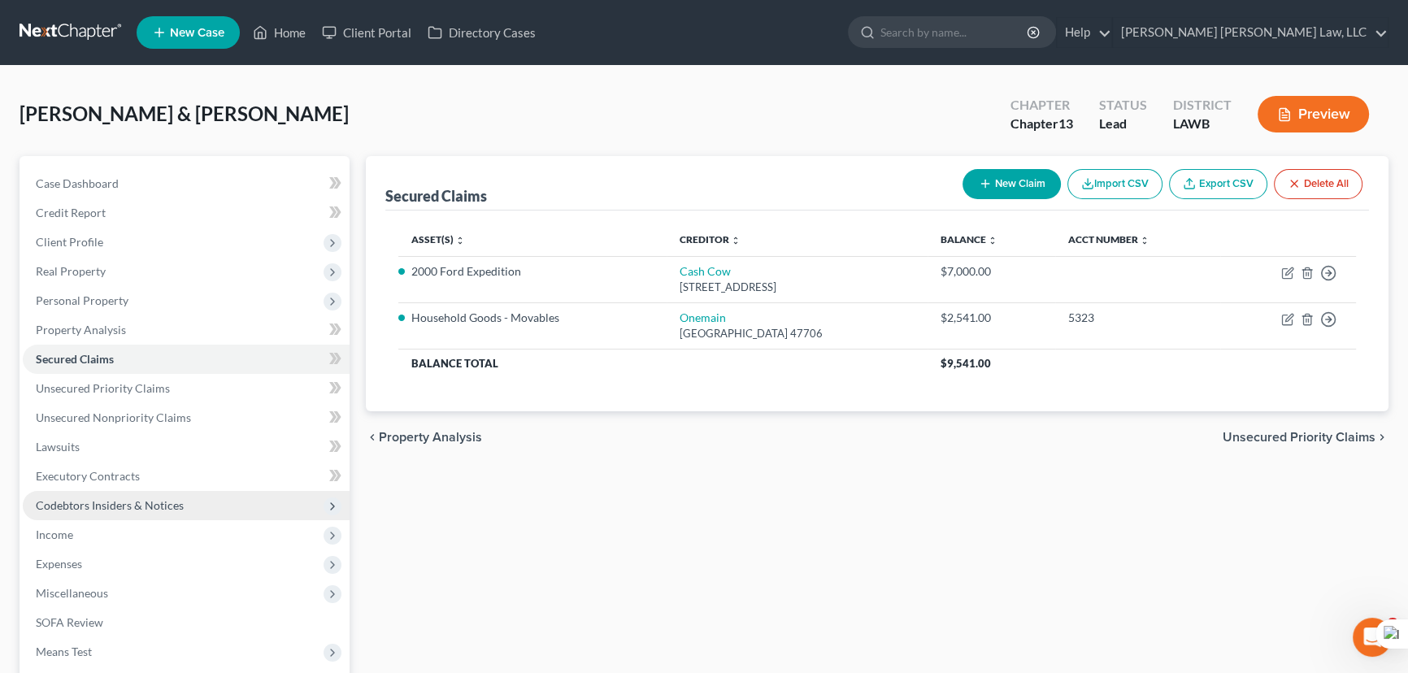
click at [182, 499] on span "Codebtors Insiders & Notices" at bounding box center [186, 505] width 327 height 29
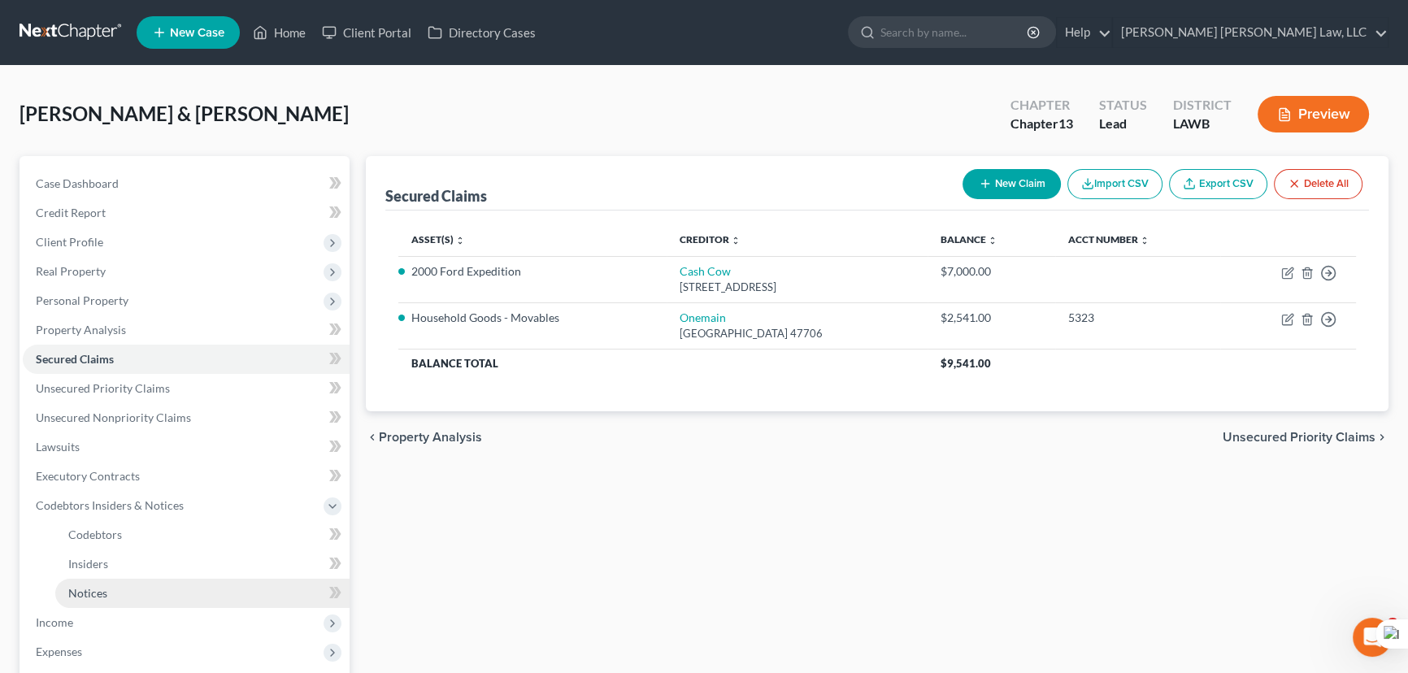
click at [186, 589] on link "Notices" at bounding box center [202, 593] width 294 height 29
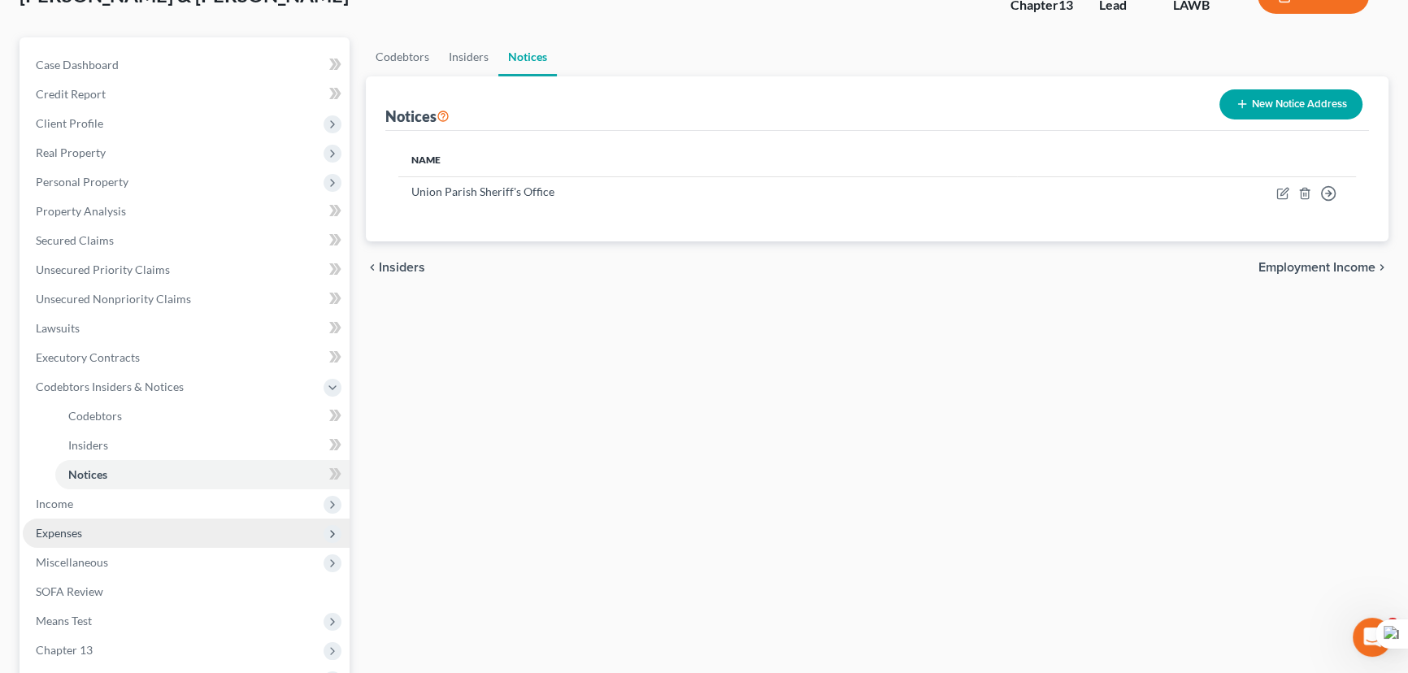
scroll to position [147, 0]
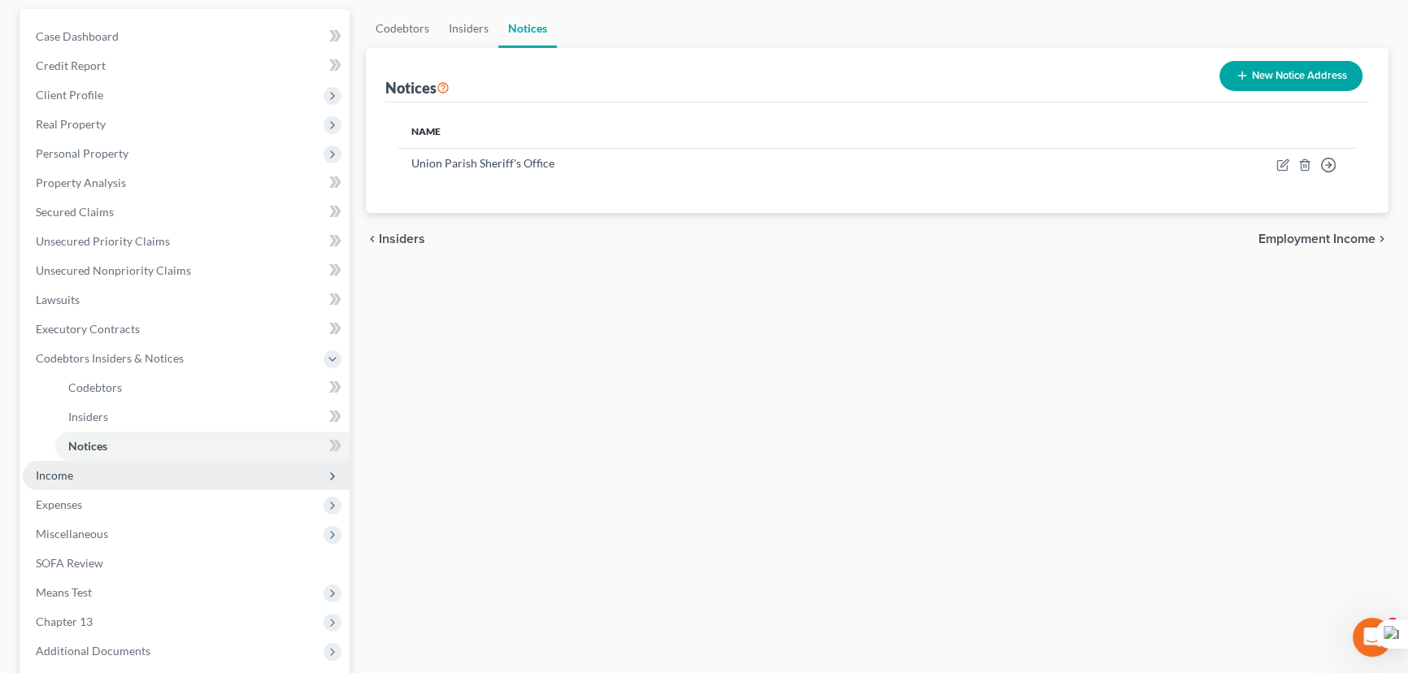
click at [146, 472] on span "Income" at bounding box center [186, 475] width 327 height 29
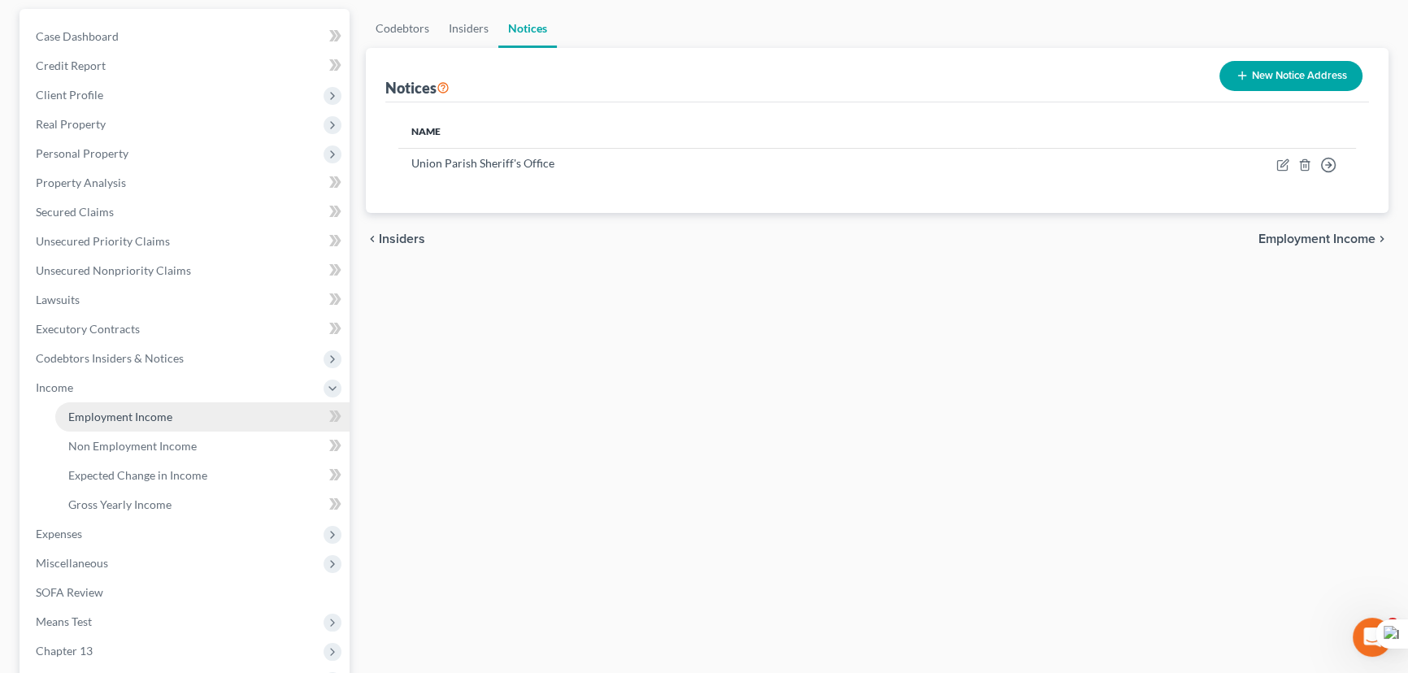
click at [136, 414] on span "Employment Income" at bounding box center [120, 417] width 104 height 14
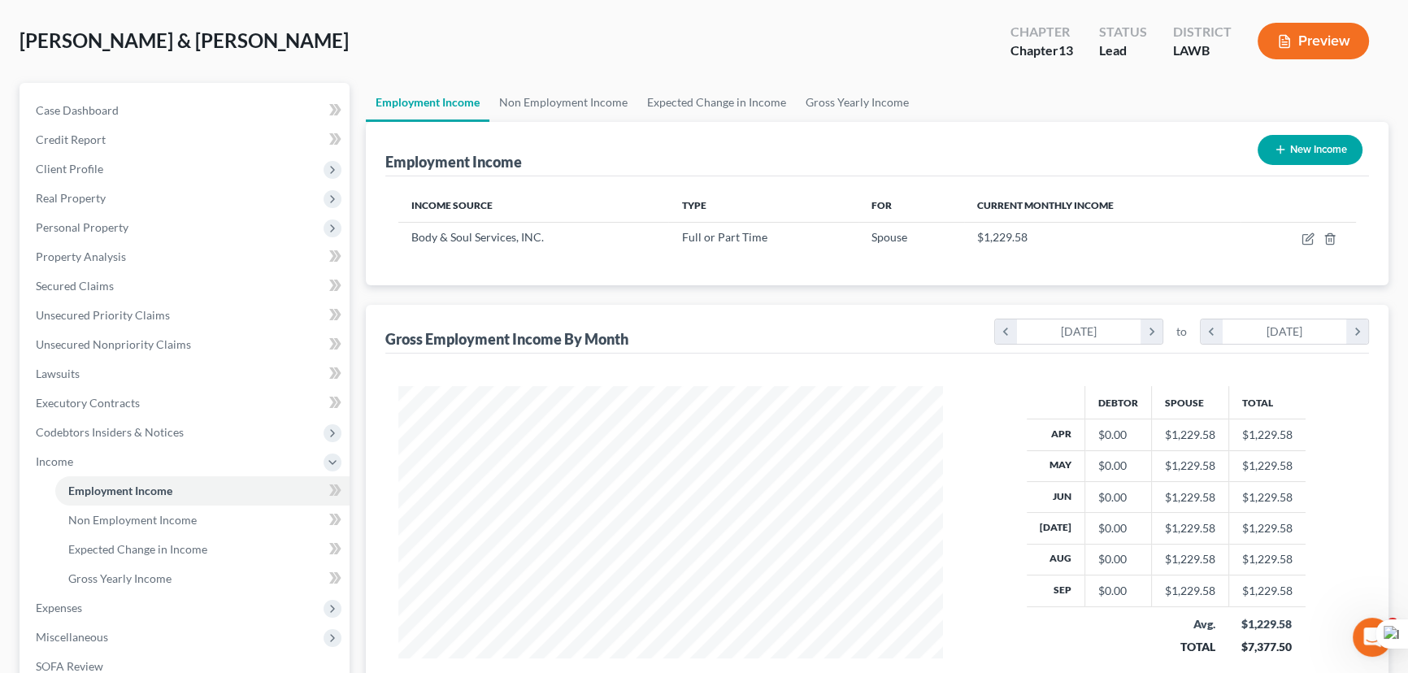
scroll to position [335, 0]
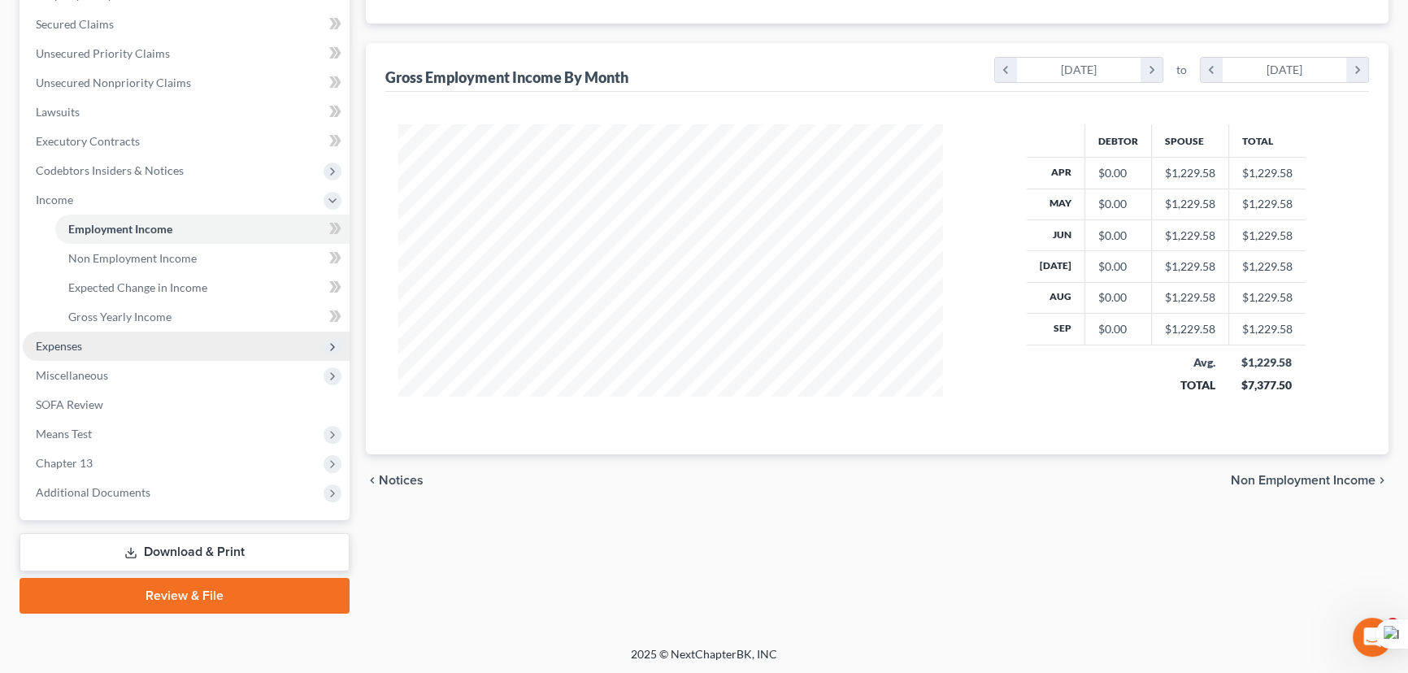
click at [198, 344] on span "Expenses" at bounding box center [186, 346] width 327 height 29
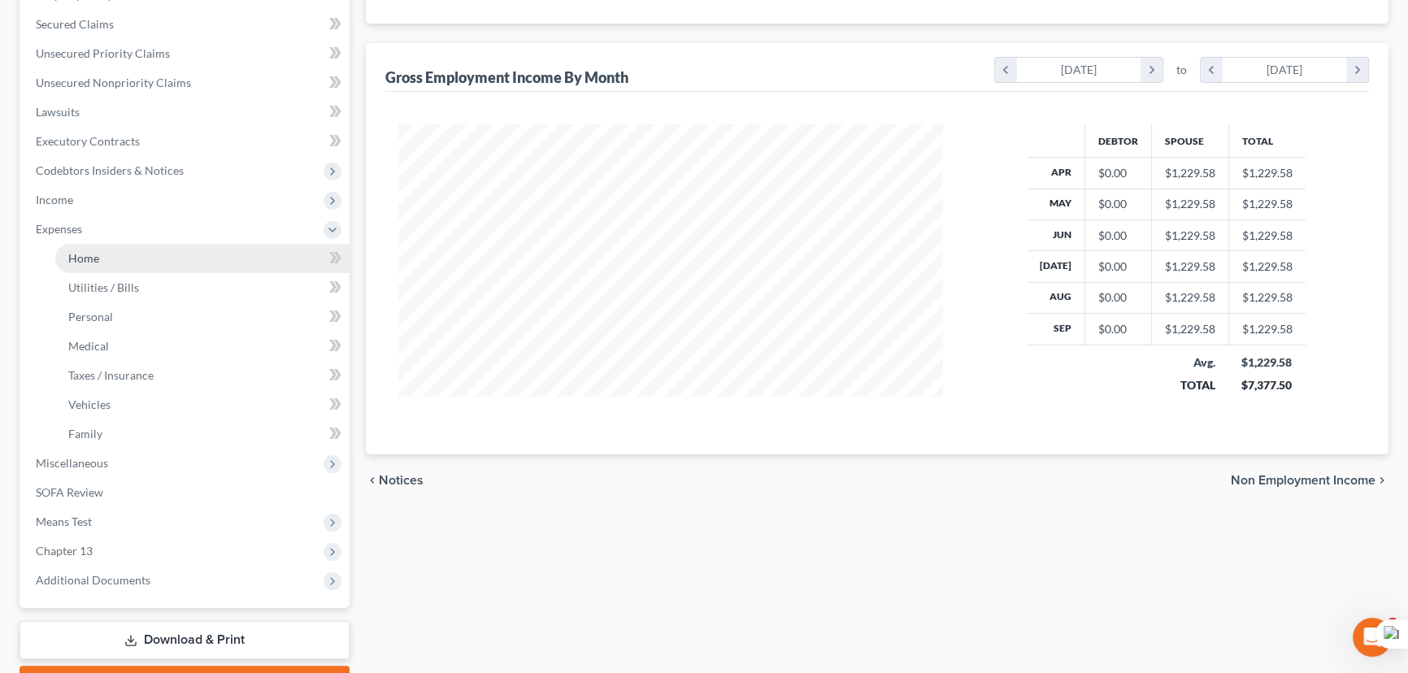
click at [185, 246] on link "Home" at bounding box center [202, 258] width 294 height 29
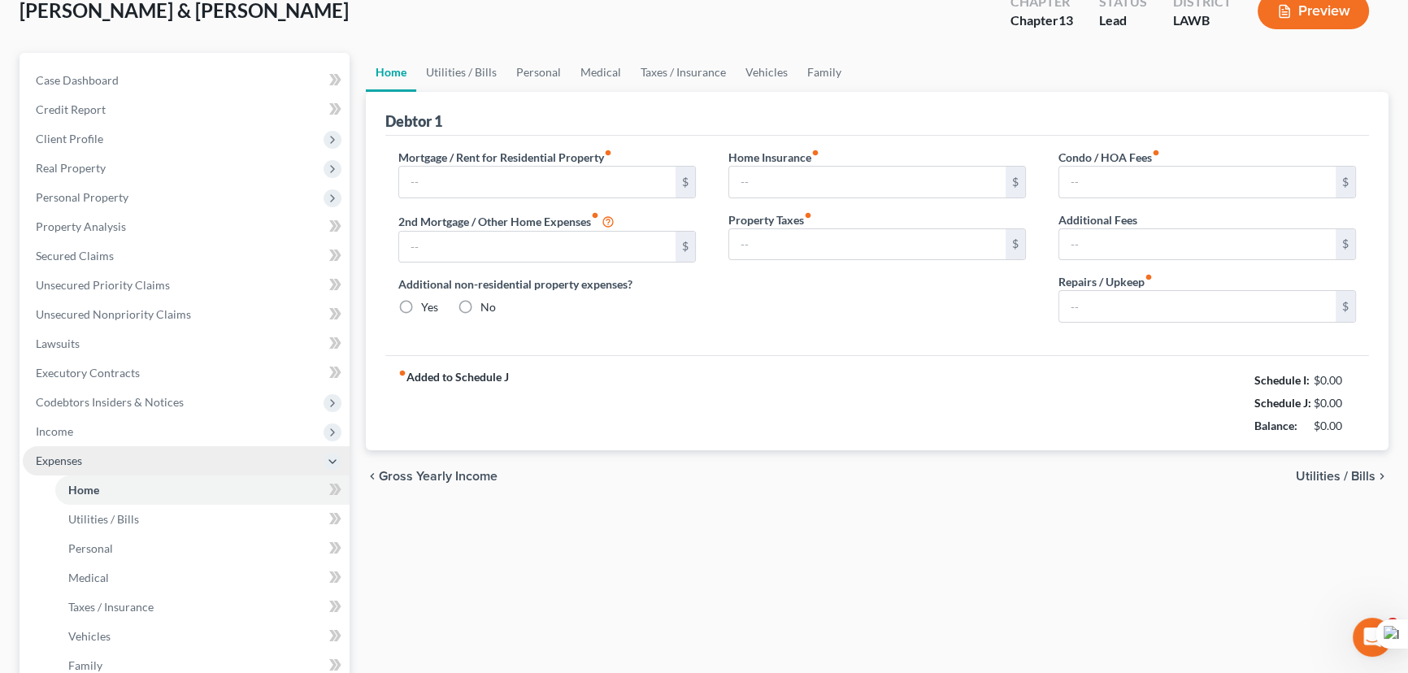
type input "0.00"
radio input "true"
type input "0.00"
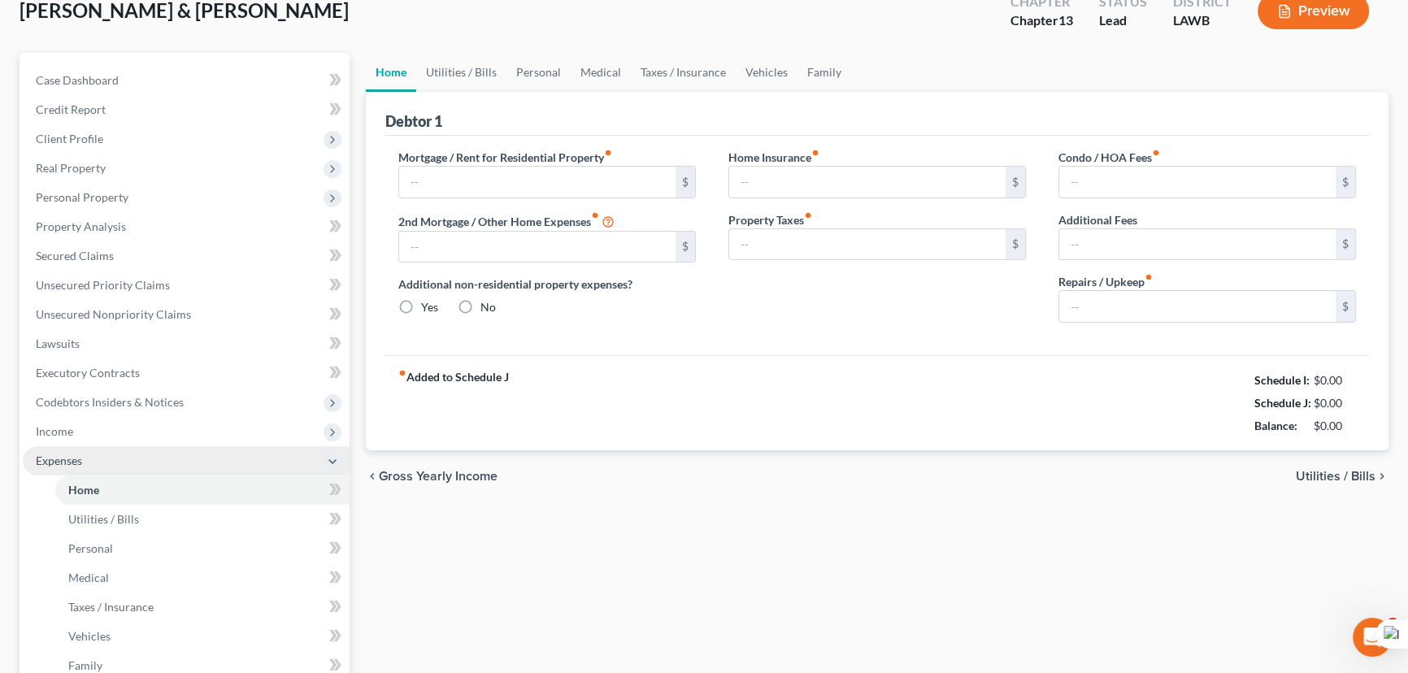
type input "0.00"
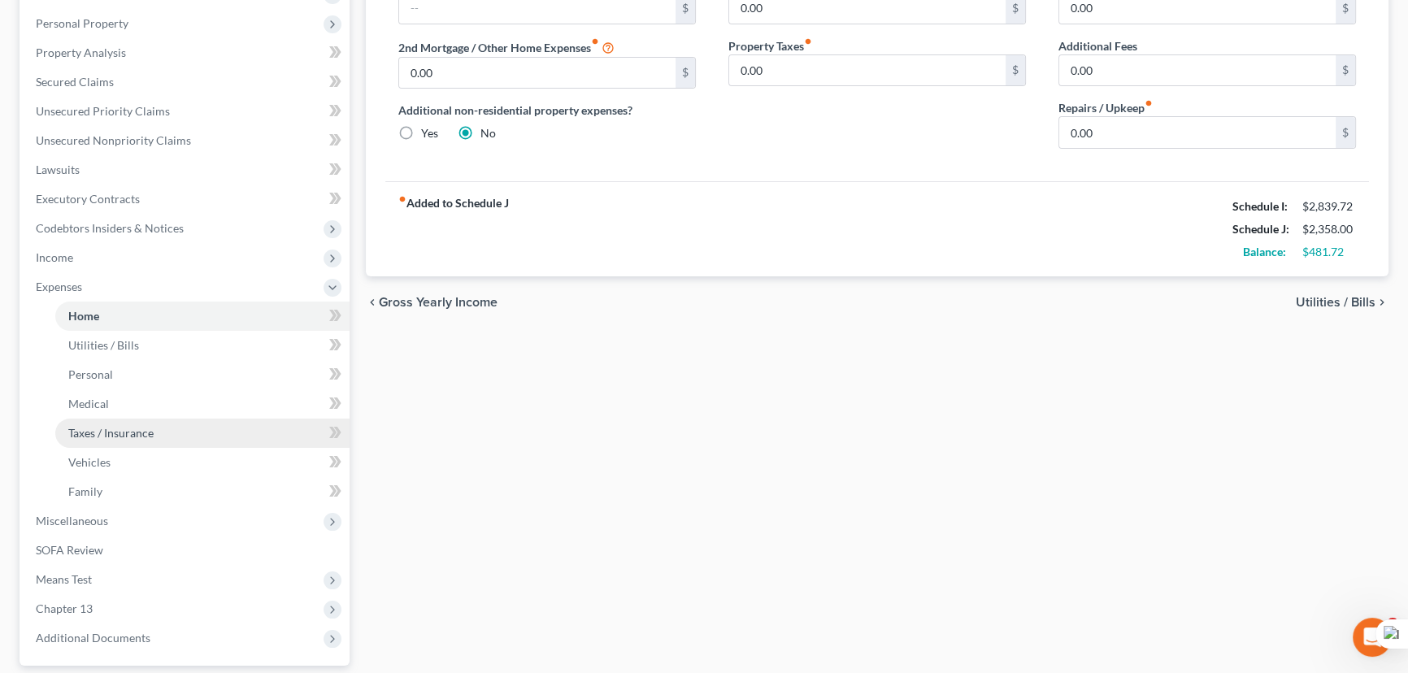
scroll to position [295, 0]
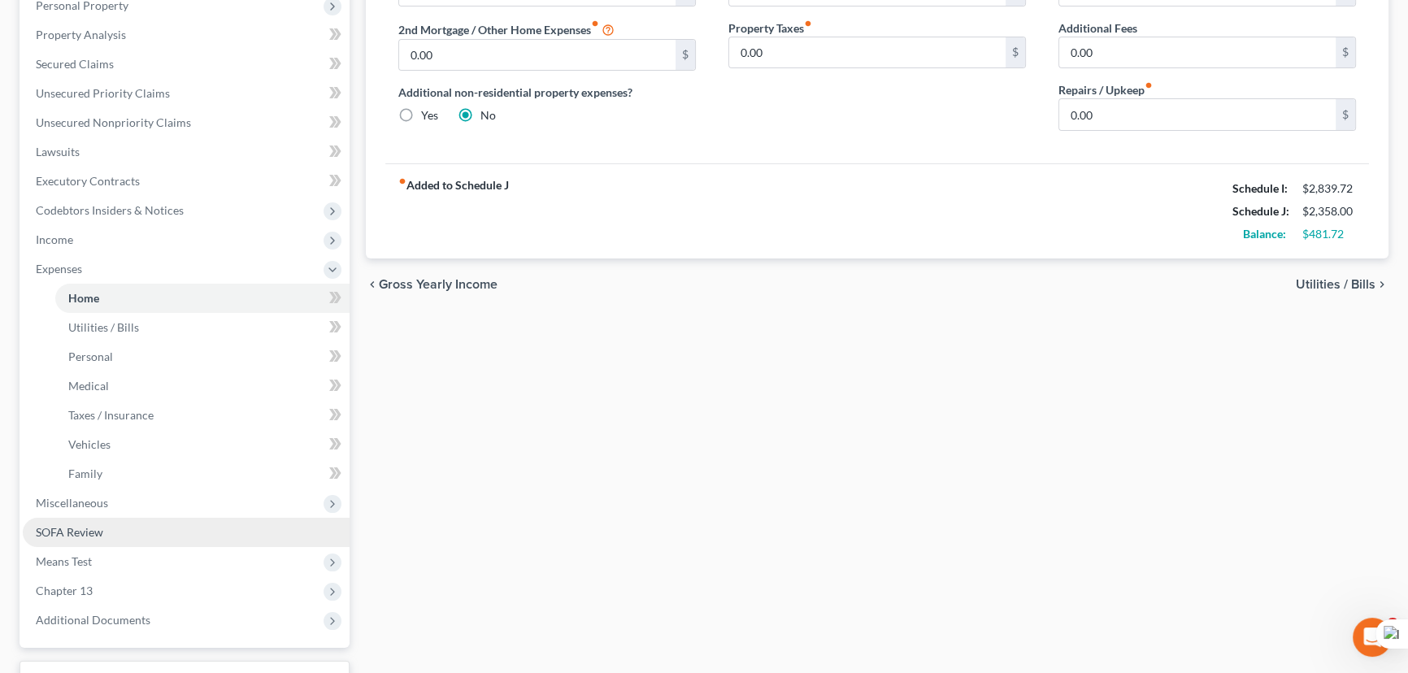
click at [194, 502] on span "Miscellaneous" at bounding box center [186, 503] width 327 height 29
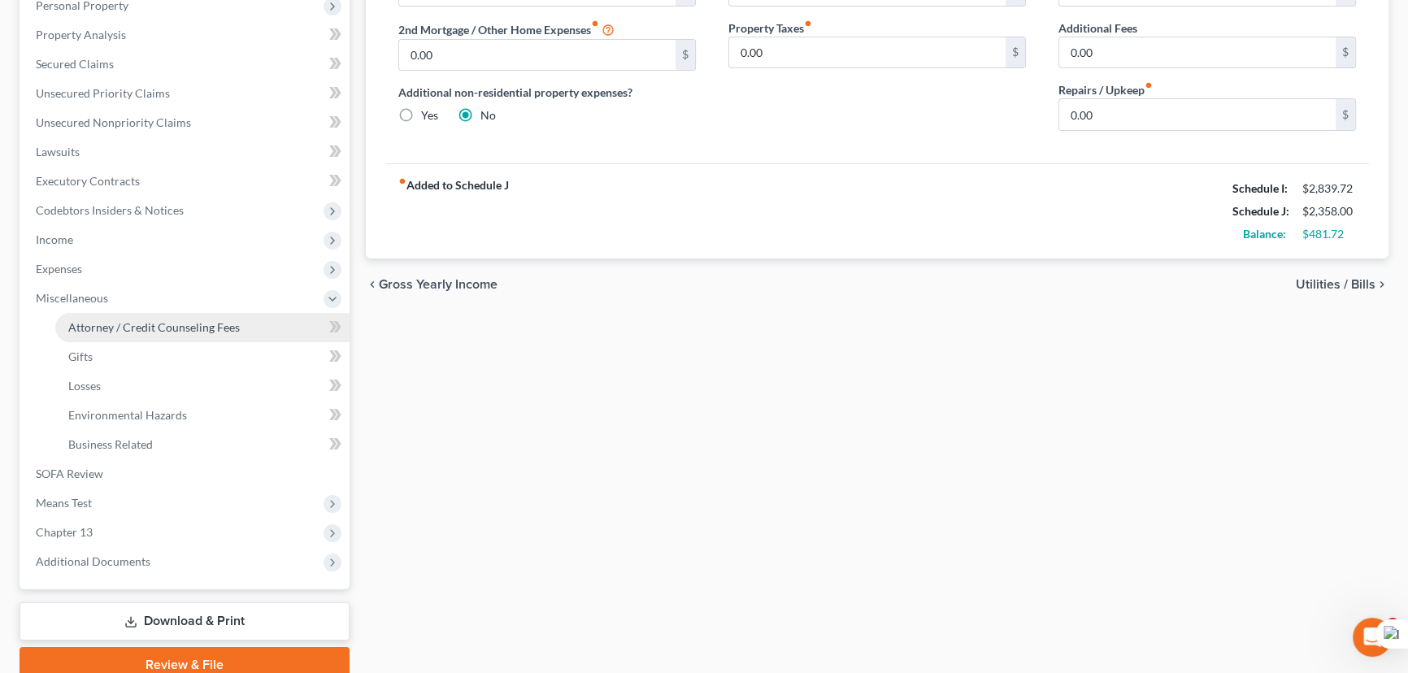
click at [195, 338] on link "Attorney / Credit Counseling Fees" at bounding box center [202, 327] width 294 height 29
select select "1"
